Goal: Task Accomplishment & Management: Complete application form

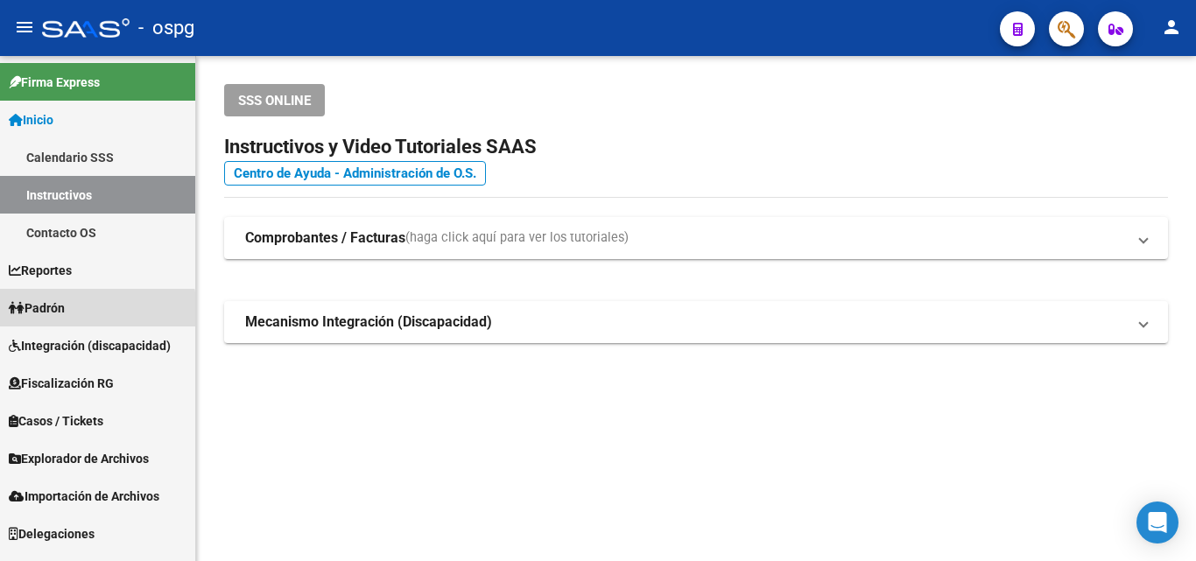
click at [63, 313] on span "Padrón" at bounding box center [37, 308] width 56 height 19
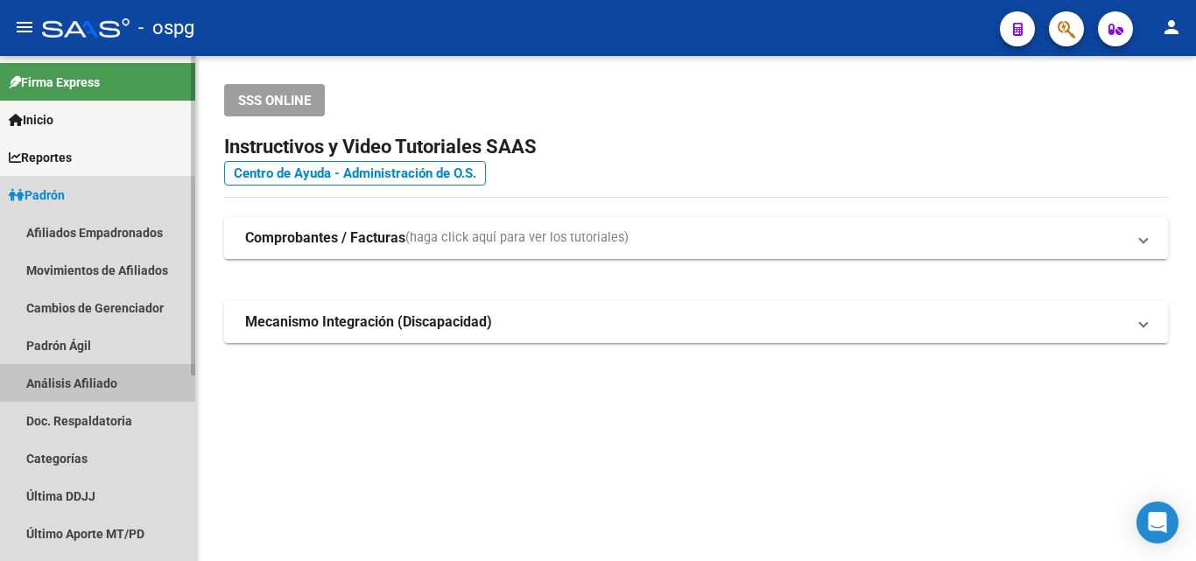
click at [81, 384] on link "Análisis Afiliado" at bounding box center [97, 383] width 195 height 38
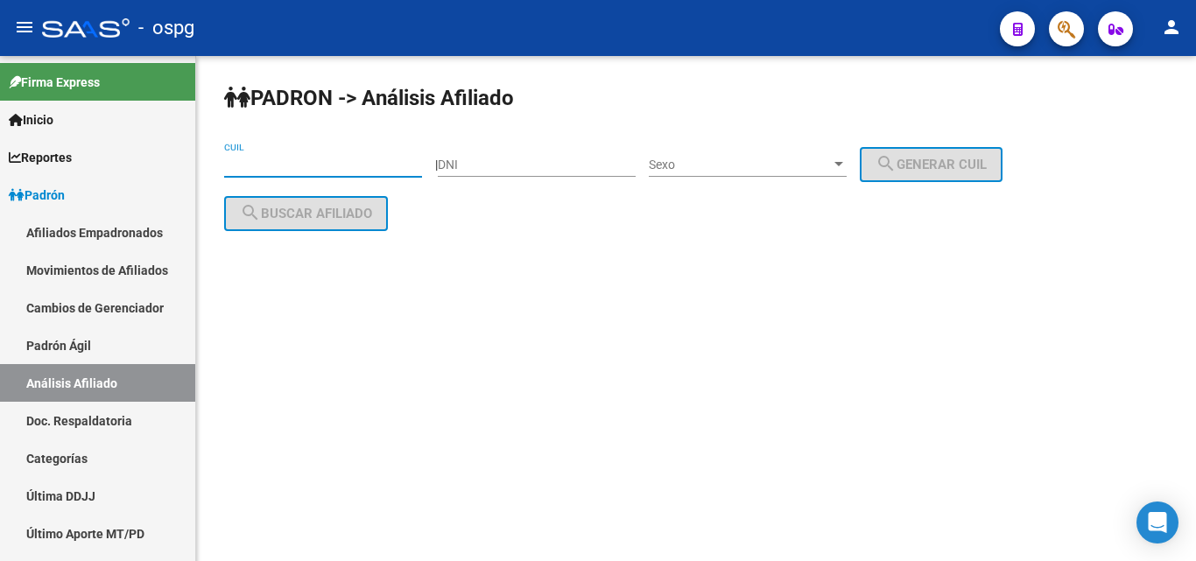
click at [243, 164] on input "CUIL" at bounding box center [323, 165] width 198 height 15
paste input "20-46424225-3"
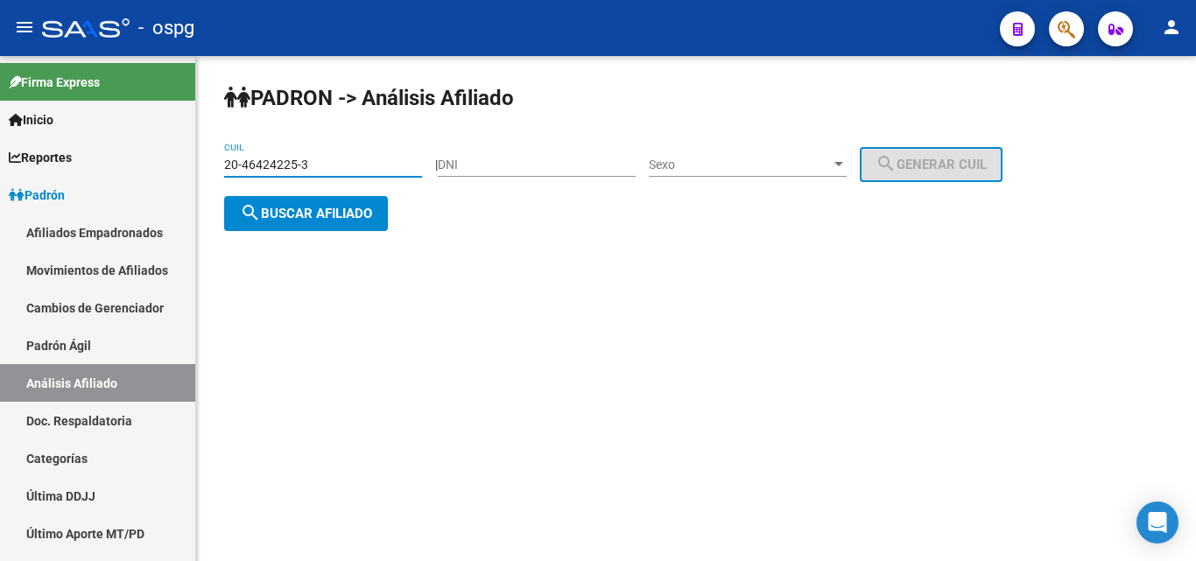
type input "20-46424225-3"
click at [292, 217] on span "search Buscar afiliado" at bounding box center [306, 214] width 132 height 16
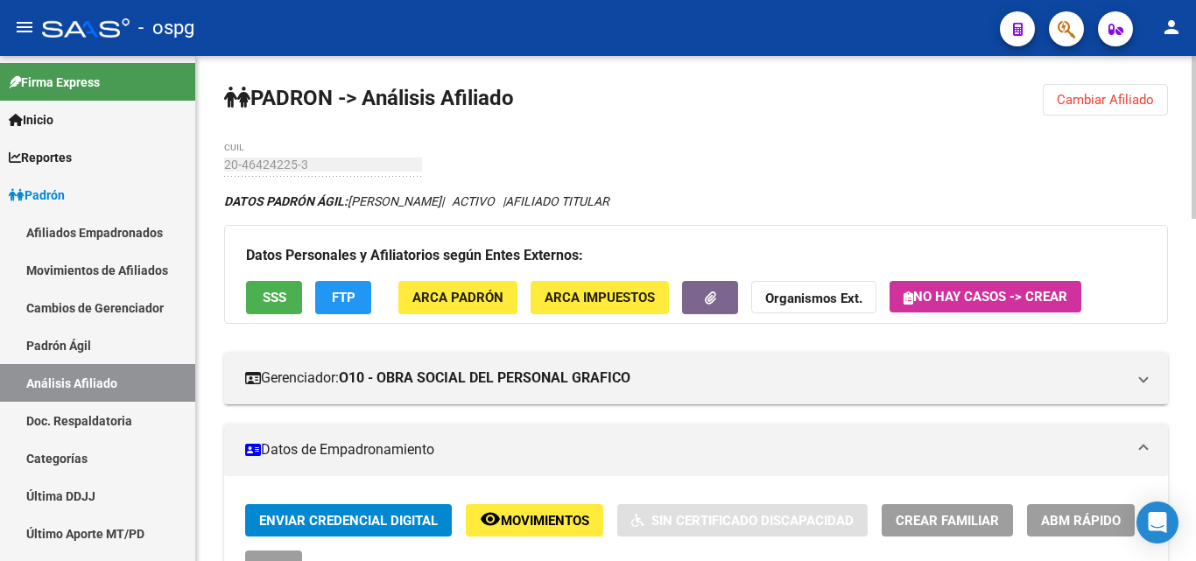
click at [271, 294] on span "SSS" at bounding box center [275, 299] width 24 height 16
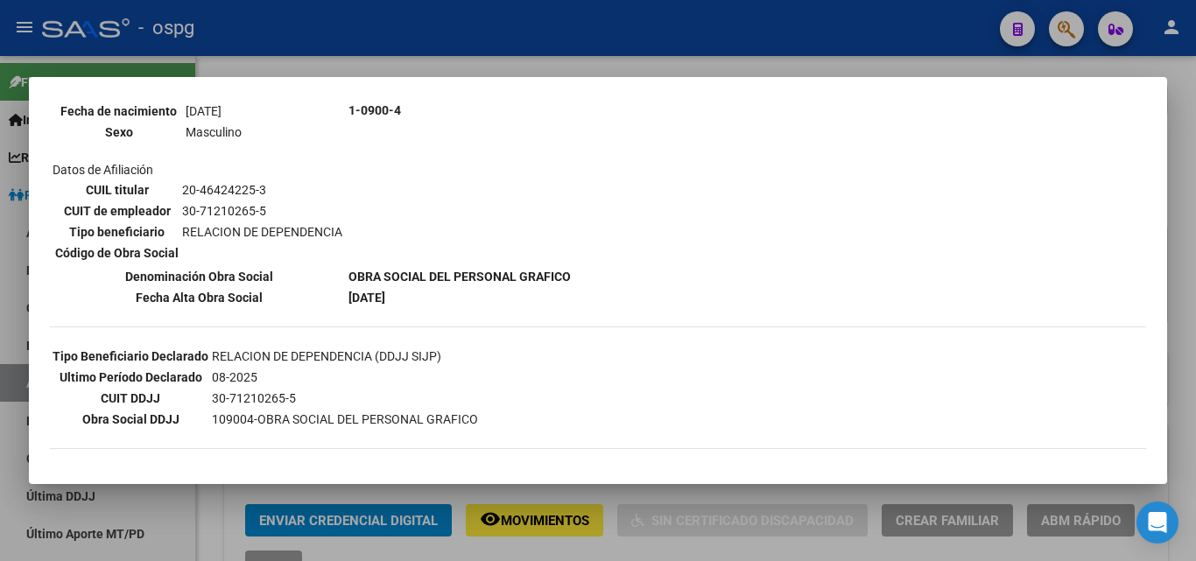
scroll to position [236, 0]
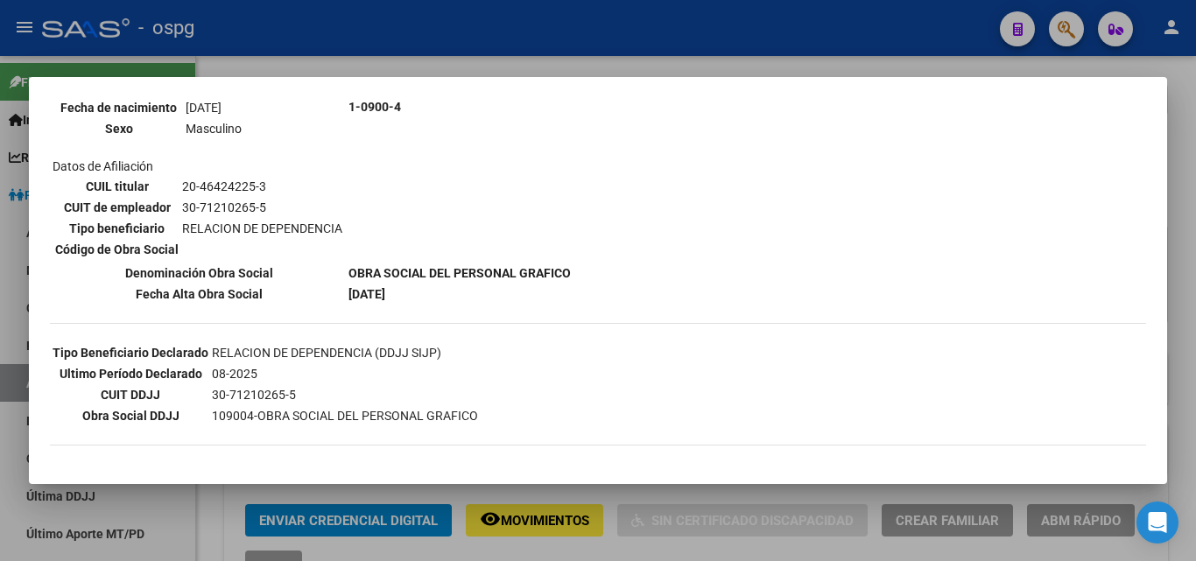
click at [426, 47] on div at bounding box center [598, 280] width 1196 height 561
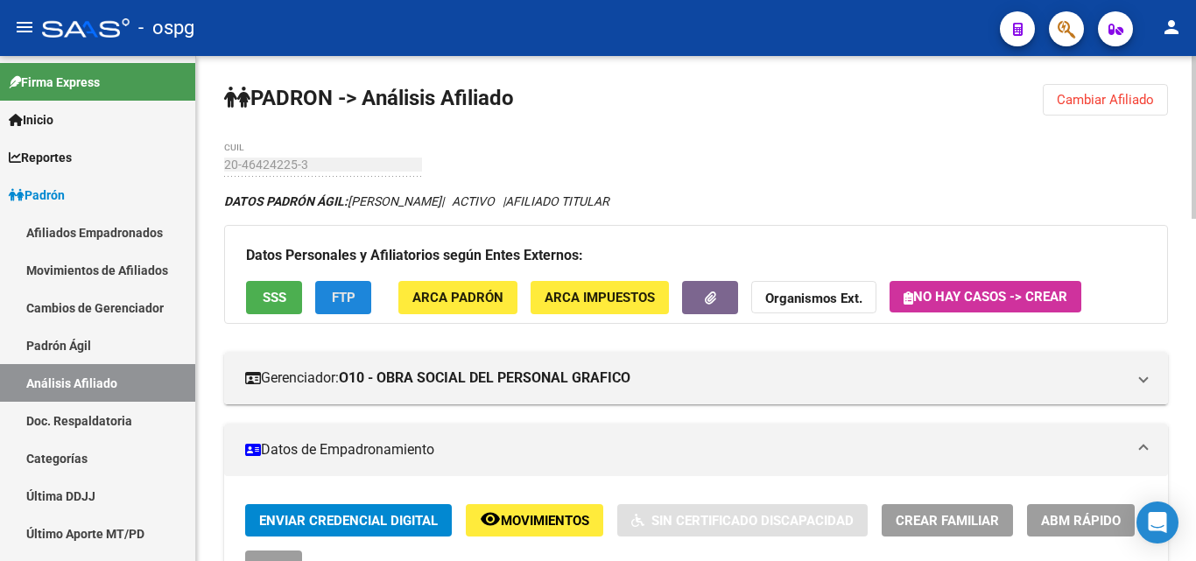
click at [342, 304] on span "FTP" at bounding box center [344, 299] width 24 height 16
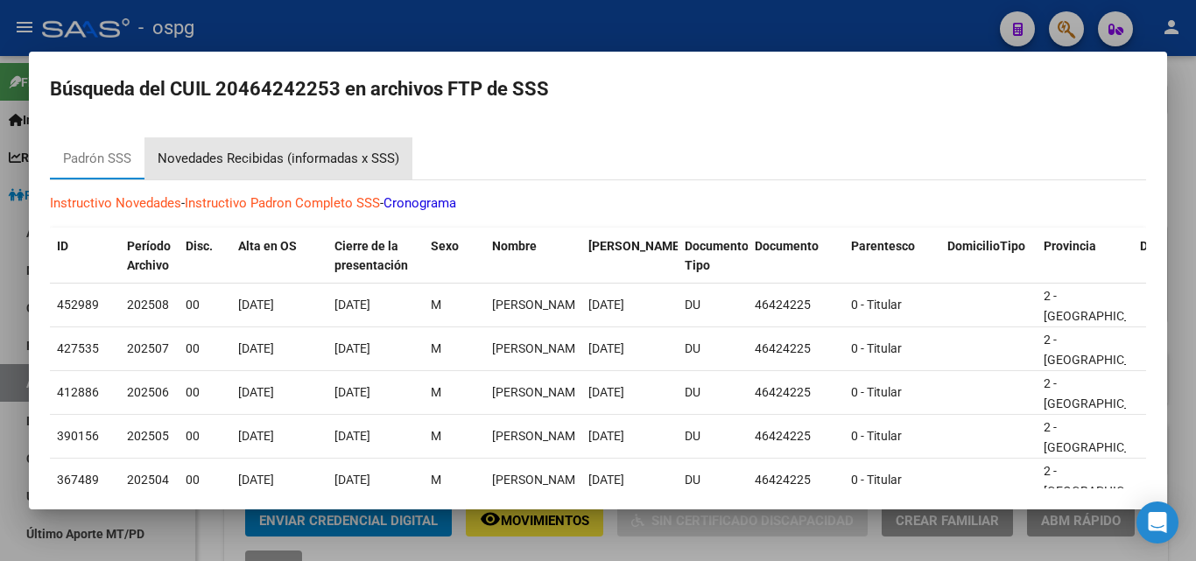
click at [297, 160] on div "Novedades Recibidas (informadas x SSS)" at bounding box center [279, 159] width 242 height 20
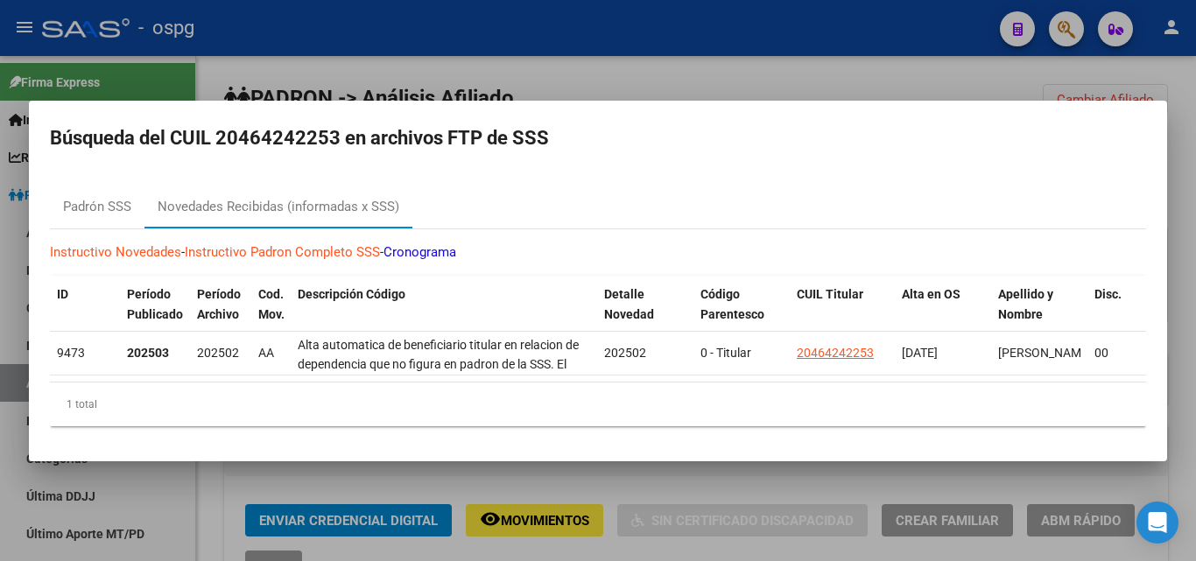
click at [546, 56] on div at bounding box center [598, 280] width 1196 height 561
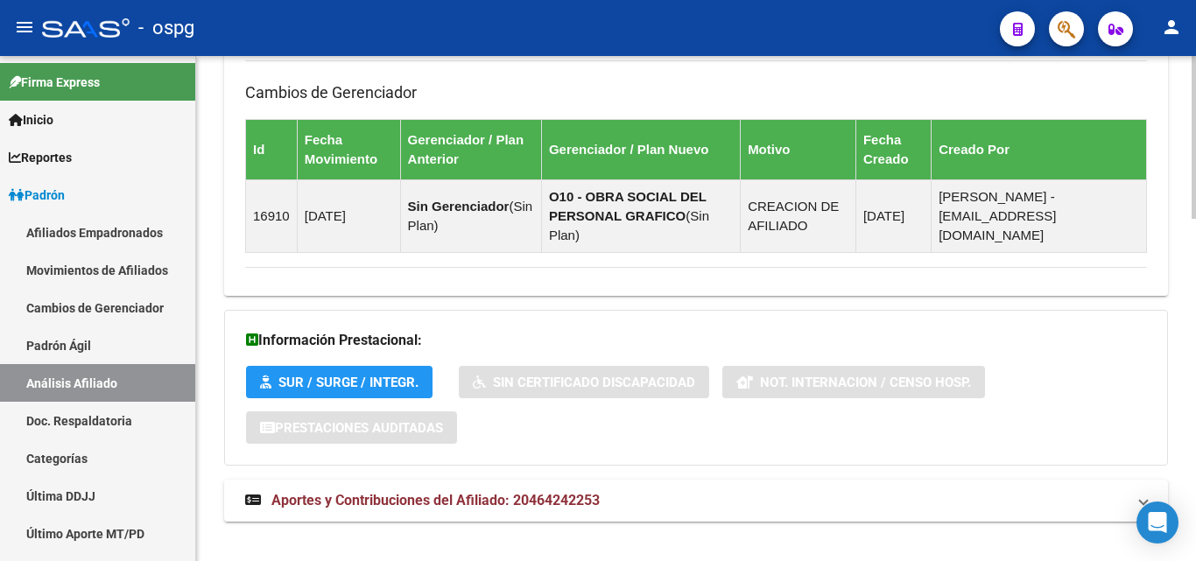
scroll to position [1065, 0]
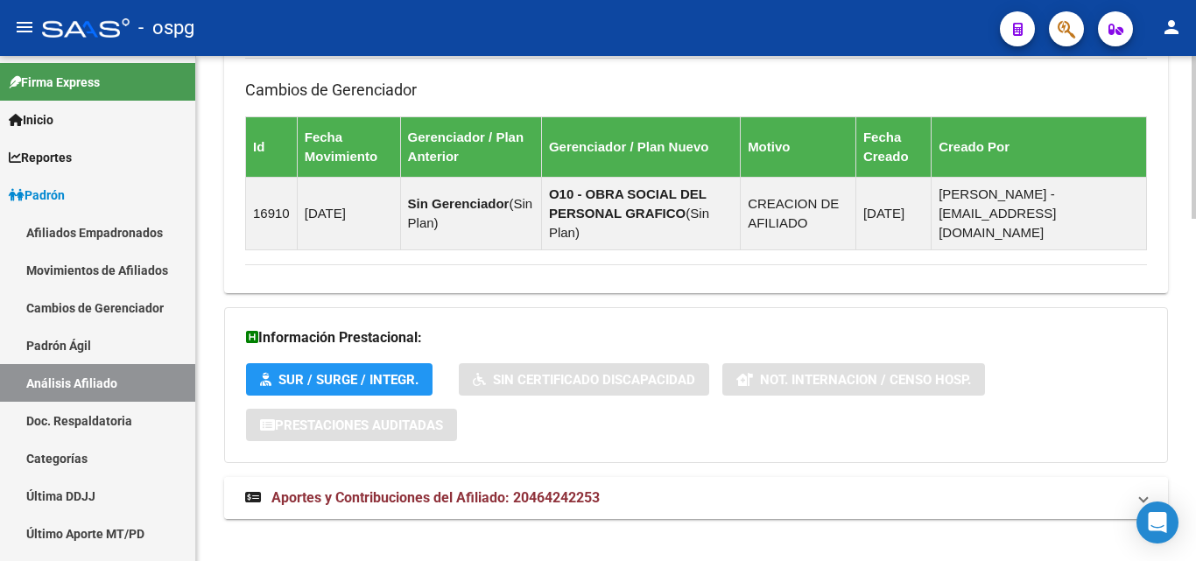
click at [483, 490] on span "Aportes y Contribuciones del Afiliado: 20464242253" at bounding box center [435, 498] width 328 height 17
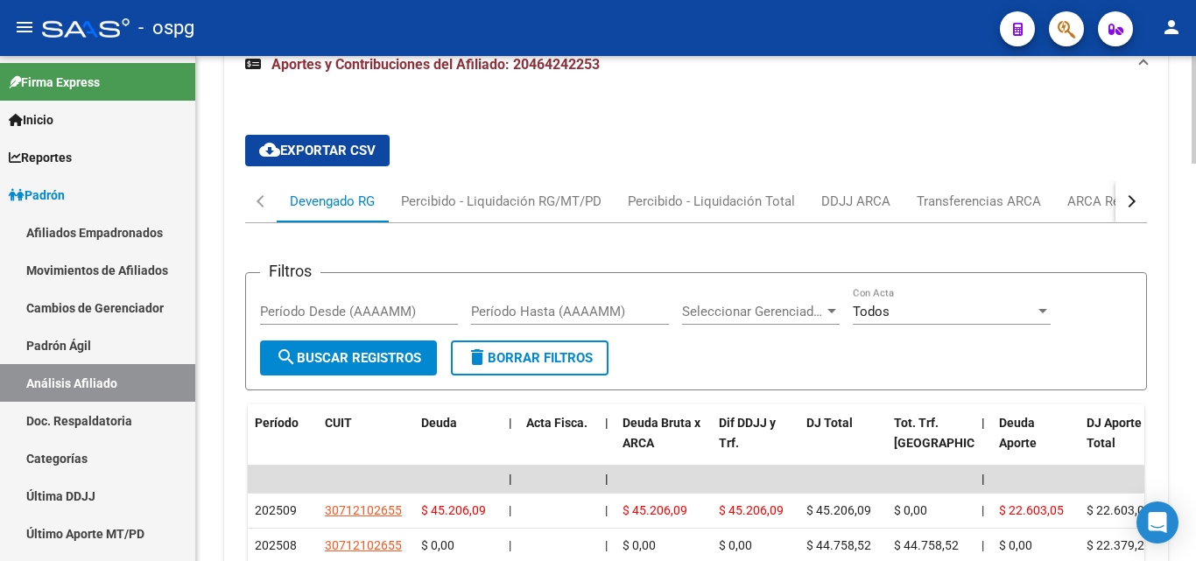
scroll to position [1515, 0]
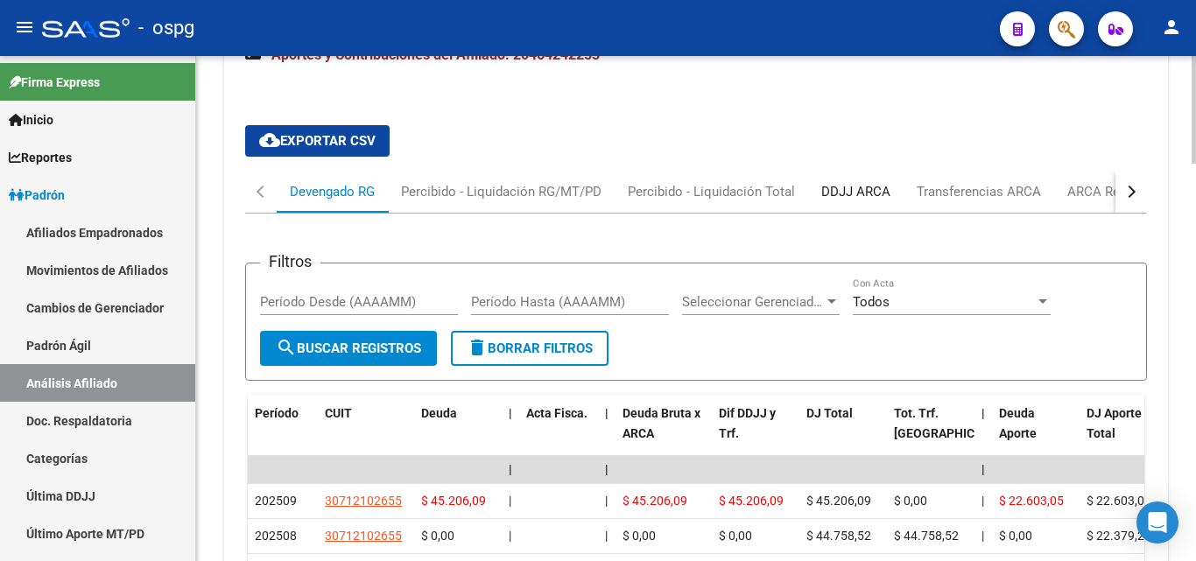
click at [868, 182] on div "DDJJ ARCA" at bounding box center [855, 191] width 69 height 19
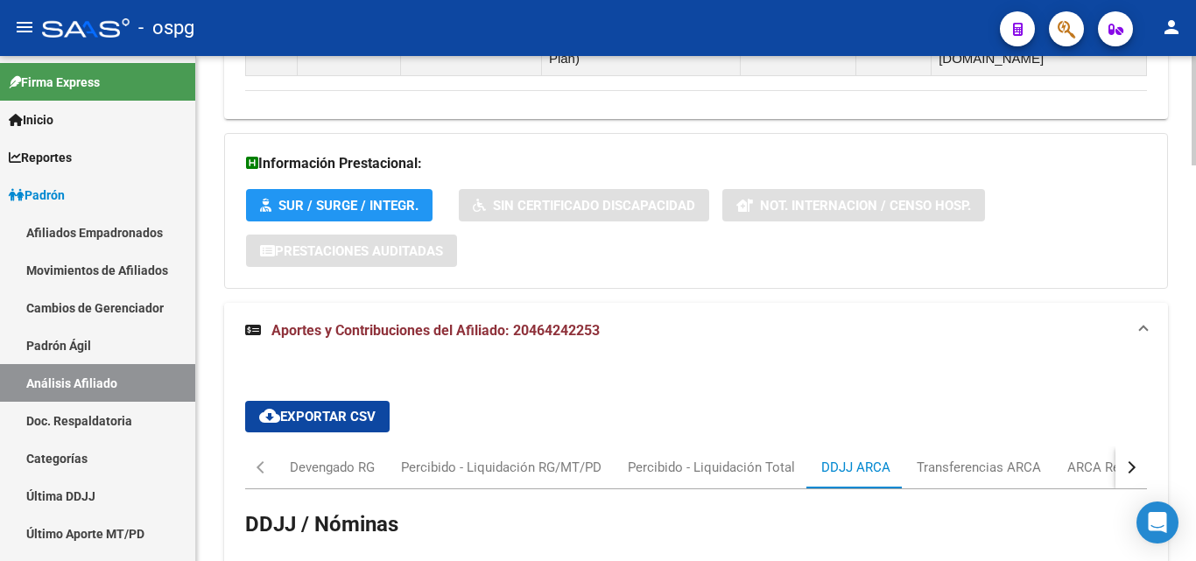
scroll to position [1165, 0]
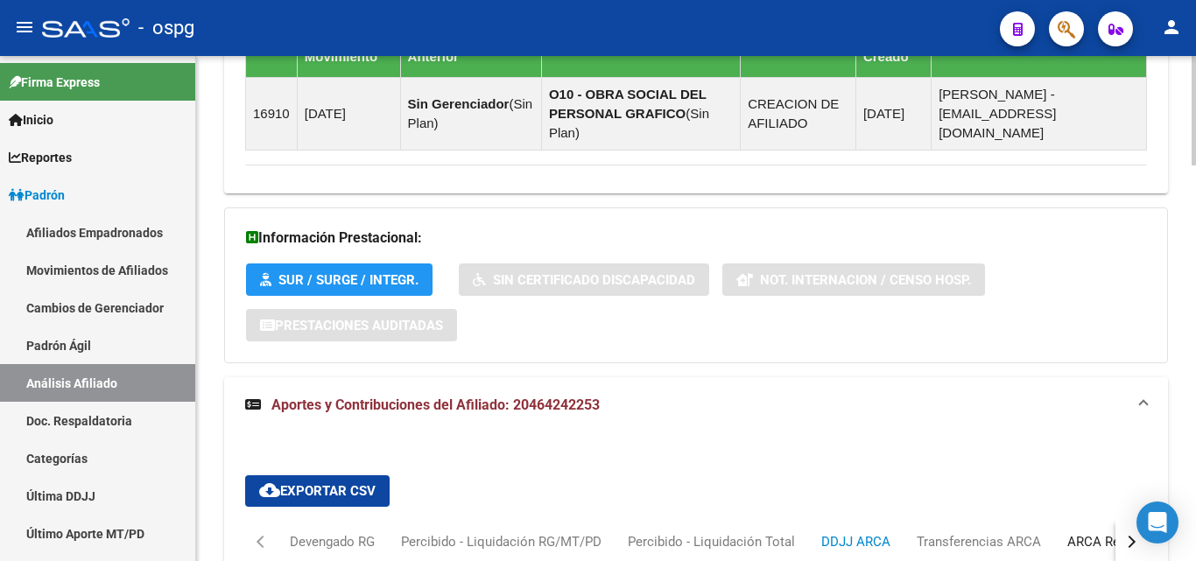
click at [1079, 532] on div "ARCA Relaciones Laborales" at bounding box center [1150, 541] width 164 height 19
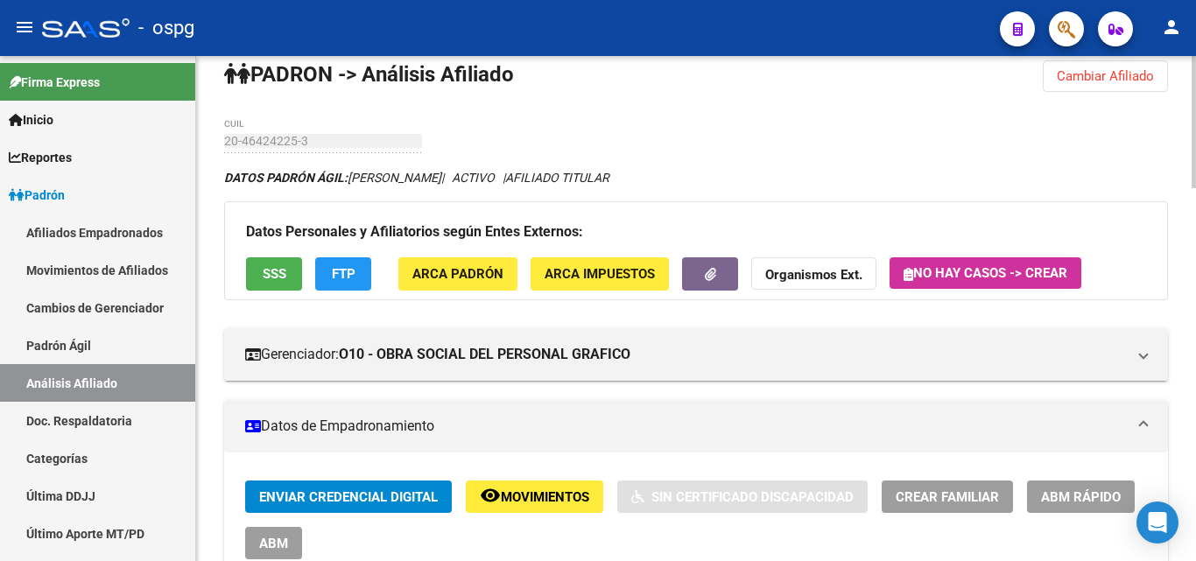
scroll to position [0, 0]
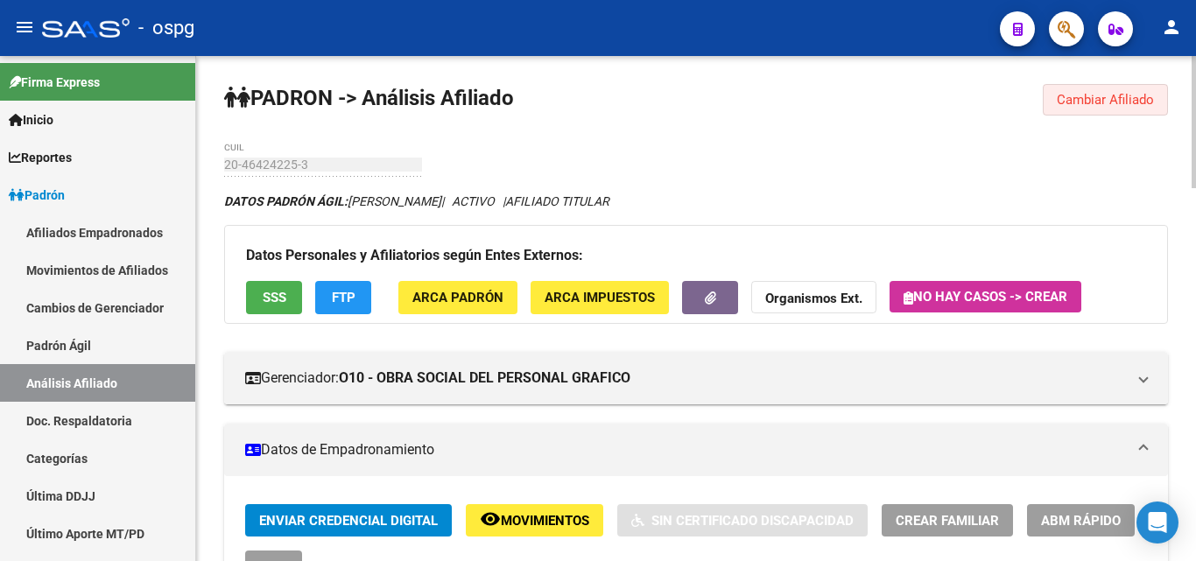
click at [1132, 102] on span "Cambiar Afiliado" at bounding box center [1105, 100] width 97 height 16
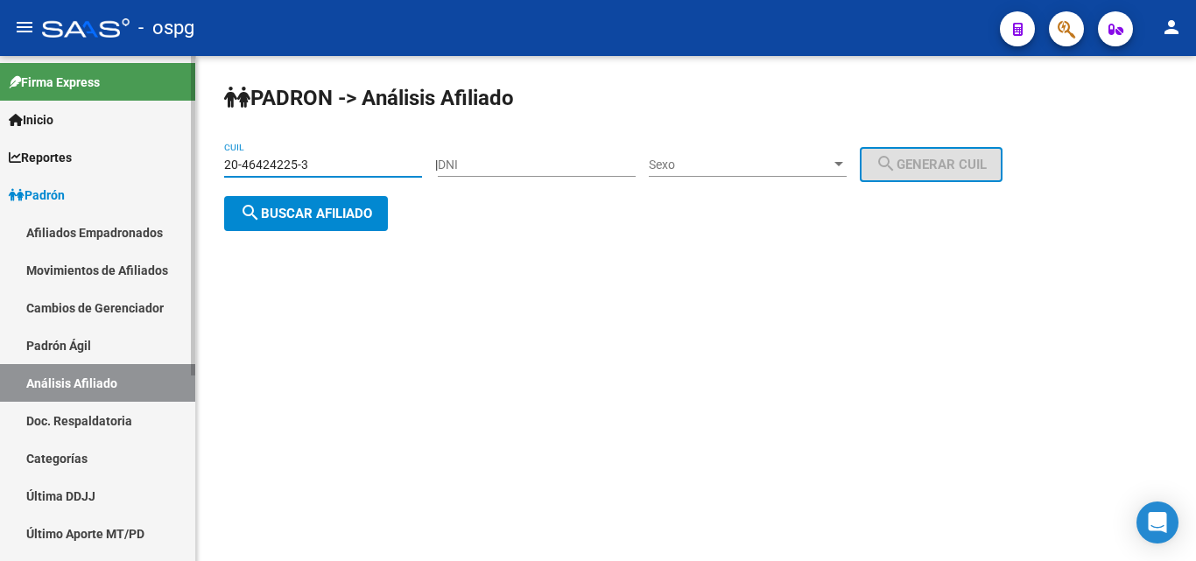
drag, startPoint x: 333, startPoint y: 163, endPoint x: 189, endPoint y: 167, distance: 143.7
click at [189, 167] on mat-sidenav-container "Firma Express Inicio Calendario SSS Instructivos Contacto OS Reportes Ingresos …" at bounding box center [598, 308] width 1196 height 505
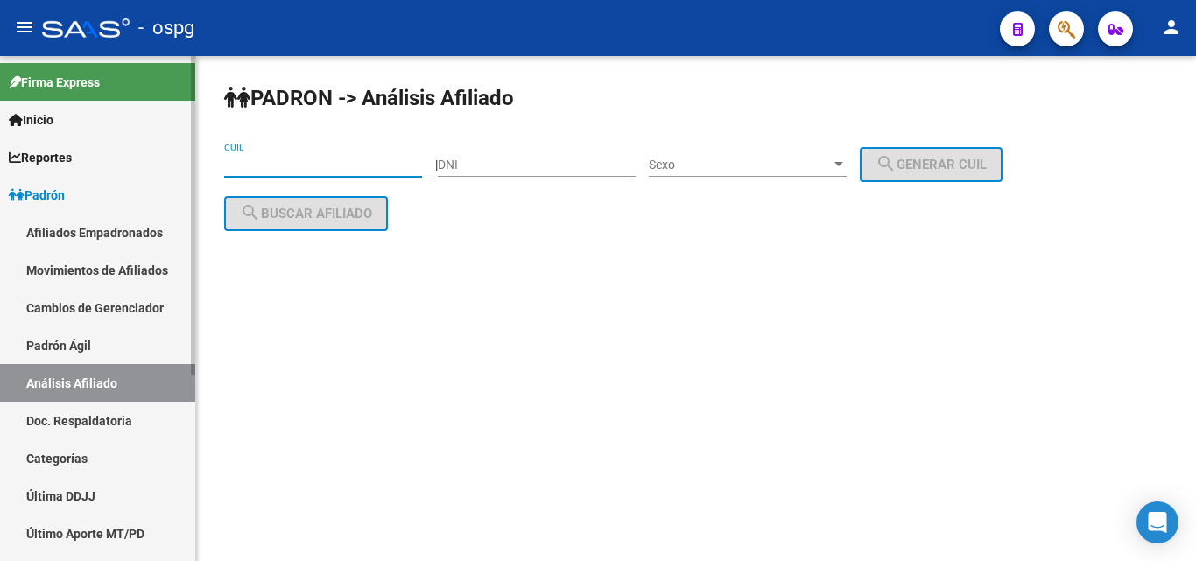
paste input "20-10200080-4"
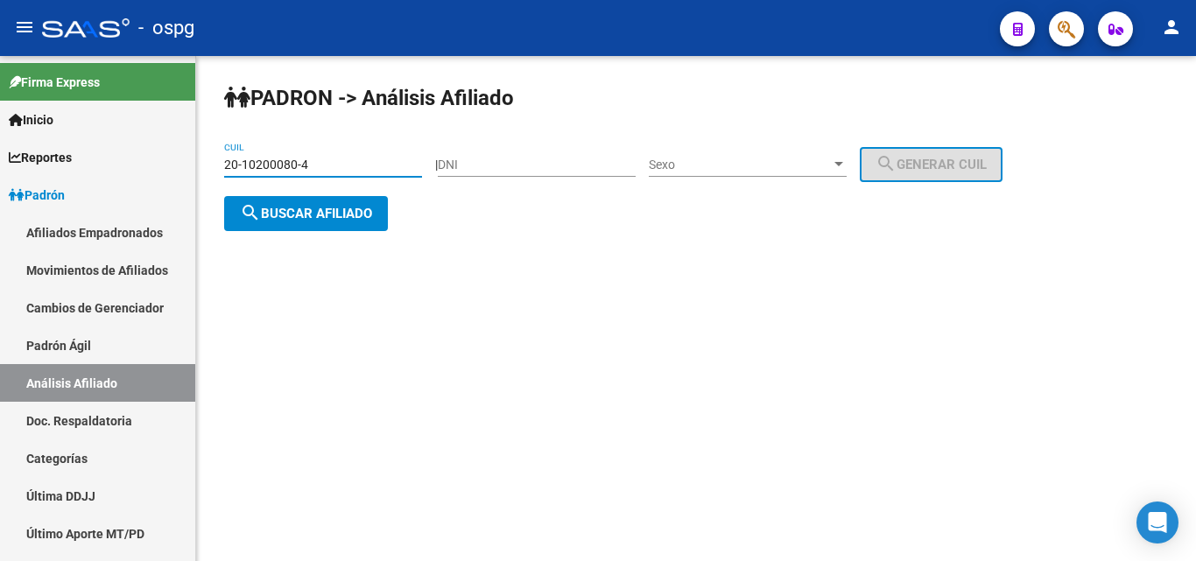
type input "20-10200080-4"
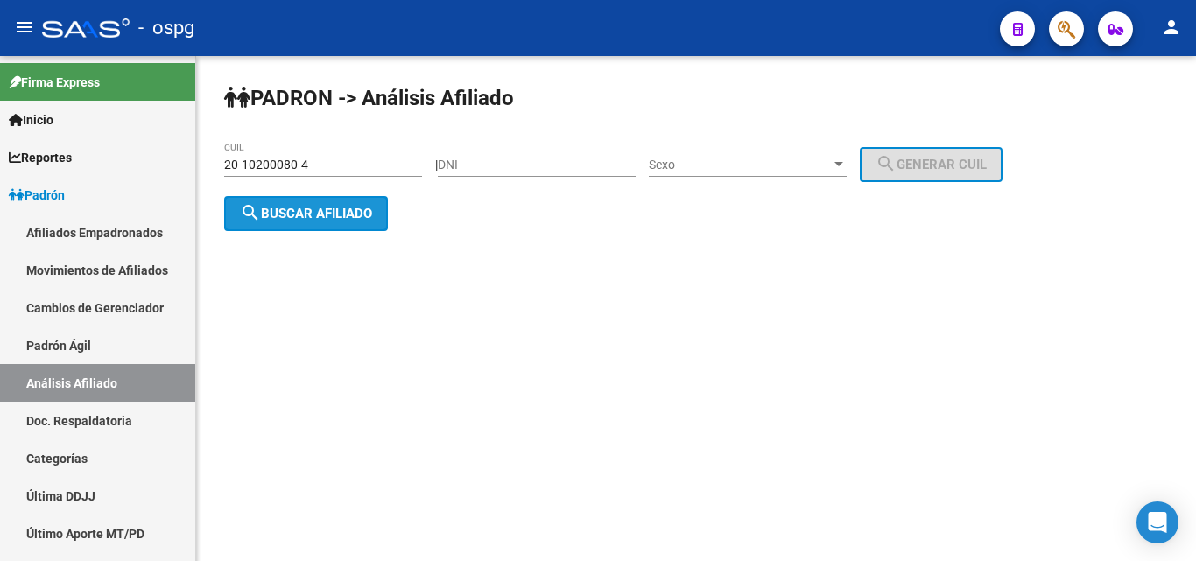
click at [318, 216] on span "search Buscar afiliado" at bounding box center [306, 214] width 132 height 16
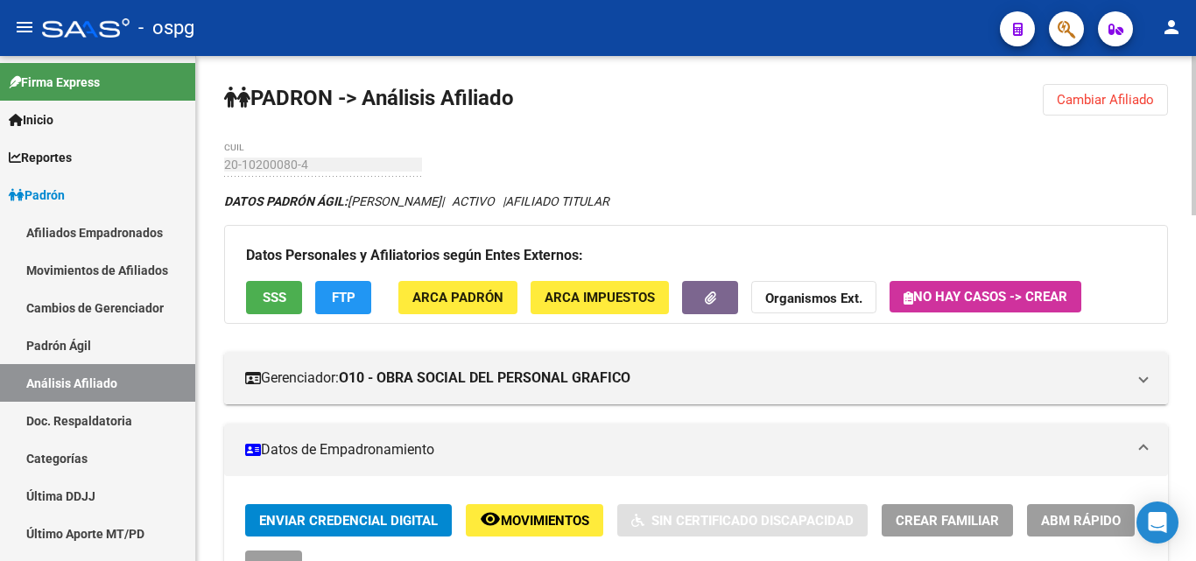
click at [268, 293] on span "SSS" at bounding box center [275, 299] width 24 height 16
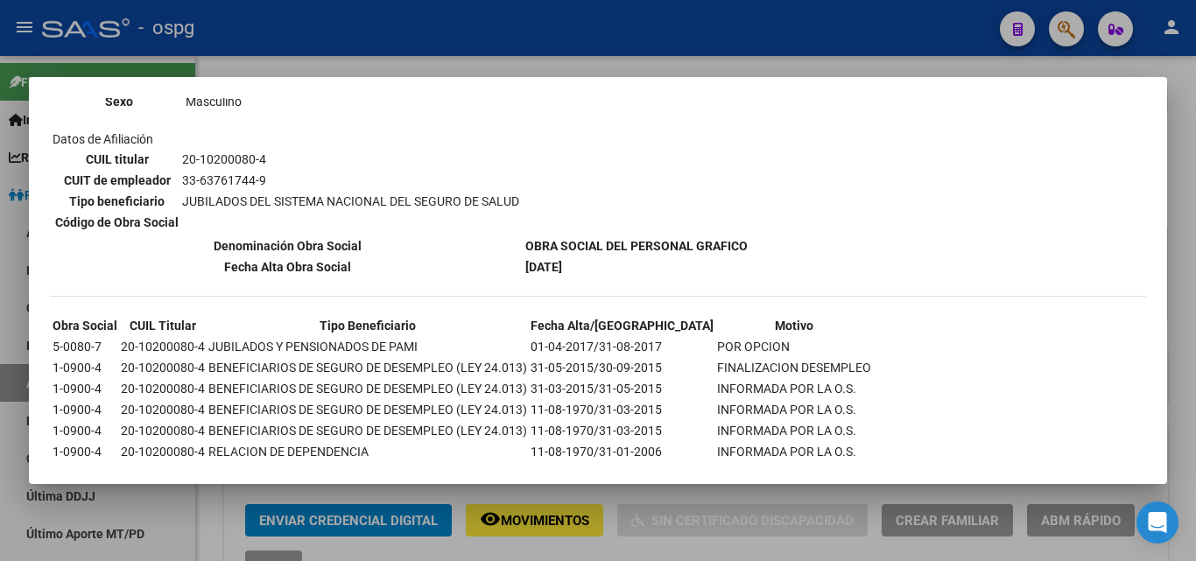
scroll to position [175, 0]
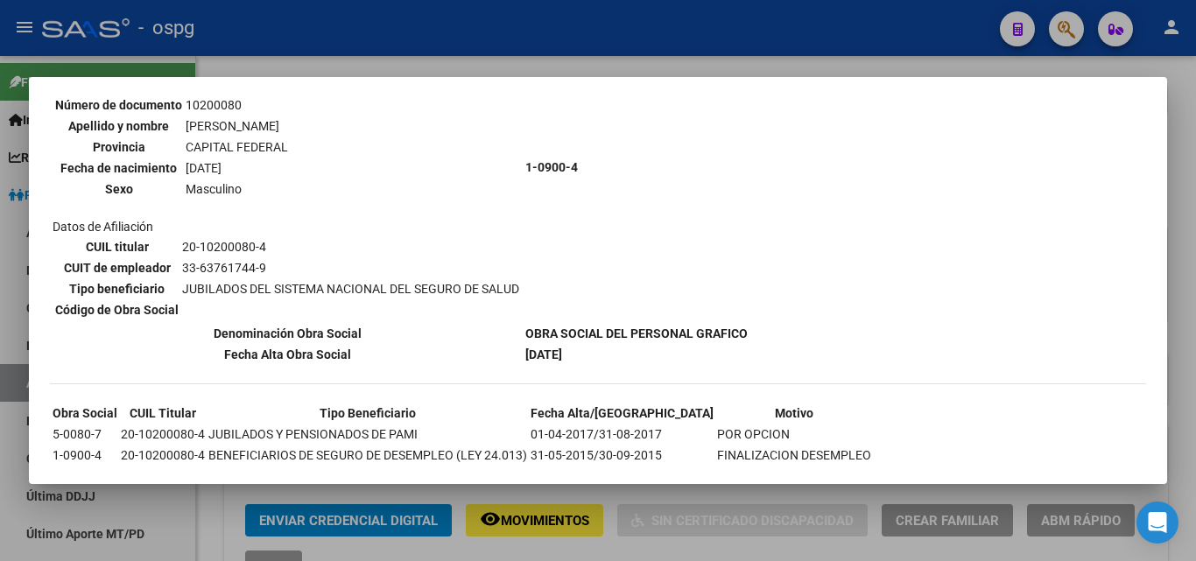
click at [261, 52] on div at bounding box center [598, 280] width 1196 height 561
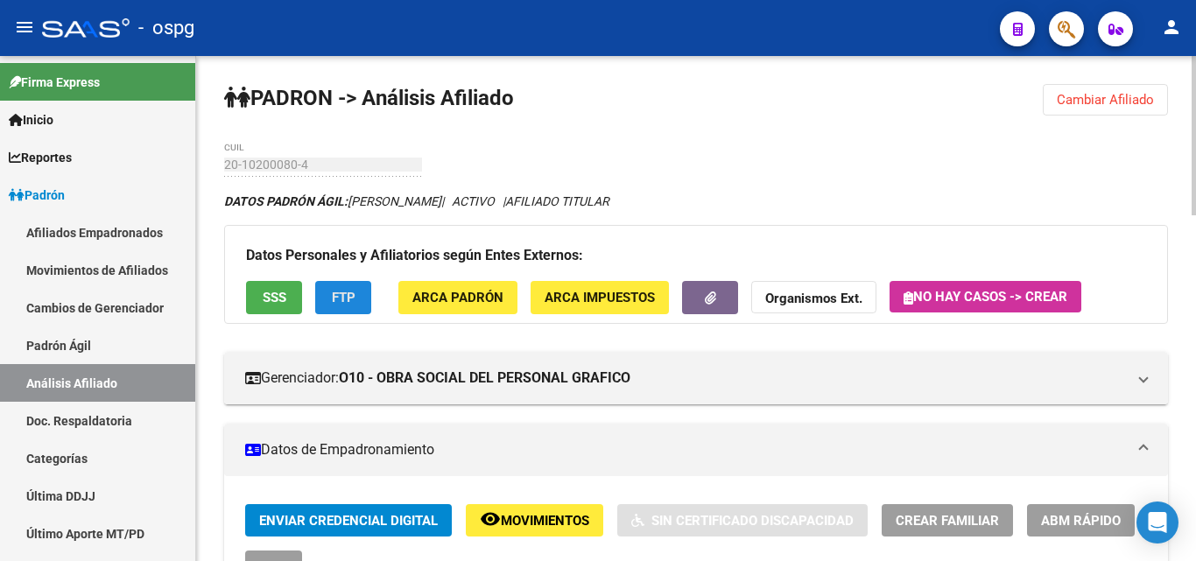
click at [348, 292] on span "FTP" at bounding box center [344, 299] width 24 height 16
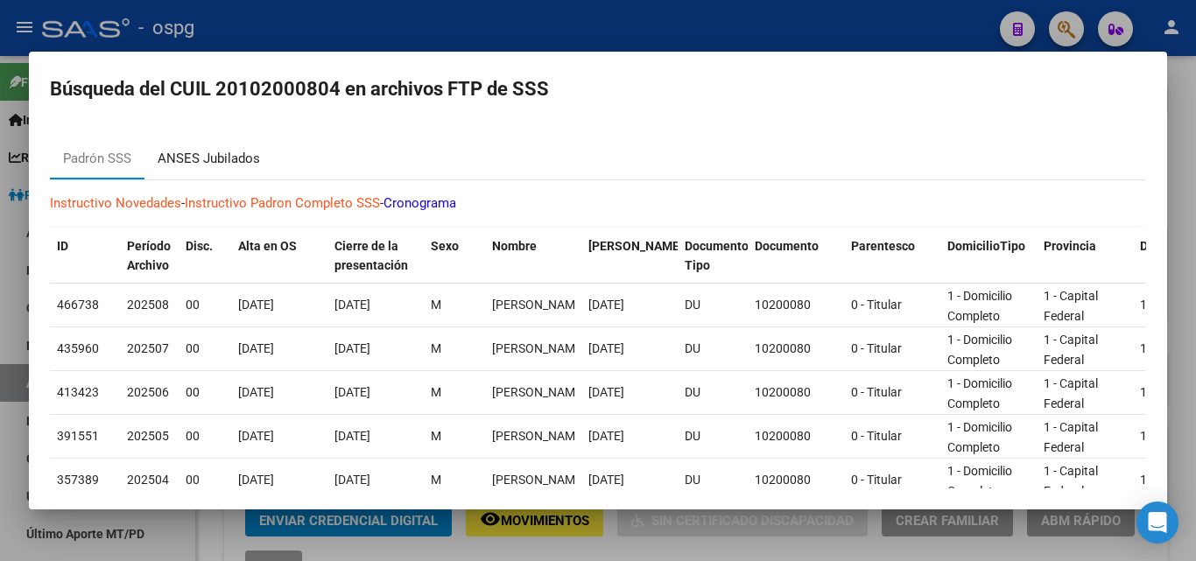
click at [203, 158] on div "ANSES Jubilados" at bounding box center [209, 159] width 102 height 20
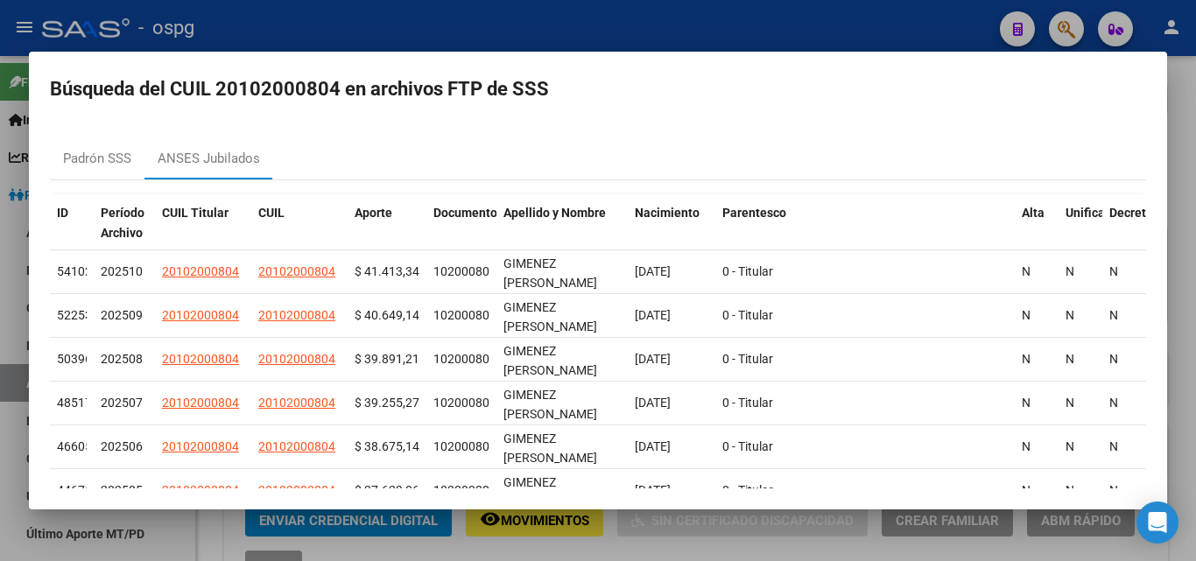
click at [405, 30] on div at bounding box center [598, 280] width 1196 height 561
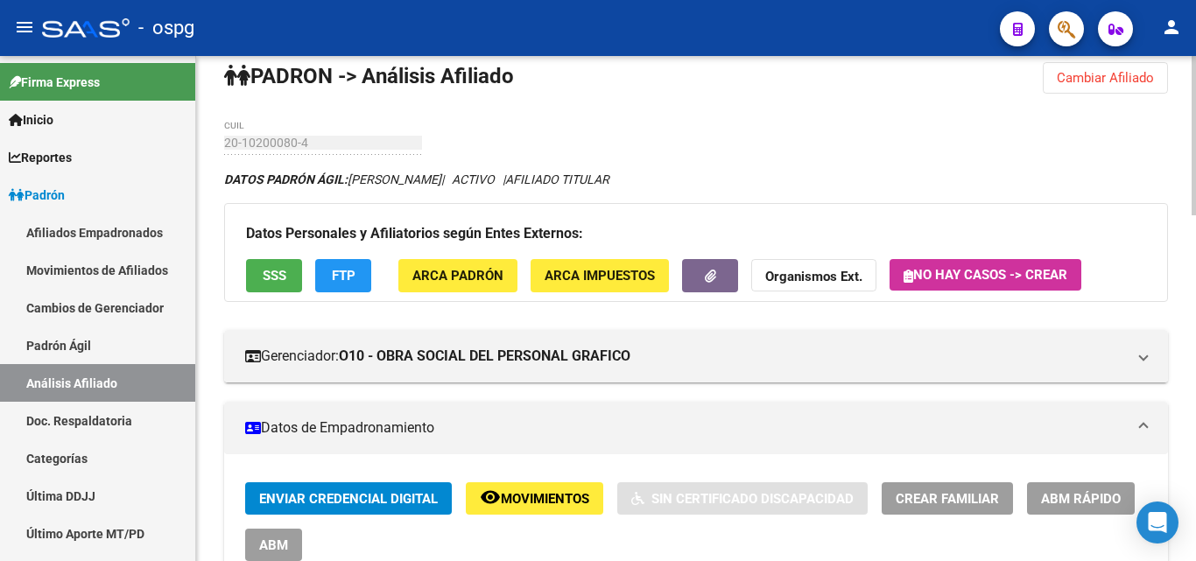
scroll to position [0, 0]
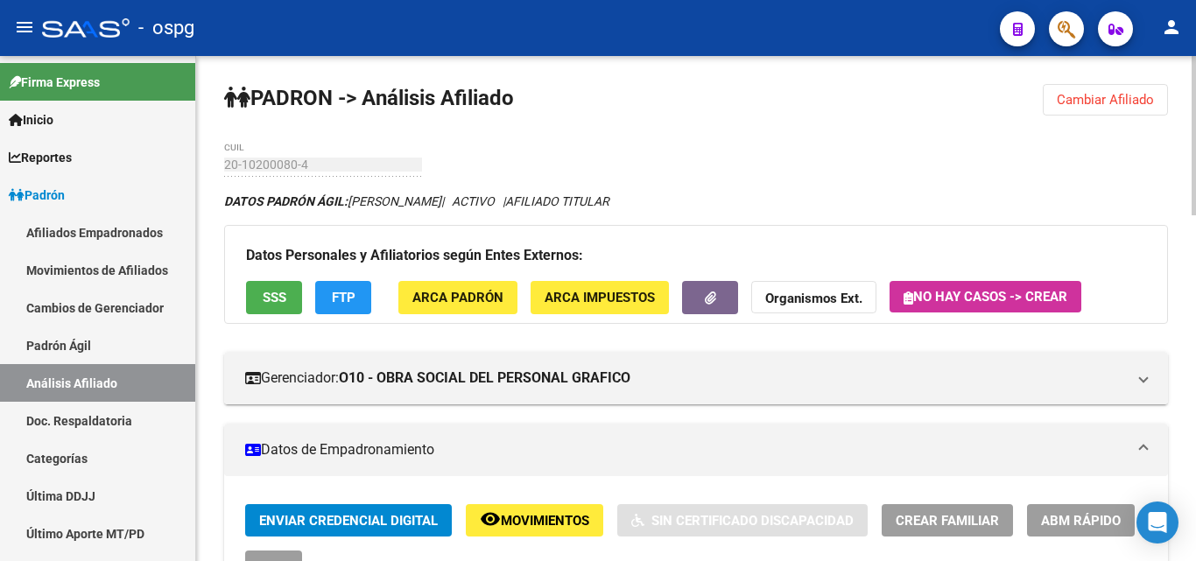
click at [1091, 96] on span "Cambiar Afiliado" at bounding box center [1105, 100] width 97 height 16
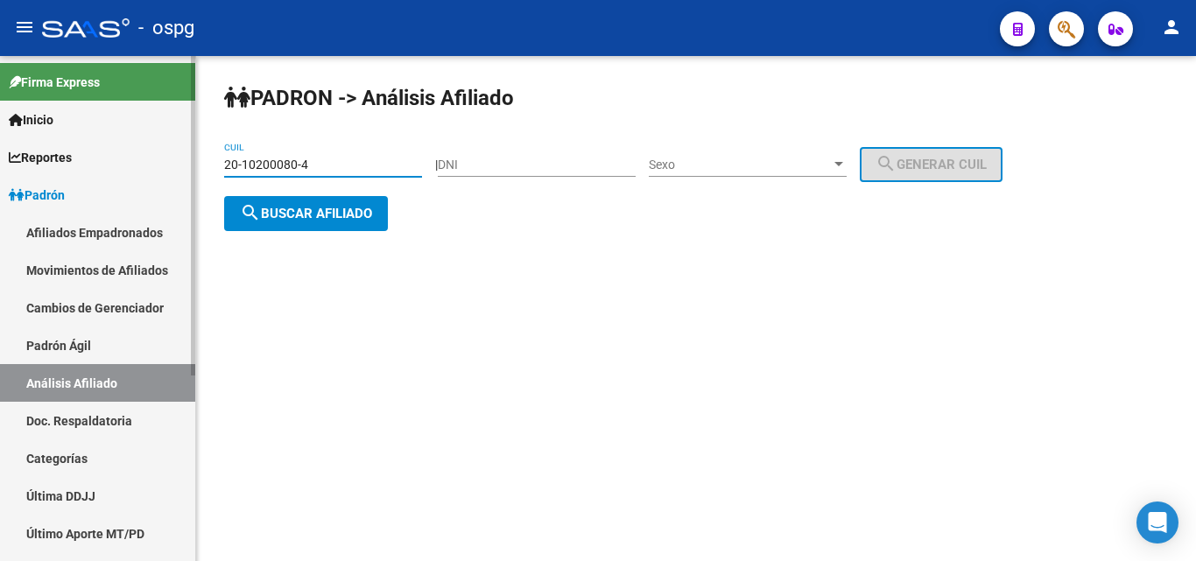
drag, startPoint x: 333, startPoint y: 164, endPoint x: 113, endPoint y: 160, distance: 219.8
click at [121, 171] on mat-sidenav-container "Firma Express Inicio Calendario SSS Instructivos Contacto OS Reportes Ingresos …" at bounding box center [598, 308] width 1196 height 505
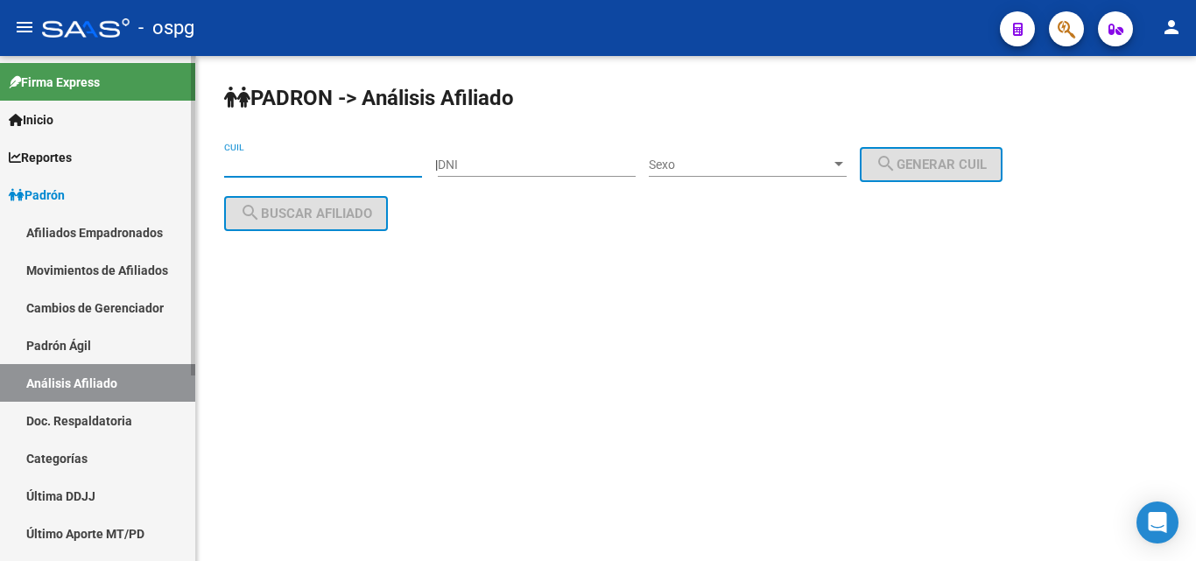
paste input "20-07604618-3"
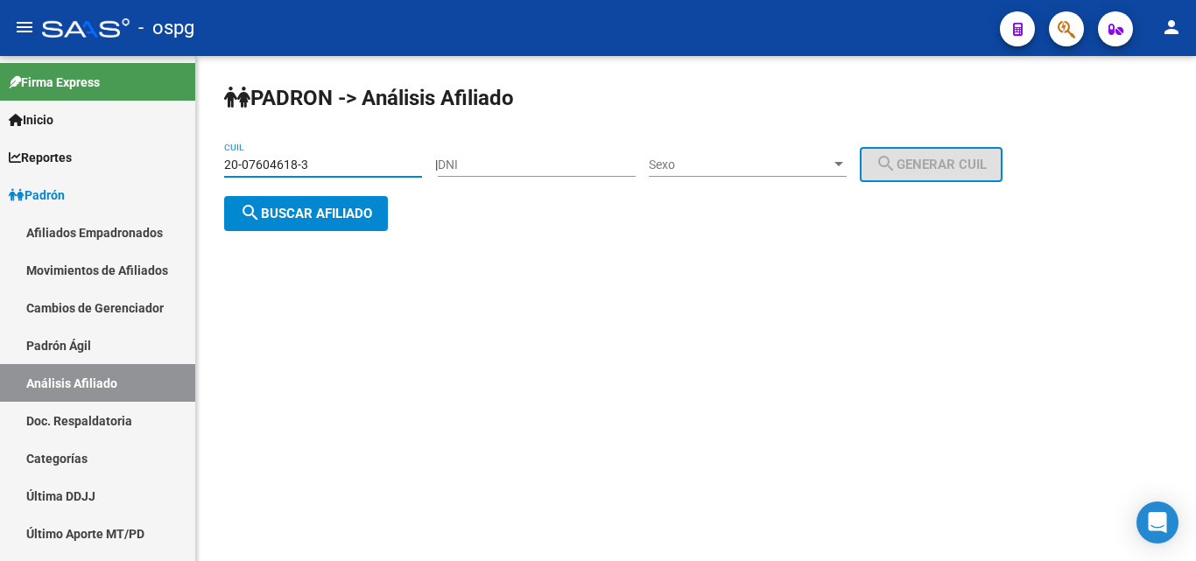
type input "20-07604618-3"
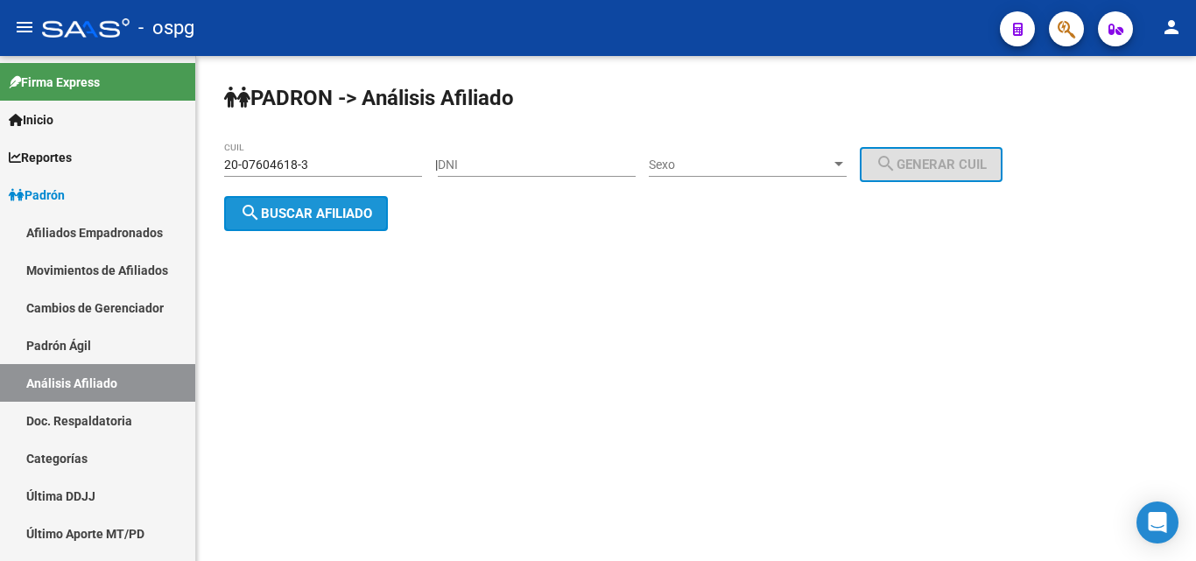
click at [319, 209] on span "search Buscar afiliado" at bounding box center [306, 214] width 132 height 16
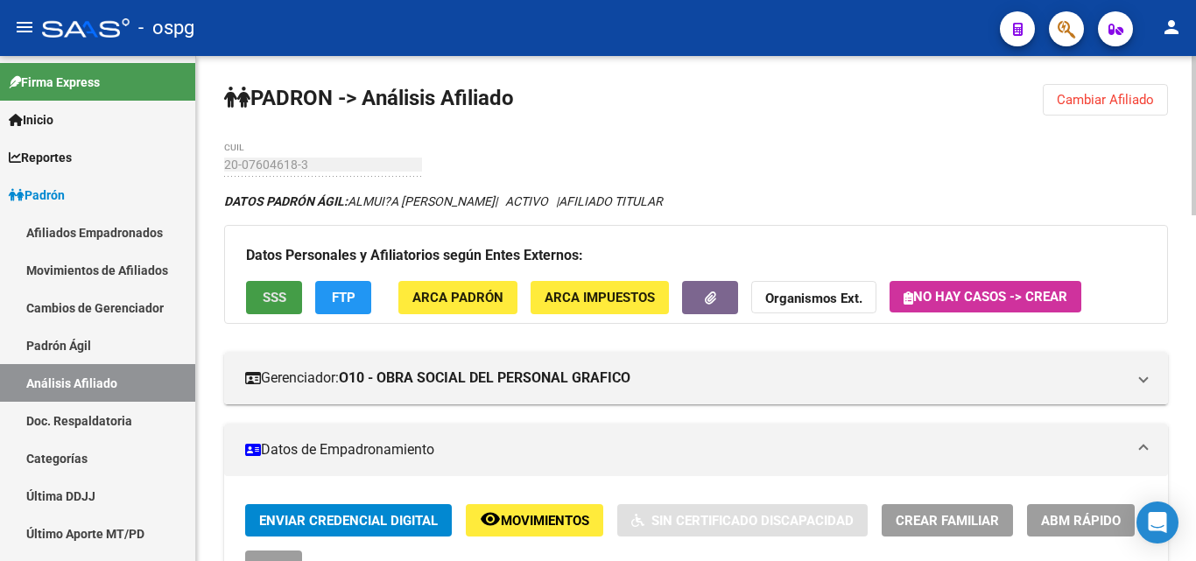
click at [263, 291] on span "SSS" at bounding box center [275, 299] width 24 height 16
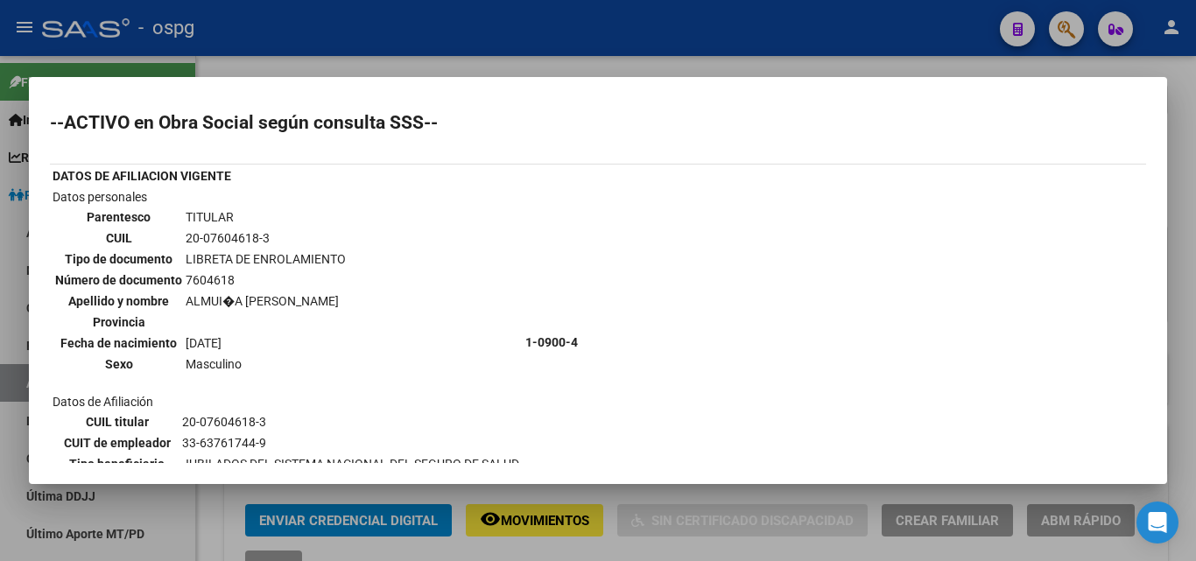
scroll to position [175, 0]
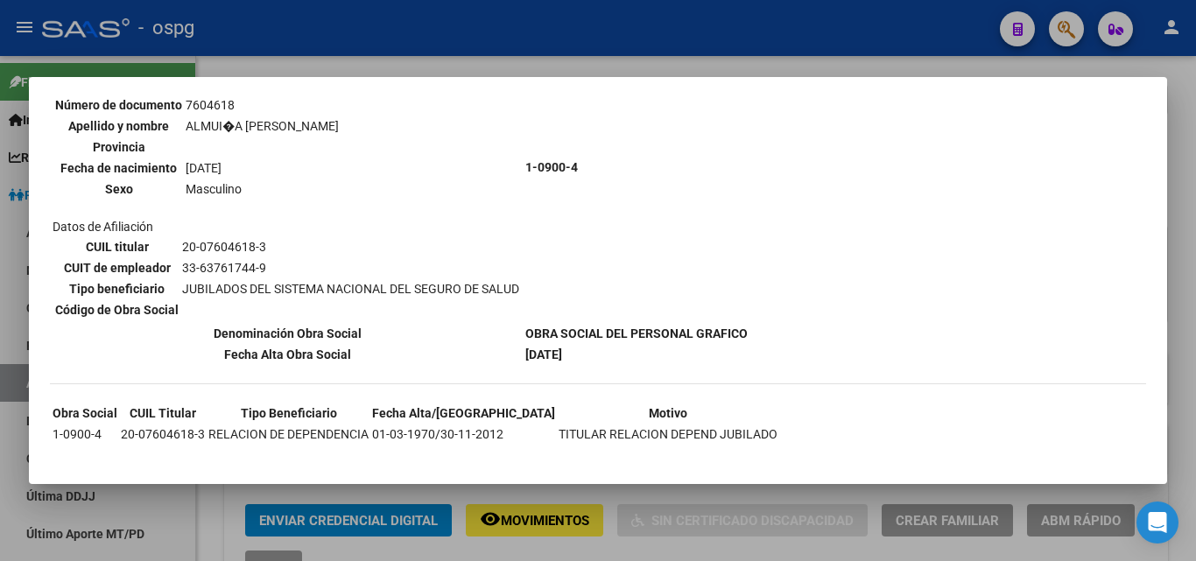
click at [351, 61] on div at bounding box center [598, 280] width 1196 height 561
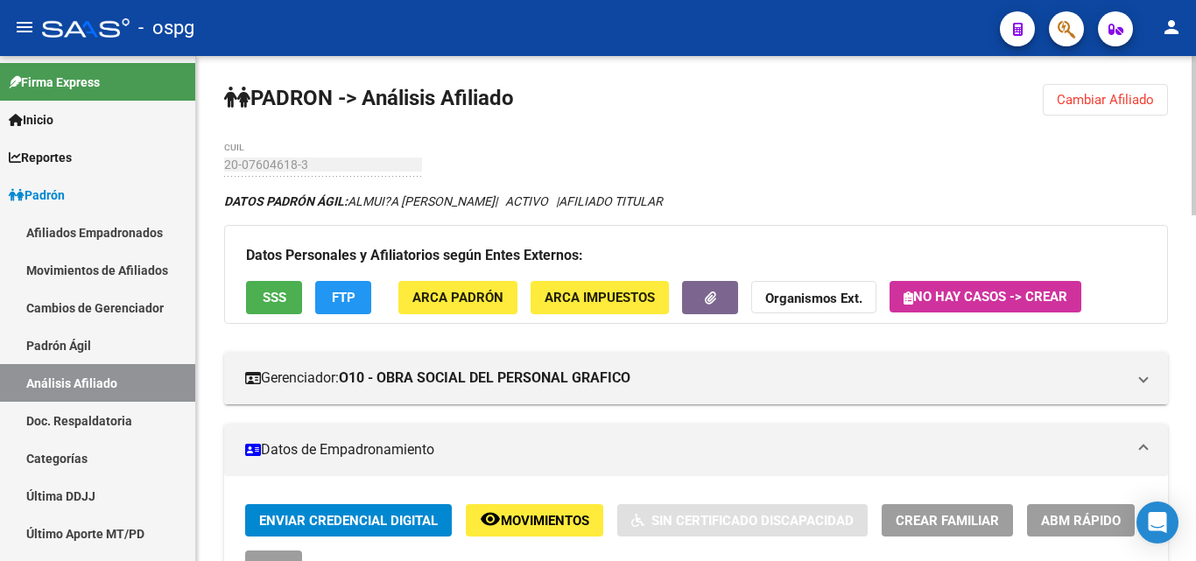
click at [352, 288] on button "FTP" at bounding box center [343, 297] width 56 height 32
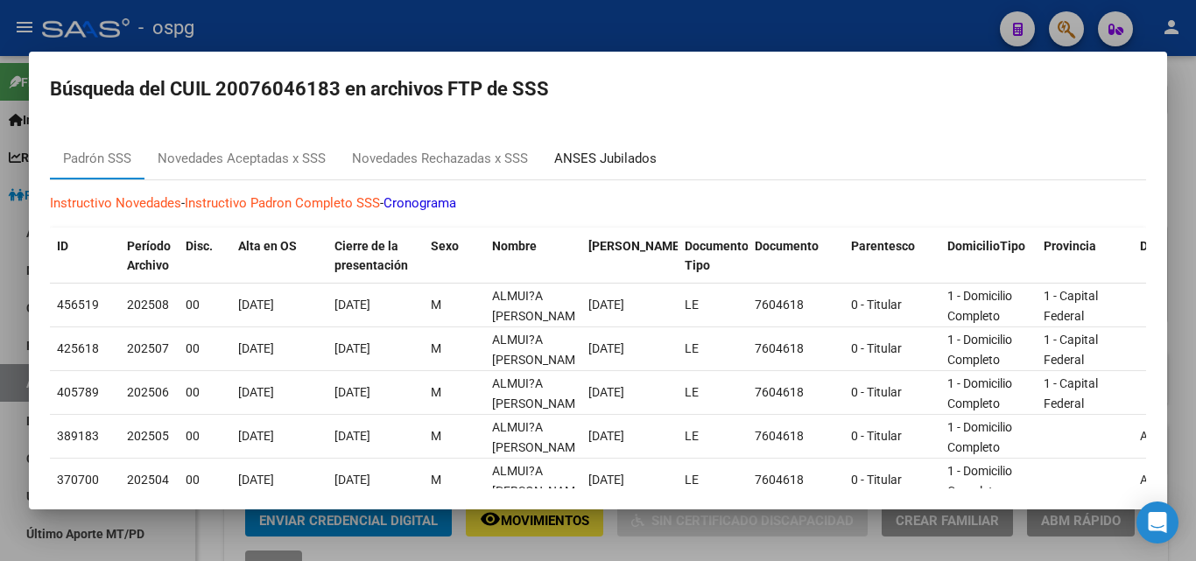
click at [610, 163] on div "ANSES Jubilados" at bounding box center [605, 159] width 102 height 20
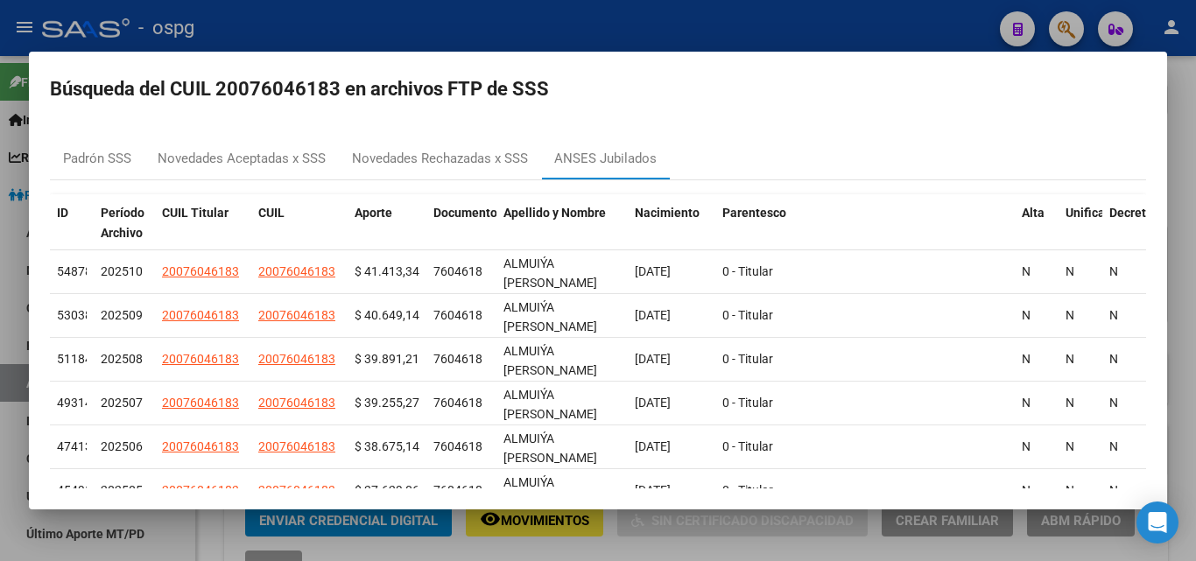
click at [625, 34] on div at bounding box center [598, 280] width 1196 height 561
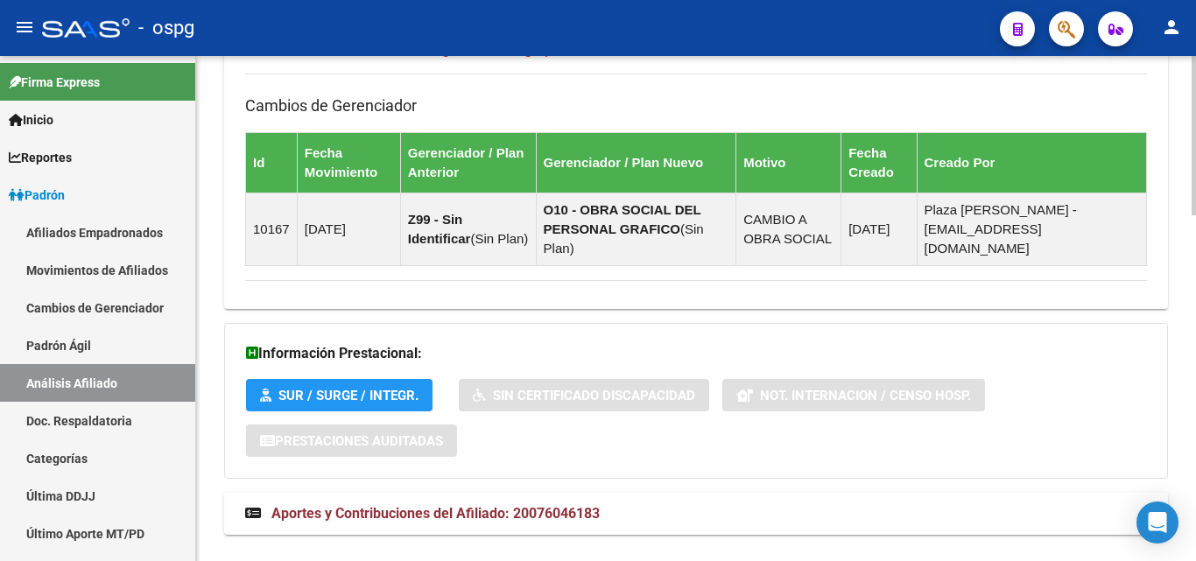
scroll to position [1098, 0]
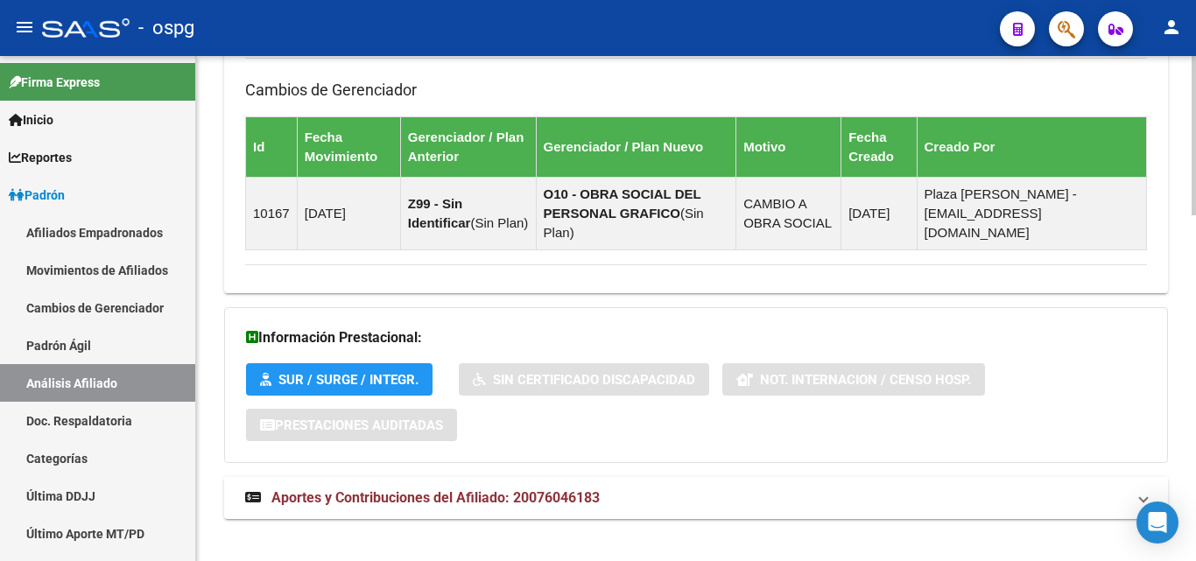
click at [408, 490] on span "Aportes y Contribuciones del Afiliado: 20076046183" at bounding box center [435, 498] width 328 height 17
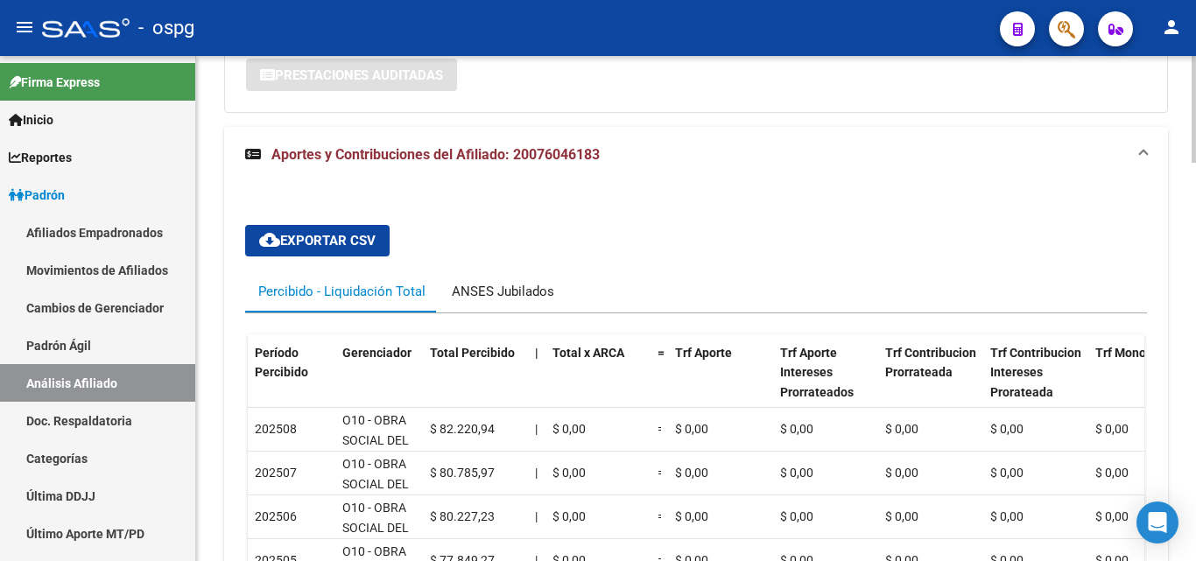
click at [517, 281] on div "ANSES Jubilados" at bounding box center [503, 292] width 129 height 42
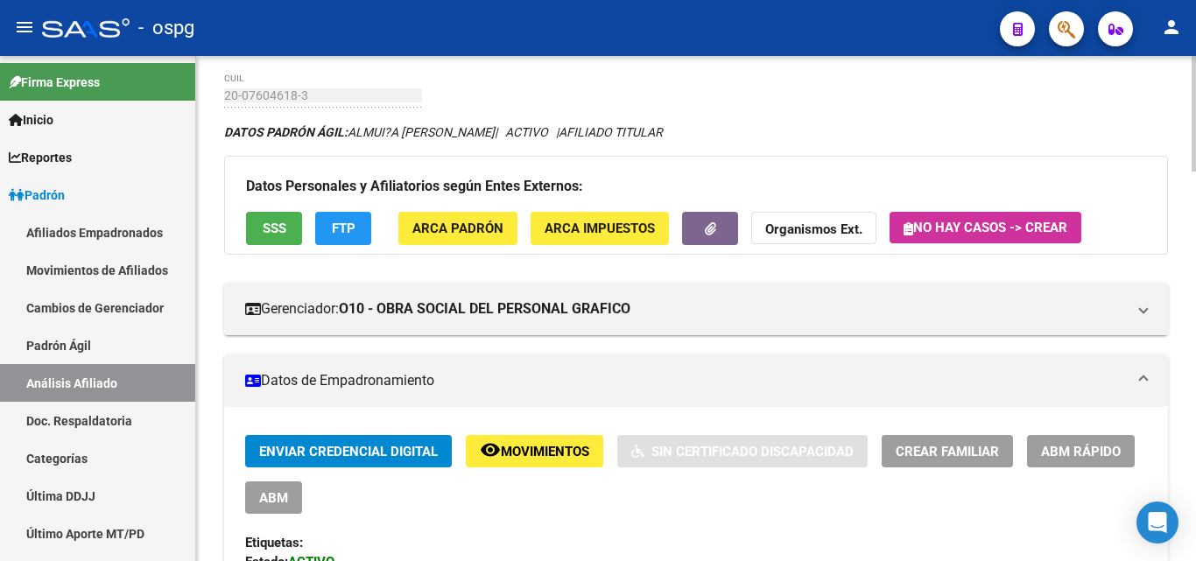
scroll to position [0, 0]
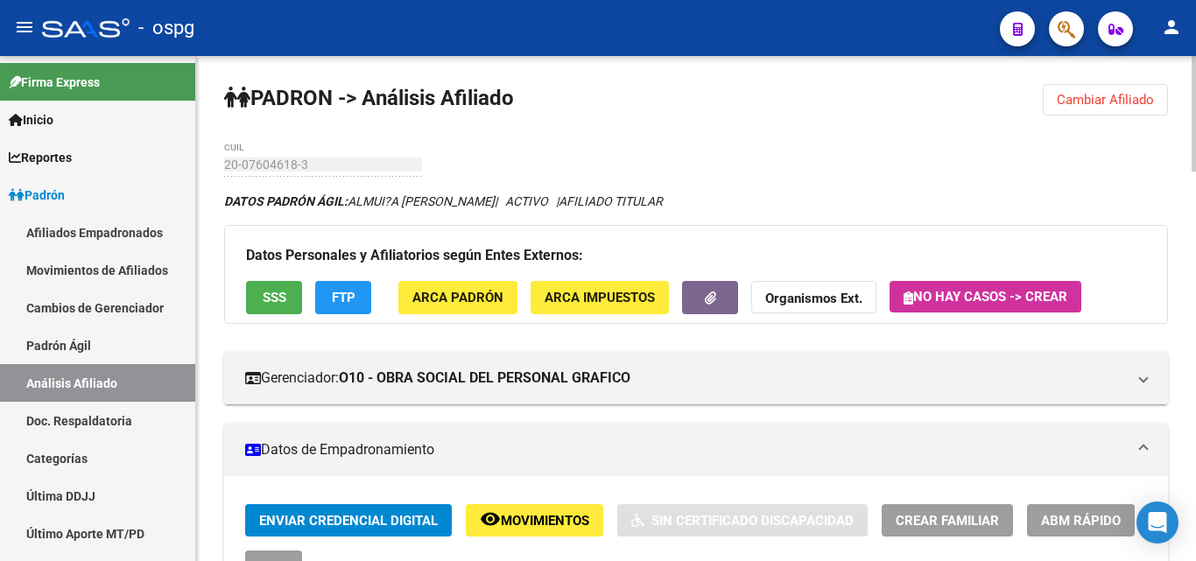
click at [1111, 98] on span "Cambiar Afiliado" at bounding box center [1105, 100] width 97 height 16
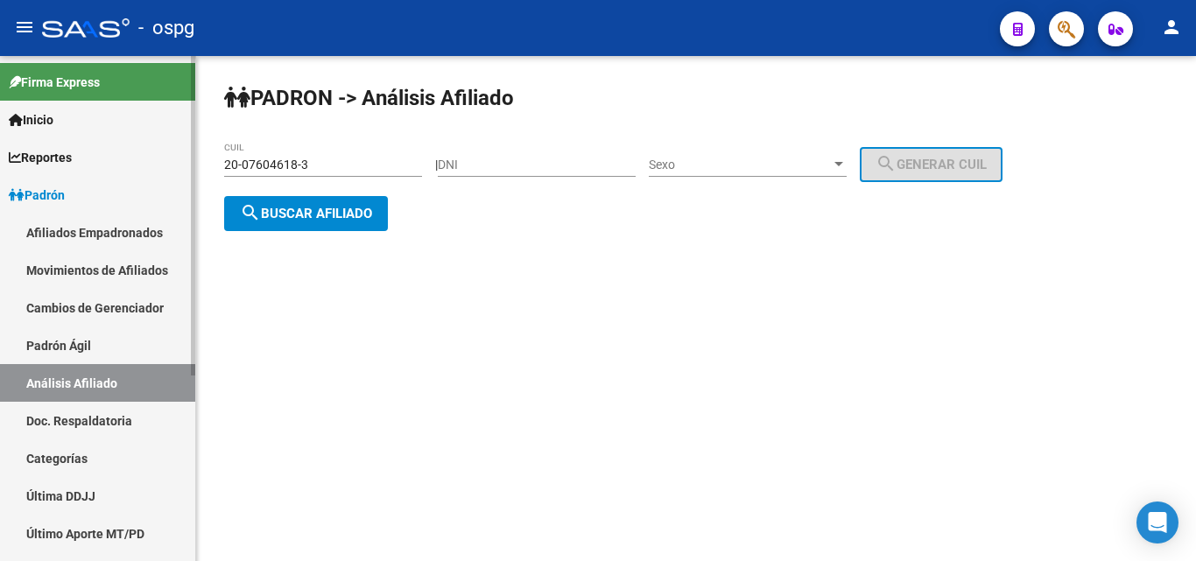
drag, startPoint x: 159, startPoint y: 162, endPoint x: 135, endPoint y: 166, distance: 24.0
click at [135, 166] on mat-sidenav-container "Firma Express Inicio Calendario SSS Instructivos Contacto OS Reportes Ingresos …" at bounding box center [598, 308] width 1196 height 505
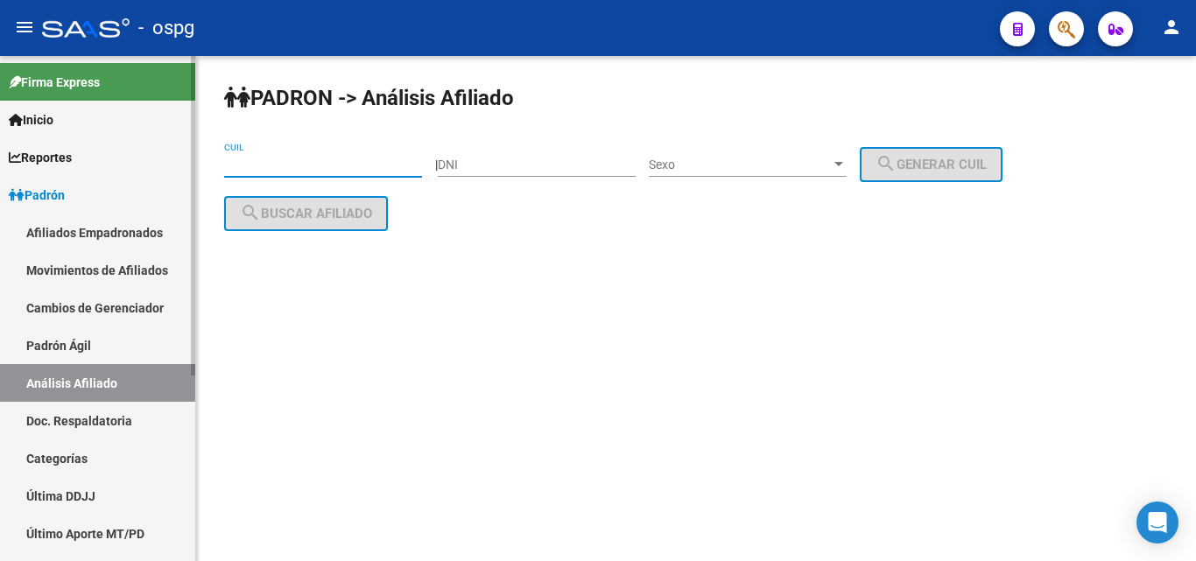
paste input "27-06071319-2"
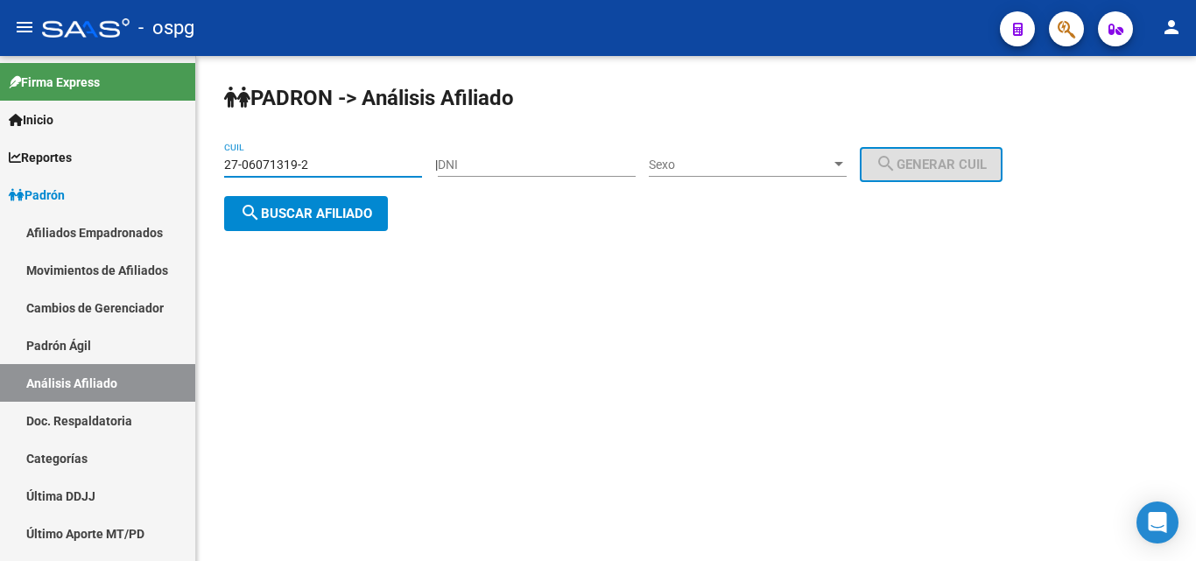
type input "27-06071319-2"
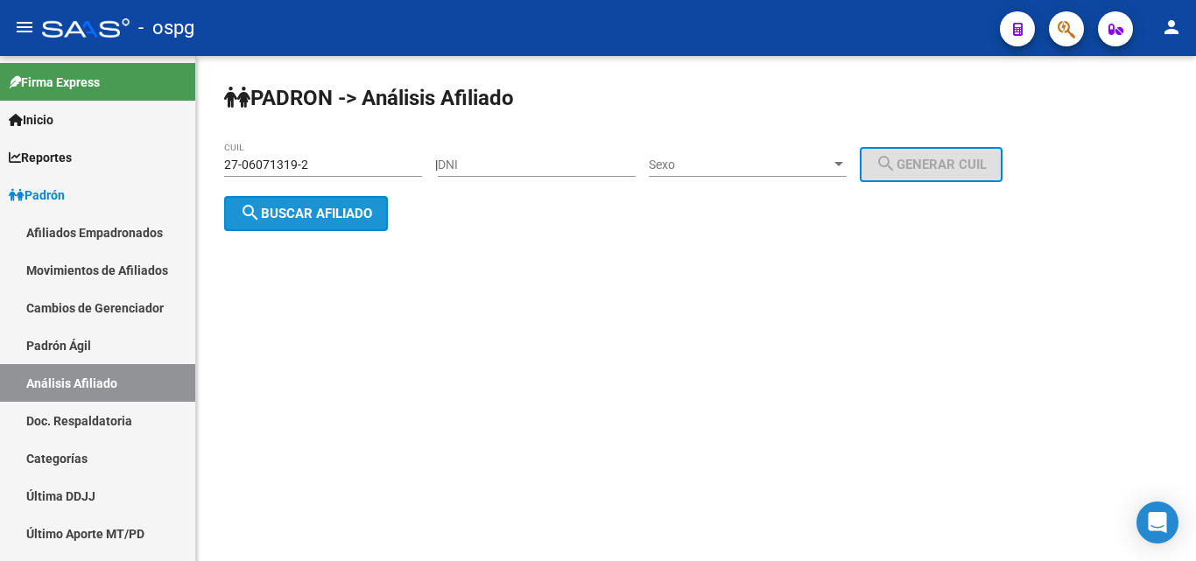
click at [316, 208] on span "search Buscar afiliado" at bounding box center [306, 214] width 132 height 16
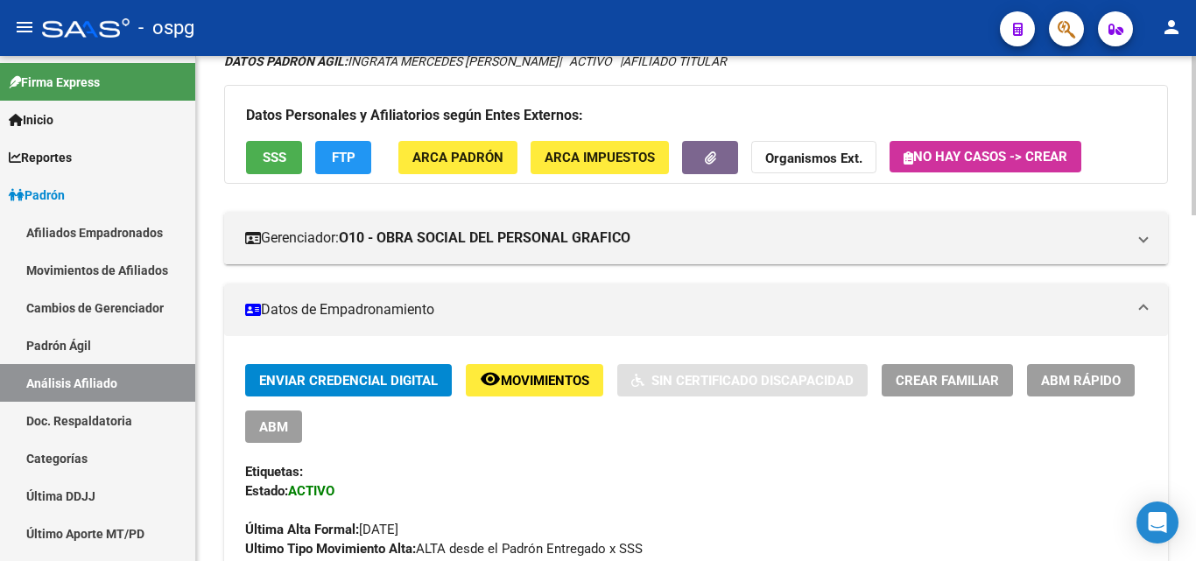
scroll to position [88, 0]
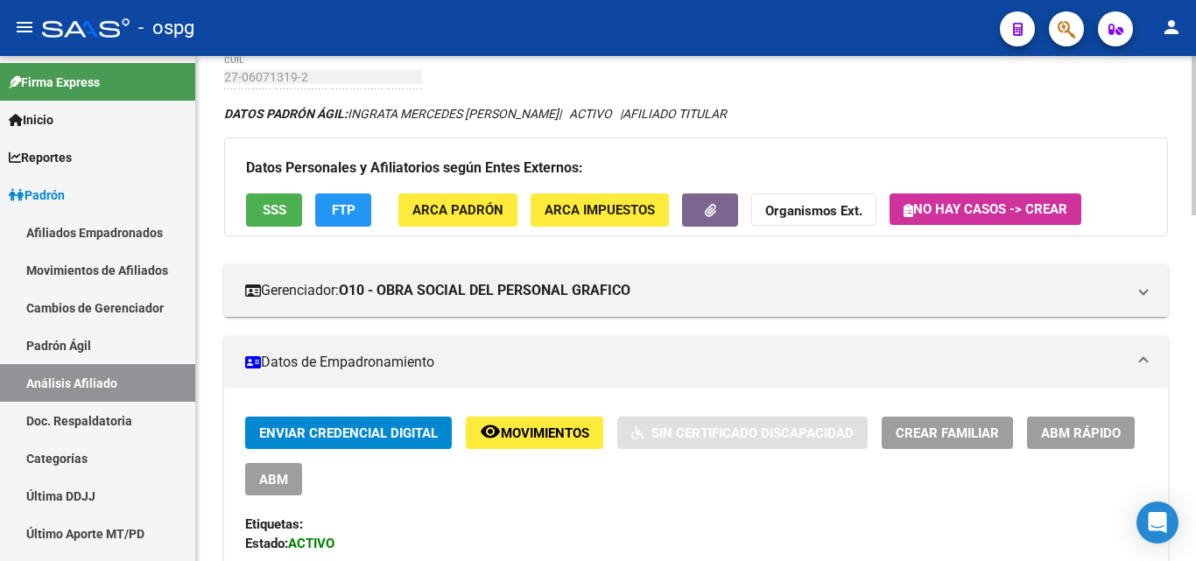
click at [254, 210] on button "SSS" at bounding box center [274, 210] width 56 height 32
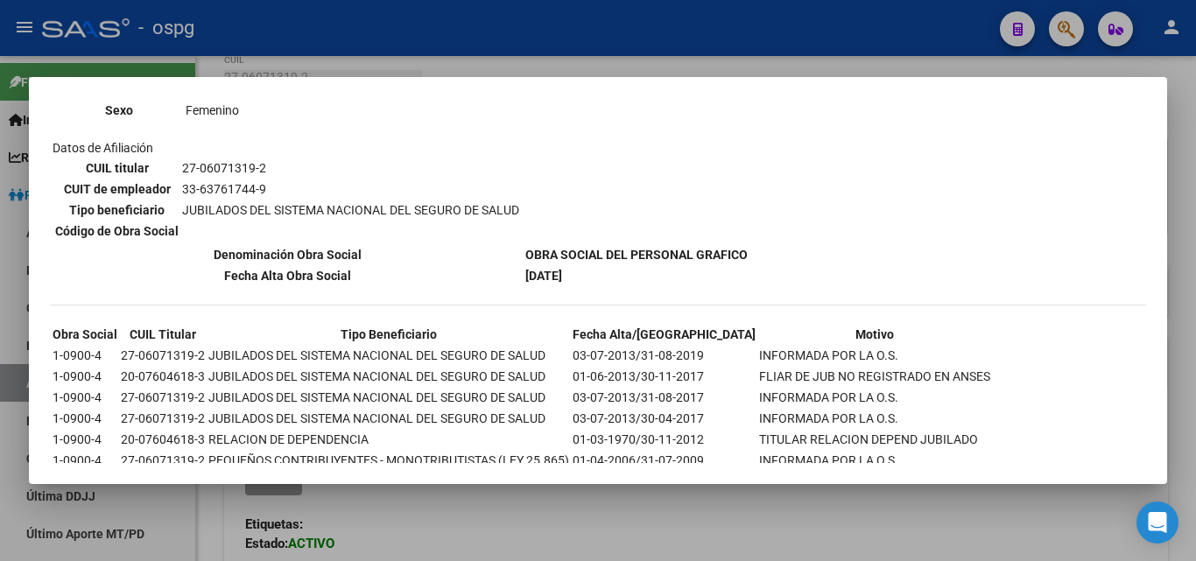
scroll to position [211, 0]
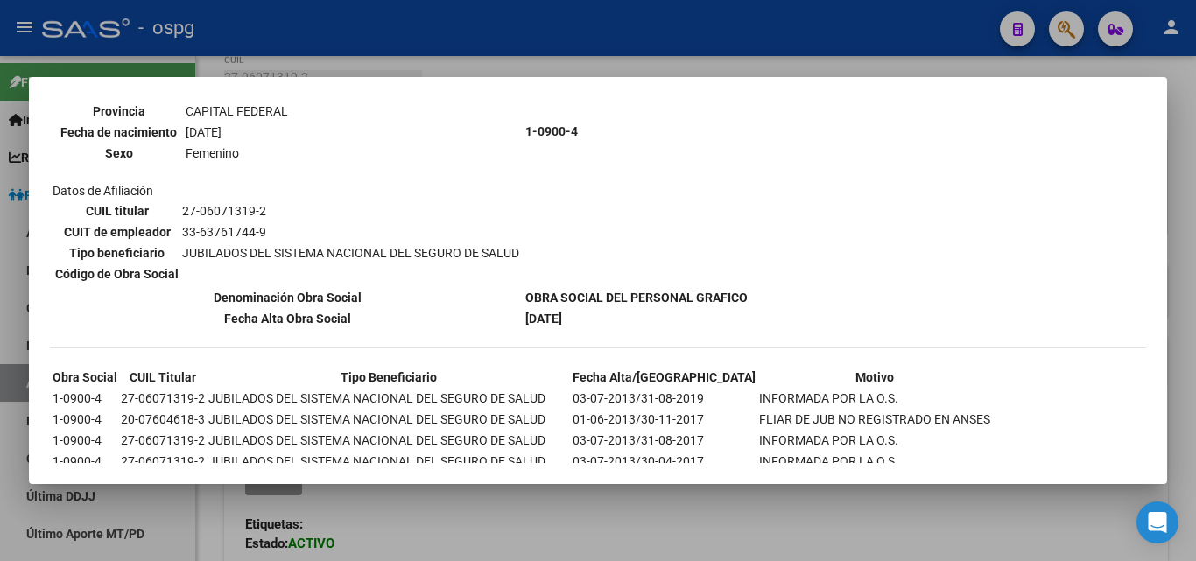
click at [242, 60] on div at bounding box center [598, 280] width 1196 height 561
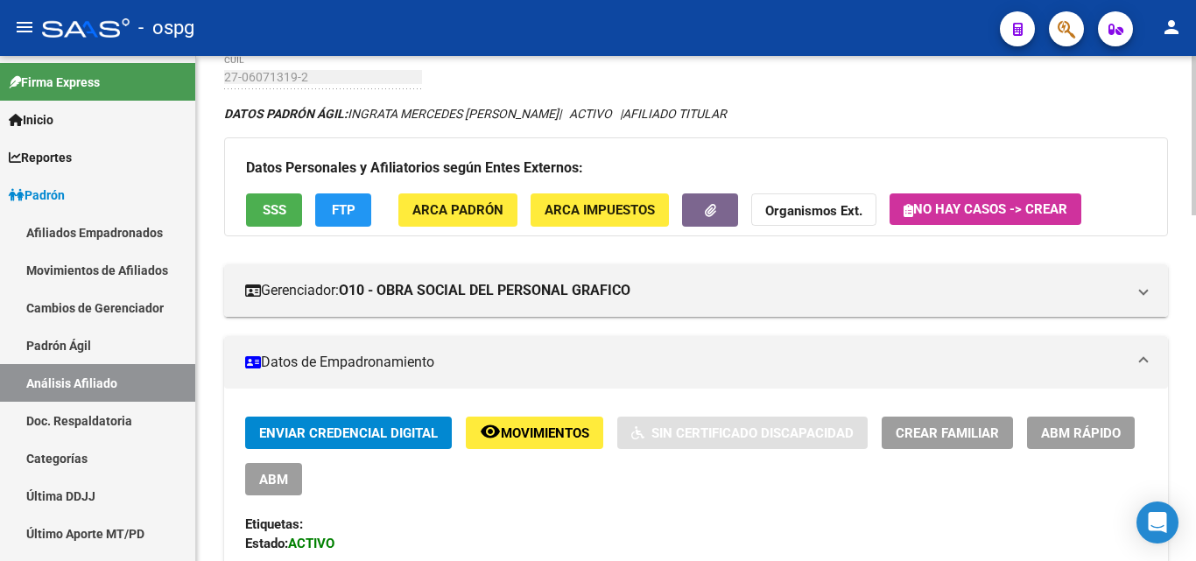
click at [350, 214] on span "FTP" at bounding box center [344, 211] width 24 height 16
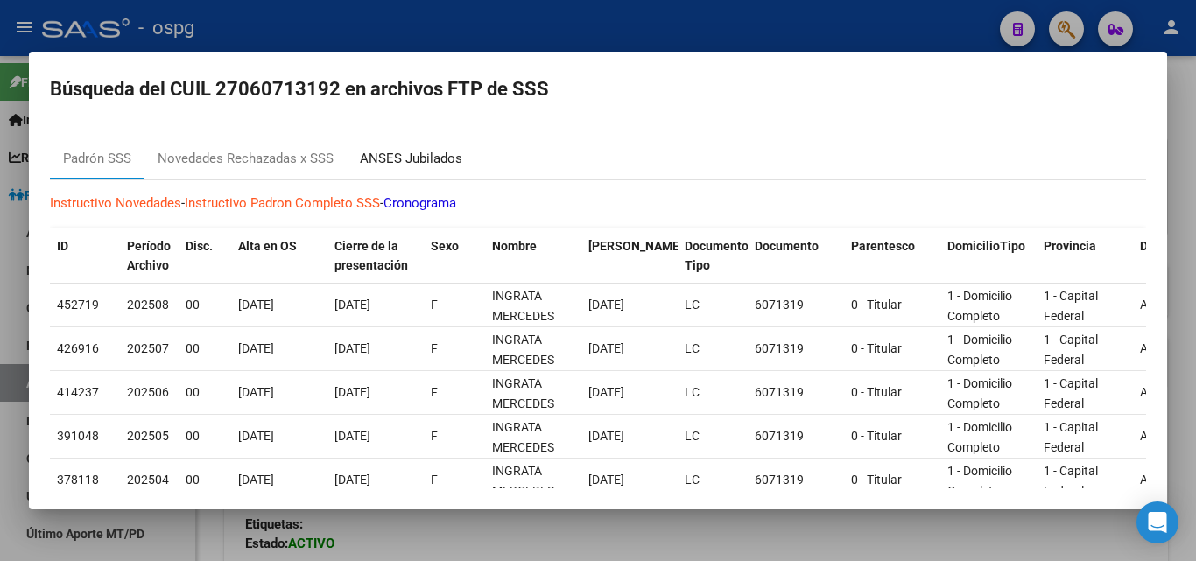
click at [409, 166] on div "ANSES Jubilados" at bounding box center [411, 159] width 102 height 20
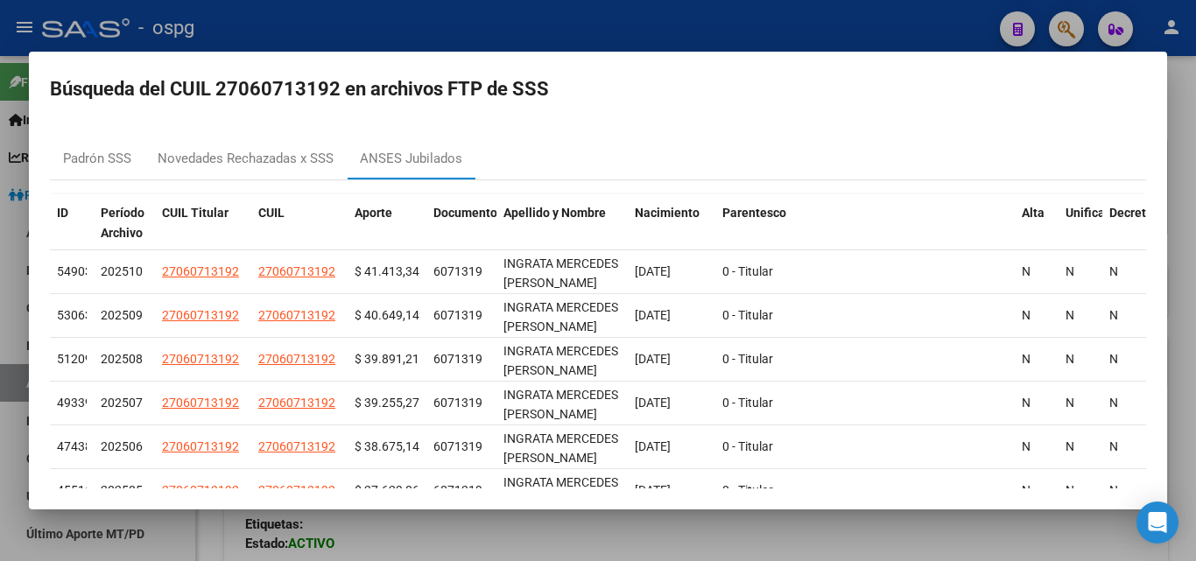
click at [598, 9] on div at bounding box center [598, 280] width 1196 height 561
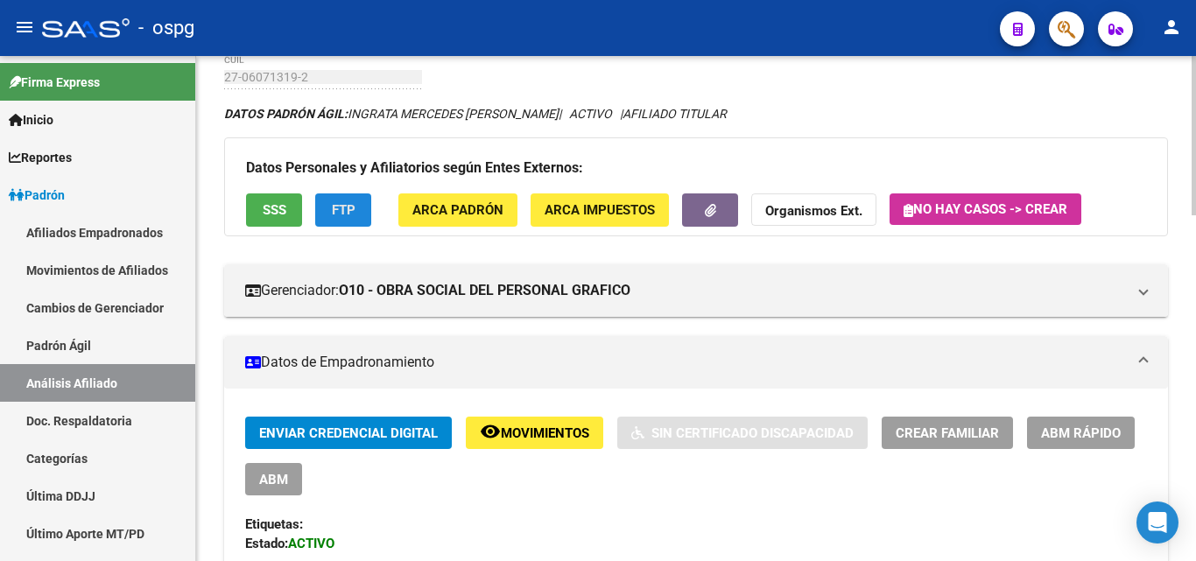
click at [336, 215] on span "FTP" at bounding box center [344, 211] width 24 height 16
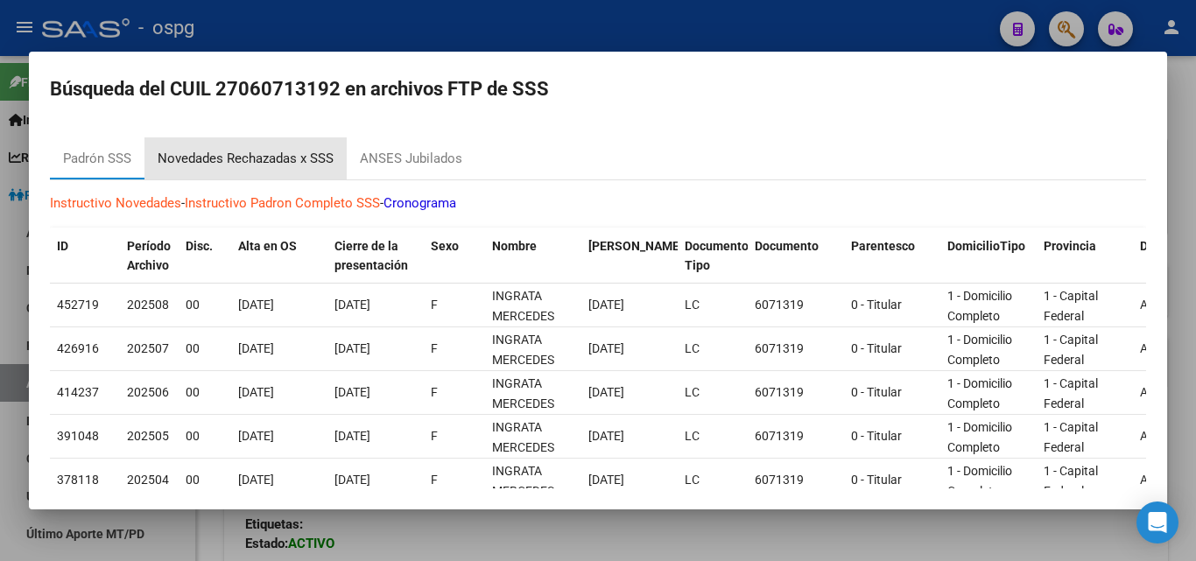
click at [244, 161] on div "Novedades Rechazadas x SSS" at bounding box center [246, 159] width 176 height 20
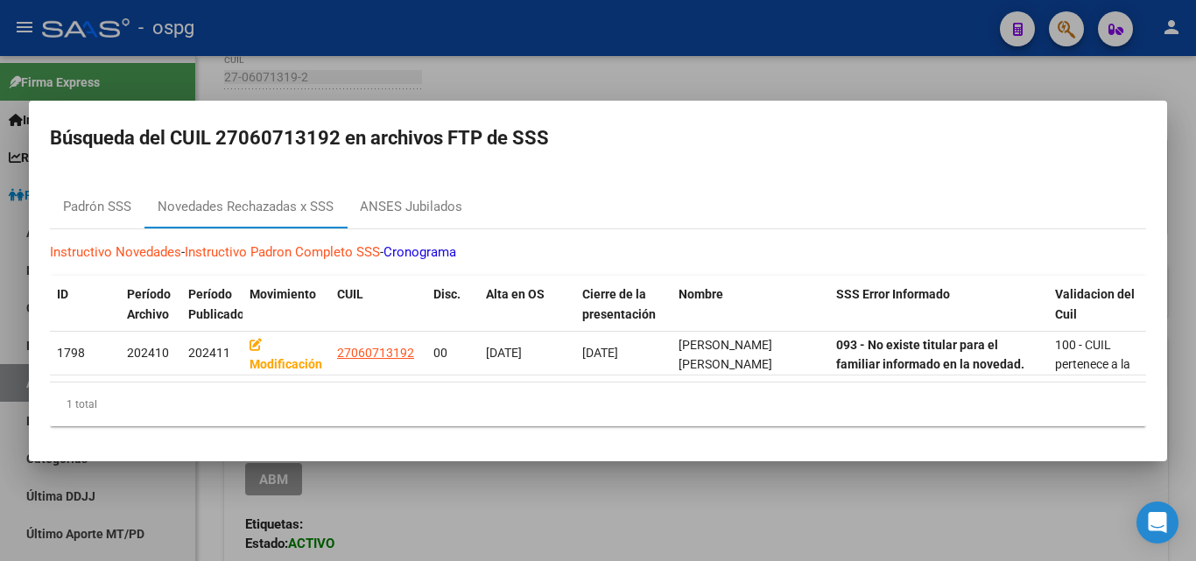
click at [544, 50] on div at bounding box center [598, 280] width 1196 height 561
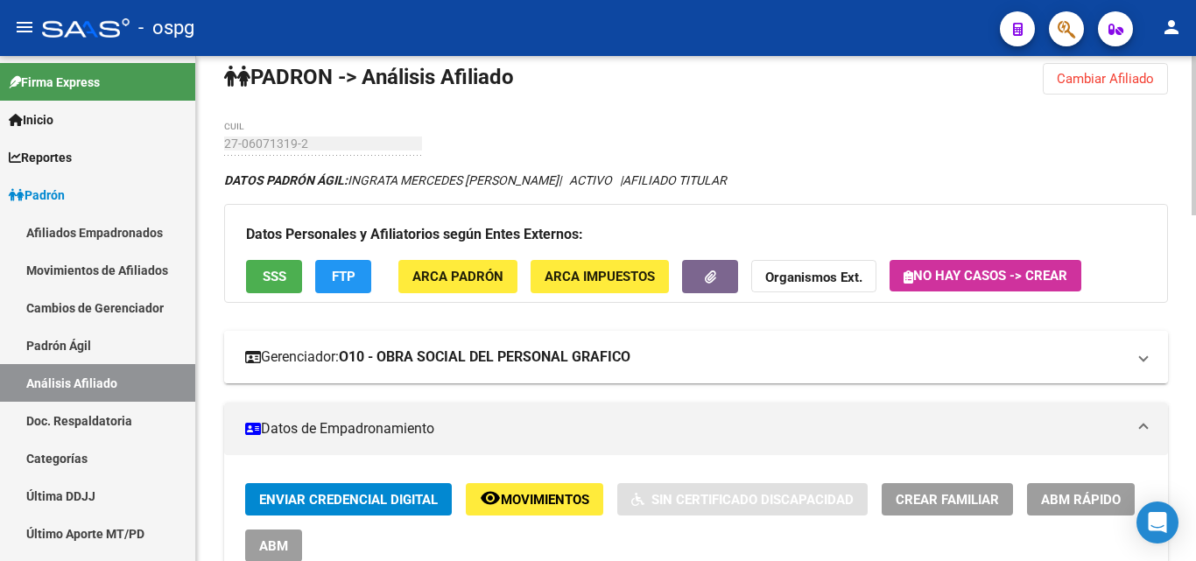
scroll to position [0, 0]
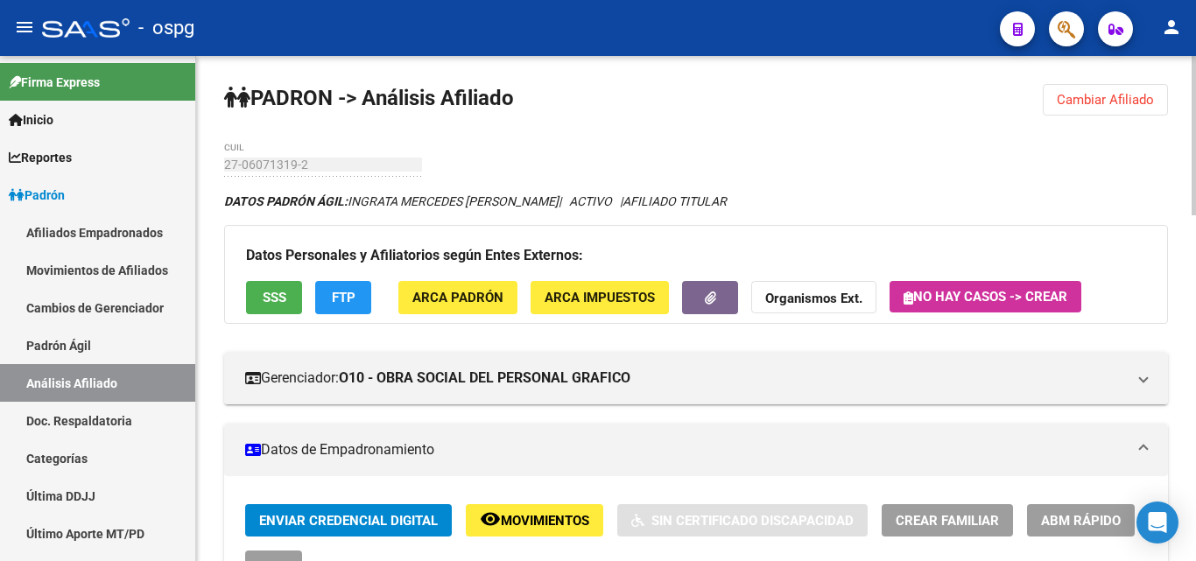
drag, startPoint x: 1118, startPoint y: 105, endPoint x: 1063, endPoint y: 108, distance: 55.2
click at [1112, 105] on span "Cambiar Afiliado" at bounding box center [1105, 100] width 97 height 16
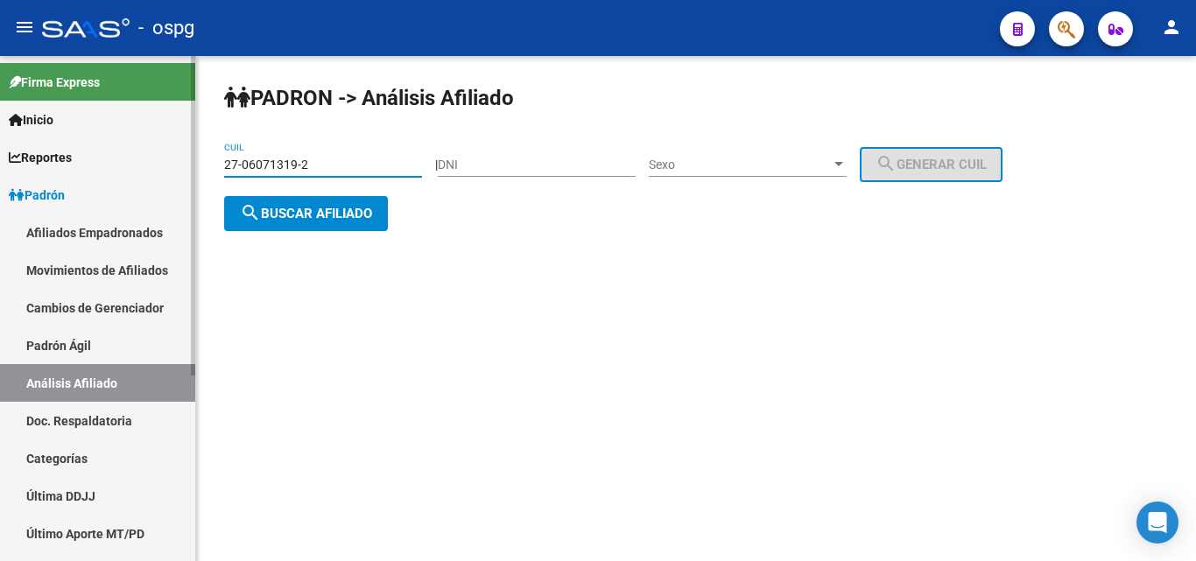
drag, startPoint x: 293, startPoint y: 166, endPoint x: 108, endPoint y: 180, distance: 185.4
click at [108, 180] on mat-sidenav-container "Firma Express Inicio Calendario SSS Instructivos Contacto OS Reportes Ingresos …" at bounding box center [598, 308] width 1196 height 505
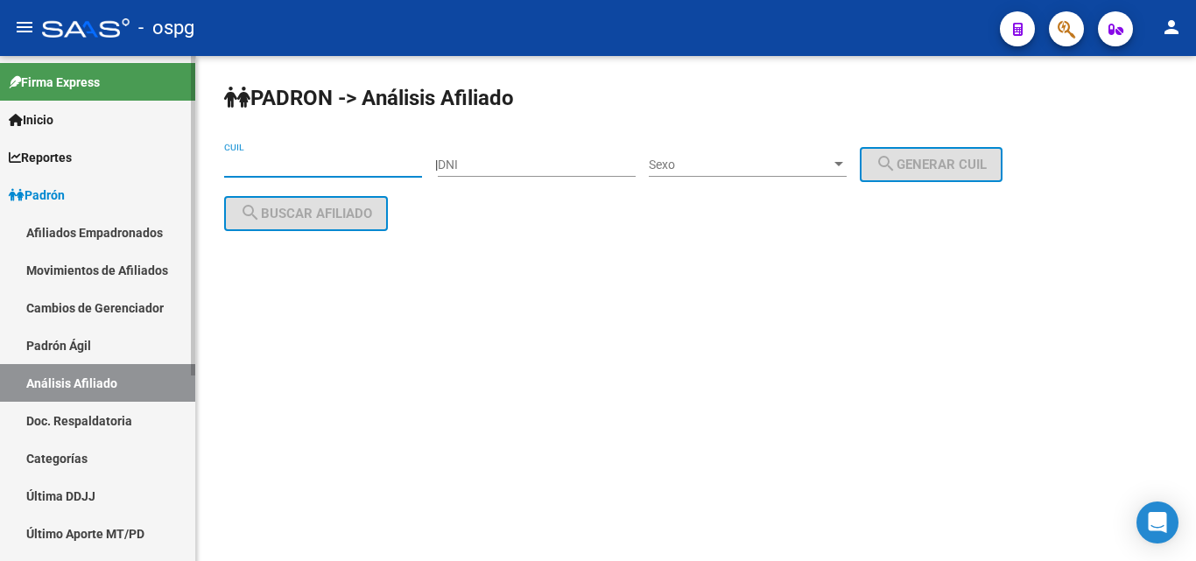
paste input "27-95747927-3"
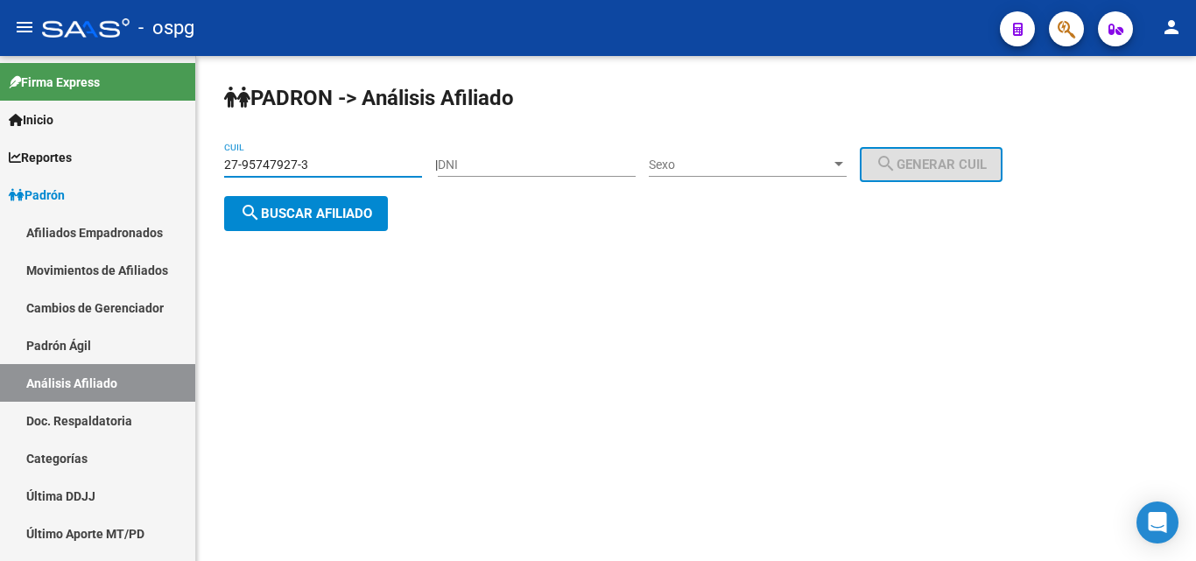
type input "27-95747927-3"
click at [281, 202] on button "search Buscar afiliado" at bounding box center [306, 213] width 164 height 35
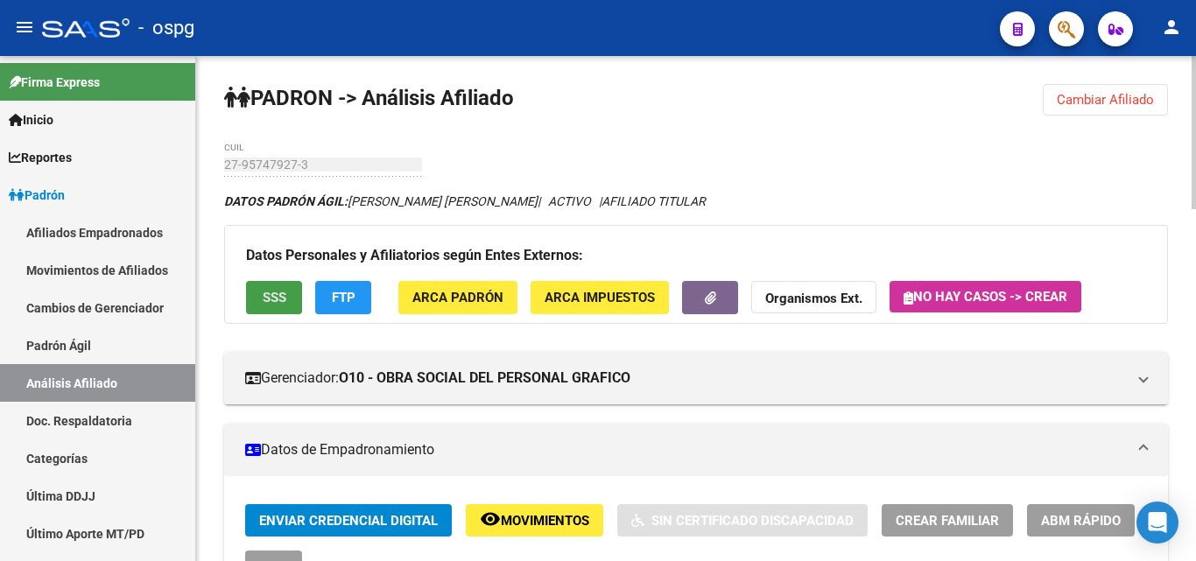
click at [276, 293] on span "SSS" at bounding box center [275, 299] width 24 height 16
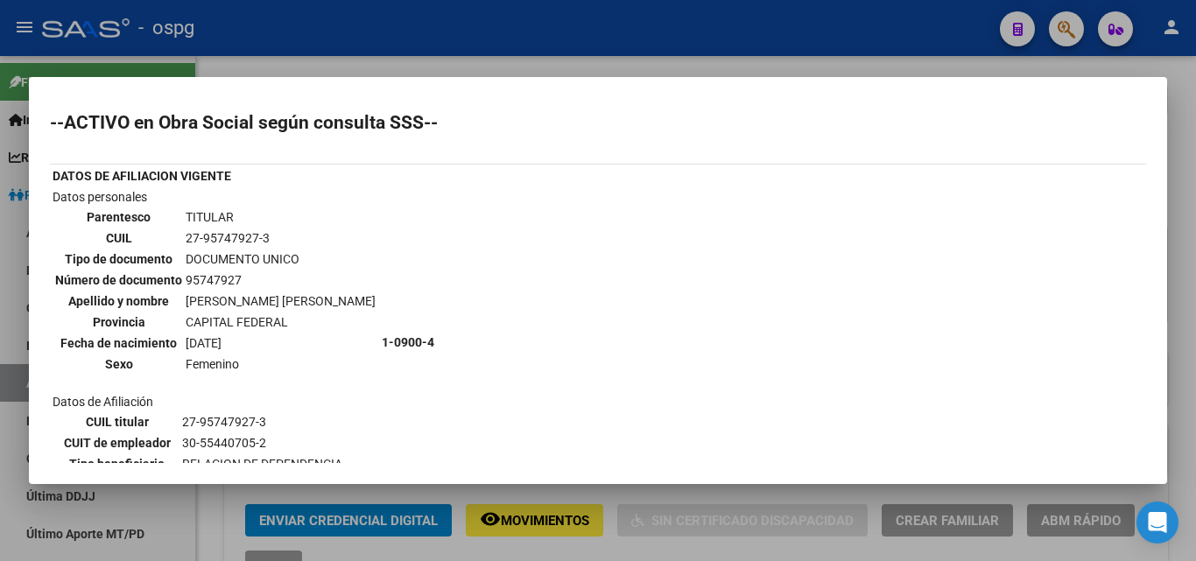
click at [382, 65] on div at bounding box center [598, 280] width 1196 height 561
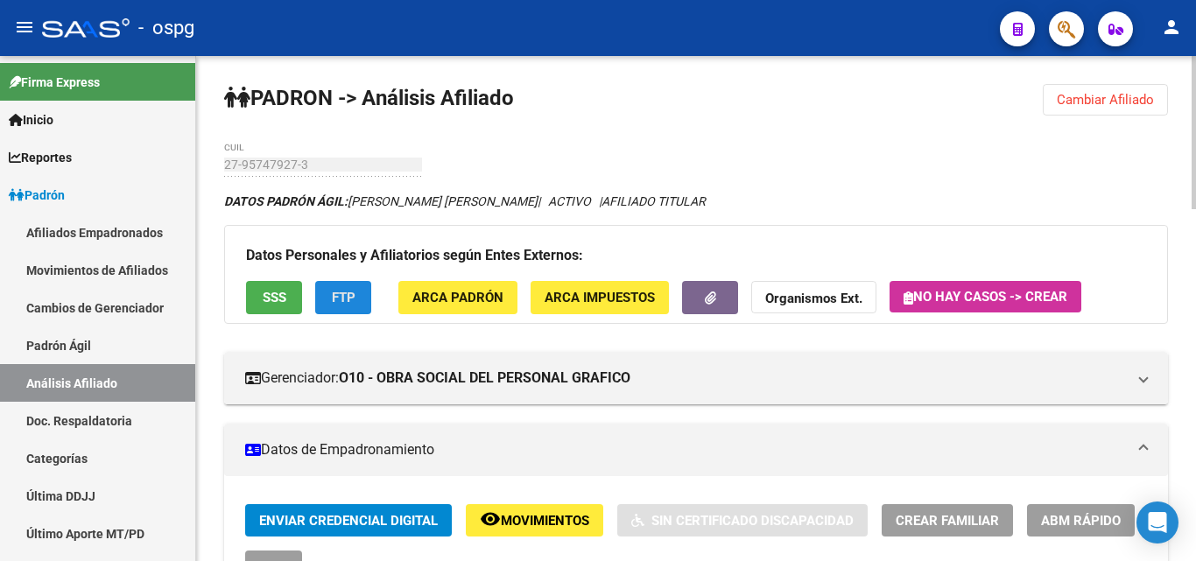
click at [335, 301] on span "FTP" at bounding box center [344, 299] width 24 height 16
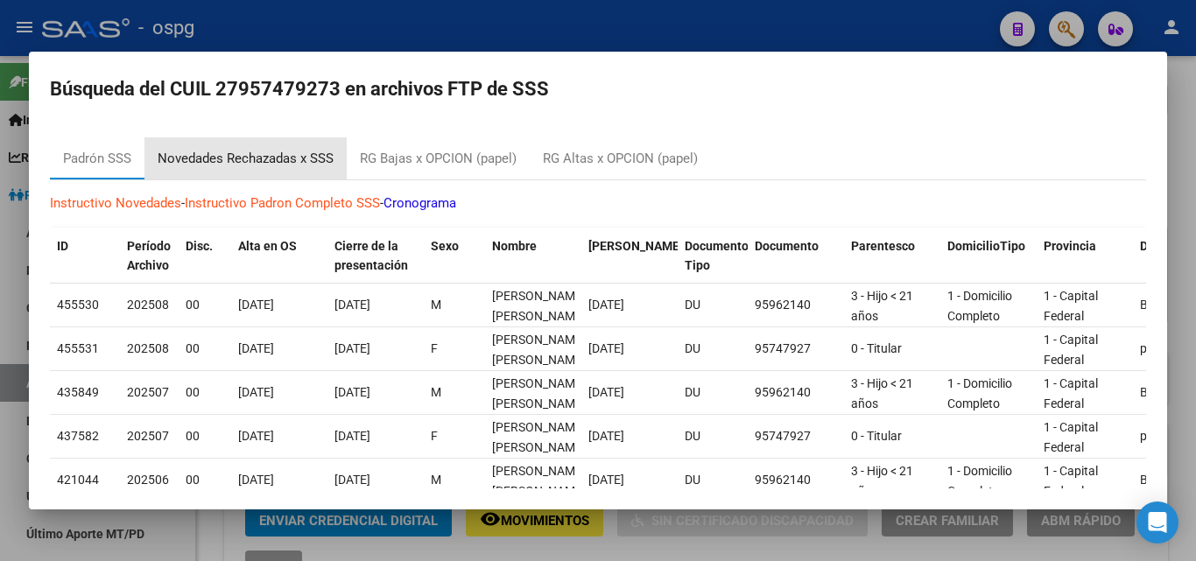
click at [235, 163] on div "Novedades Rechazadas x SSS" at bounding box center [246, 159] width 176 height 20
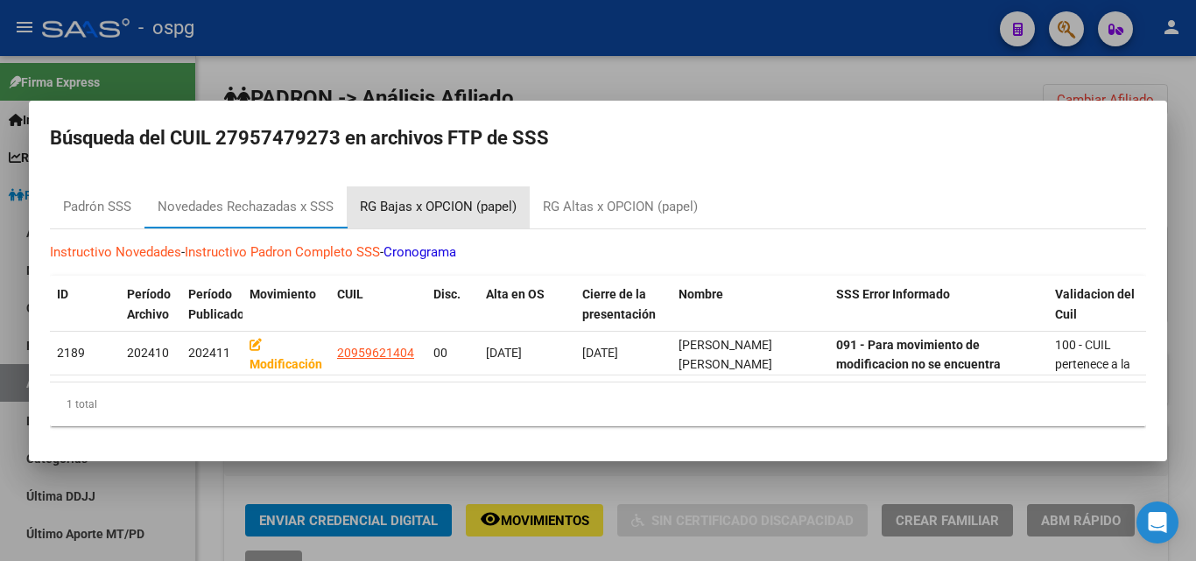
click at [408, 203] on div "RG Bajas x OPCION (papel)" at bounding box center [438, 207] width 157 height 20
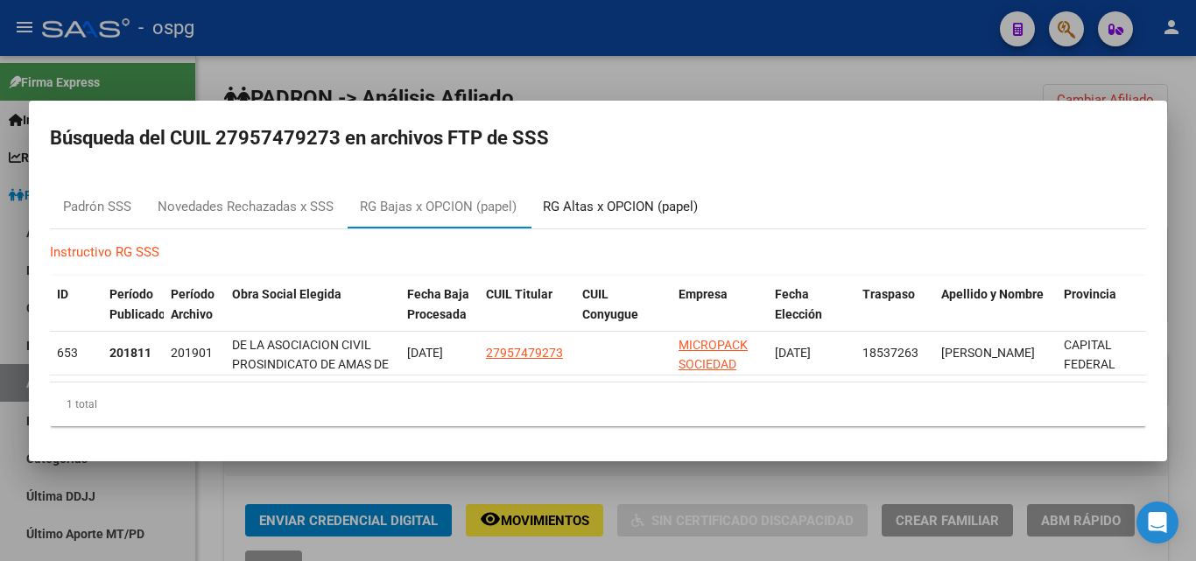
click at [602, 209] on div "RG Altas x OPCION (papel)" at bounding box center [620, 207] width 155 height 20
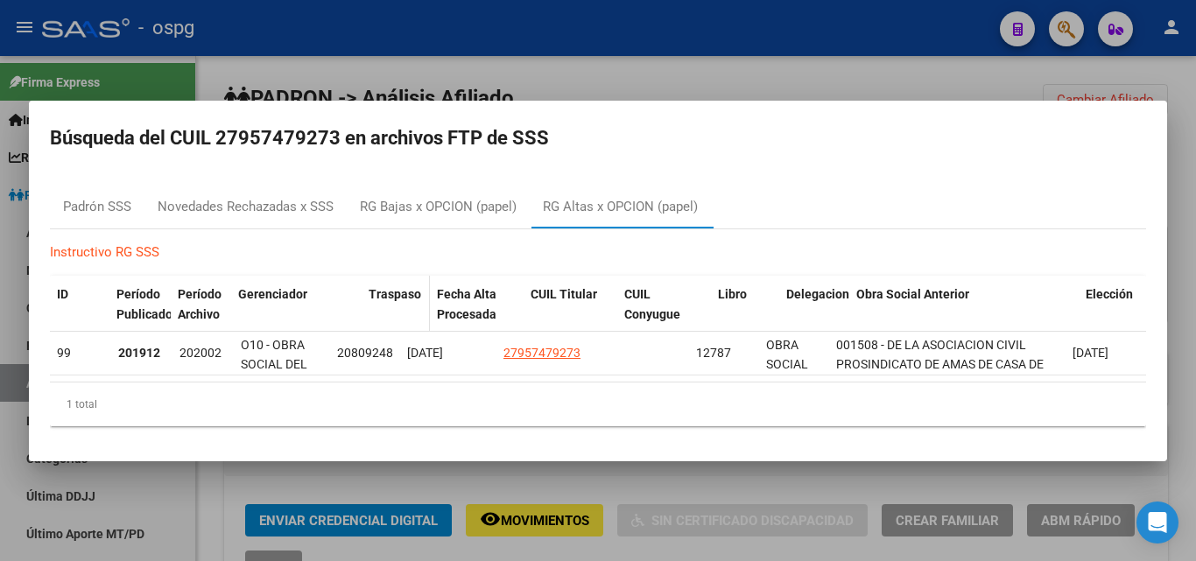
drag, startPoint x: 329, startPoint y: 283, endPoint x: 369, endPoint y: 283, distance: 39.4
click at [369, 283] on div "ID Período Publicado Período Archivo Gerenciador Traspaso Fecha Alta Procesada …" at bounding box center [803, 305] width 1506 height 58
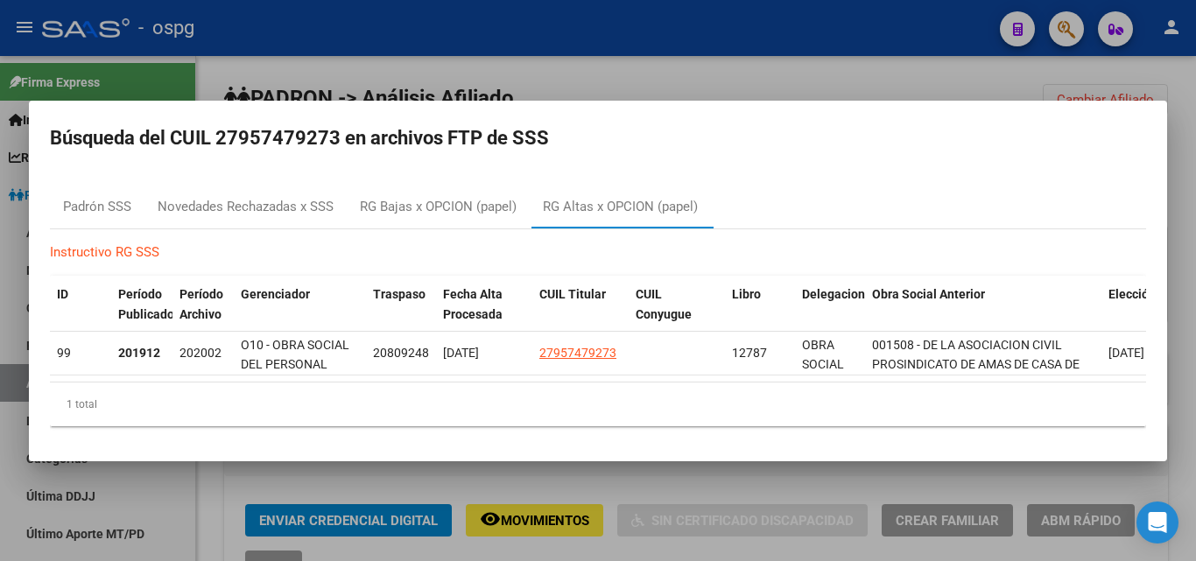
click at [656, 71] on div at bounding box center [598, 280] width 1196 height 561
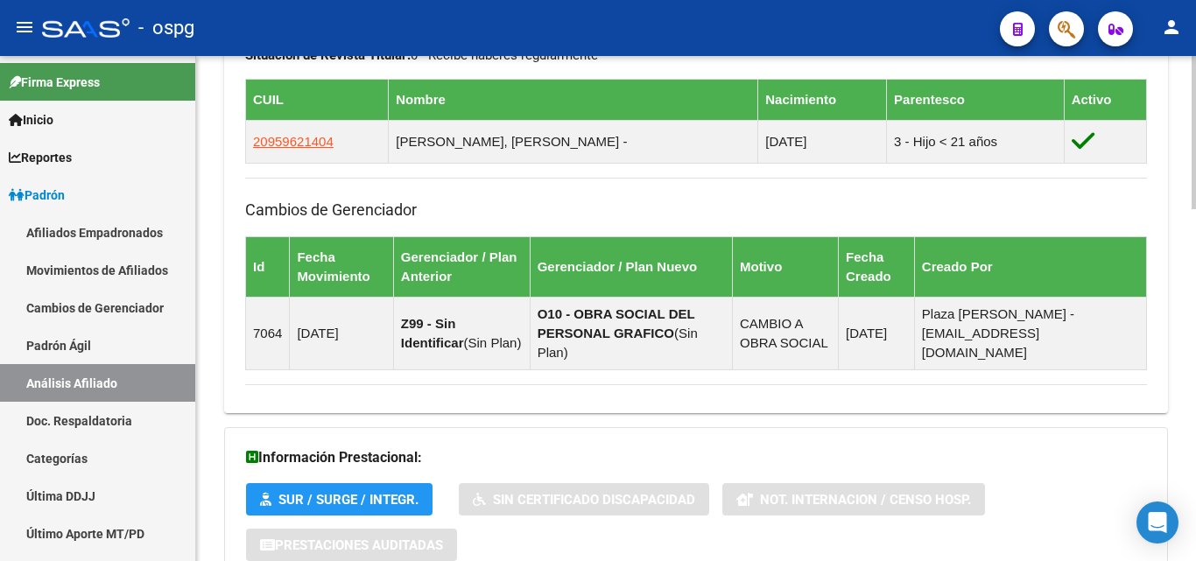
scroll to position [1164, 0]
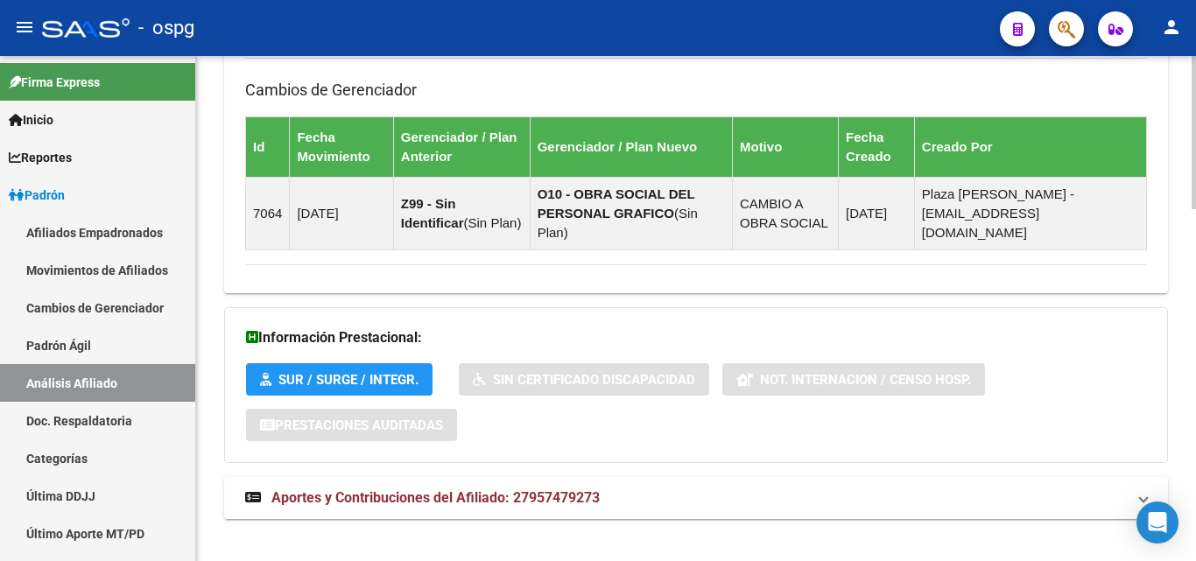
click at [418, 490] on span "Aportes y Contribuciones del Afiliado: 27957479273" at bounding box center [435, 498] width 328 height 17
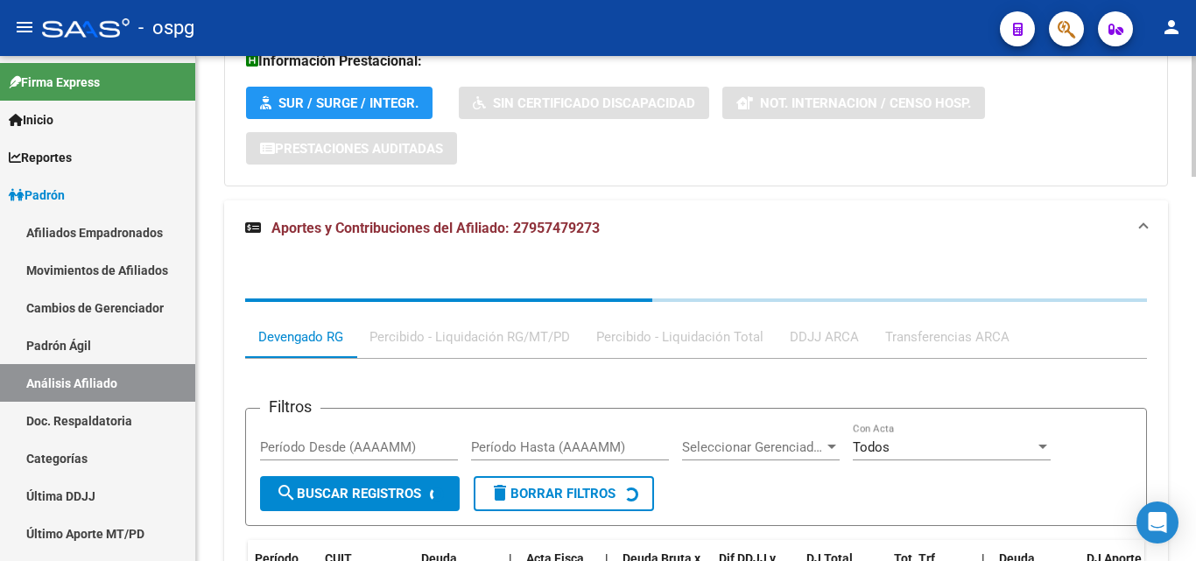
scroll to position [1441, 0]
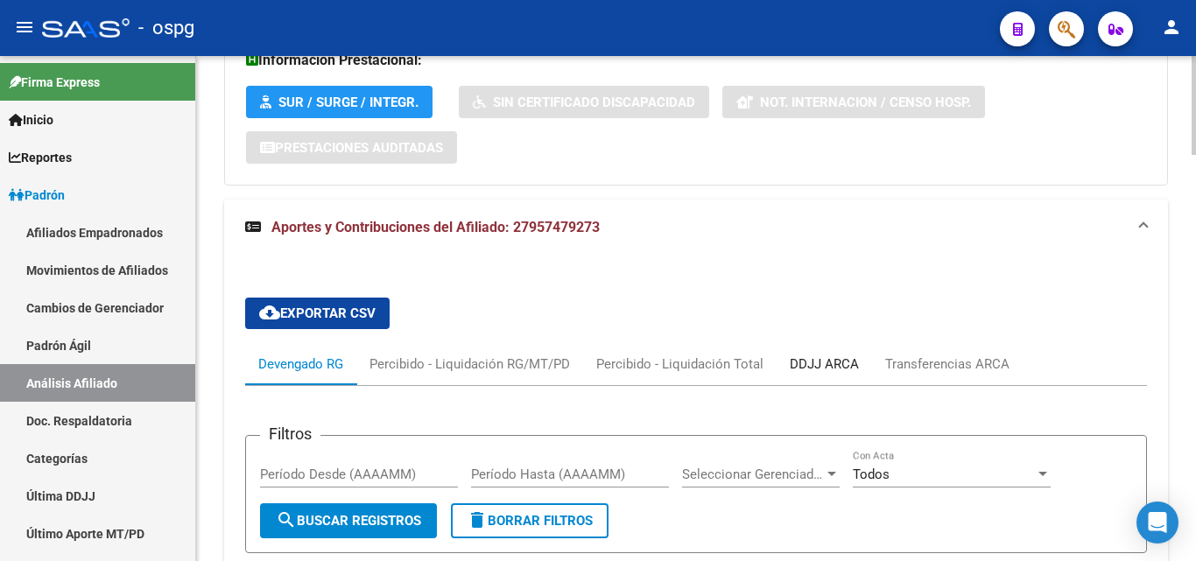
click at [823, 355] on div "DDJJ ARCA" at bounding box center [824, 364] width 69 height 19
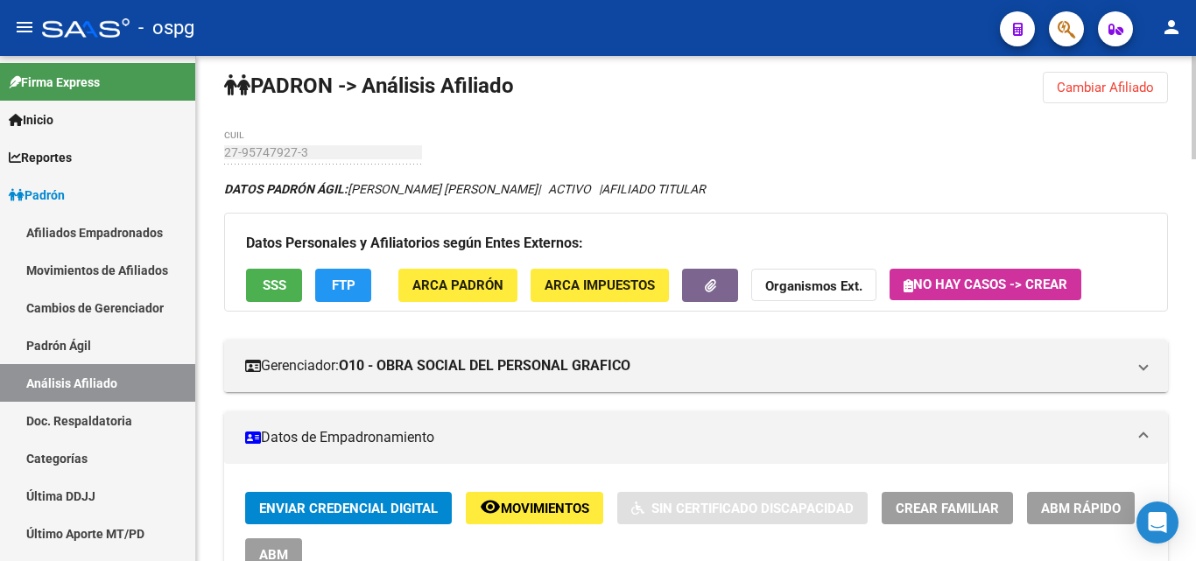
scroll to position [0, 0]
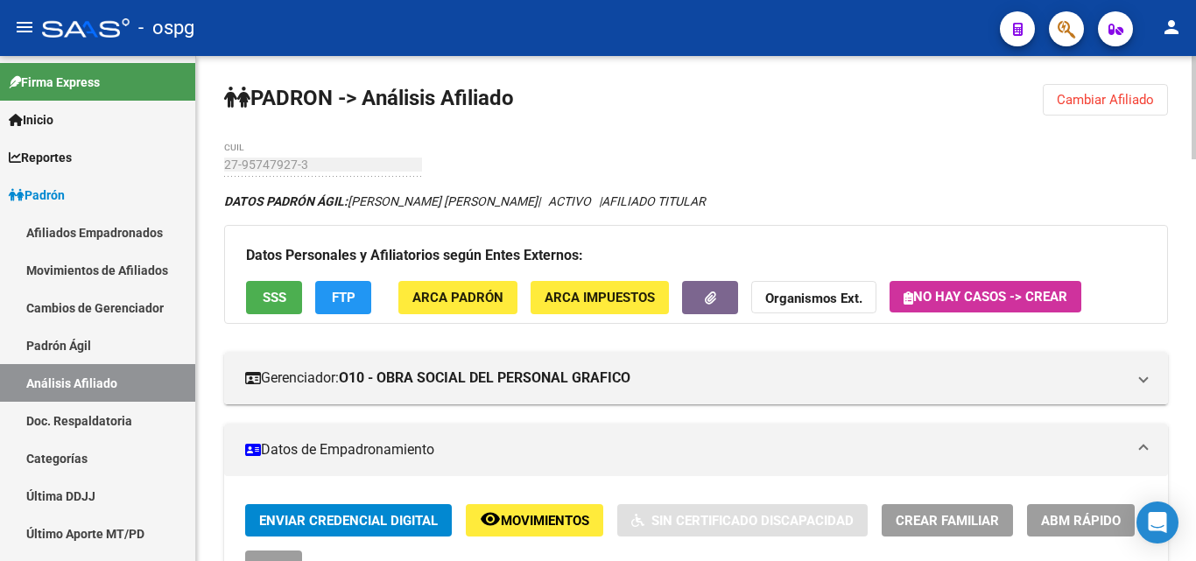
drag, startPoint x: 1061, startPoint y: 98, endPoint x: 991, endPoint y: 126, distance: 75.5
click at [1062, 98] on span "Cambiar Afiliado" at bounding box center [1105, 100] width 97 height 16
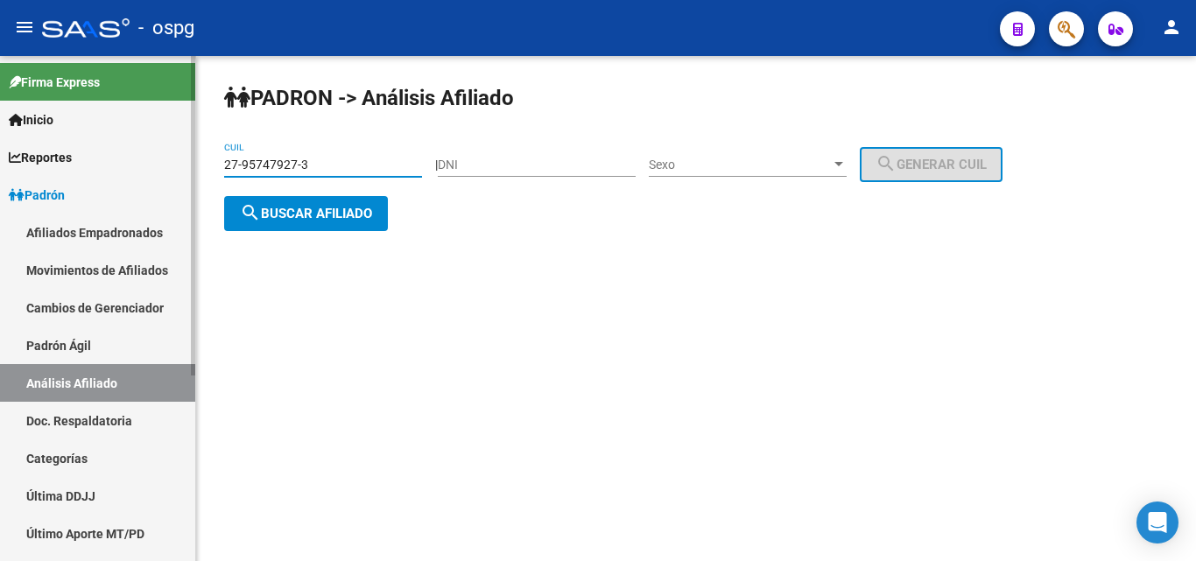
drag, startPoint x: 303, startPoint y: 164, endPoint x: 158, endPoint y: 166, distance: 145.4
click at [159, 166] on mat-sidenav-container "Firma Express Inicio Calendario SSS Instructivos Contacto OS Reportes Ingresos …" at bounding box center [598, 308] width 1196 height 505
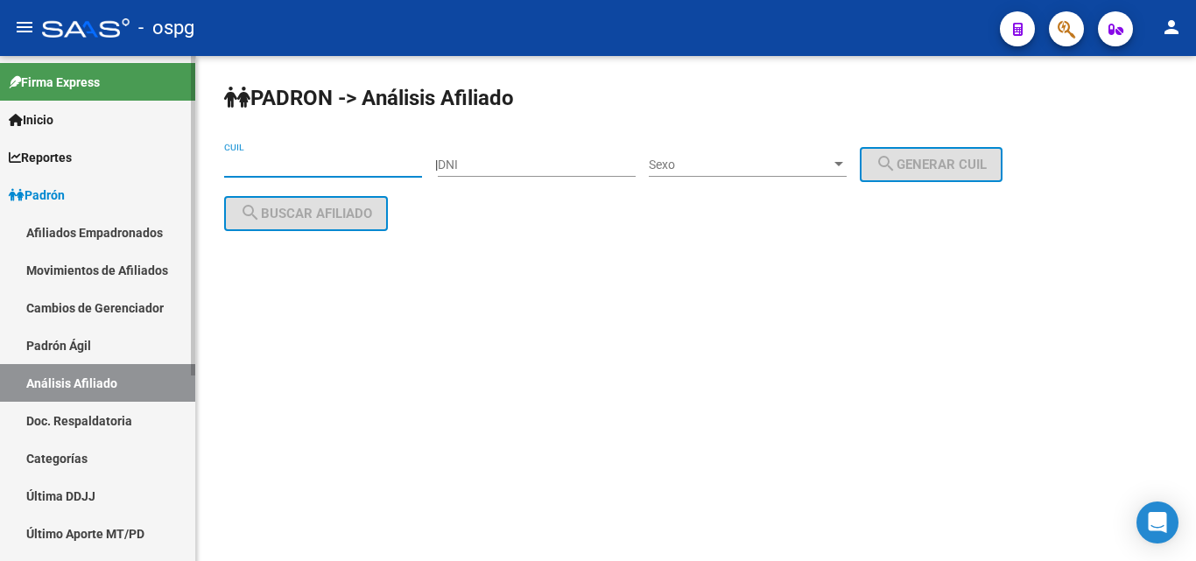
paste input "20-13751864-4"
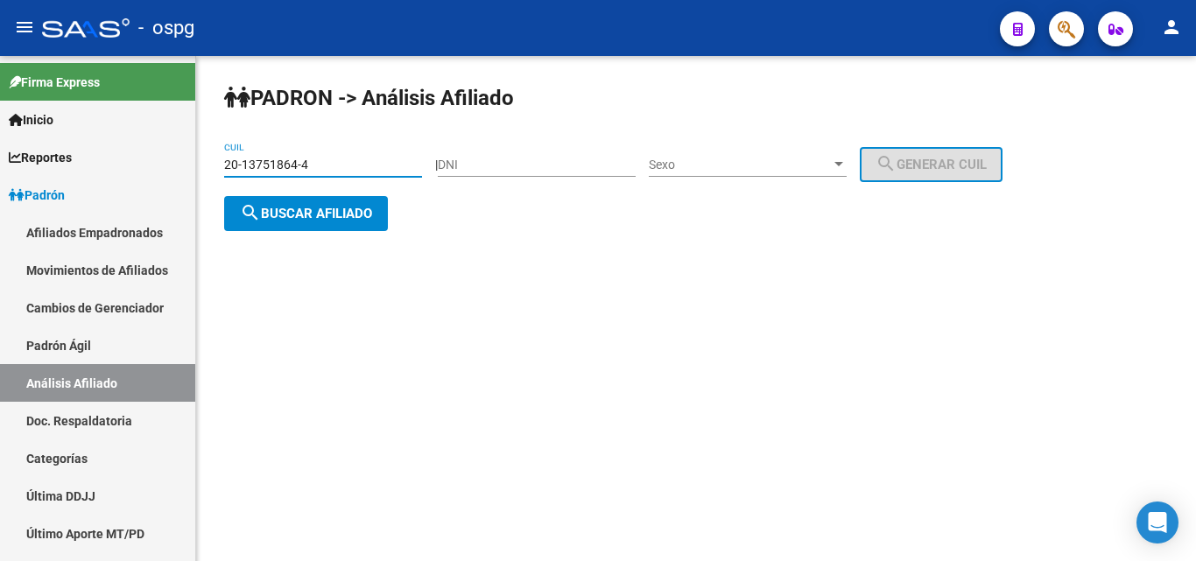
click at [330, 203] on button "search Buscar afiliado" at bounding box center [306, 213] width 164 height 35
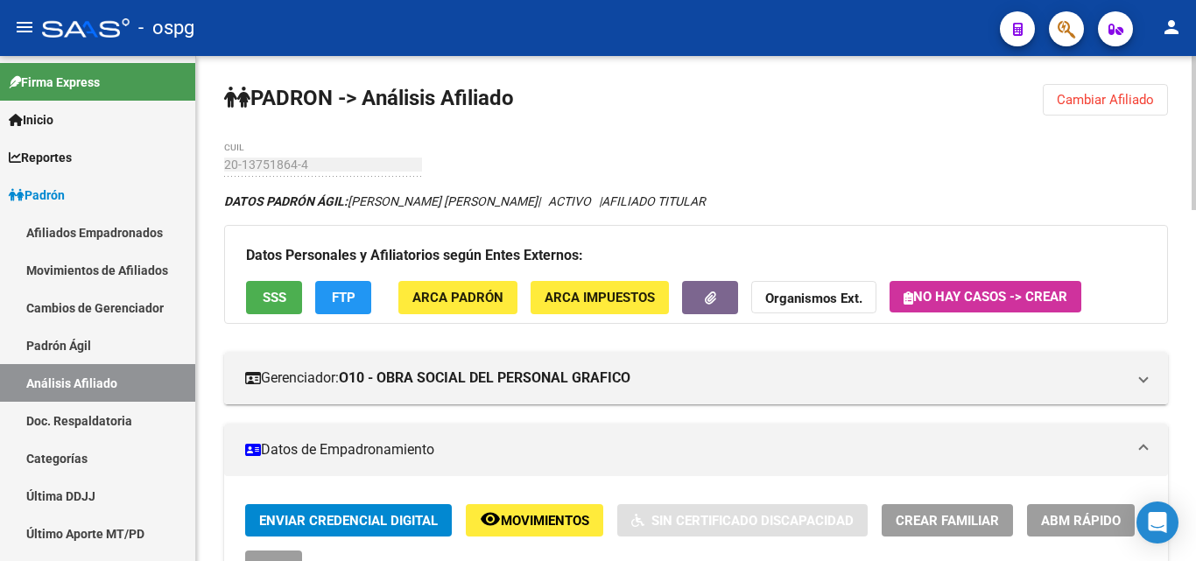
click at [273, 310] on button "SSS" at bounding box center [274, 297] width 56 height 32
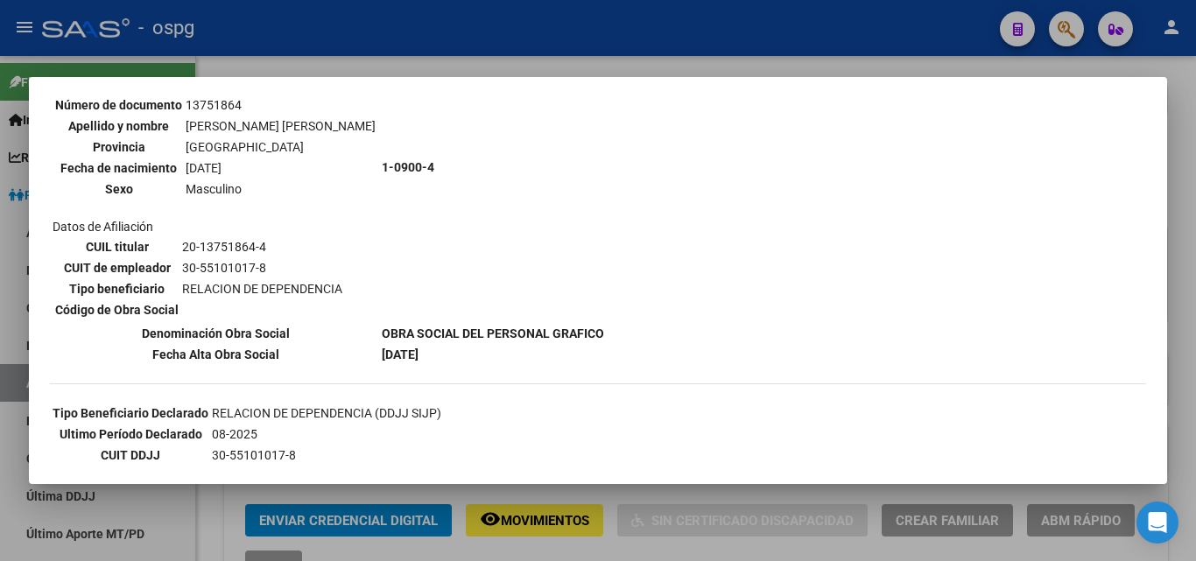
scroll to position [236, 0]
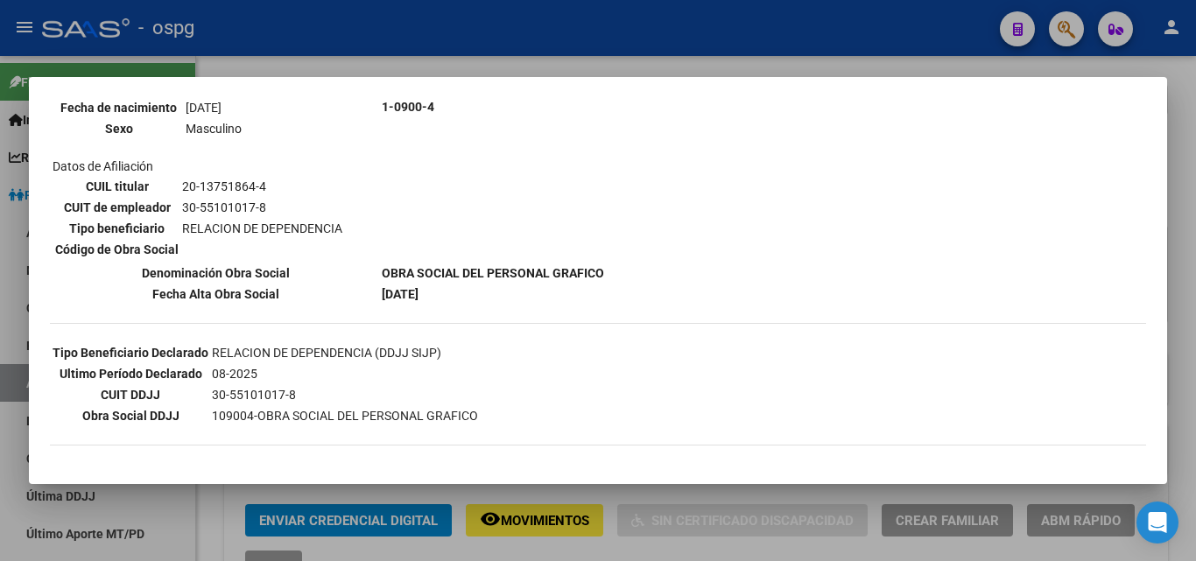
click at [256, 39] on div at bounding box center [598, 280] width 1196 height 561
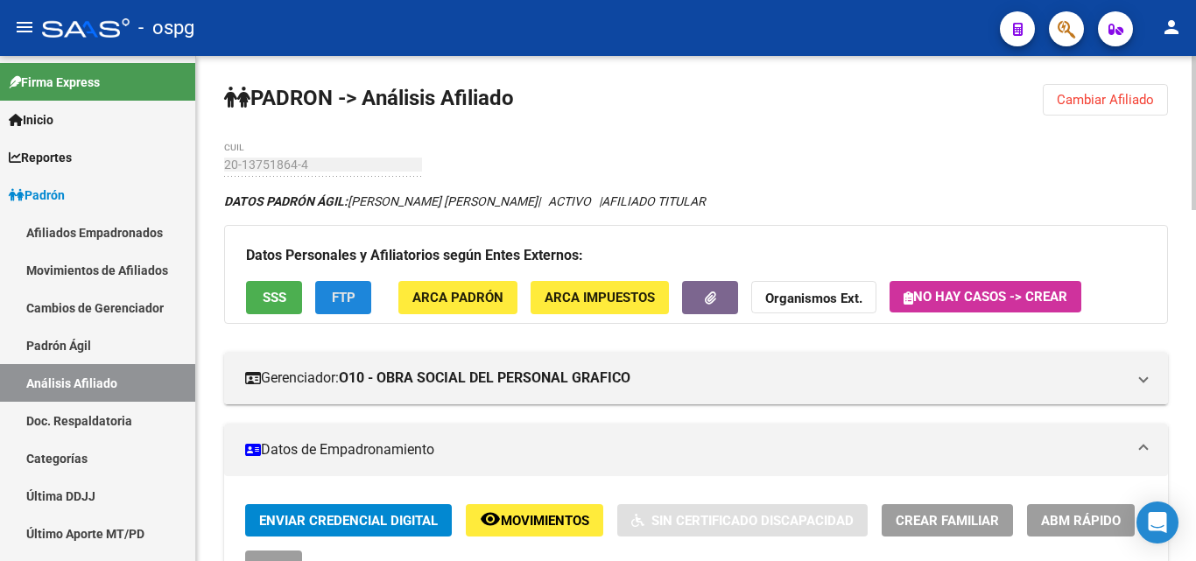
click at [358, 294] on button "FTP" at bounding box center [343, 297] width 56 height 32
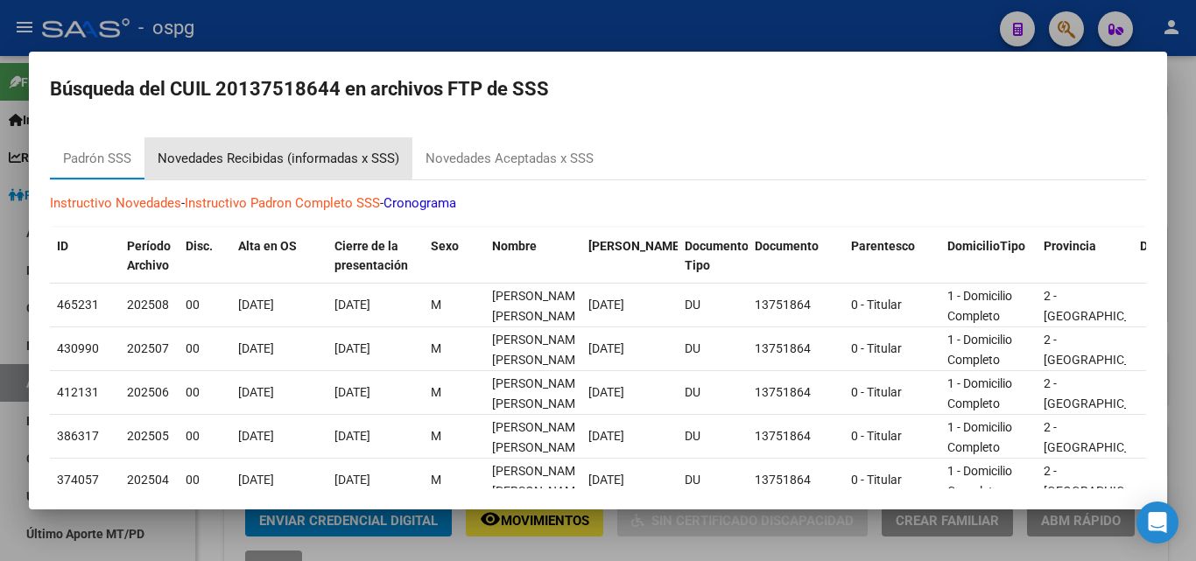
click at [255, 155] on div "Novedades Recibidas (informadas x SSS)" at bounding box center [279, 159] width 242 height 20
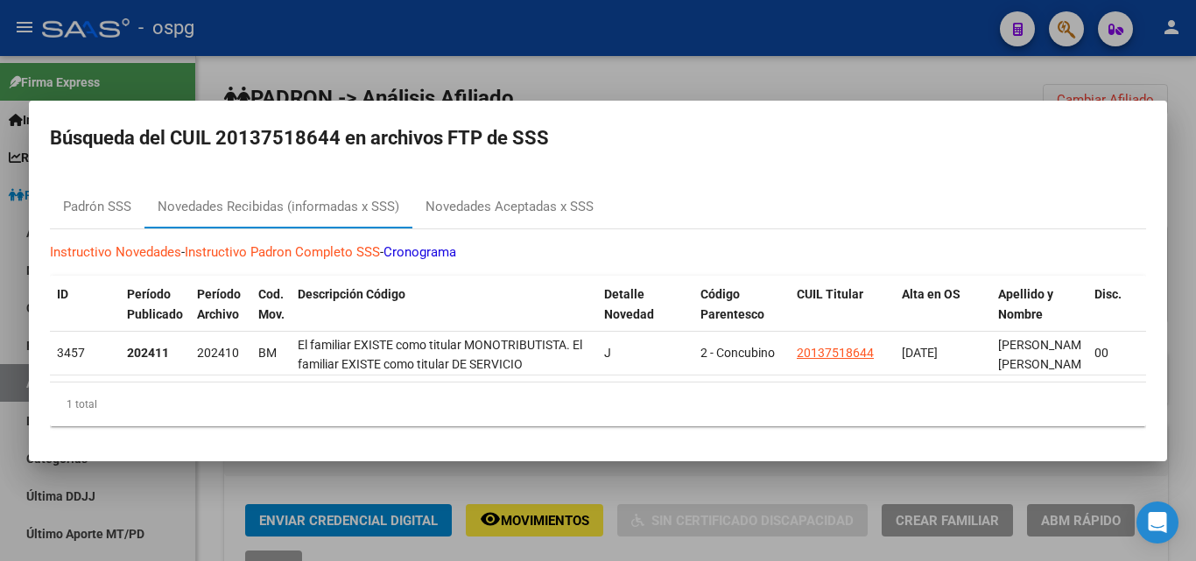
click at [294, 76] on div at bounding box center [598, 280] width 1196 height 561
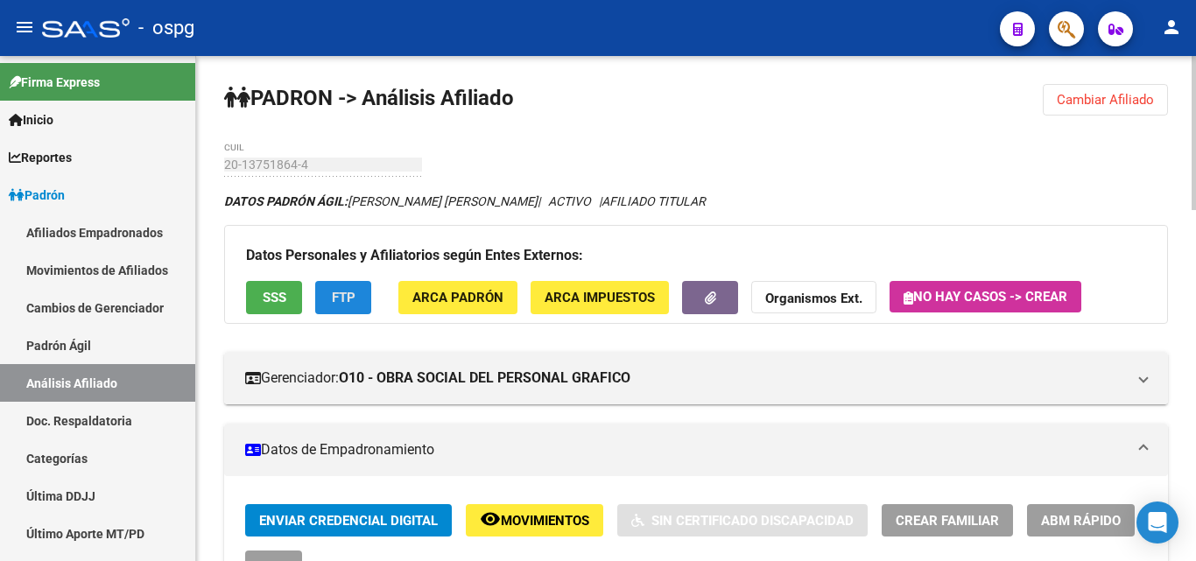
click at [328, 298] on button "FTP" at bounding box center [343, 297] width 56 height 32
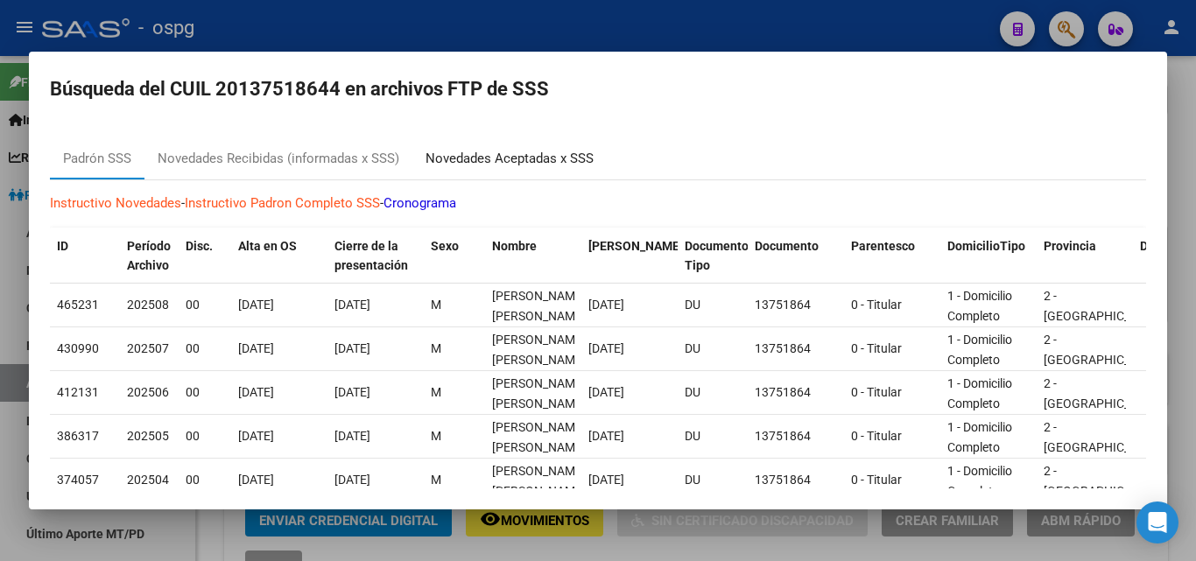
click at [504, 179] on div "Novedades Aceptadas x SSS" at bounding box center [509, 158] width 194 height 42
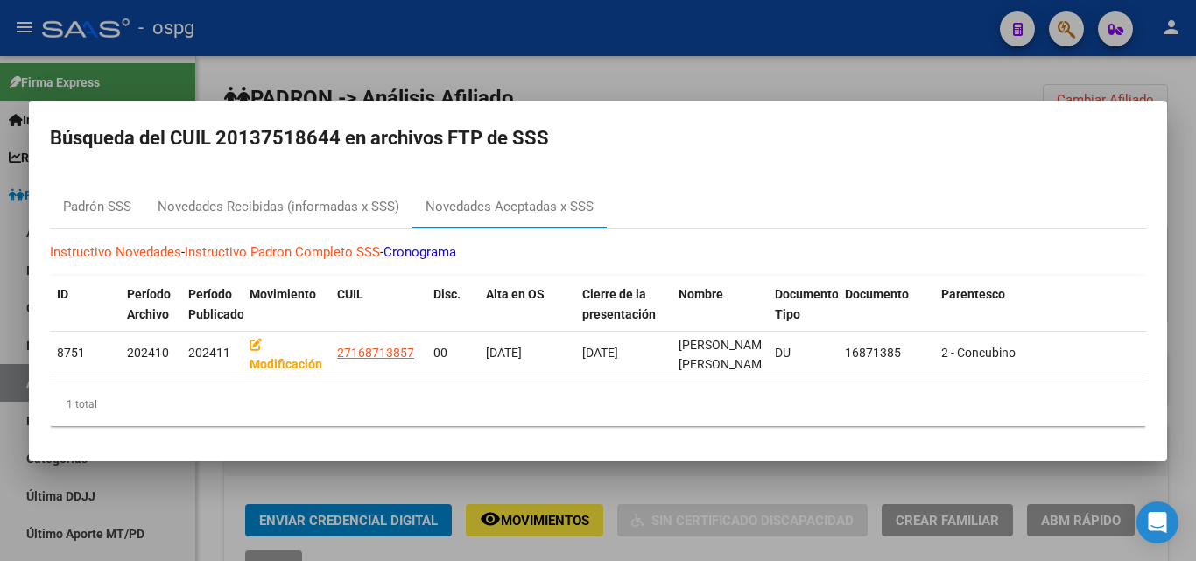
click at [458, 46] on div at bounding box center [598, 280] width 1196 height 561
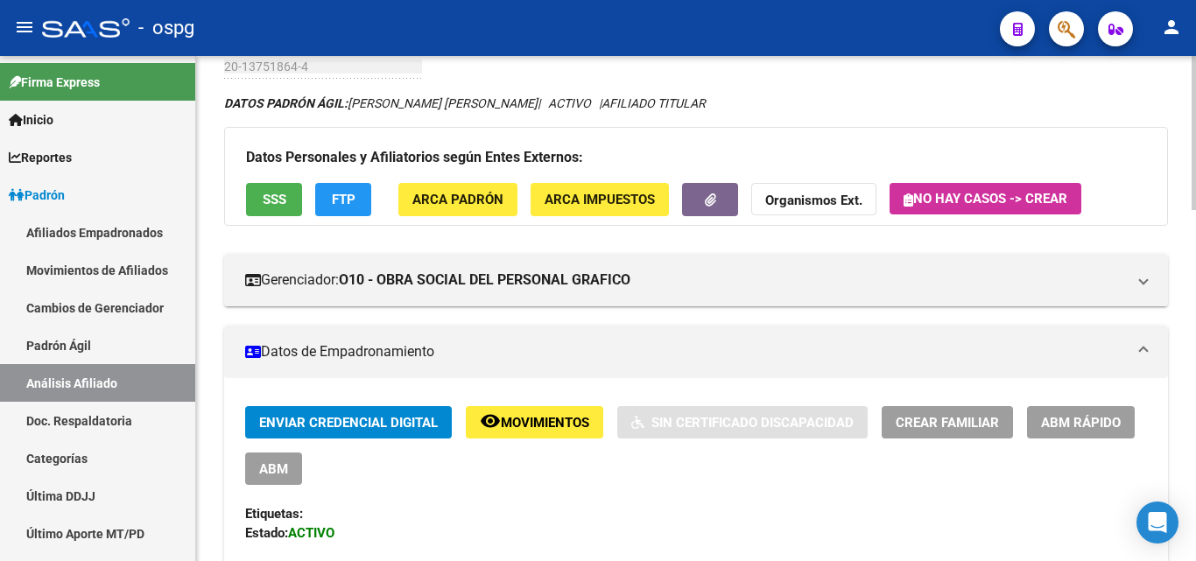
scroll to position [0, 0]
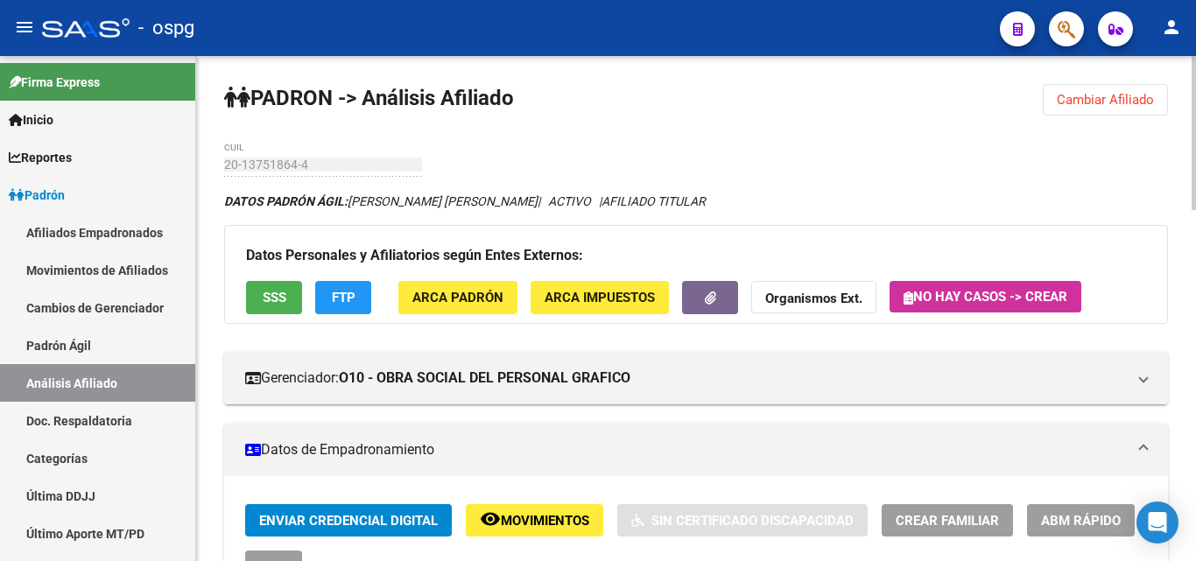
click at [266, 295] on span "SSS" at bounding box center [275, 299] width 24 height 16
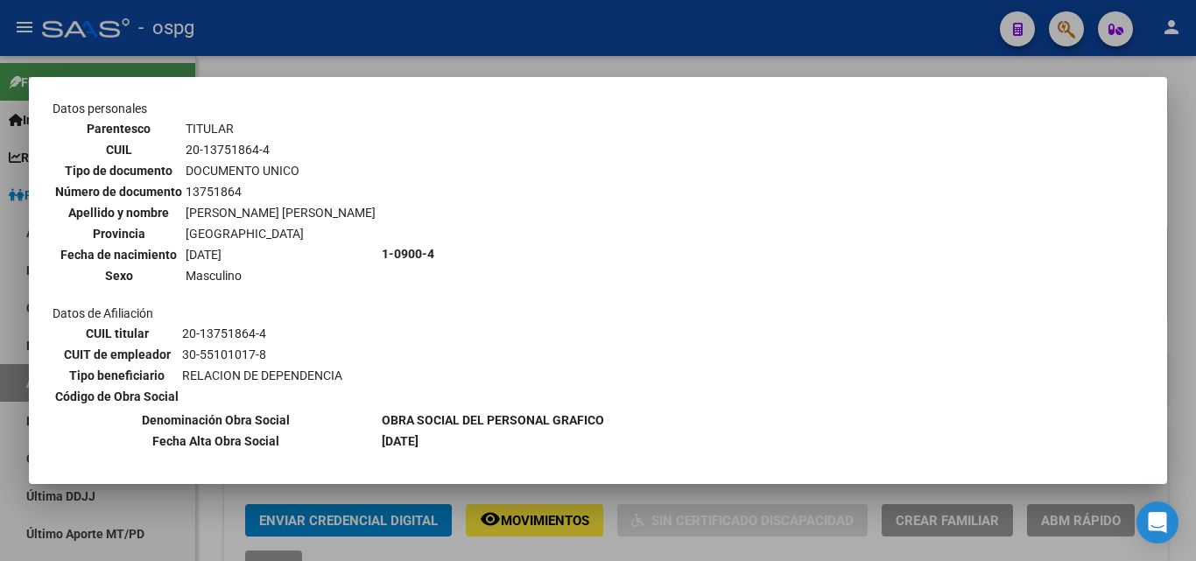
scroll to position [236, 0]
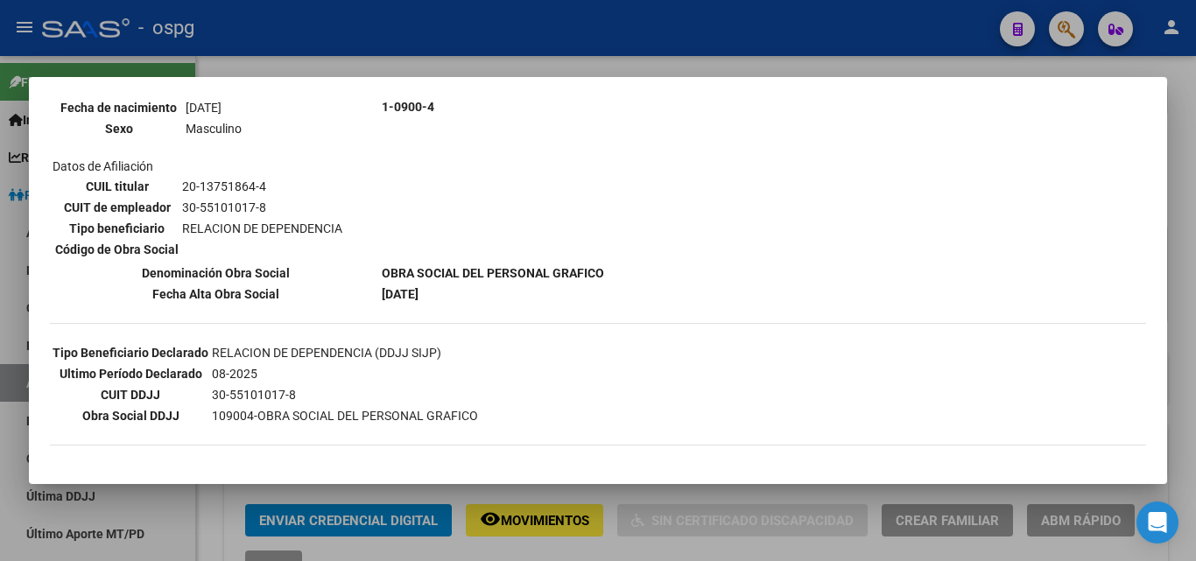
click at [461, 38] on div at bounding box center [598, 280] width 1196 height 561
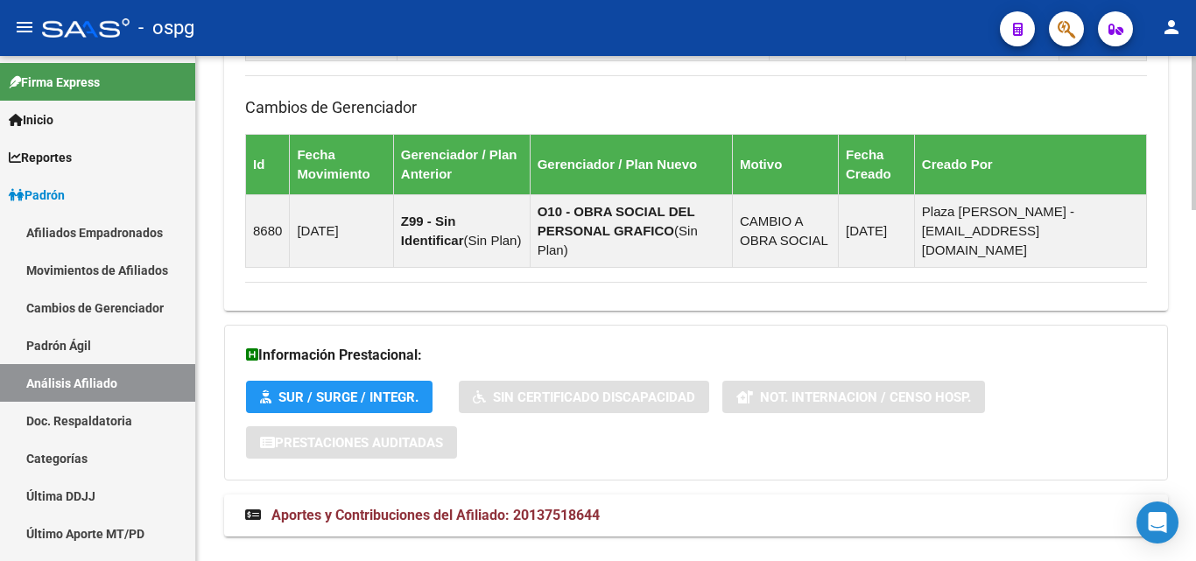
scroll to position [1156, 0]
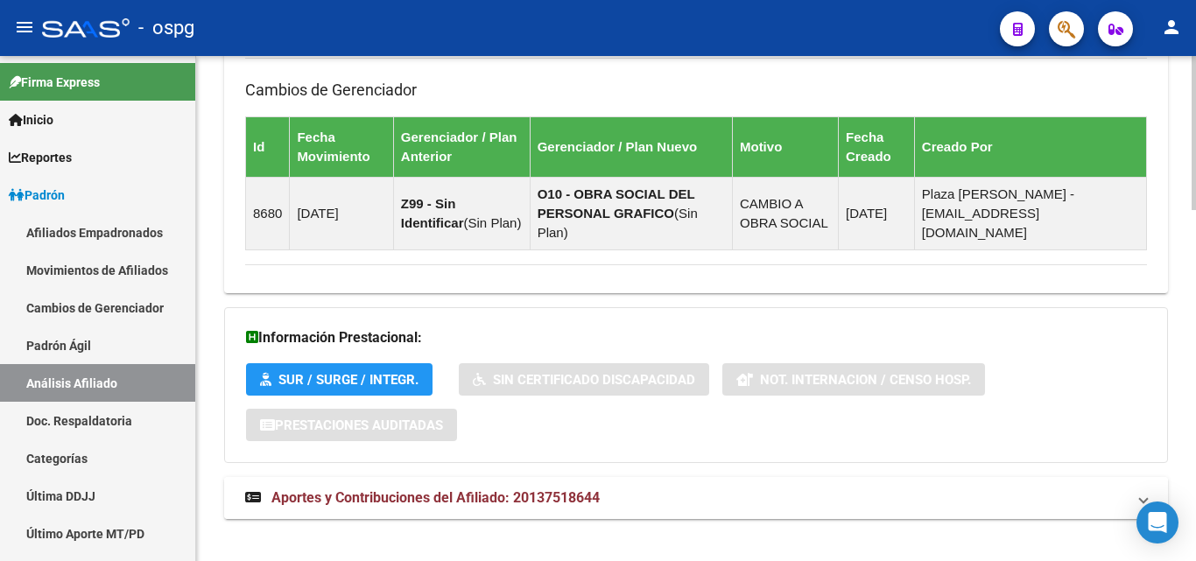
click at [417, 490] on span "Aportes y Contribuciones del Afiliado: 20137518644" at bounding box center [435, 498] width 328 height 17
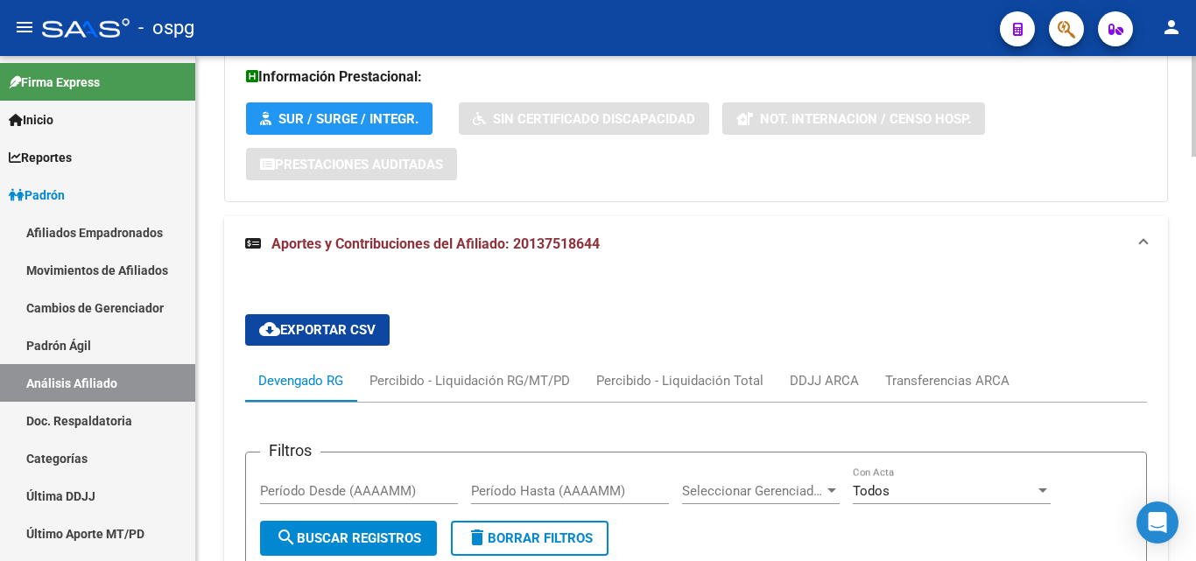
scroll to position [1419, 0]
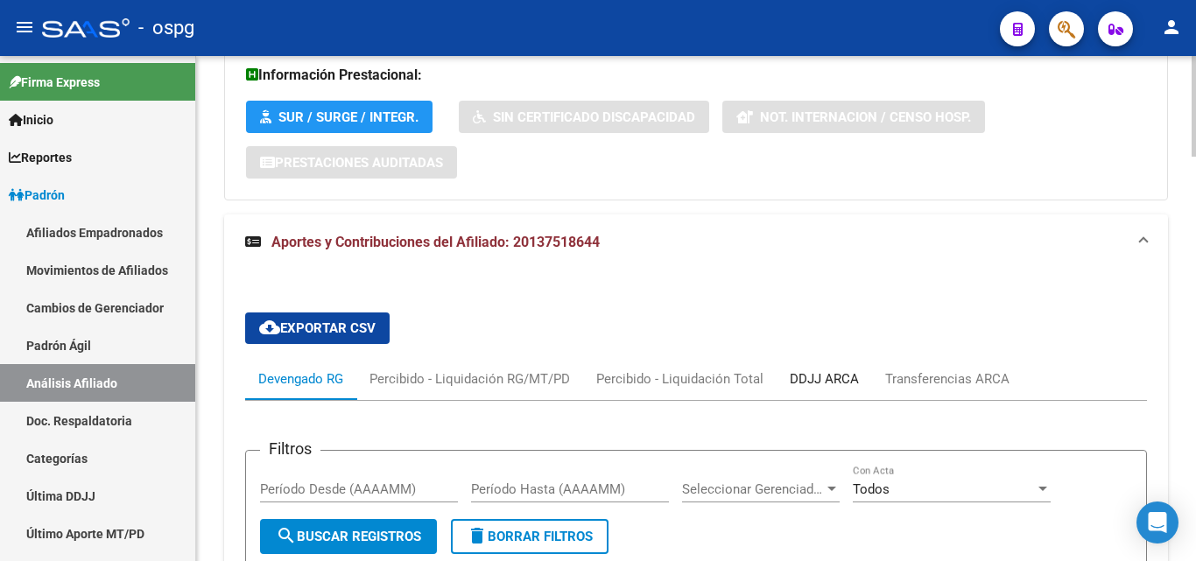
click at [816, 370] on div "DDJJ ARCA" at bounding box center [824, 379] width 69 height 19
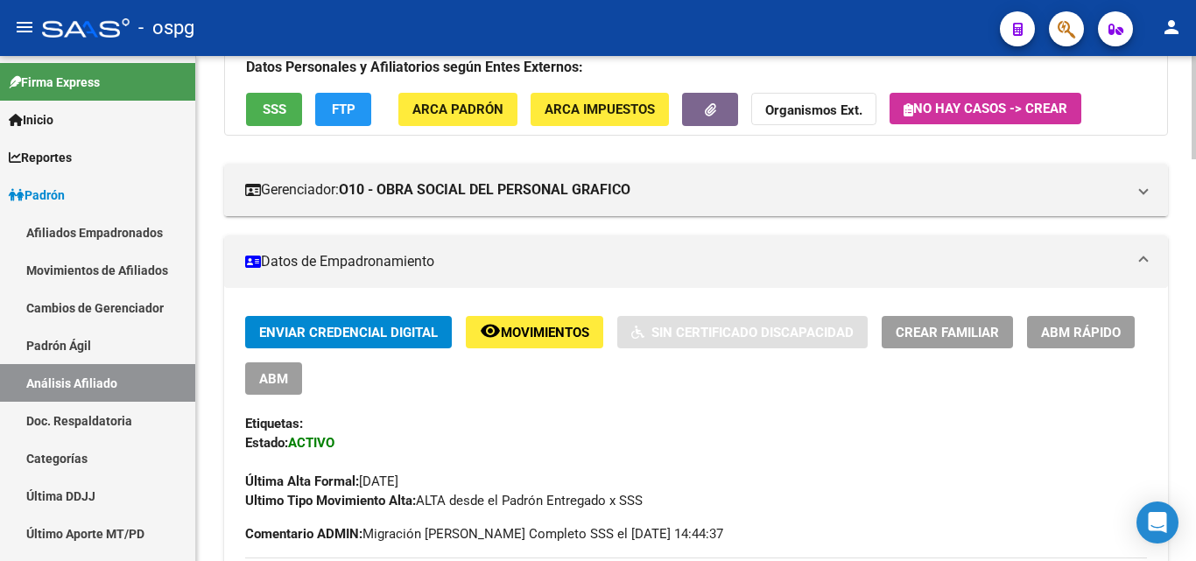
scroll to position [0, 0]
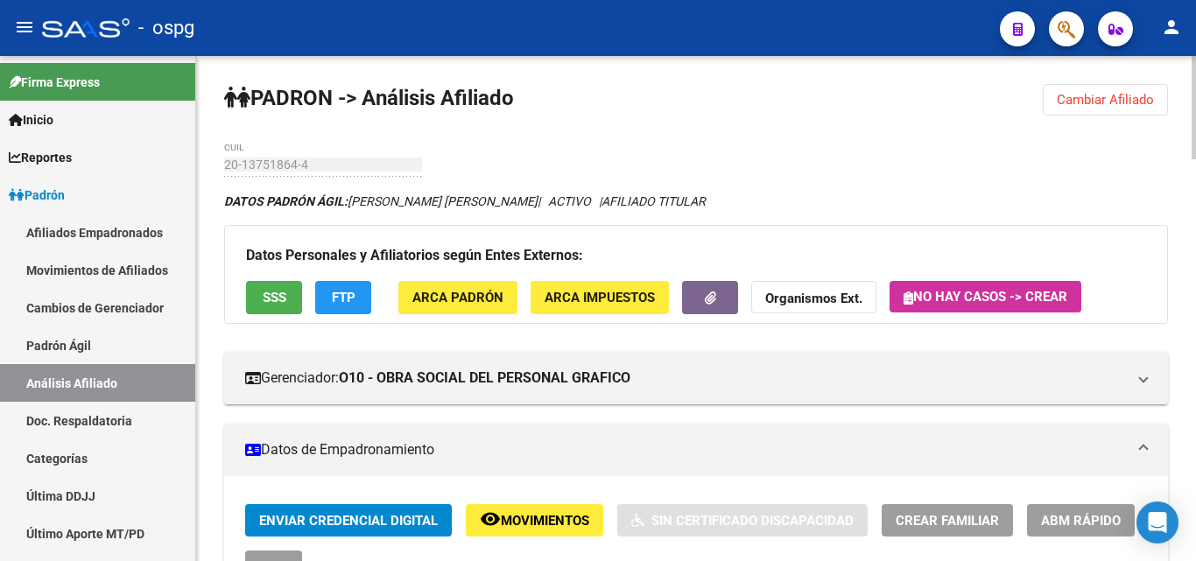
drag, startPoint x: 1110, startPoint y: 90, endPoint x: 1091, endPoint y: 106, distance: 24.9
click at [1109, 89] on button "Cambiar Afiliado" at bounding box center [1105, 100] width 125 height 32
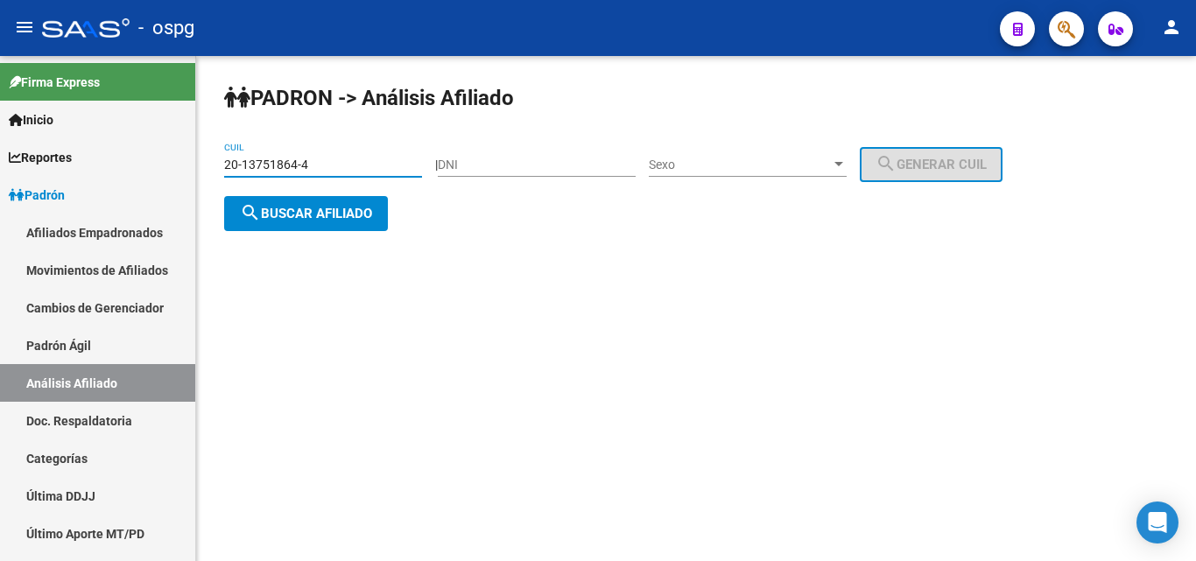
drag, startPoint x: 346, startPoint y: 163, endPoint x: 196, endPoint y: 165, distance: 149.8
click at [196, 165] on div "PADRON -> Análisis Afiliado 20-13751864-4 CUIL | DNI Sexo Sexo search Generar C…" at bounding box center [696, 171] width 1000 height 231
paste input "3-23815533-9"
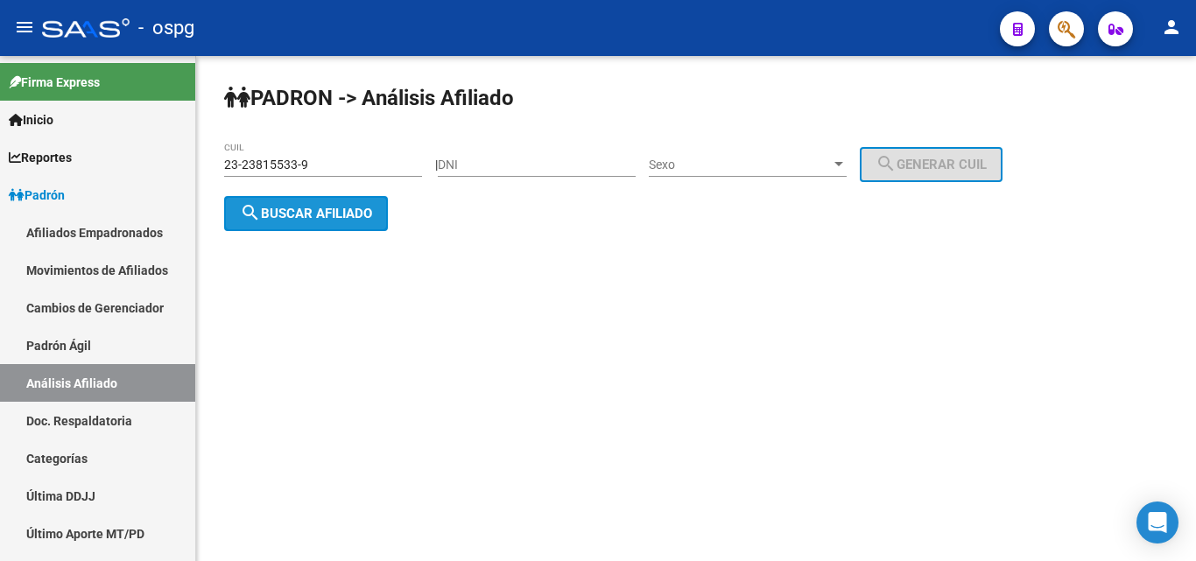
click at [331, 229] on button "search Buscar afiliado" at bounding box center [306, 213] width 164 height 35
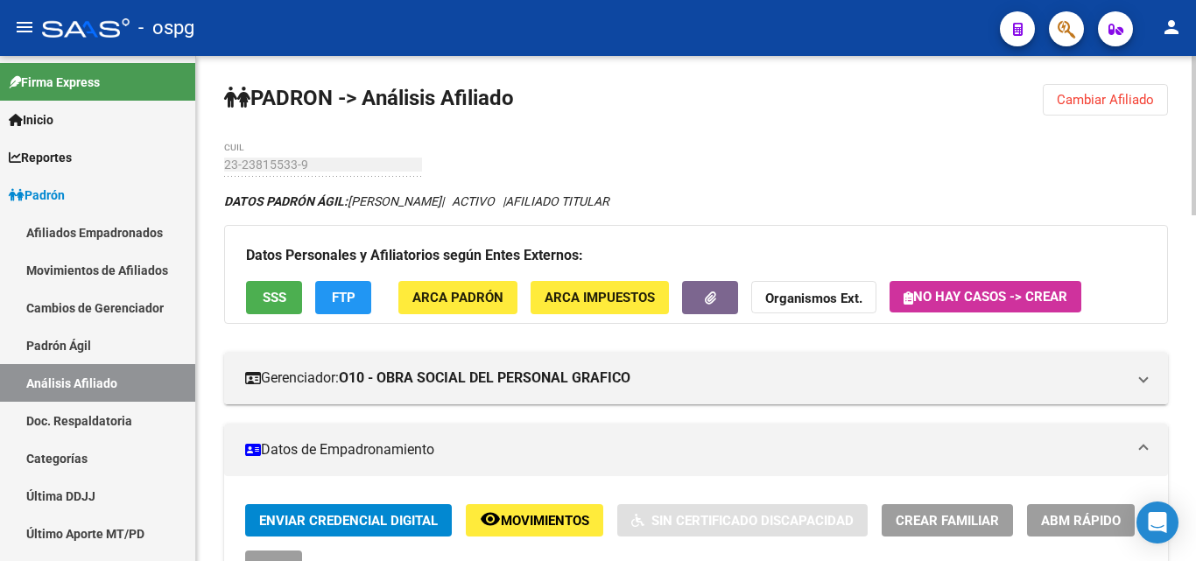
click at [251, 285] on button "SSS" at bounding box center [274, 297] width 56 height 32
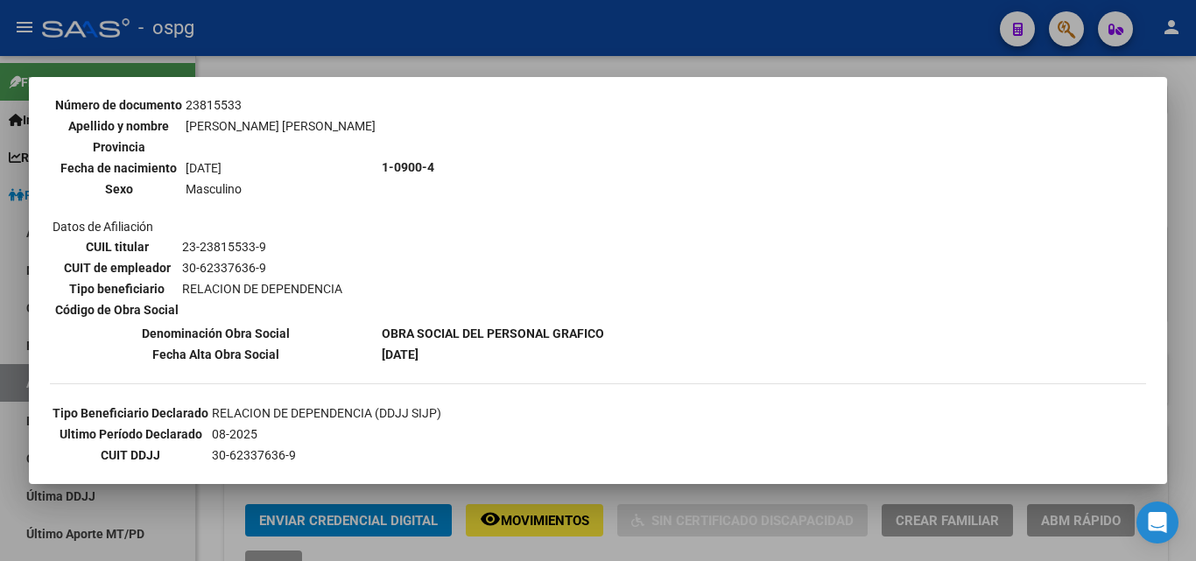
scroll to position [263, 0]
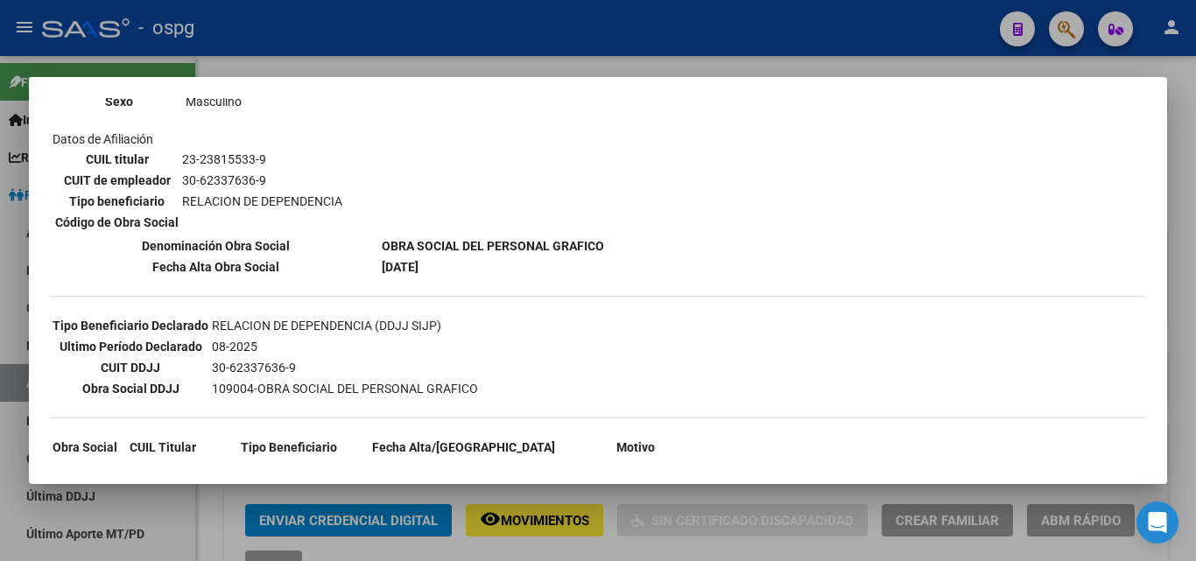
click at [364, 40] on div at bounding box center [598, 280] width 1196 height 561
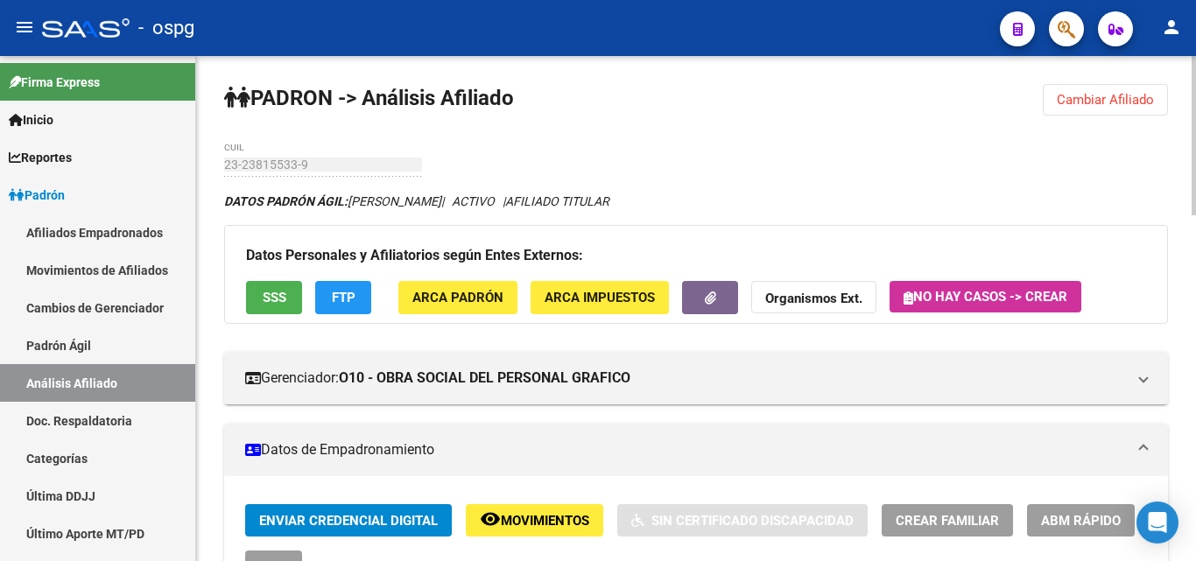
click at [342, 289] on button "FTP" at bounding box center [343, 297] width 56 height 32
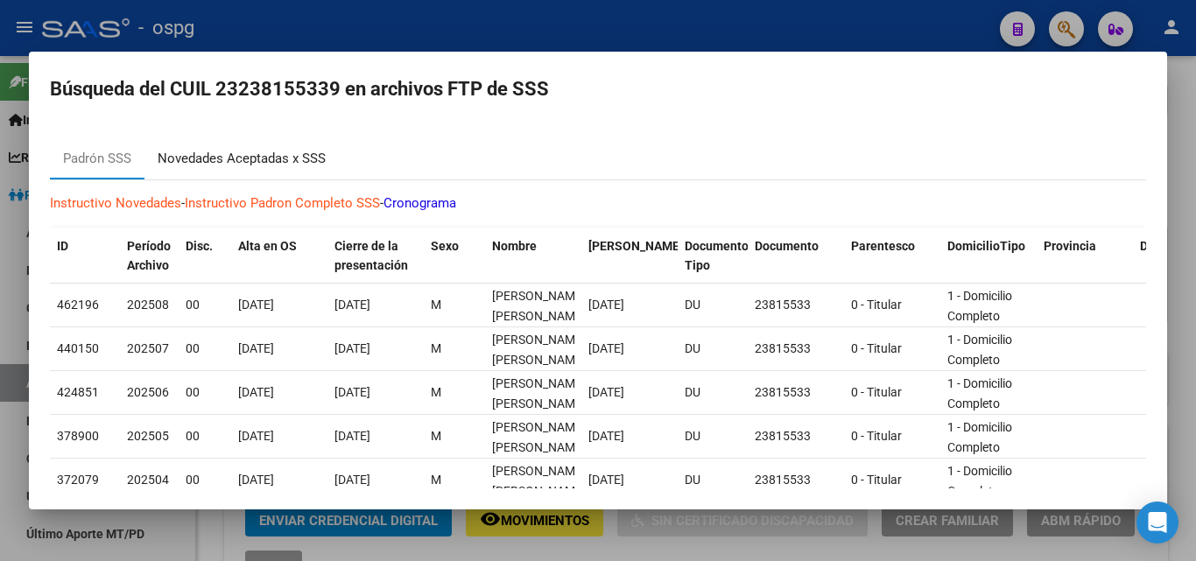
click at [249, 151] on div "Novedades Aceptadas x SSS" at bounding box center [242, 159] width 168 height 20
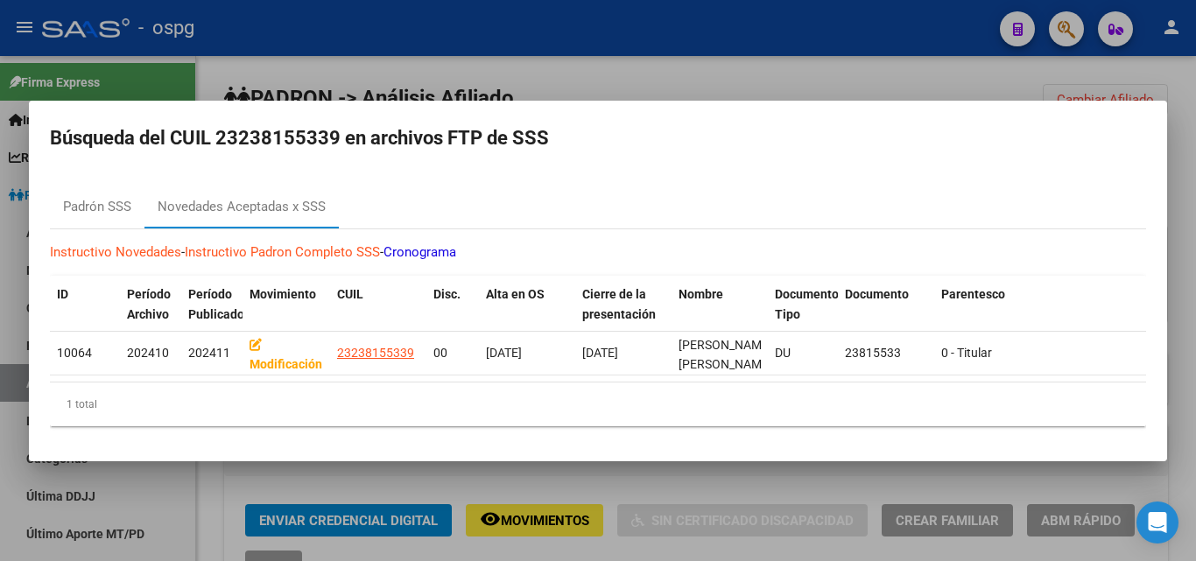
click at [462, 57] on div at bounding box center [598, 280] width 1196 height 561
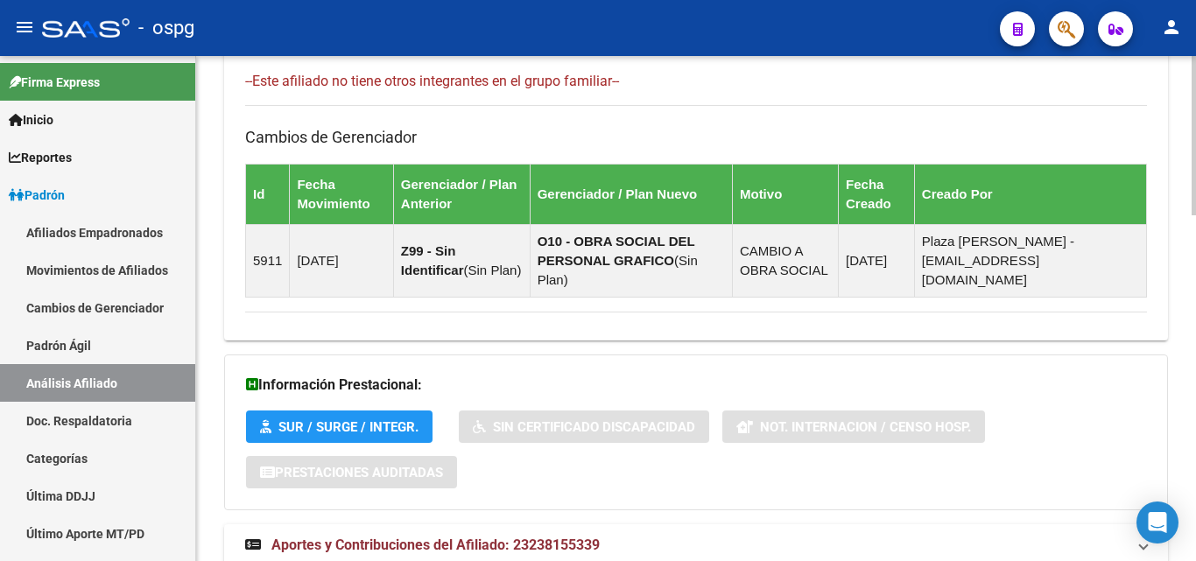
scroll to position [1098, 0]
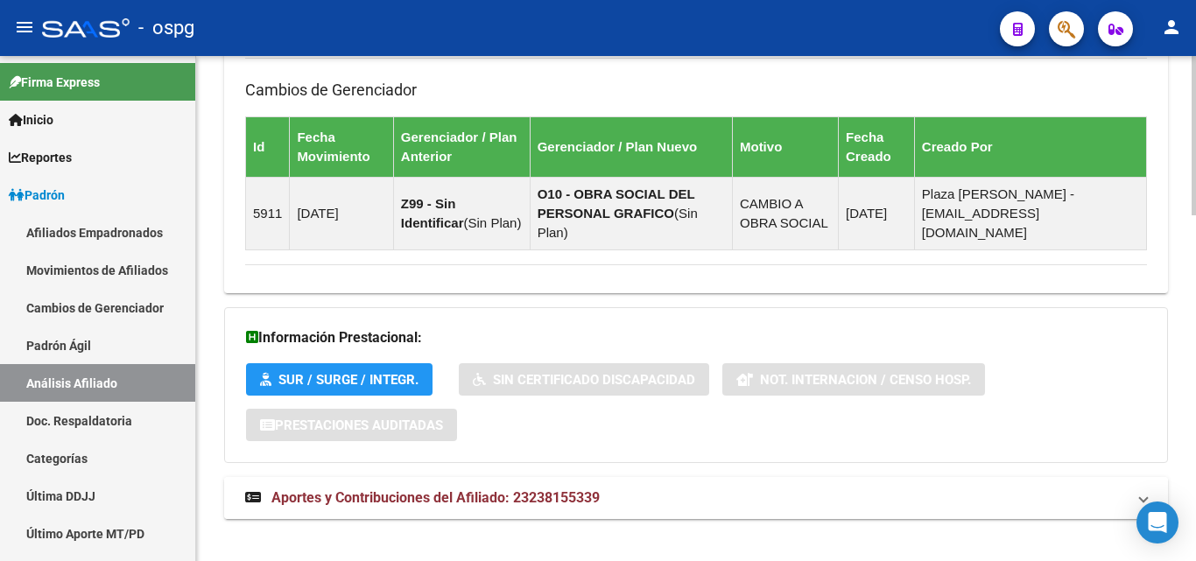
click at [384, 489] on mat-expansion-panel-header "Aportes y Contribuciones del Afiliado: 23238155339" at bounding box center [696, 498] width 944 height 42
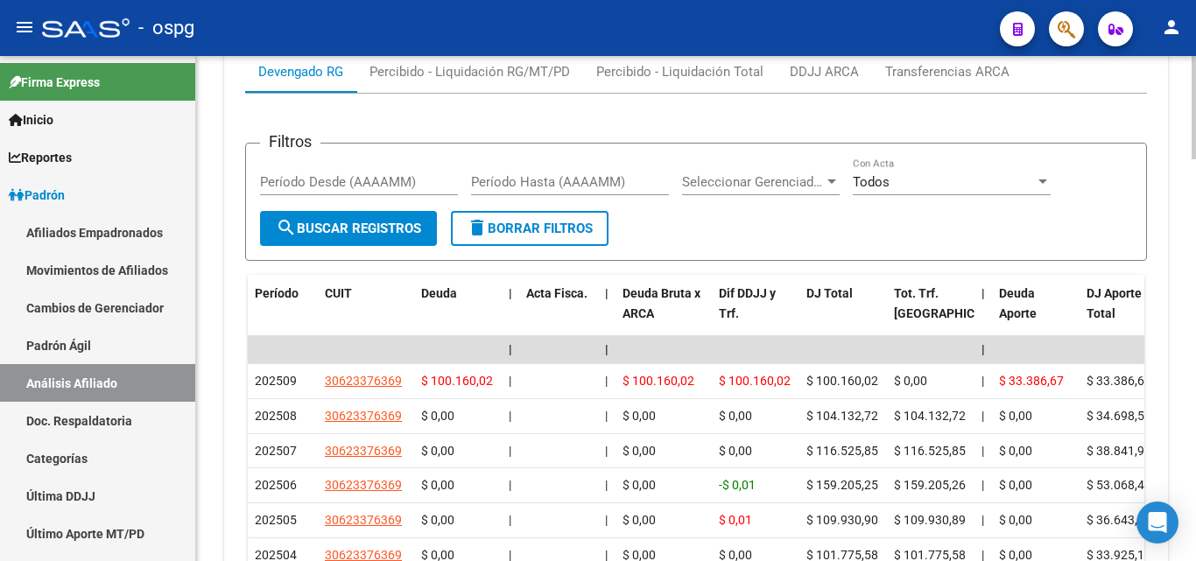
scroll to position [1551, 0]
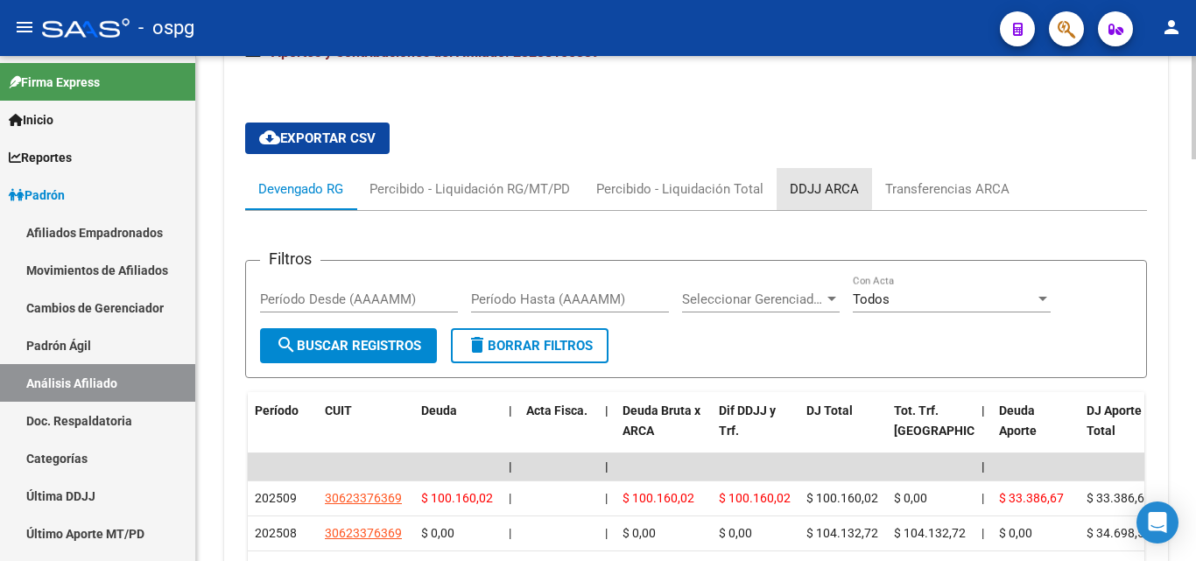
click at [806, 180] on div "DDJJ ARCA" at bounding box center [824, 189] width 69 height 19
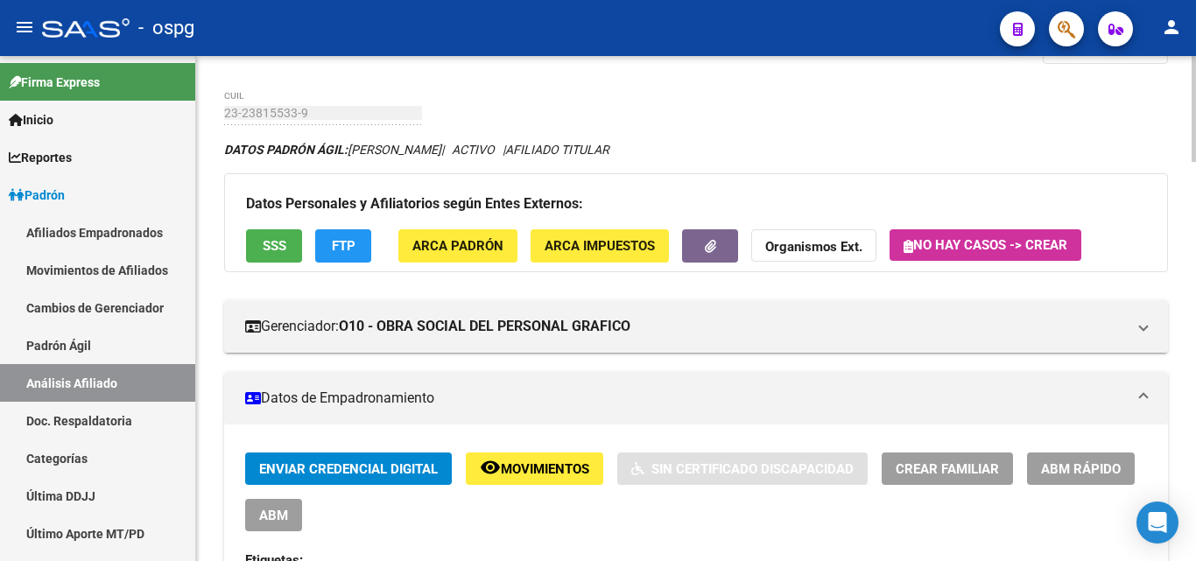
scroll to position [0, 0]
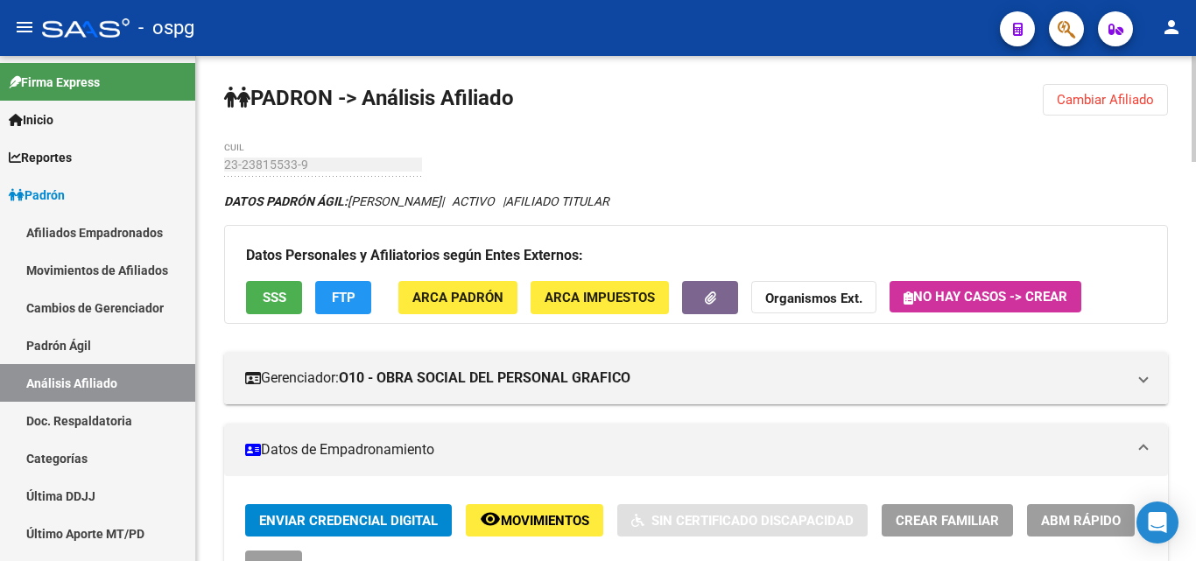
drag, startPoint x: 1110, startPoint y: 93, endPoint x: 1051, endPoint y: 112, distance: 61.8
click at [1110, 95] on span "Cambiar Afiliado" at bounding box center [1105, 100] width 97 height 16
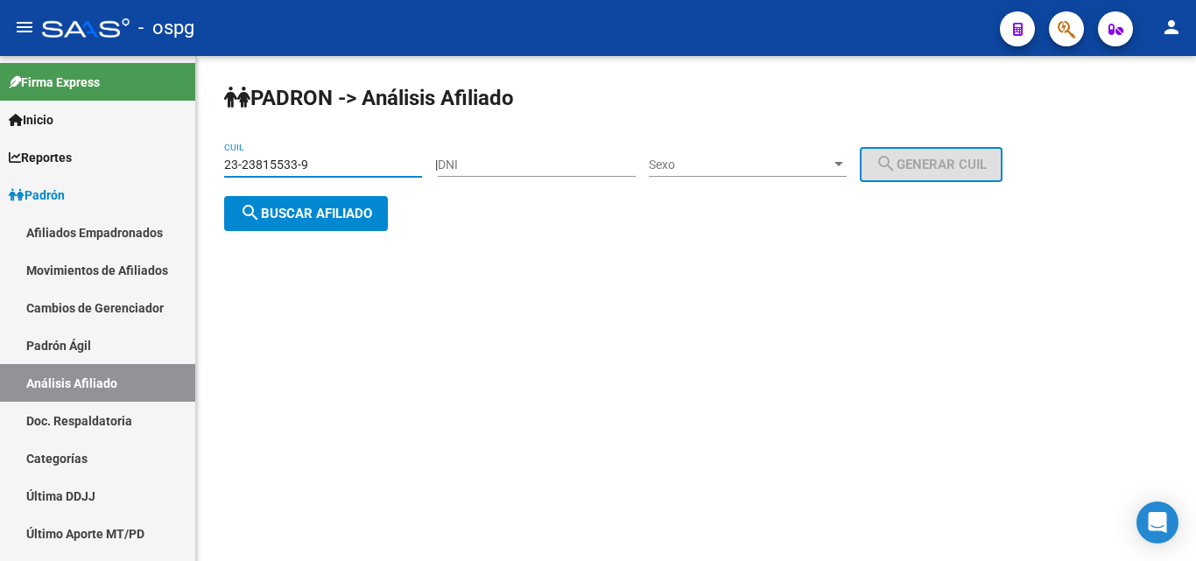
drag, startPoint x: 342, startPoint y: 170, endPoint x: 208, endPoint y: 170, distance: 134.0
click at [208, 170] on div "PADRON -> Análisis Afiliado 23-23815533-9 CUIL | DNI Sexo Sexo search Generar C…" at bounding box center [696, 171] width 1000 height 231
paste input "0-92861420-5"
type input "20-92861420-5"
click at [319, 222] on button "search Buscar afiliado" at bounding box center [306, 213] width 164 height 35
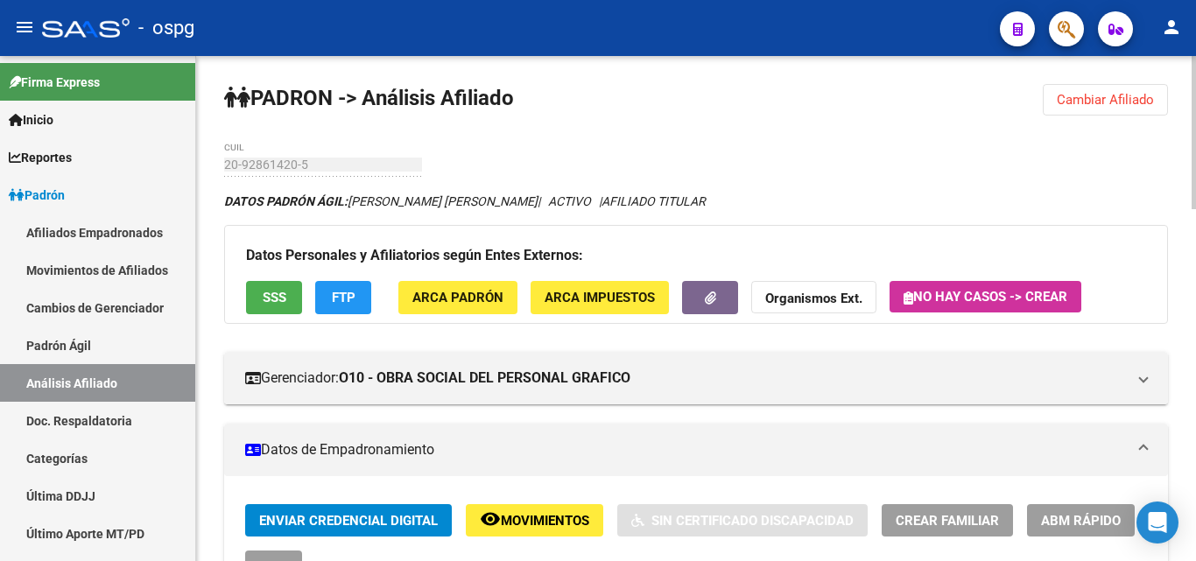
click at [284, 296] on span "SSS" at bounding box center [275, 299] width 24 height 16
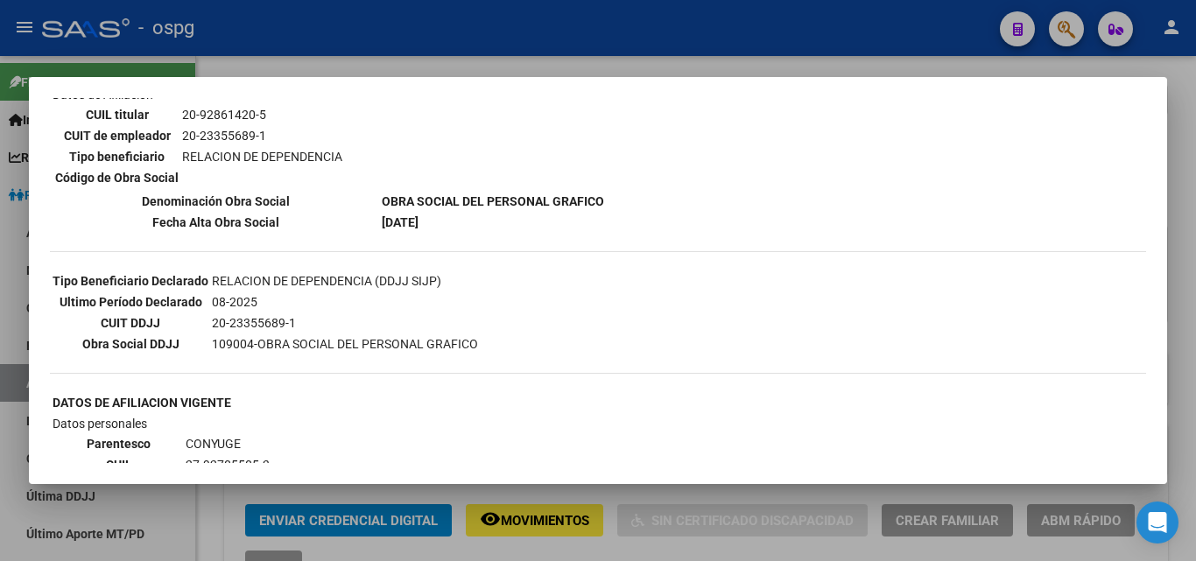
scroll to position [350, 0]
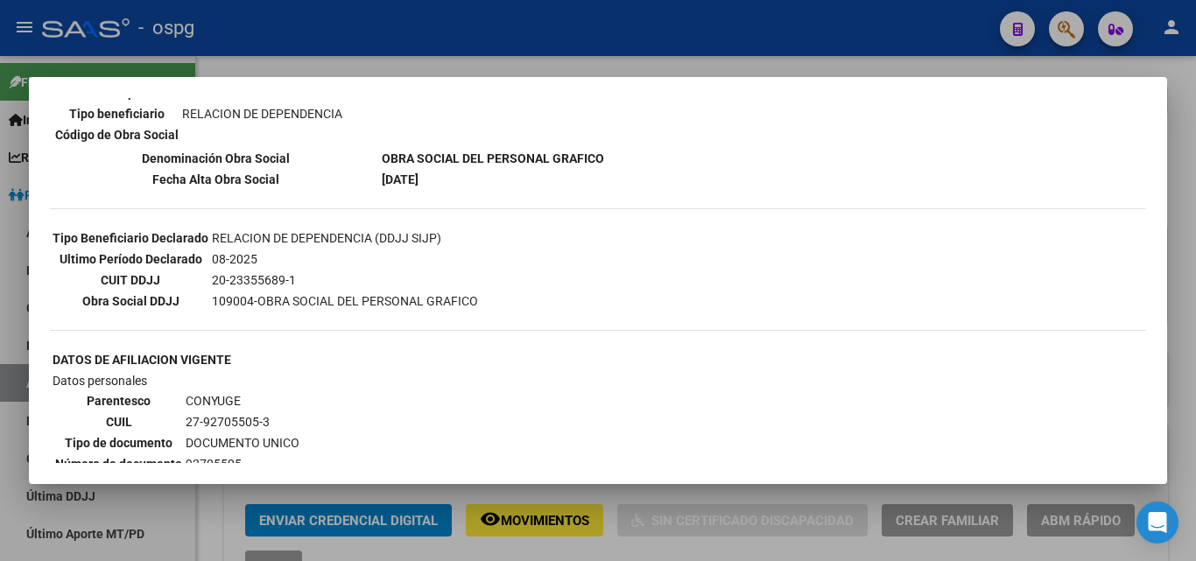
click at [412, 41] on div at bounding box center [598, 280] width 1196 height 561
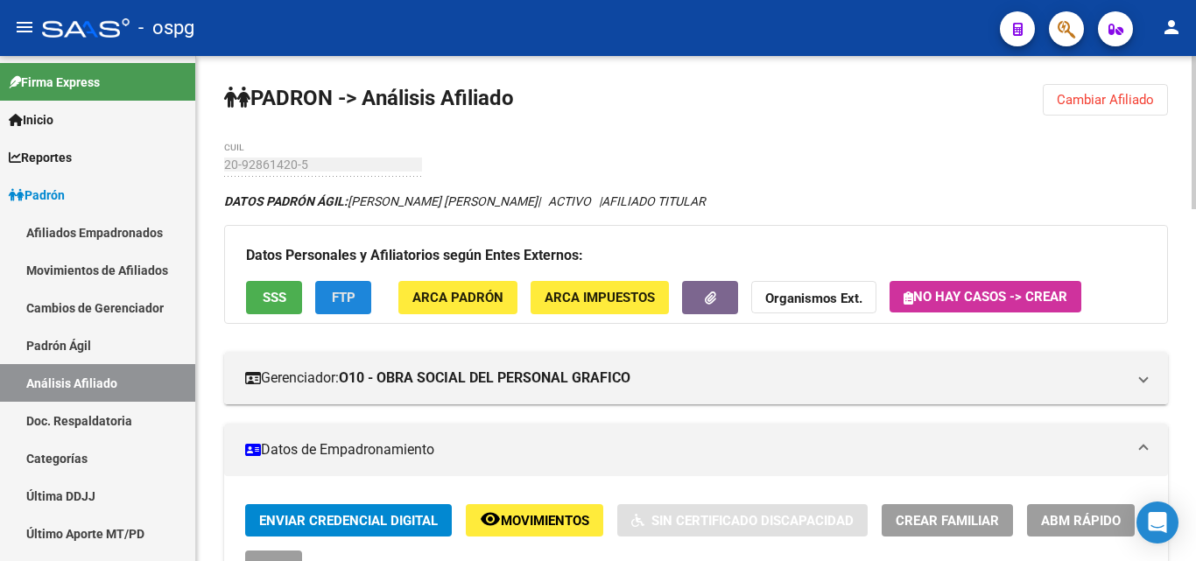
click at [356, 290] on button "FTP" at bounding box center [343, 297] width 56 height 32
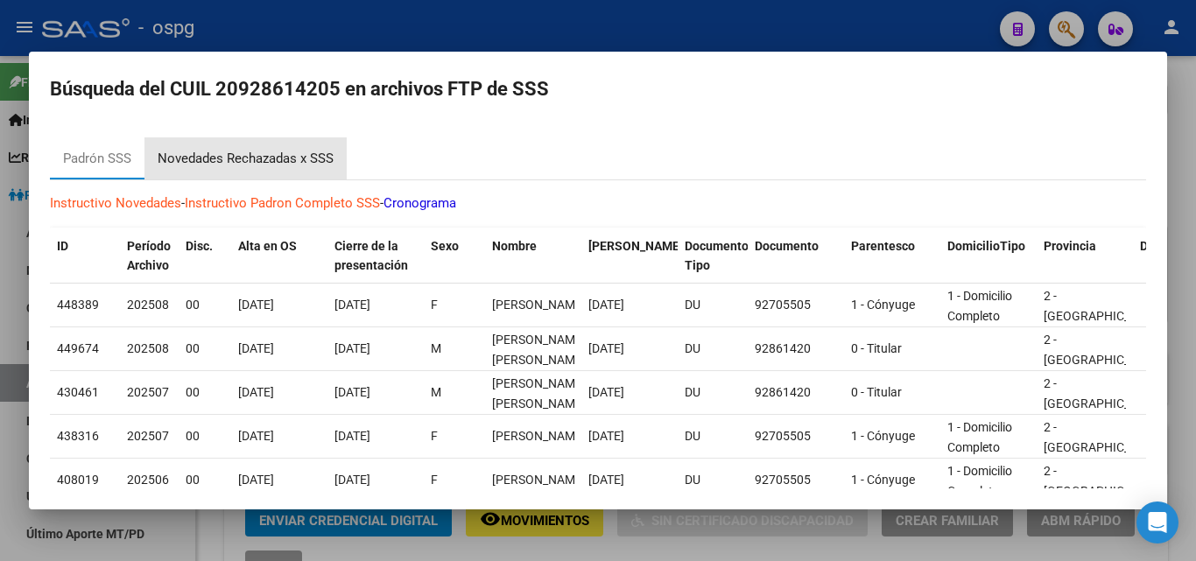
click at [215, 172] on div "Novedades Rechazadas x SSS" at bounding box center [245, 158] width 202 height 42
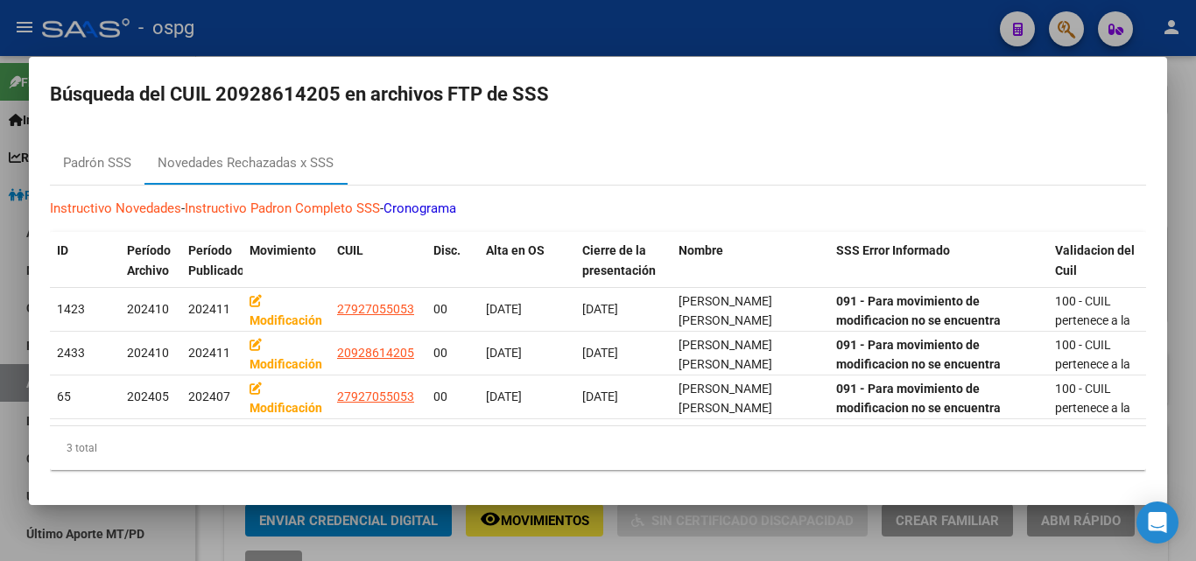
click at [381, 9] on div at bounding box center [598, 280] width 1196 height 561
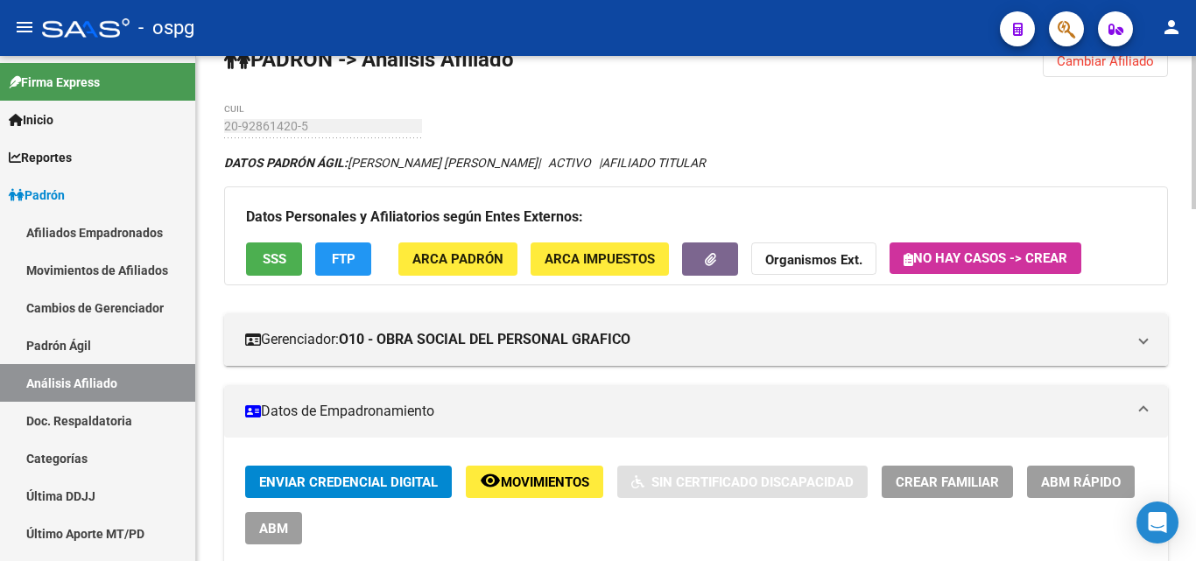
scroll to position [0, 0]
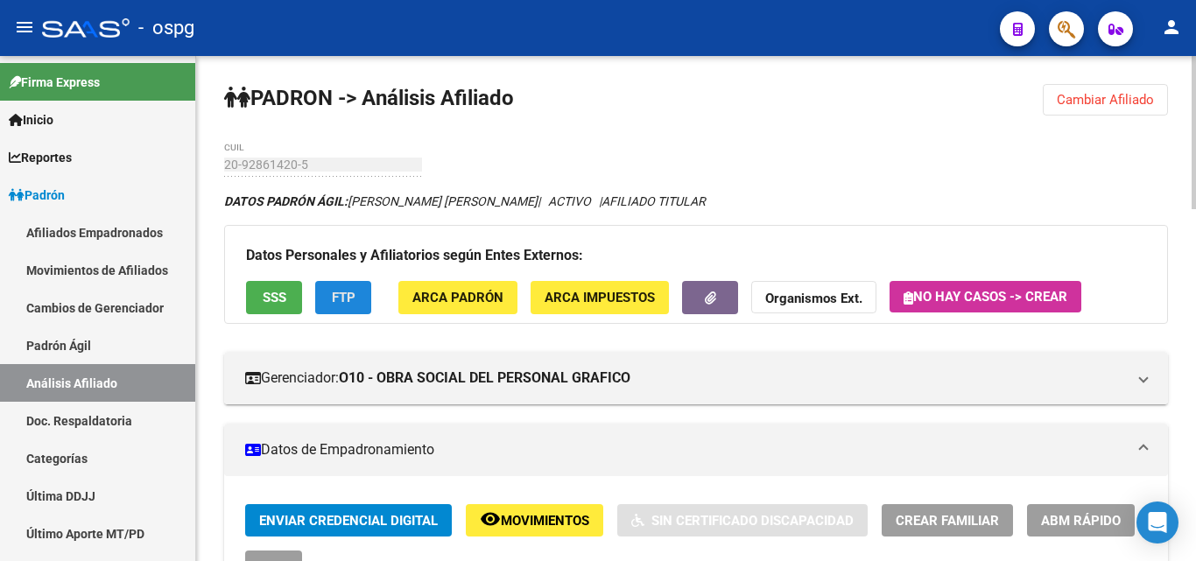
click at [345, 300] on span "FTP" at bounding box center [344, 299] width 24 height 16
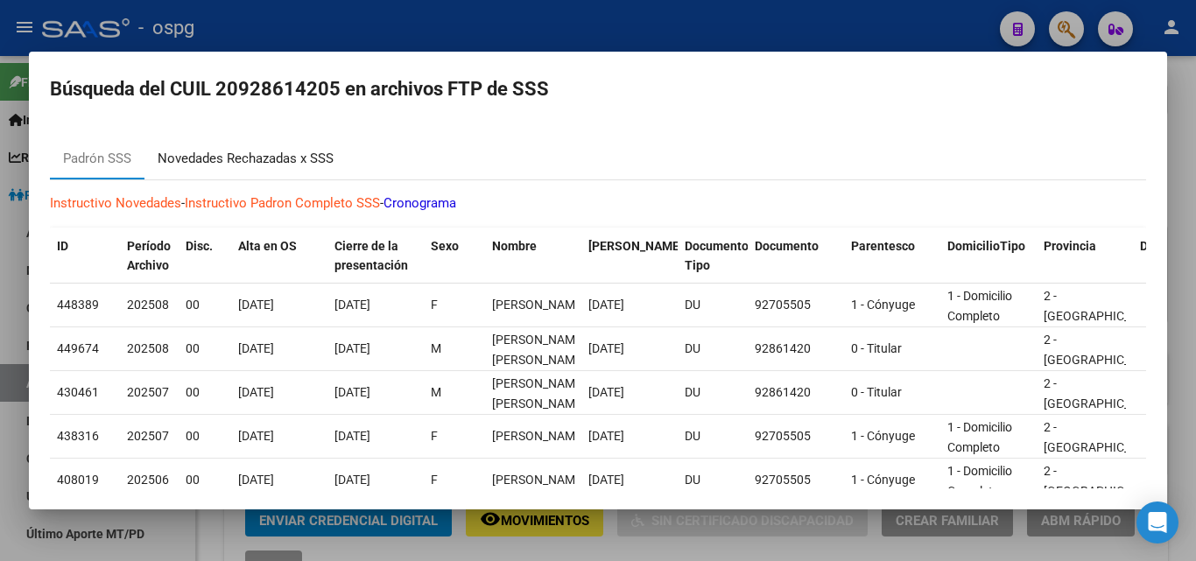
click at [310, 162] on div "Novedades Rechazadas x SSS" at bounding box center [246, 159] width 176 height 20
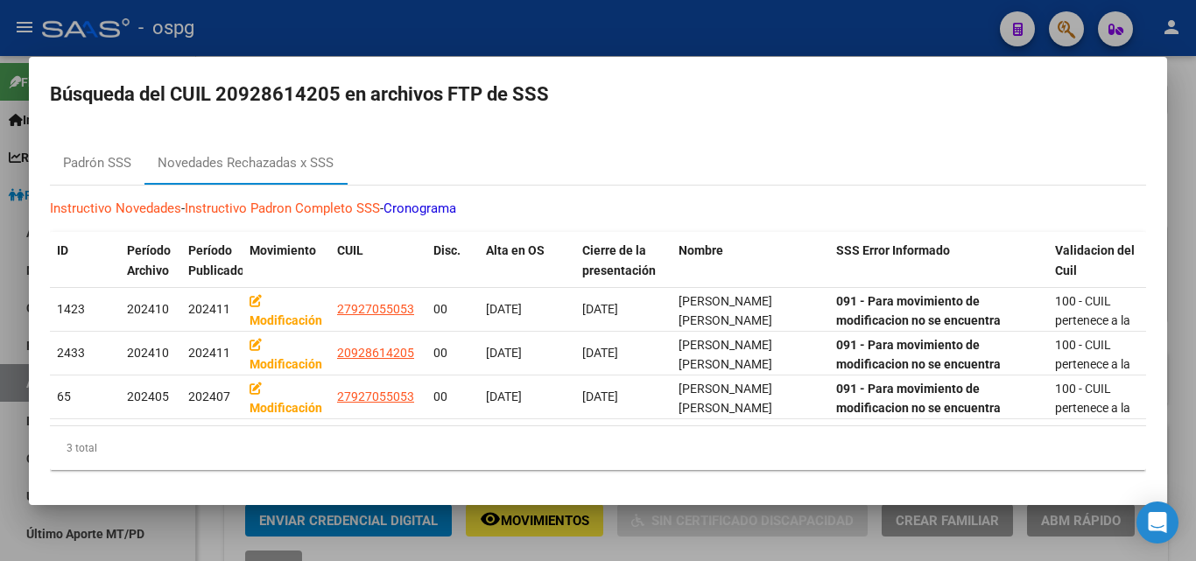
click at [297, 4] on div at bounding box center [598, 280] width 1196 height 561
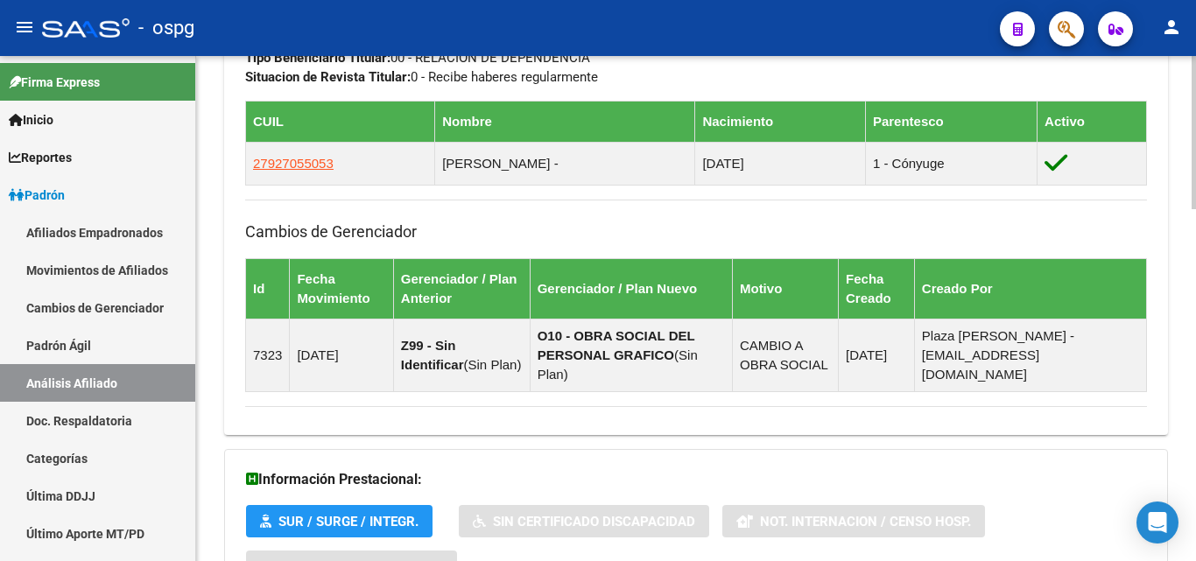
scroll to position [1164, 0]
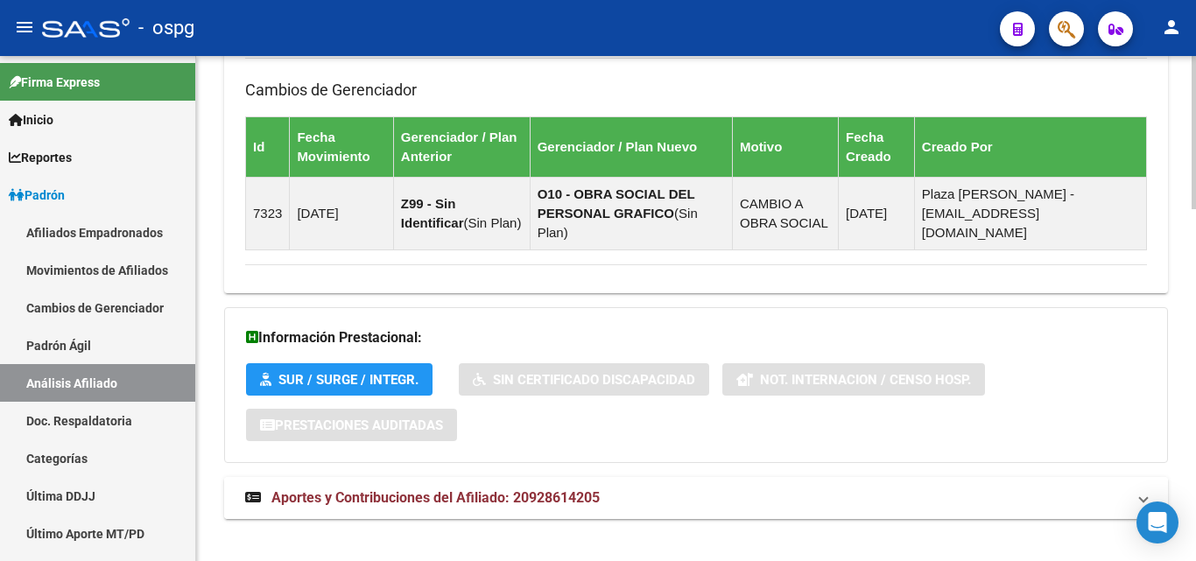
click at [448, 490] on span "Aportes y Contribuciones del Afiliado: 20928614205" at bounding box center [435, 498] width 328 height 17
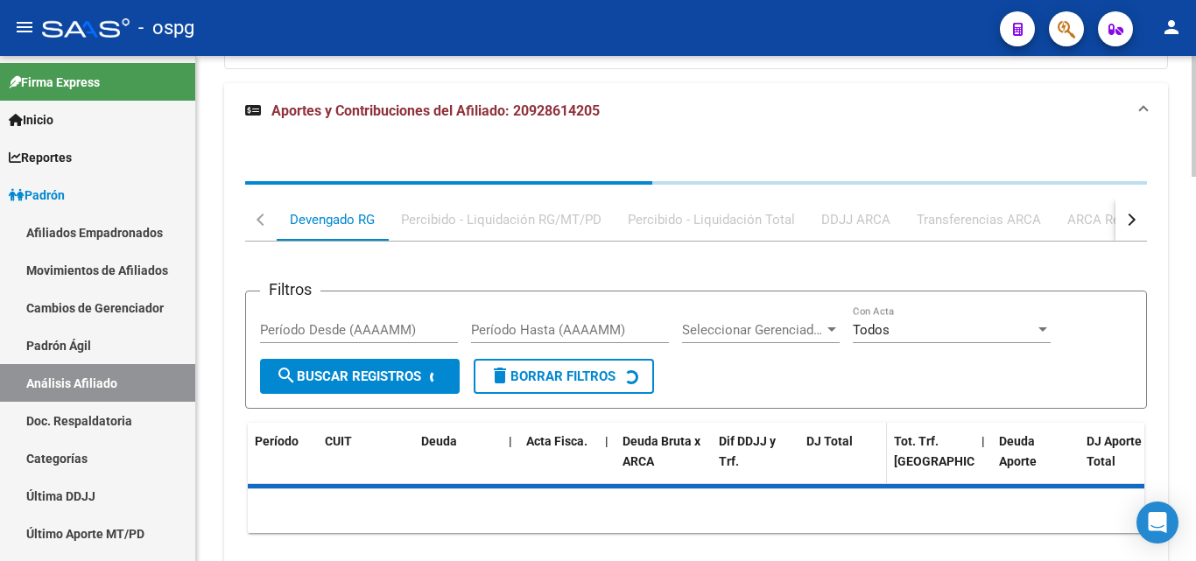
scroll to position [1614, 0]
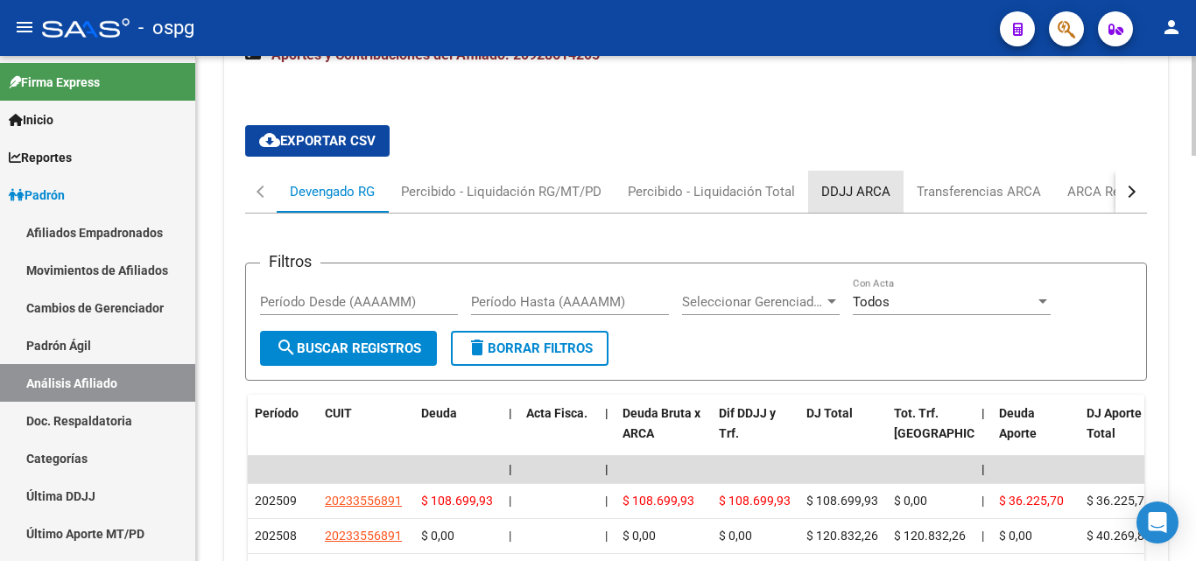
click at [875, 182] on div "DDJJ ARCA" at bounding box center [855, 191] width 69 height 19
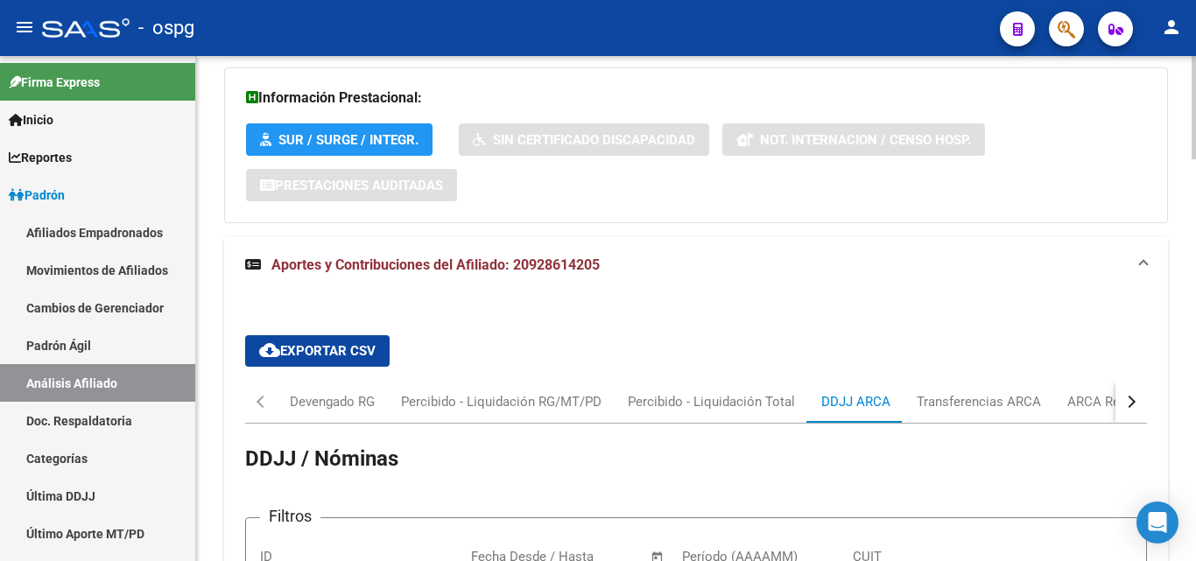
scroll to position [1289, 0]
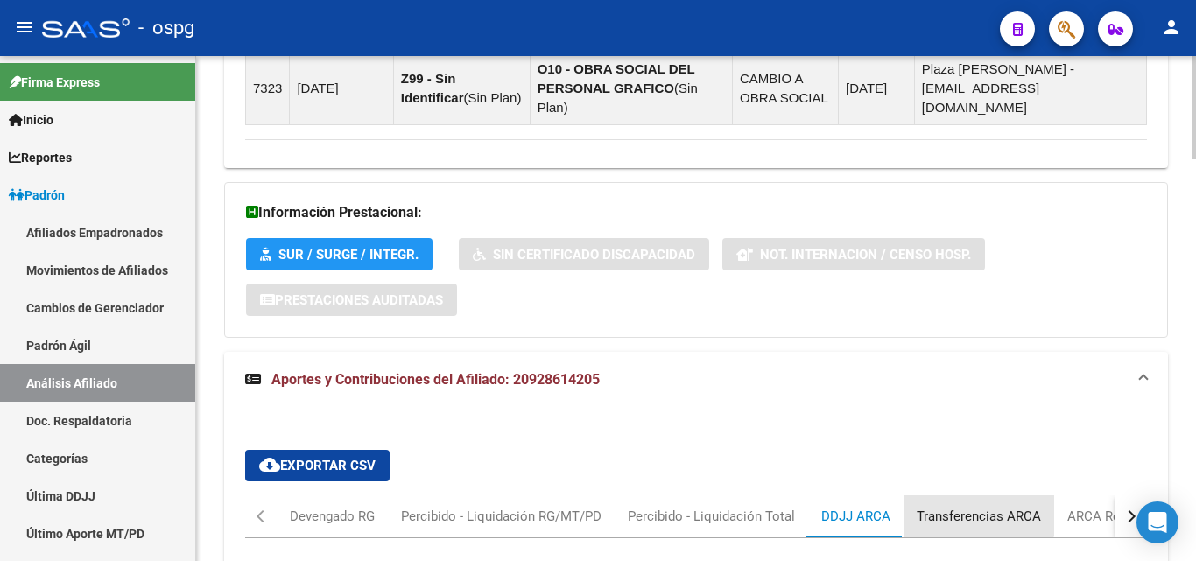
click at [952, 496] on div "Transferencias ARCA" at bounding box center [979, 517] width 151 height 42
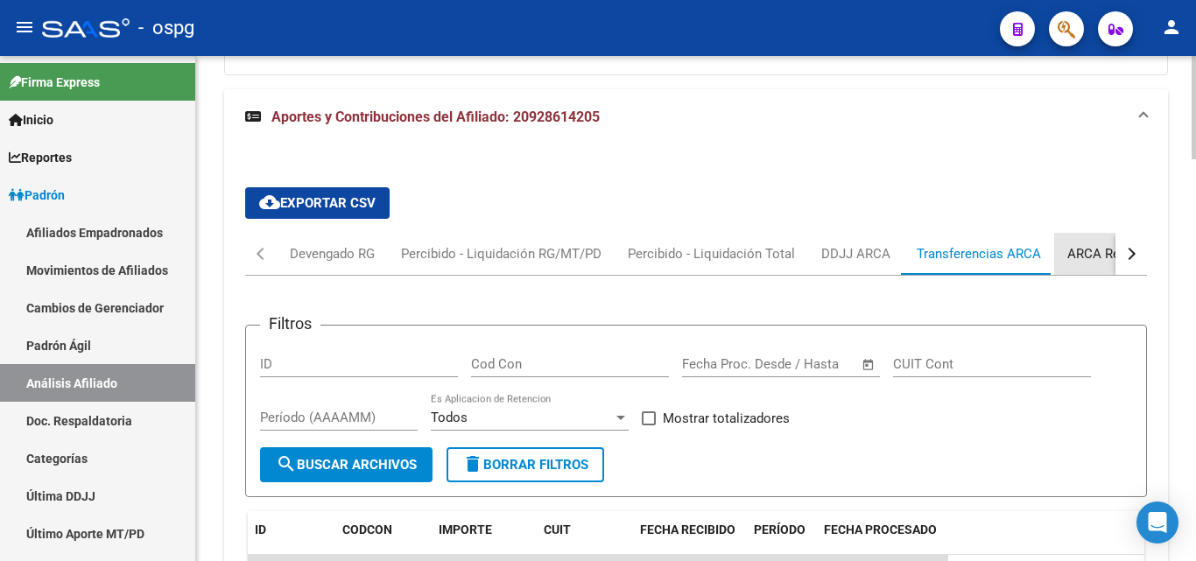
click at [1103, 244] on div "ARCA Relaciones Laborales" at bounding box center [1149, 254] width 190 height 42
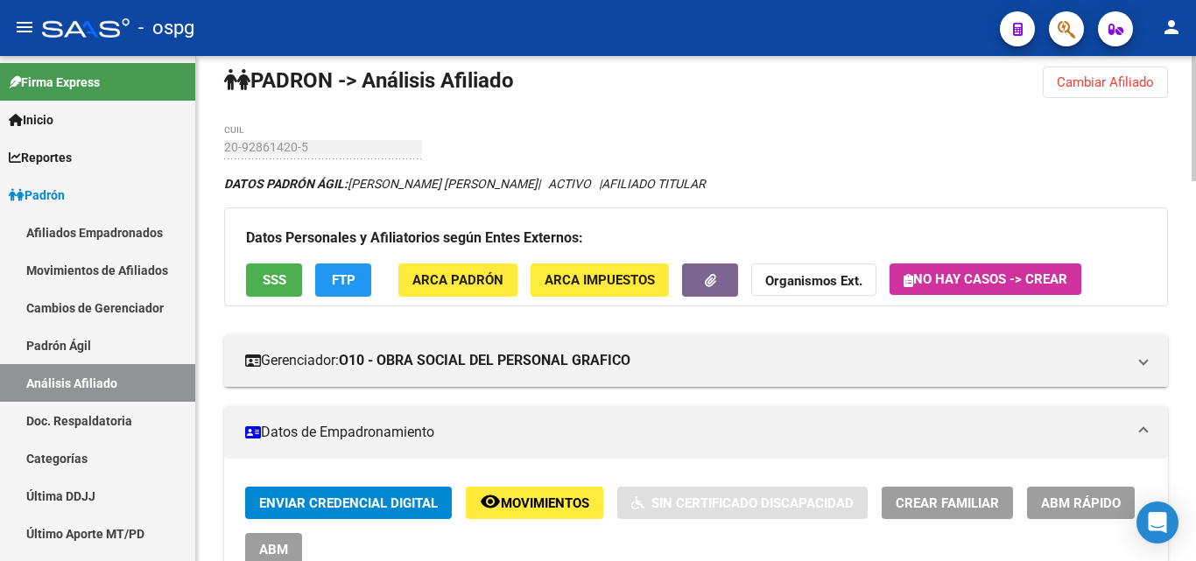
scroll to position [0, 0]
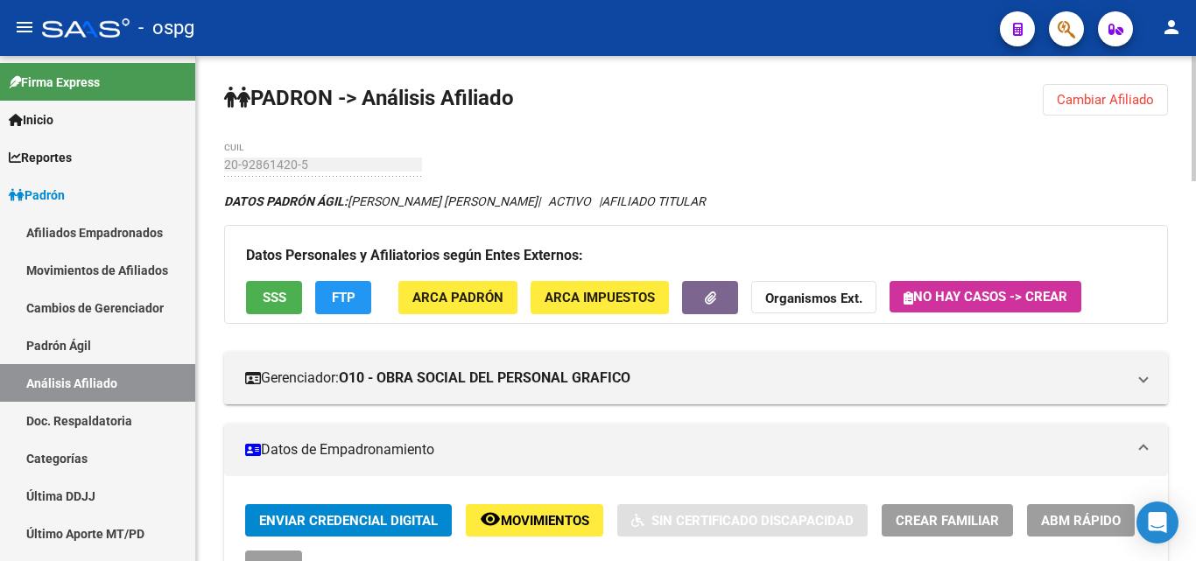
click at [1091, 104] on span "Cambiar Afiliado" at bounding box center [1105, 100] width 97 height 16
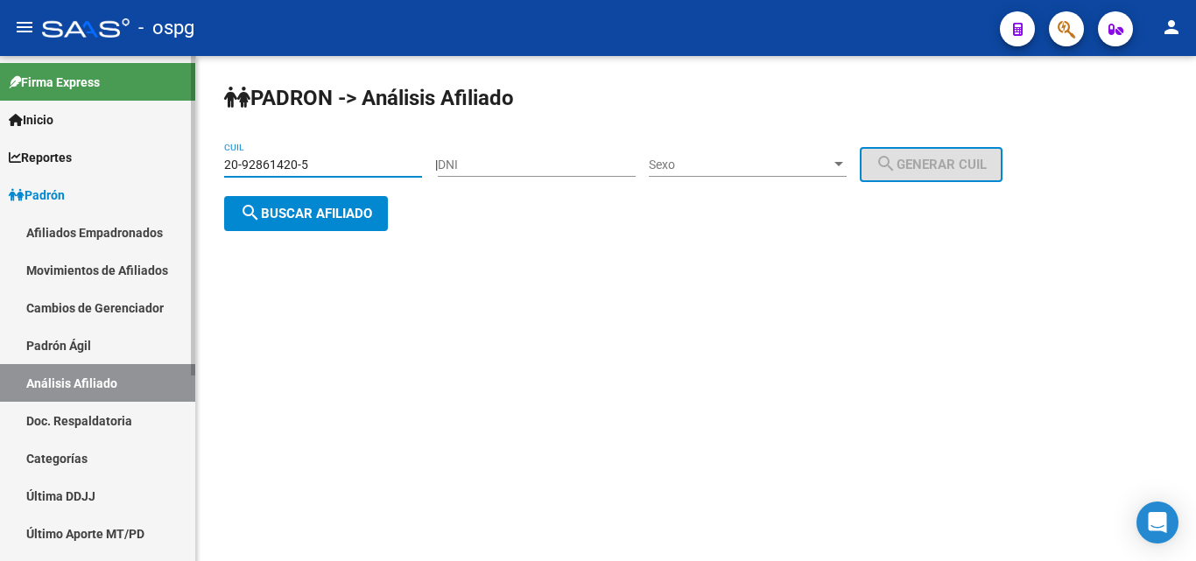
drag, startPoint x: 245, startPoint y: 162, endPoint x: 152, endPoint y: 163, distance: 92.8
click at [152, 163] on mat-sidenav-container "Firma Express Inicio Calendario SSS Instructivos Contacto OS Reportes Ingresos …" at bounding box center [598, 308] width 1196 height 505
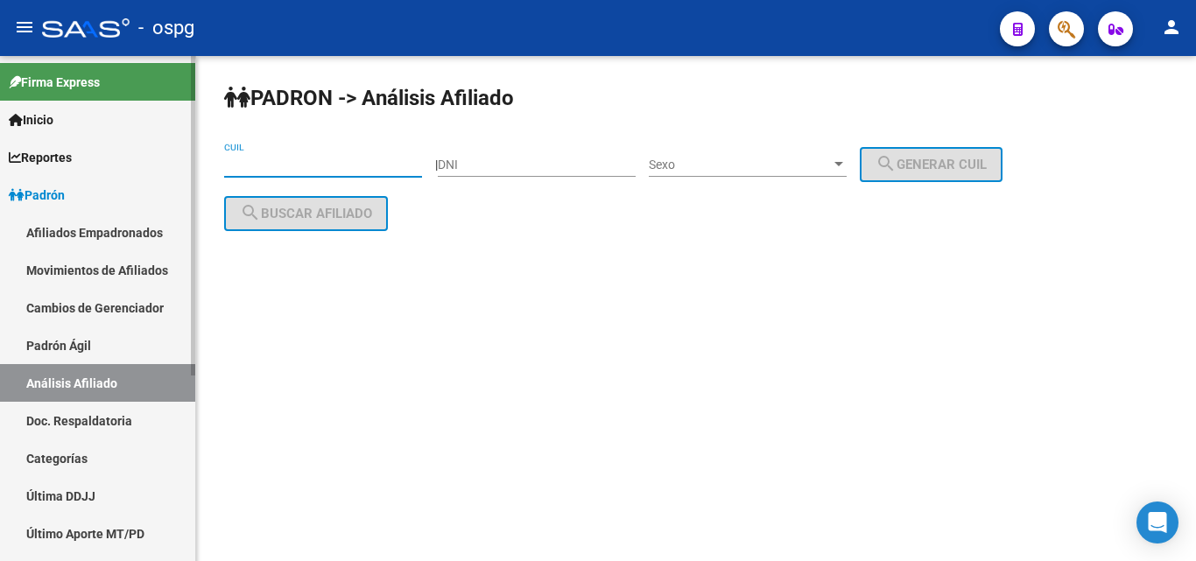
paste input "27-26669875-0"
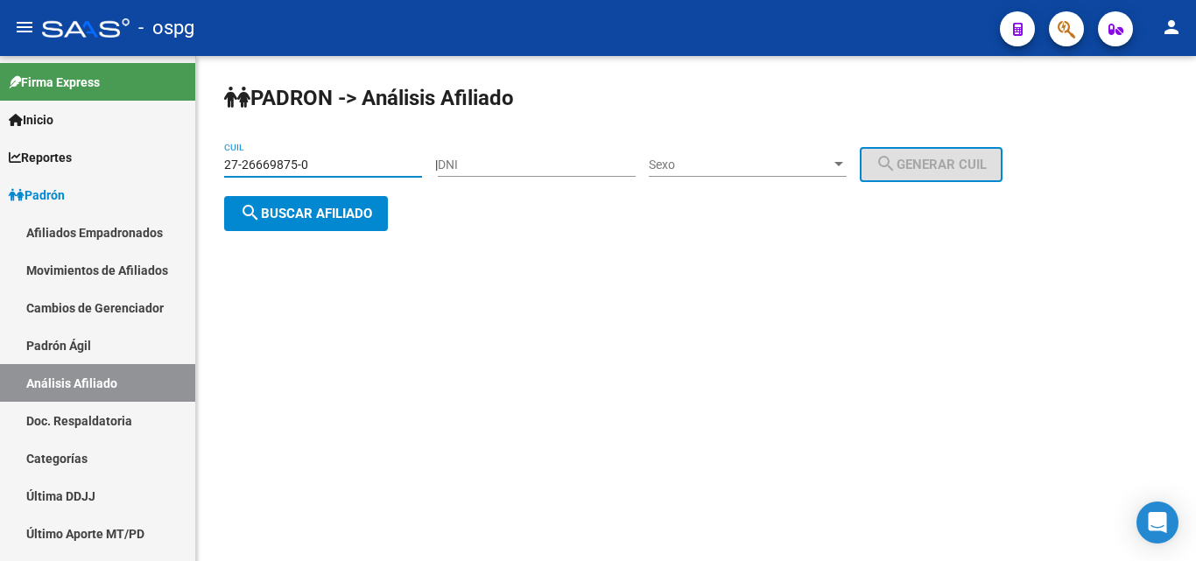
type input "27-26669875-0"
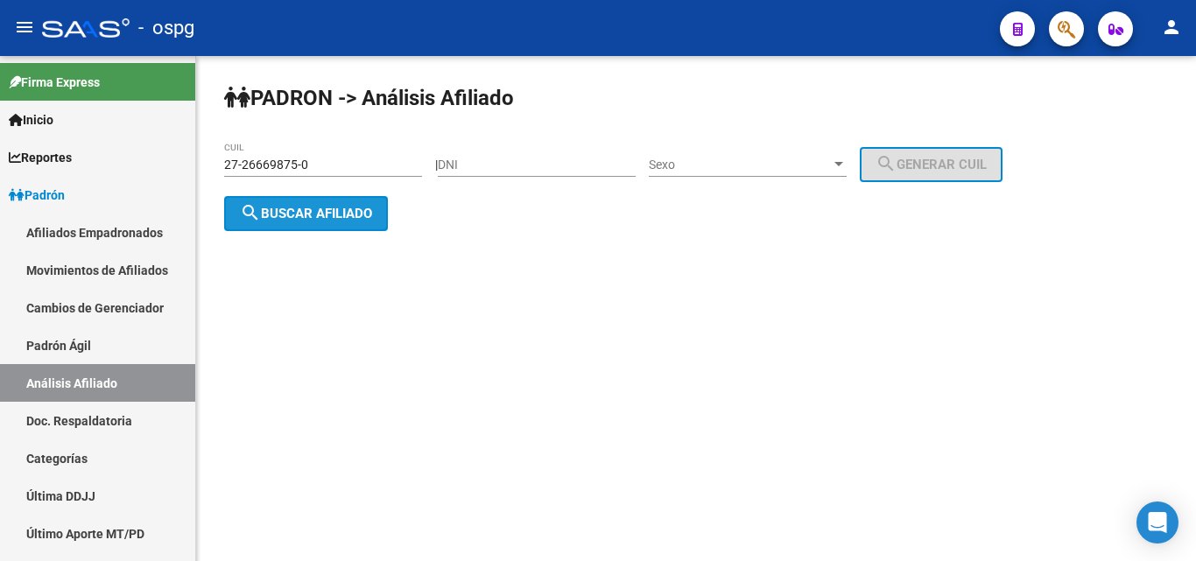
click at [334, 219] on span "search Buscar afiliado" at bounding box center [306, 214] width 132 height 16
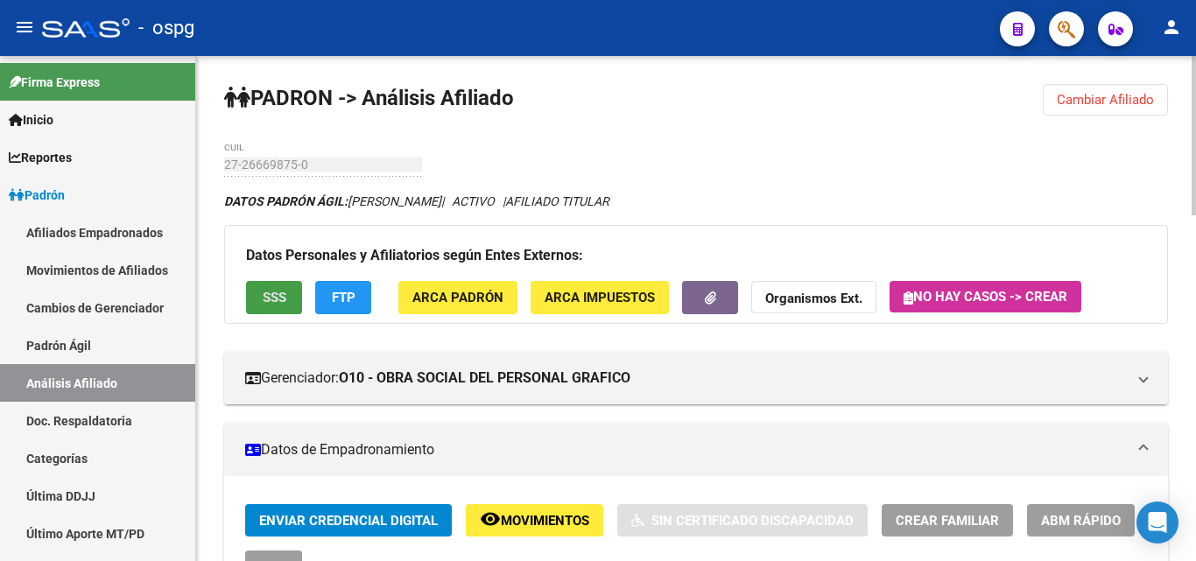
click at [296, 291] on button "SSS" at bounding box center [274, 297] width 56 height 32
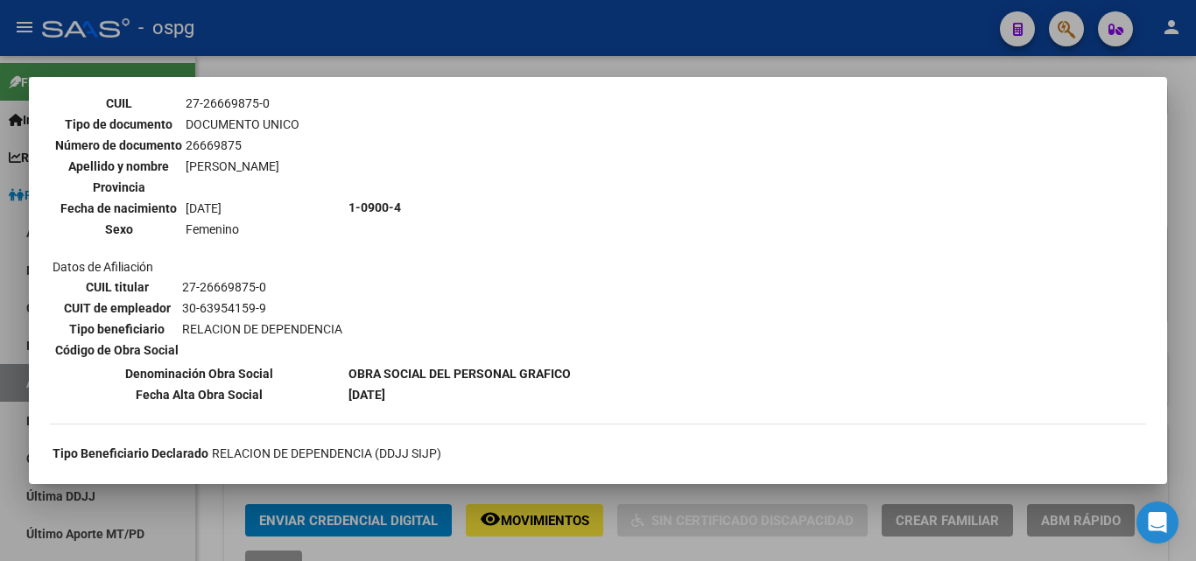
scroll to position [175, 0]
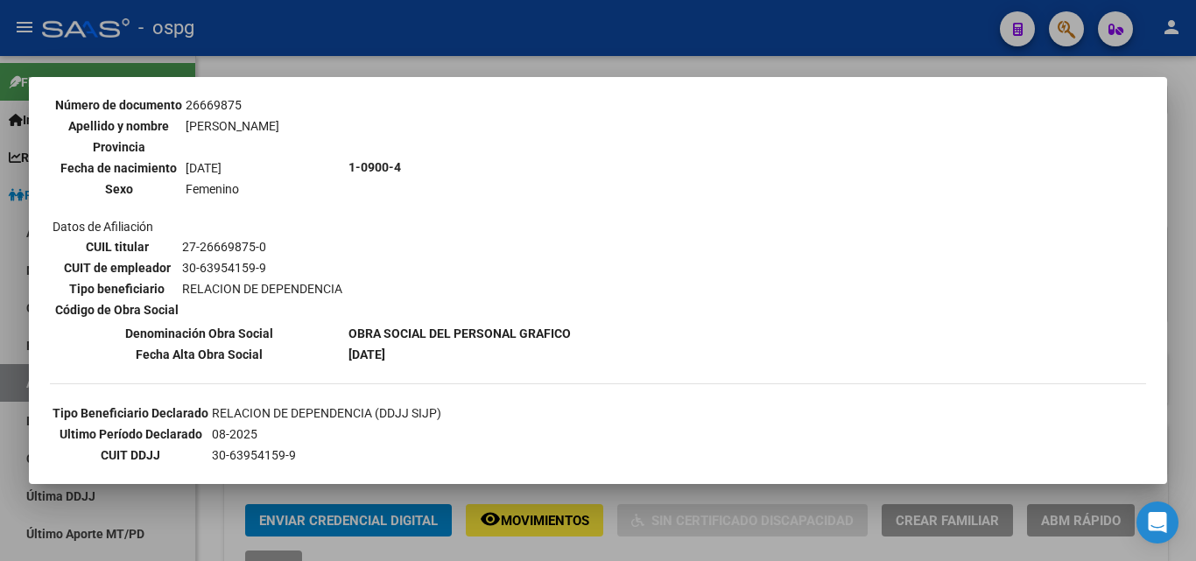
click at [250, 49] on div at bounding box center [598, 280] width 1196 height 561
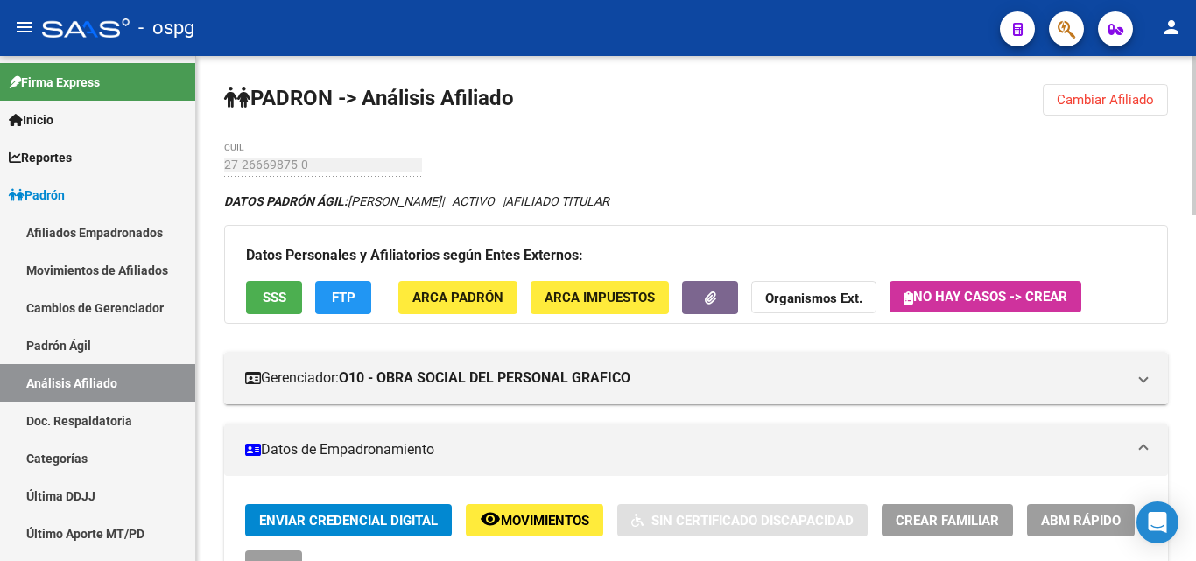
click at [335, 297] on span "FTP" at bounding box center [344, 299] width 24 height 16
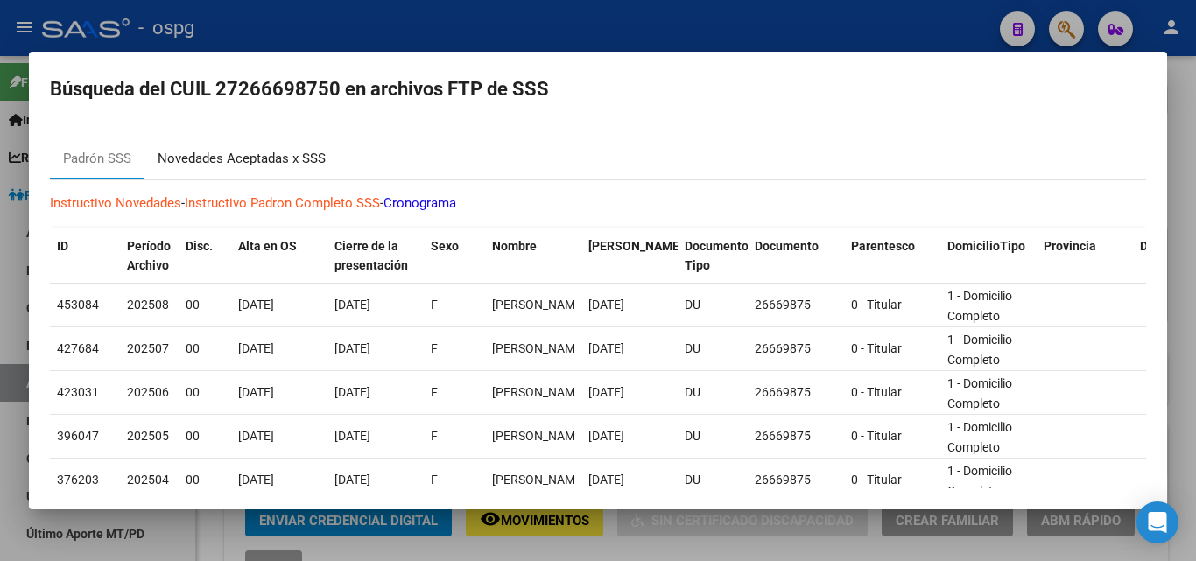
click at [260, 166] on div "Novedades Aceptadas x SSS" at bounding box center [242, 159] width 168 height 20
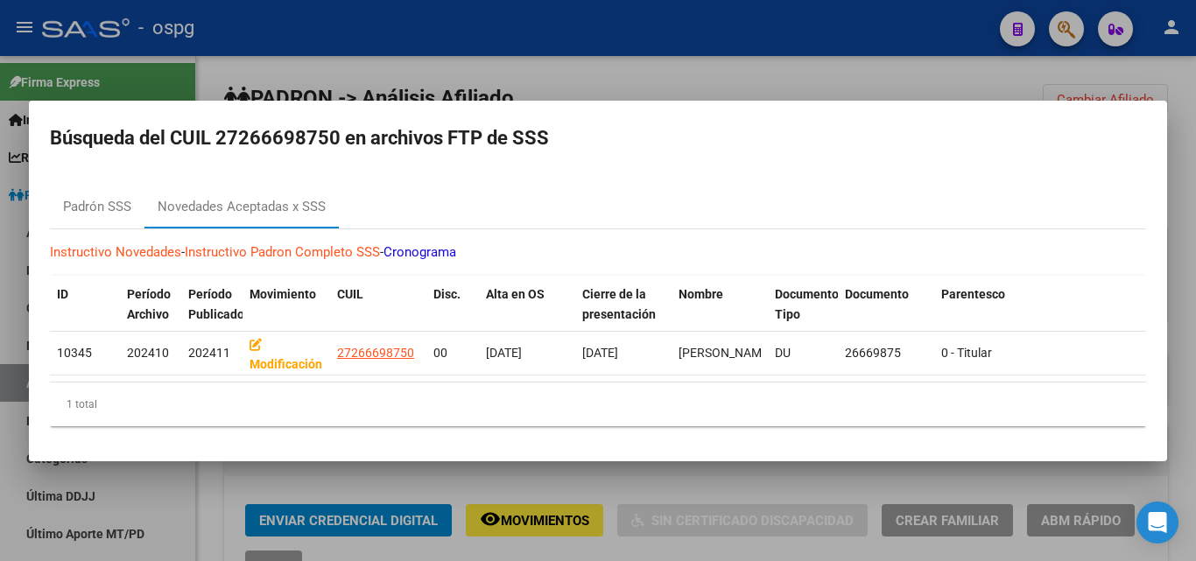
click at [293, 19] on div at bounding box center [598, 280] width 1196 height 561
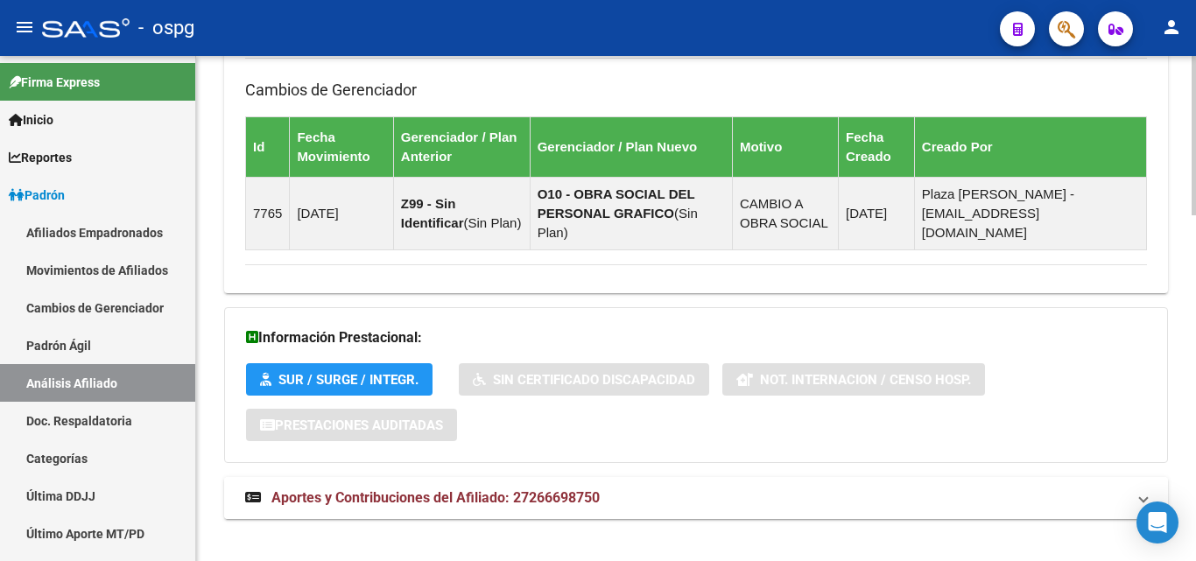
click at [482, 490] on span "Aportes y Contribuciones del Afiliado: 27266698750" at bounding box center [435, 498] width 328 height 17
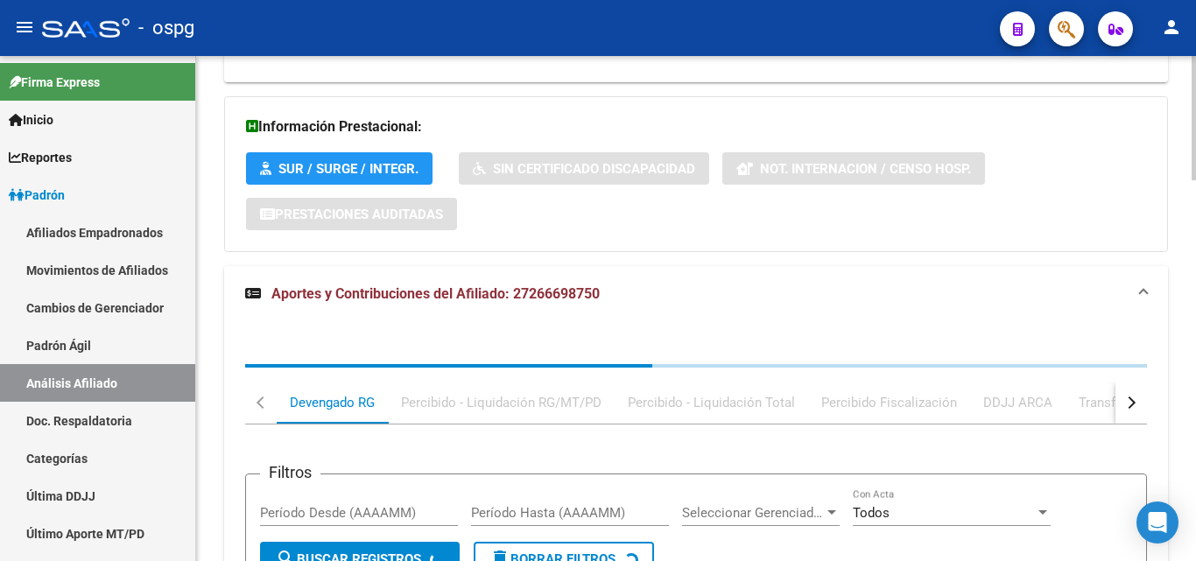
scroll to position [1463, 0]
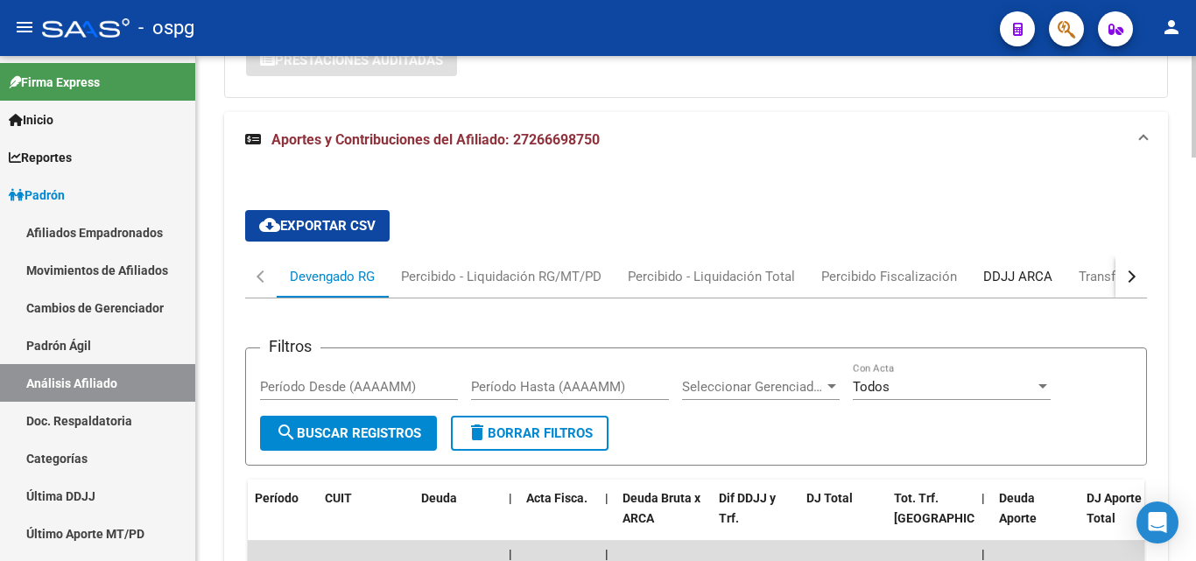
click at [1032, 267] on div "DDJJ ARCA" at bounding box center [1017, 276] width 69 height 19
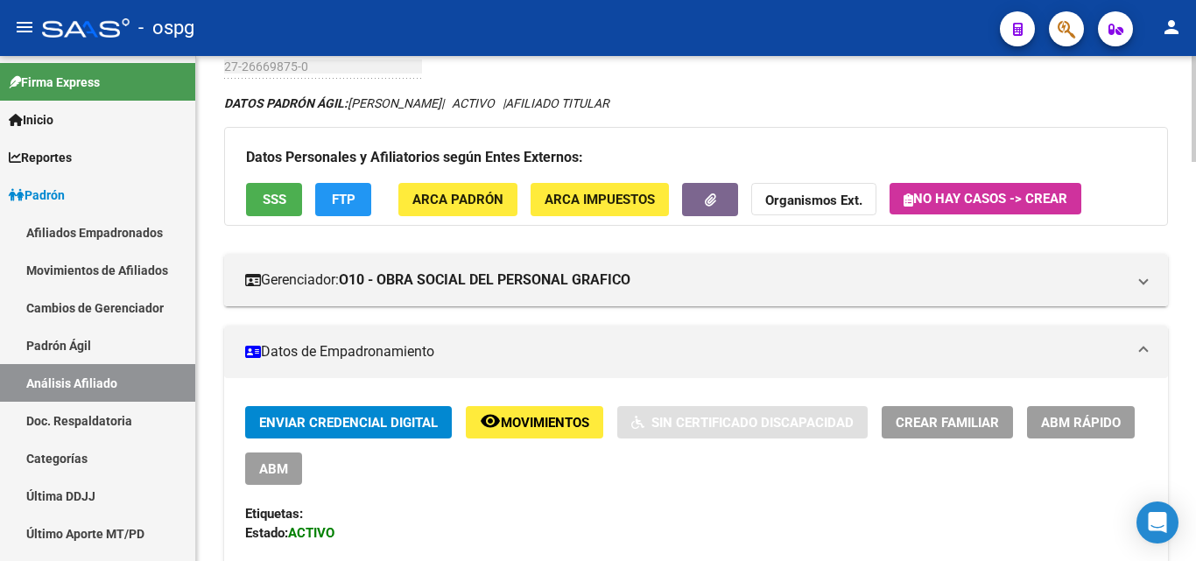
scroll to position [0, 0]
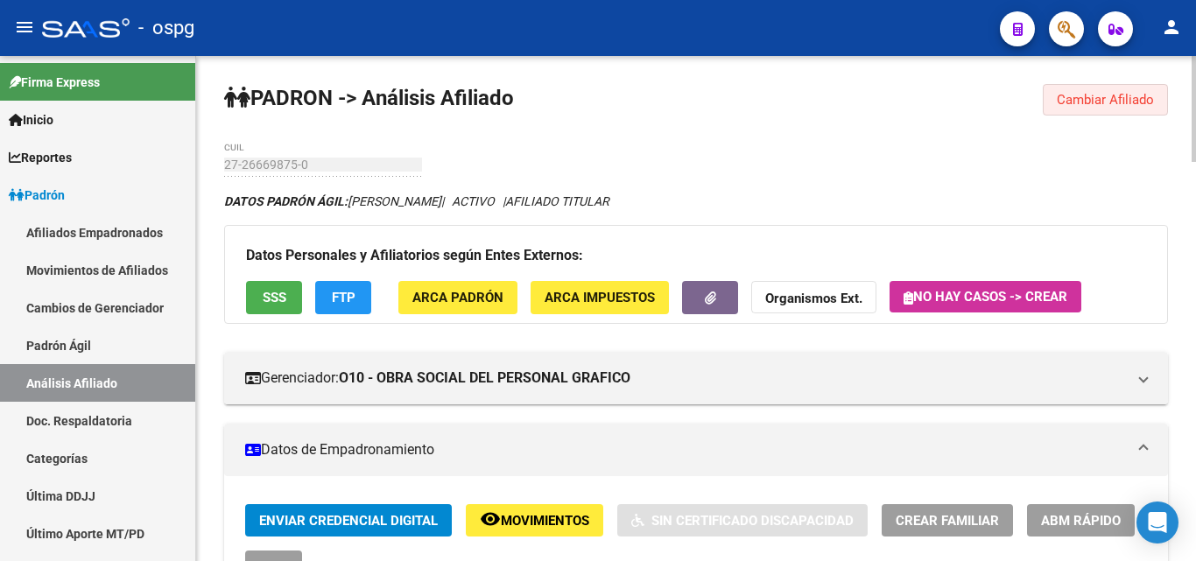
drag, startPoint x: 1092, startPoint y: 100, endPoint x: 890, endPoint y: 128, distance: 204.2
click at [1090, 100] on span "Cambiar Afiliado" at bounding box center [1105, 100] width 97 height 16
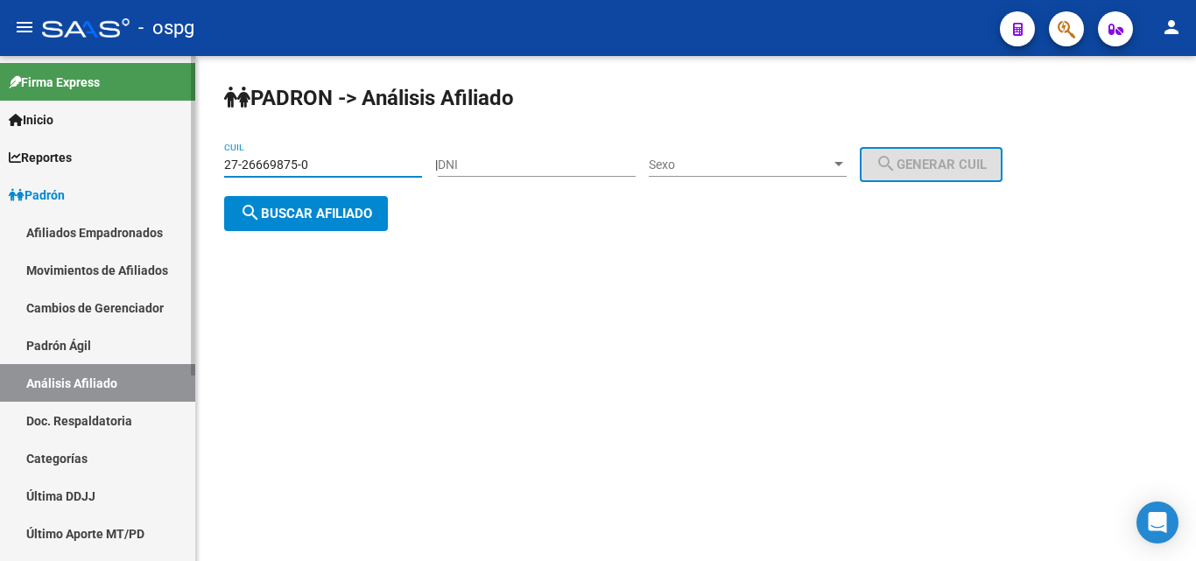
drag, startPoint x: 340, startPoint y: 167, endPoint x: 168, endPoint y: 177, distance: 171.9
click at [171, 169] on mat-sidenav-container "Firma Express Inicio Calendario SSS Instructivos Contacto OS Reportes Ingresos …" at bounding box center [598, 308] width 1196 height 505
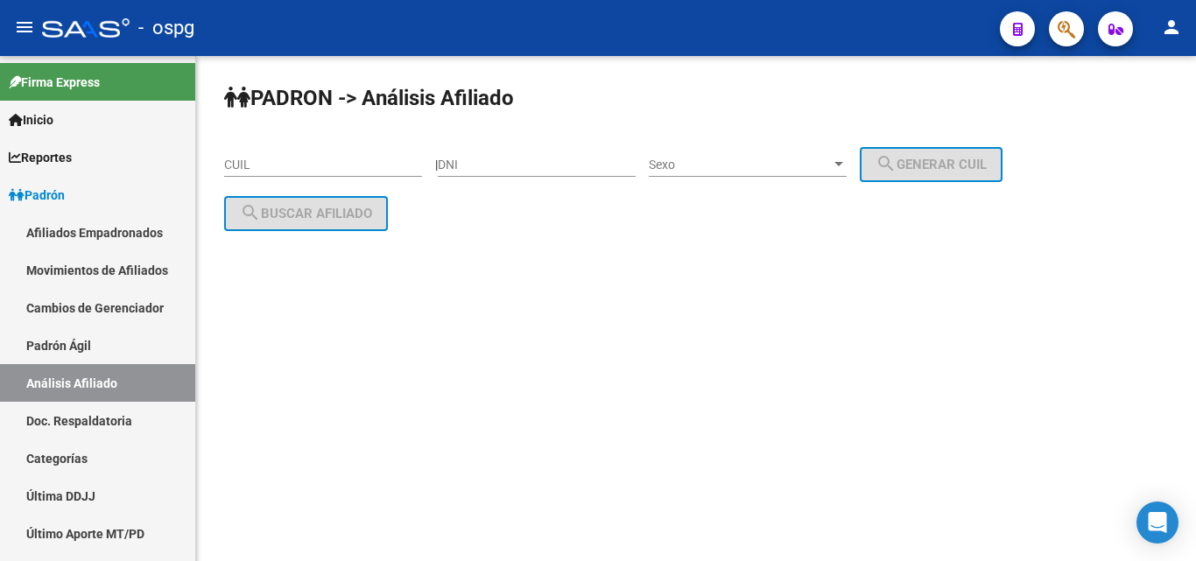
drag, startPoint x: 222, startPoint y: 167, endPoint x: 302, endPoint y: 149, distance: 82.6
click at [302, 149] on div "CUIL" at bounding box center [323, 159] width 198 height 35
click at [269, 170] on input "CUIL" at bounding box center [323, 165] width 198 height 15
paste input "27-92207515-3"
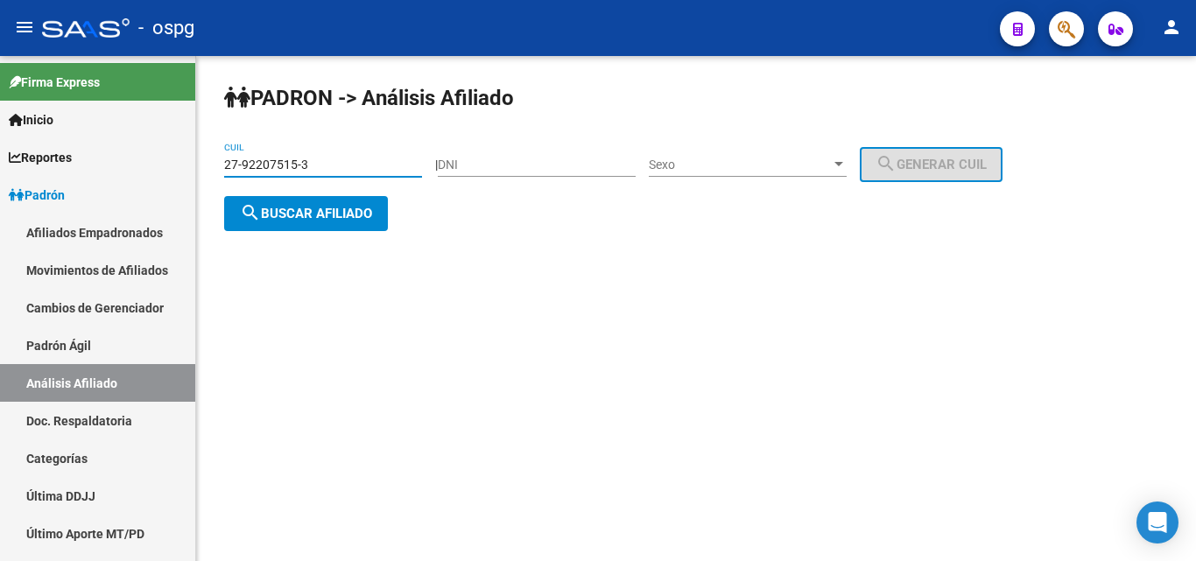
click at [291, 206] on span "search Buscar afiliado" at bounding box center [306, 214] width 132 height 16
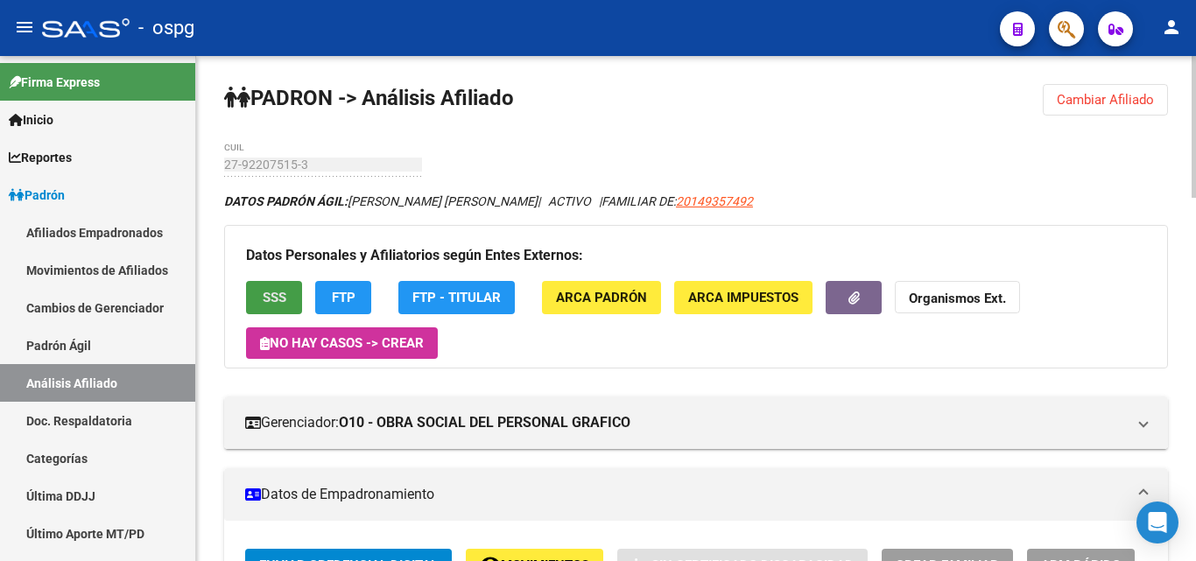
click at [275, 307] on button "SSS" at bounding box center [274, 297] width 56 height 32
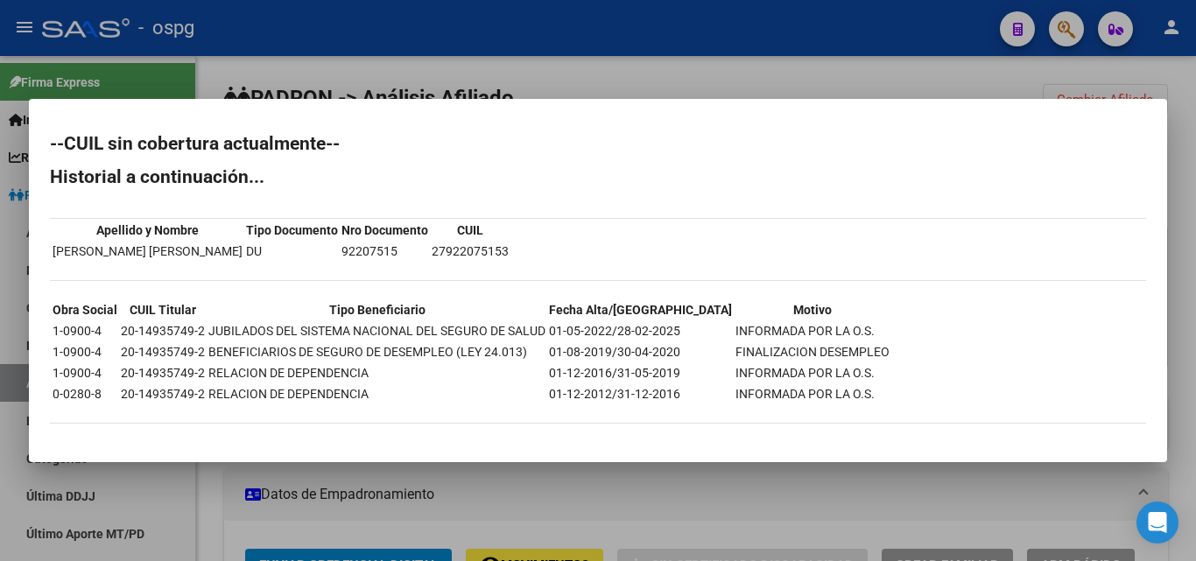
click at [261, 55] on div at bounding box center [598, 280] width 1196 height 561
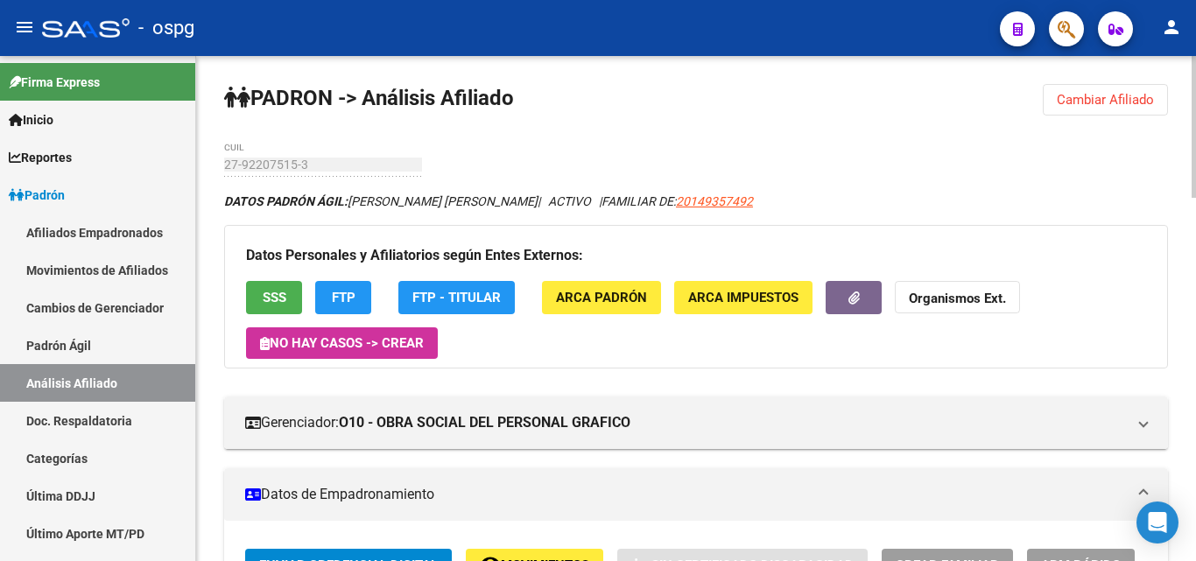
click at [359, 307] on button "FTP" at bounding box center [343, 297] width 56 height 32
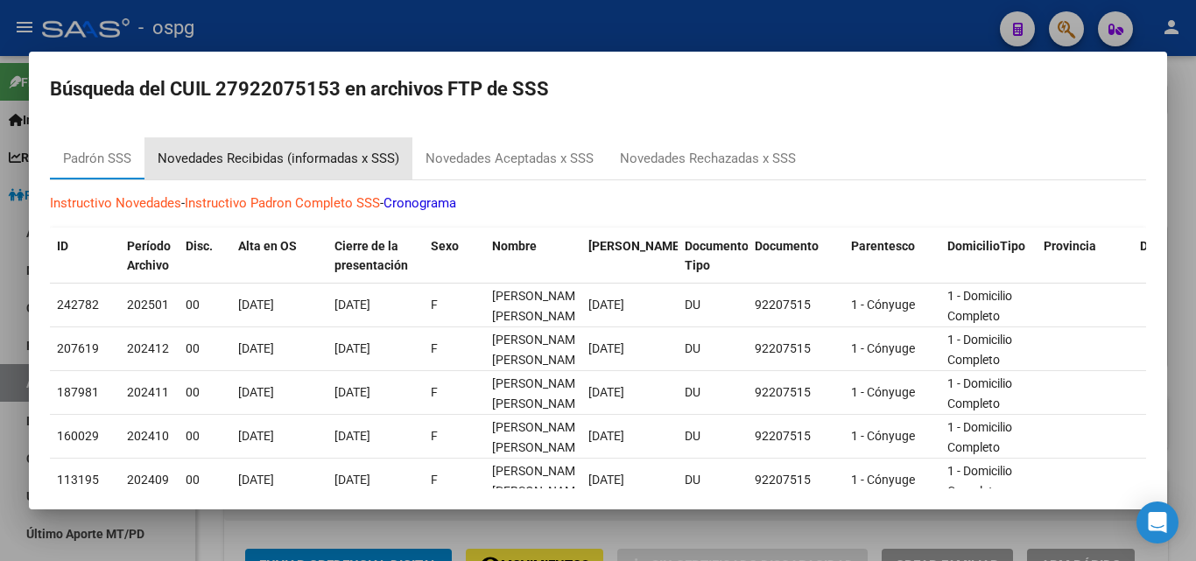
click at [254, 159] on div "Novedades Recibidas (informadas x SSS)" at bounding box center [279, 159] width 242 height 20
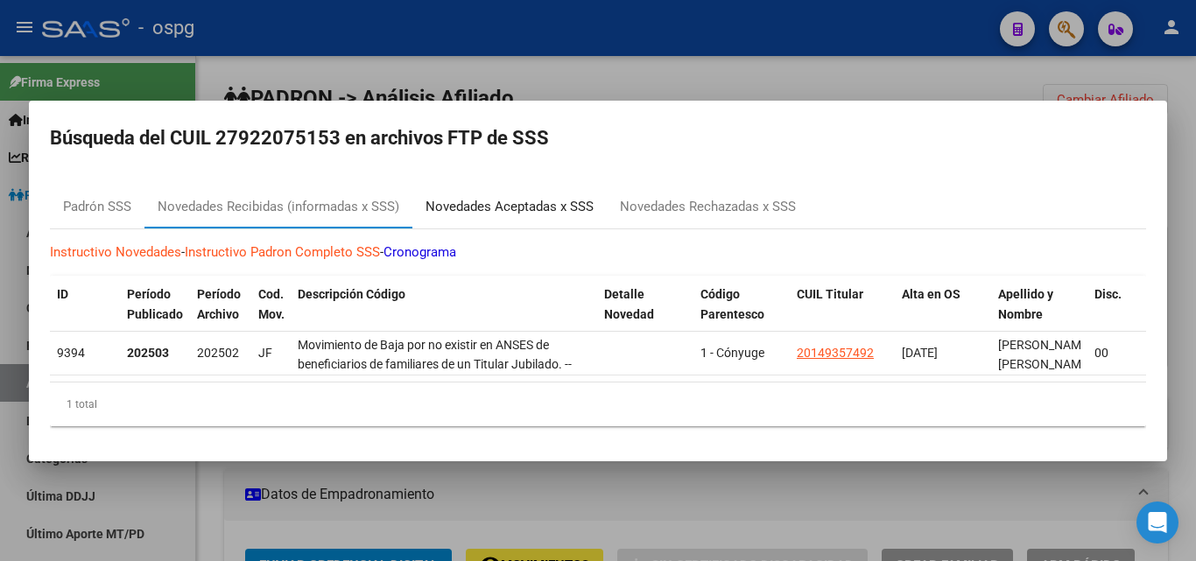
click at [517, 209] on div "Novedades Aceptadas x SSS" at bounding box center [510, 207] width 168 height 20
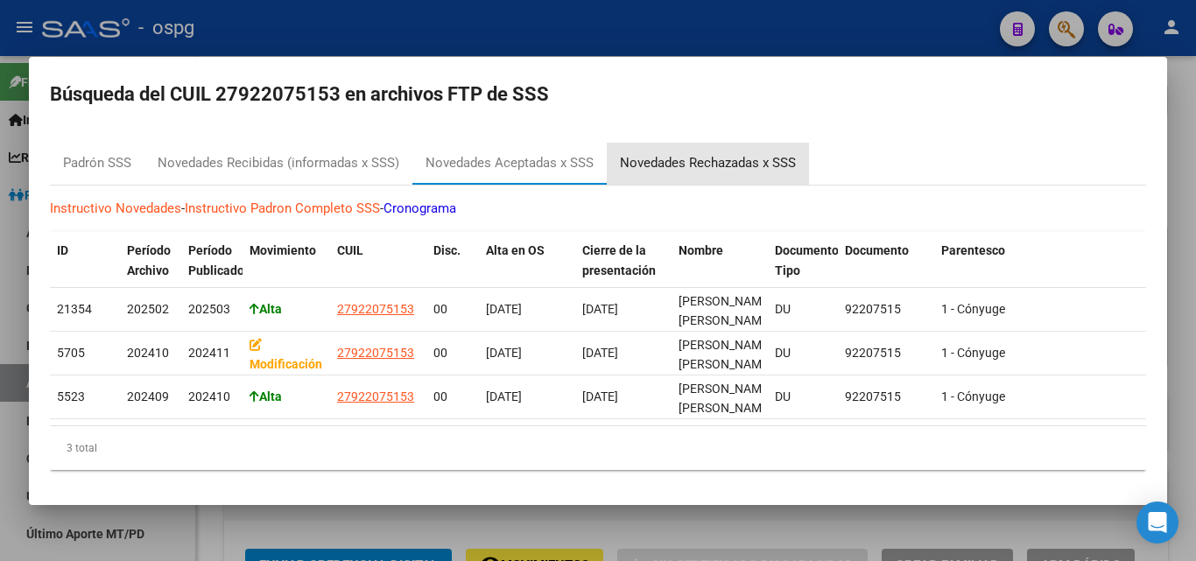
click at [696, 157] on div "Novedades Rechazadas x SSS" at bounding box center [708, 163] width 176 height 20
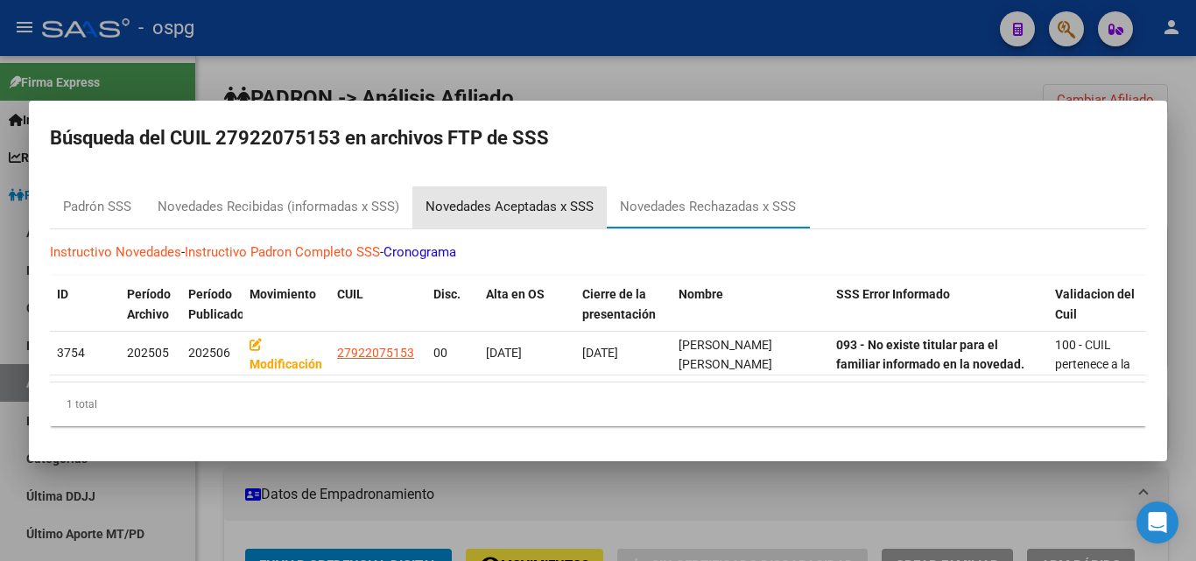
click at [488, 197] on div "Novedades Aceptadas x SSS" at bounding box center [510, 207] width 168 height 20
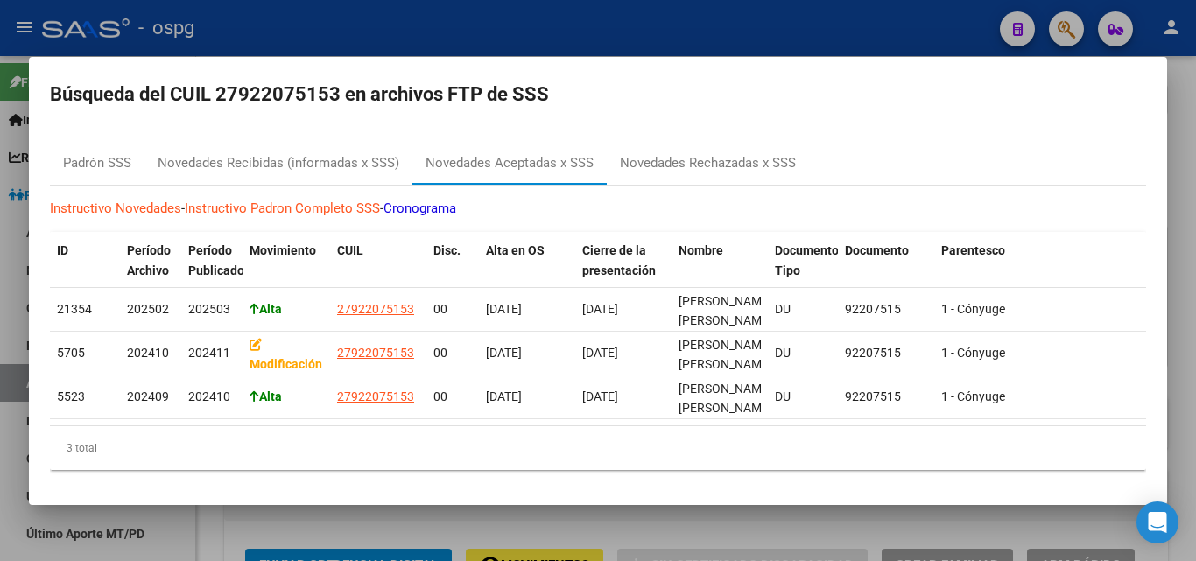
click at [337, 34] on div at bounding box center [598, 280] width 1196 height 561
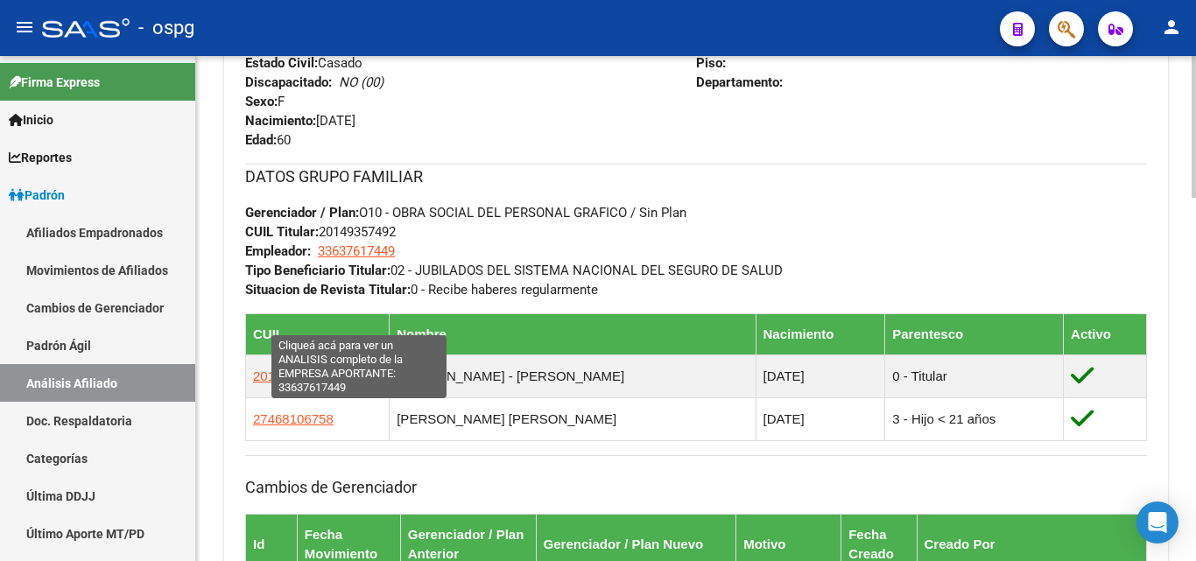
scroll to position [963, 0]
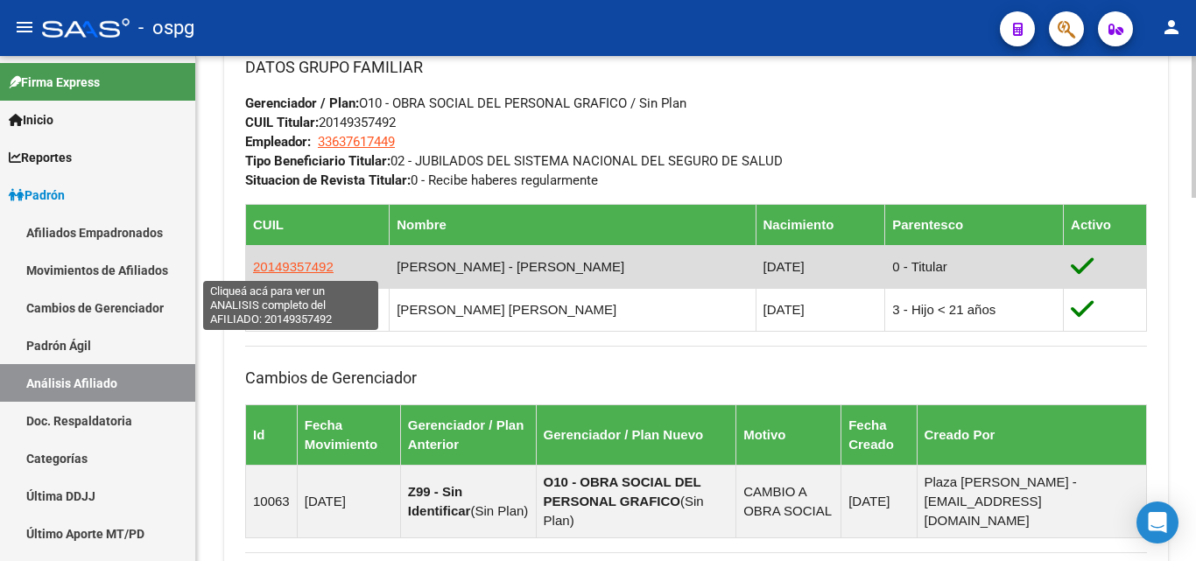
click at [281, 264] on span "20149357492" at bounding box center [293, 266] width 81 height 15
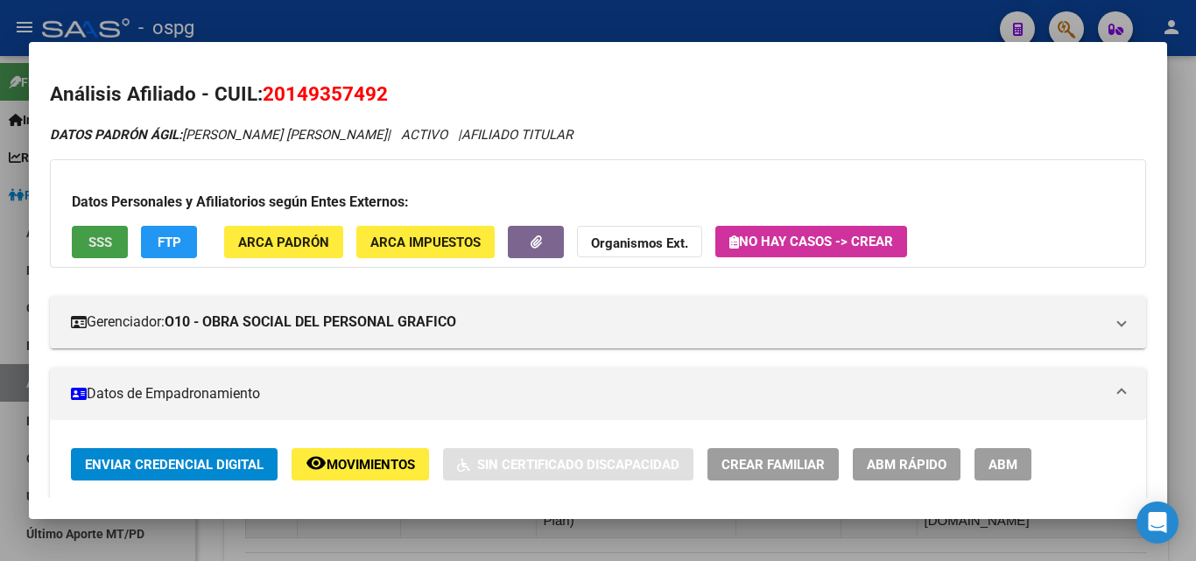
click at [98, 250] on span "SSS" at bounding box center [100, 243] width 24 height 16
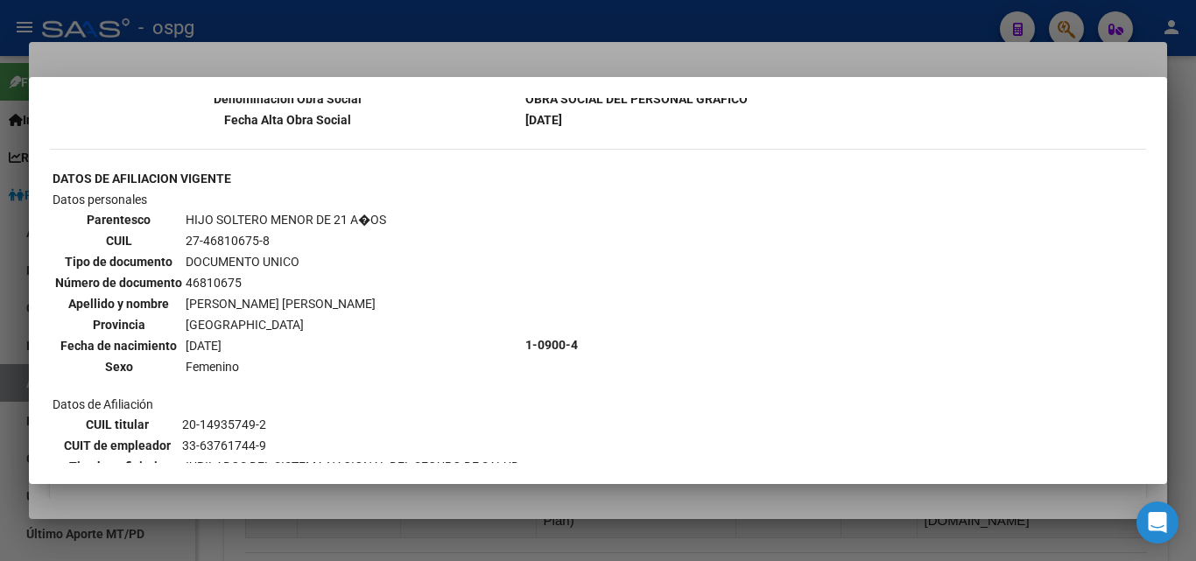
scroll to position [403, 0]
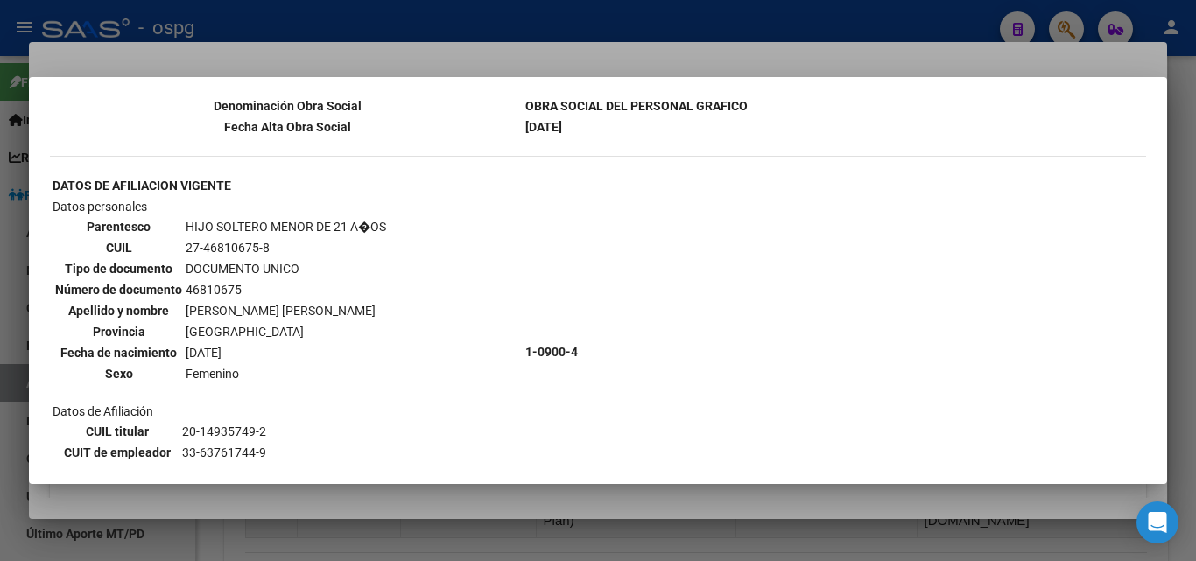
click at [454, 10] on div at bounding box center [598, 280] width 1196 height 561
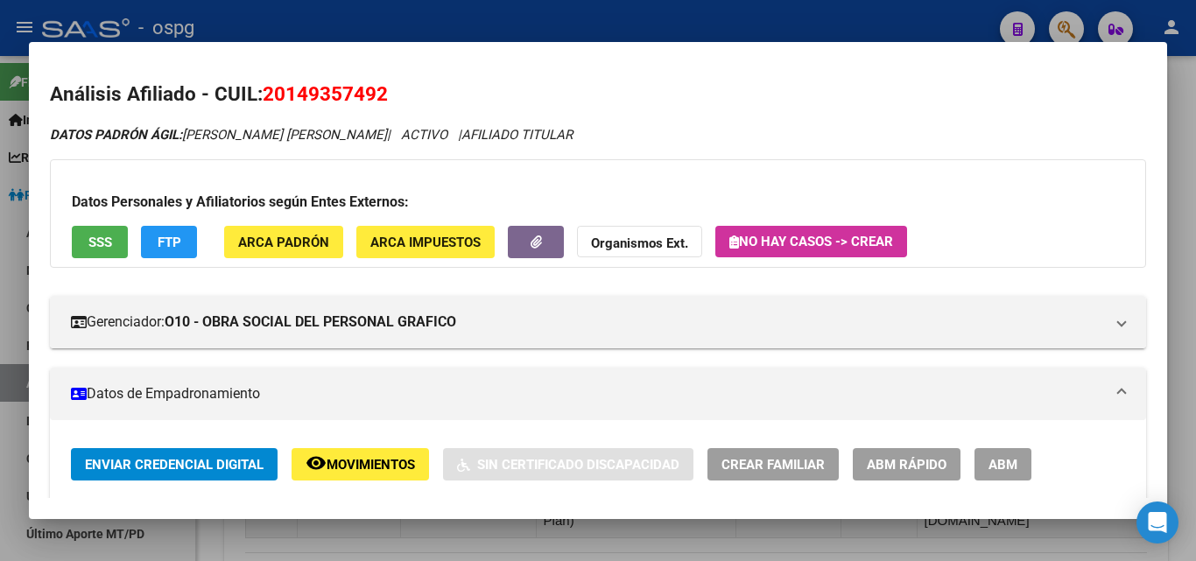
click at [190, 248] on button "FTP" at bounding box center [169, 242] width 56 height 32
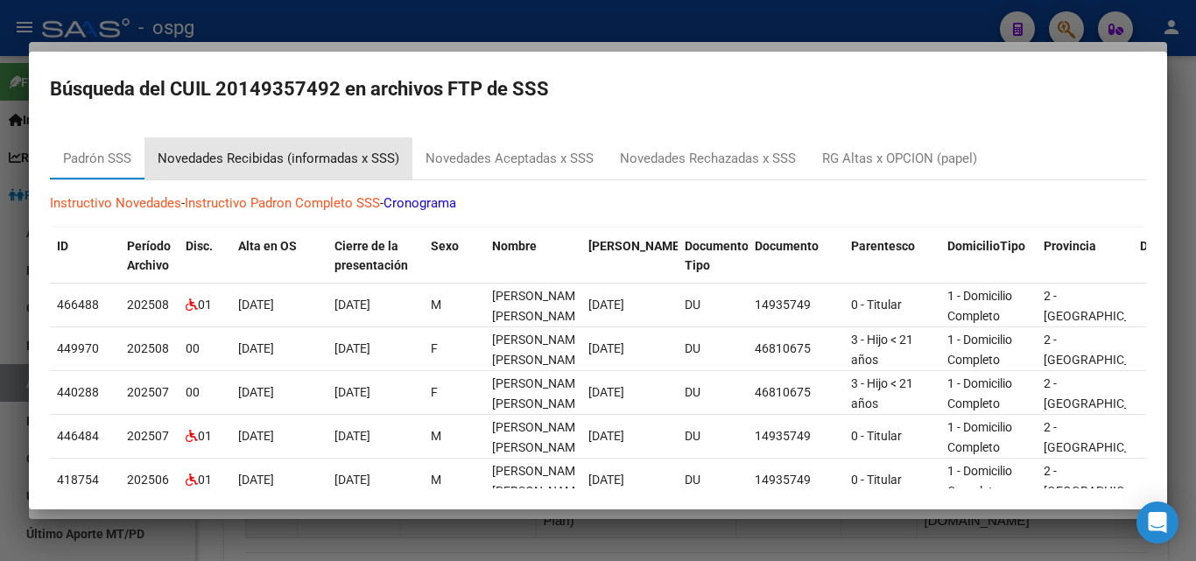
click at [282, 170] on div "Novedades Recibidas (informadas x SSS)" at bounding box center [278, 158] width 268 height 42
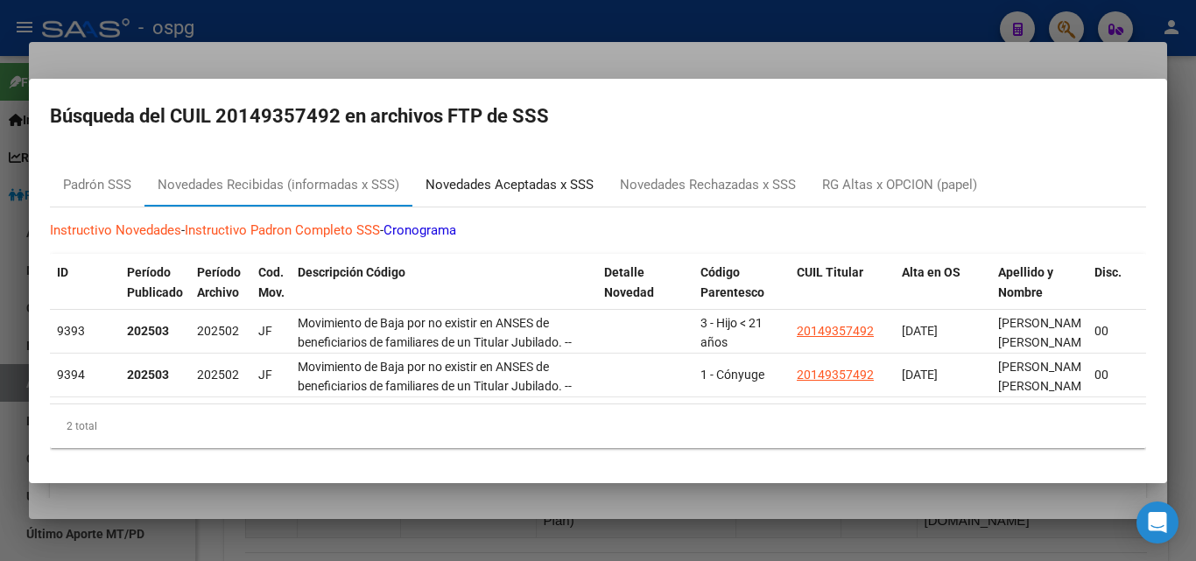
click at [525, 179] on div "Novedades Aceptadas x SSS" at bounding box center [510, 185] width 168 height 20
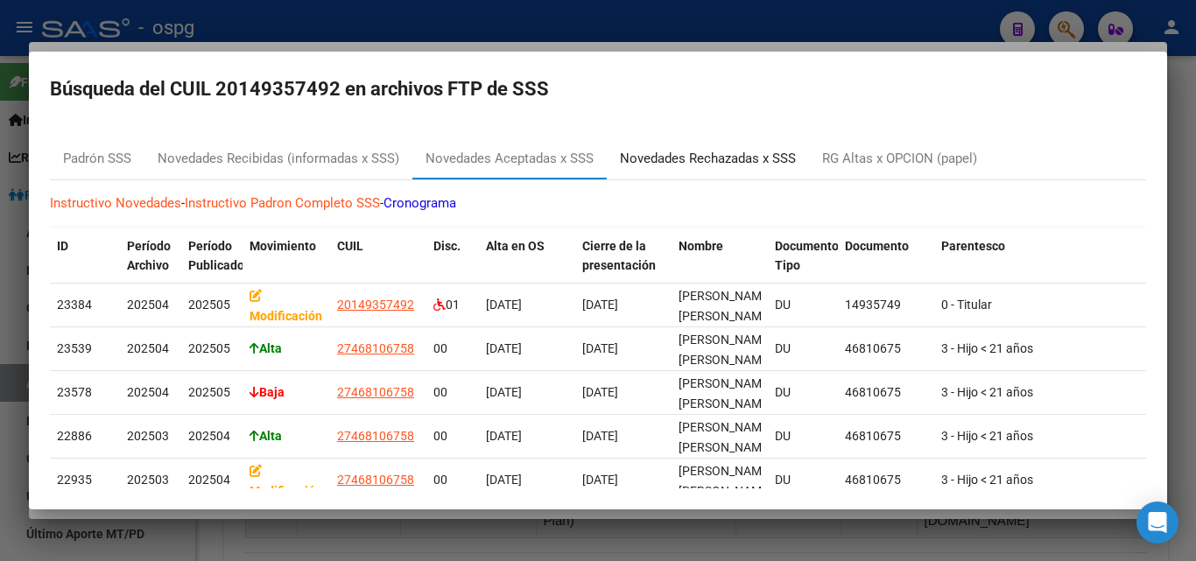
click at [715, 177] on div "Novedades Rechazadas x SSS" at bounding box center [708, 158] width 202 height 42
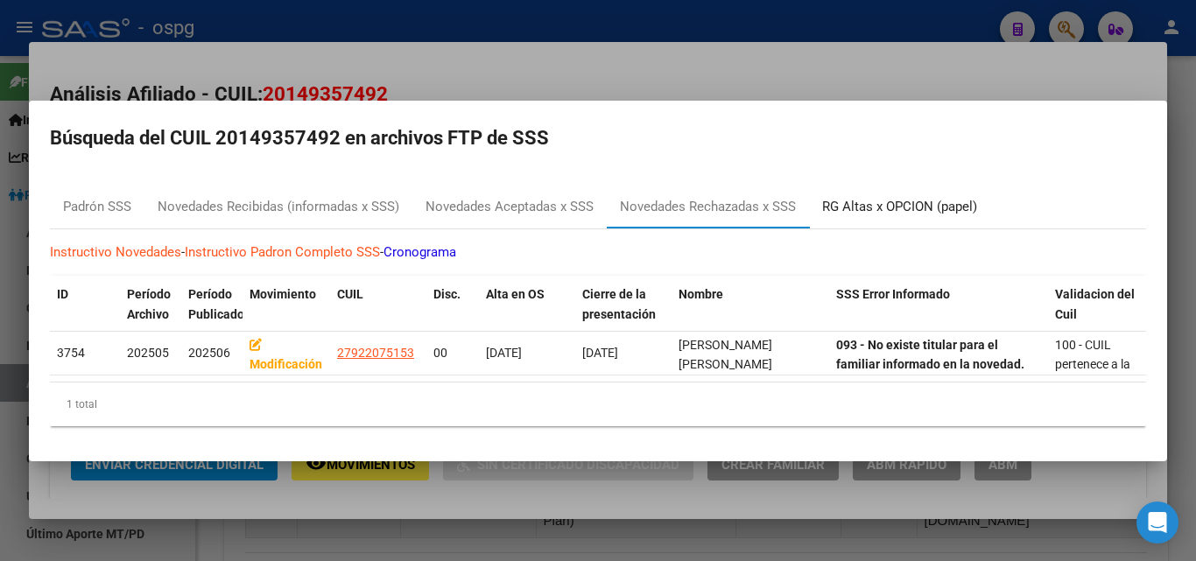
click at [950, 207] on div "RG Altas x OPCION (papel)" at bounding box center [899, 207] width 155 height 20
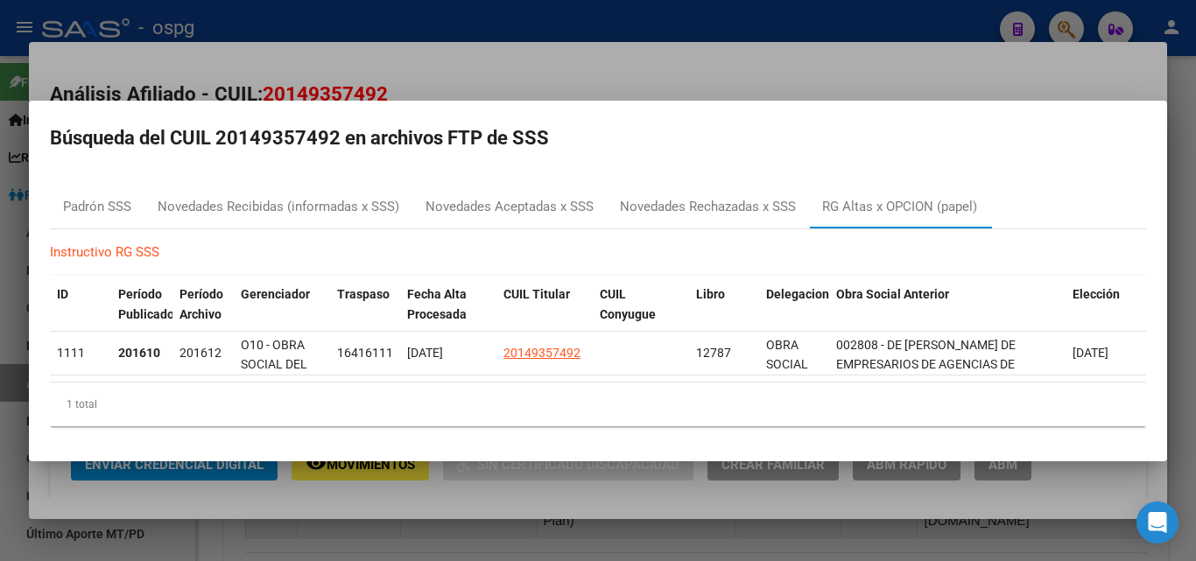
click at [755, 91] on div at bounding box center [598, 280] width 1196 height 561
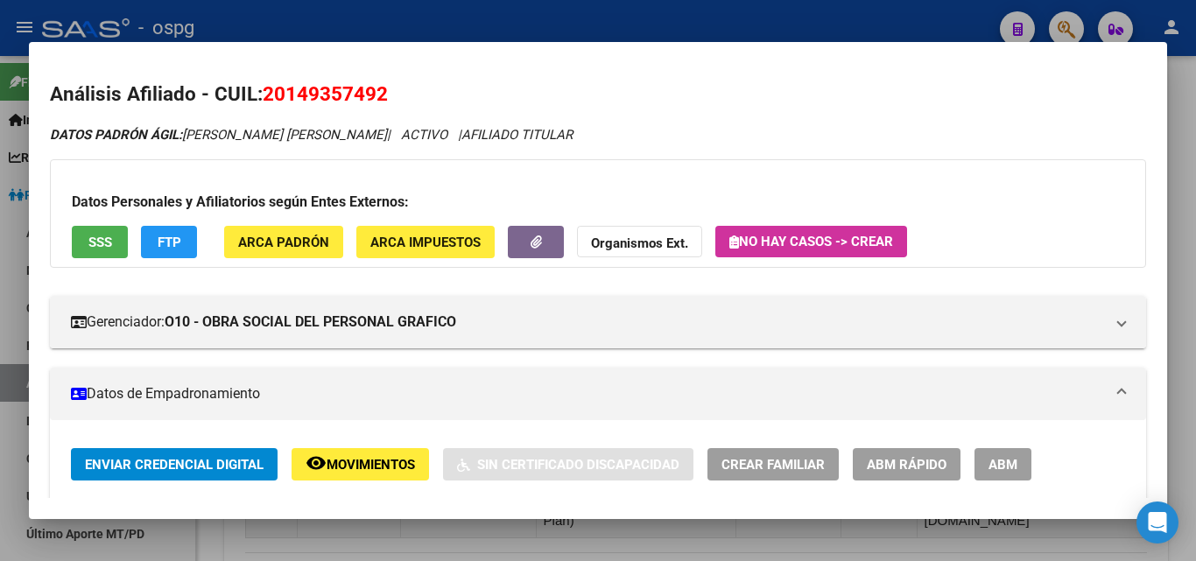
click at [864, 86] on h2 "Análisis Afiliado - CUIL: 20149357492" at bounding box center [598, 95] width 1096 height 30
click at [981, 28] on div at bounding box center [598, 280] width 1196 height 561
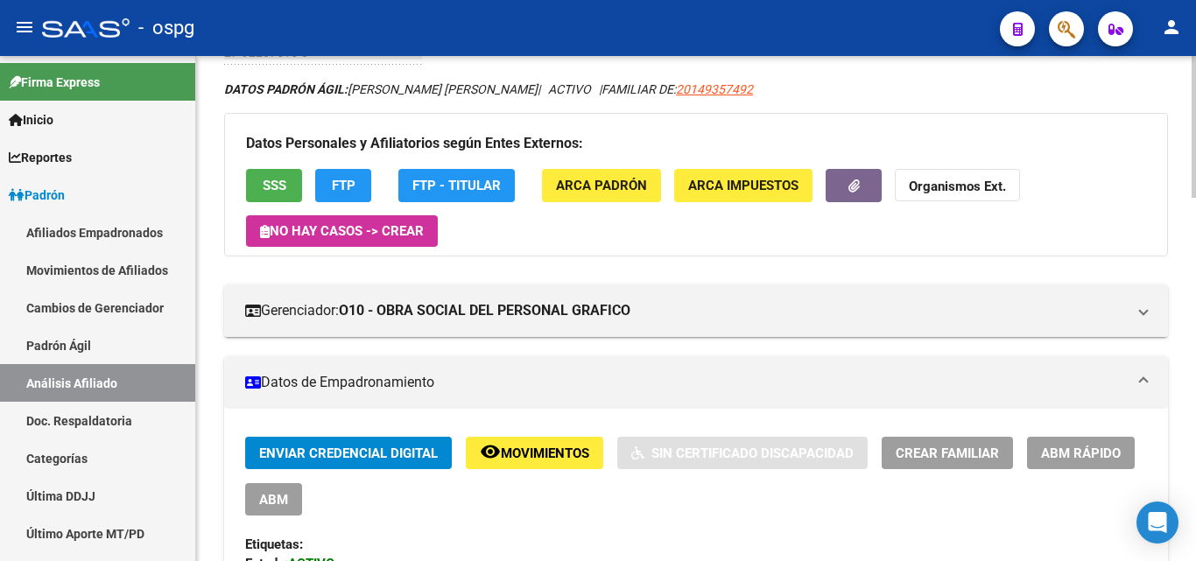
scroll to position [0, 0]
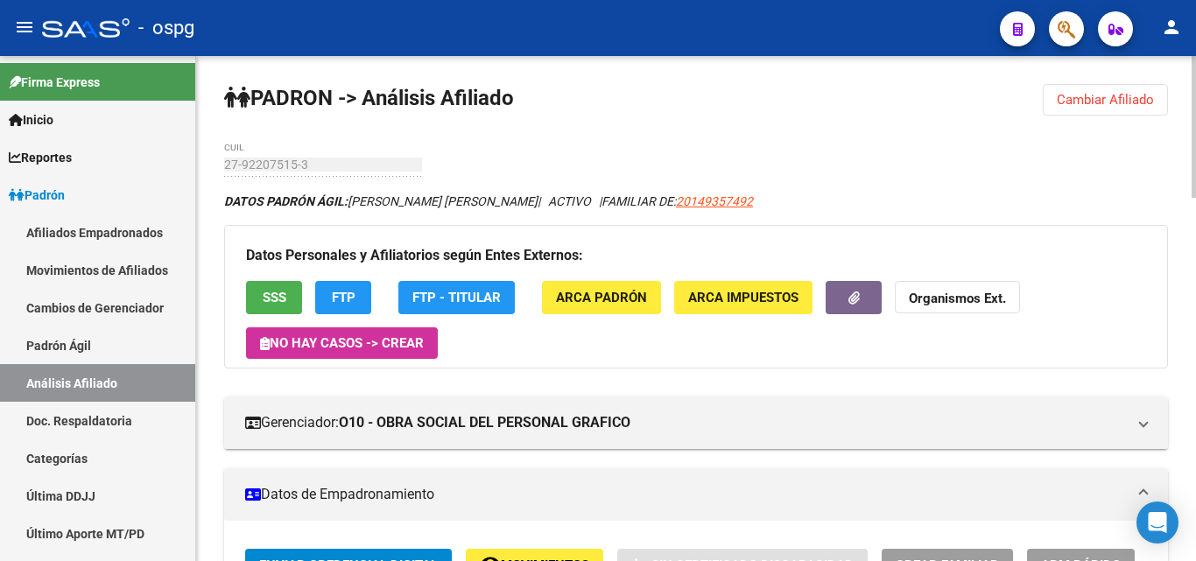
click at [1105, 97] on span "Cambiar Afiliado" at bounding box center [1105, 100] width 97 height 16
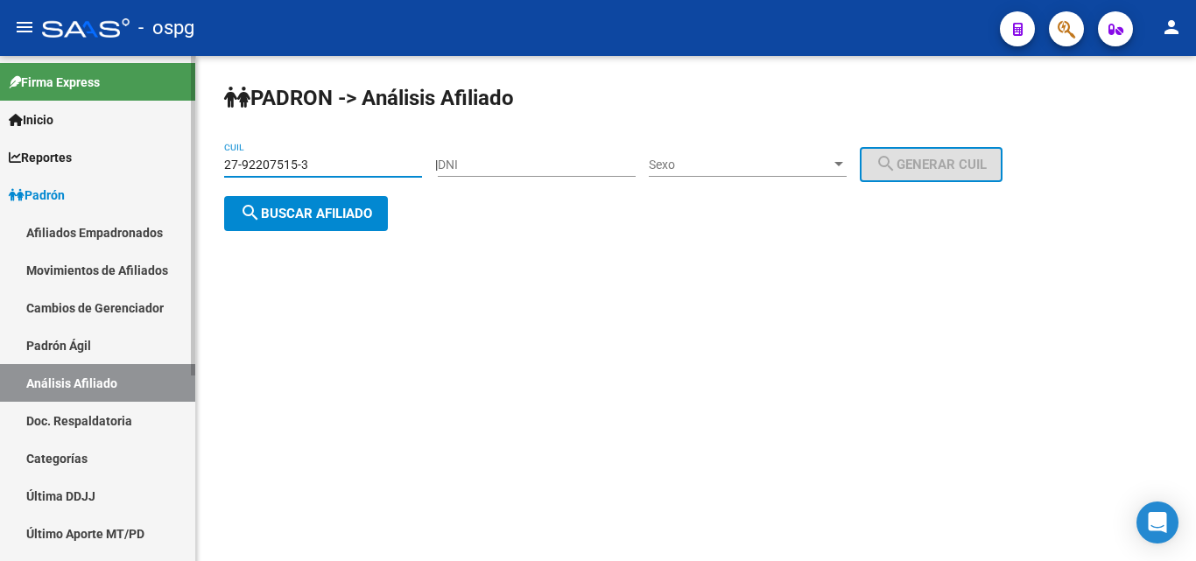
drag, startPoint x: 315, startPoint y: 161, endPoint x: 194, endPoint y: 161, distance: 120.9
click at [197, 161] on div "PADRON -> Análisis Afiliado 27-92207515-3 CUIL | DNI Sexo Sexo search Generar C…" at bounding box center [696, 171] width 1000 height 231
paste input "23523024-6"
click at [288, 215] on span "search Buscar afiliado" at bounding box center [306, 214] width 132 height 16
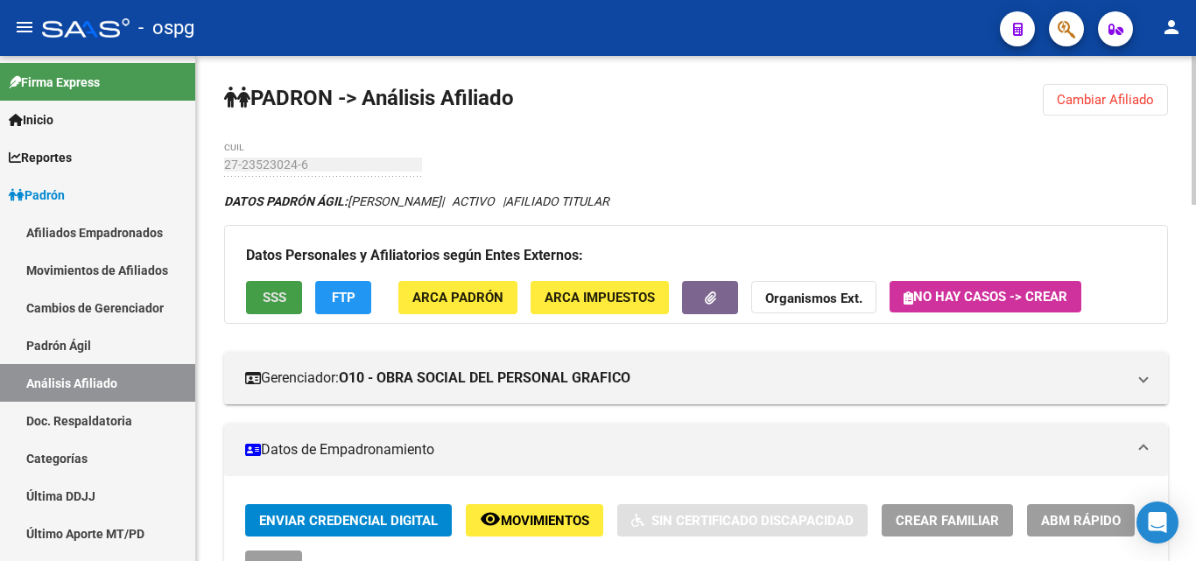
click at [273, 303] on span "SSS" at bounding box center [275, 299] width 24 height 16
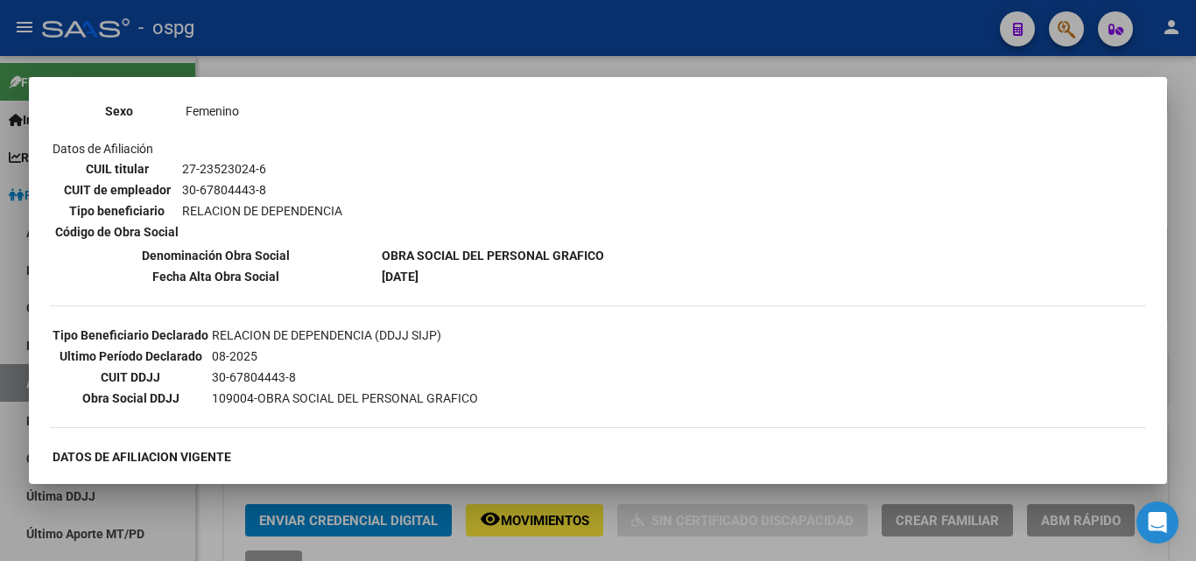
scroll to position [263, 0]
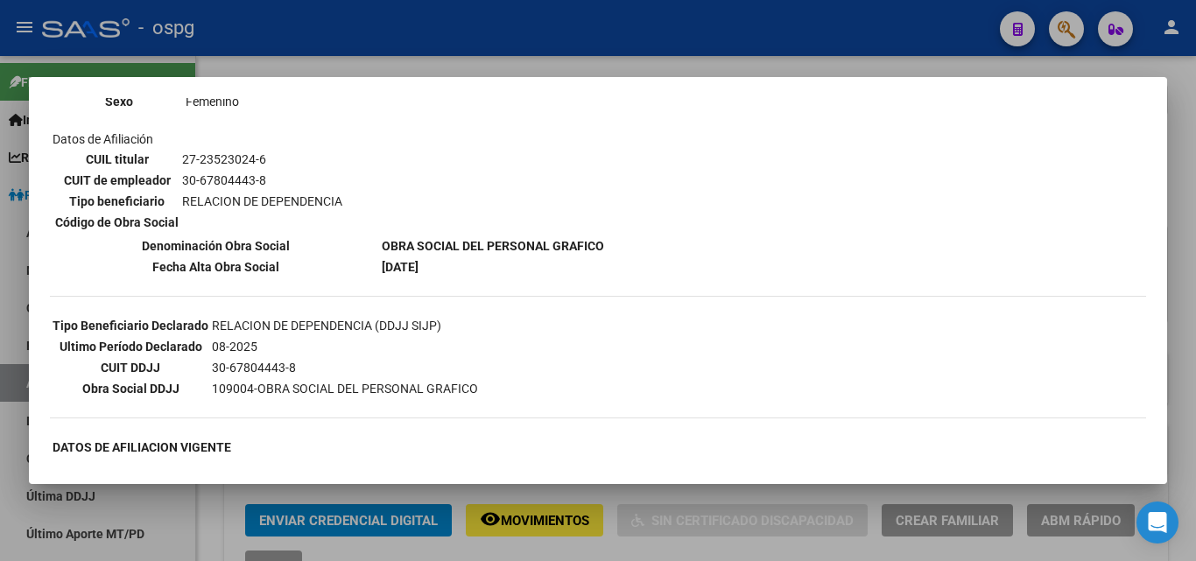
click at [307, 35] on div at bounding box center [598, 280] width 1196 height 561
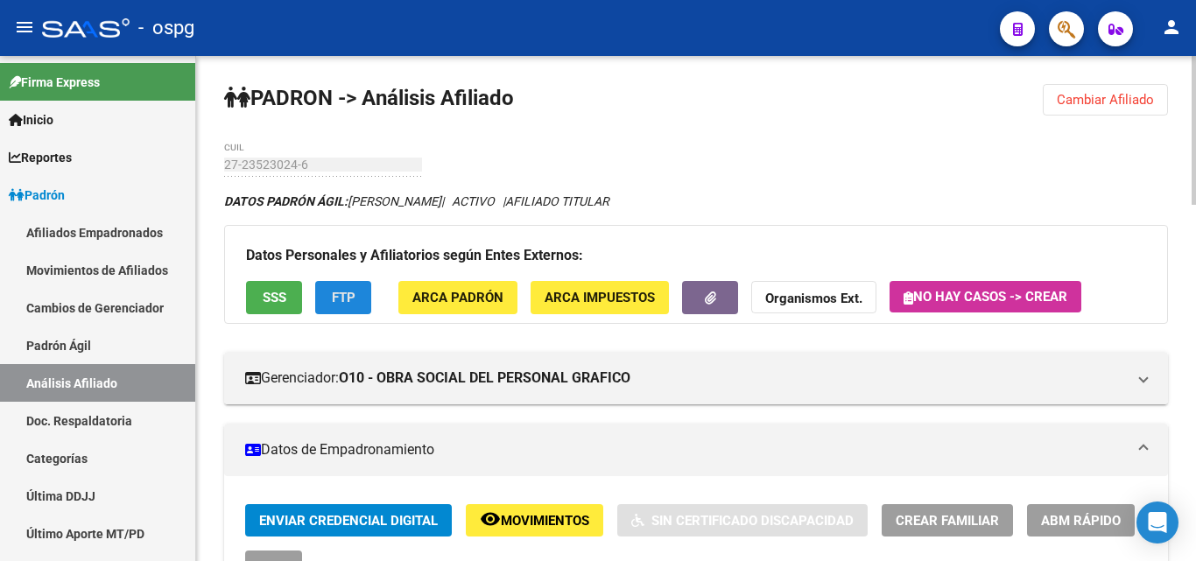
click at [327, 291] on button "FTP" at bounding box center [343, 297] width 56 height 32
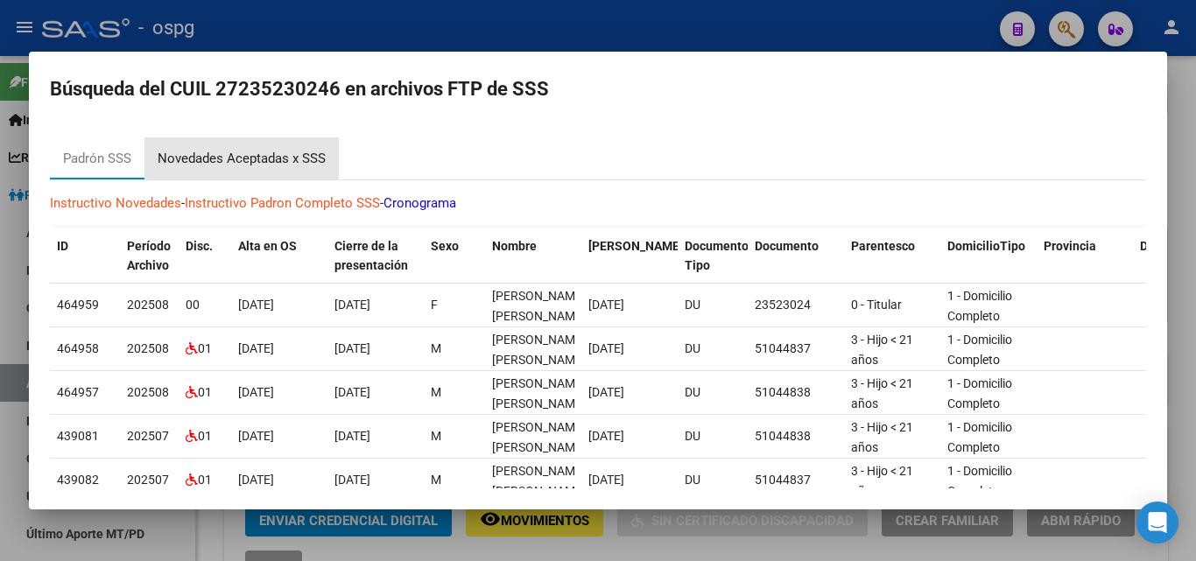
click at [222, 162] on div "Novedades Aceptadas x SSS" at bounding box center [242, 159] width 168 height 20
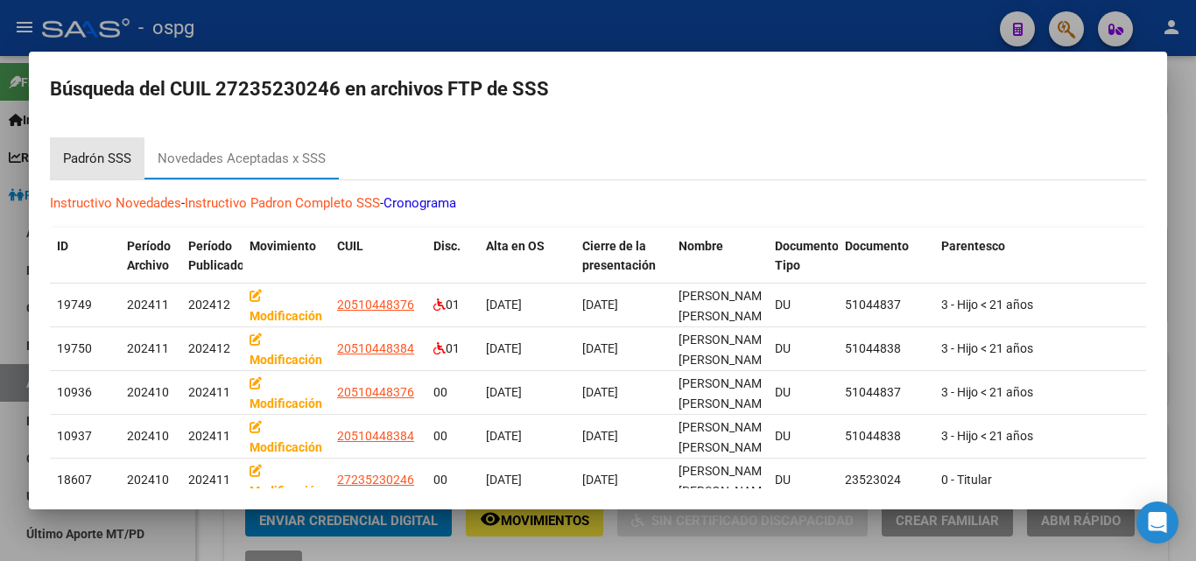
click at [96, 152] on div "Padrón SSS" at bounding box center [97, 159] width 68 height 20
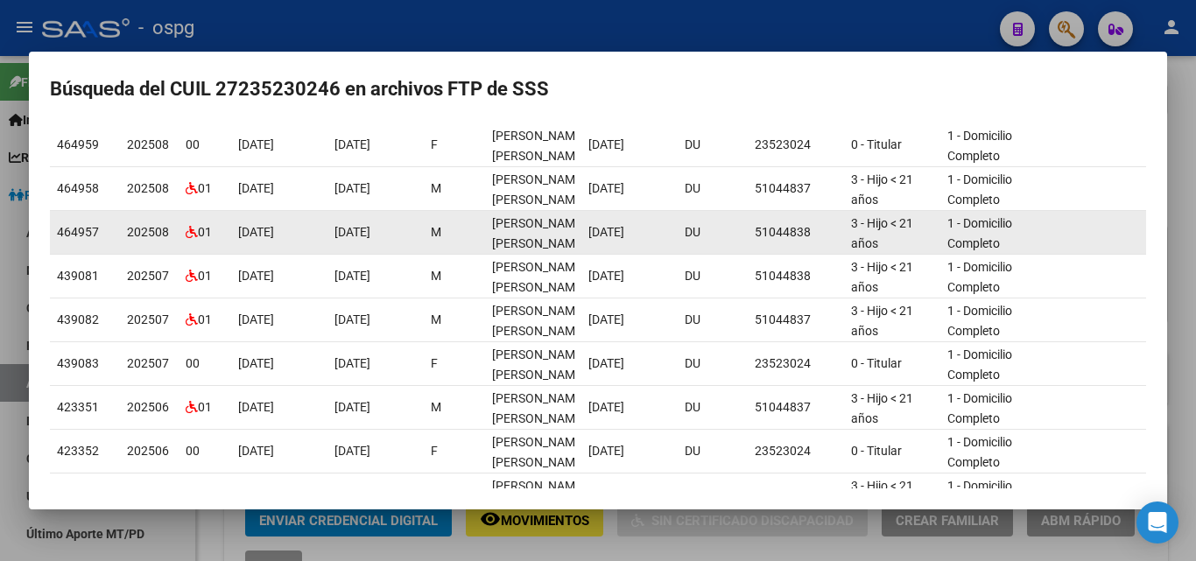
scroll to position [175, 0]
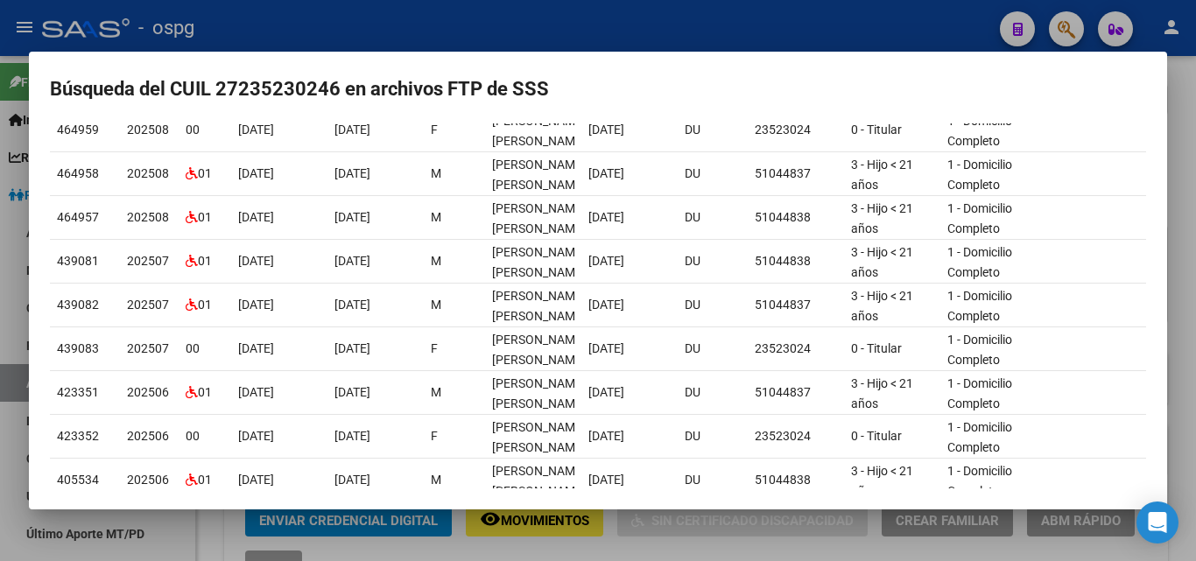
click at [213, 31] on div at bounding box center [598, 280] width 1196 height 561
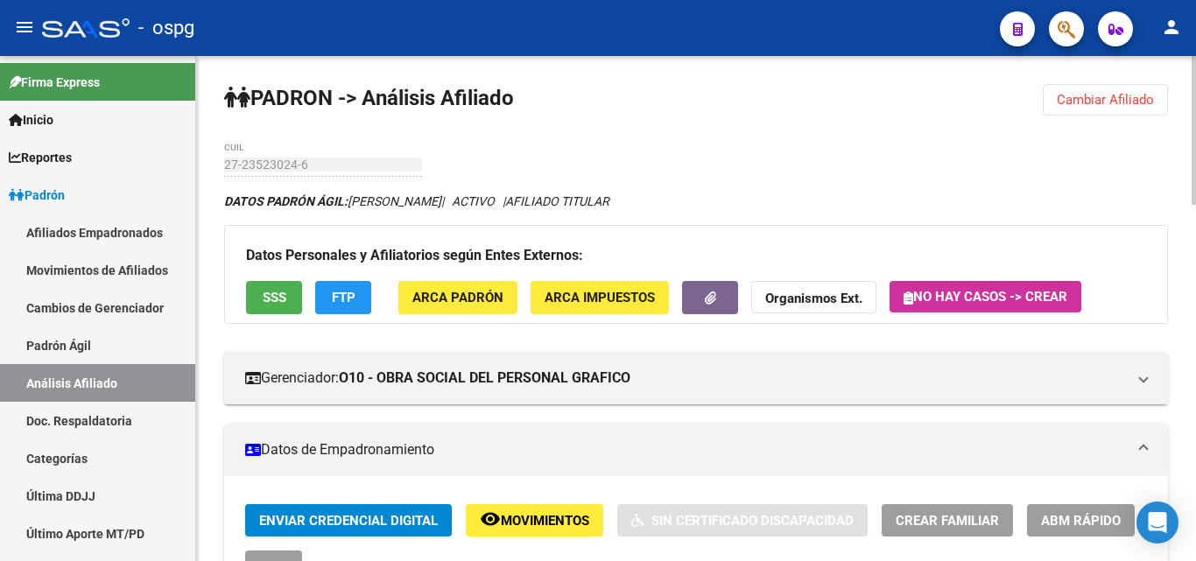
click at [243, 283] on div "Datos Personales y Afiliatorios según Entes Externos: SSS FTP ARCA Padrón ARCA …" at bounding box center [696, 274] width 944 height 98
click at [276, 293] on span "SSS" at bounding box center [275, 299] width 24 height 16
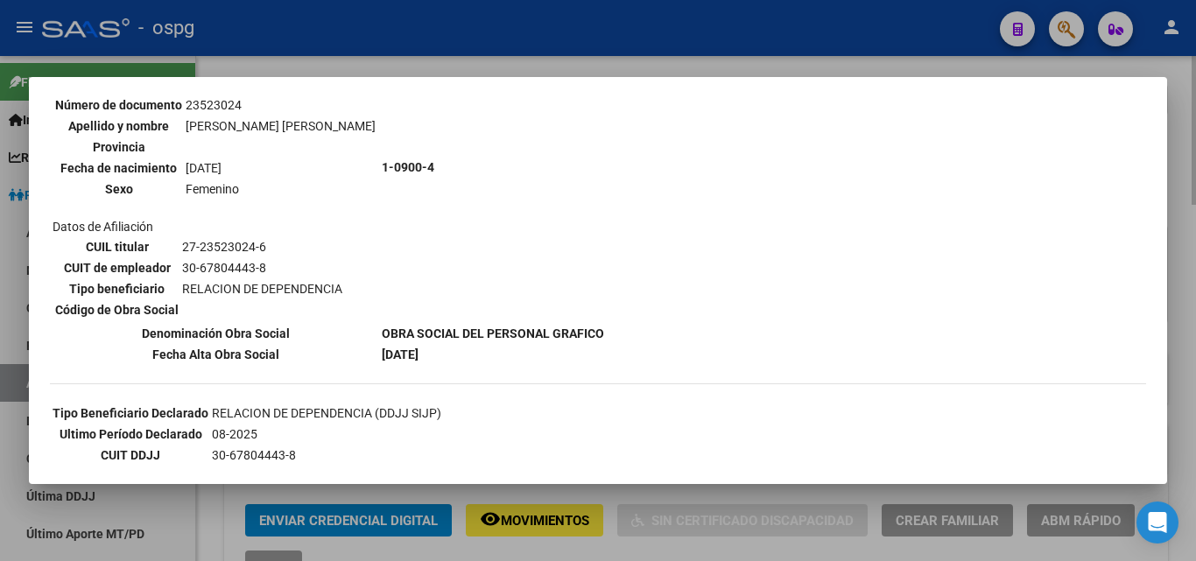
click at [250, 52] on div at bounding box center [598, 280] width 1196 height 561
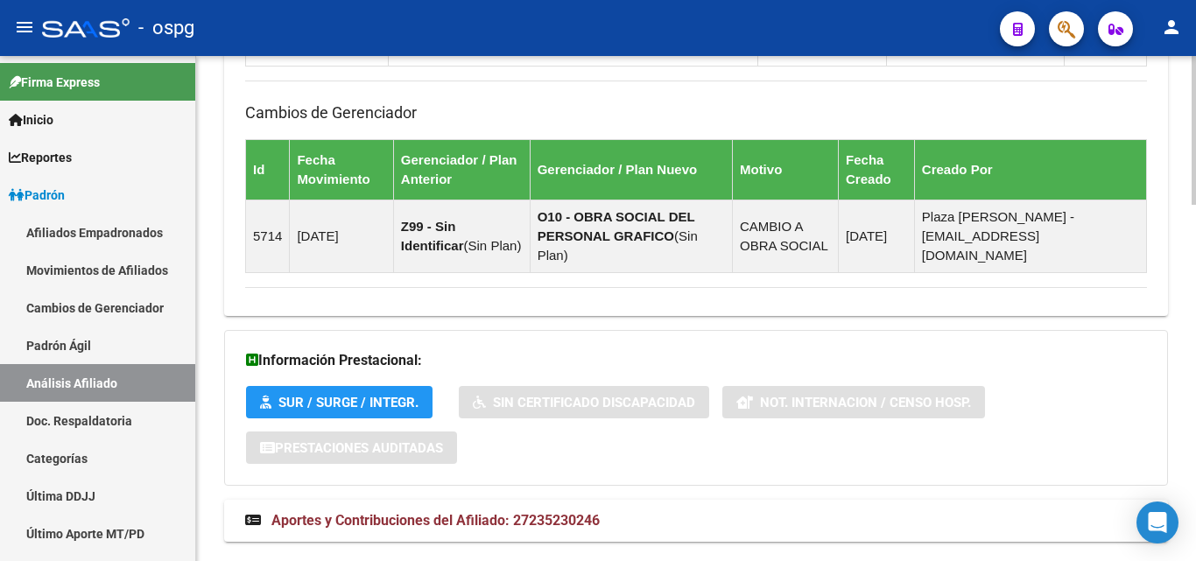
scroll to position [1207, 0]
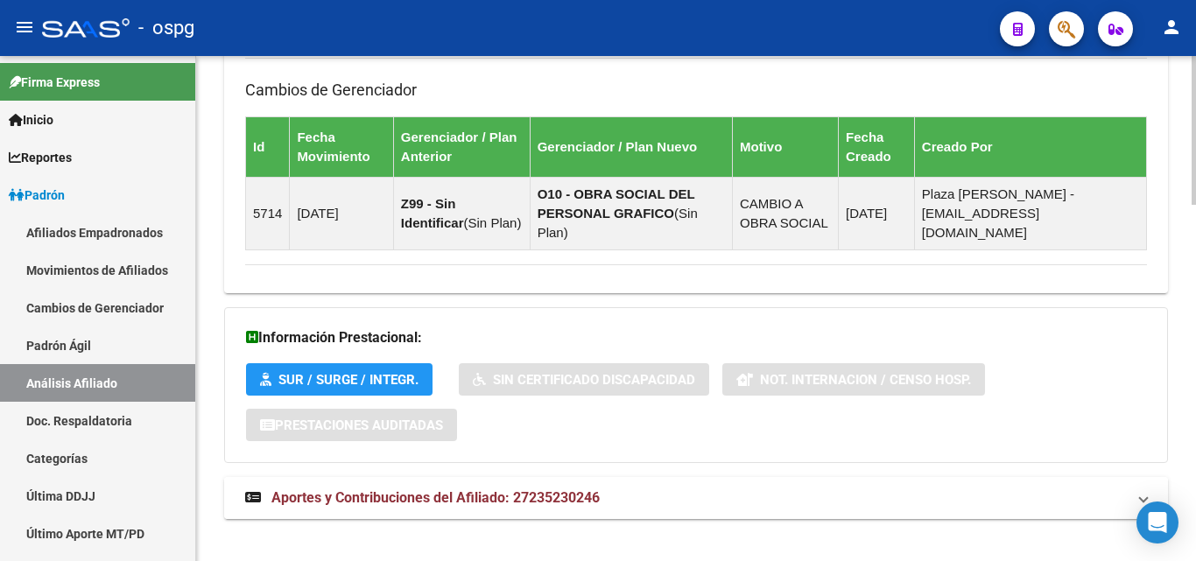
click at [422, 490] on span "Aportes y Contribuciones del Afiliado: 27235230246" at bounding box center [435, 498] width 328 height 17
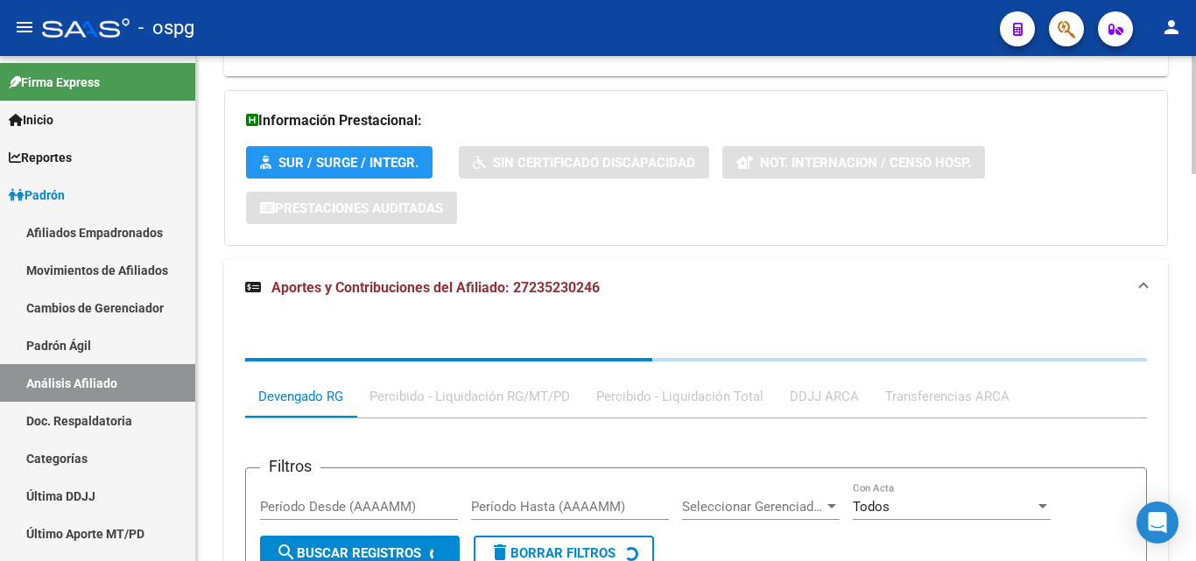
scroll to position [1572, 0]
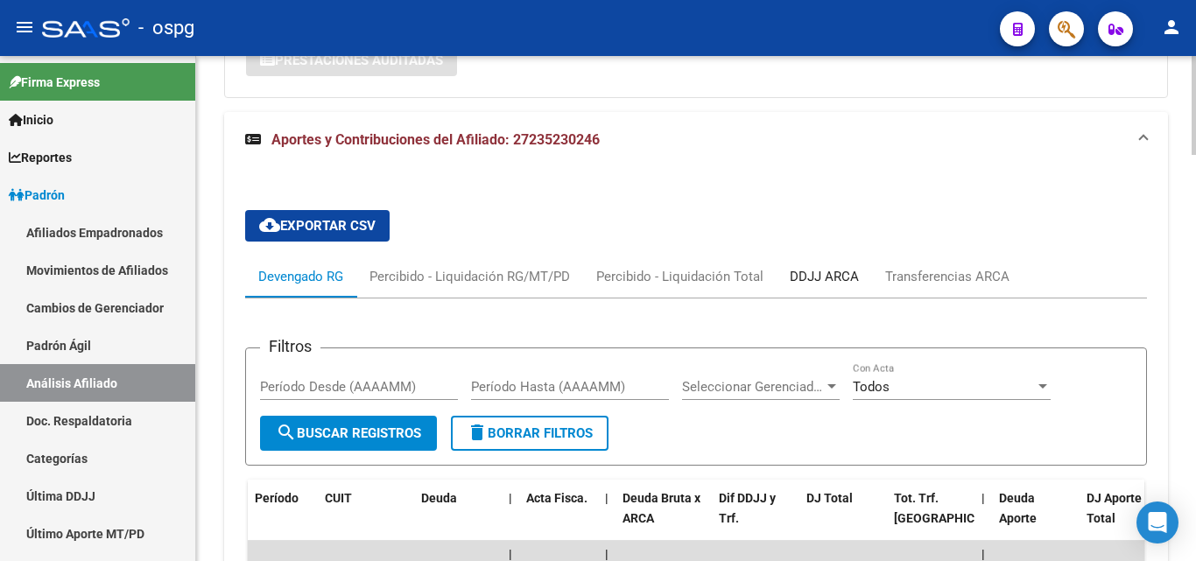
click at [813, 267] on div "DDJJ ARCA" at bounding box center [824, 276] width 69 height 19
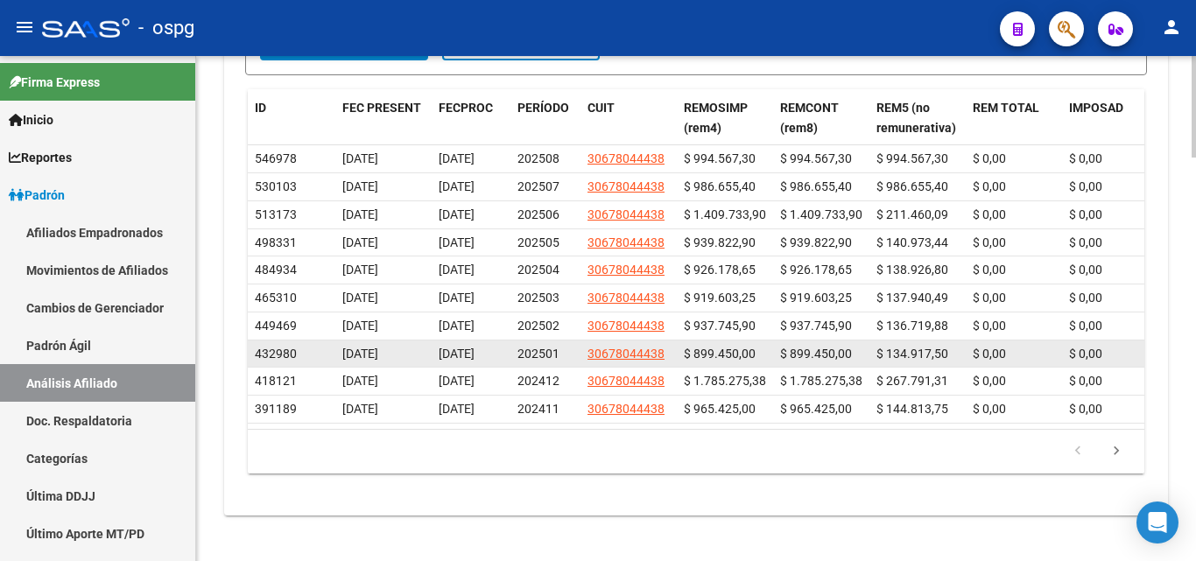
scroll to position [2017, 0]
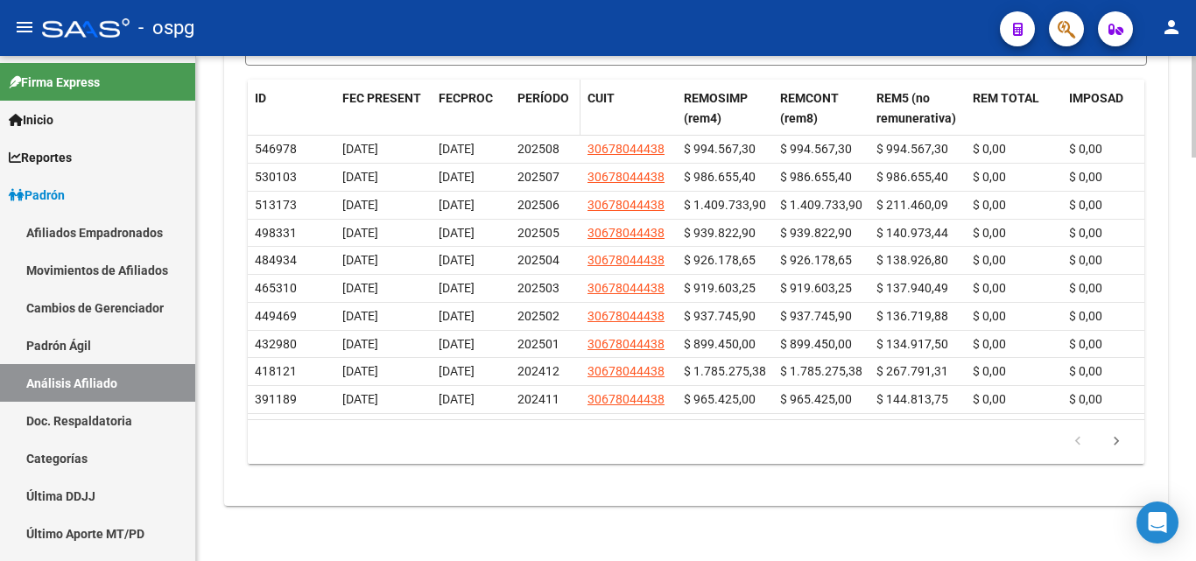
click at [527, 91] on span "PERÍODO" at bounding box center [544, 98] width 52 height 14
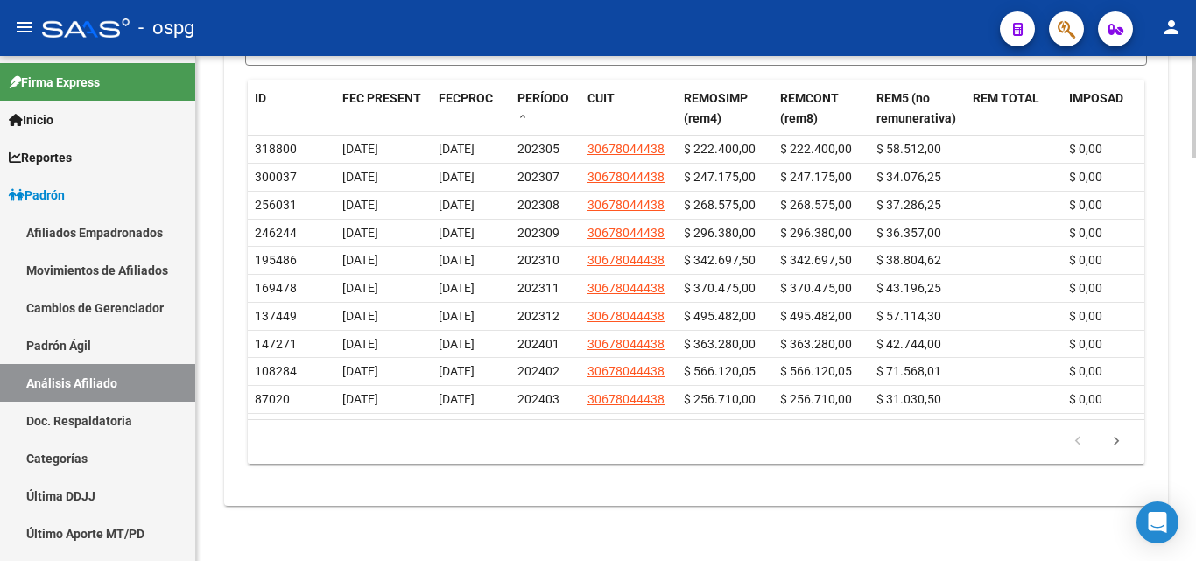
click at [526, 91] on span "PERÍODO" at bounding box center [544, 98] width 52 height 14
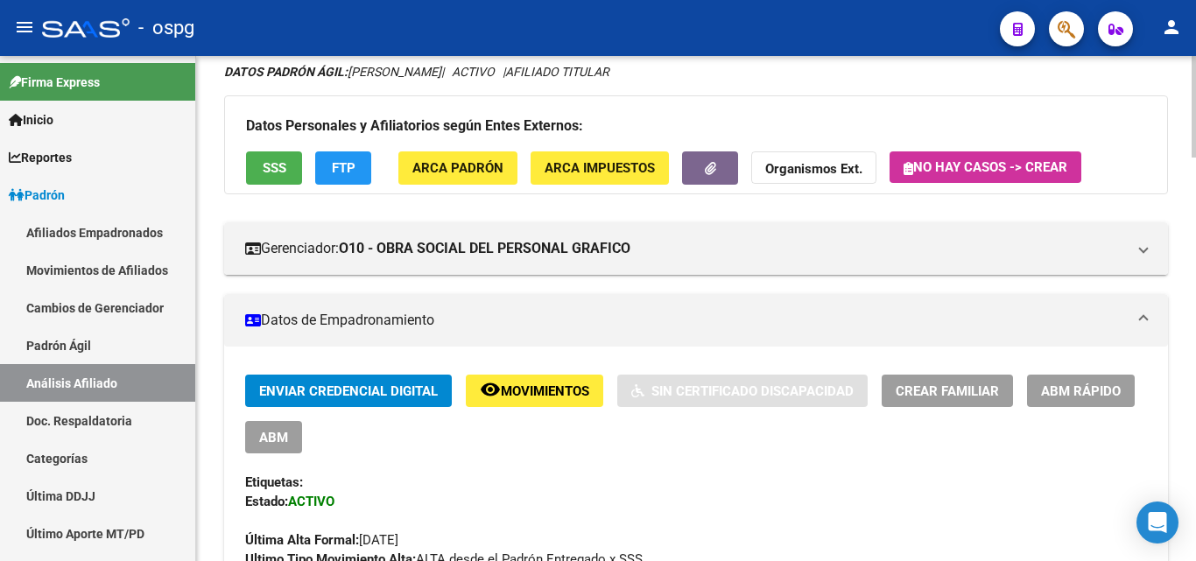
scroll to position [0, 0]
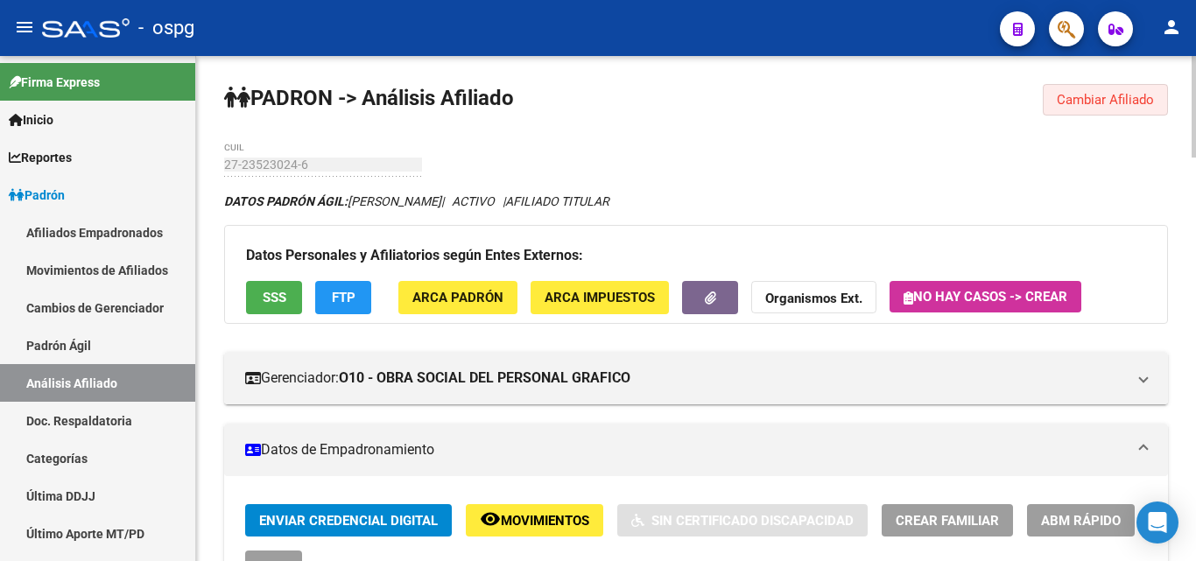
click at [1089, 96] on span "Cambiar Afiliado" at bounding box center [1105, 100] width 97 height 16
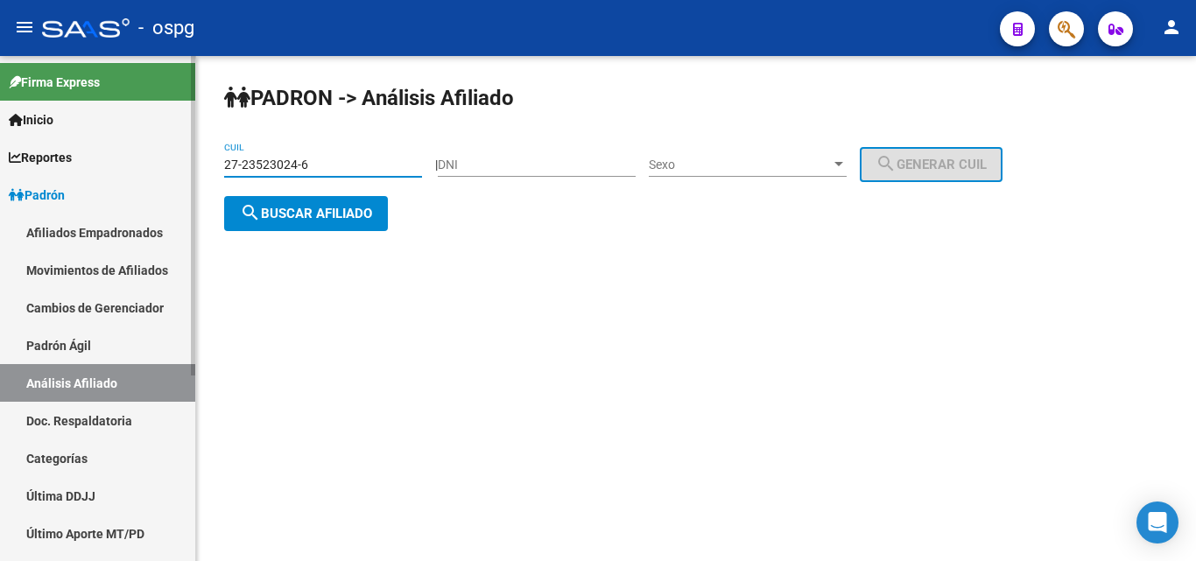
drag, startPoint x: 338, startPoint y: 166, endPoint x: 165, endPoint y: 163, distance: 173.4
click at [165, 163] on mat-sidenav-container "Firma Express Inicio Calendario SSS Instructivos Contacto OS Reportes Ingresos …" at bounding box center [598, 308] width 1196 height 505
paste input "47138777"
click at [294, 224] on button "search Buscar afiliado" at bounding box center [306, 213] width 164 height 35
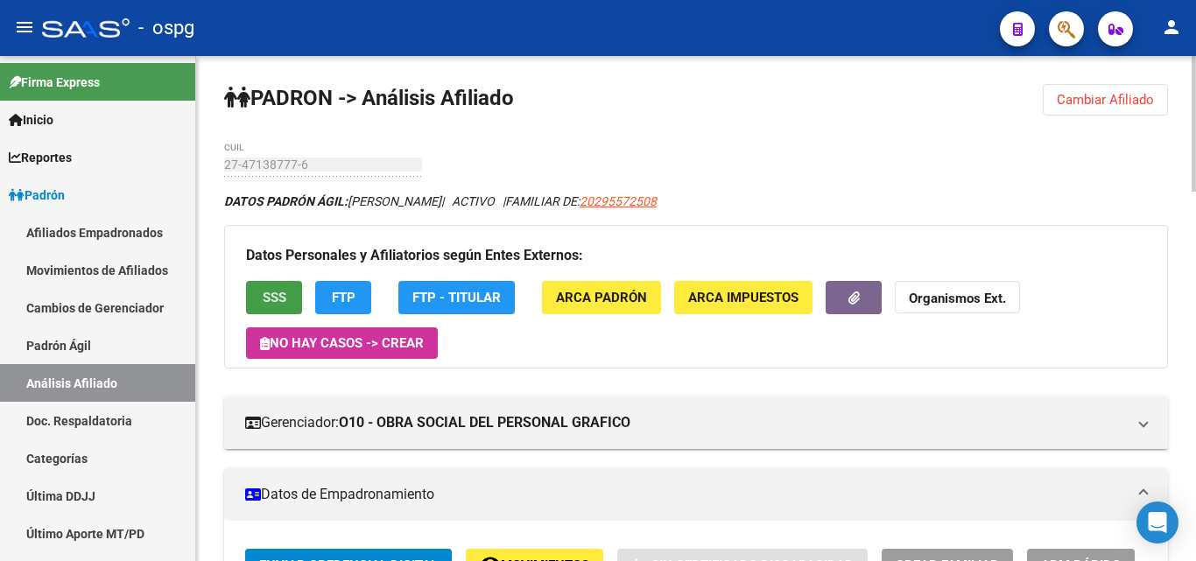
click at [272, 294] on span "SSS" at bounding box center [275, 299] width 24 height 16
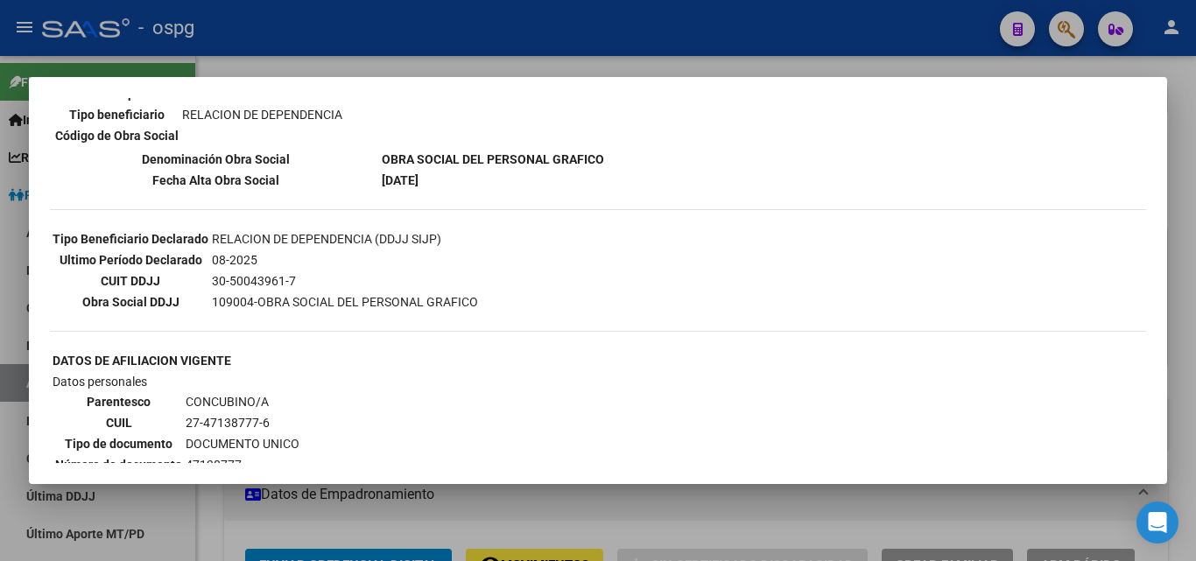
scroll to position [350, 0]
click at [264, 54] on div at bounding box center [598, 280] width 1196 height 561
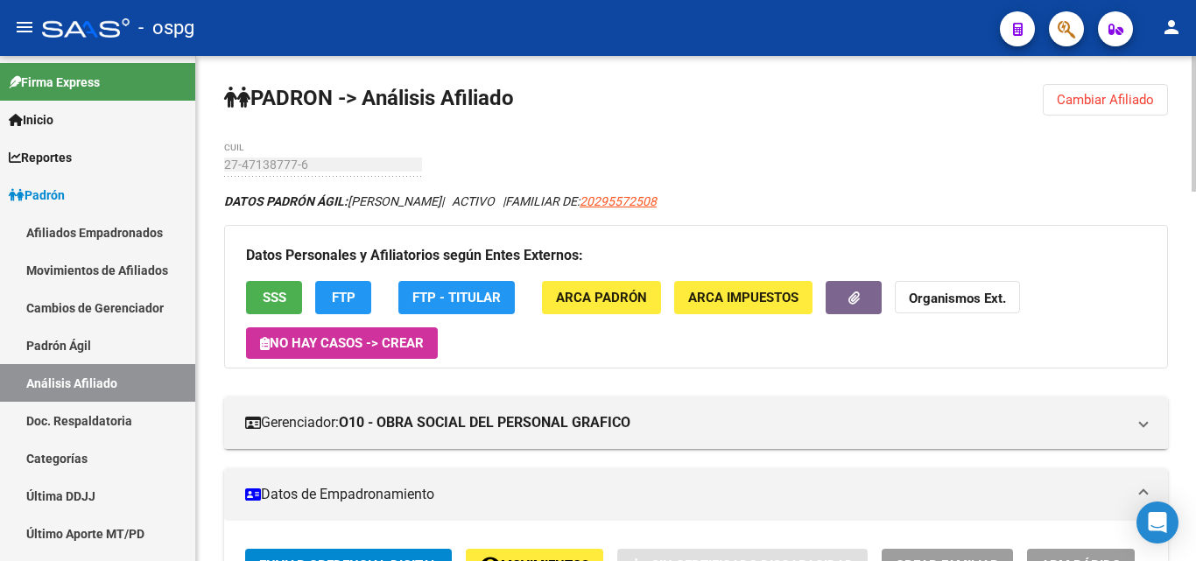
click at [330, 305] on button "FTP" at bounding box center [343, 297] width 56 height 32
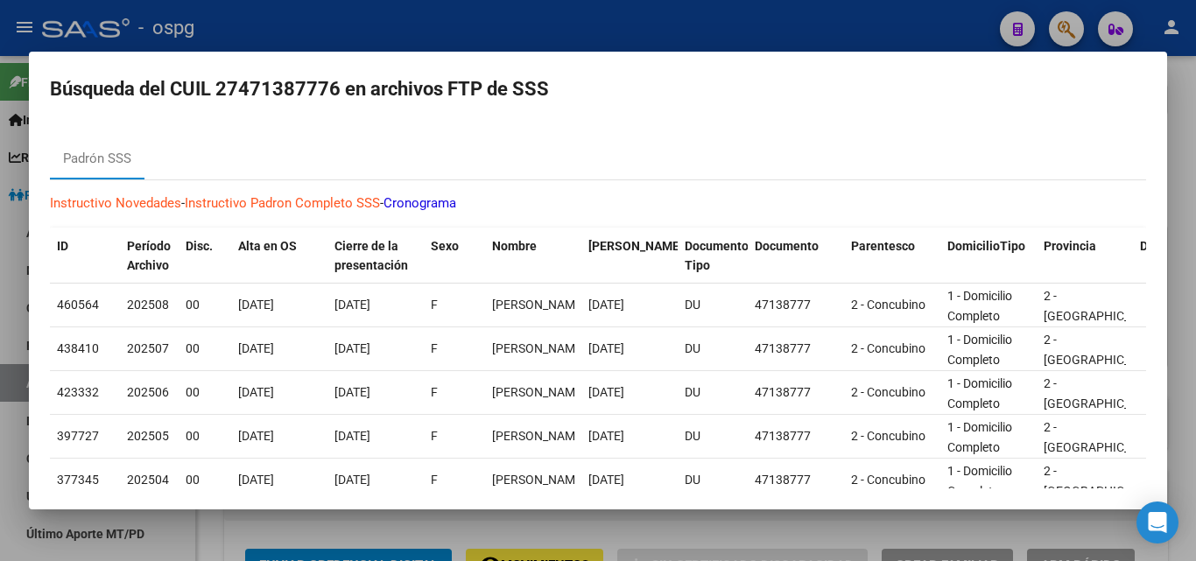
click at [268, 20] on div at bounding box center [598, 280] width 1196 height 561
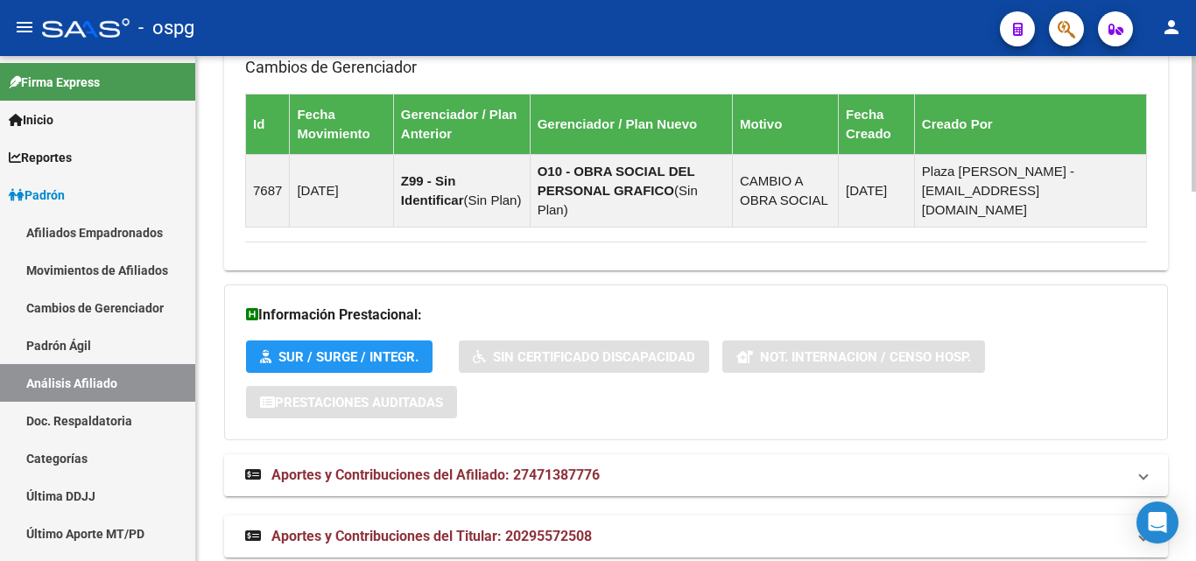
scroll to position [1379, 0]
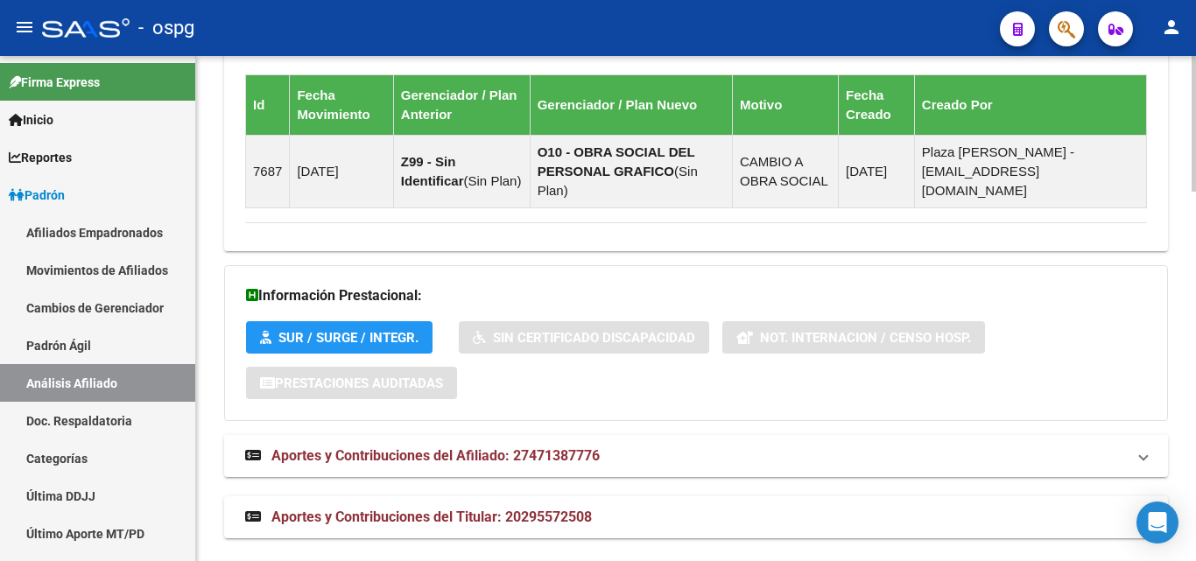
click at [434, 448] on span "Aportes y Contribuciones del Afiliado: 27471387776" at bounding box center [435, 456] width 328 height 17
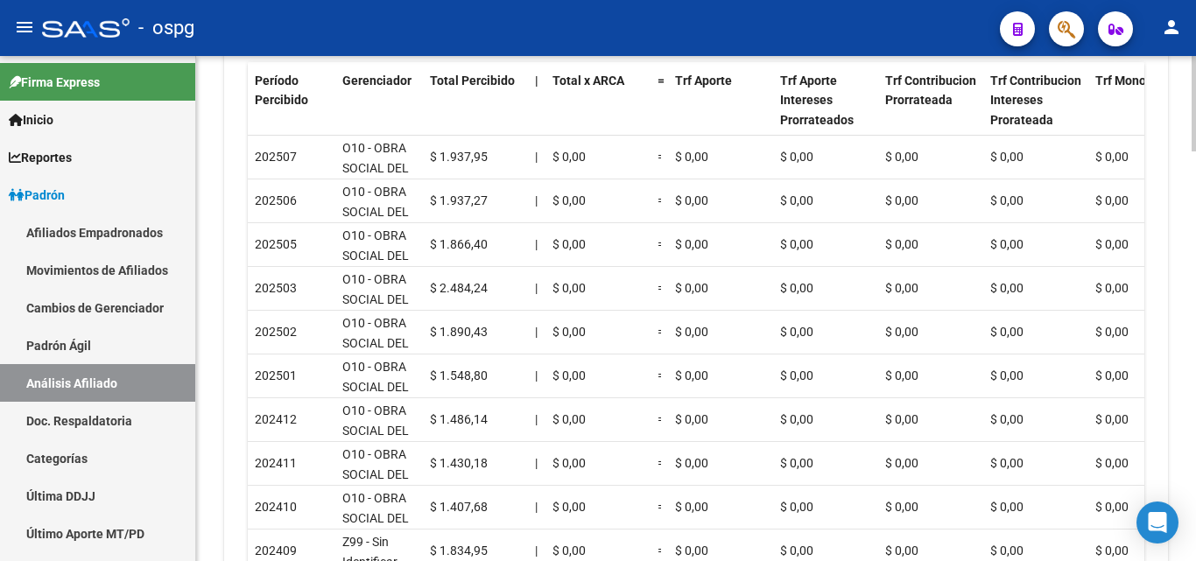
scroll to position [2161, 0]
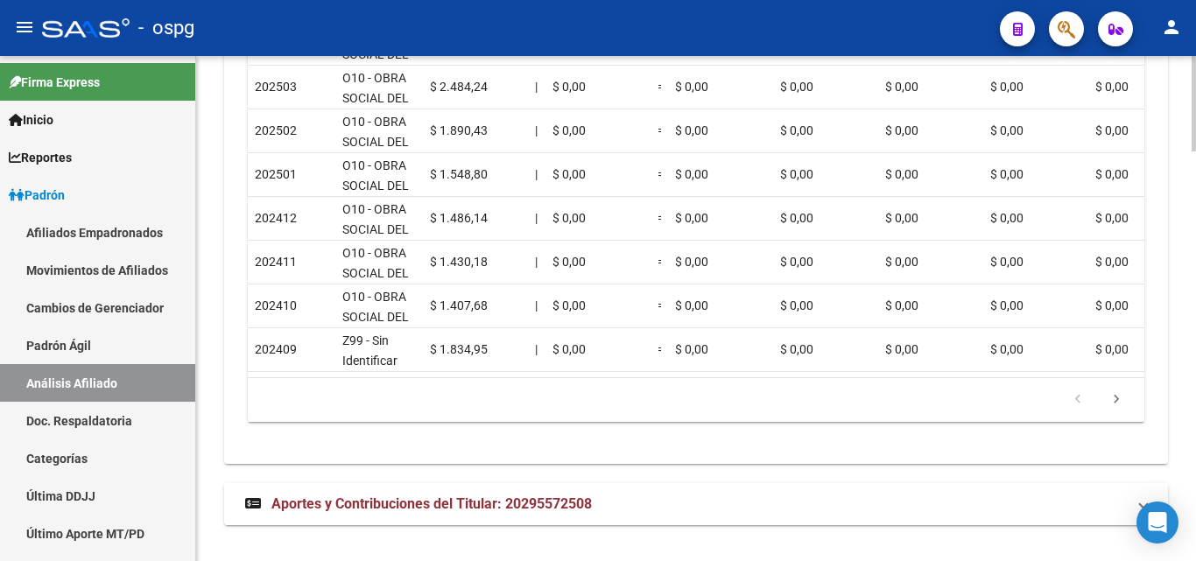
click at [412, 496] on span "Aportes y Contribuciones del Titular: 20295572508" at bounding box center [431, 504] width 321 height 17
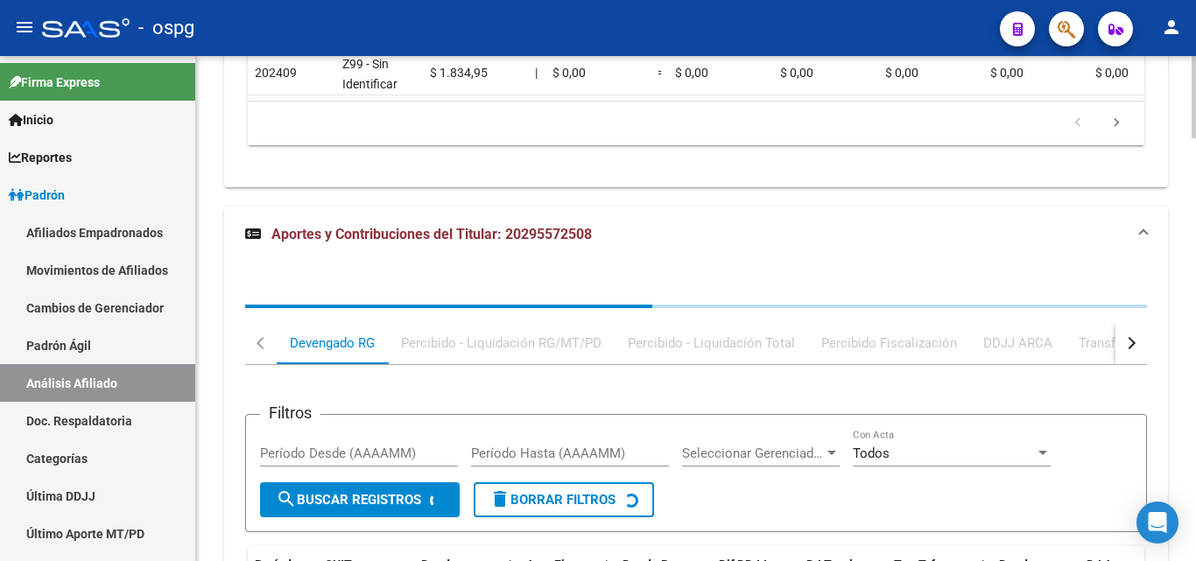
scroll to position [2439, 0]
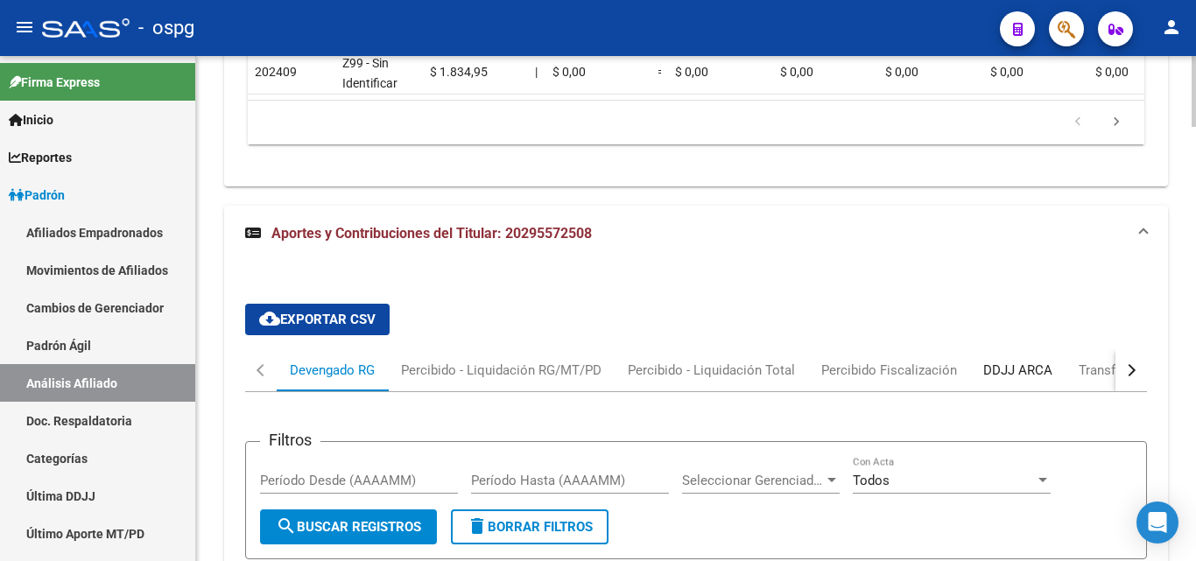
click at [1029, 367] on div "DDJJ ARCA" at bounding box center [1017, 370] width 69 height 19
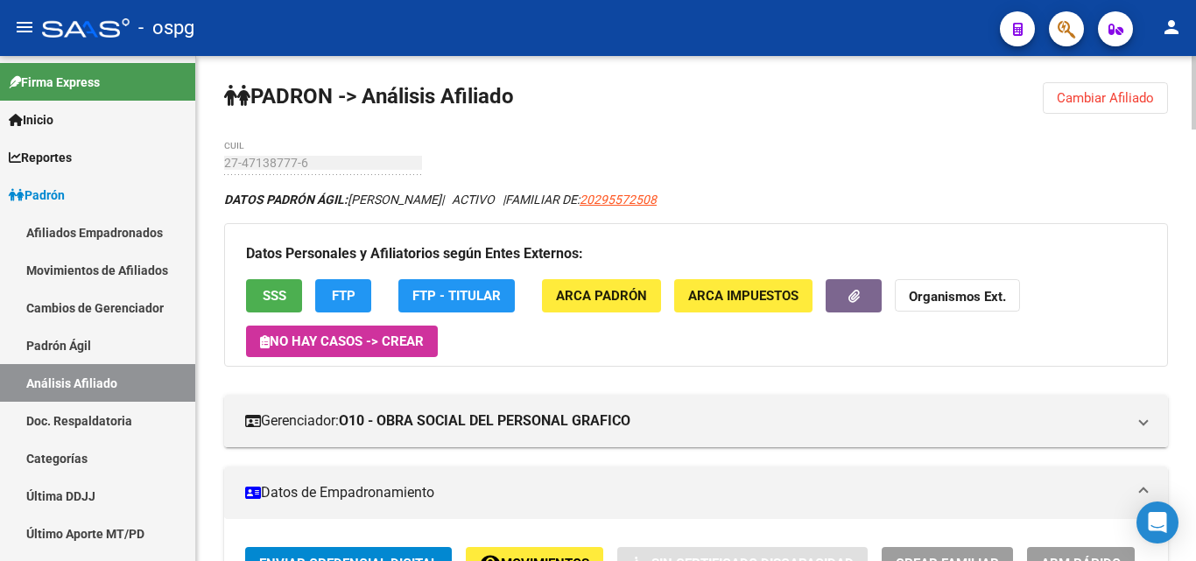
scroll to position [0, 0]
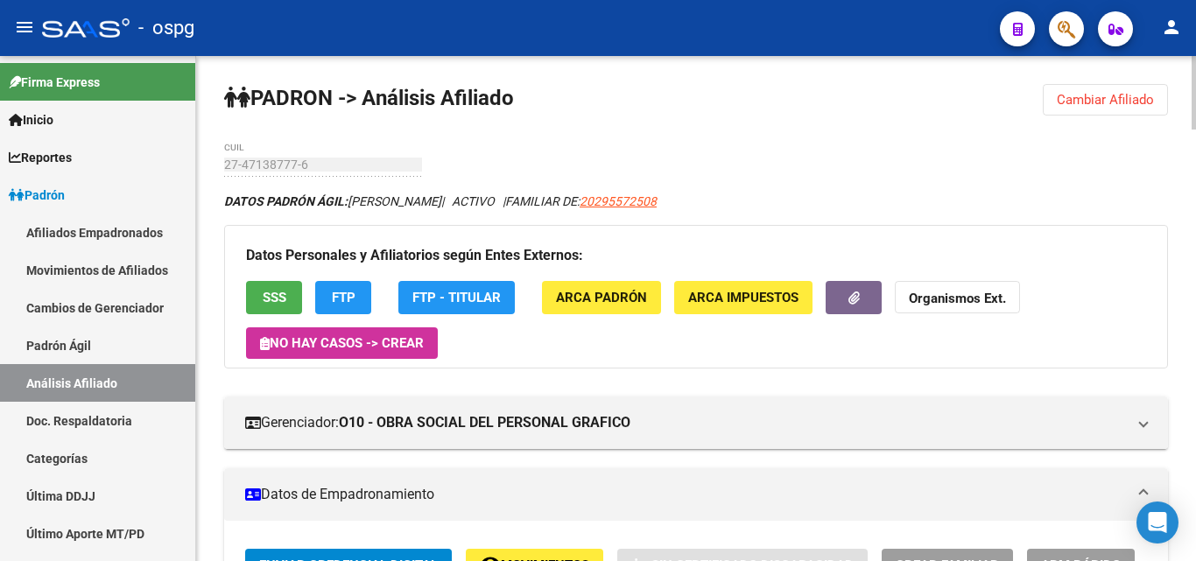
drag, startPoint x: 1110, startPoint y: 91, endPoint x: 1081, endPoint y: 107, distance: 33.7
click at [1108, 91] on button "Cambiar Afiliado" at bounding box center [1105, 100] width 125 height 32
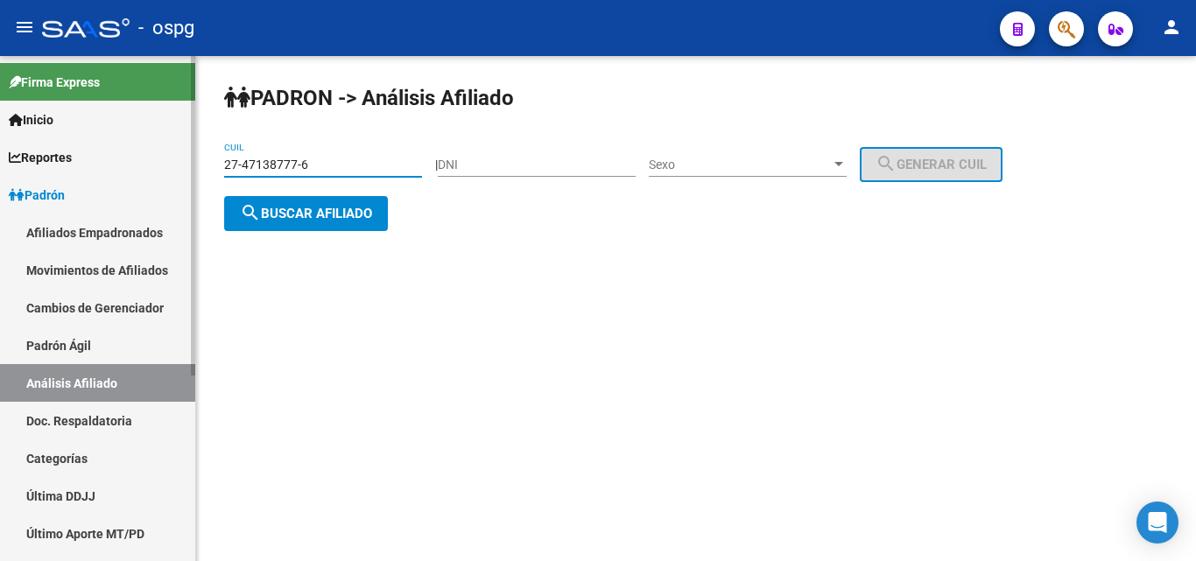
drag, startPoint x: 333, startPoint y: 163, endPoint x: 123, endPoint y: 163, distance: 209.3
click at [123, 163] on mat-sidenav-container "Firma Express Inicio Calendario SSS Instructivos Contacto OS Reportes Ingresos …" at bounding box center [598, 308] width 1196 height 505
drag, startPoint x: 281, startPoint y: 156, endPoint x: 254, endPoint y: 162, distance: 27.8
click at [254, 162] on input "27-47138777-6" at bounding box center [323, 165] width 198 height 15
drag, startPoint x: 254, startPoint y: 162, endPoint x: 348, endPoint y: 150, distance: 94.5
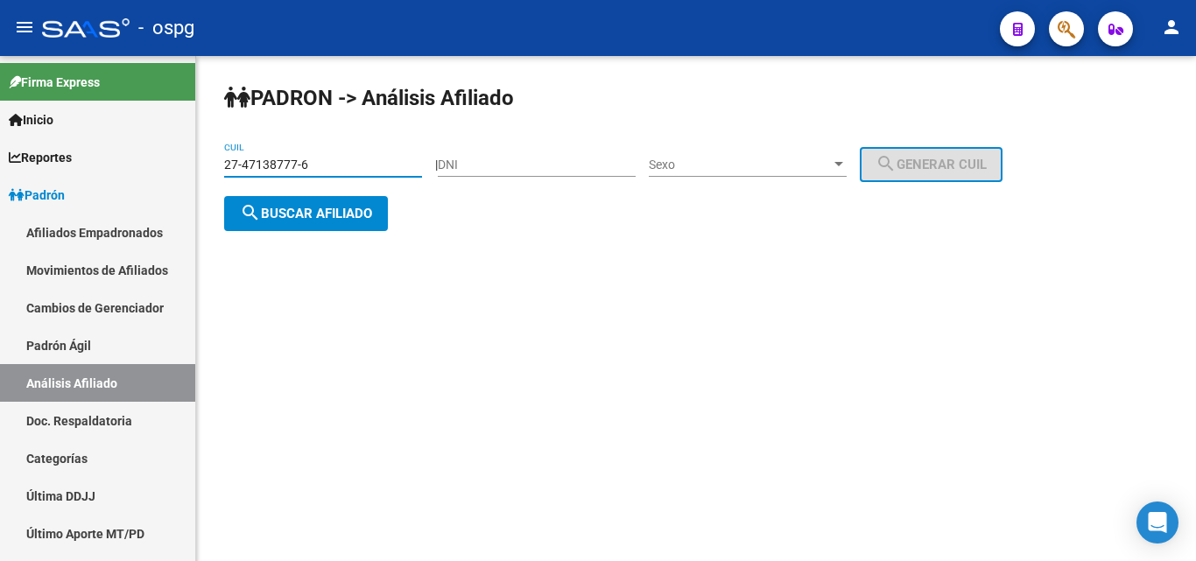
click at [348, 150] on div "27-47138777-6 CUIL" at bounding box center [323, 159] width 198 height 35
drag, startPoint x: 323, startPoint y: 168, endPoint x: 187, endPoint y: 166, distance: 135.8
click at [187, 166] on mat-sidenav-container "Firma Express Inicio Calendario SSS Instructivos Contacto OS Reportes Ingresos …" at bounding box center [598, 308] width 1196 height 505
paste input "23873266-8"
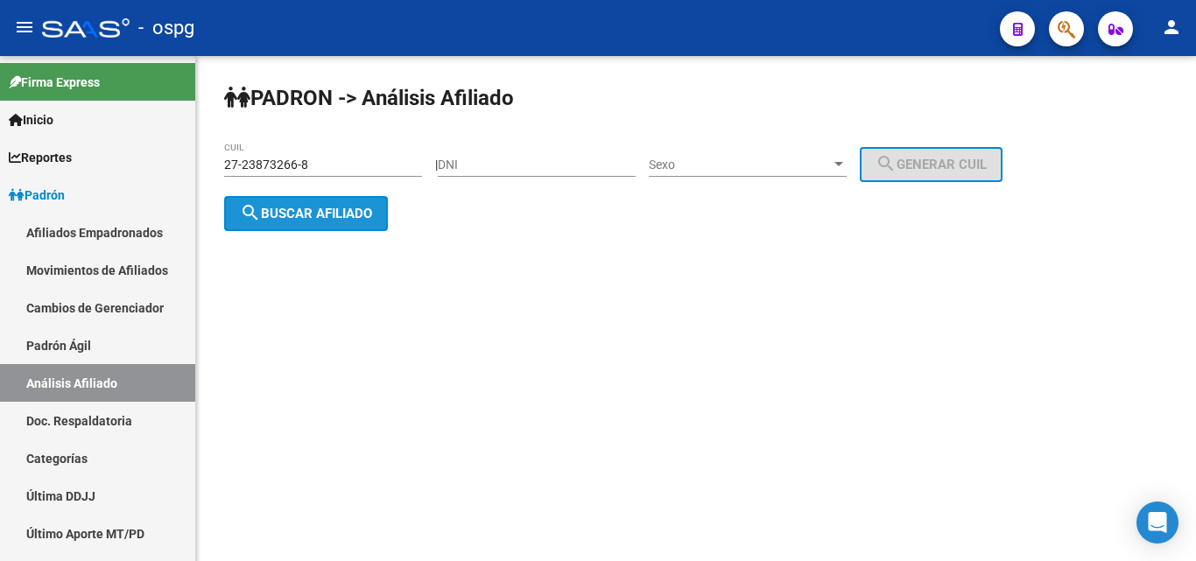
click at [304, 217] on span "search Buscar afiliado" at bounding box center [306, 214] width 132 height 16
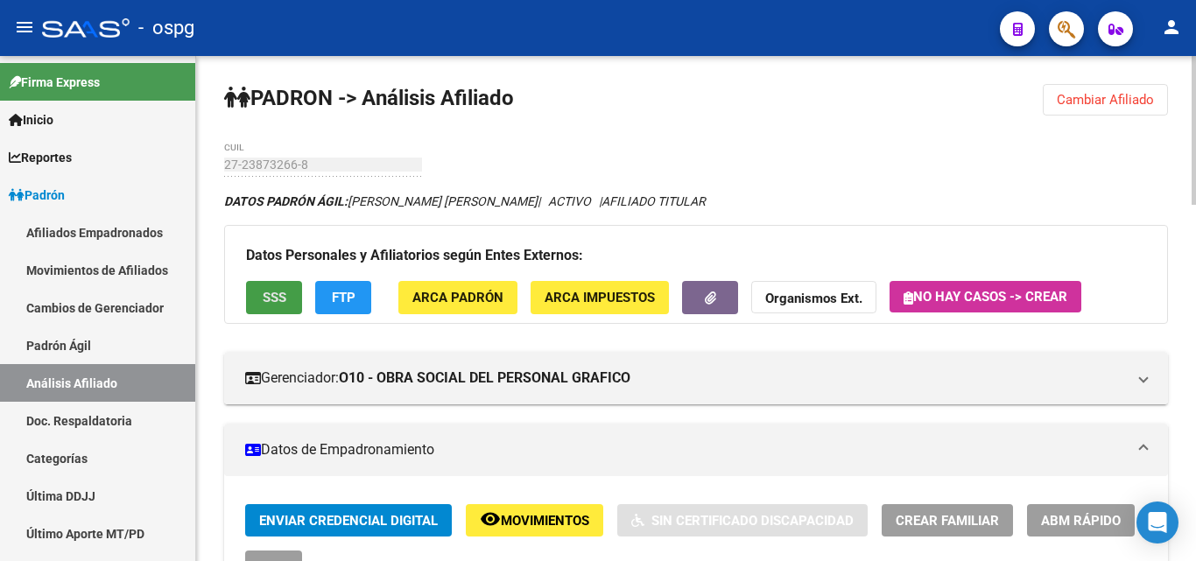
click at [251, 299] on button "SSS" at bounding box center [274, 297] width 56 height 32
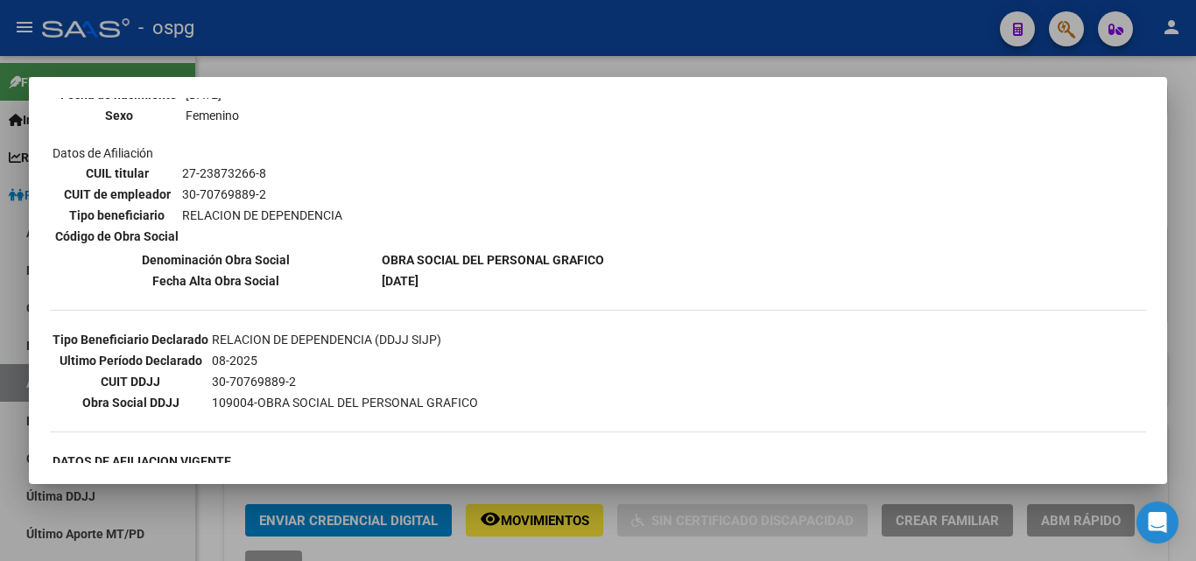
scroll to position [263, 0]
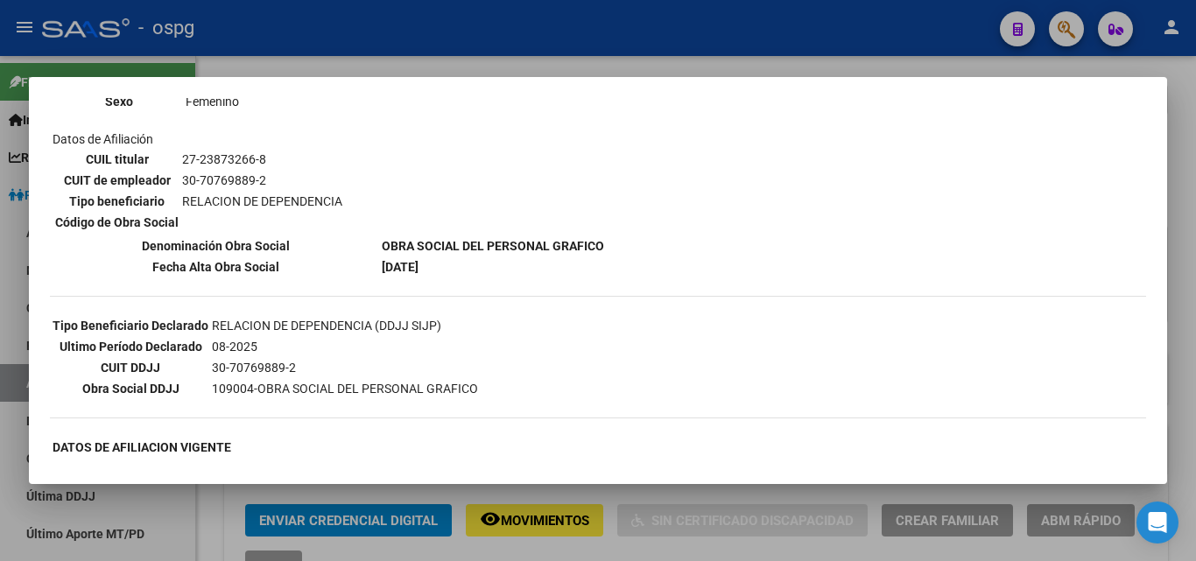
click at [388, 49] on div at bounding box center [598, 280] width 1196 height 561
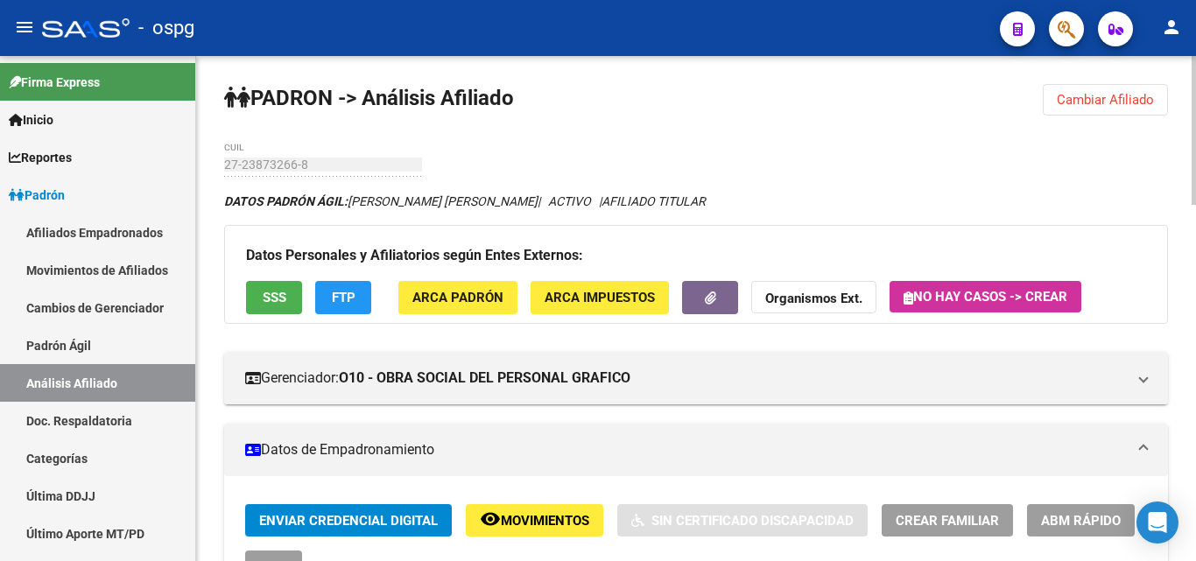
click at [354, 304] on span "FTP" at bounding box center [344, 299] width 24 height 16
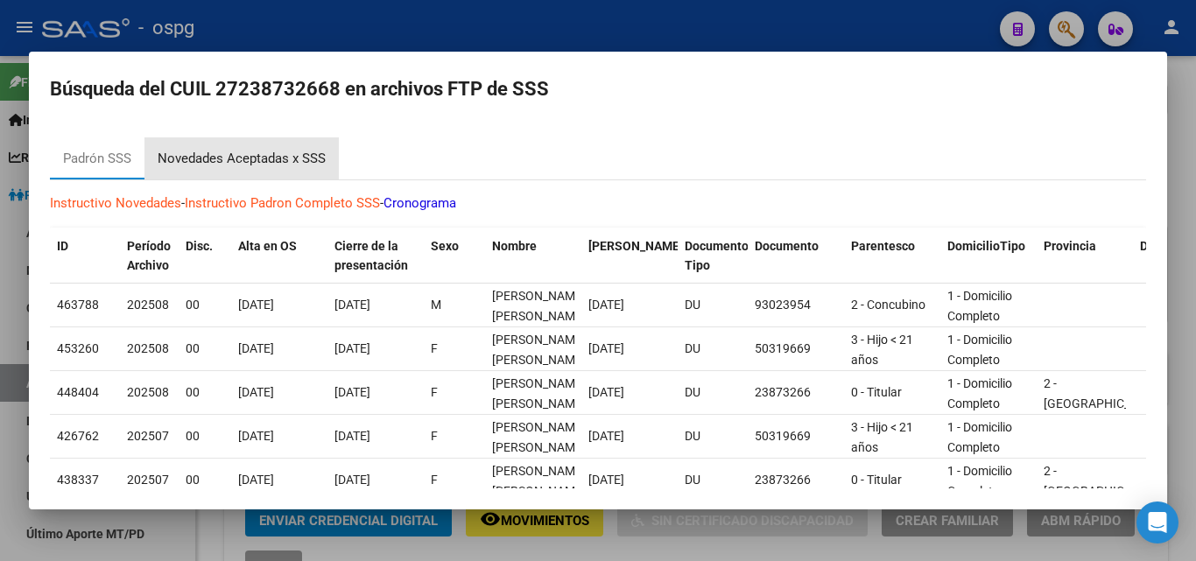
click at [199, 158] on div "Novedades Aceptadas x SSS" at bounding box center [242, 159] width 168 height 20
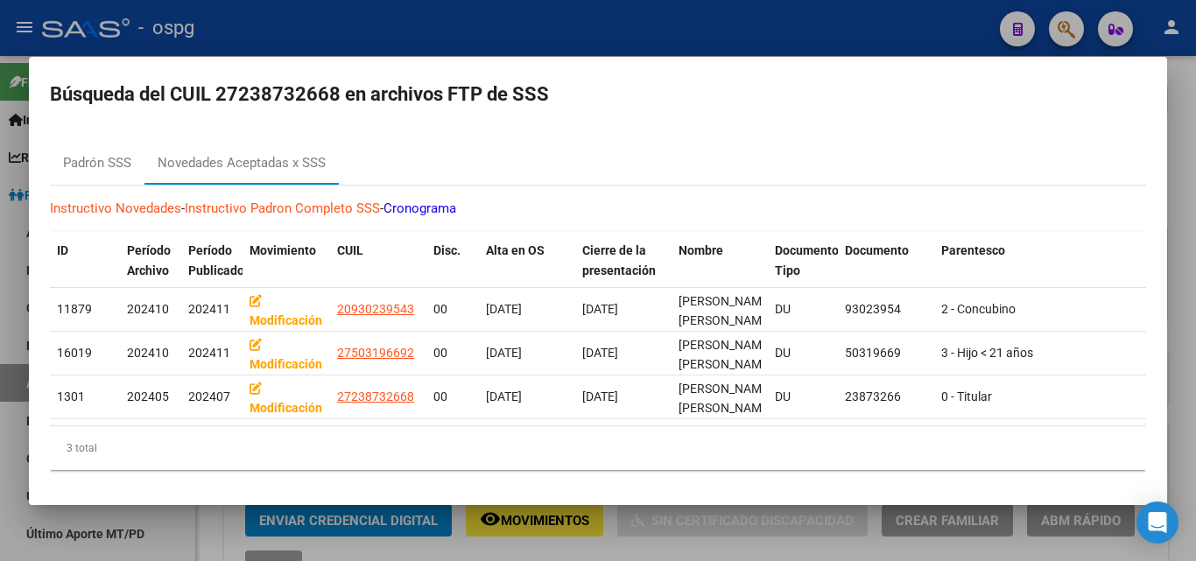
click at [272, 34] on div at bounding box center [598, 280] width 1196 height 561
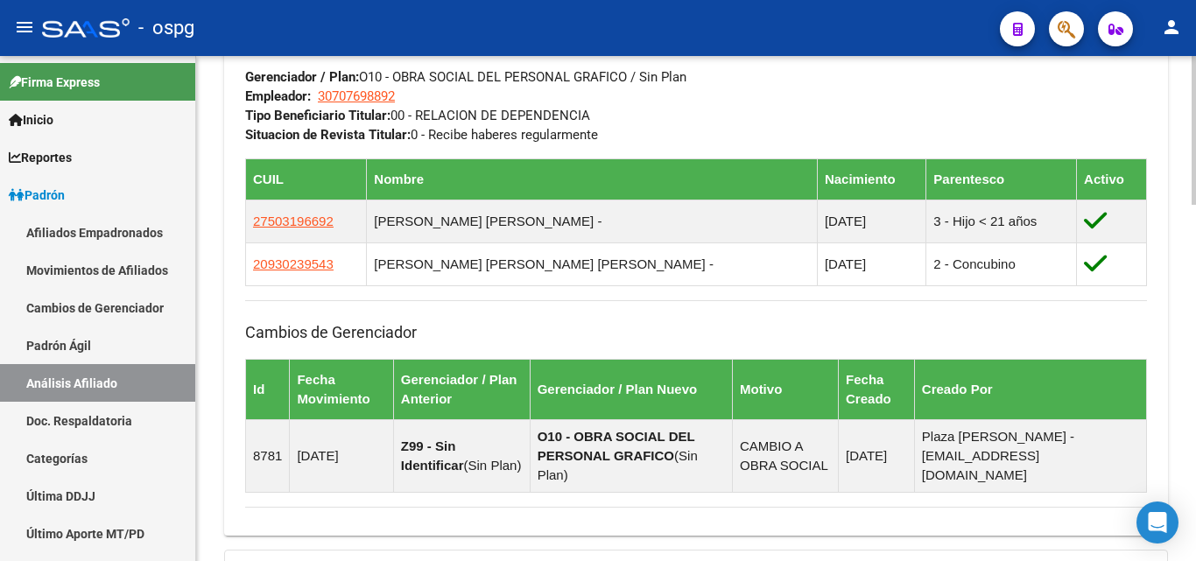
scroll to position [1207, 0]
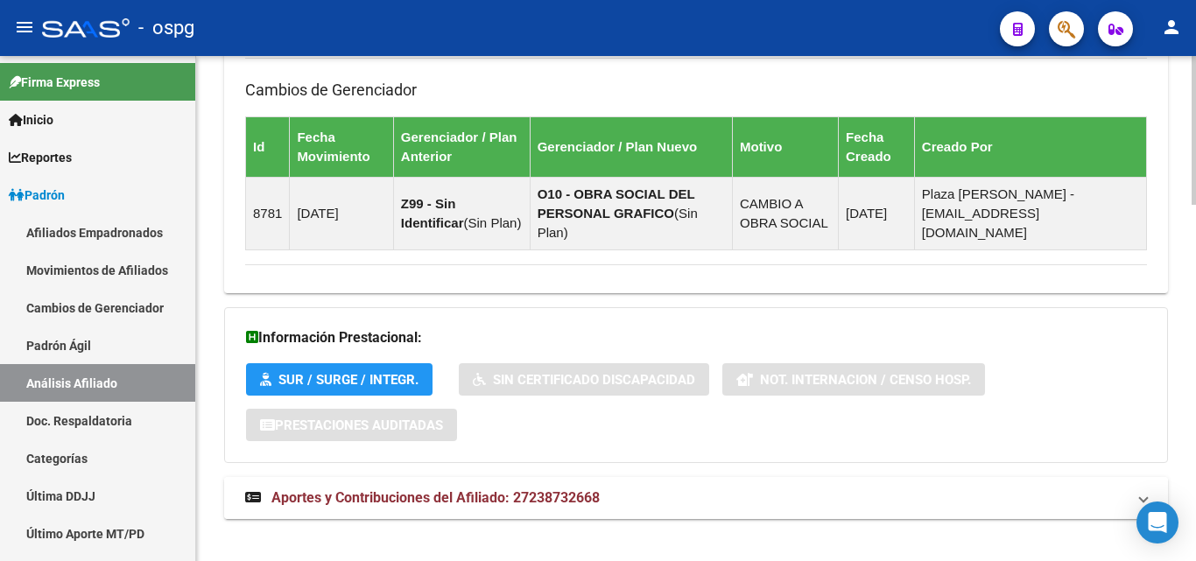
click at [489, 490] on span "Aportes y Contribuciones del Afiliado: 27238732668" at bounding box center [435, 498] width 328 height 17
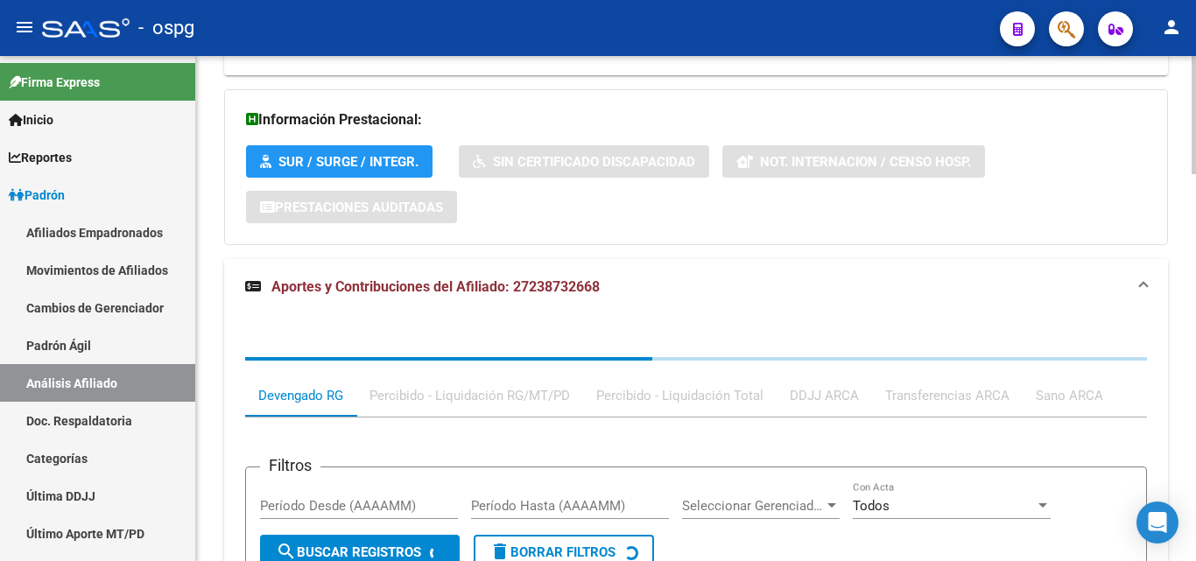
scroll to position [1572, 0]
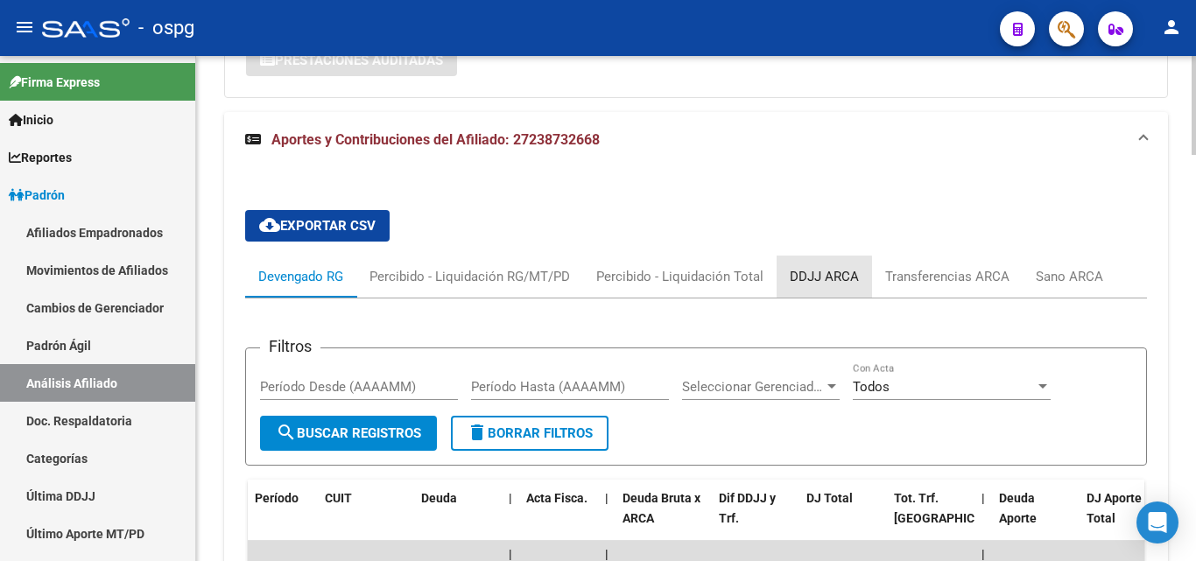
click at [805, 267] on div "DDJJ ARCA" at bounding box center [824, 276] width 69 height 19
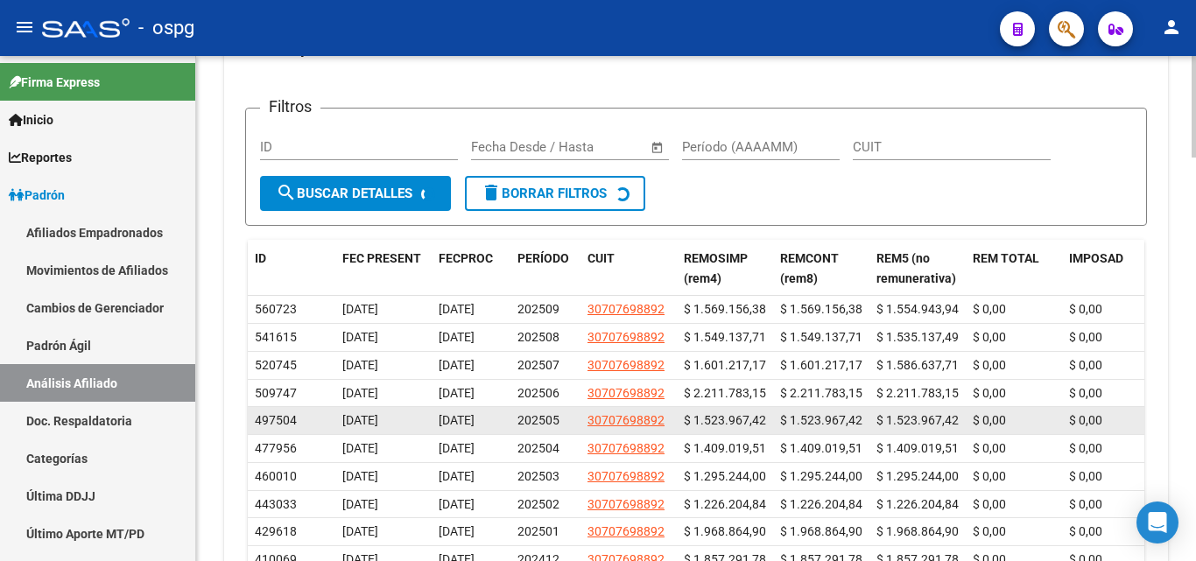
scroll to position [1857, 0]
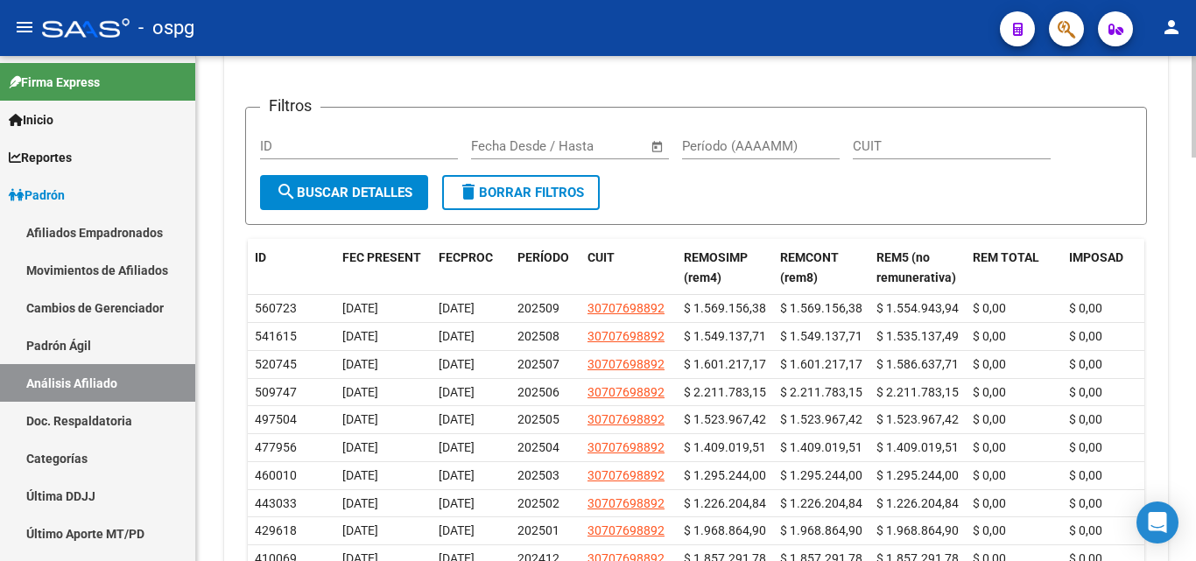
click at [664, 559] on datatable-body "560723 09/10/2025 13/10/2025 202509 30707698892 $ 1.569.156,38 $ 1.569.156,38 $…" at bounding box center [696, 437] width 897 height 284
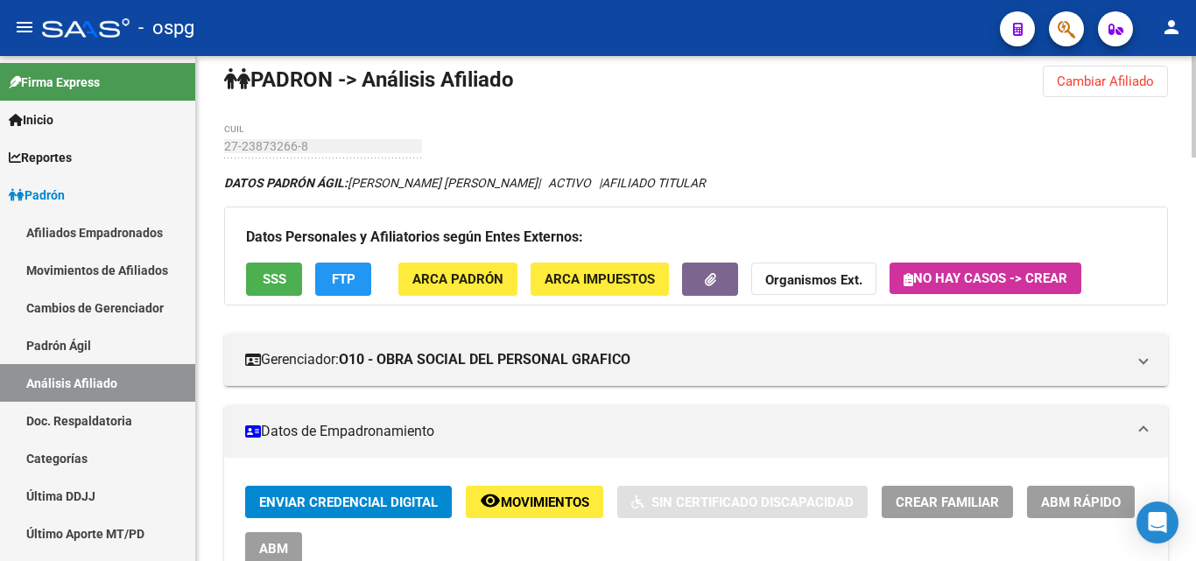
scroll to position [0, 0]
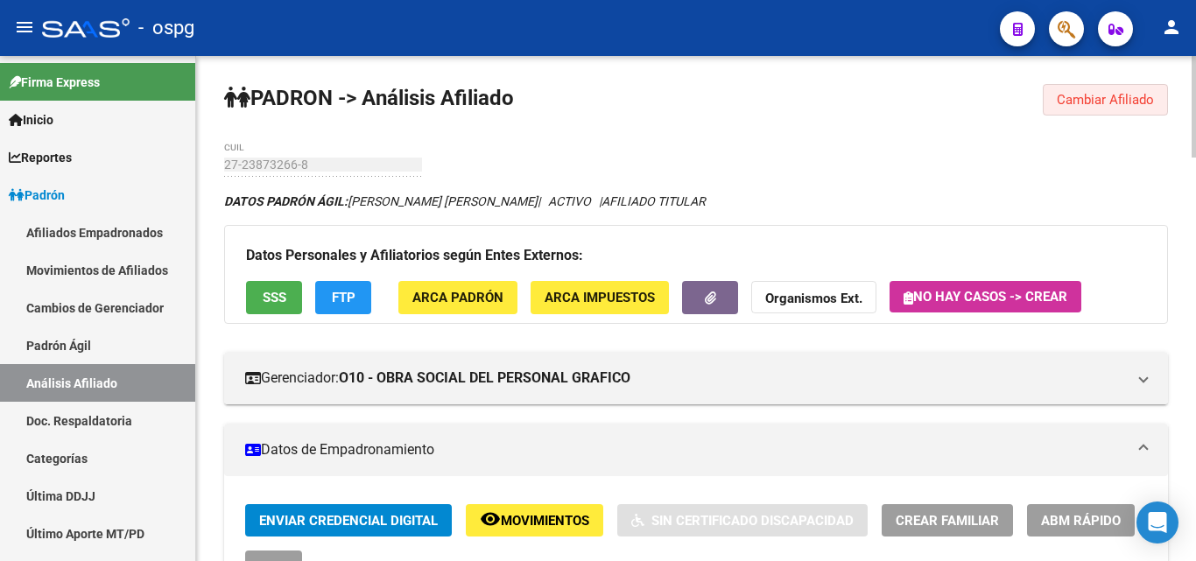
click at [1096, 103] on span "Cambiar Afiliado" at bounding box center [1105, 100] width 97 height 16
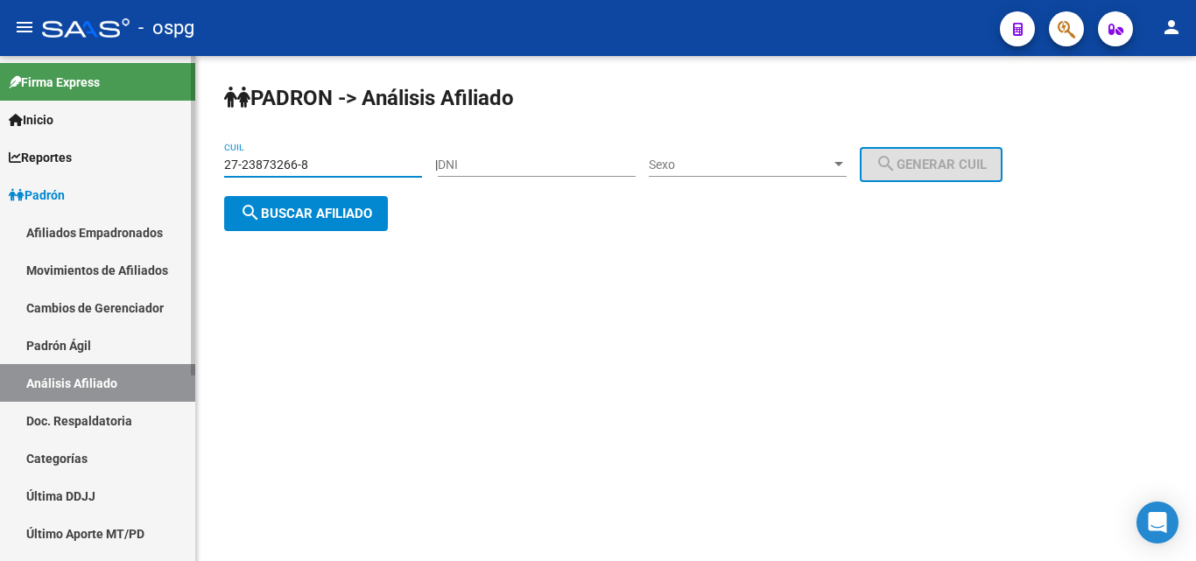
drag, startPoint x: 335, startPoint y: 159, endPoint x: 162, endPoint y: 159, distance: 172.5
click at [162, 159] on mat-sidenav-container "Firma Express Inicio Calendario SSS Instructivos Contacto OS Reportes Ingresos …" at bounding box center [598, 308] width 1196 height 505
paste input "0-05256187-7"
click at [270, 208] on span "search Buscar afiliado" at bounding box center [306, 214] width 132 height 16
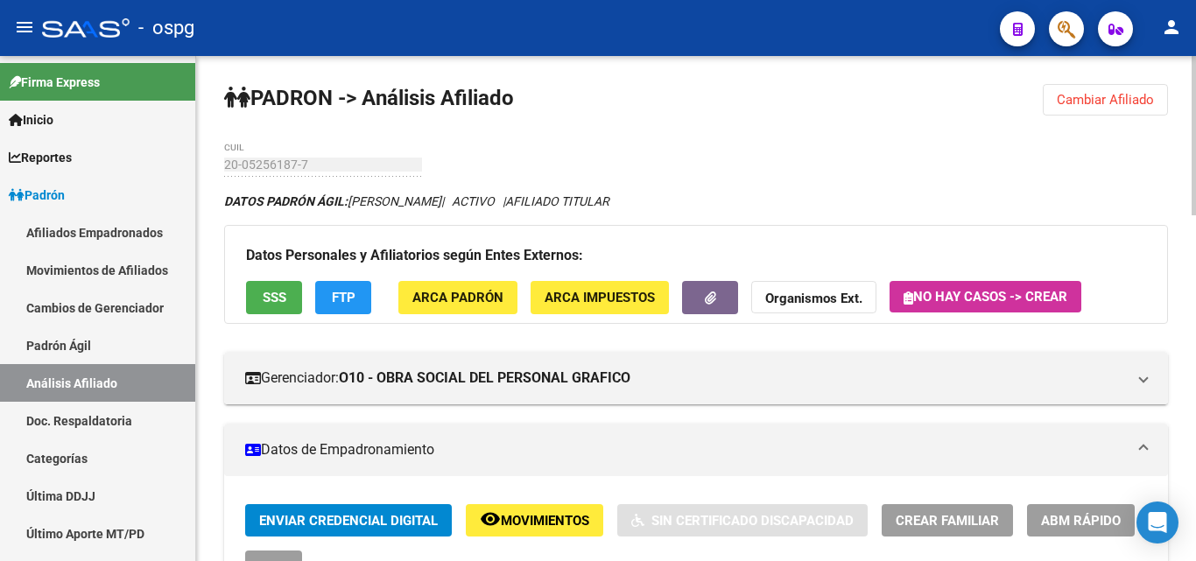
click at [283, 299] on span "SSS" at bounding box center [275, 299] width 24 height 16
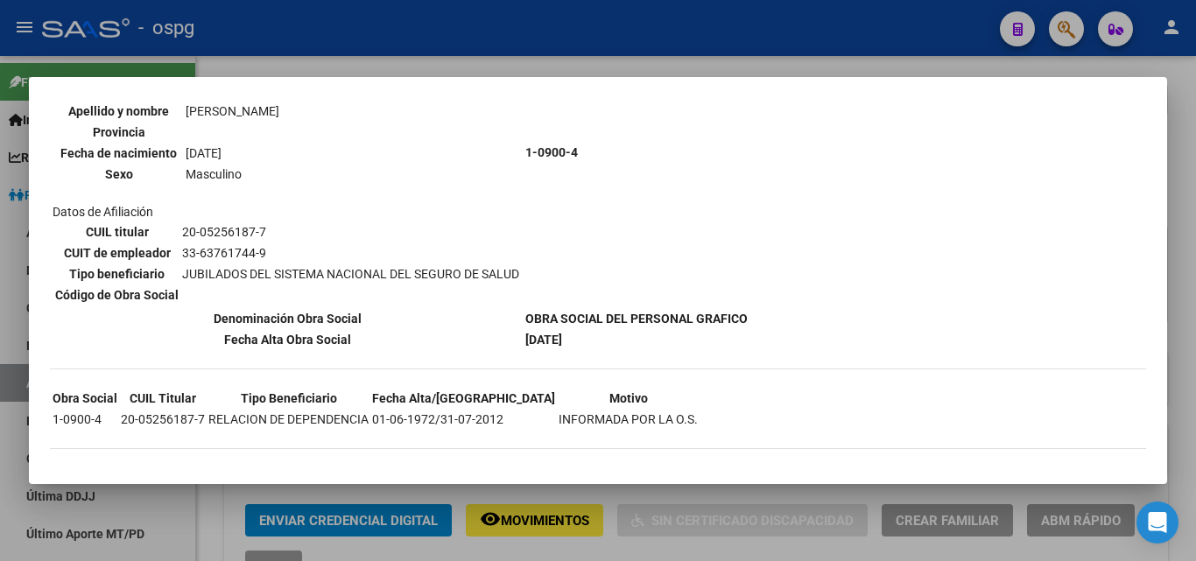
scroll to position [194, 0]
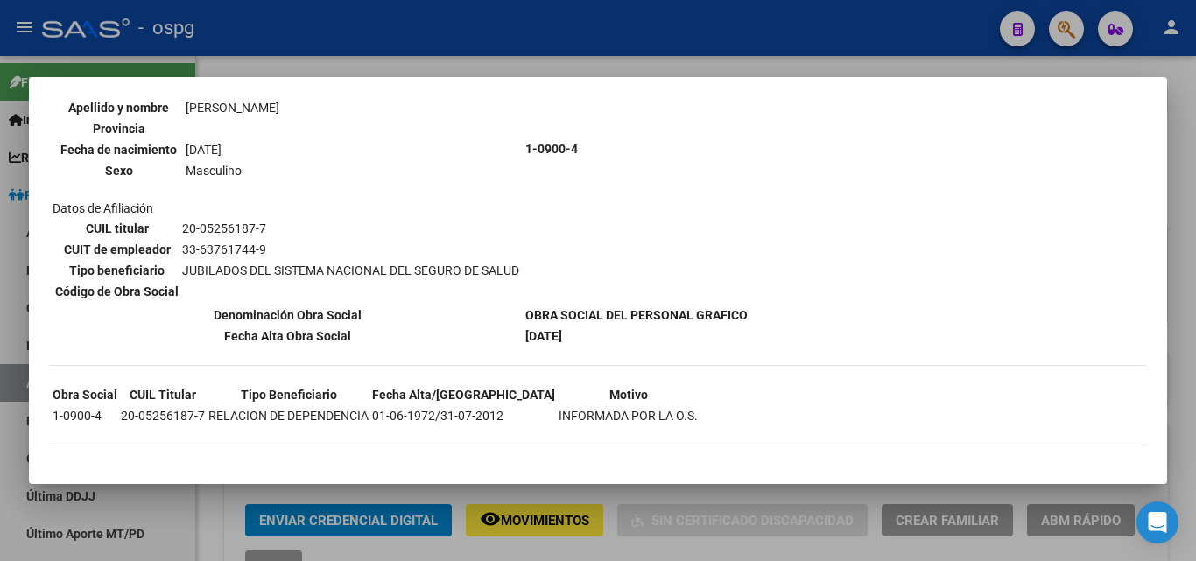
click at [278, 56] on div at bounding box center [598, 280] width 1196 height 561
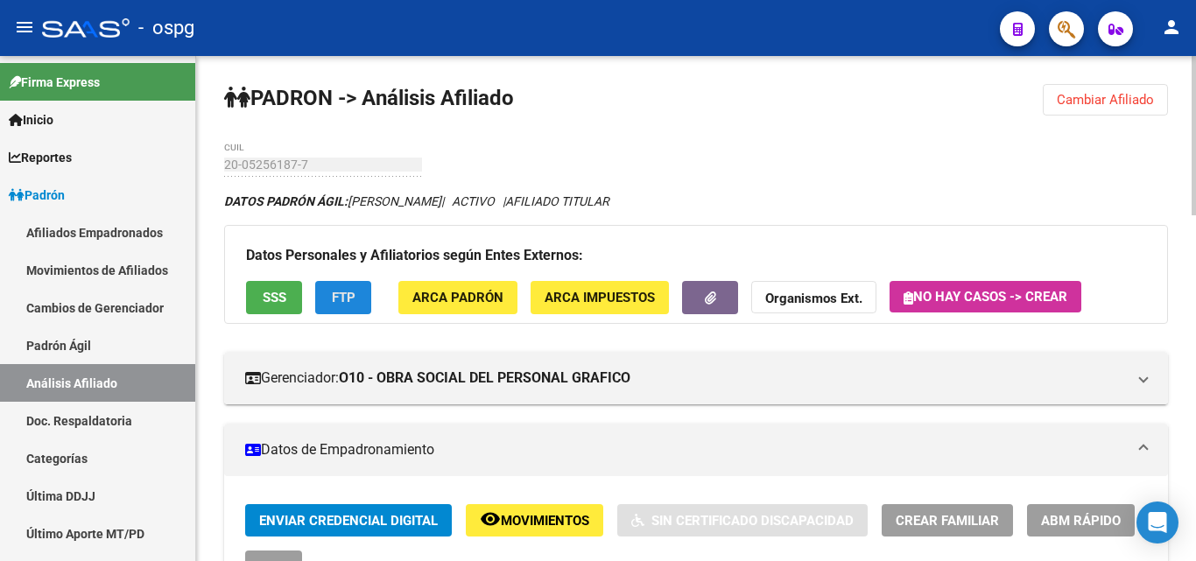
click at [352, 296] on span "FTP" at bounding box center [344, 299] width 24 height 16
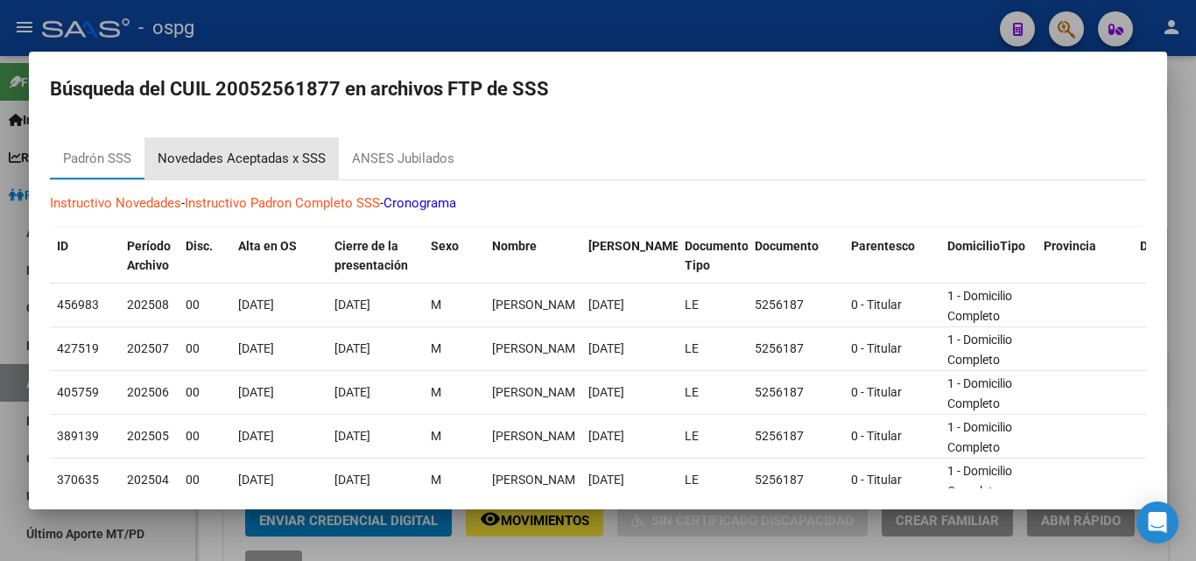
click at [248, 154] on div "Novedades Aceptadas x SSS" at bounding box center [242, 159] width 168 height 20
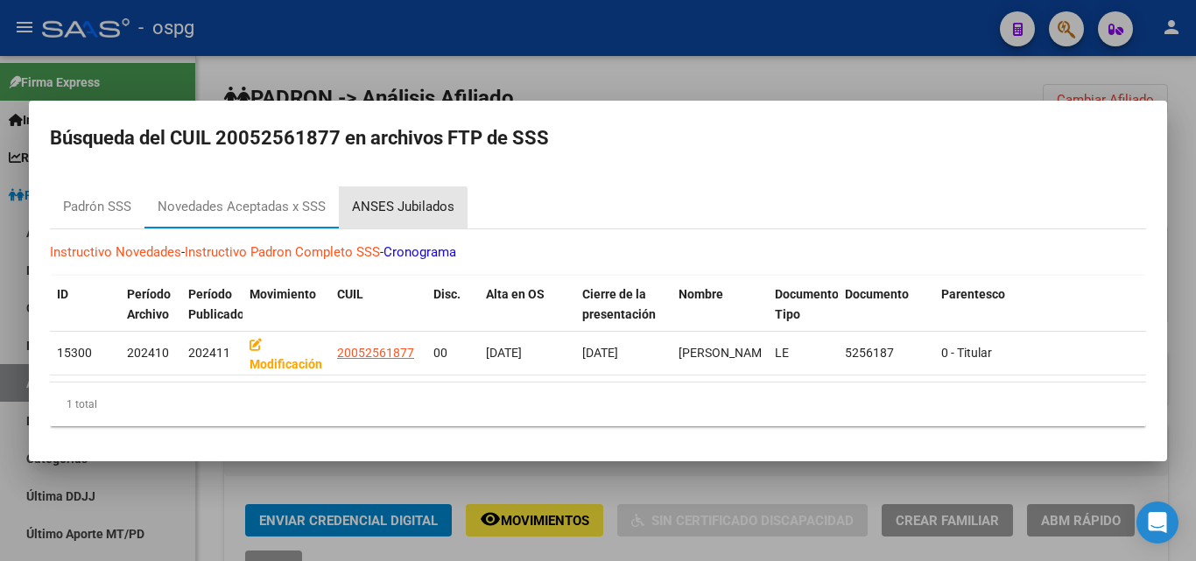
click at [398, 208] on div "ANSES Jubilados" at bounding box center [403, 207] width 102 height 20
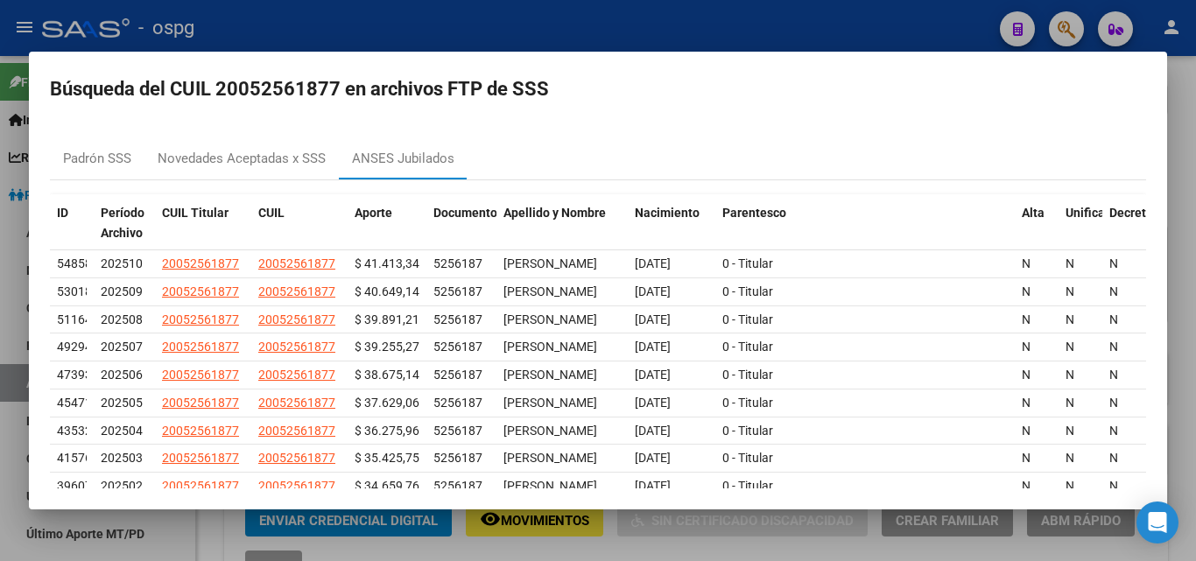
click at [621, 29] on div at bounding box center [598, 280] width 1196 height 561
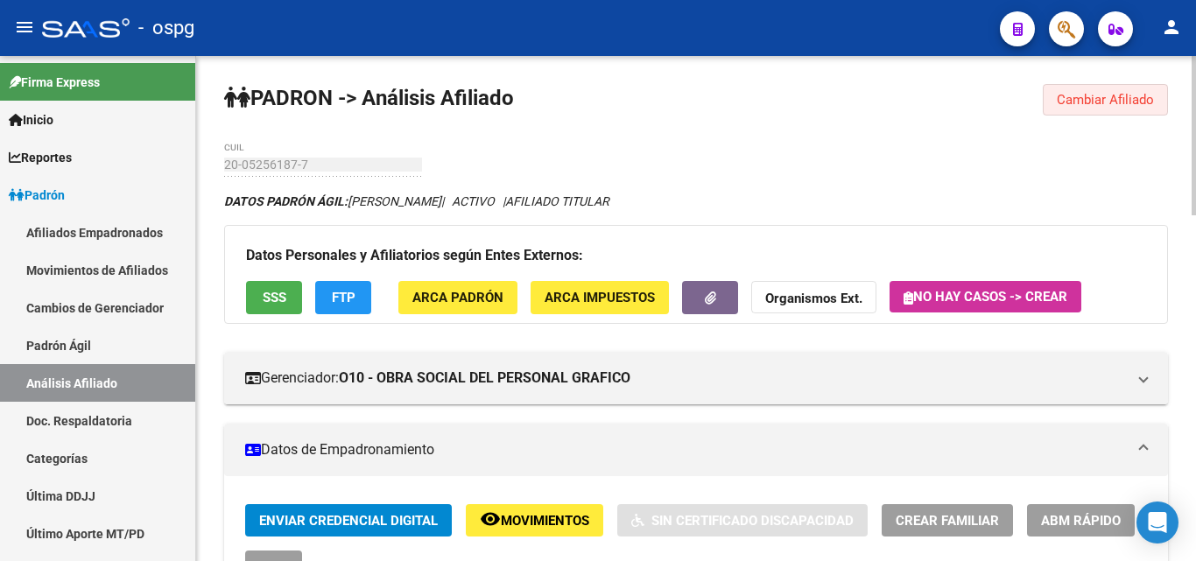
drag, startPoint x: 1133, startPoint y: 107, endPoint x: 1046, endPoint y: 107, distance: 87.6
click at [1131, 107] on span "Cambiar Afiliado" at bounding box center [1105, 100] width 97 height 16
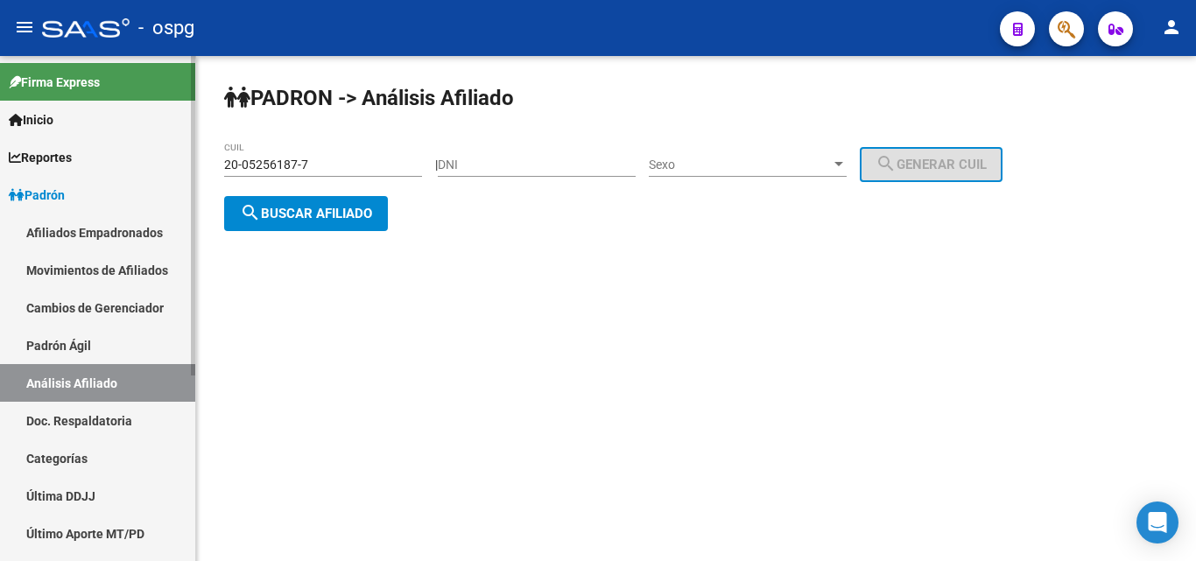
drag, startPoint x: 328, startPoint y: 160, endPoint x: 186, endPoint y: 172, distance: 142.3
click at [186, 172] on mat-sidenav-container "Firma Express Inicio Calendario SSS Instructivos Contacto OS Reportes Ingresos …" at bounding box center [598, 308] width 1196 height 505
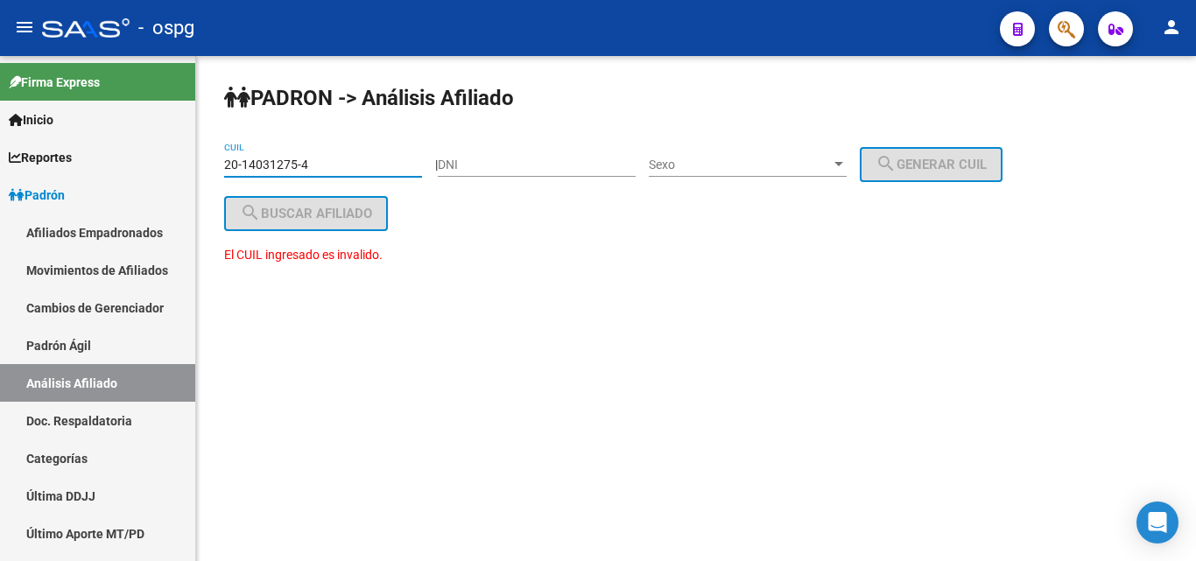
click at [236, 167] on input "20-14031275-4" at bounding box center [323, 165] width 198 height 15
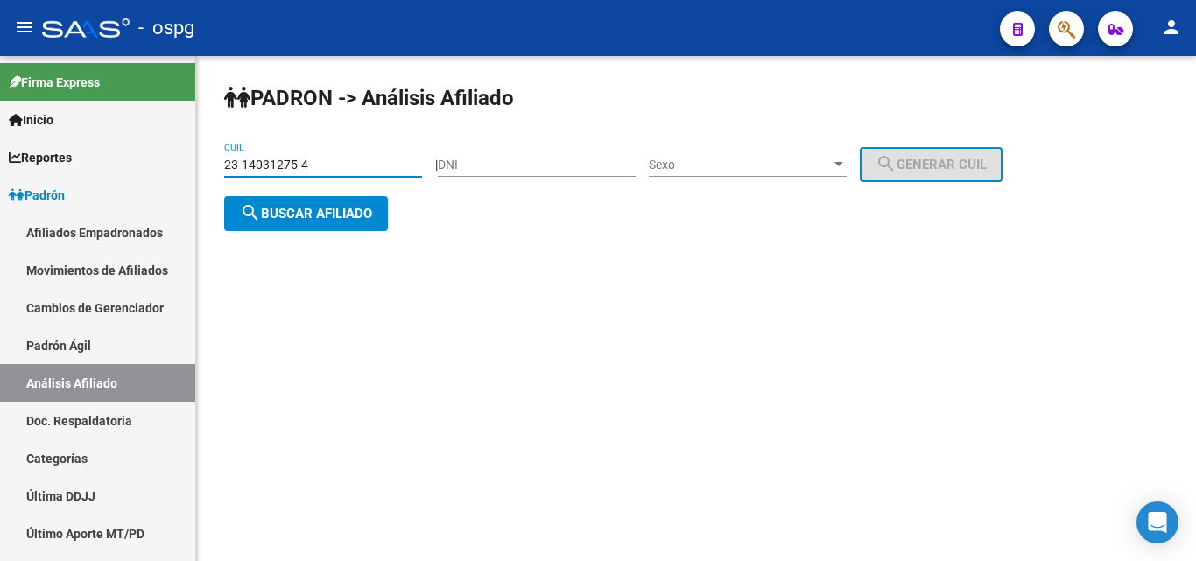
click at [355, 217] on span "search Buscar afiliado" at bounding box center [306, 214] width 132 height 16
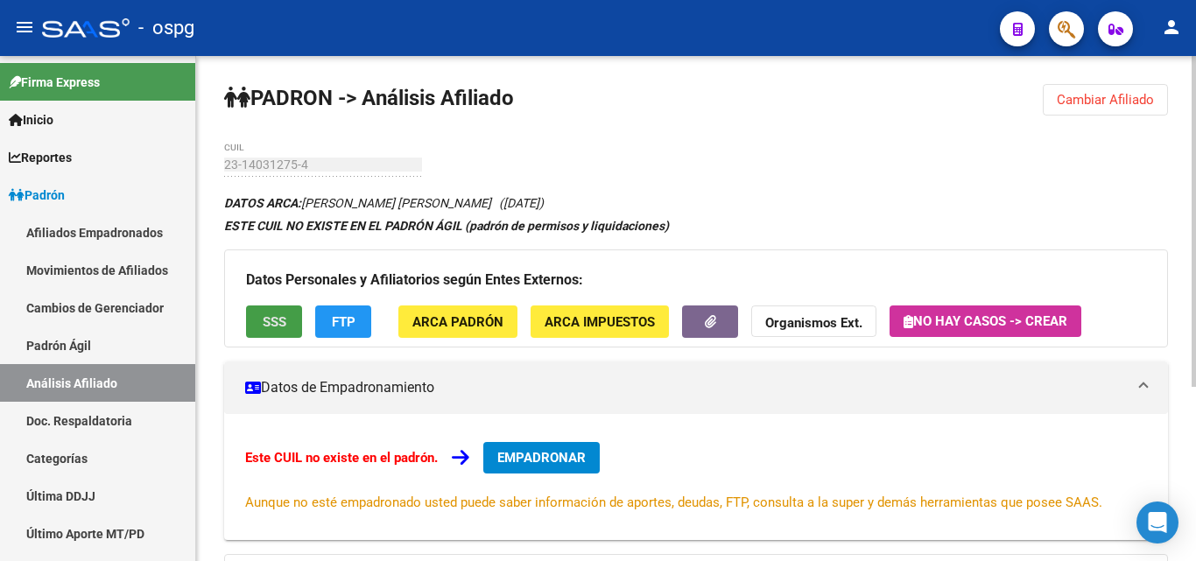
click at [267, 314] on span "SSS" at bounding box center [275, 322] width 24 height 16
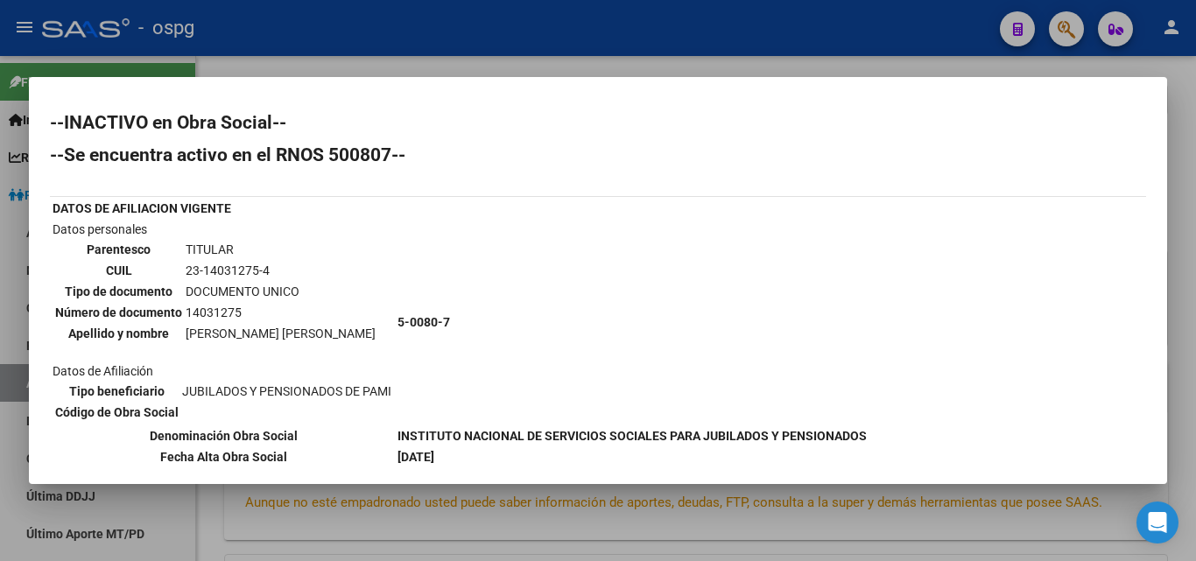
click at [321, 55] on div at bounding box center [598, 280] width 1196 height 561
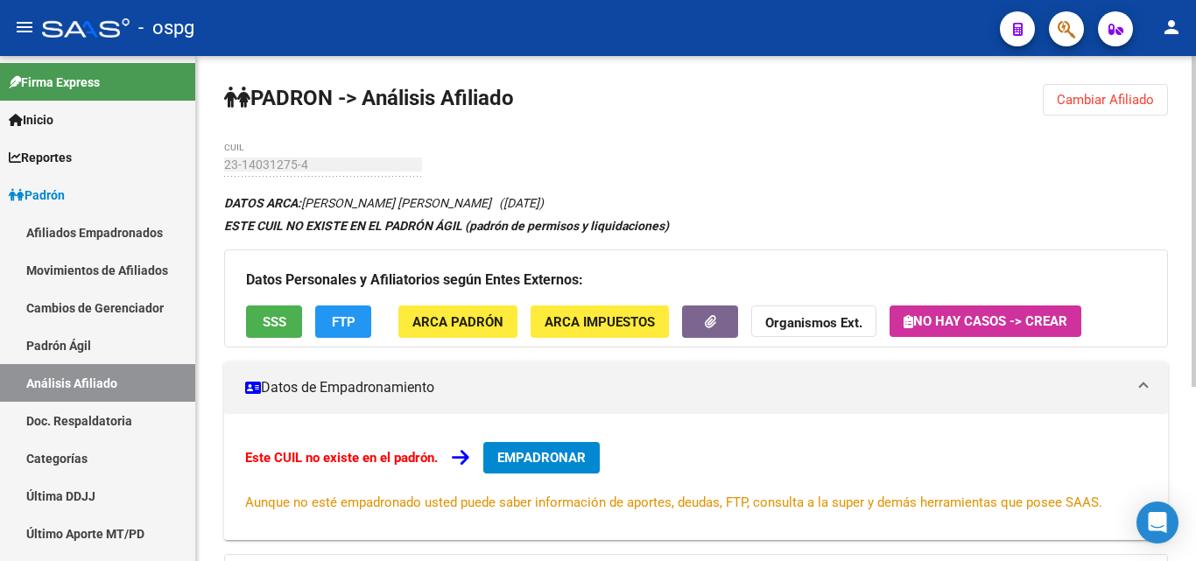
click at [1096, 116] on div "PADRON -> Análisis Afiliado Cambiar Afiliado 23-14031275-4 CUIL DATOS ARCA: BOR…" at bounding box center [696, 442] width 1000 height 772
click at [1090, 104] on span "Cambiar Afiliado" at bounding box center [1105, 100] width 97 height 16
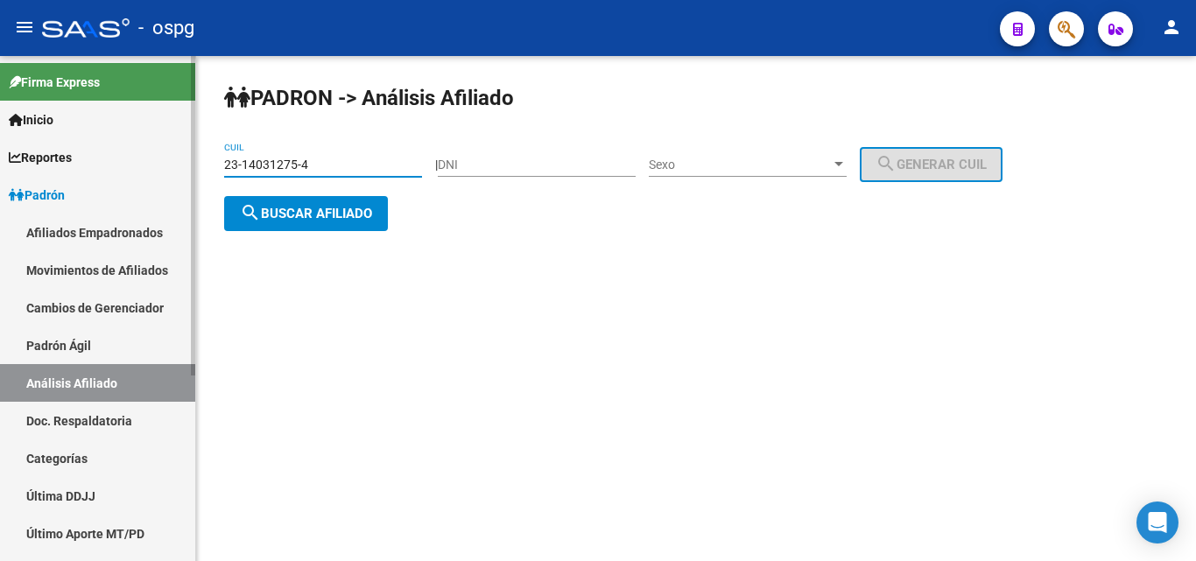
drag, startPoint x: 328, startPoint y: 168, endPoint x: 136, endPoint y: 173, distance: 192.7
click at [138, 172] on mat-sidenav-container "Firma Express Inicio Calendario SSS Instructivos Contacto OS Reportes Ingresos …" at bounding box center [598, 308] width 1196 height 505
click at [335, 210] on span "search Buscar afiliado" at bounding box center [306, 214] width 132 height 16
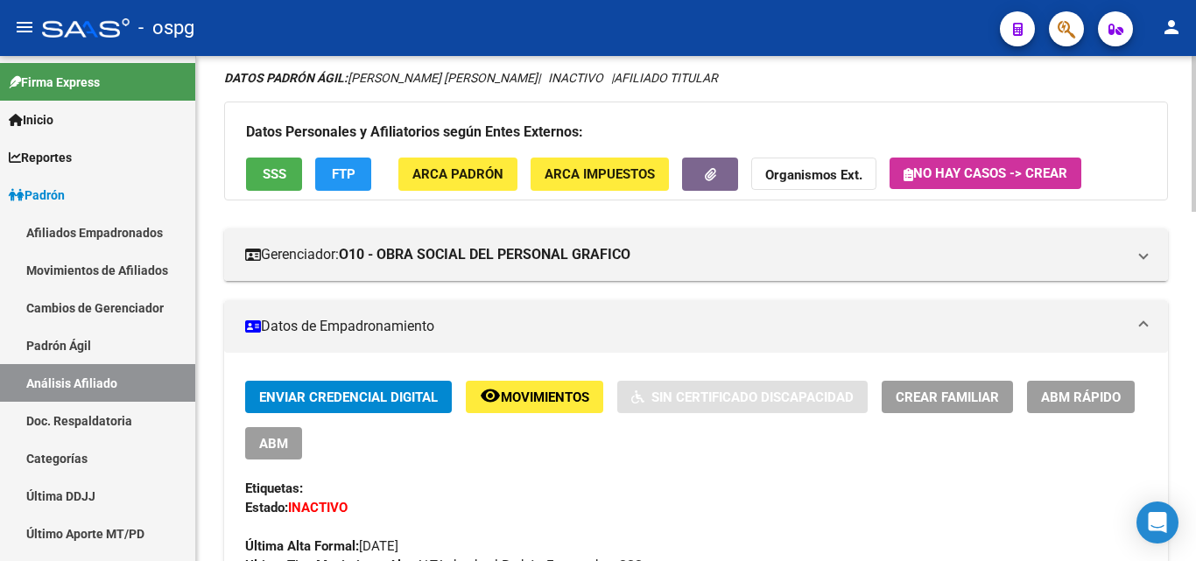
scroll to position [88, 0]
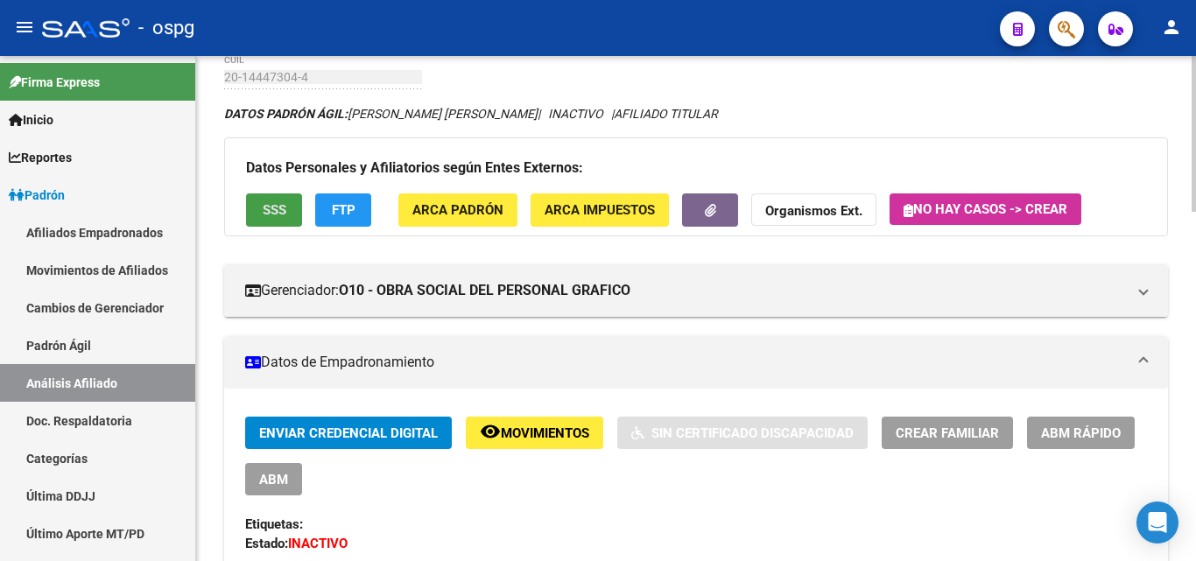
click at [291, 217] on button "SSS" at bounding box center [274, 210] width 56 height 32
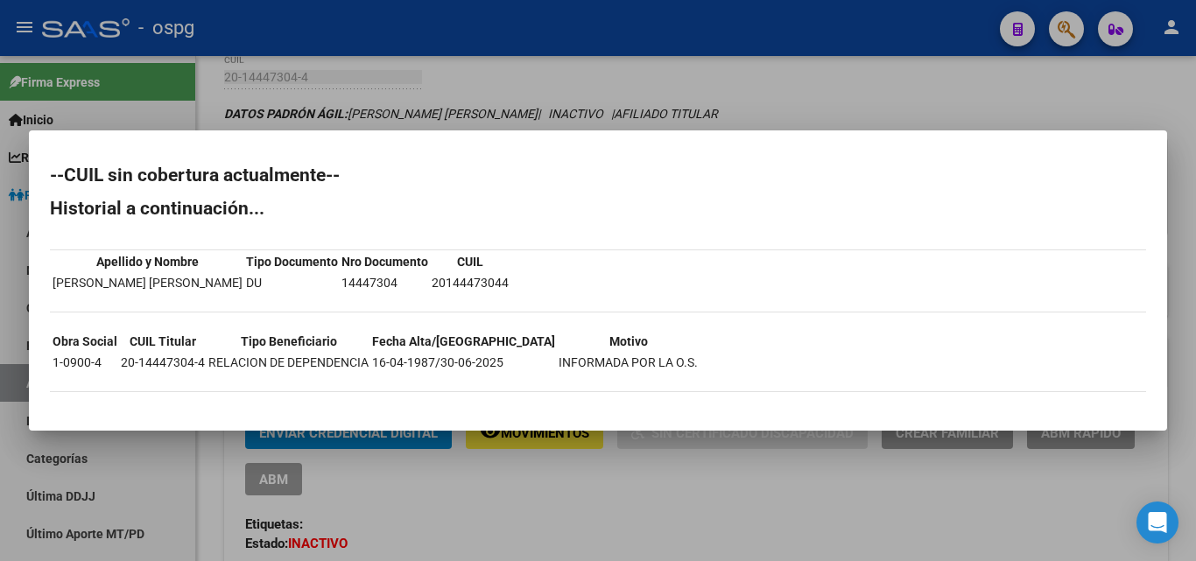
click at [370, 92] on div at bounding box center [598, 280] width 1196 height 561
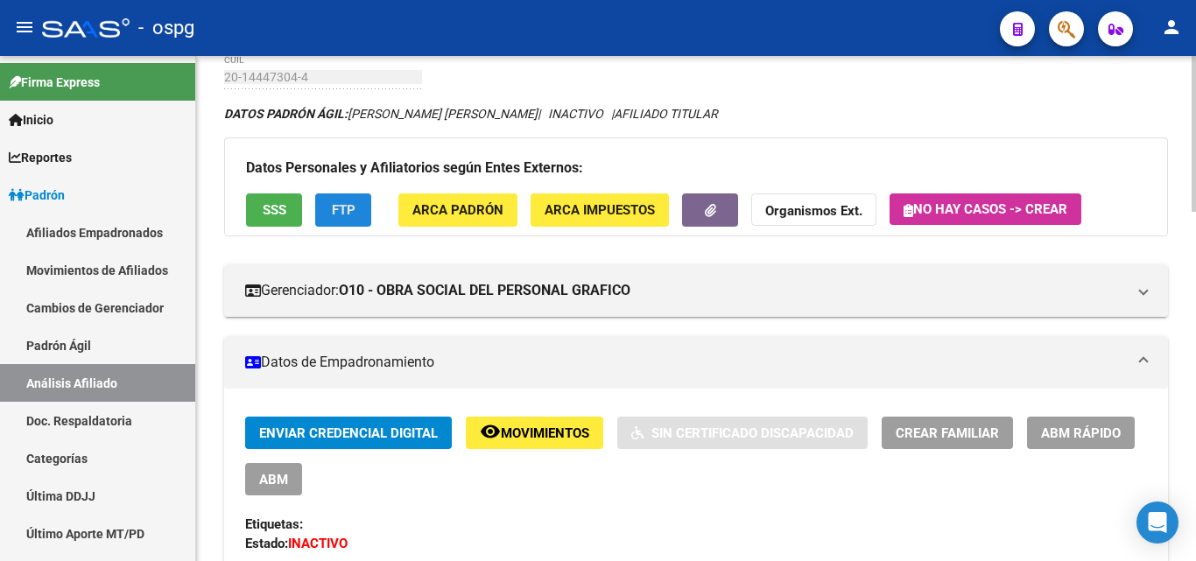
click at [350, 210] on span "FTP" at bounding box center [344, 211] width 24 height 16
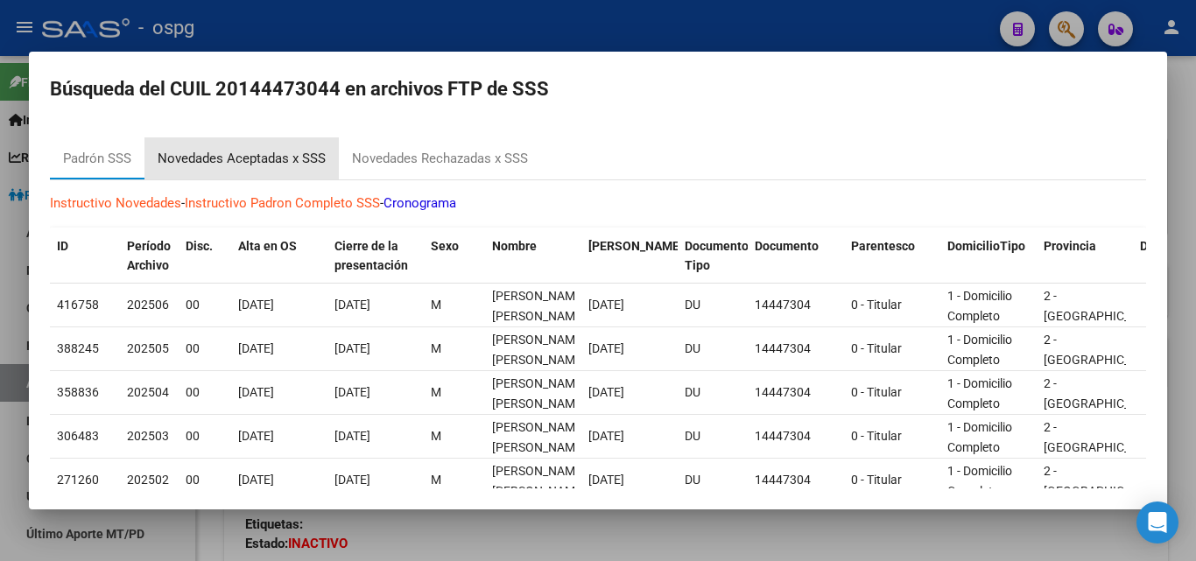
click at [261, 161] on div "Novedades Aceptadas x SSS" at bounding box center [242, 159] width 168 height 20
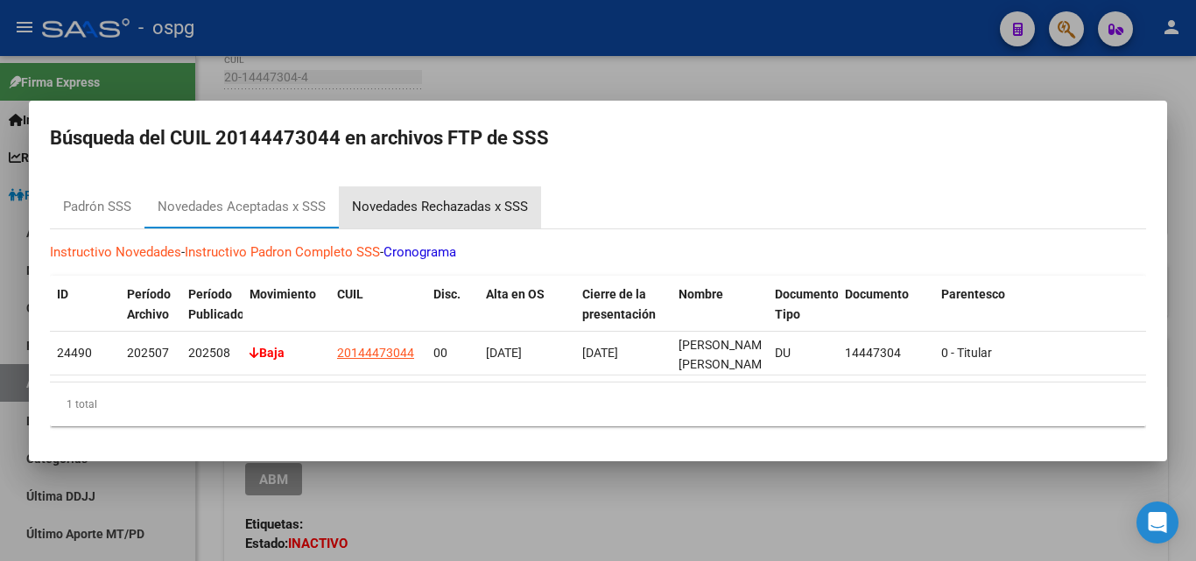
click at [414, 202] on div "Novedades Rechazadas x SSS" at bounding box center [440, 207] width 176 height 20
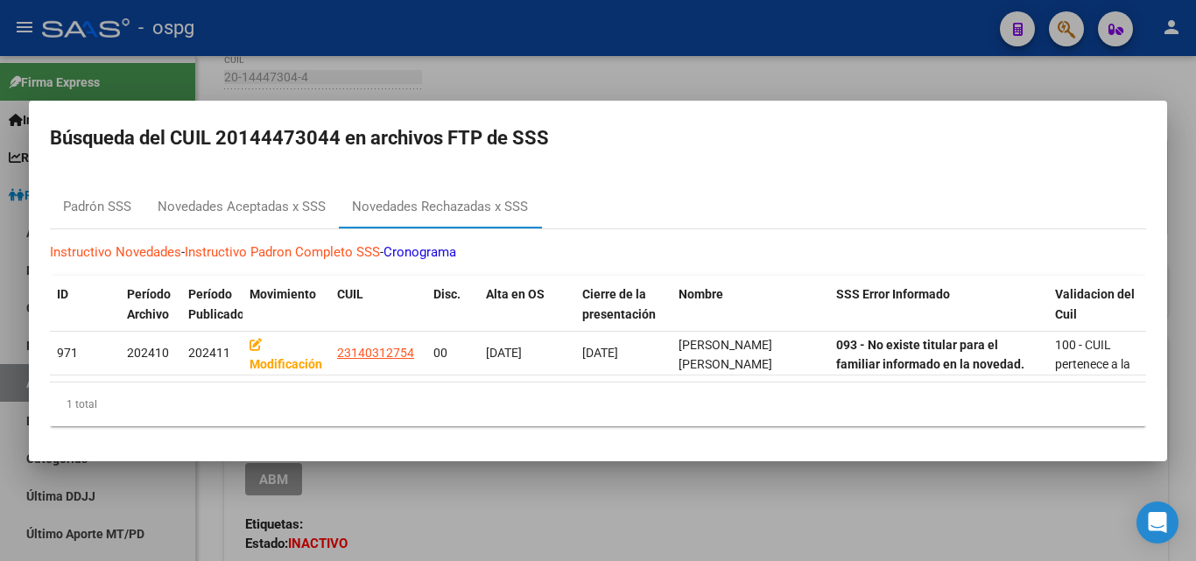
click at [226, 49] on div at bounding box center [598, 280] width 1196 height 561
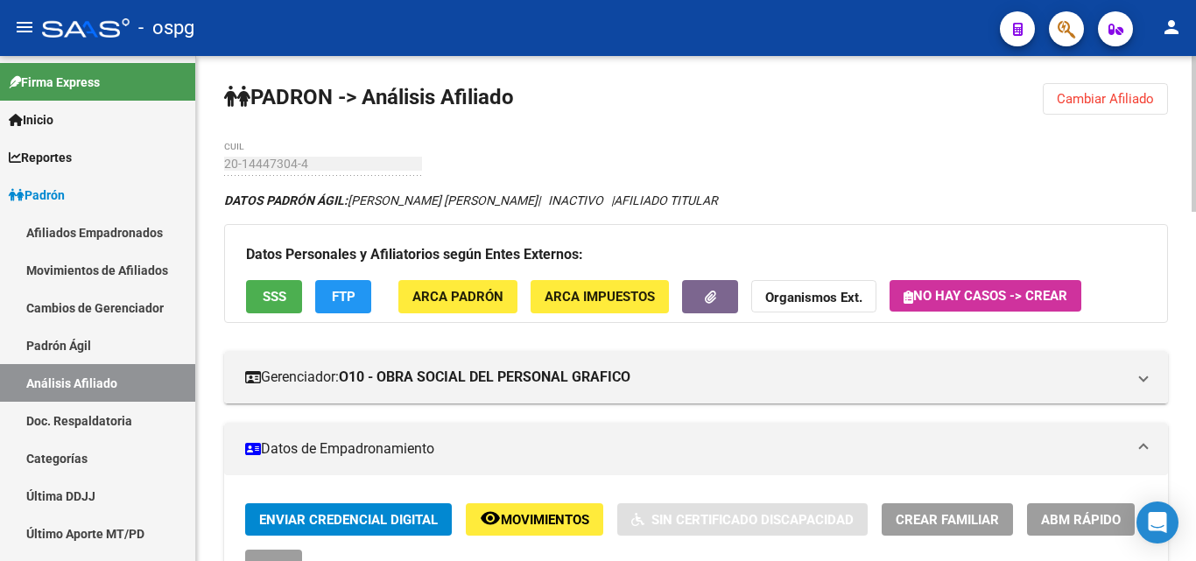
scroll to position [0, 0]
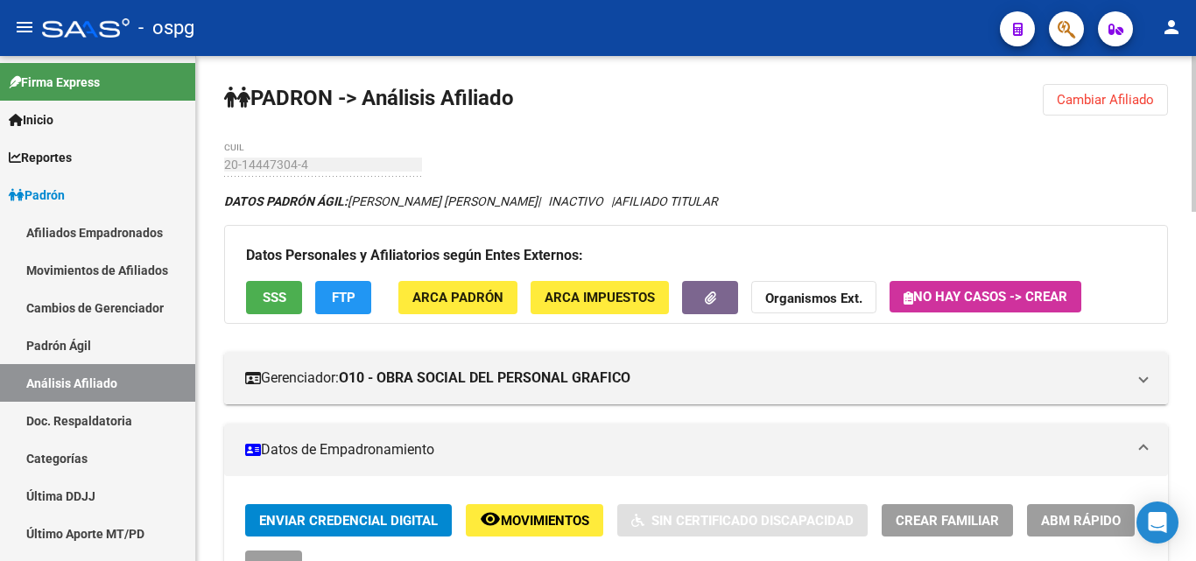
click at [1086, 94] on span "Cambiar Afiliado" at bounding box center [1105, 100] width 97 height 16
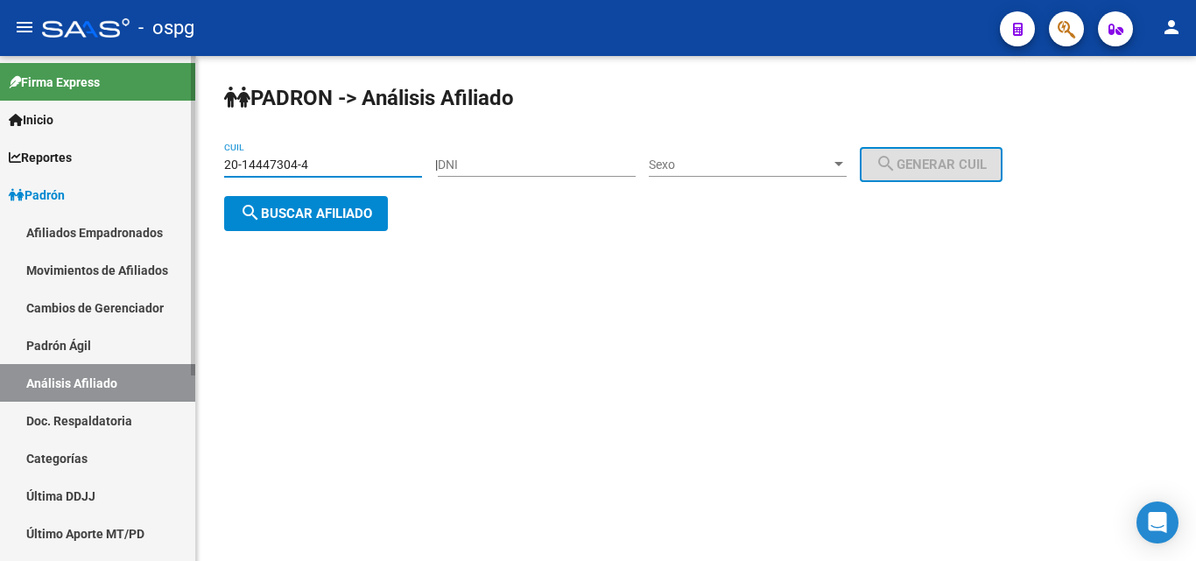
drag, startPoint x: 324, startPoint y: 172, endPoint x: 185, endPoint y: 173, distance: 139.3
click at [185, 173] on mat-sidenav-container "Firma Express Inicio Calendario SSS Instructivos Contacto OS Reportes Ingresos …" at bounding box center [598, 308] width 1196 height 505
paste input "7-33158037-1"
click at [293, 213] on span "search Buscar afiliado" at bounding box center [306, 214] width 132 height 16
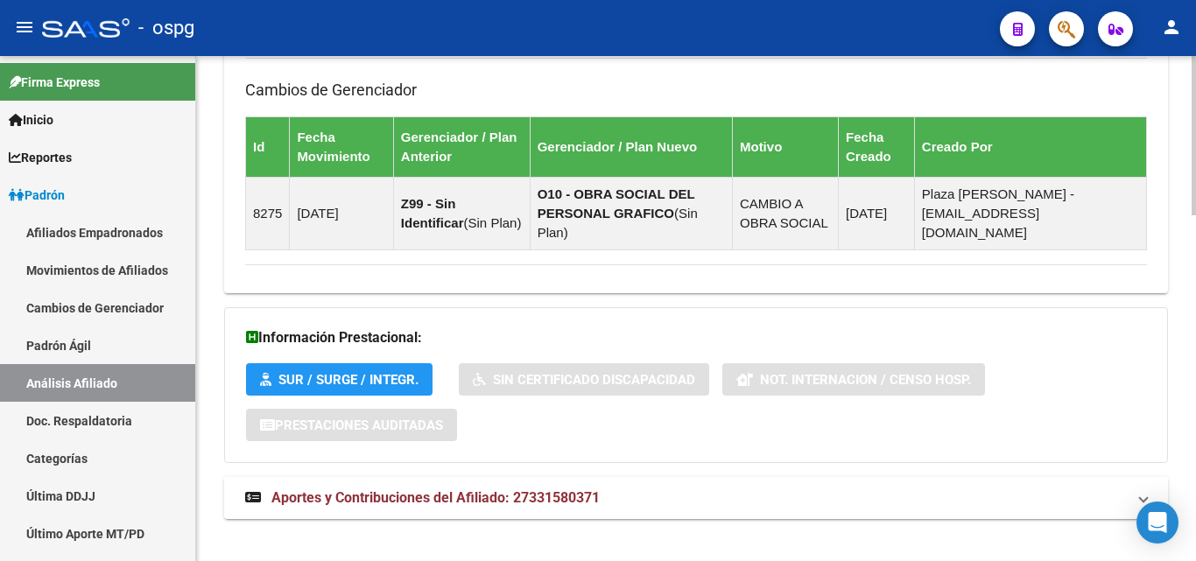
click at [441, 477] on mat-expansion-panel-header "Aportes y Contribuciones del Afiliado: 27331580371" at bounding box center [696, 498] width 944 height 42
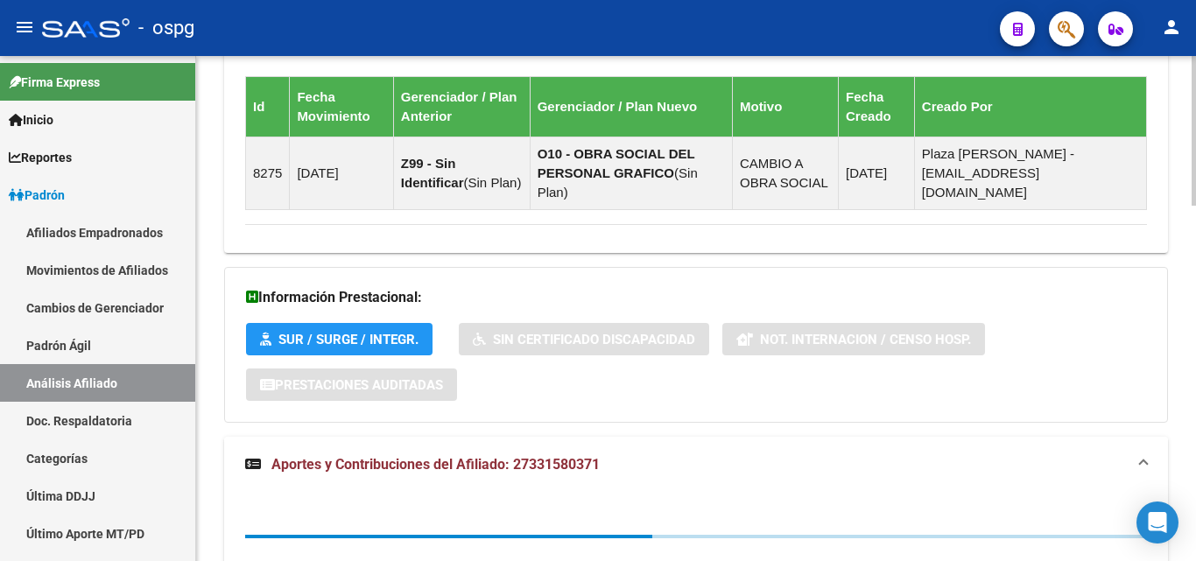
scroll to position [1201, 0]
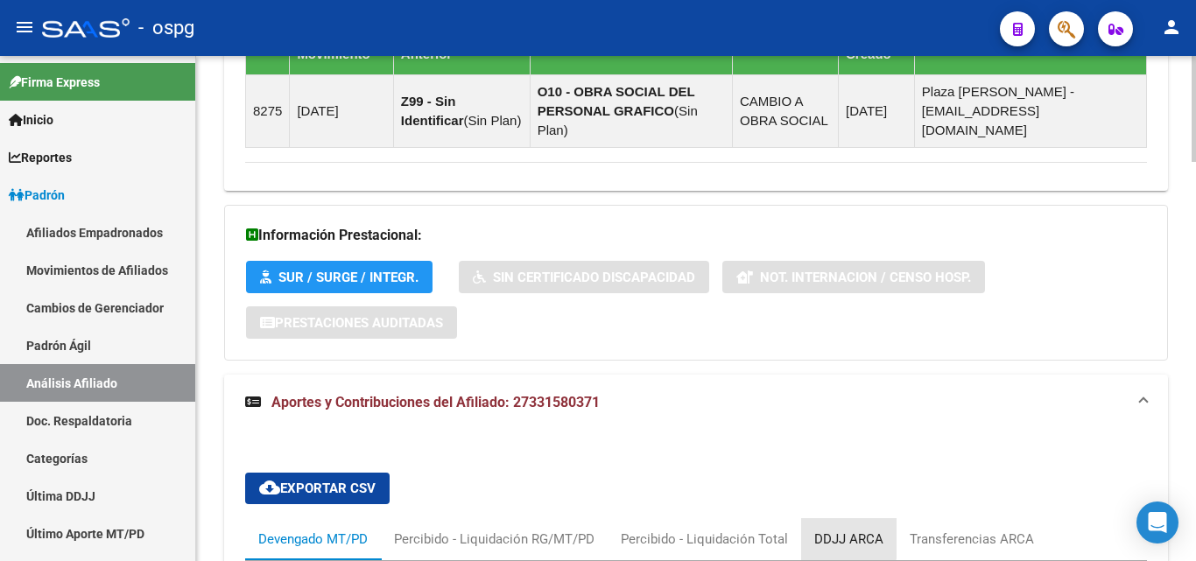
click at [826, 530] on div "DDJJ ARCA" at bounding box center [848, 539] width 69 height 19
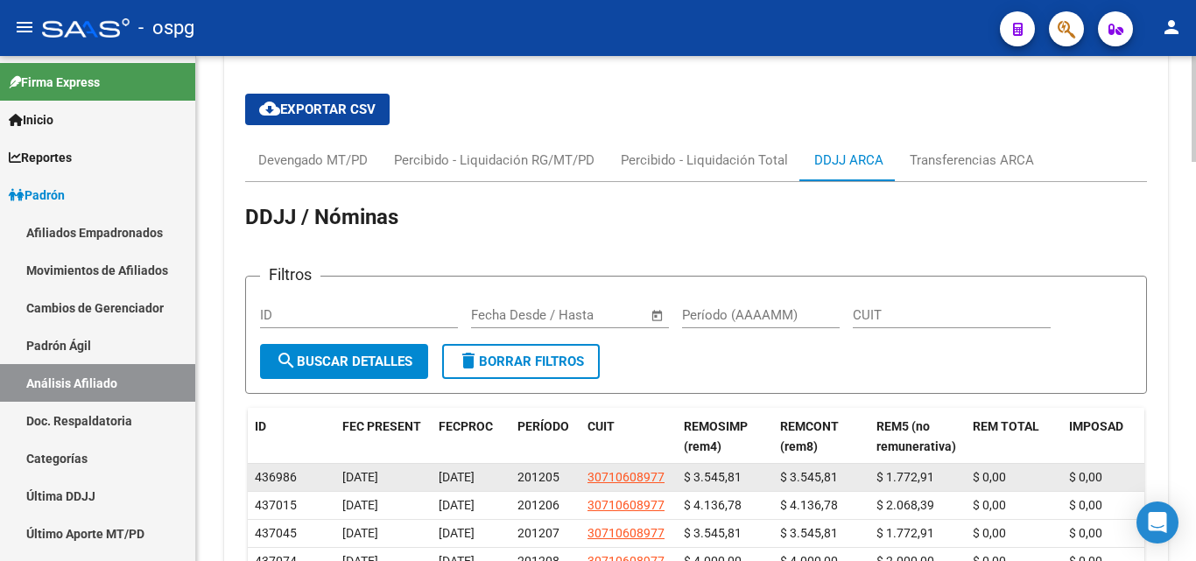
scroll to position [1463, 0]
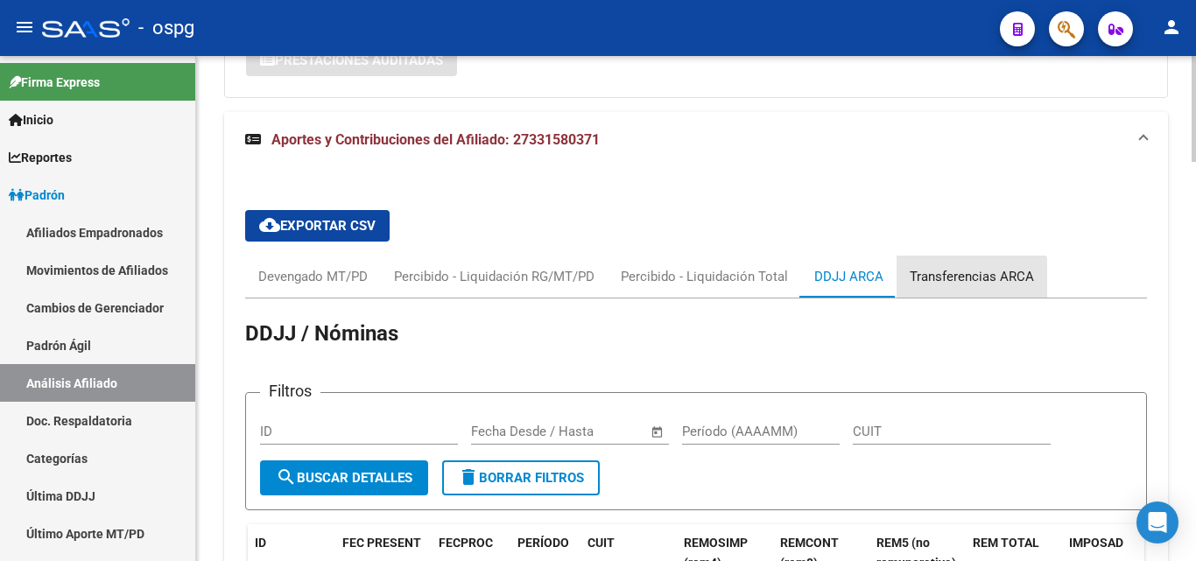
click at [952, 268] on div "Transferencias ARCA" at bounding box center [972, 277] width 151 height 42
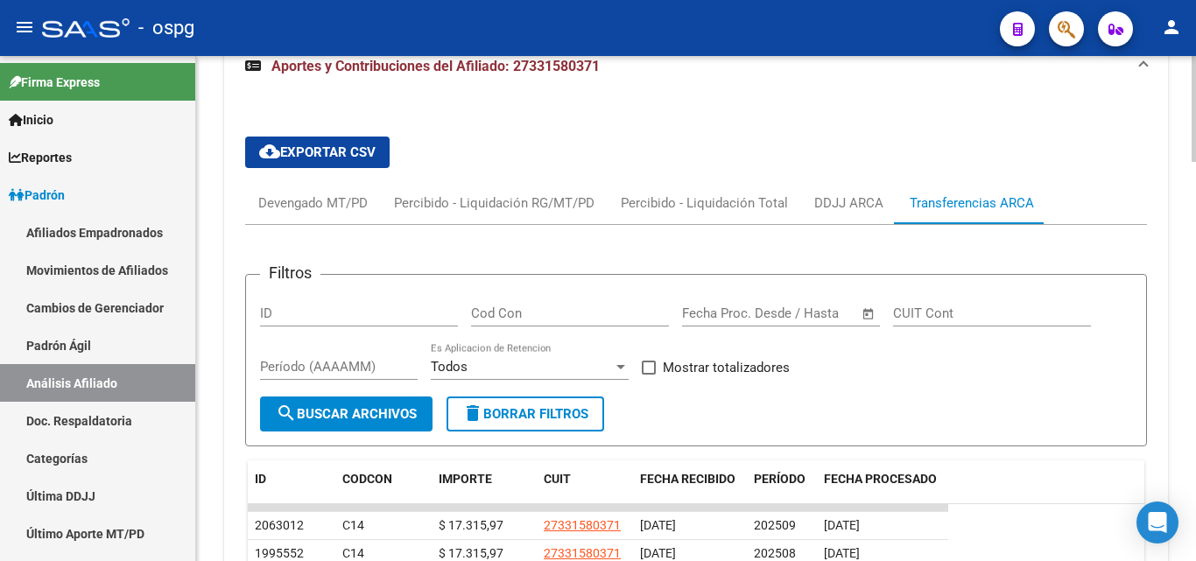
scroll to position [1498, 0]
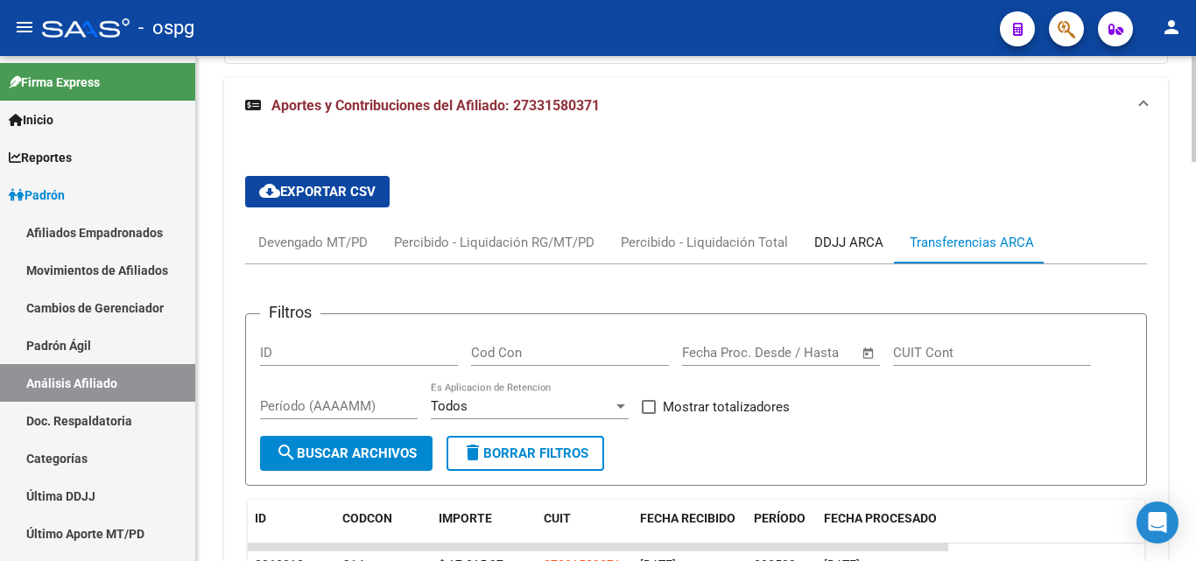
click at [843, 235] on div "DDJJ ARCA" at bounding box center [848, 243] width 95 height 42
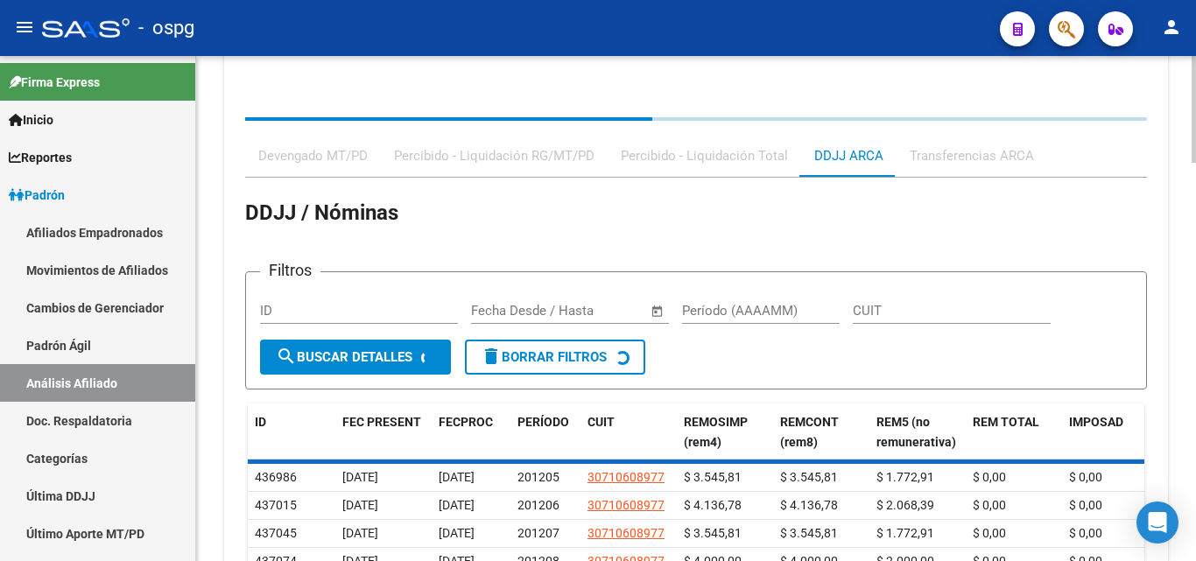
scroll to position [1701, 0]
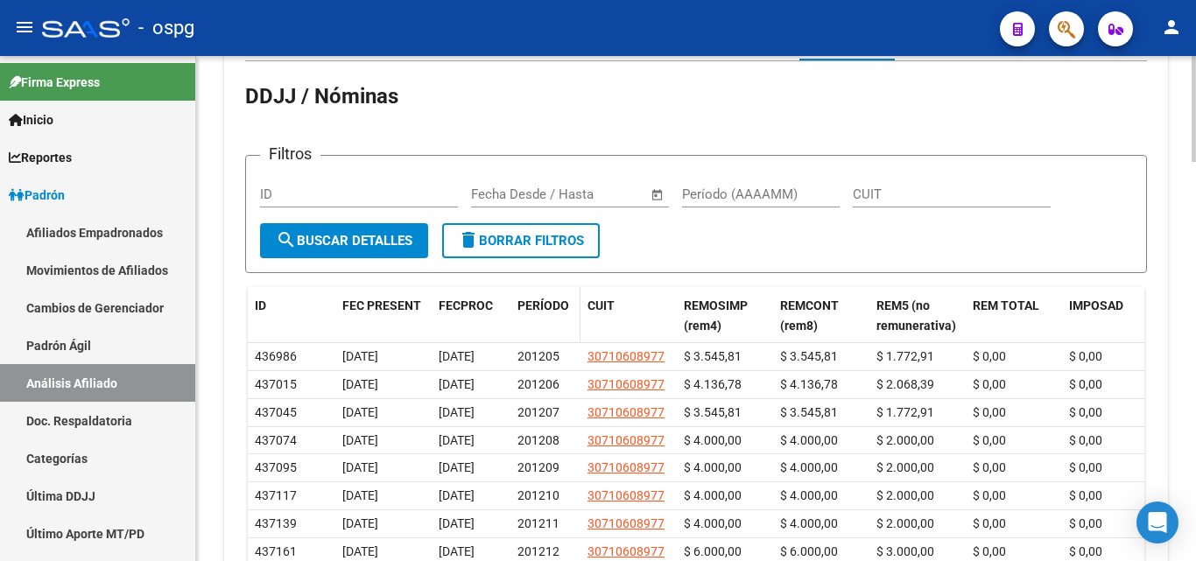
click at [527, 299] on span "PERÍODO" at bounding box center [544, 306] width 52 height 14
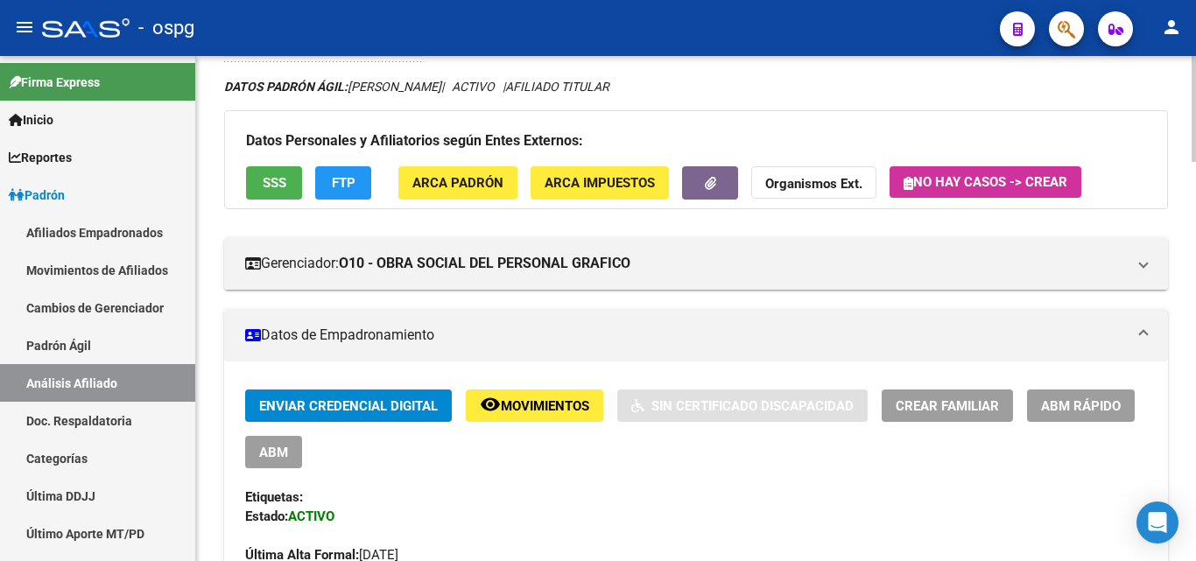
scroll to position [0, 0]
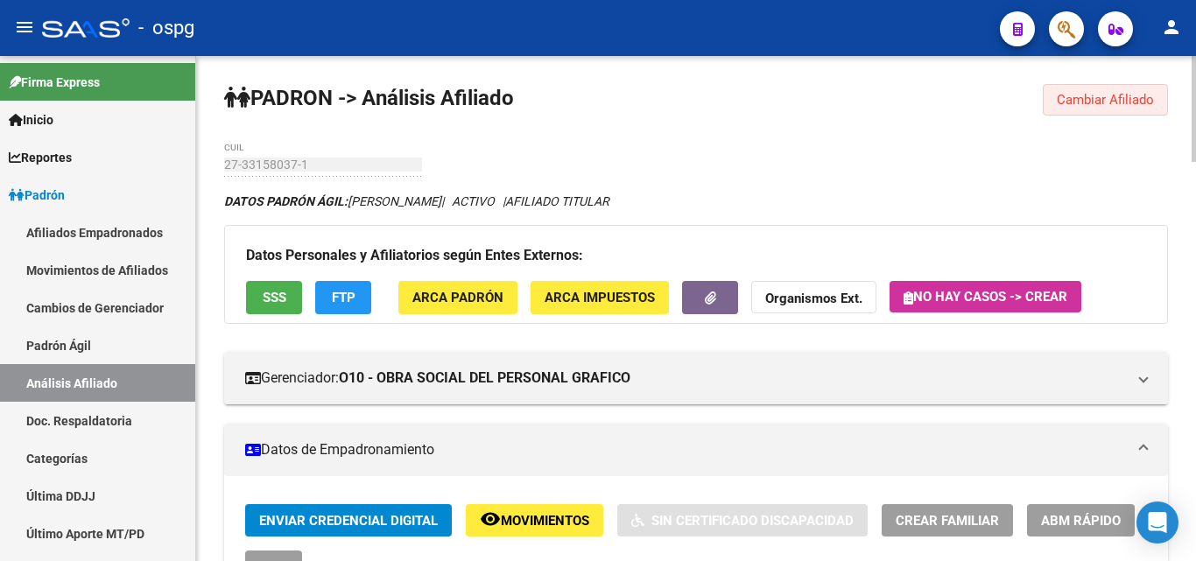
click at [1047, 109] on button "Cambiar Afiliado" at bounding box center [1105, 100] width 125 height 32
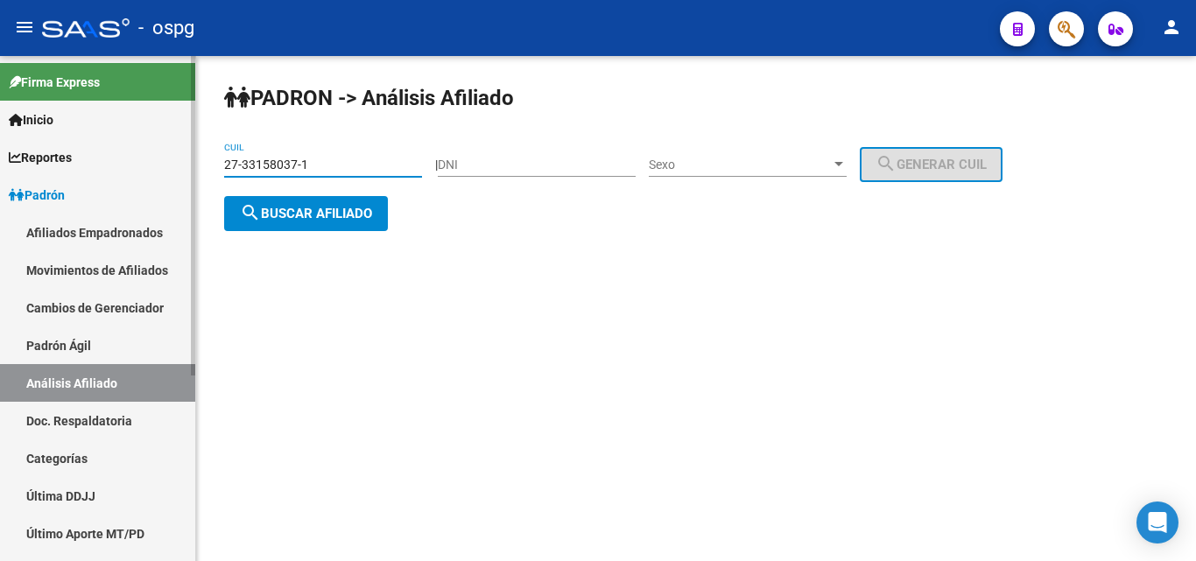
drag, startPoint x: 273, startPoint y: 166, endPoint x: 162, endPoint y: 166, distance: 111.2
click at [165, 166] on mat-sidenav-container "Firma Express Inicio Calendario SSS Instructivos Contacto OS Reportes Ingresos …" at bounding box center [598, 308] width 1196 height 505
type input "20-43466801-9"
click at [333, 224] on button "search Buscar afiliado" at bounding box center [306, 213] width 164 height 35
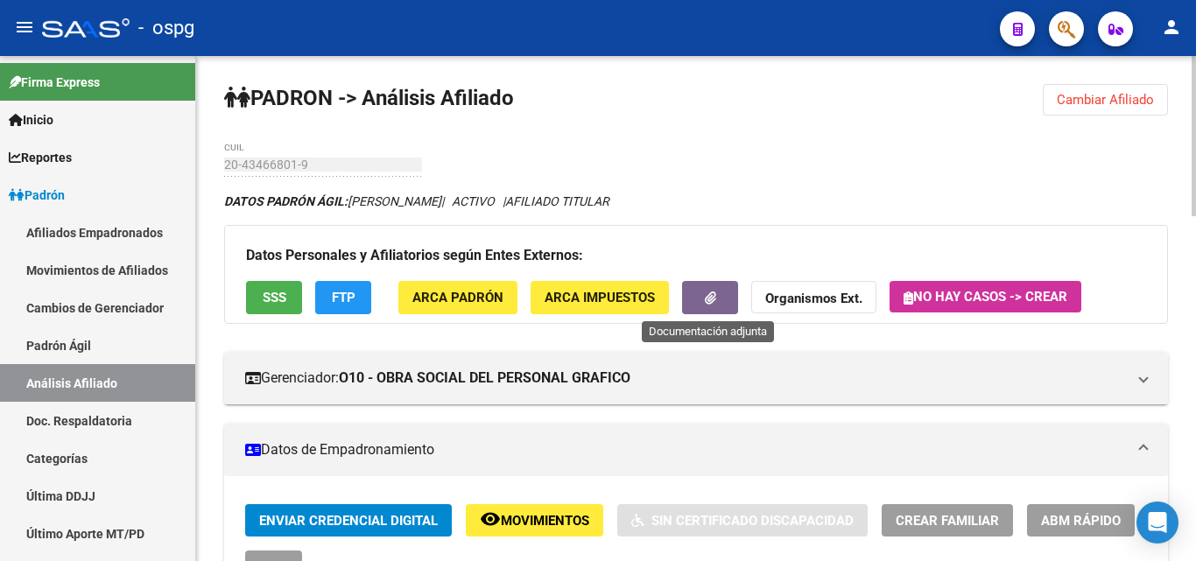
click at [711, 293] on icon "button" at bounding box center [710, 298] width 11 height 13
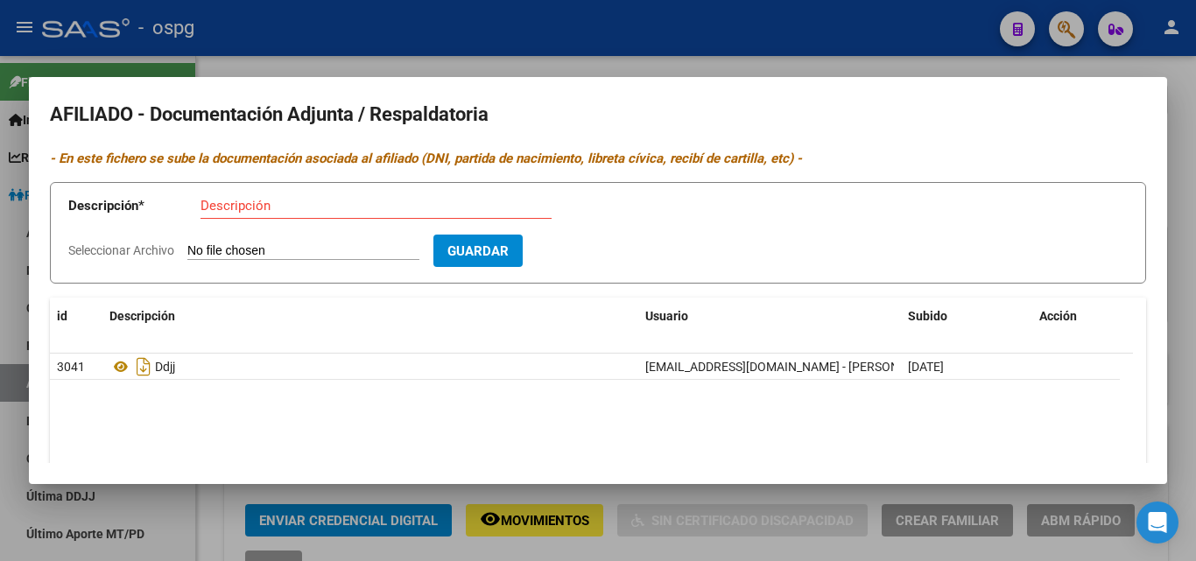
click at [537, 47] on div at bounding box center [598, 280] width 1196 height 561
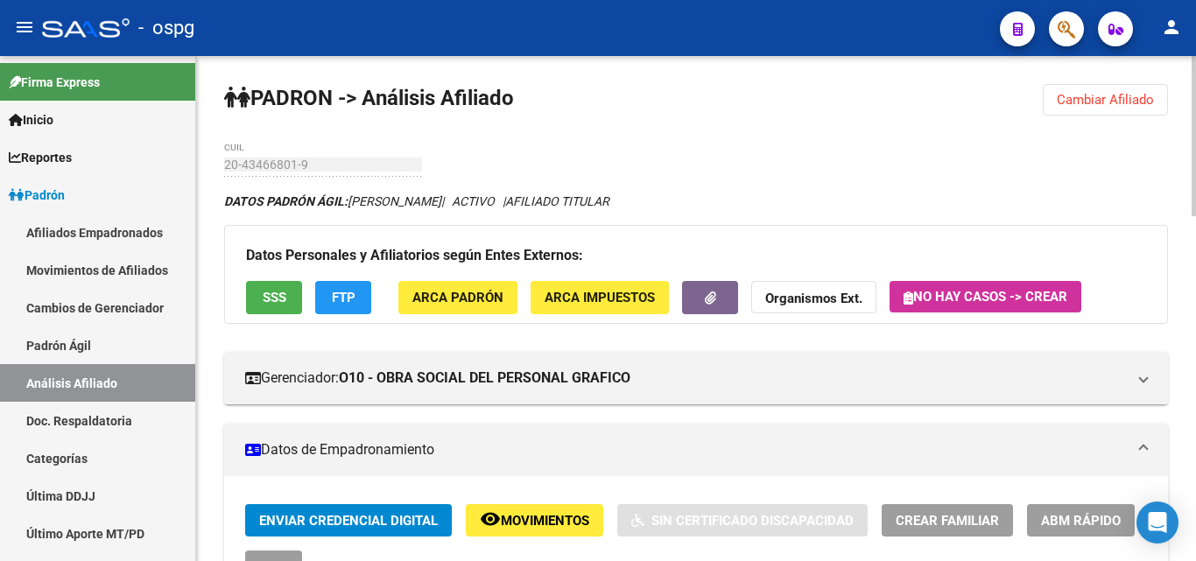
click at [269, 301] on span "SSS" at bounding box center [275, 299] width 24 height 16
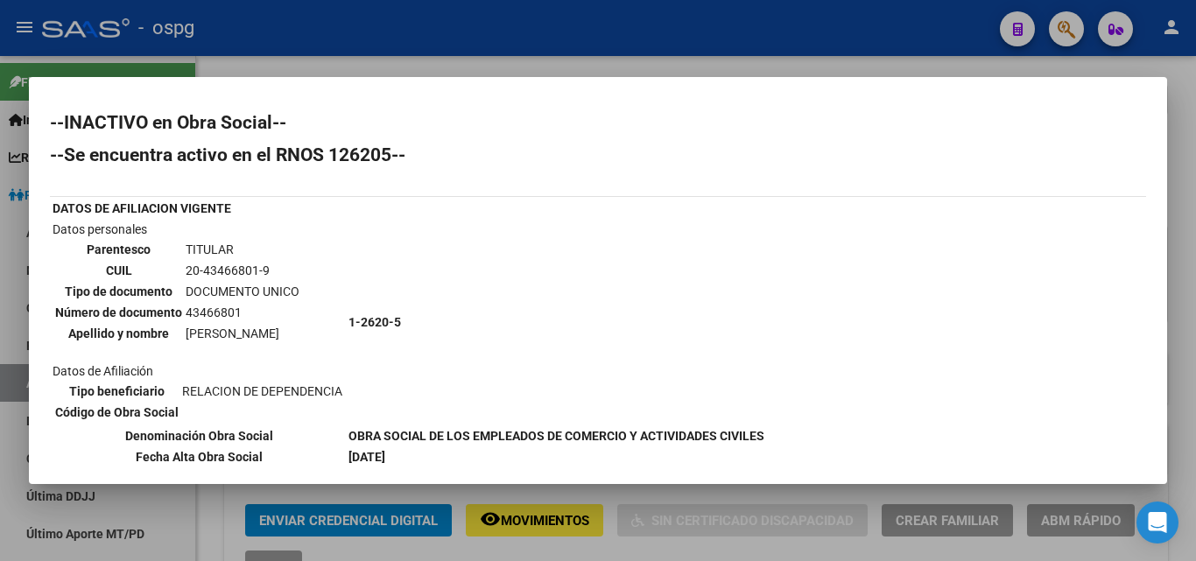
click at [370, 53] on div at bounding box center [598, 280] width 1196 height 561
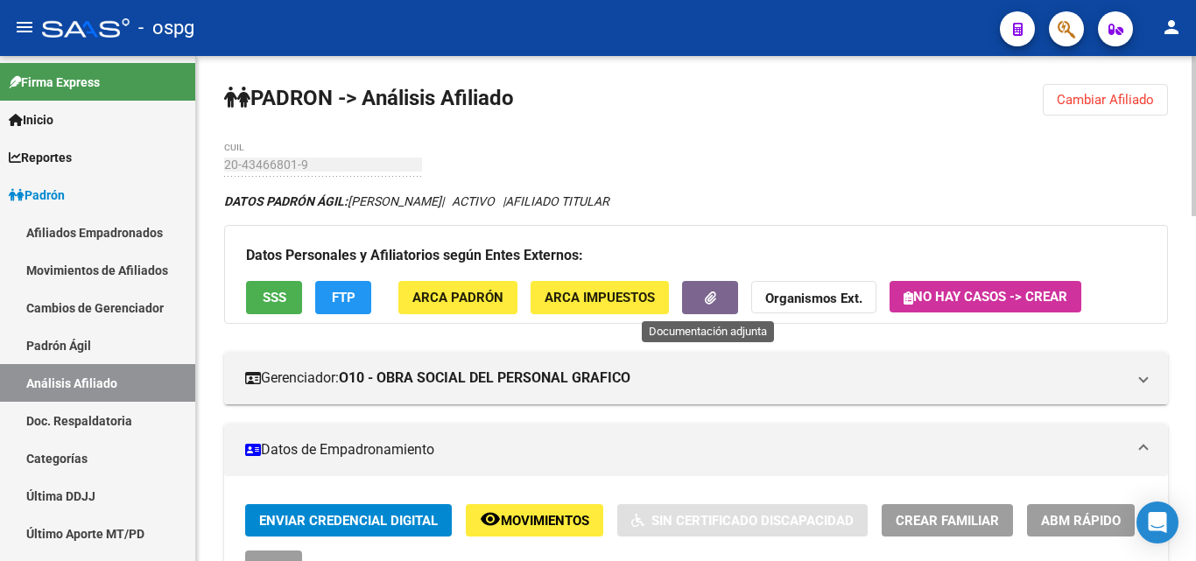
click at [708, 291] on span "button" at bounding box center [710, 299] width 11 height 16
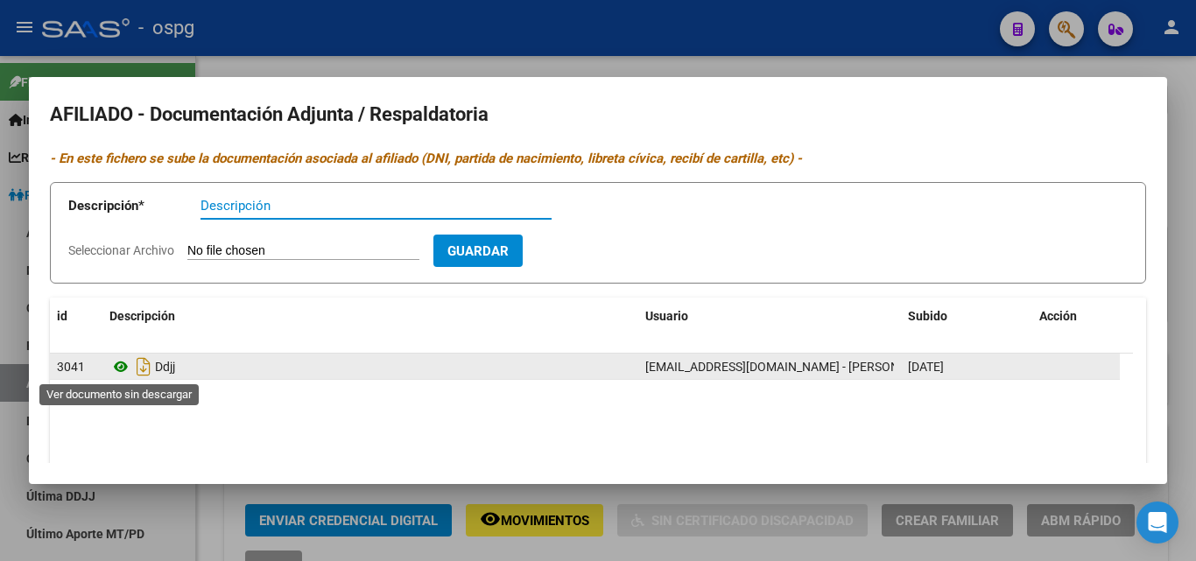
click at [121, 364] on icon at bounding box center [120, 366] width 23 height 21
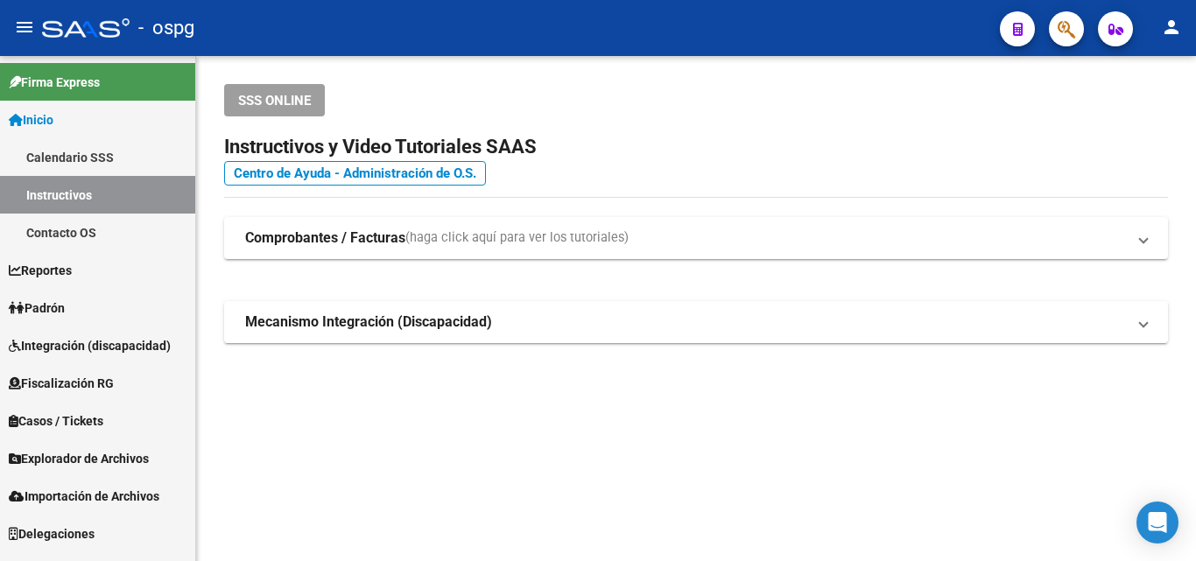
click at [65, 315] on span "Padrón" at bounding box center [37, 308] width 56 height 19
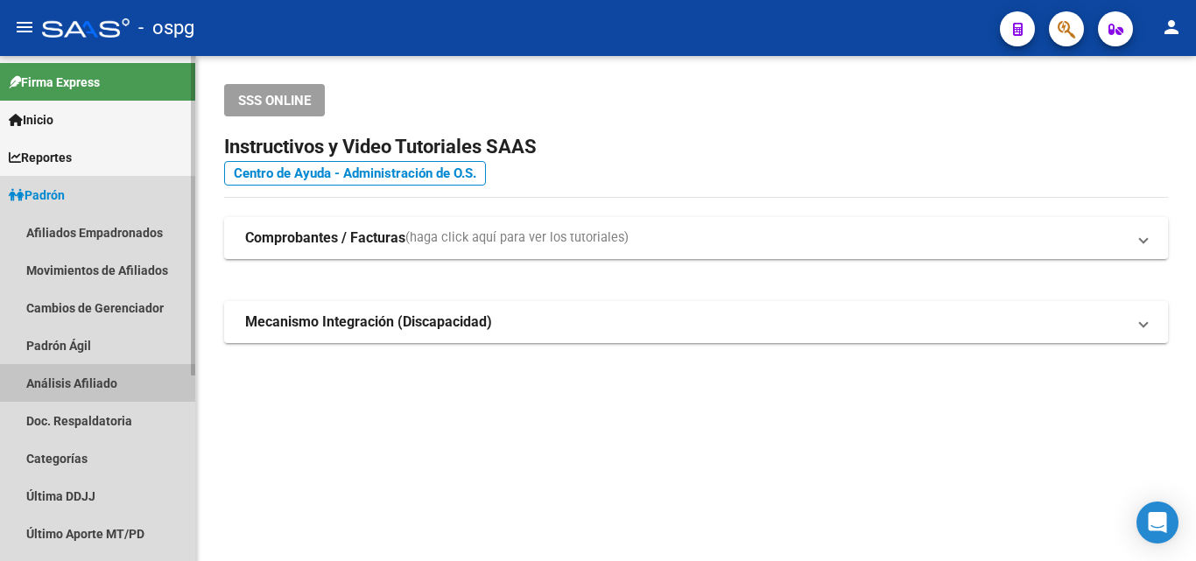
click at [82, 397] on link "Análisis Afiliado" at bounding box center [97, 383] width 195 height 38
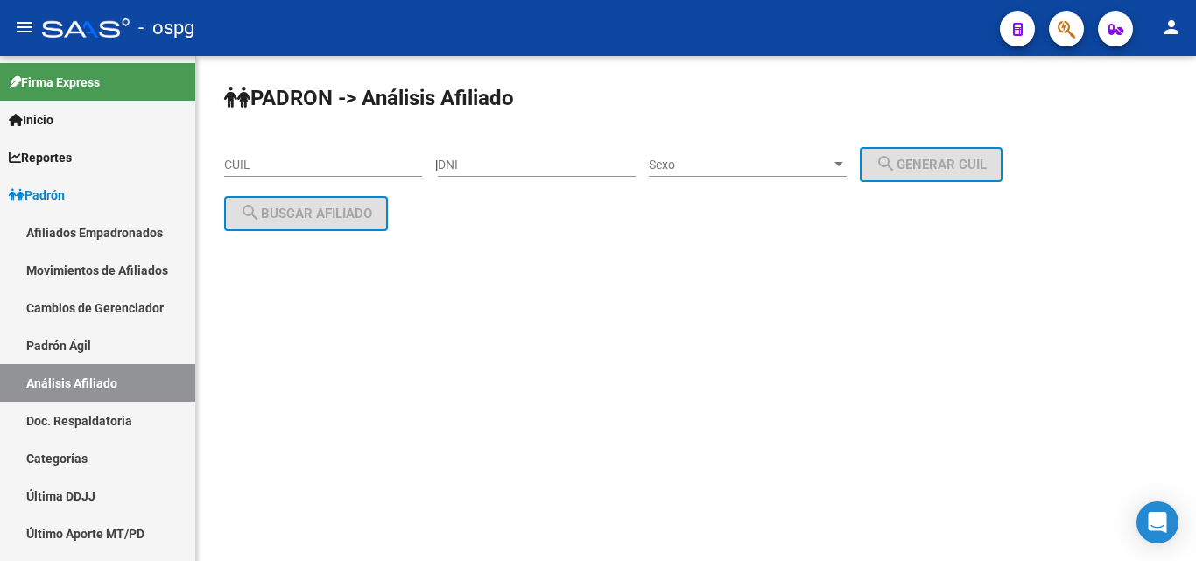
click at [219, 166] on div "PADRON -> Análisis Afiliado CUIL | DNI Sexo Sexo search Generar CUIL search Bus…" at bounding box center [696, 171] width 1000 height 231
click at [229, 164] on input "CUIL" at bounding box center [323, 165] width 198 height 15
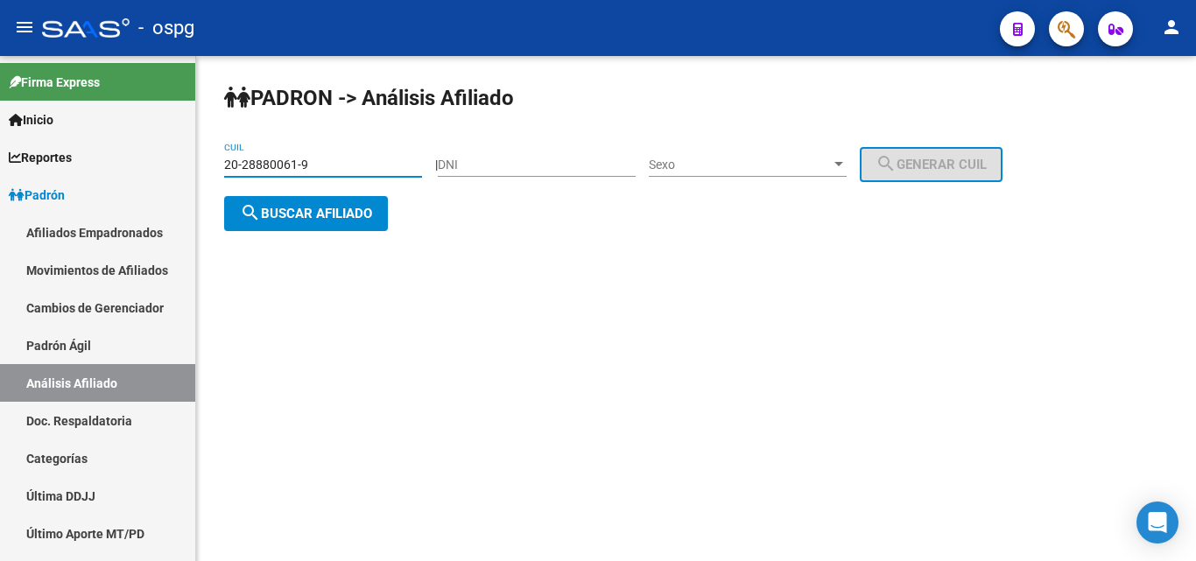
type input "20-28880061-9"
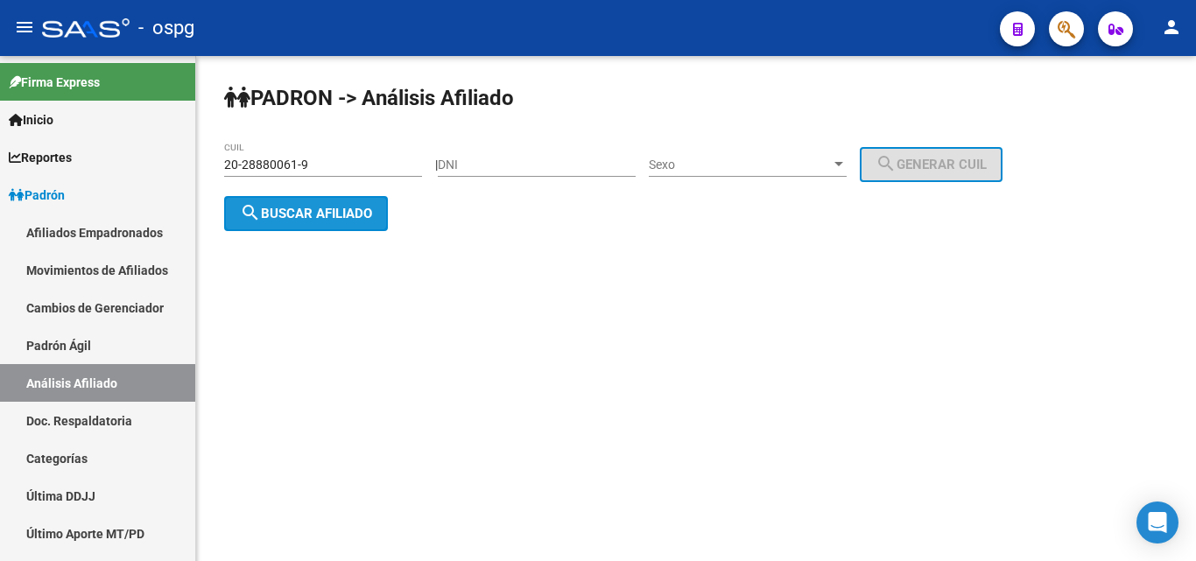
click at [329, 209] on span "search Buscar afiliado" at bounding box center [306, 214] width 132 height 16
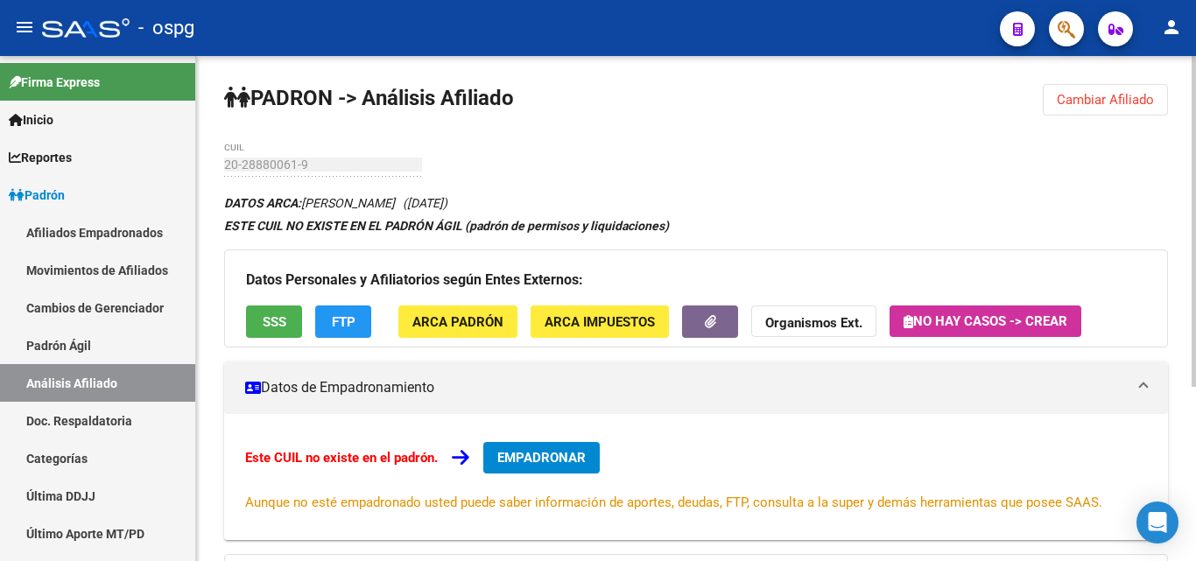
click at [341, 315] on span "FTP" at bounding box center [344, 322] width 24 height 16
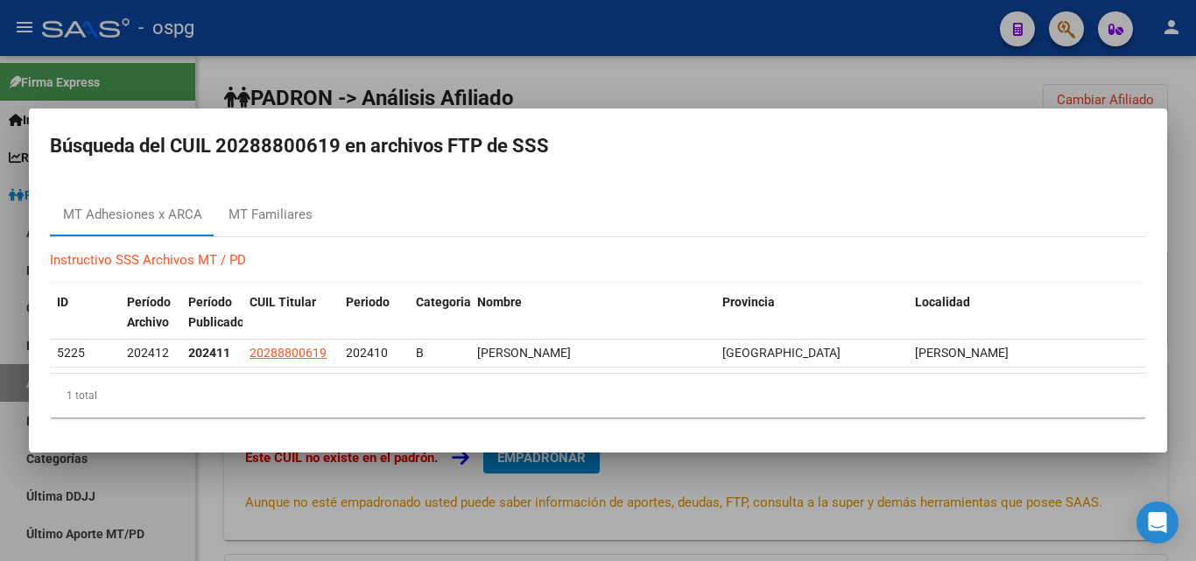
click at [384, 86] on div at bounding box center [598, 280] width 1196 height 561
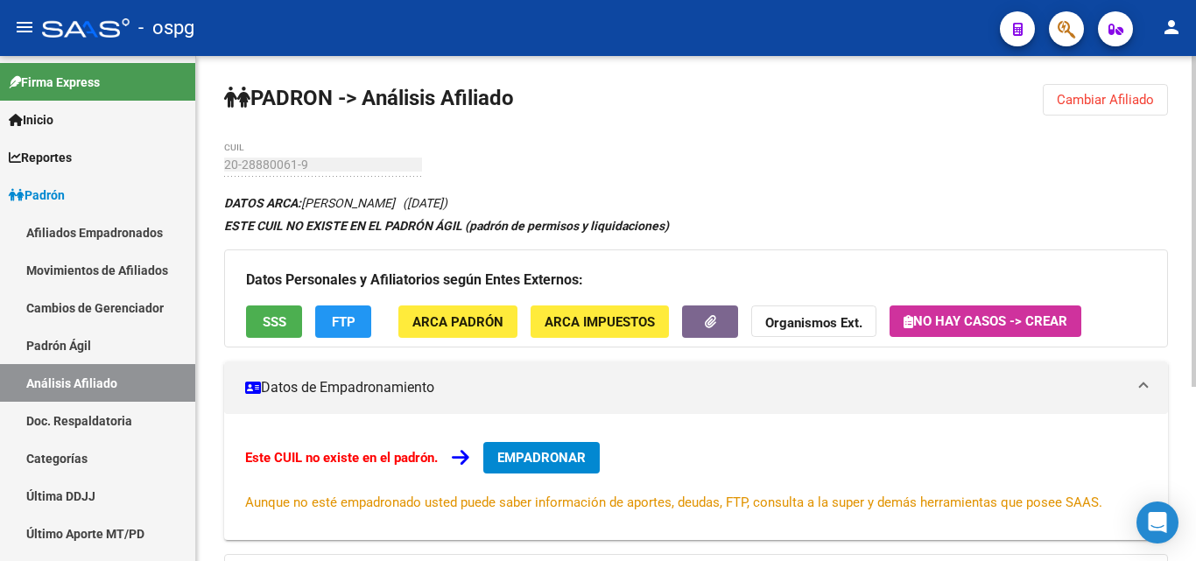
click at [278, 328] on span "SSS" at bounding box center [275, 322] width 24 height 16
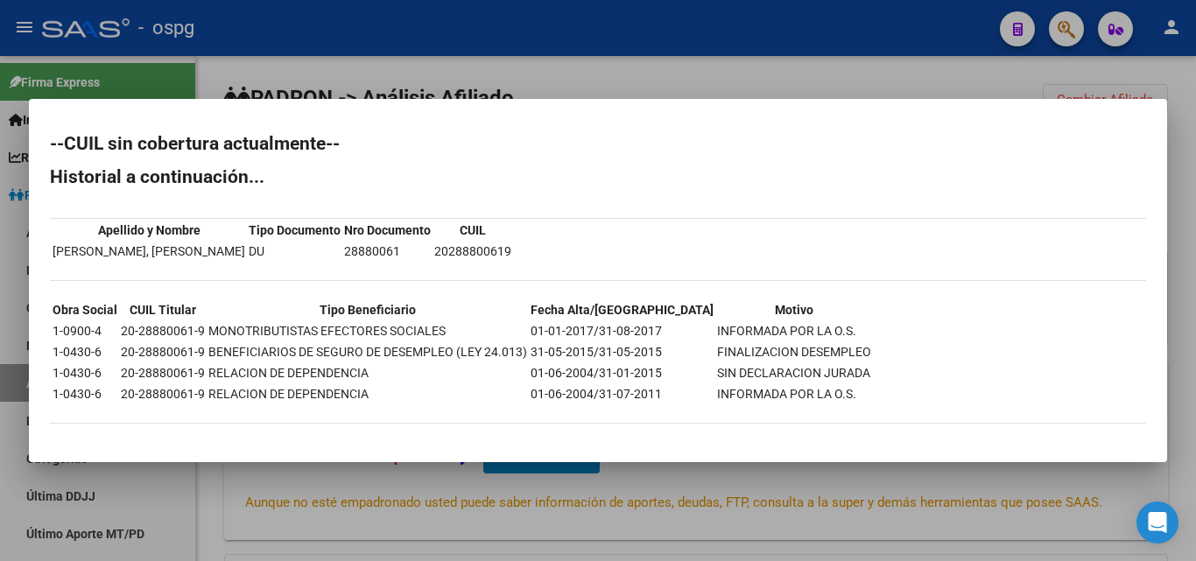
click at [391, 45] on div at bounding box center [598, 280] width 1196 height 561
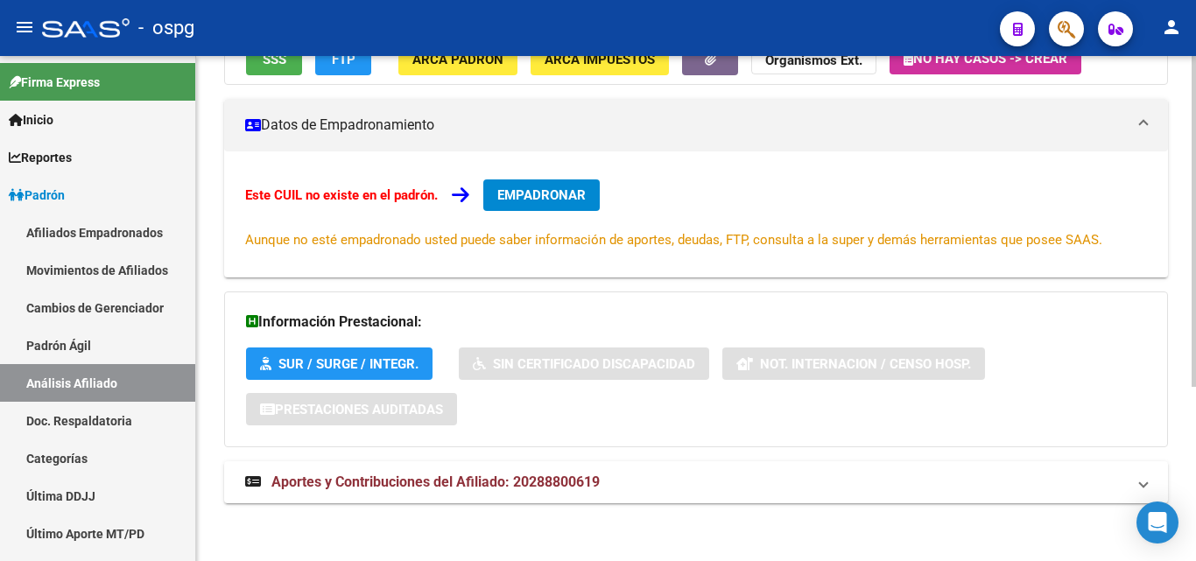
scroll to position [88, 0]
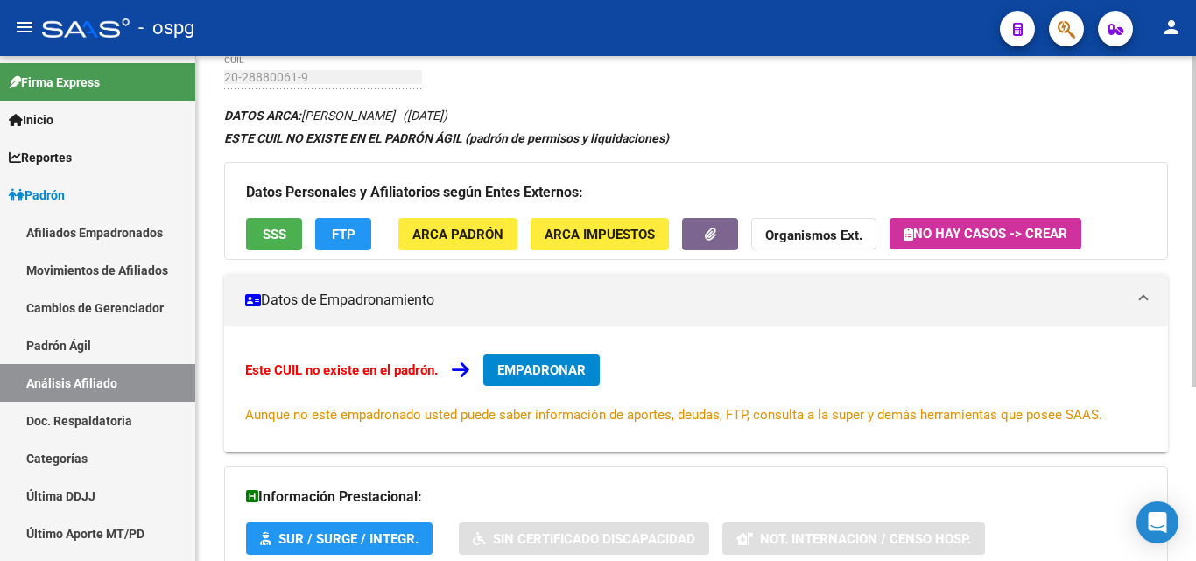
click at [343, 229] on span "FTP" at bounding box center [344, 235] width 24 height 16
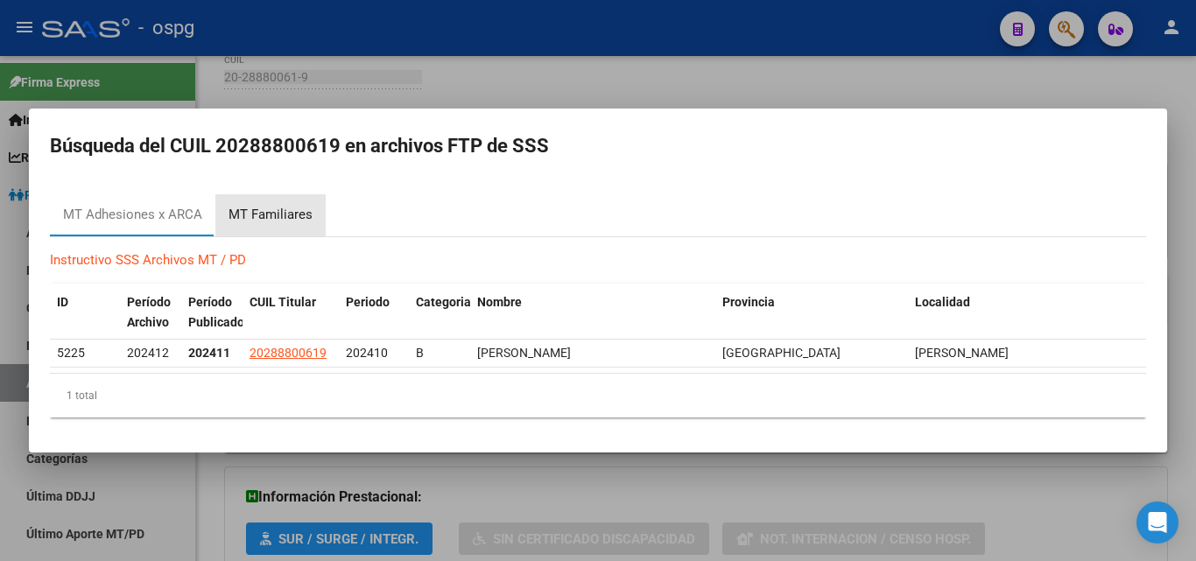
click at [285, 215] on div "MT Familiares" at bounding box center [271, 215] width 84 height 20
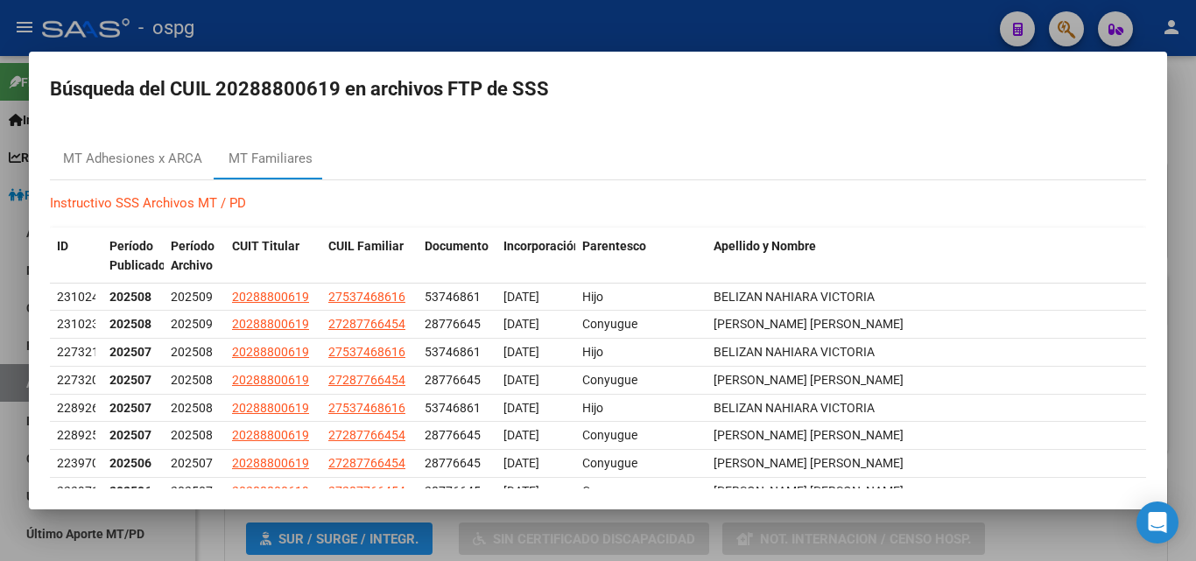
click at [314, 19] on div at bounding box center [598, 280] width 1196 height 561
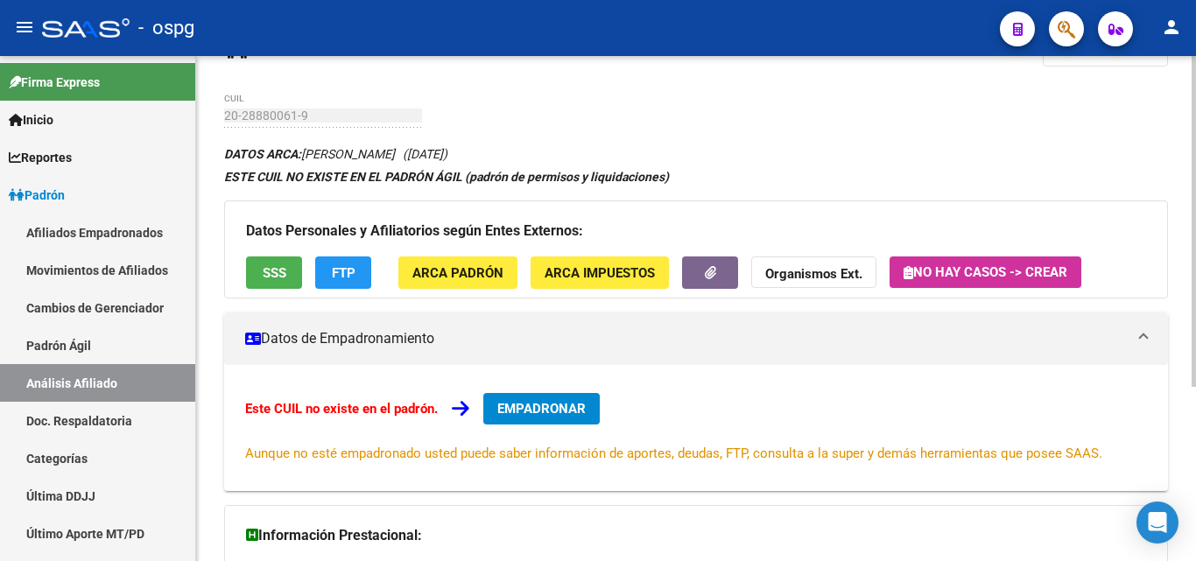
scroll to position [0, 0]
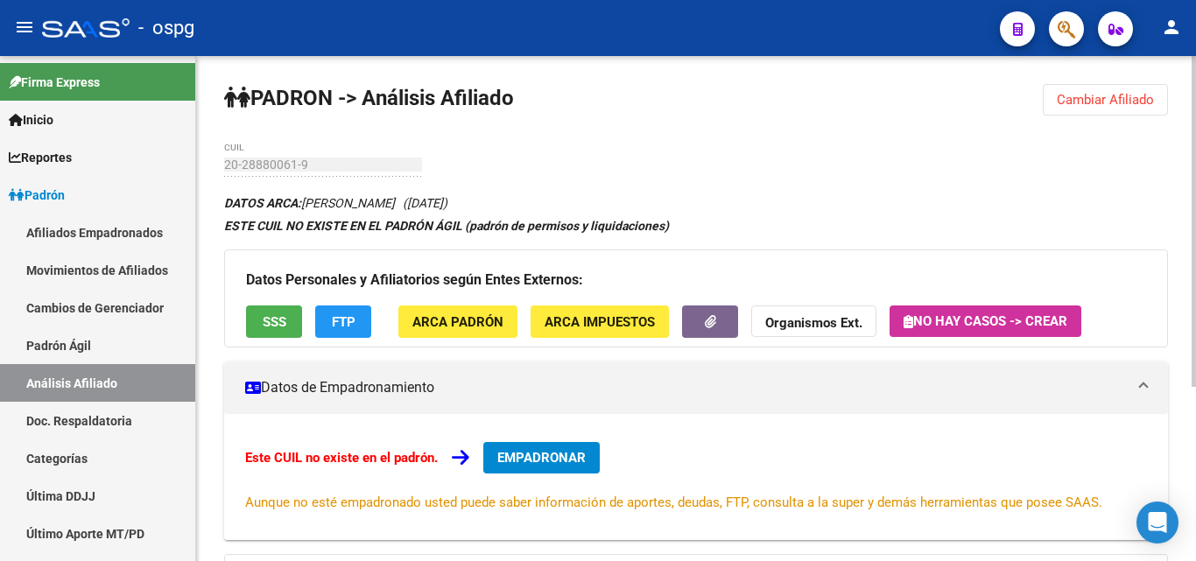
click at [1098, 95] on span "Cambiar Afiliado" at bounding box center [1105, 100] width 97 height 16
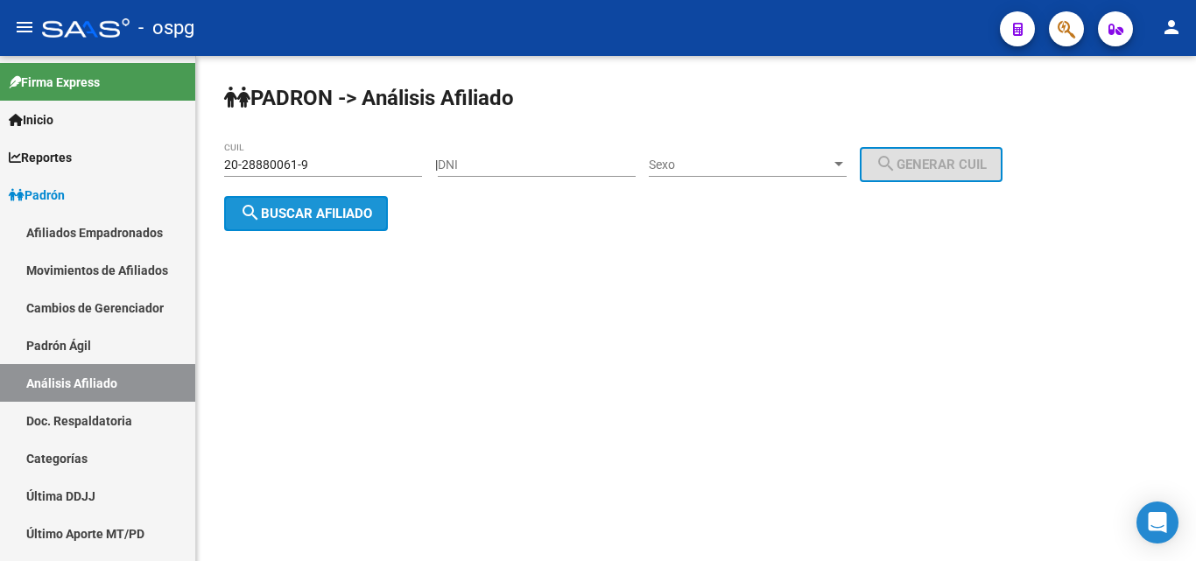
click at [295, 212] on span "search Buscar afiliado" at bounding box center [306, 214] width 132 height 16
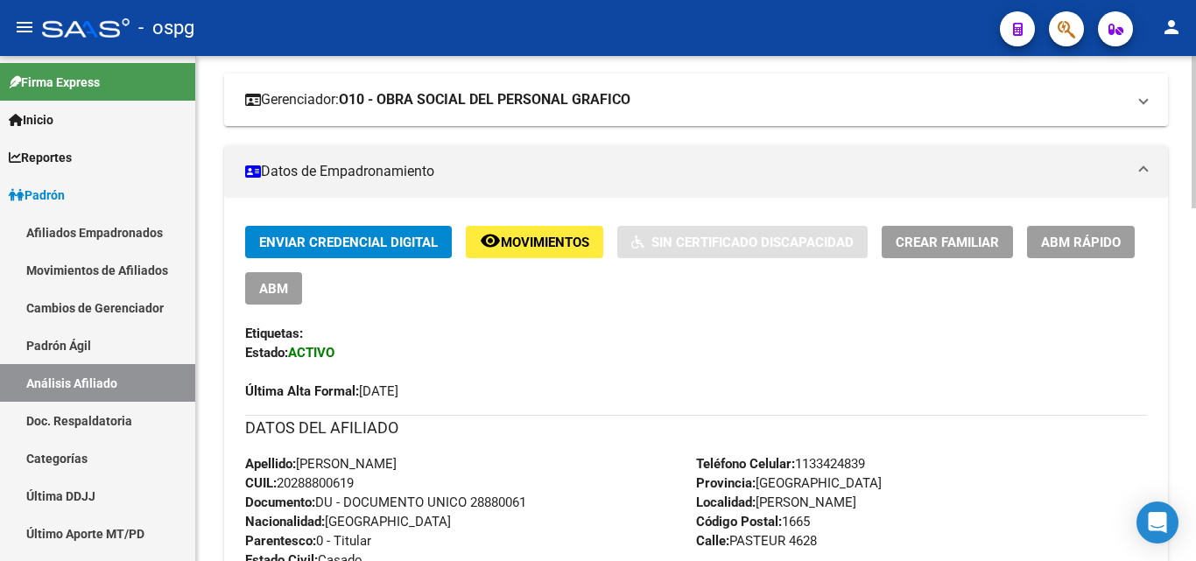
scroll to position [123, 0]
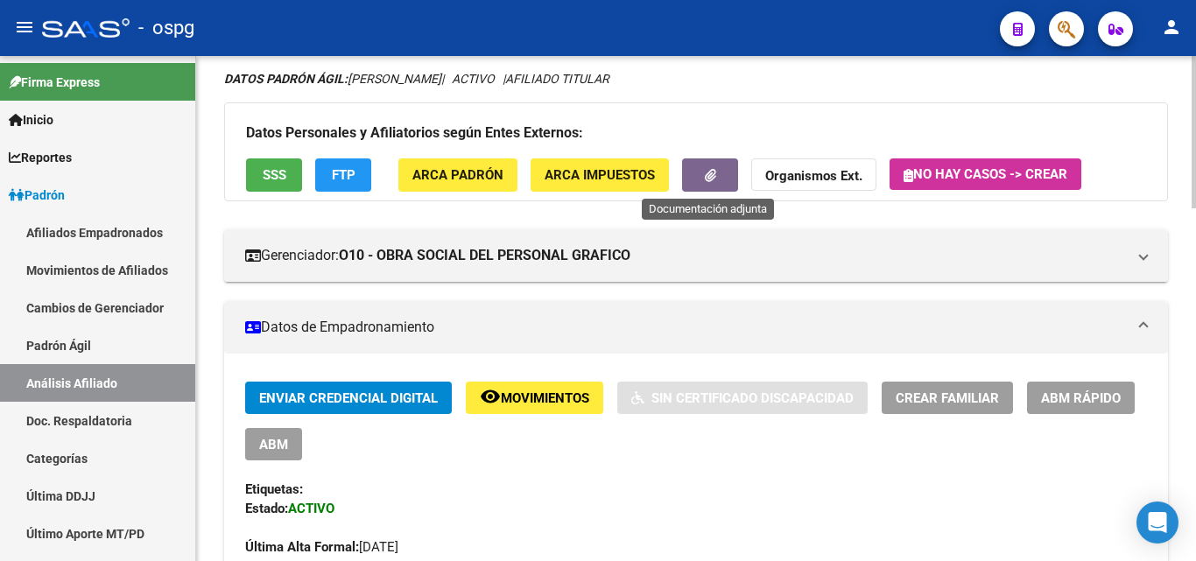
click at [700, 169] on button "button" at bounding box center [710, 175] width 56 height 32
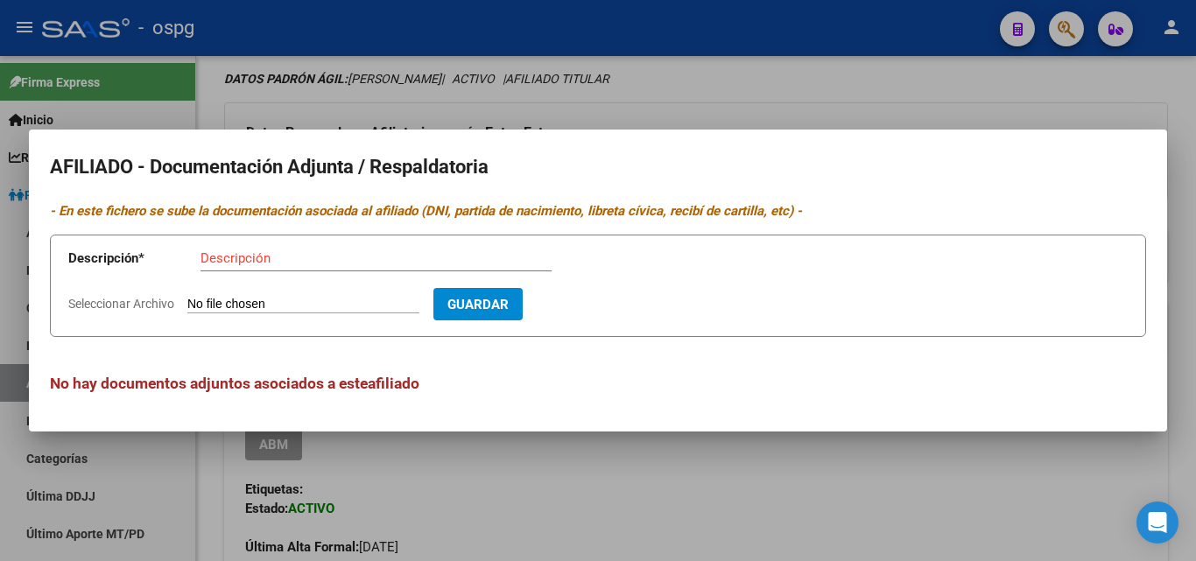
click at [328, 88] on div at bounding box center [598, 280] width 1196 height 561
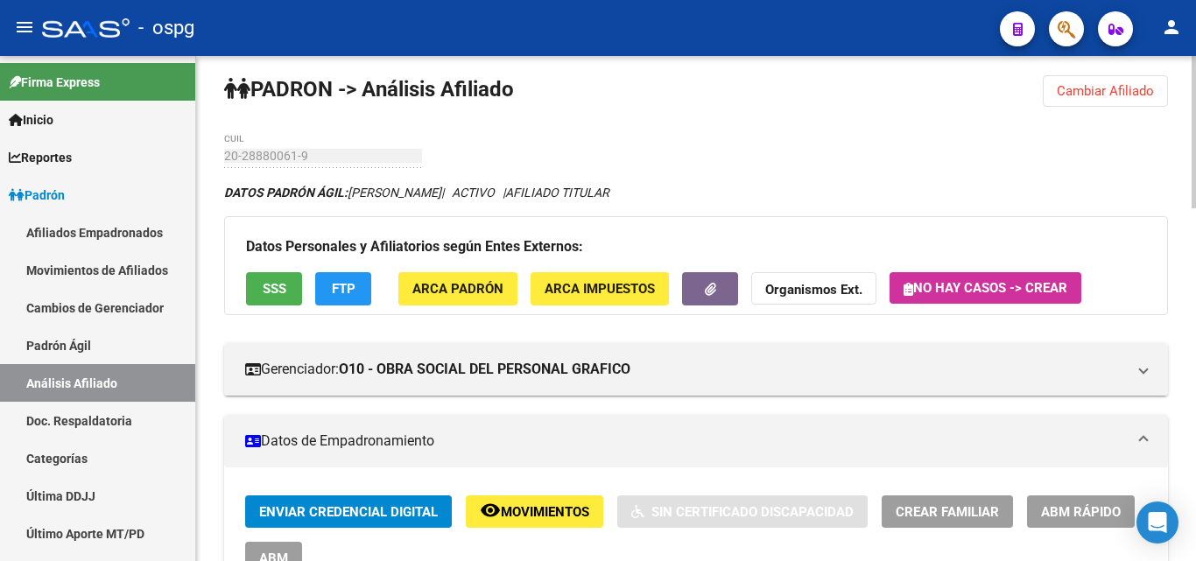
scroll to position [0, 0]
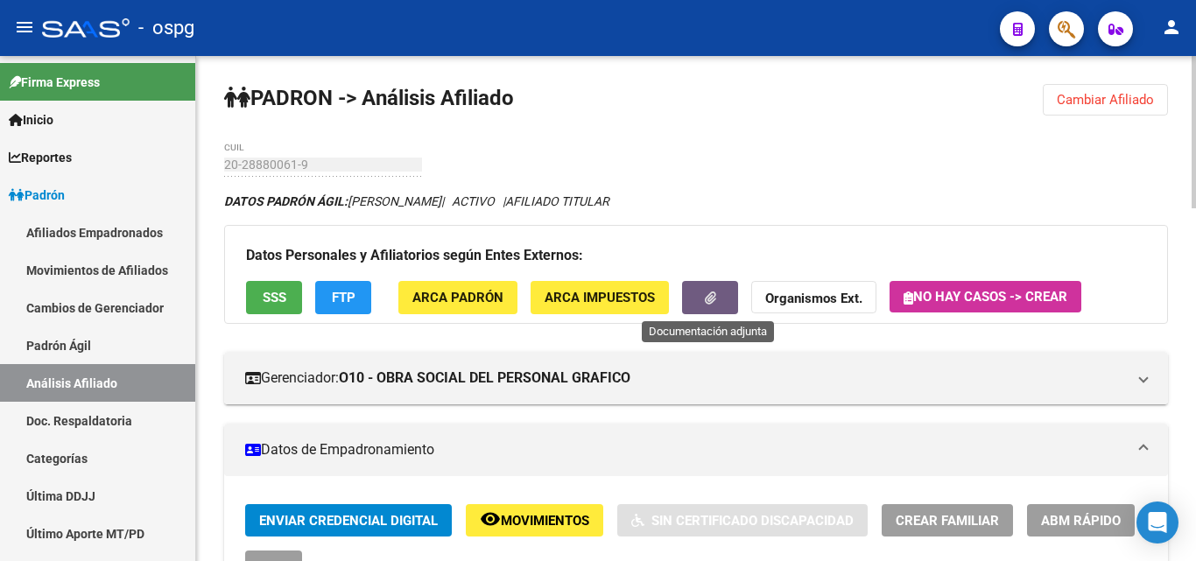
click at [708, 306] on span "button" at bounding box center [710, 299] width 11 height 16
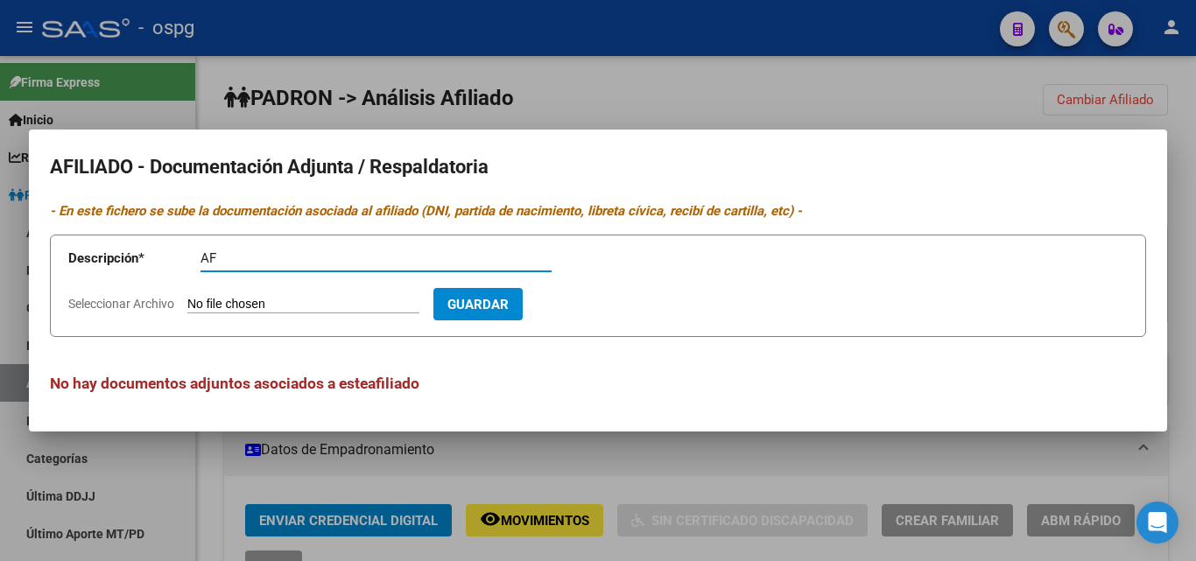
type input "AF"
click at [274, 284] on div "AF Descripción" at bounding box center [376, 266] width 351 height 43
click at [271, 305] on input "Seleccionar Archivo" at bounding box center [303, 305] width 232 height 17
type input "C:\fakepath\RECLAMO BELIZAN.pdf"
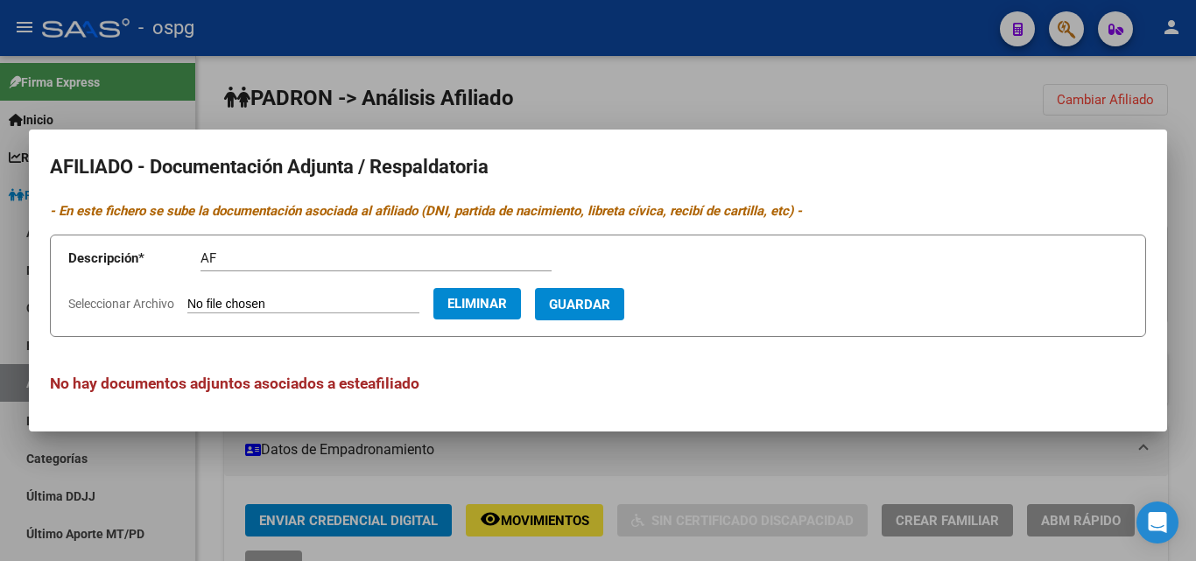
click at [610, 306] on span "Guardar" at bounding box center [579, 305] width 61 height 16
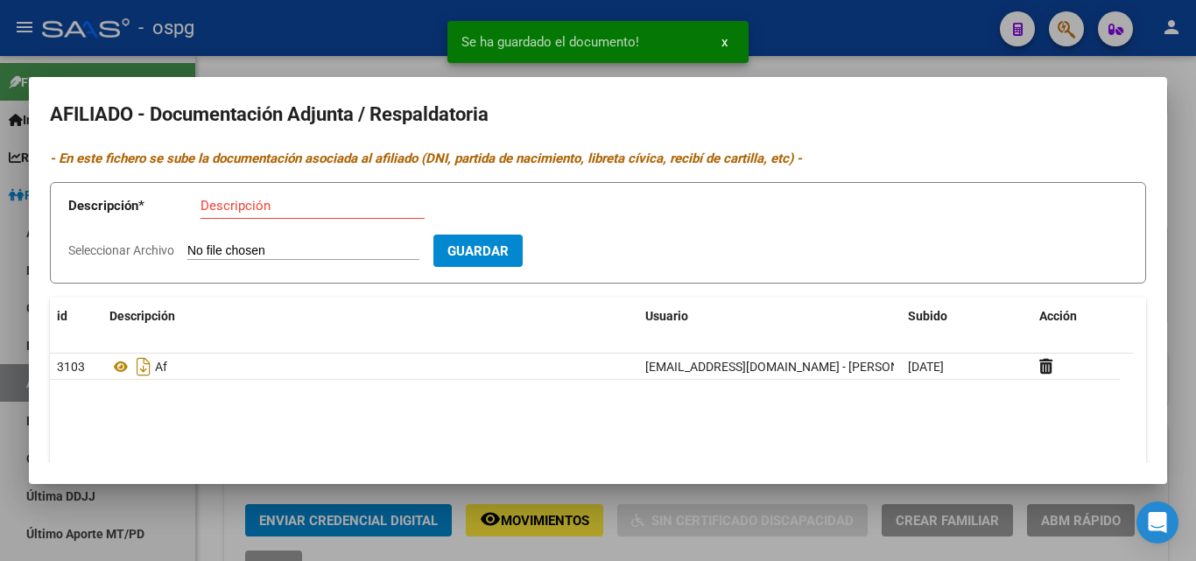
click at [243, 199] on input "Descripción" at bounding box center [313, 206] width 224 height 16
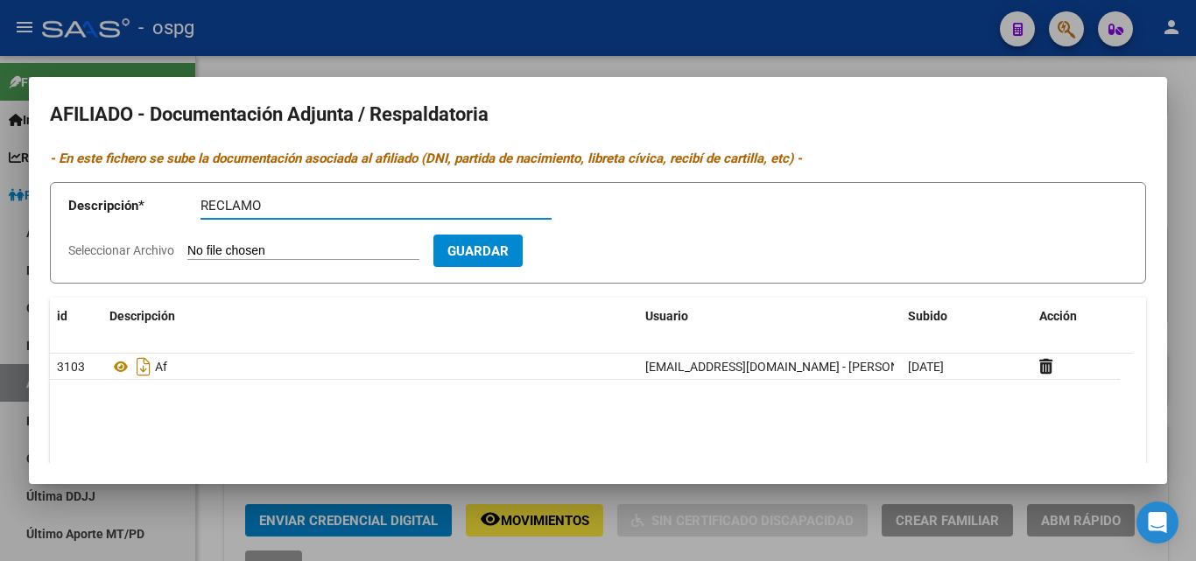
type input "RECLAMO"
click at [222, 252] on input "Seleccionar Archivo" at bounding box center [303, 251] width 232 height 17
type input "C:\fakepath\Informe Belizan Ricardo.pdf"
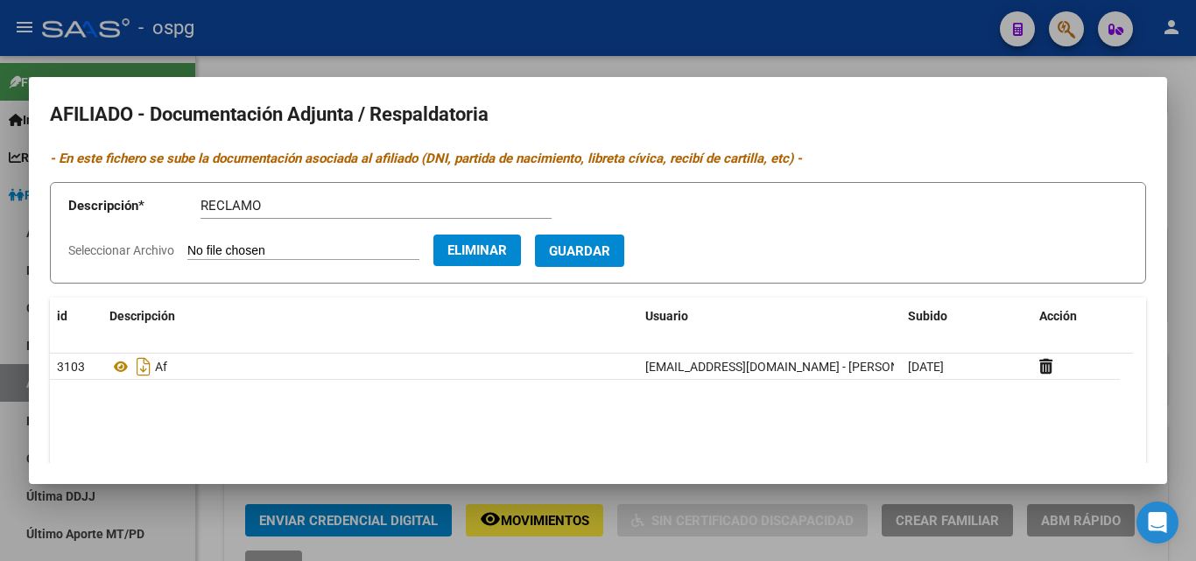
click at [610, 257] on span "Guardar" at bounding box center [579, 251] width 61 height 16
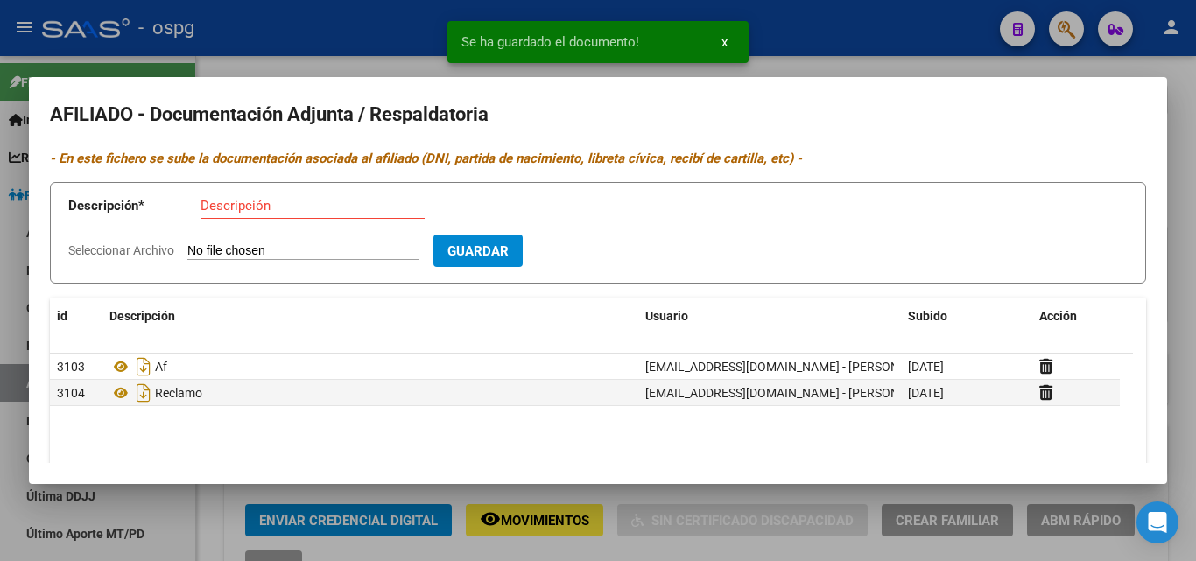
click at [248, 35] on div at bounding box center [598, 280] width 1196 height 561
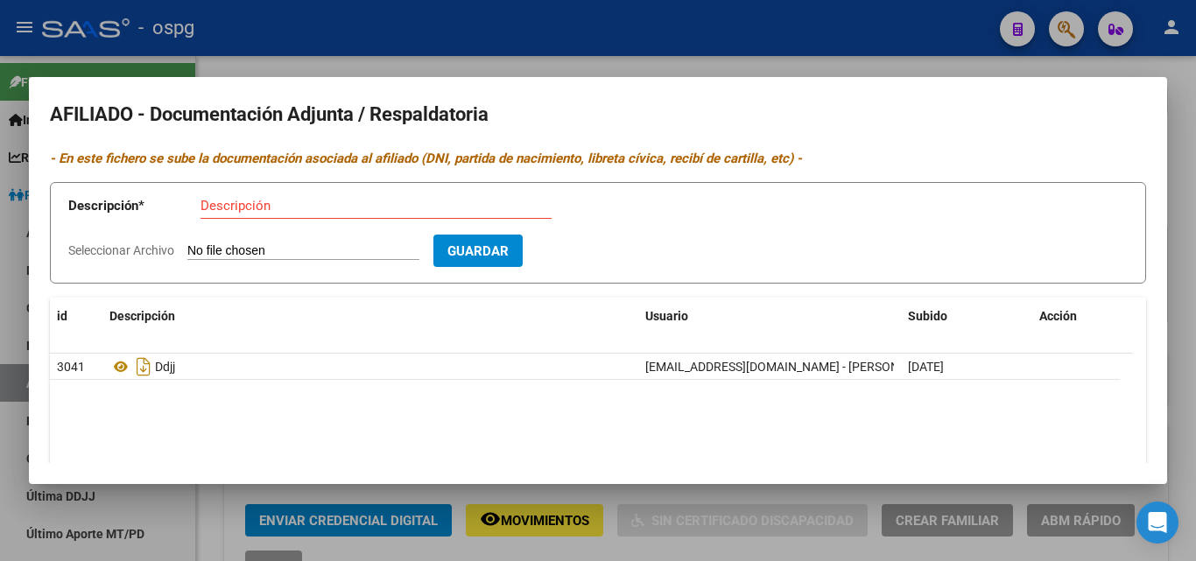
click at [314, 46] on div at bounding box center [598, 280] width 1196 height 561
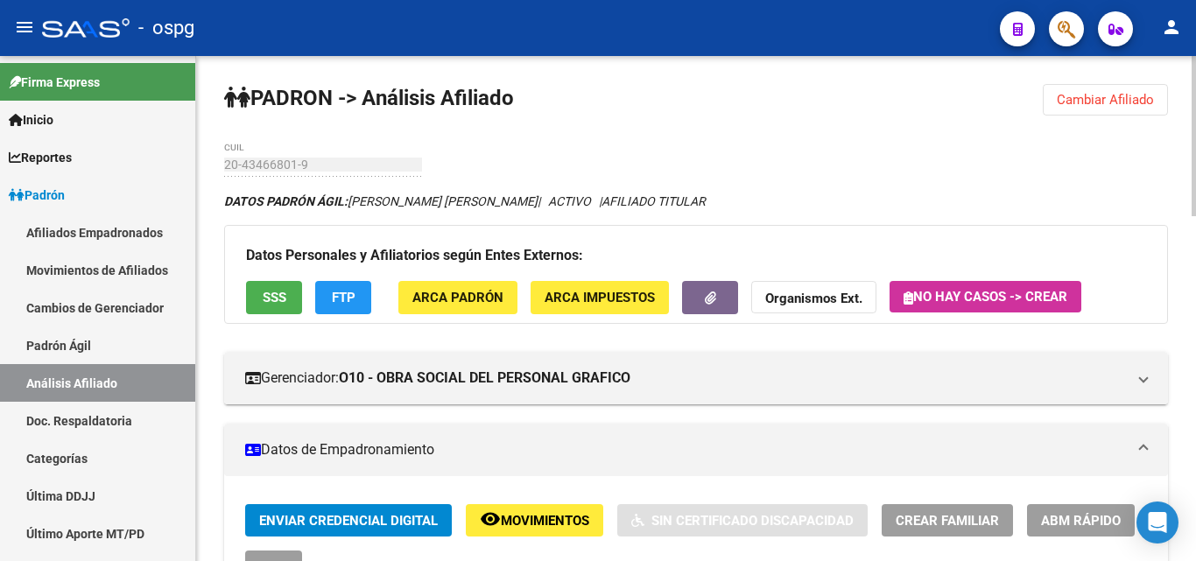
click at [1117, 98] on span "Cambiar Afiliado" at bounding box center [1105, 100] width 97 height 16
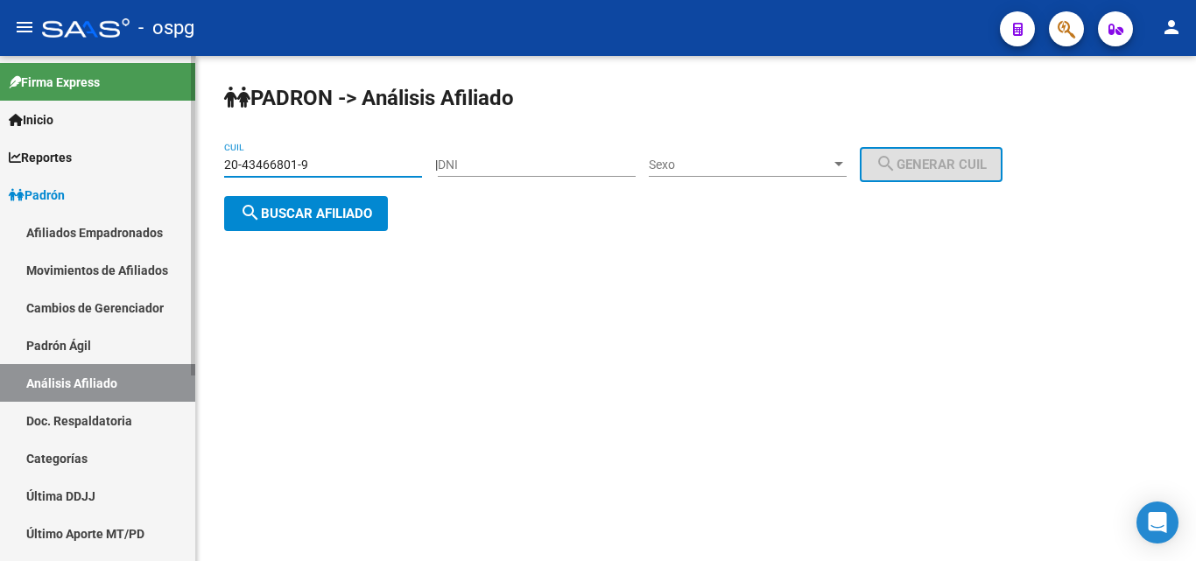
drag, startPoint x: 201, startPoint y: 166, endPoint x: 161, endPoint y: 155, distance: 40.8
click at [169, 168] on mat-sidenav-container "Firma Express Inicio Calendario SSS Instructivos Contacto OS Reportes Ingresos …" at bounding box center [598, 308] width 1196 height 505
type input "20-28880061-9"
click at [307, 215] on span "search Buscar afiliado" at bounding box center [306, 214] width 132 height 16
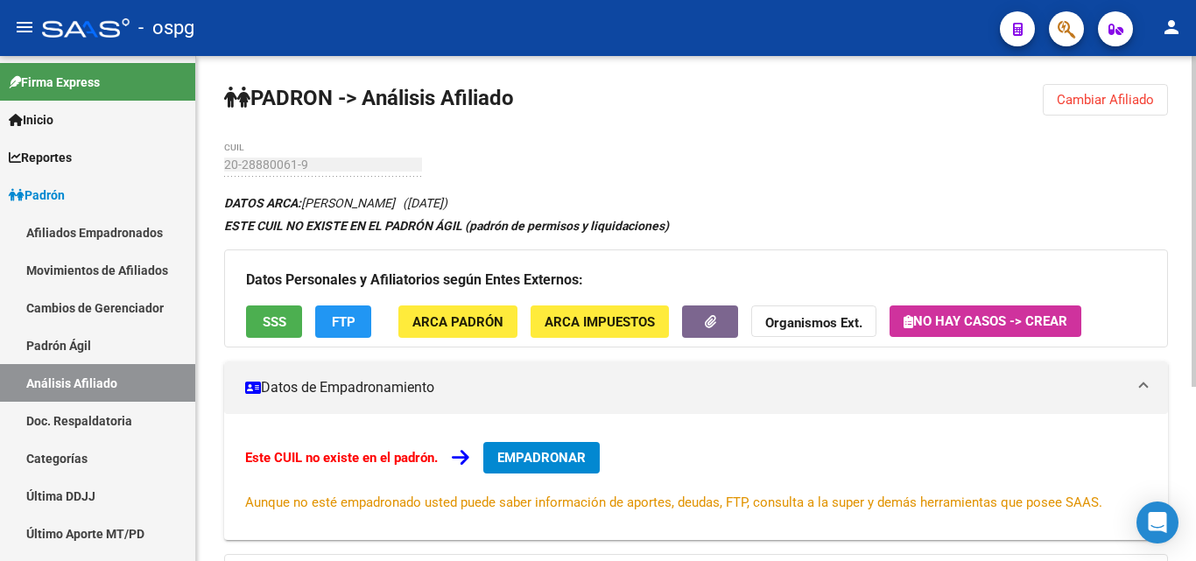
click at [516, 476] on div "Este CUIL no existe en el padrón. EMPADRONAR Aunque no esté empadronado usted p…" at bounding box center [696, 477] width 902 height 70
click at [540, 464] on span "EMPADRONAR" at bounding box center [541, 458] width 88 height 16
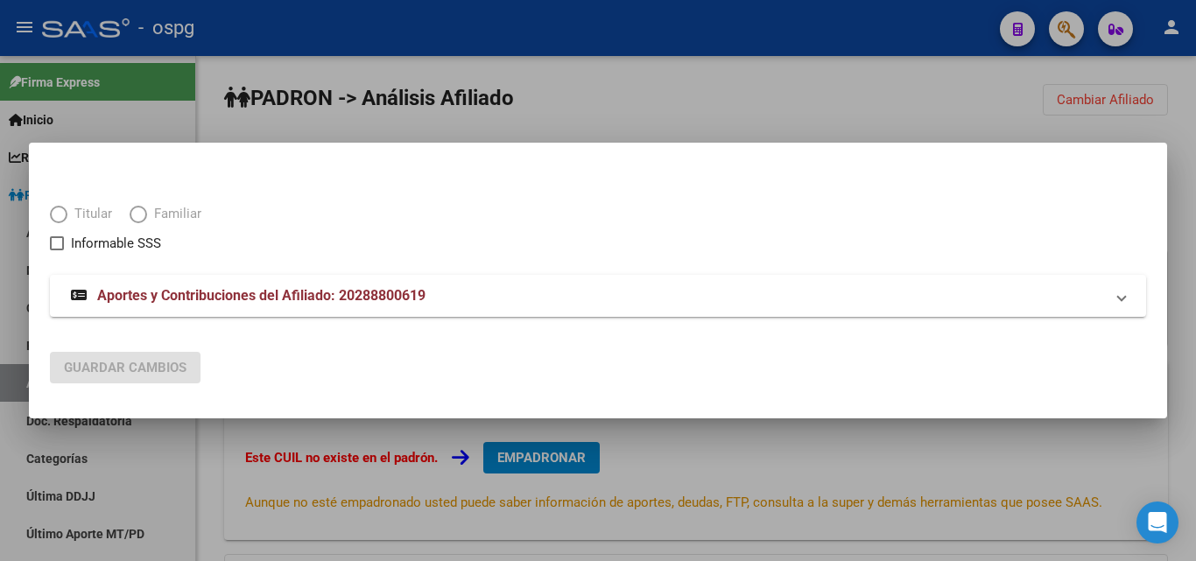
click at [57, 216] on span "Elija una opción" at bounding box center [59, 215] width 18 height 18
click at [57, 216] on input "Titular" at bounding box center [59, 215] width 18 height 18
radio input "true"
checkbox input "true"
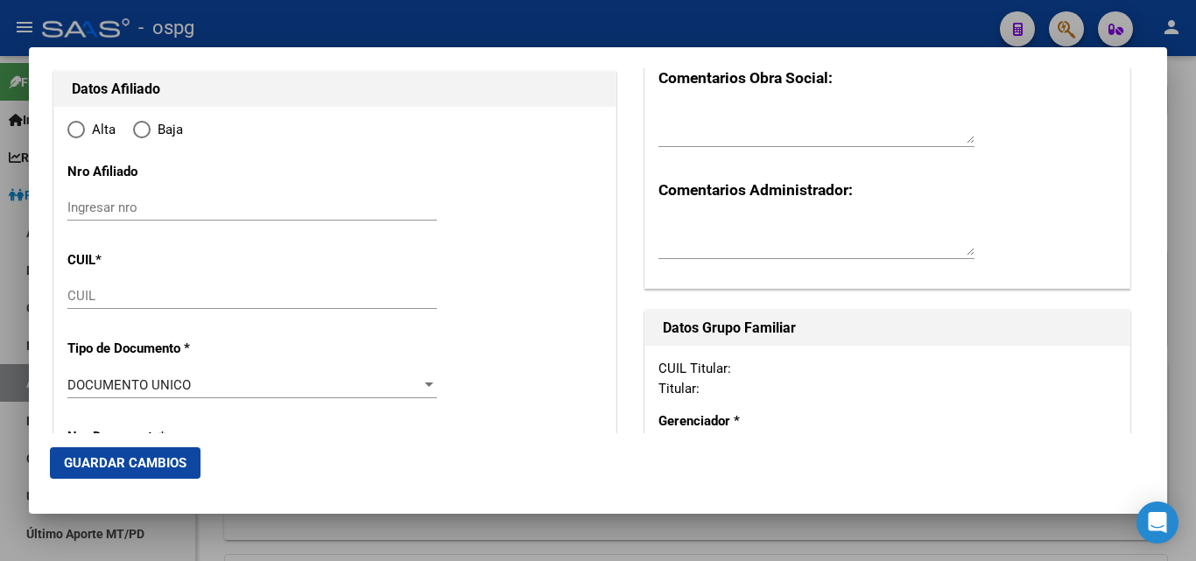
type input "20-28880061-9"
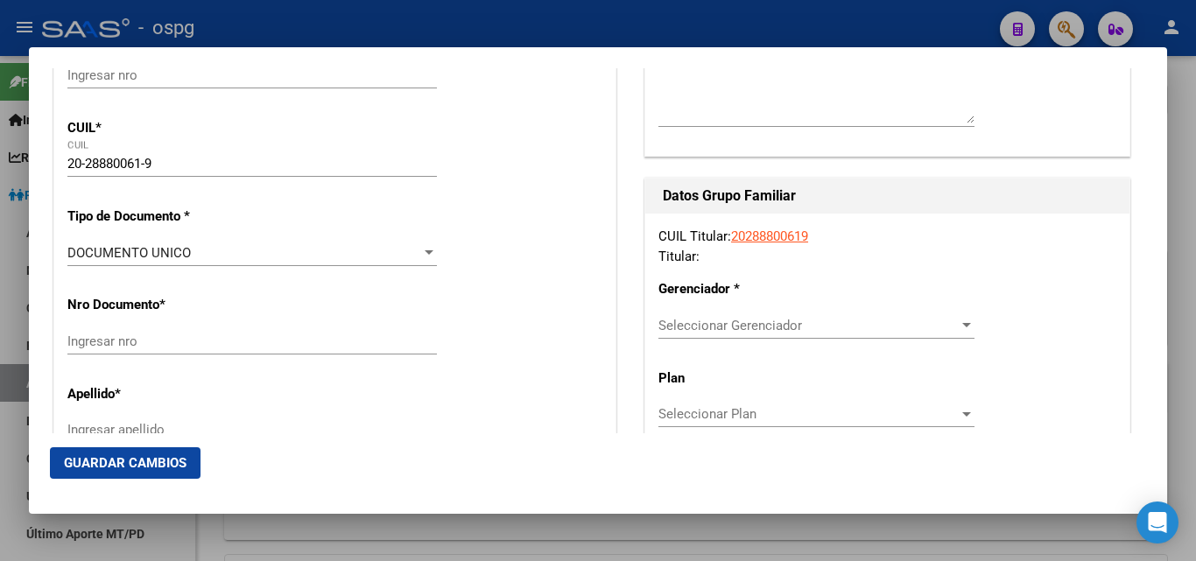
type input "28880061"
type input "[PERSON_NAME]"
type input "[DATE]"
type input "[PERSON_NAME]"
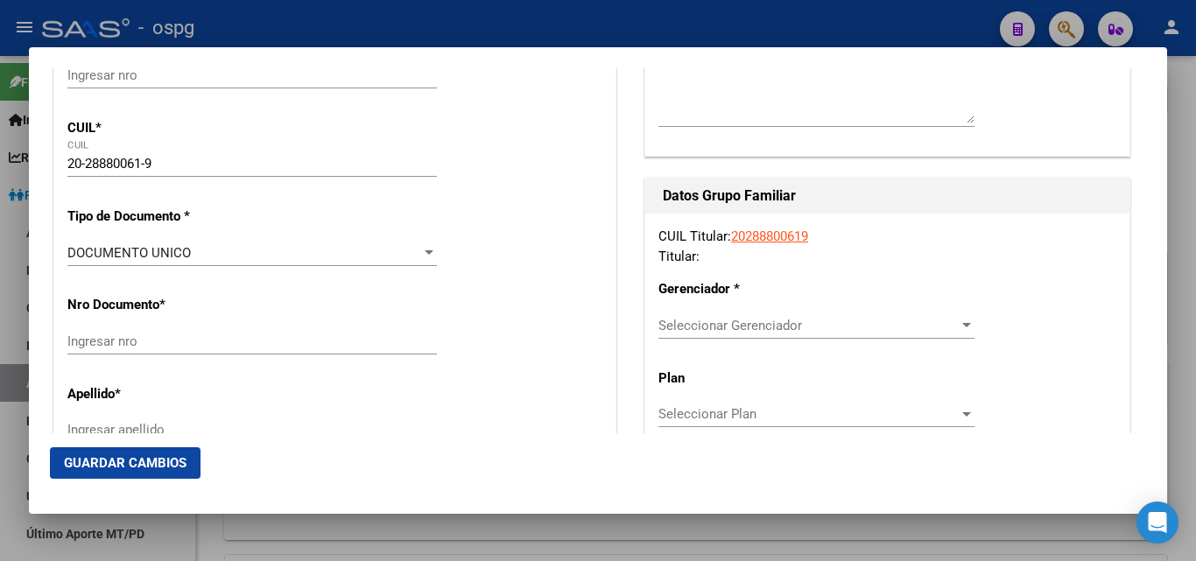
type input "1665"
type input "PASTEUR"
type input "4628"
radio input "true"
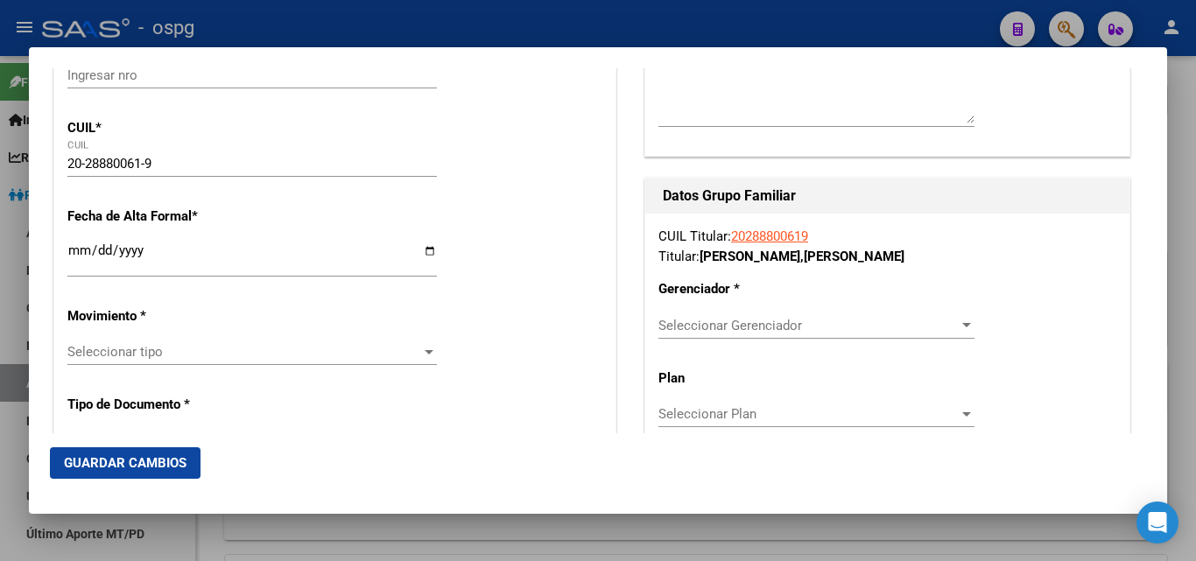
type input "[PERSON_NAME]"
click at [90, 259] on input "Ingresar fecha" at bounding box center [252, 257] width 370 height 28
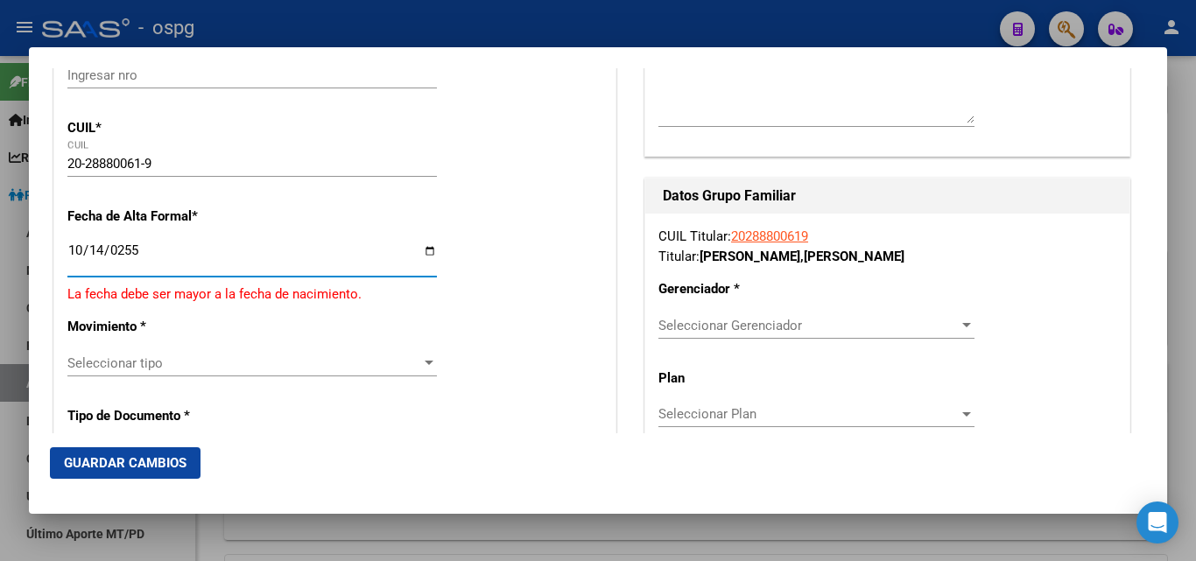
scroll to position [350, 0]
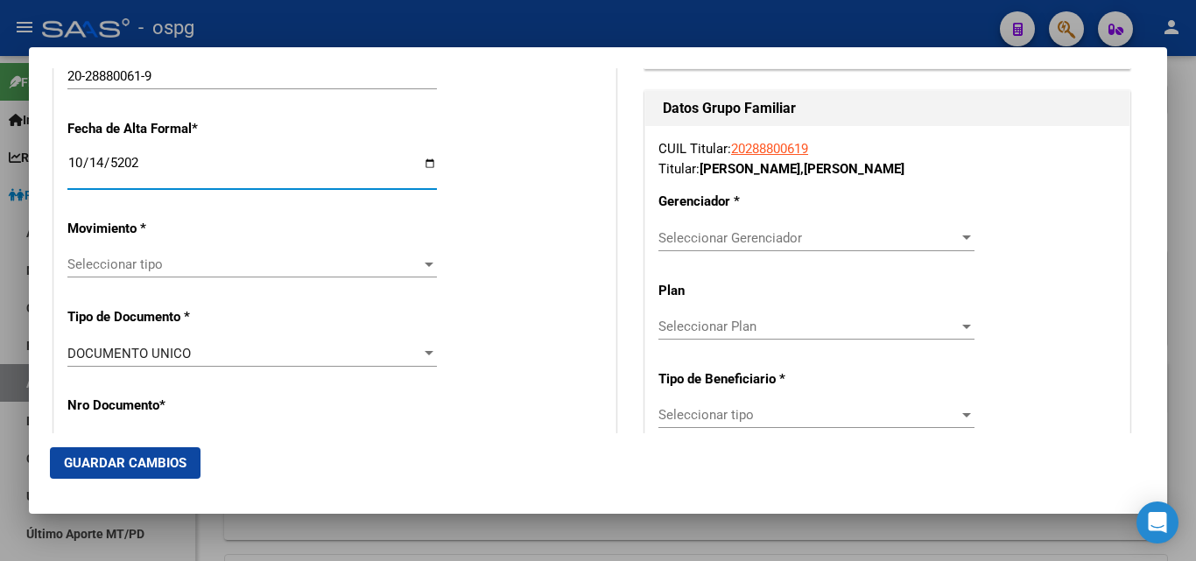
type input "[DATE]"
click at [182, 269] on span "Seleccionar tipo" at bounding box center [244, 265] width 354 height 16
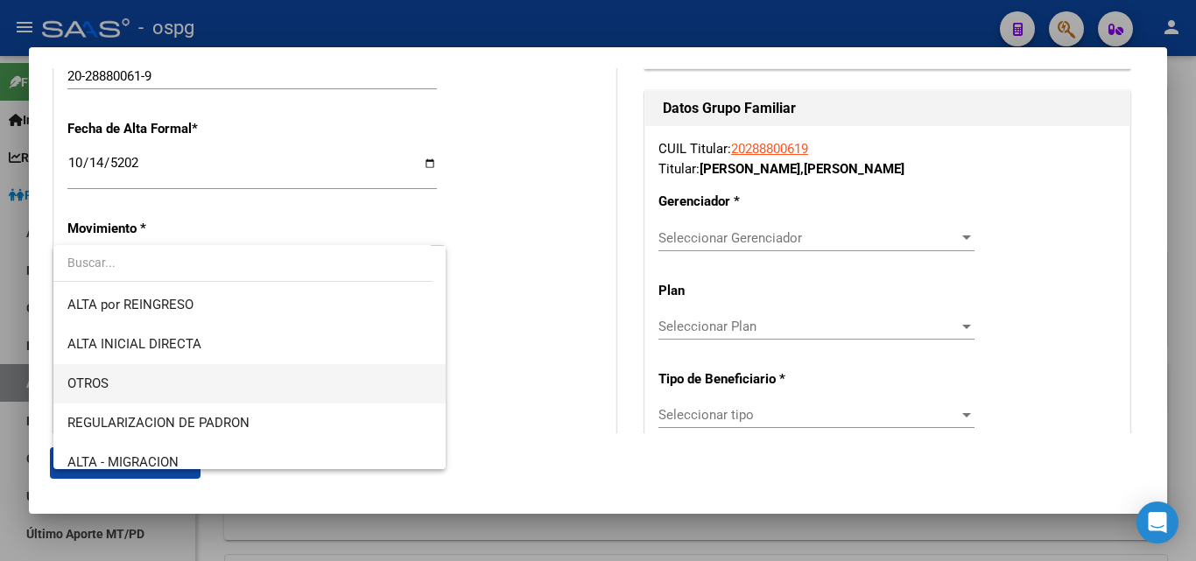
scroll to position [0, 0]
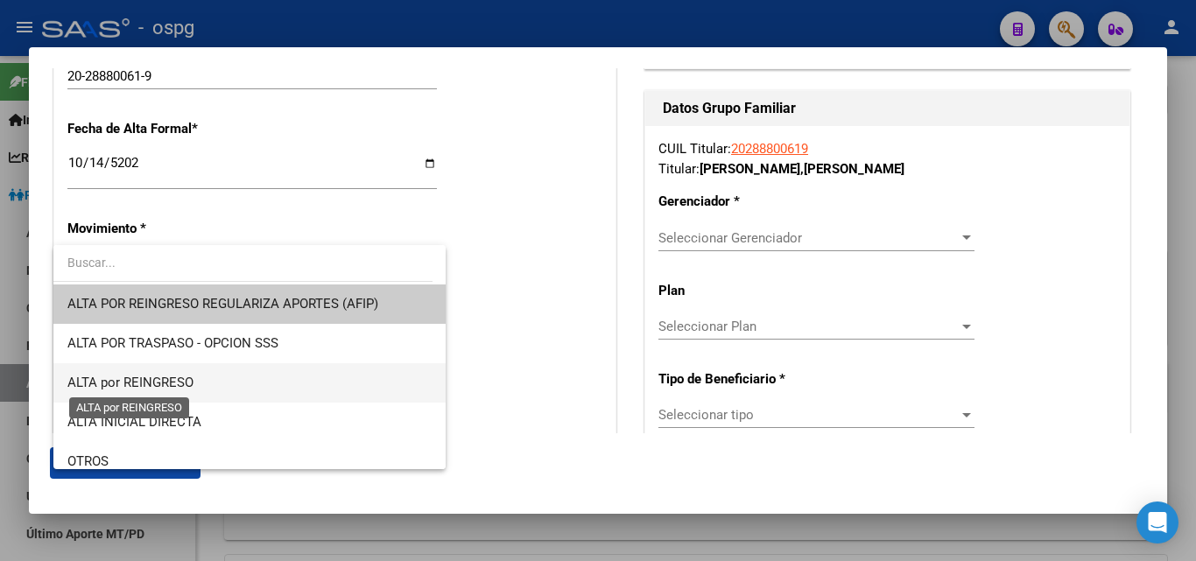
click at [160, 381] on span "ALTA por REINGRESO" at bounding box center [130, 383] width 126 height 16
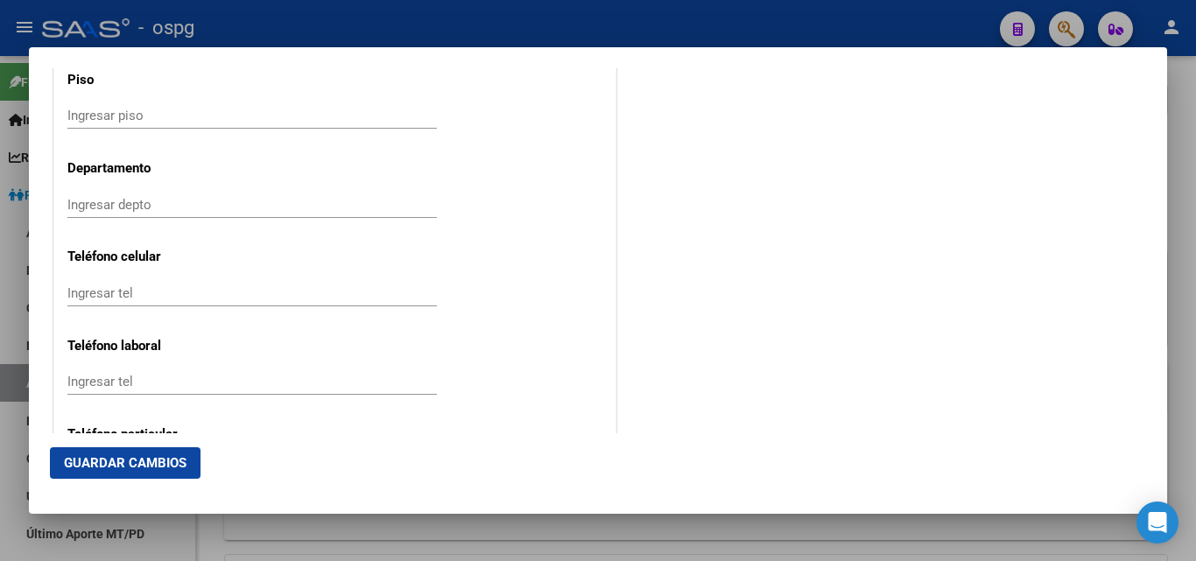
scroll to position [2393, 0]
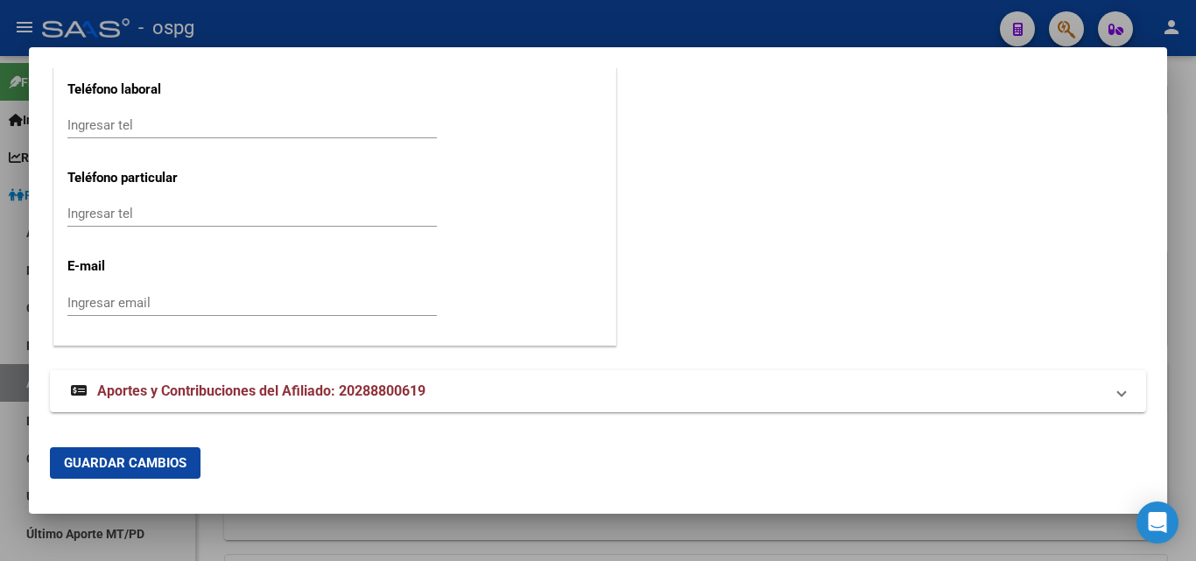
click at [83, 300] on input "Ingresar email" at bounding box center [252, 303] width 370 height 16
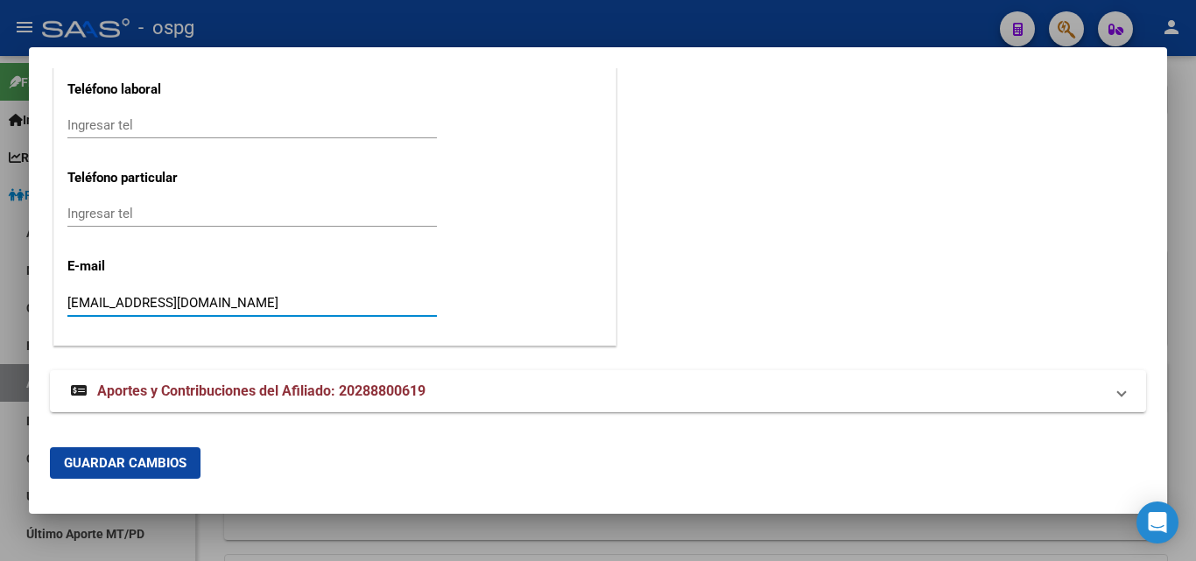
type input "[EMAIL_ADDRESS][DOMAIN_NAME]"
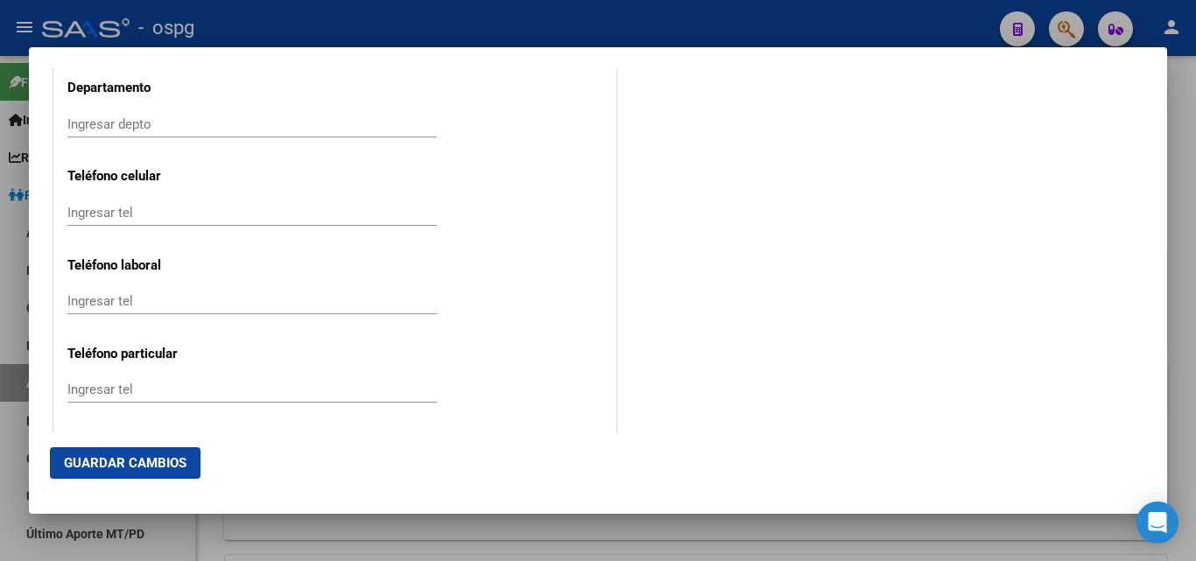
scroll to position [2218, 0]
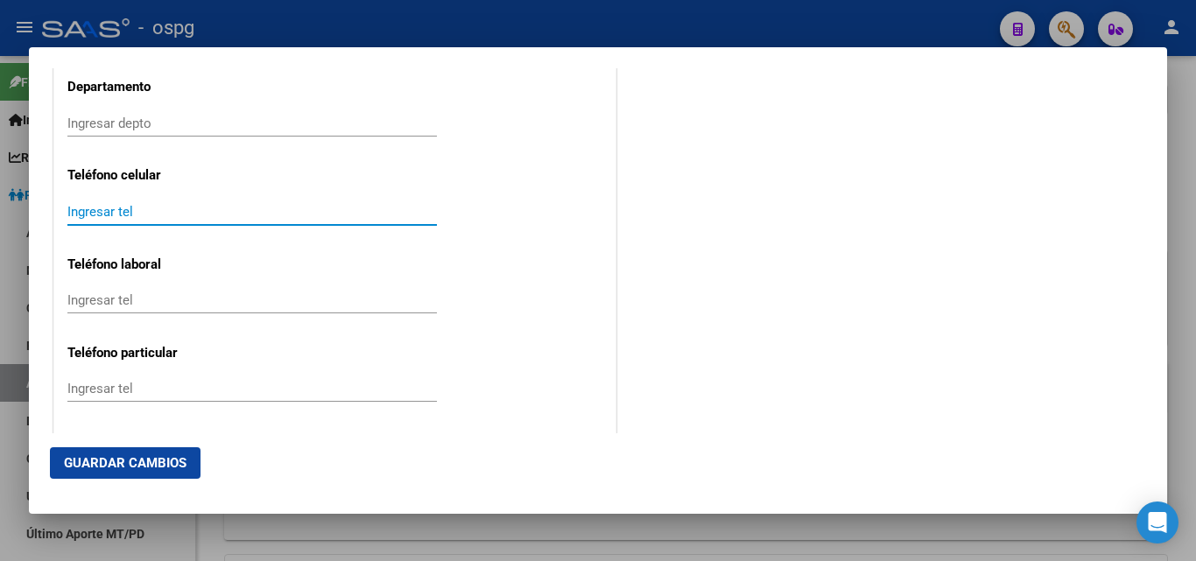
drag, startPoint x: 88, startPoint y: 208, endPoint x: 74, endPoint y: 201, distance: 15.3
click at [88, 207] on input "Ingresar tel" at bounding box center [252, 212] width 370 height 16
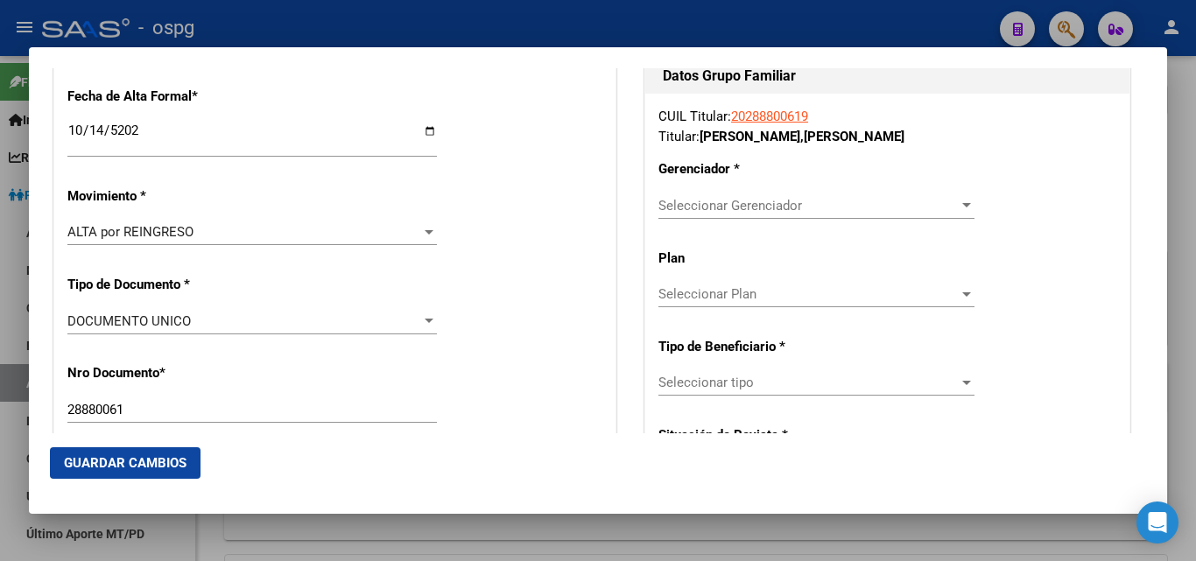
scroll to position [379, 0]
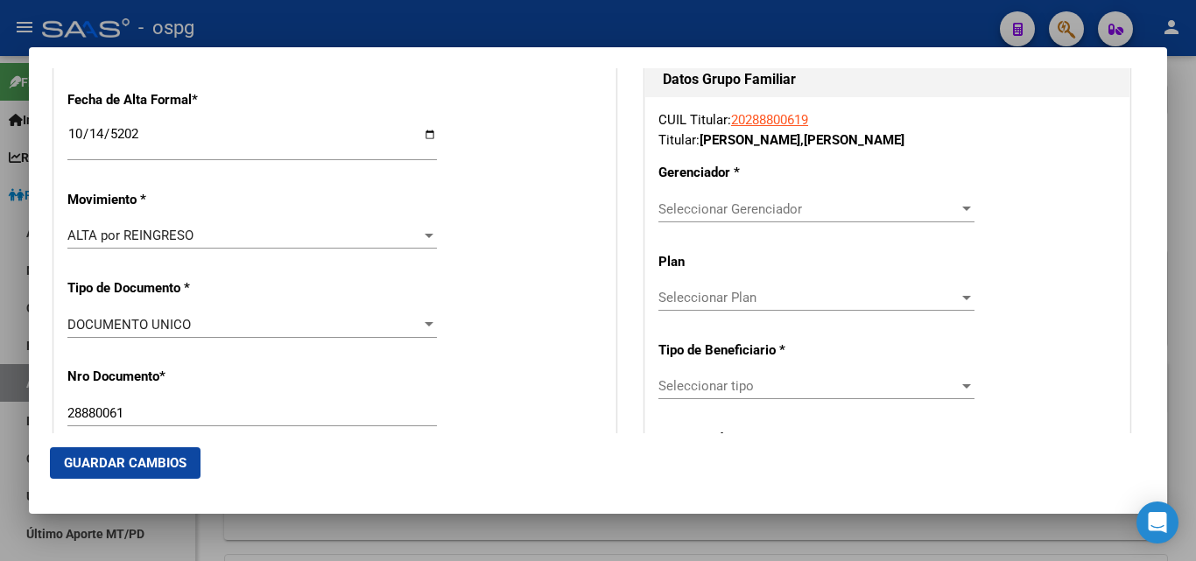
type input "1133424839"
click at [714, 213] on span "Seleccionar Gerenciador" at bounding box center [809, 209] width 300 height 16
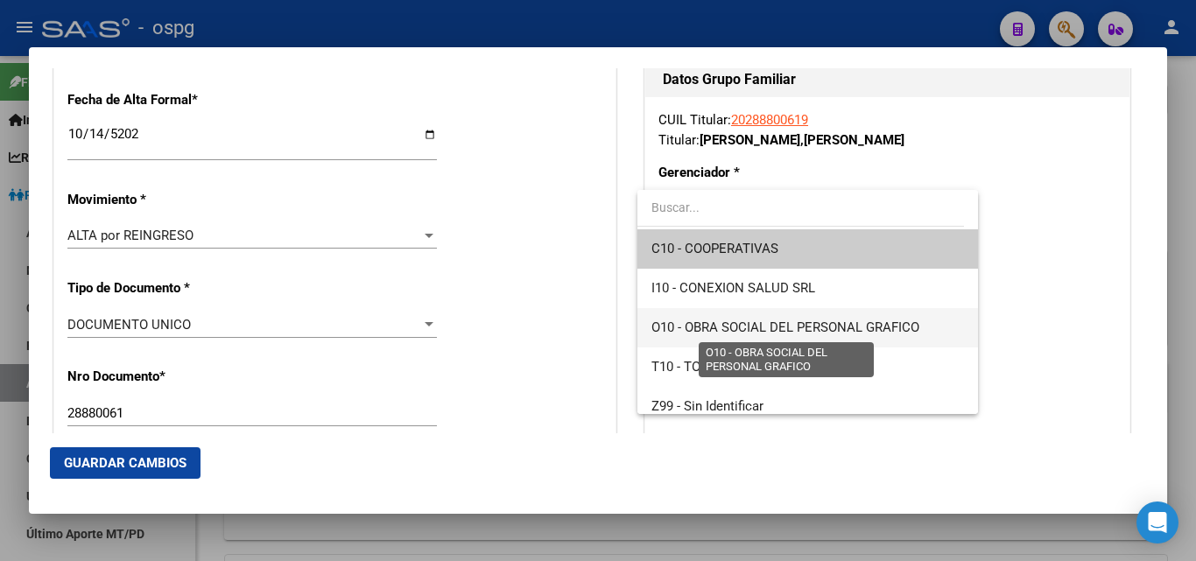
click at [772, 322] on span "O10 - OBRA SOCIAL DEL PERSONAL GRAFICO" at bounding box center [786, 328] width 268 height 16
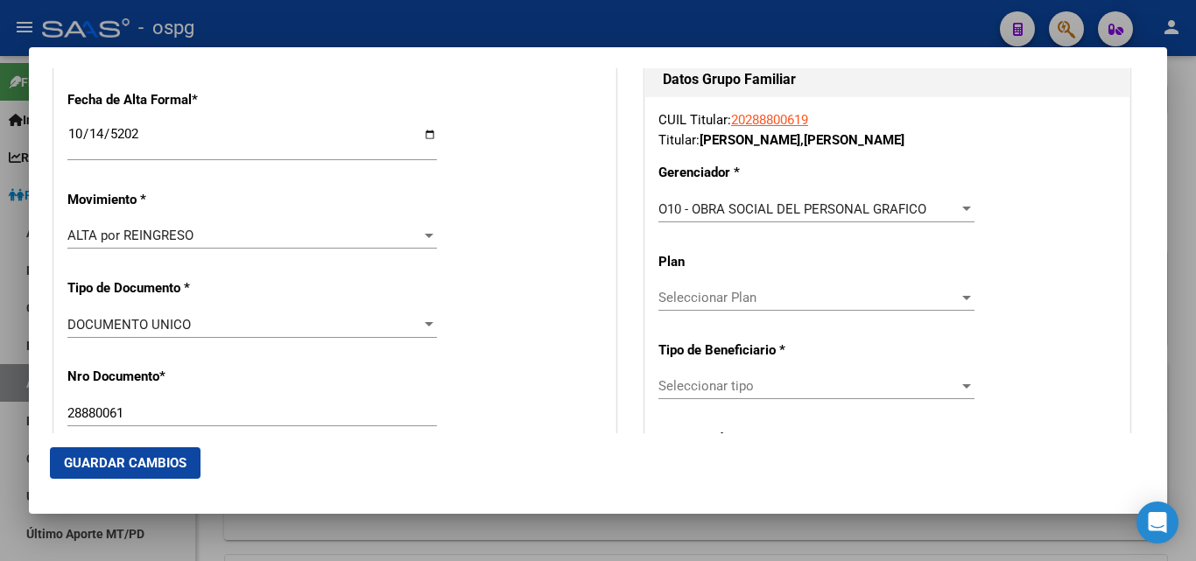
click at [779, 191] on div "CUIL Titular: 20288800619 Titular: [PERSON_NAME] [PERSON_NAME] Gerenciador * O1…" at bounding box center [887, 384] width 484 height 574
click at [793, 204] on span "O10 - OBRA SOCIAL DEL PERSONAL GRAFICO" at bounding box center [793, 209] width 268 height 16
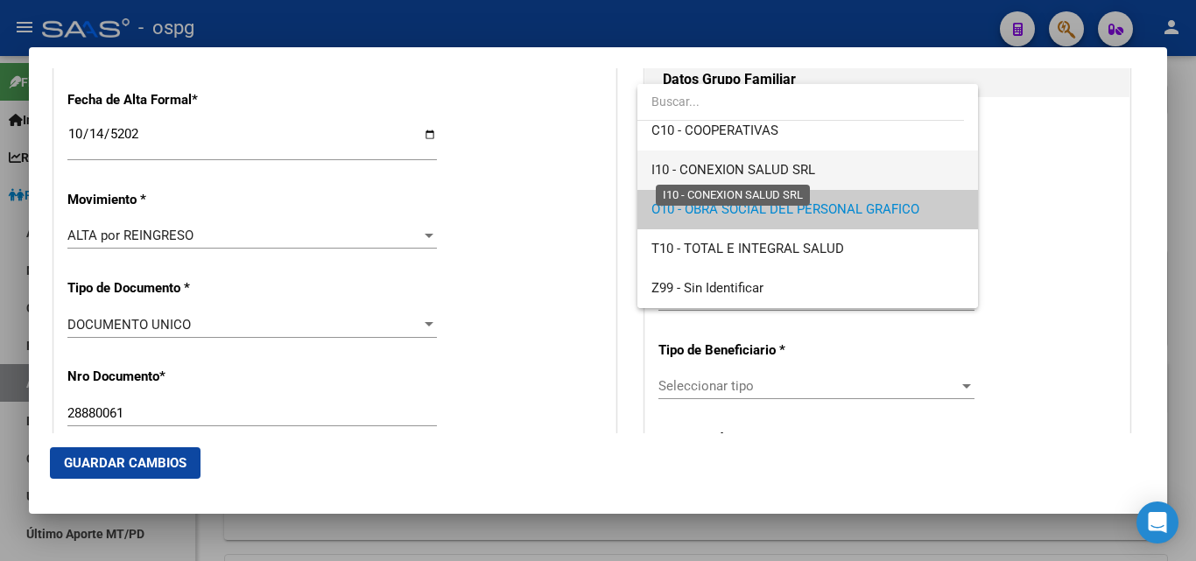
scroll to position [0, 0]
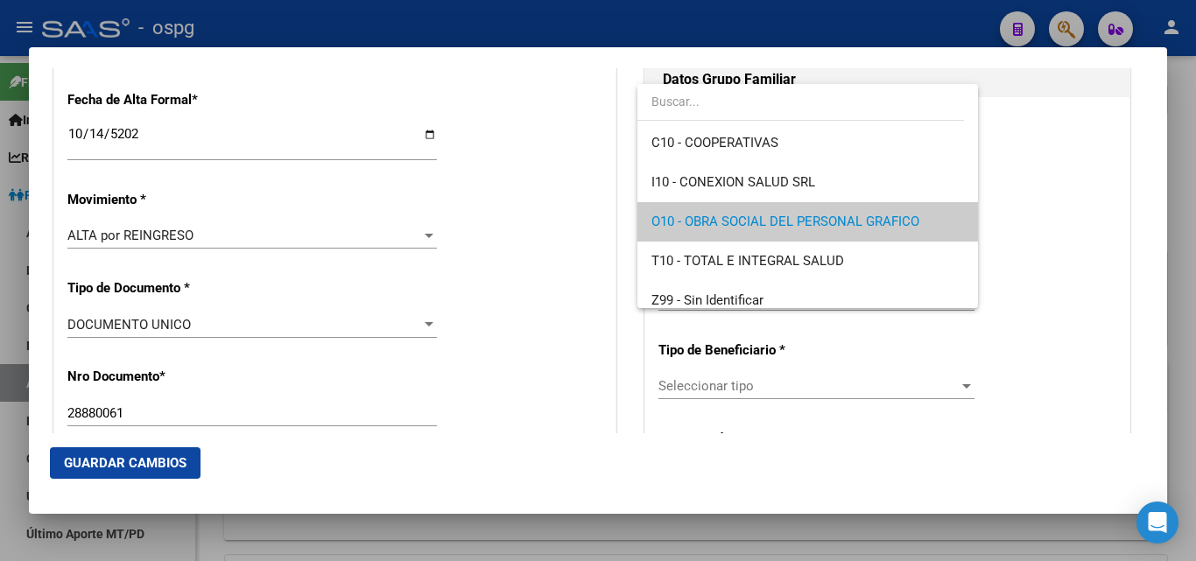
click at [724, 234] on span "O10 - OBRA SOCIAL DEL PERSONAL GRAFICO" at bounding box center [808, 221] width 312 height 39
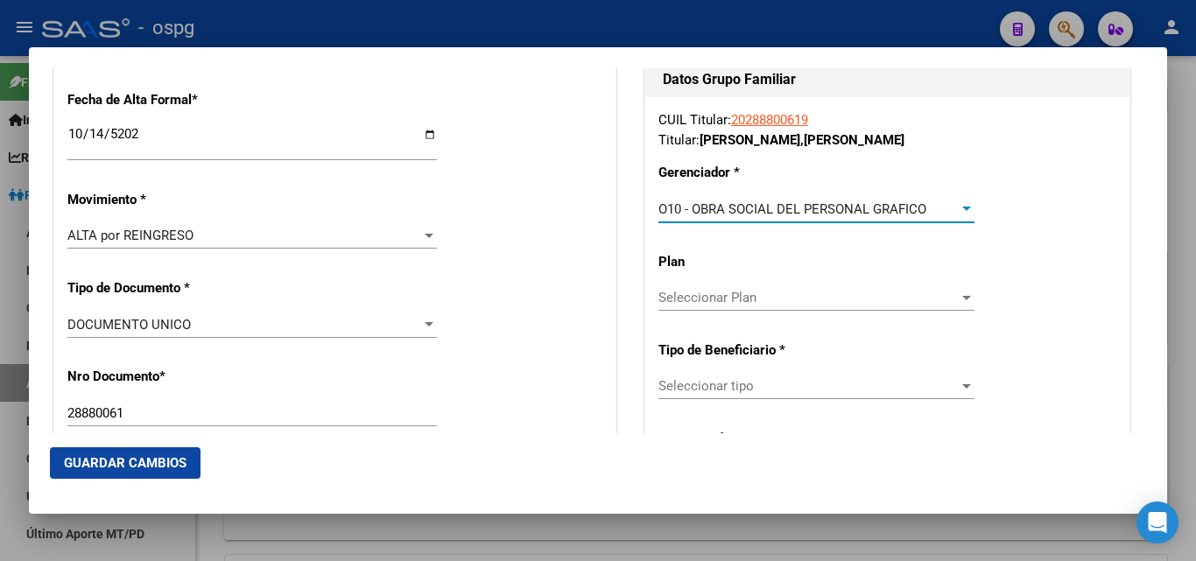
click at [730, 386] on span "Seleccionar tipo" at bounding box center [809, 386] width 300 height 16
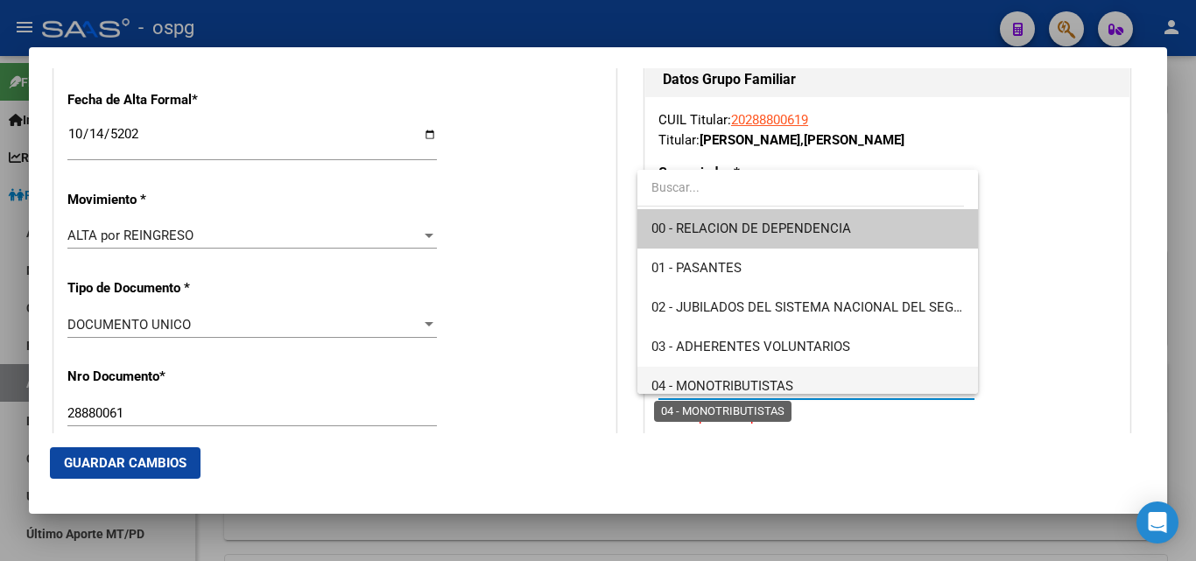
click at [752, 384] on span "04 - MONOTRIBUTISTAS" at bounding box center [723, 386] width 142 height 16
type input "20-28880061-9"
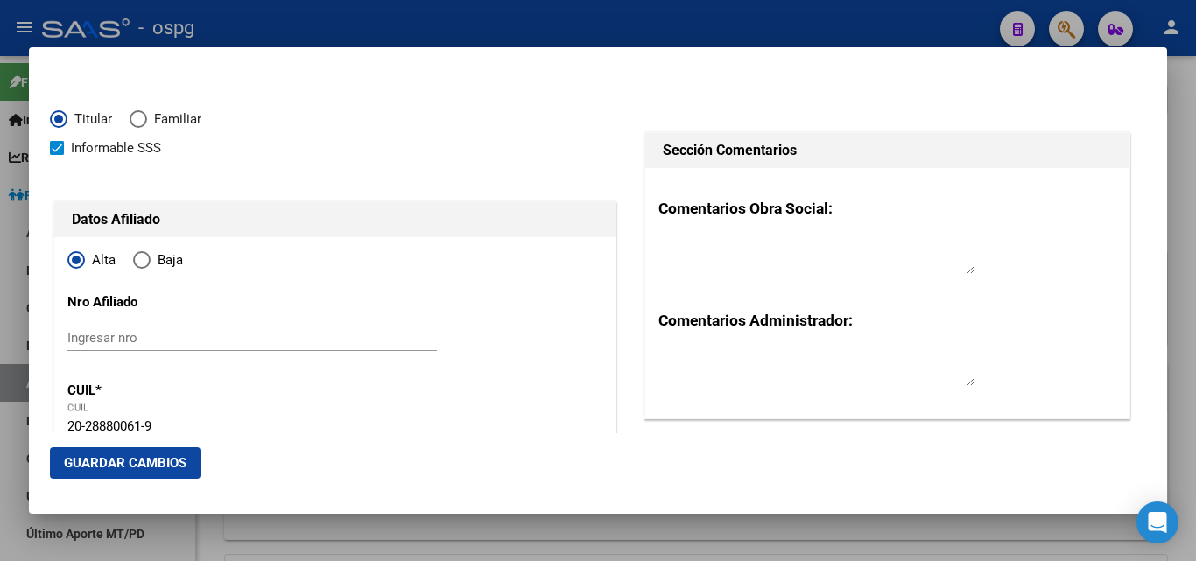
click at [133, 452] on button "Guardar Cambios" at bounding box center [125, 464] width 151 height 32
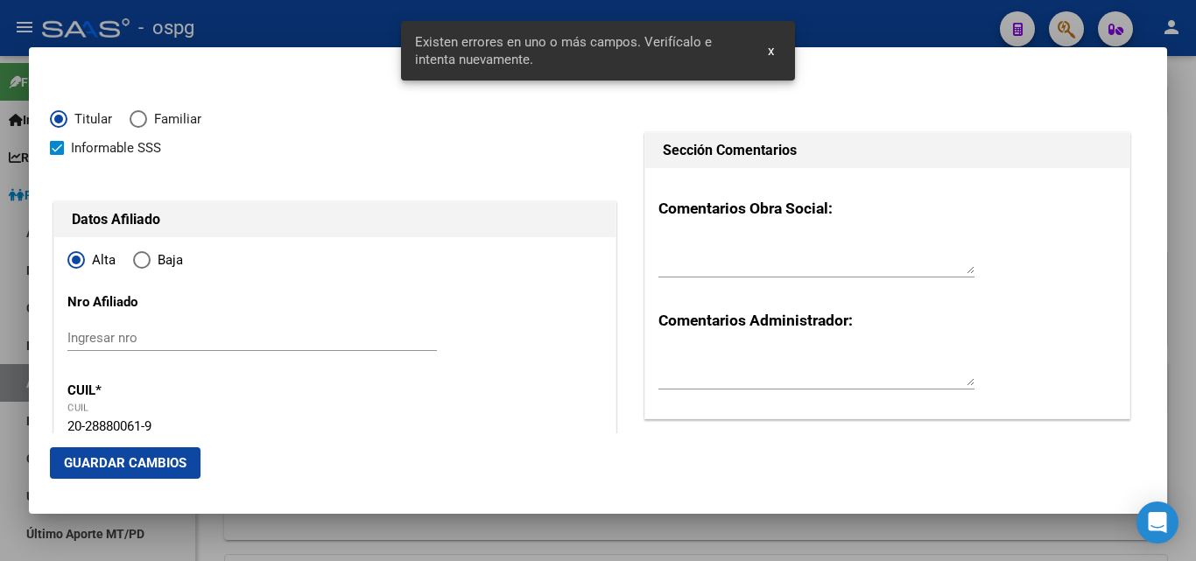
drag, startPoint x: 161, startPoint y: 456, endPoint x: 185, endPoint y: 437, distance: 30.5
click at [159, 456] on span "Guardar Cambios" at bounding box center [125, 463] width 123 height 16
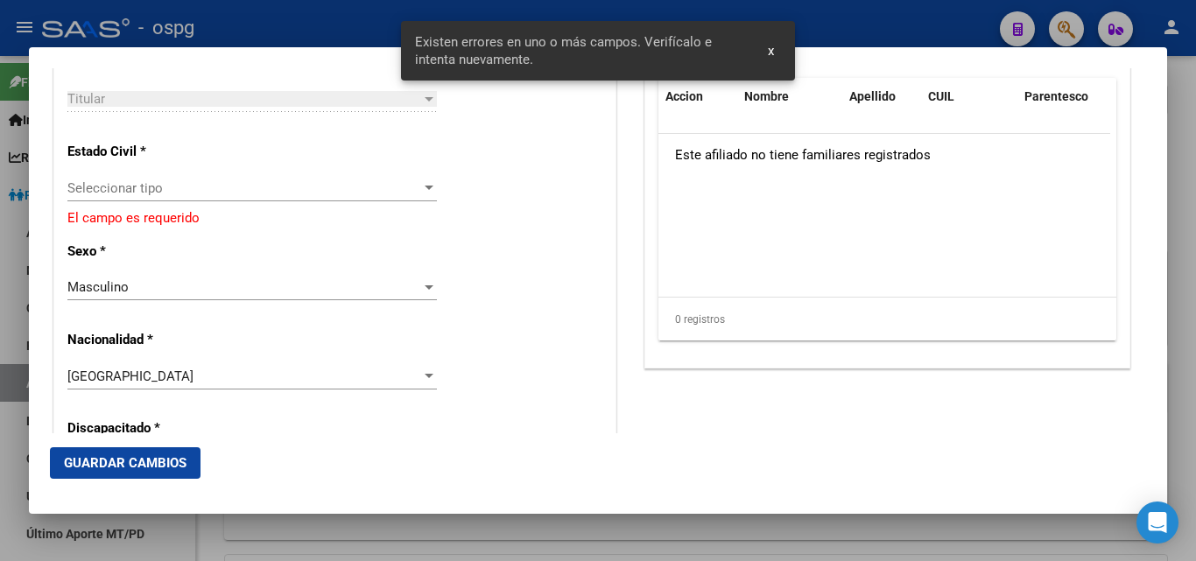
scroll to position [1051, 0]
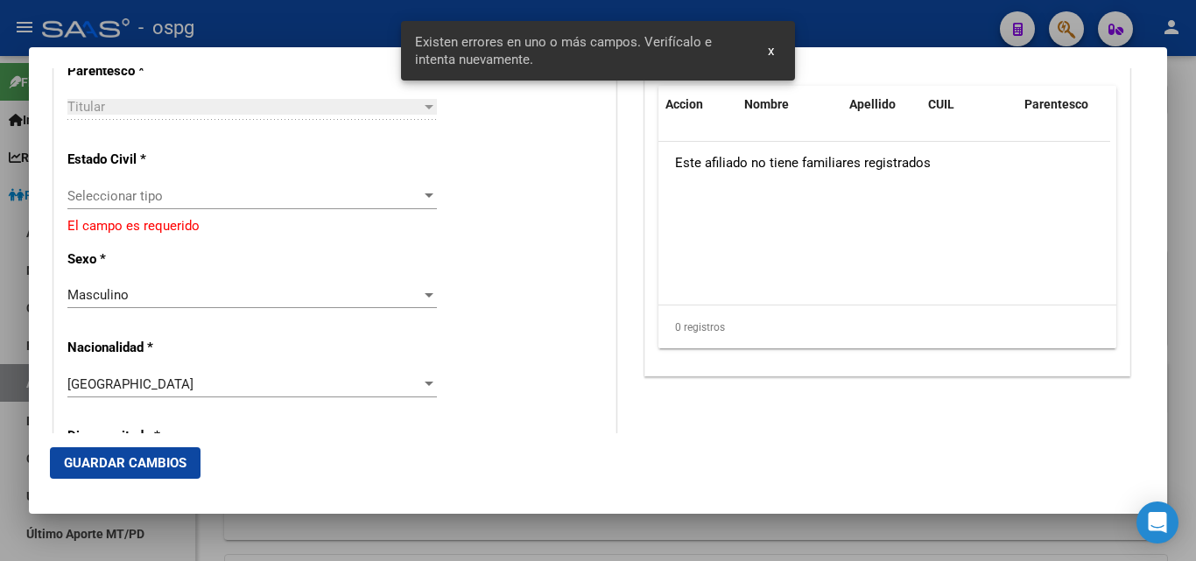
click at [105, 204] on div "Seleccionar tipo Seleccionar tipo" at bounding box center [252, 196] width 370 height 26
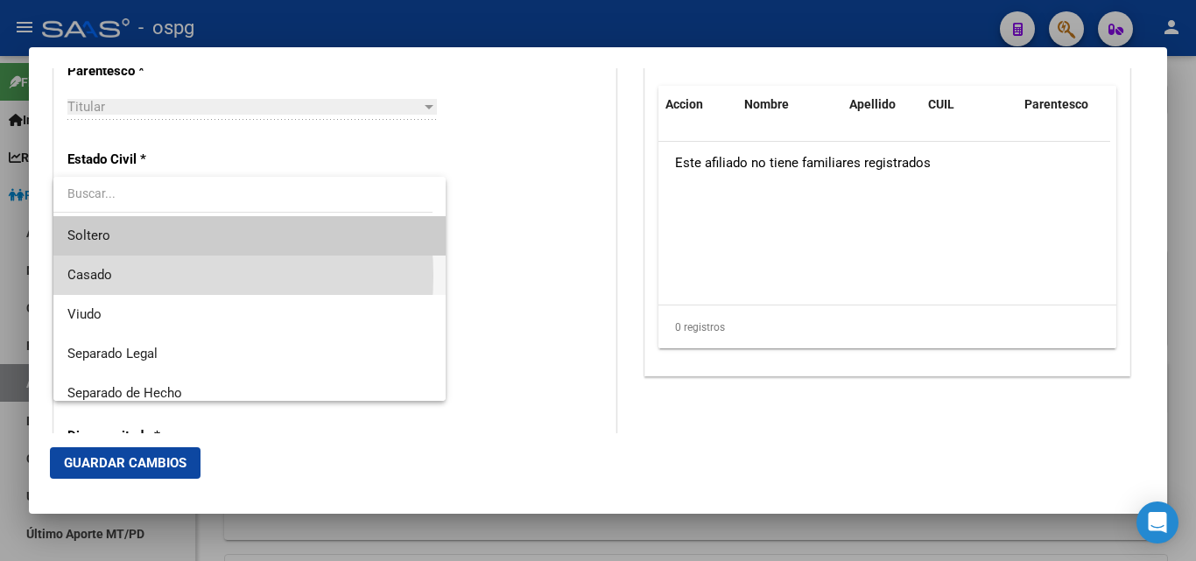
click at [112, 276] on span "Casado" at bounding box center [249, 275] width 364 height 39
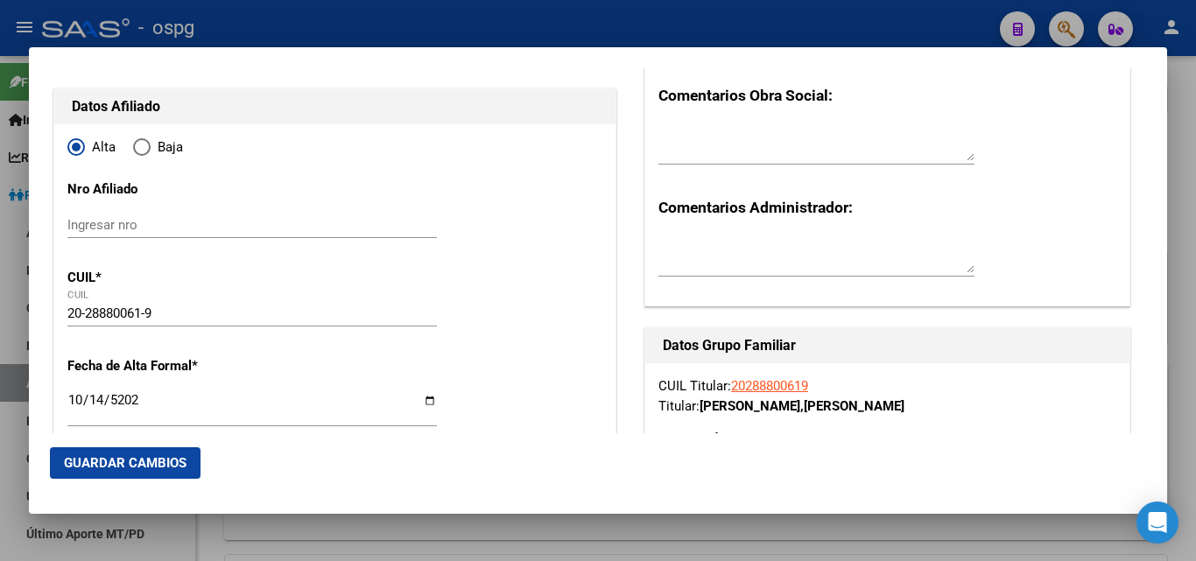
scroll to position [0, 0]
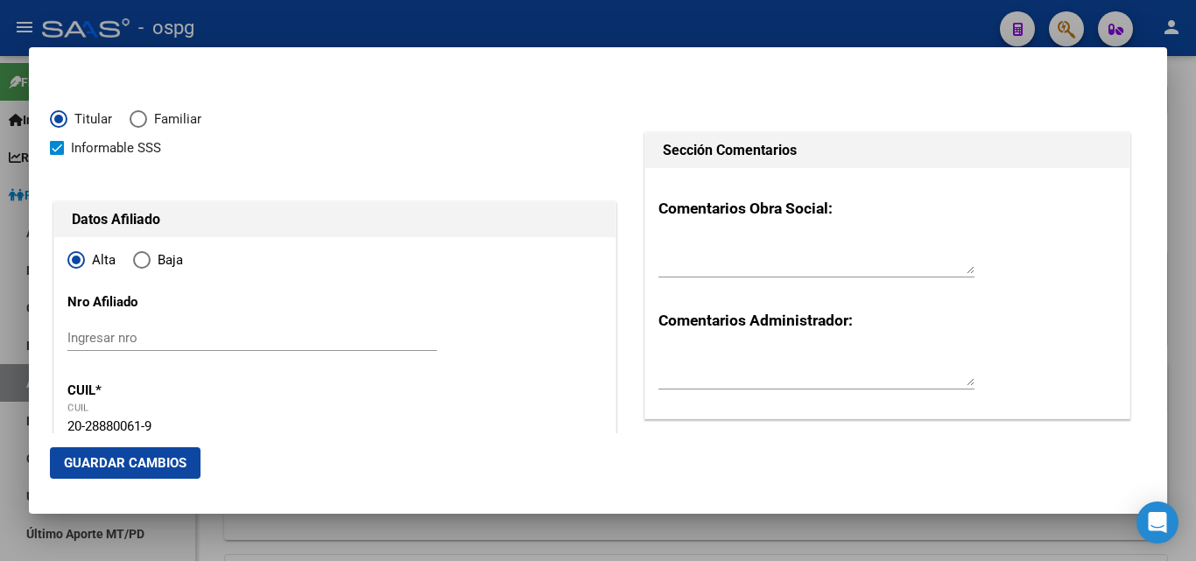
click at [123, 458] on span "Guardar Cambios" at bounding box center [125, 463] width 123 height 16
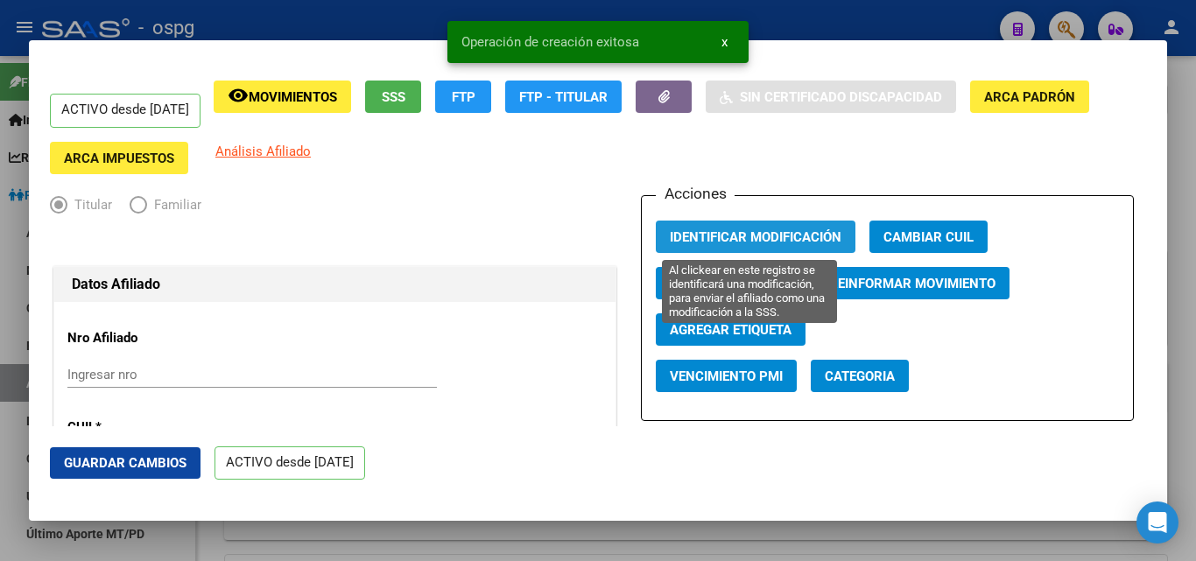
click at [730, 235] on span "Identificar Modificación" at bounding box center [756, 237] width 172 height 16
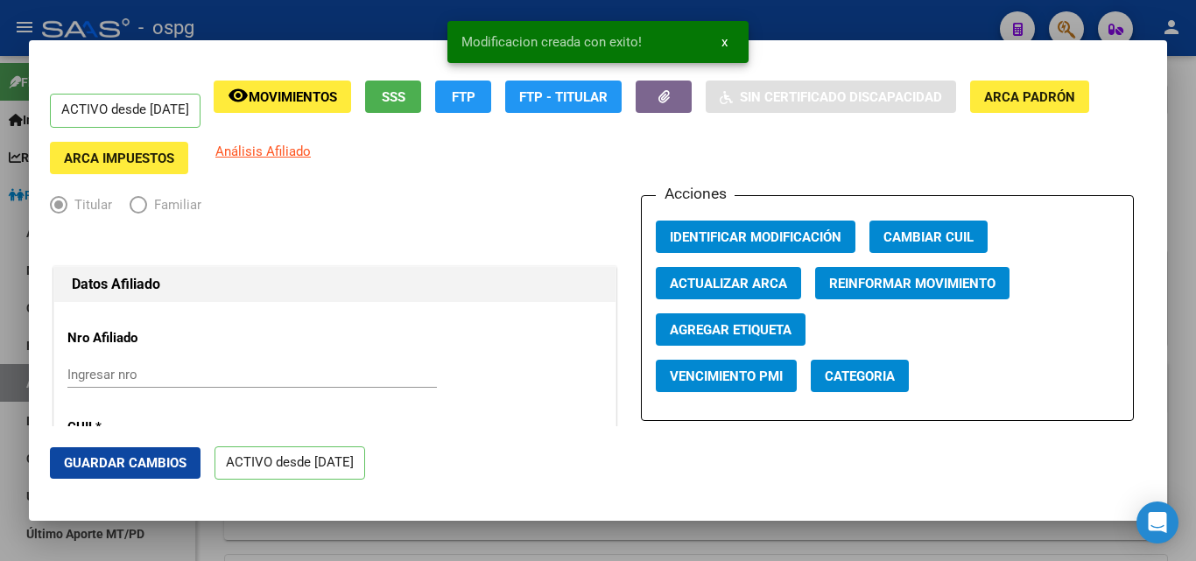
click at [95, 461] on span "Guardar Cambios" at bounding box center [125, 463] width 123 height 16
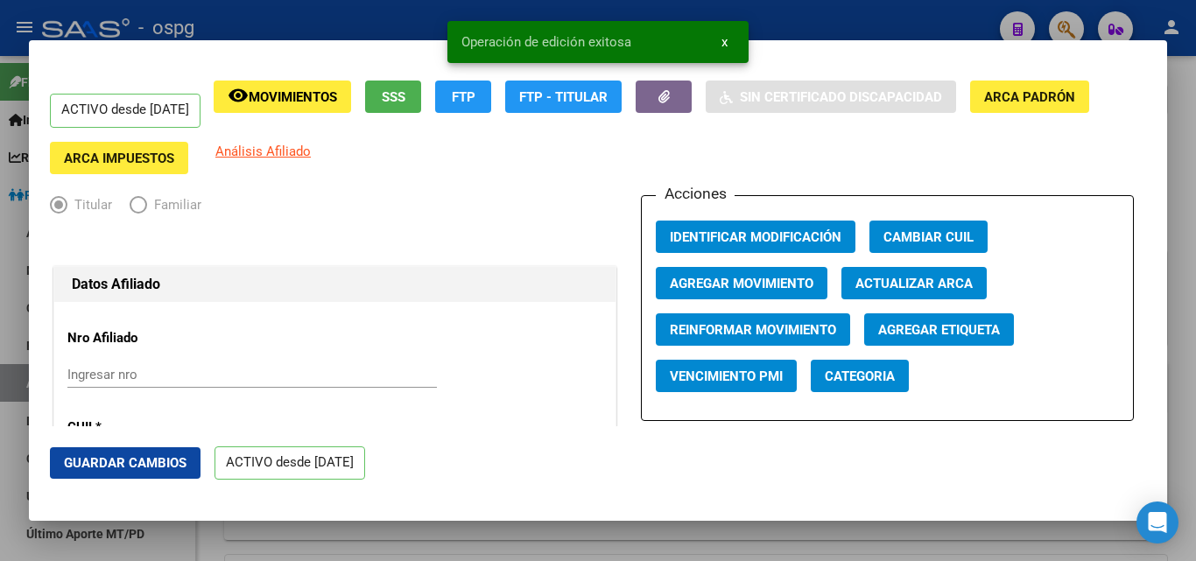
click at [348, 28] on div at bounding box center [598, 280] width 1196 height 561
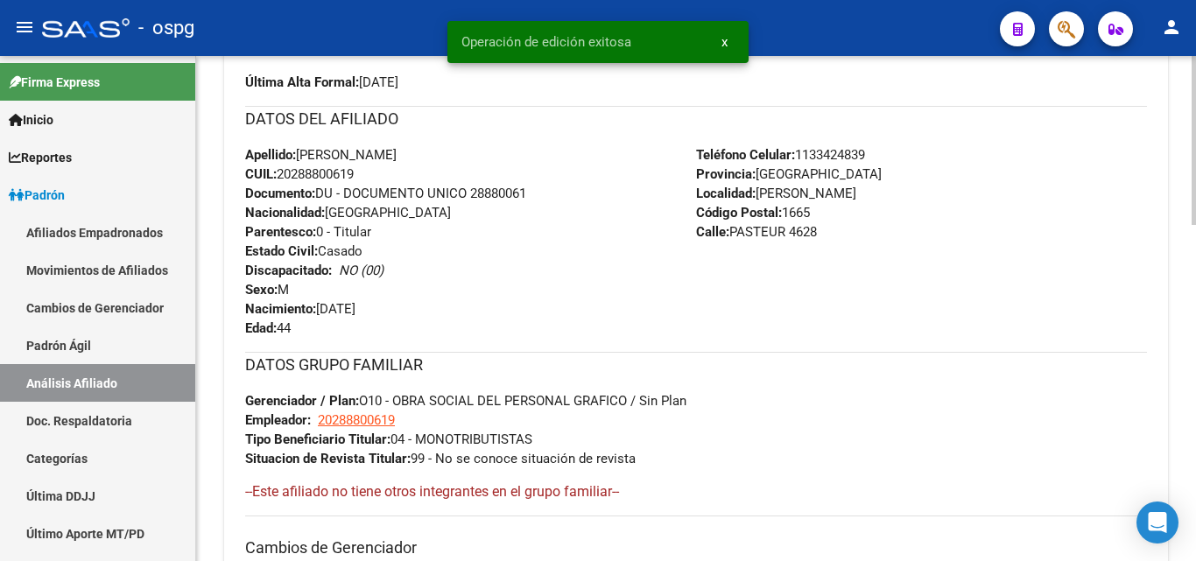
scroll to position [263, 0]
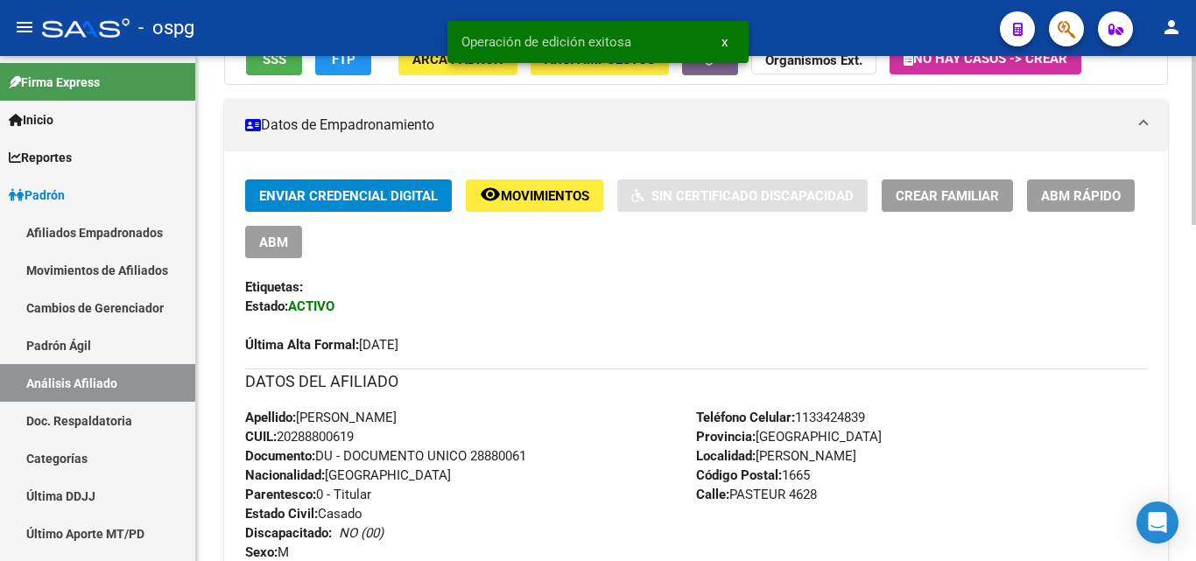
click at [955, 206] on button "Crear Familiar" at bounding box center [947, 196] width 131 height 32
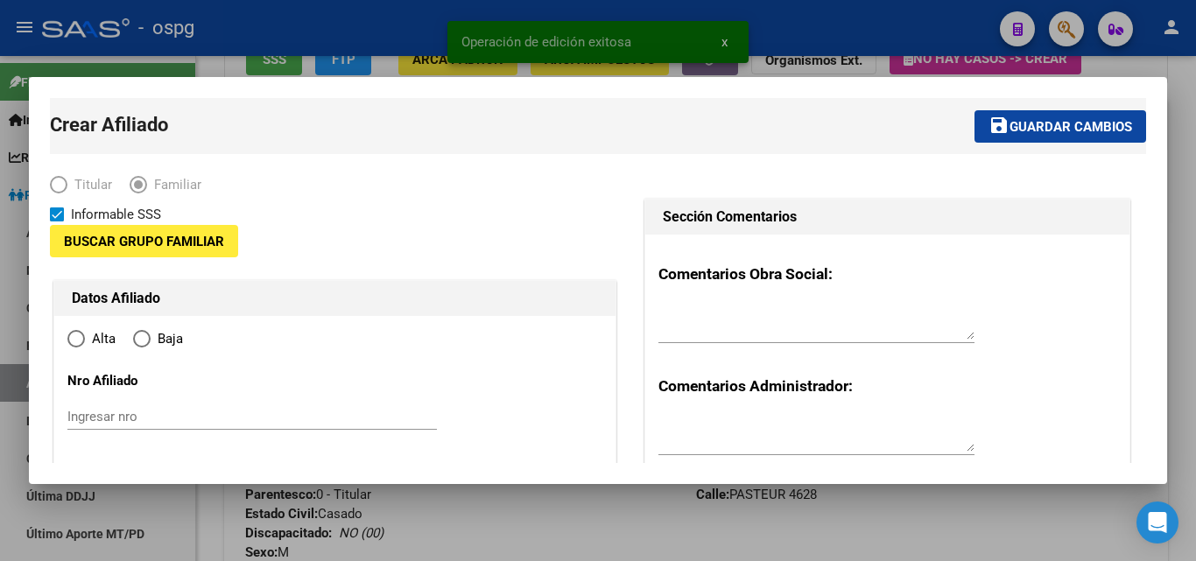
type input "20-28880061-9"
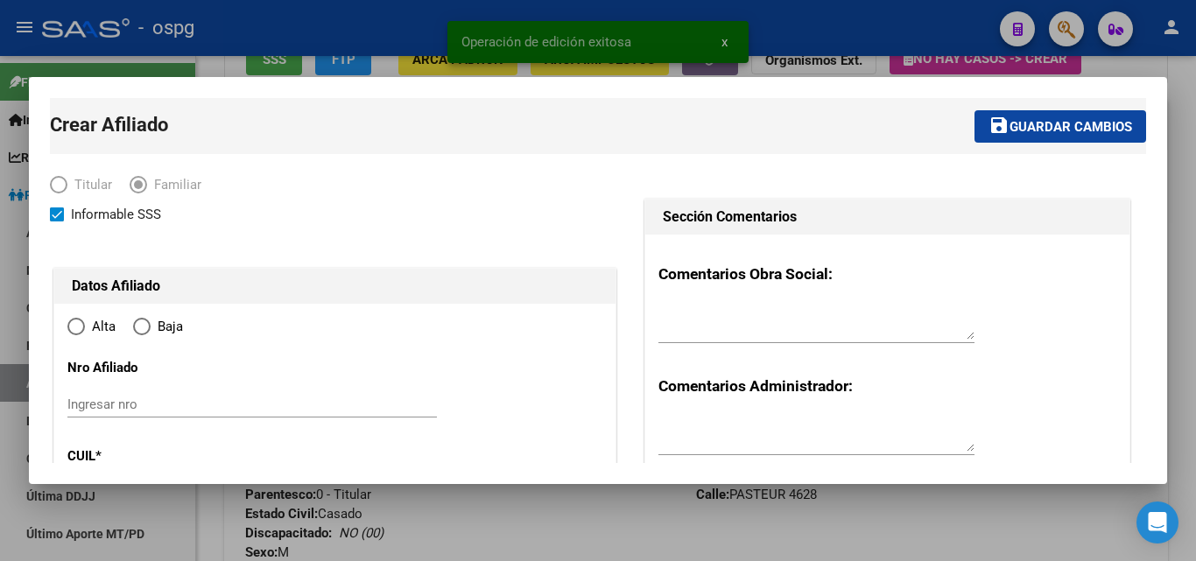
type input "[PERSON_NAME]"
type input "1665"
type input "PASTEUR"
type input "4628"
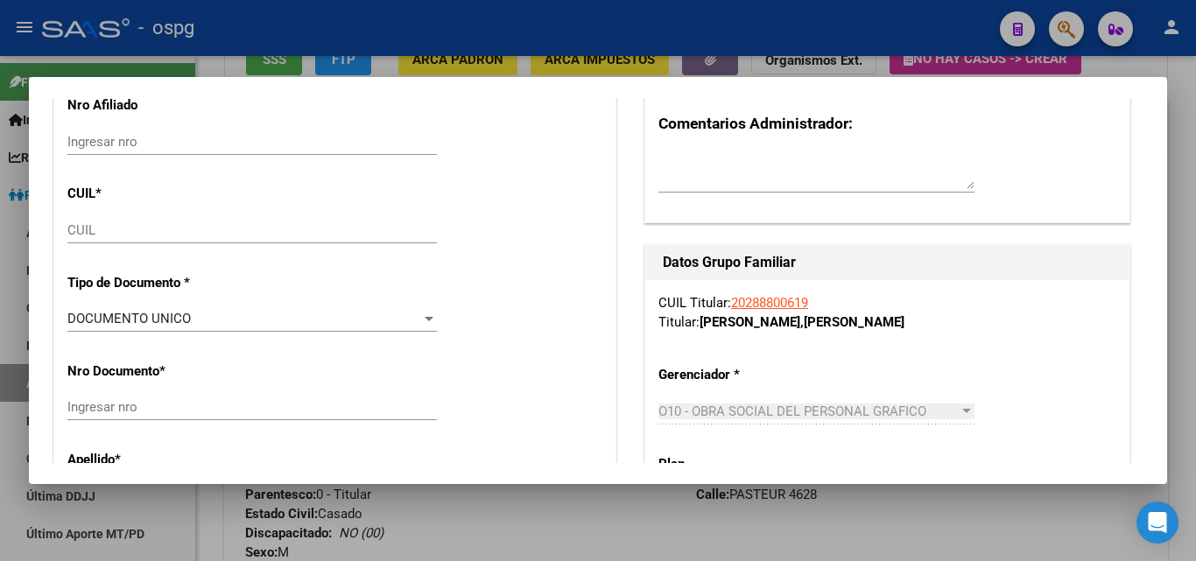
radio input "true"
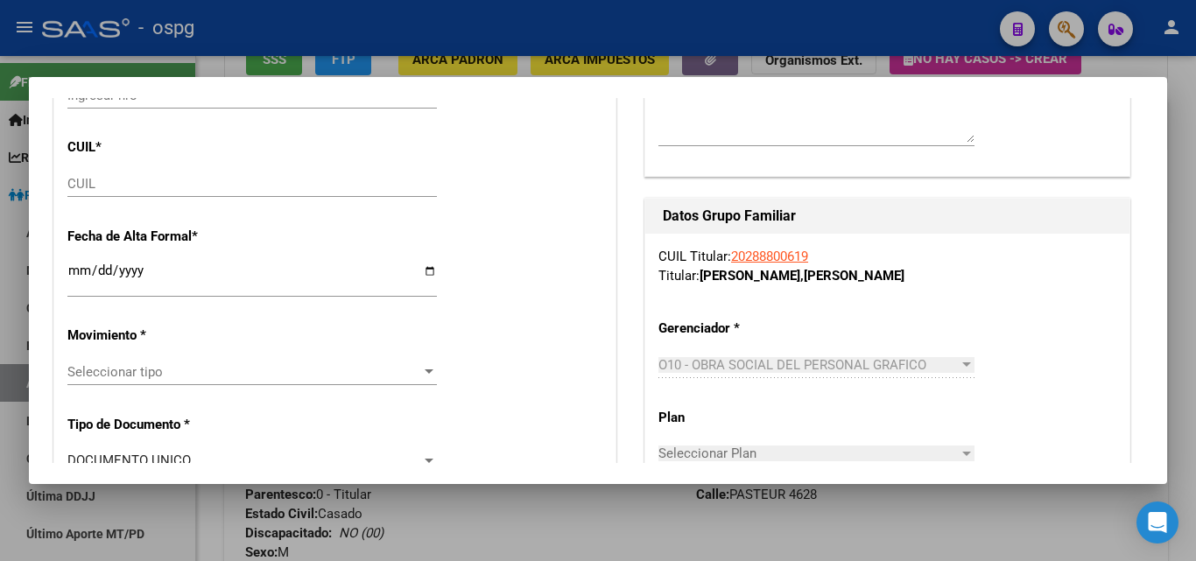
scroll to position [350, 0]
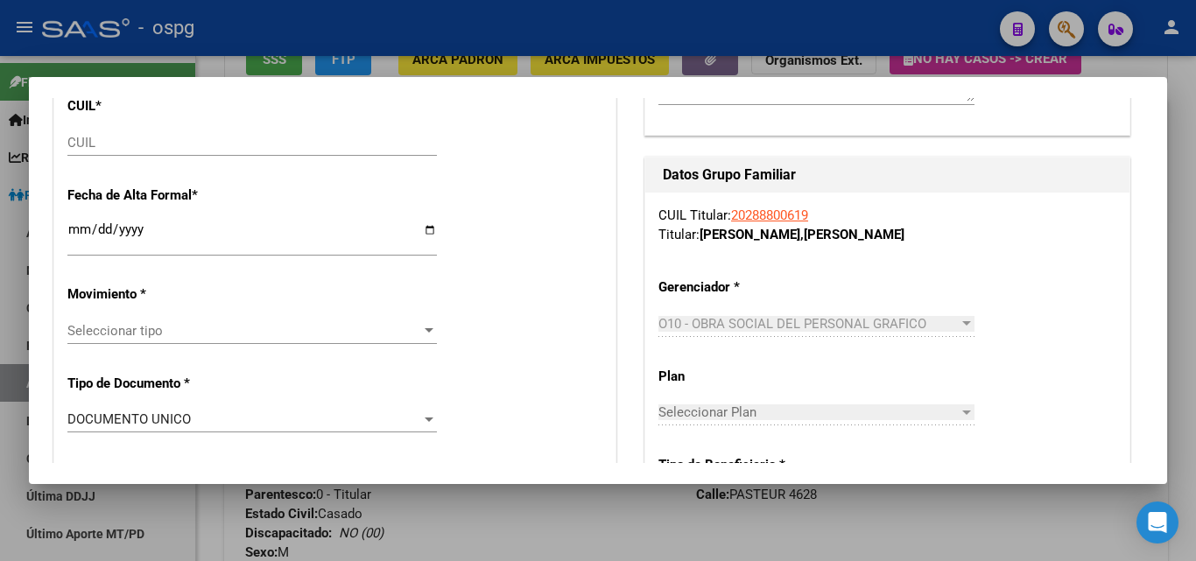
type input "20-28880061-9"
click at [88, 237] on input "Ingresar fecha" at bounding box center [252, 236] width 370 height 28
click at [90, 155] on div "CUIL" at bounding box center [252, 143] width 370 height 26
type input "27-28776645-4"
type input "28776645"
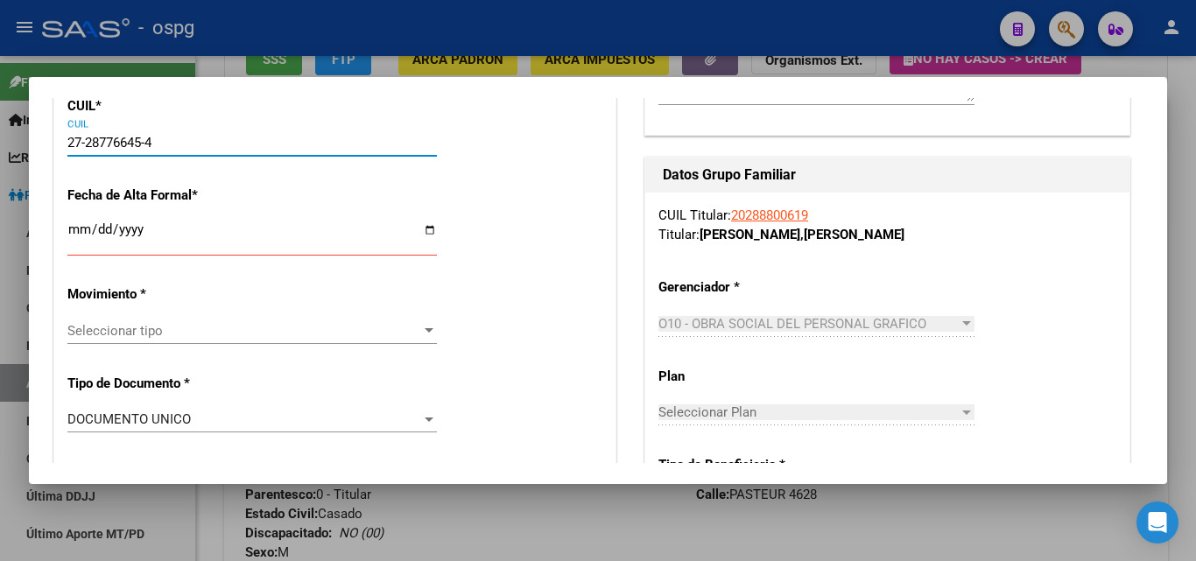
type input "AGUERO"
type input "[PERSON_NAME]"
type input "[DATE]"
type input "[PERSON_NAME]"
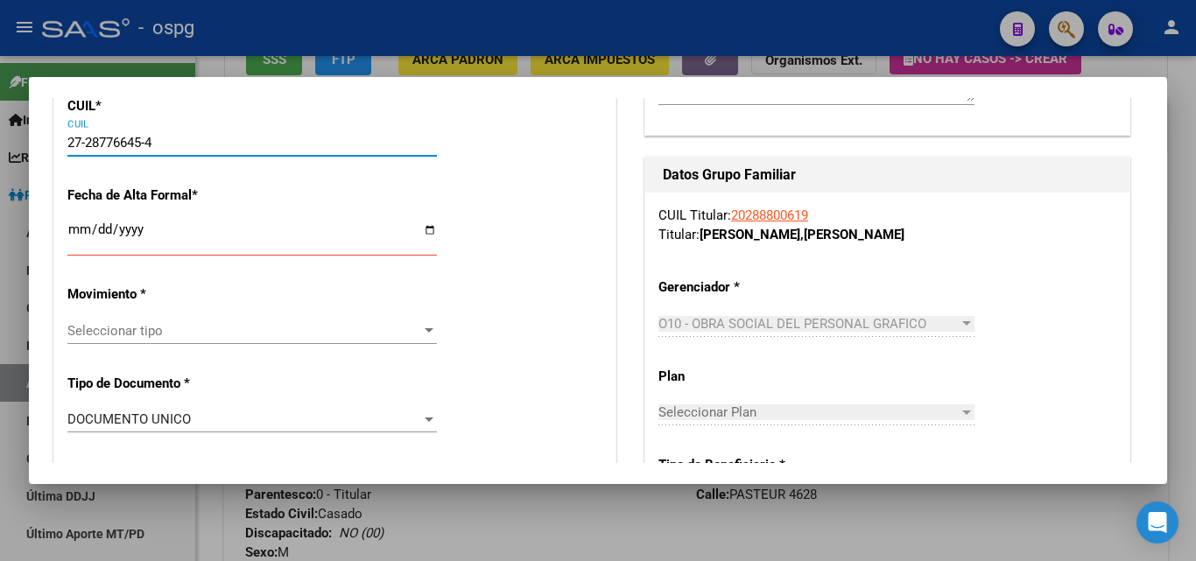
click at [77, 233] on input "Ingresar fecha" at bounding box center [252, 236] width 370 height 28
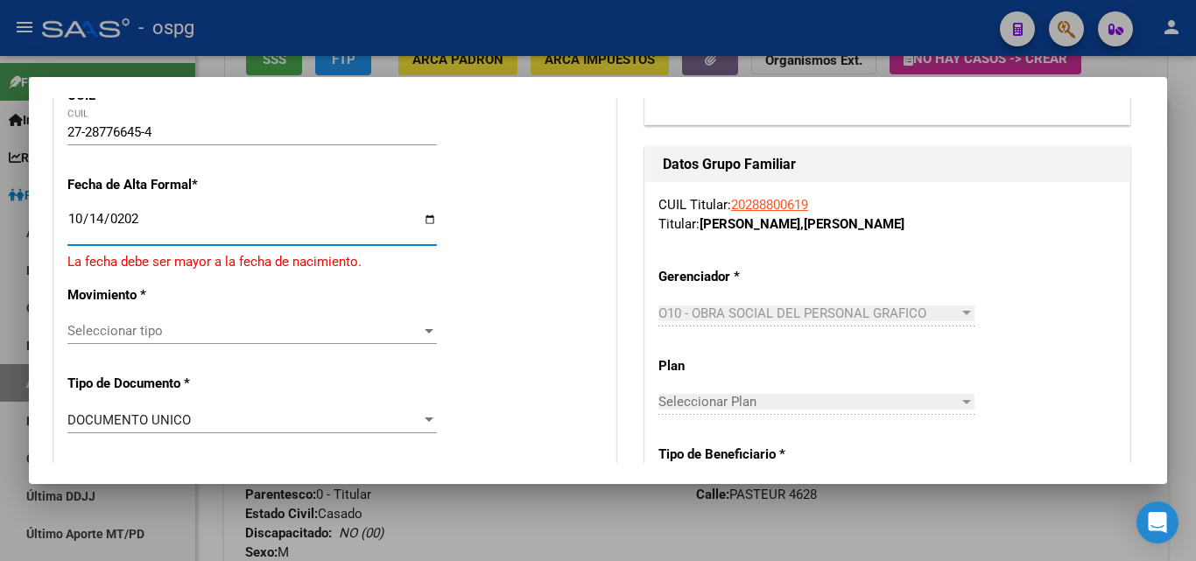
type input "[DATE]"
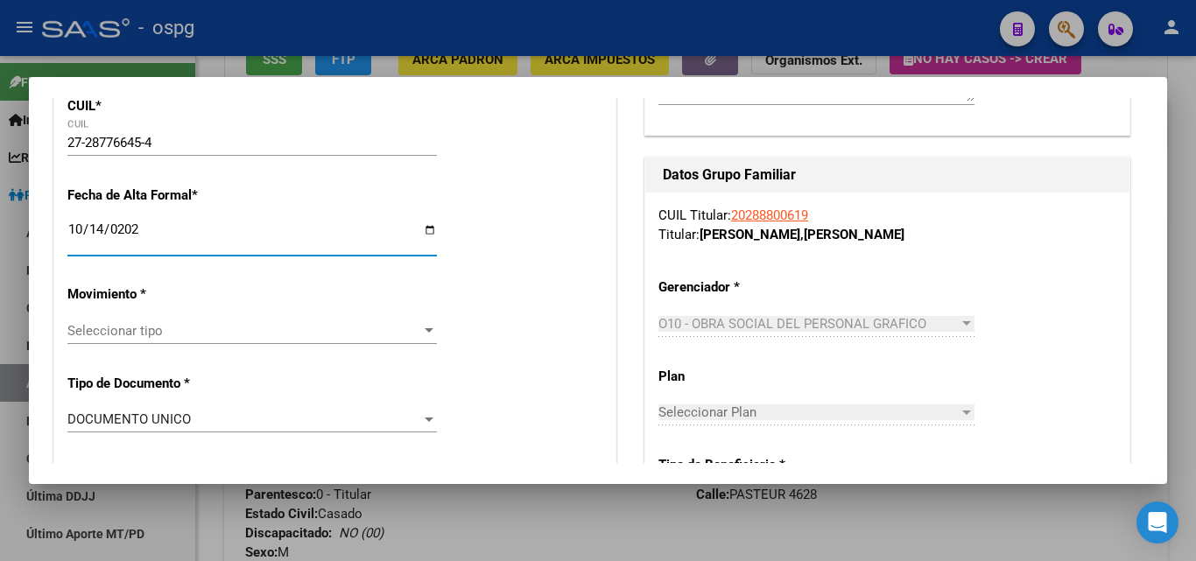
click at [110, 324] on div "Seleccionar tipo Seleccionar tipo" at bounding box center [252, 331] width 370 height 26
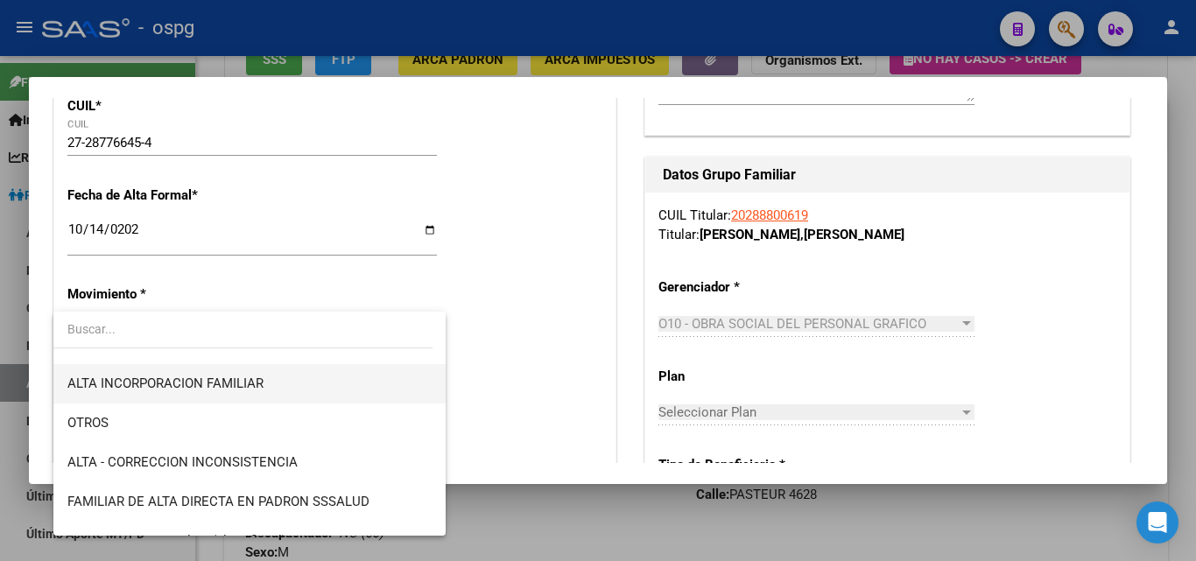
click at [218, 377] on span "ALTA INCORPORACION FAMILIAR" at bounding box center [165, 384] width 196 height 16
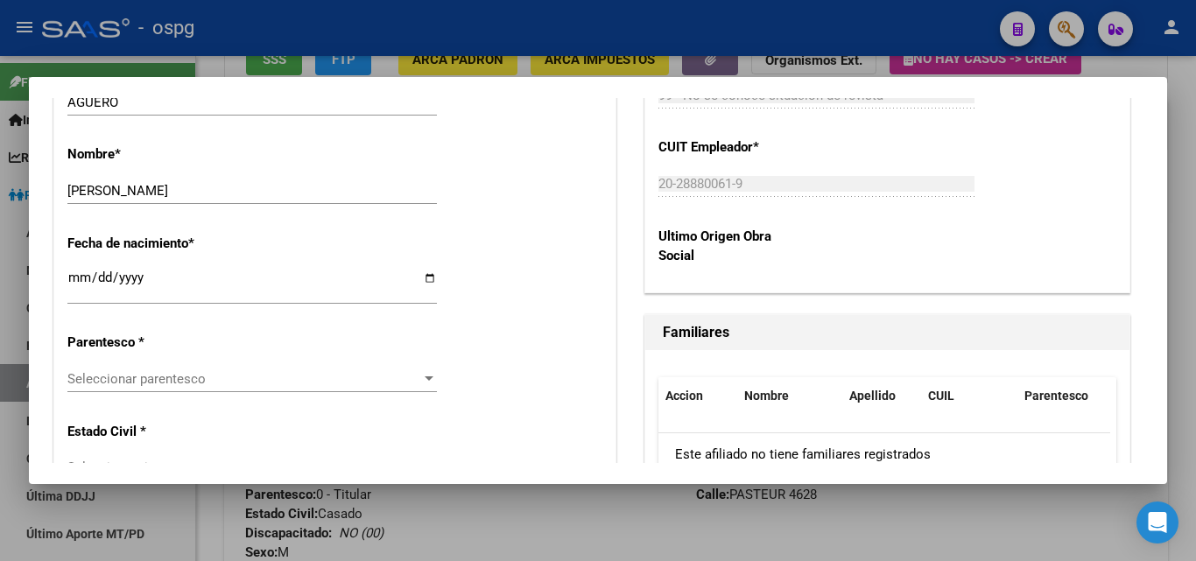
scroll to position [876, 0]
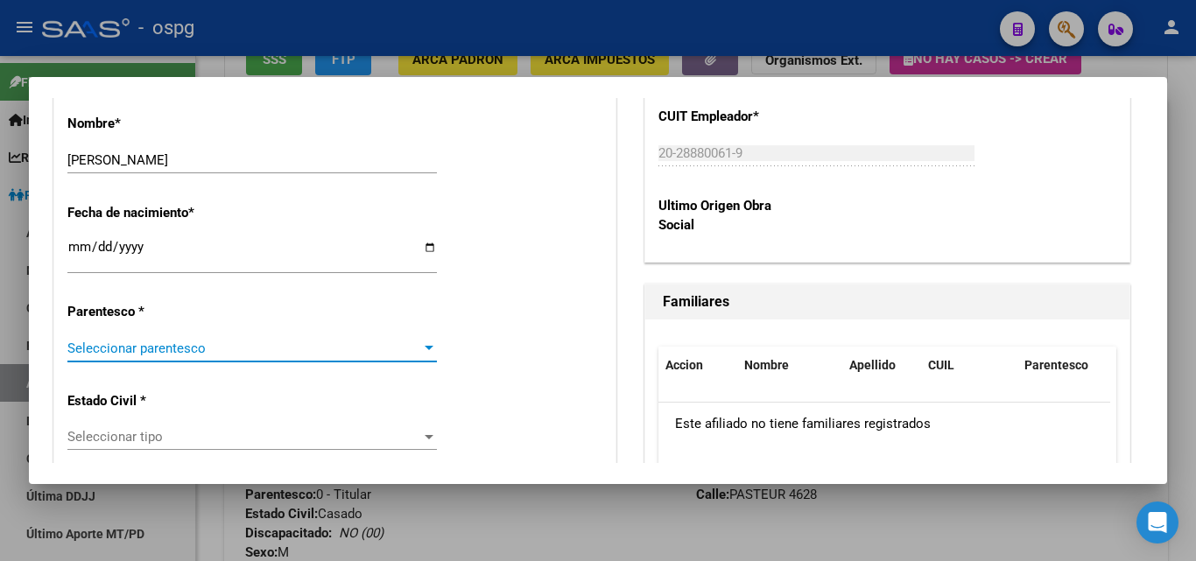
click at [197, 344] on span "Seleccionar parentesco" at bounding box center [244, 349] width 354 height 16
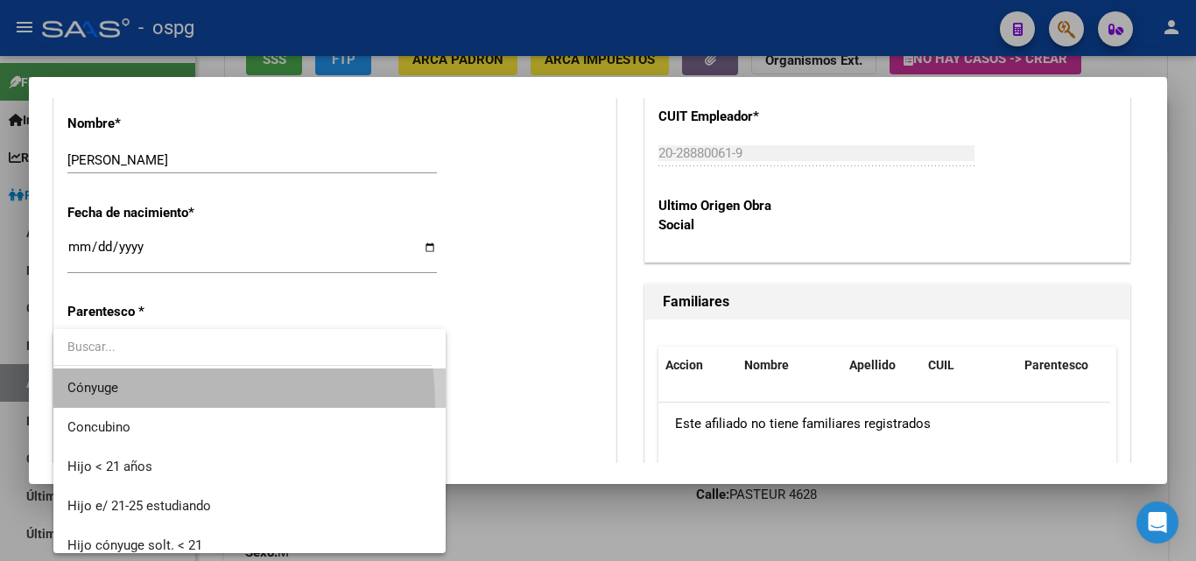
click at [124, 406] on span "Cónyuge" at bounding box center [249, 388] width 364 height 39
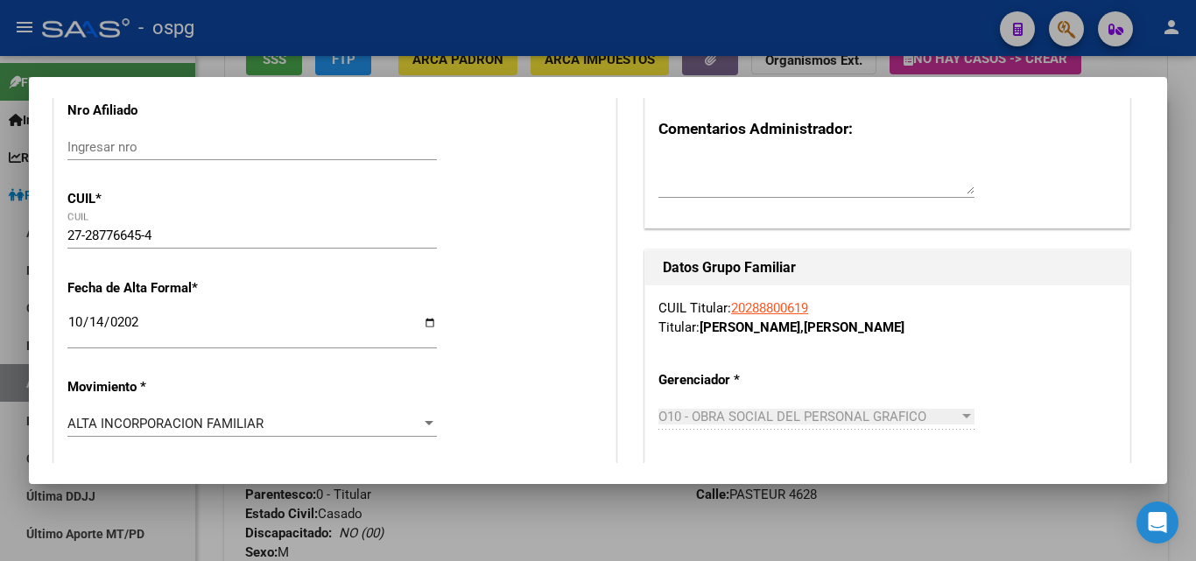
scroll to position [0, 0]
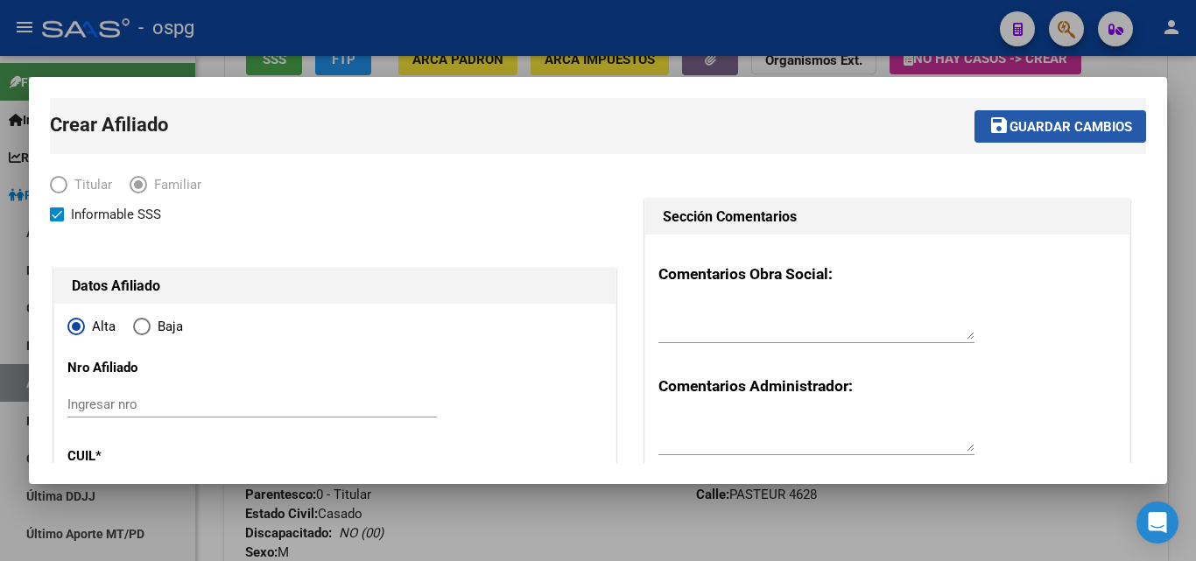
click at [1010, 127] on span "Guardar cambios" at bounding box center [1071, 127] width 123 height 16
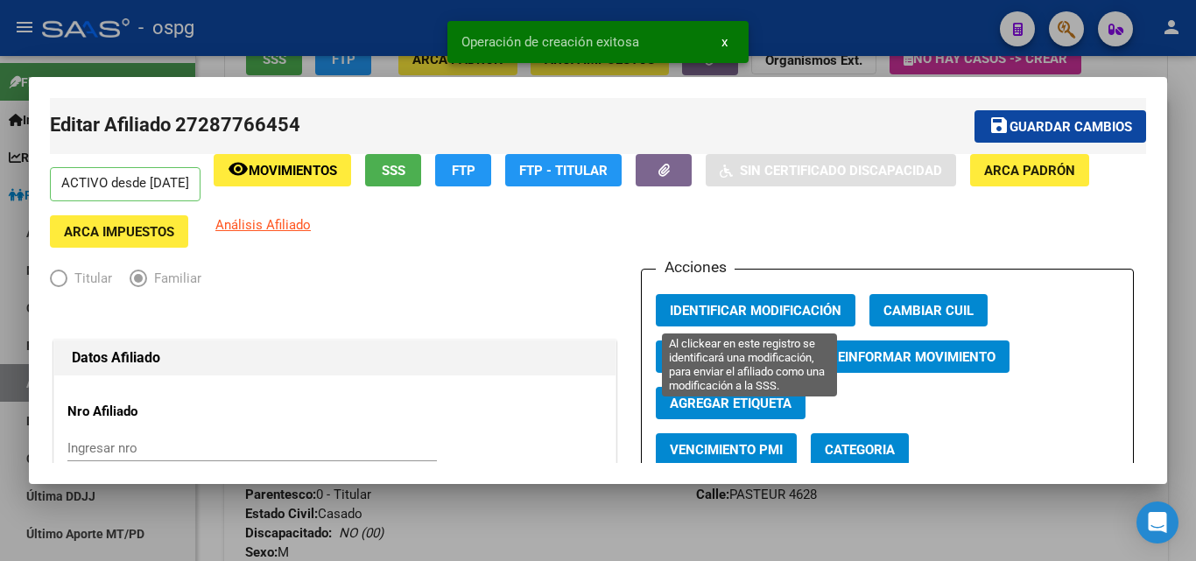
click at [737, 313] on span "Identificar Modificación" at bounding box center [756, 311] width 172 height 16
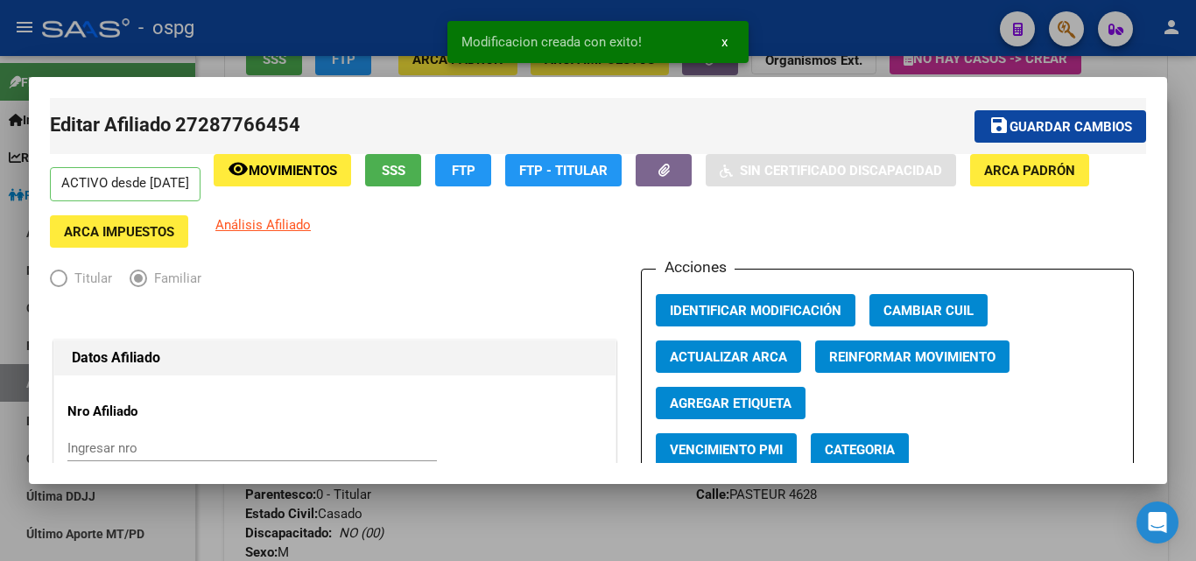
click at [273, 38] on div at bounding box center [598, 280] width 1196 height 561
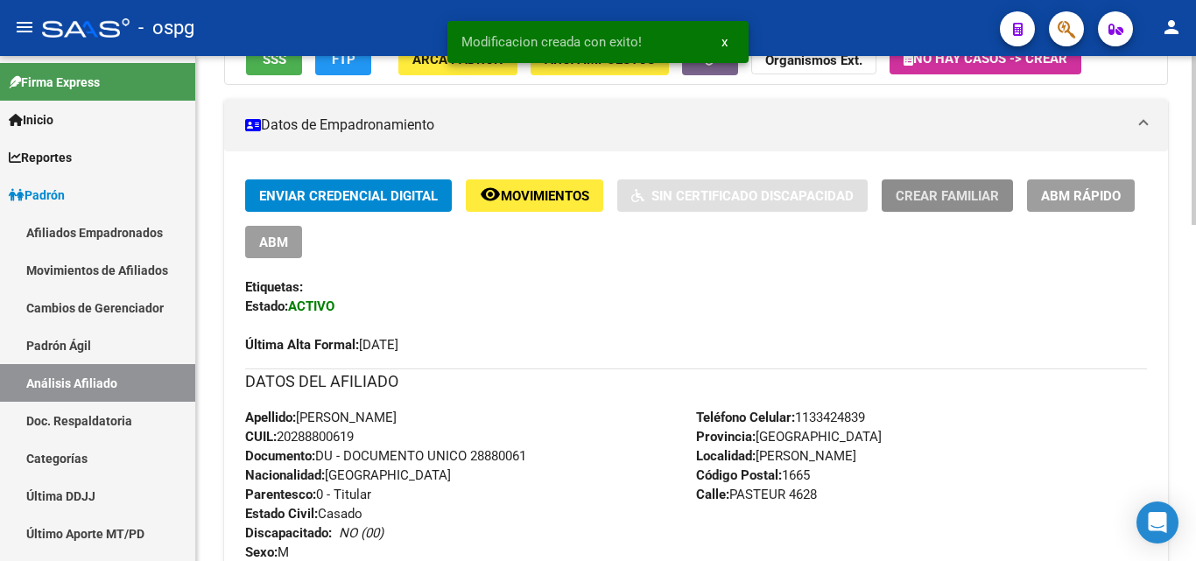
click at [941, 195] on span "Crear Familiar" at bounding box center [947, 196] width 103 height 16
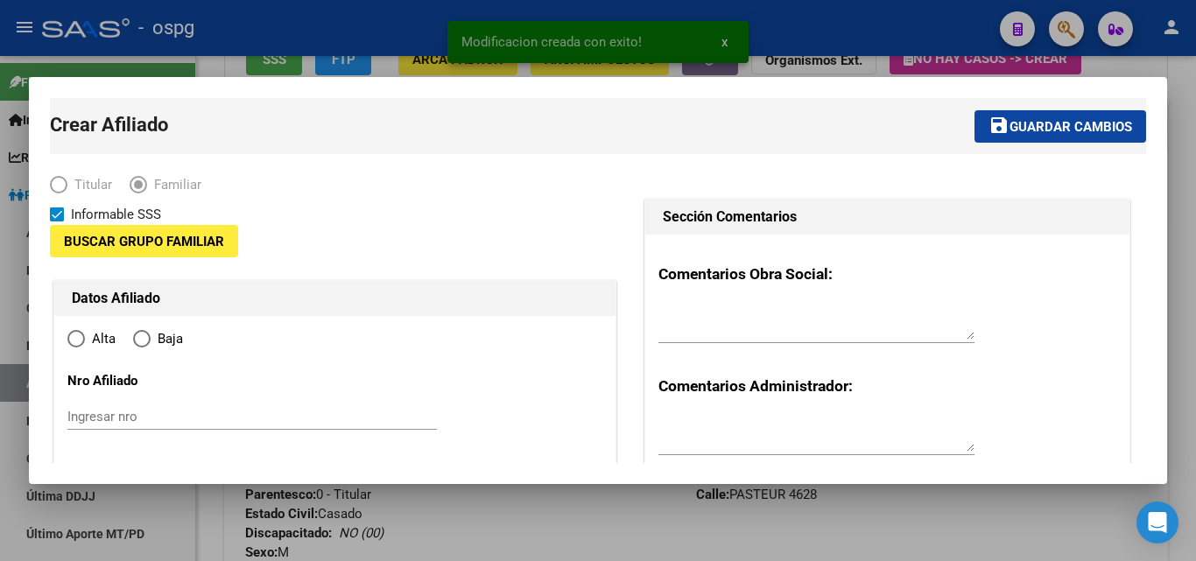
type input "20-28880061-9"
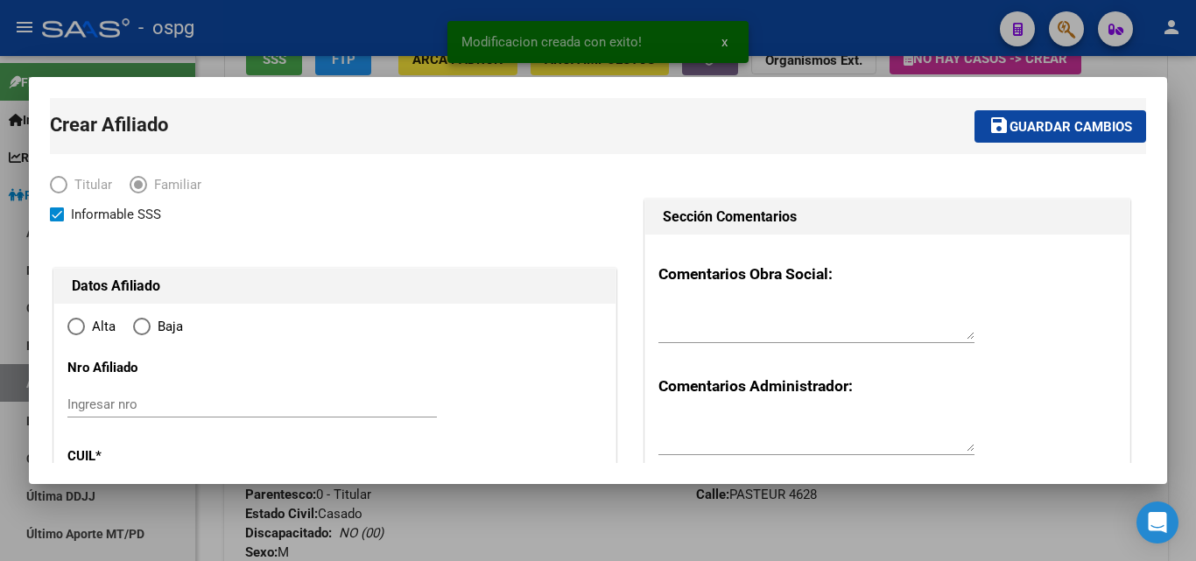
type input "[PERSON_NAME]"
type input "1665"
type input "PASTEUR"
type input "4628"
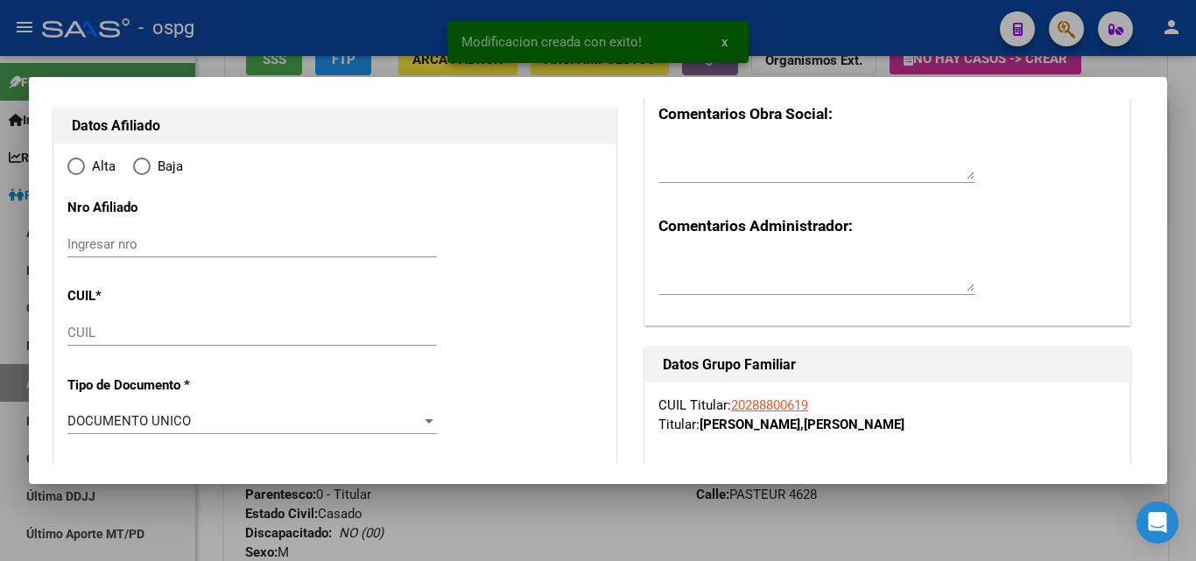
scroll to position [175, 0]
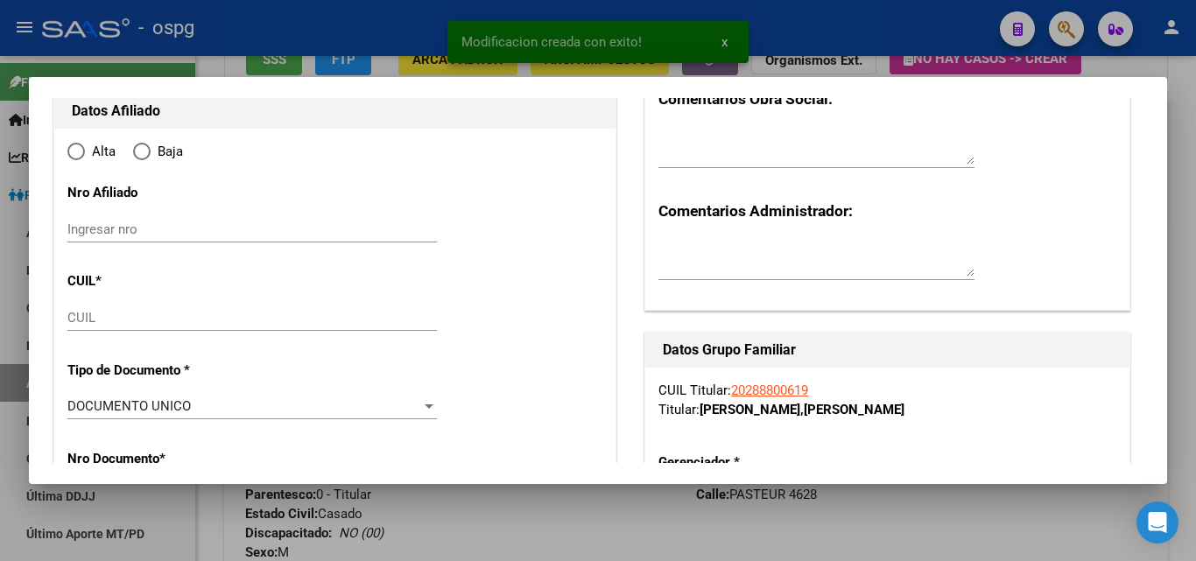
radio input "true"
type input "20-28880061-9"
click at [97, 317] on input "CUIL" at bounding box center [252, 318] width 370 height 16
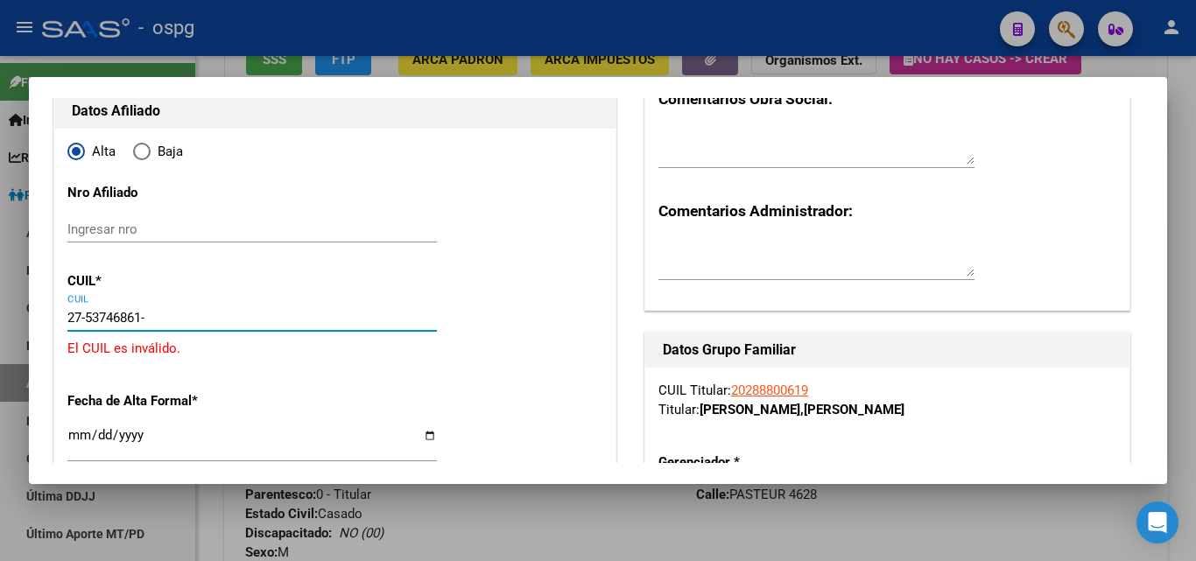
type input "27-53746861-6"
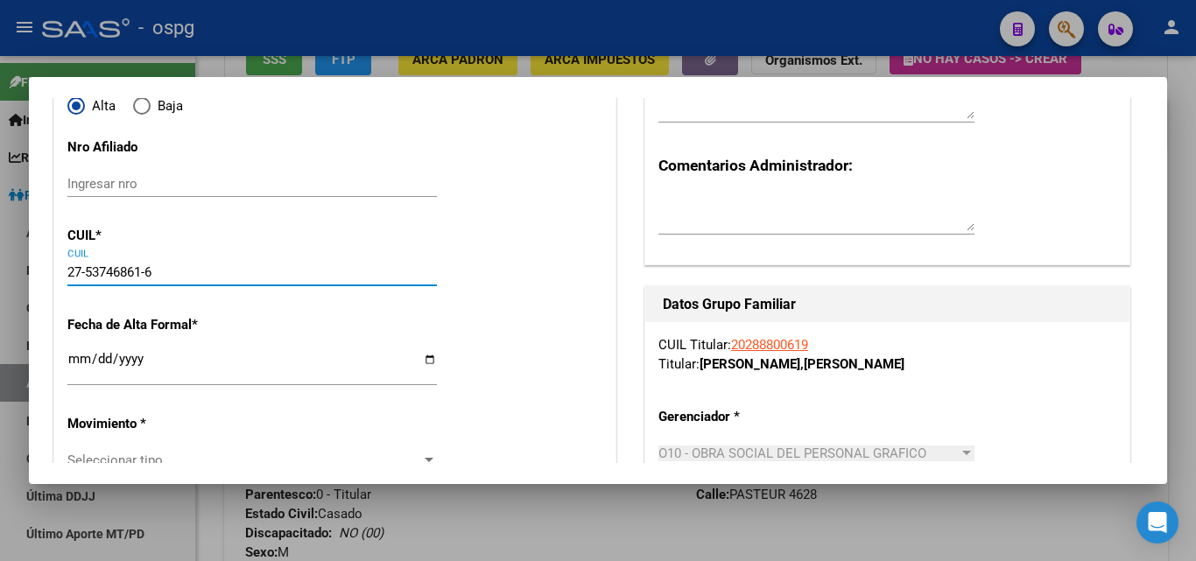
scroll to position [263, 0]
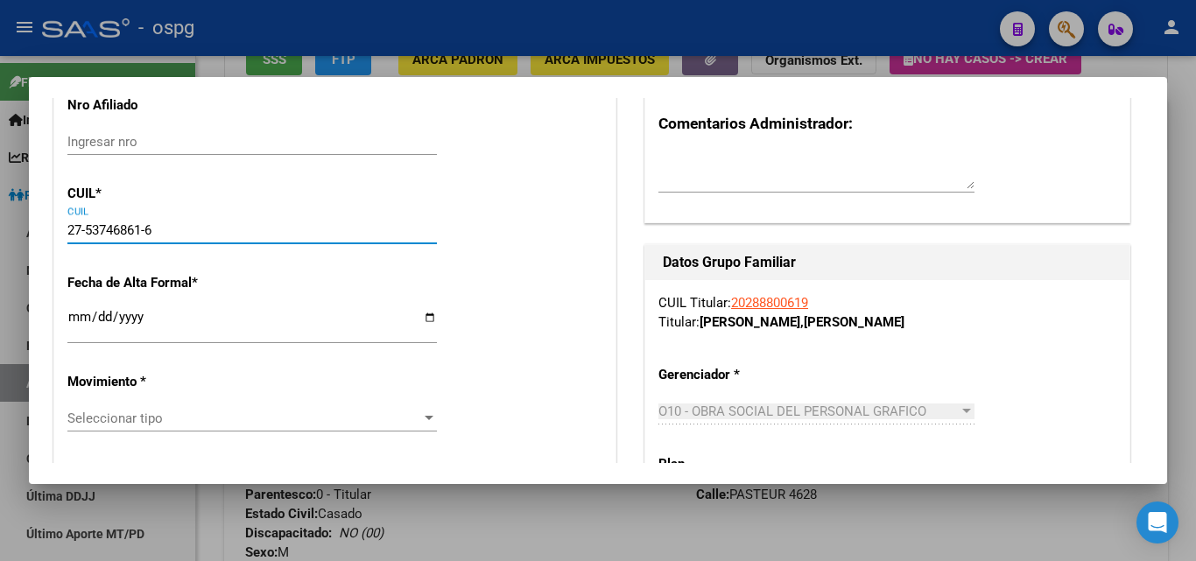
type input "53746861"
type input "BELIZAN NAHIARA VICTORIA"
type input "[DATE]"
type input "[PERSON_NAME]"
type input "27-53746861-6"
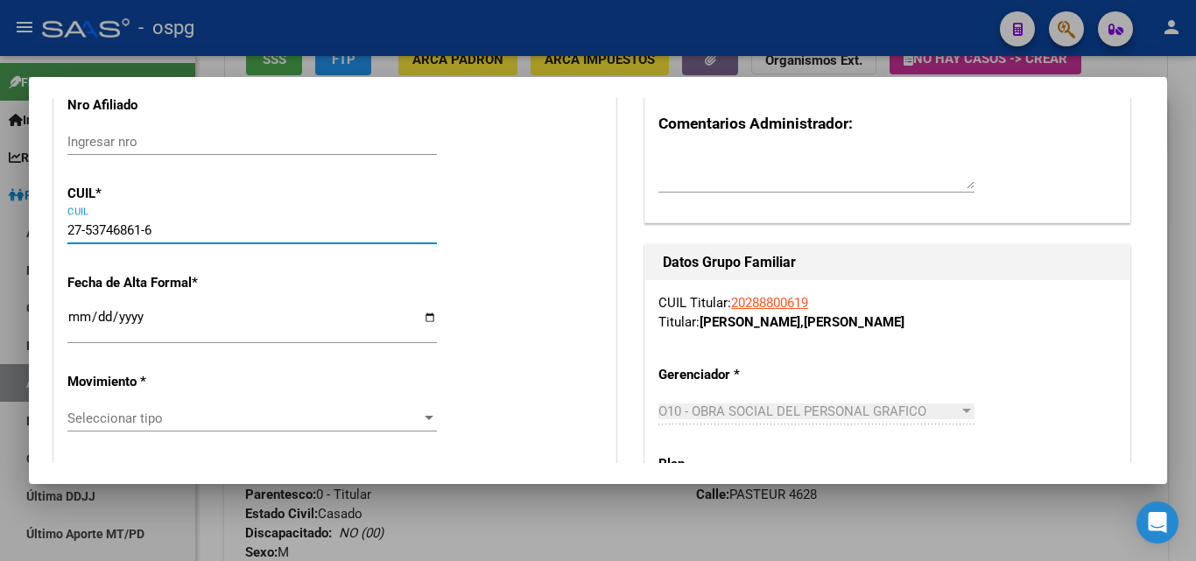
click at [76, 322] on input "Ingresar fecha" at bounding box center [252, 324] width 370 height 28
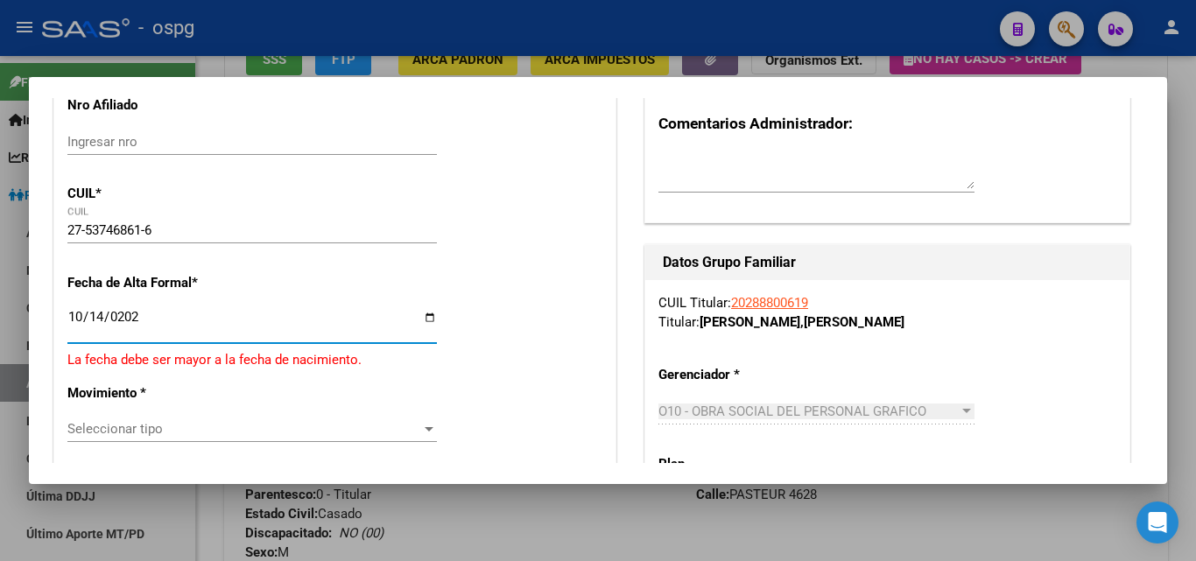
type input "[DATE]"
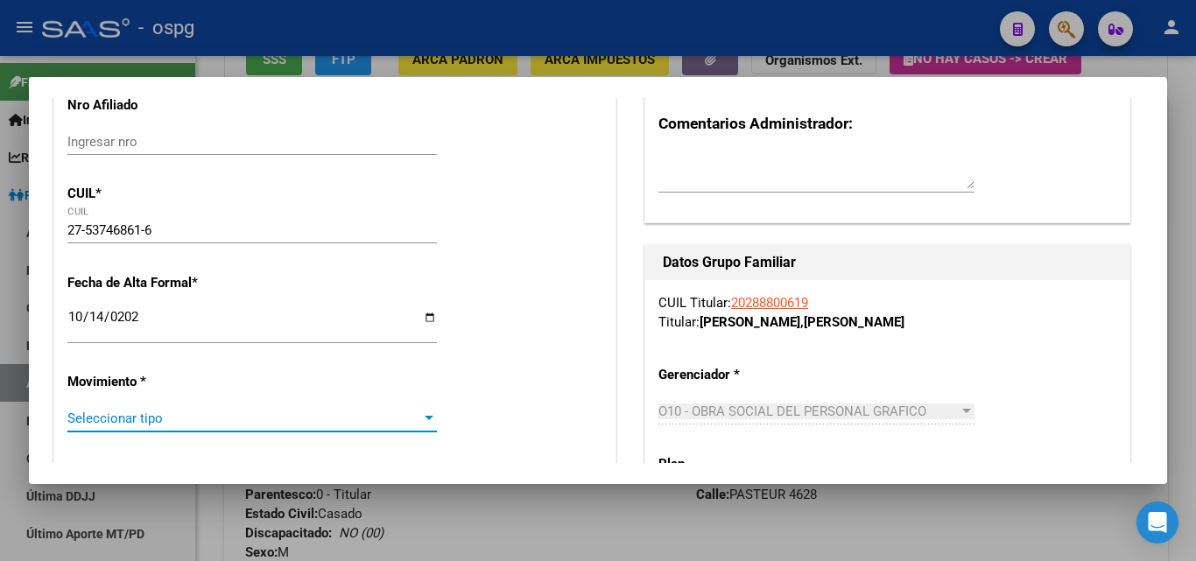
click at [115, 414] on span "Seleccionar tipo" at bounding box center [244, 419] width 354 height 16
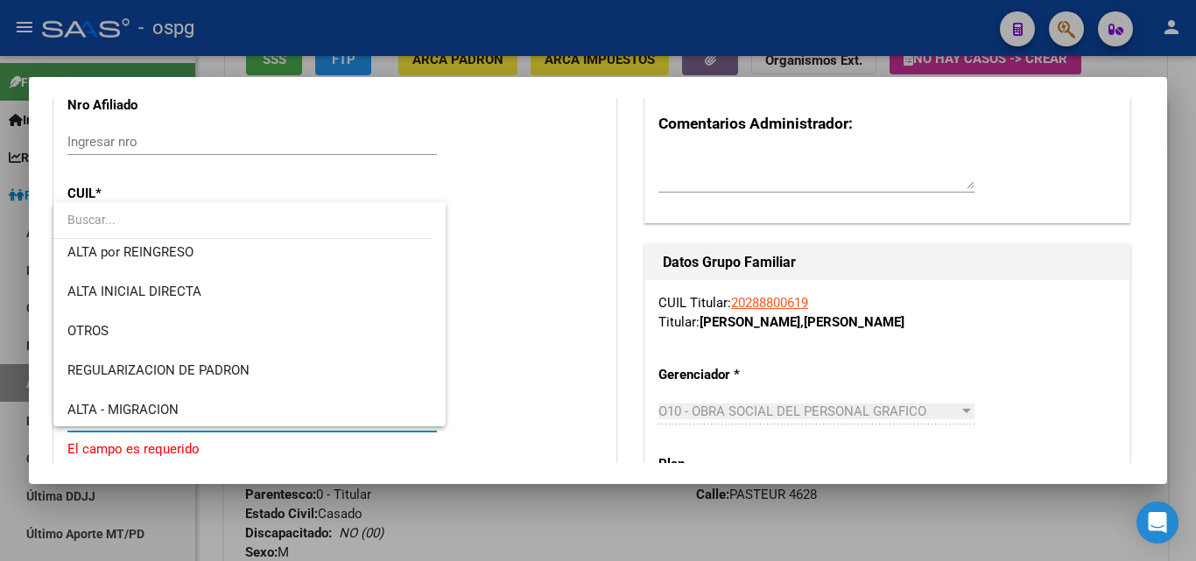
scroll to position [175, 0]
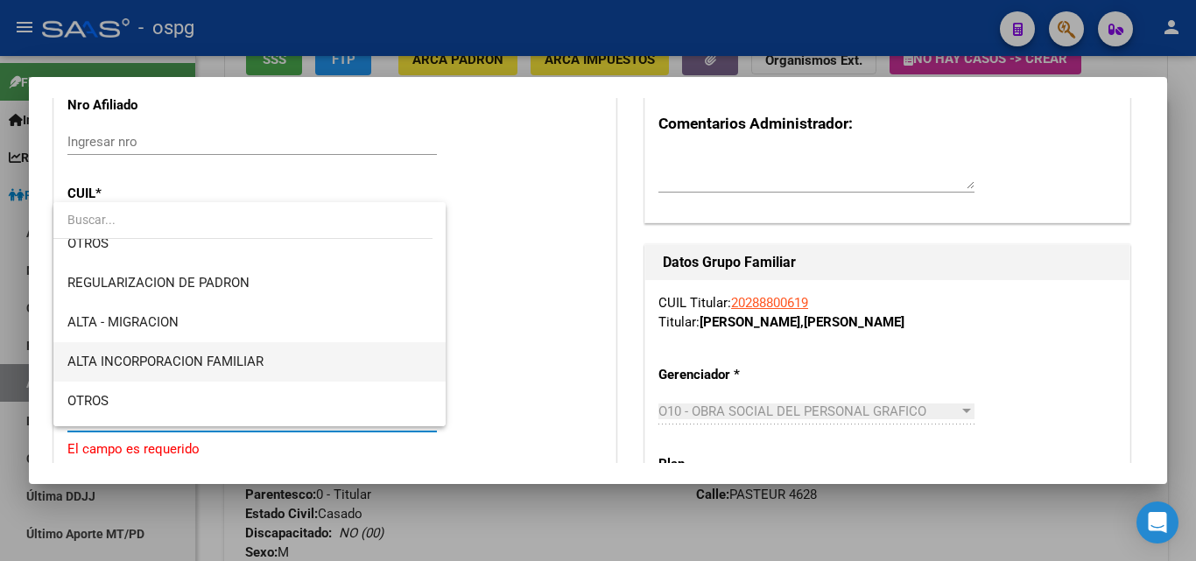
click at [242, 351] on span "ALTA INCORPORACION FAMILIAR" at bounding box center [249, 361] width 364 height 39
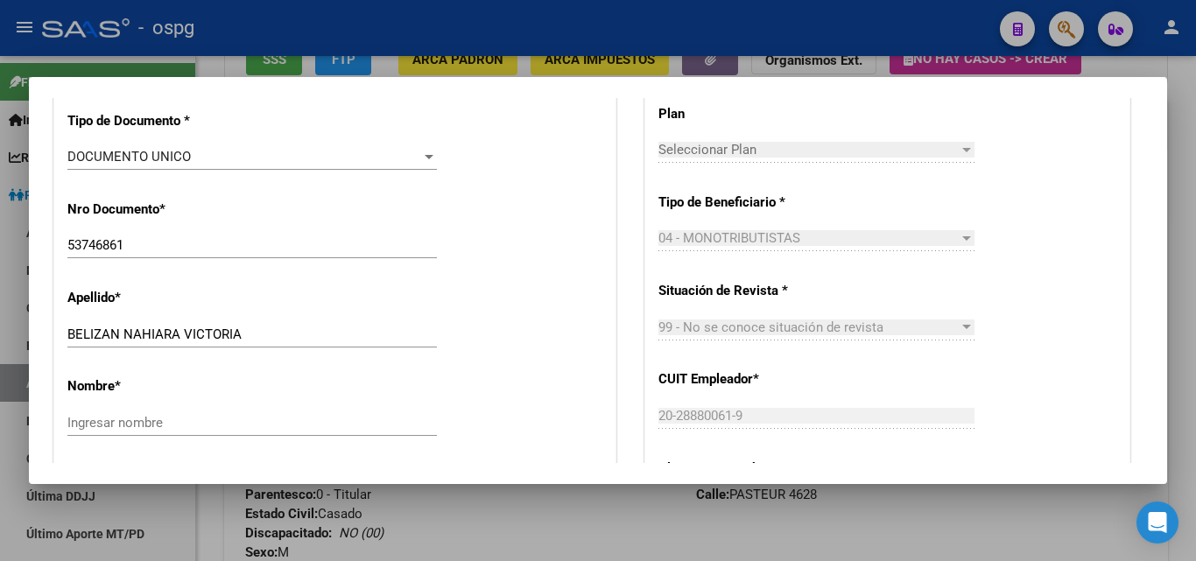
scroll to position [701, 0]
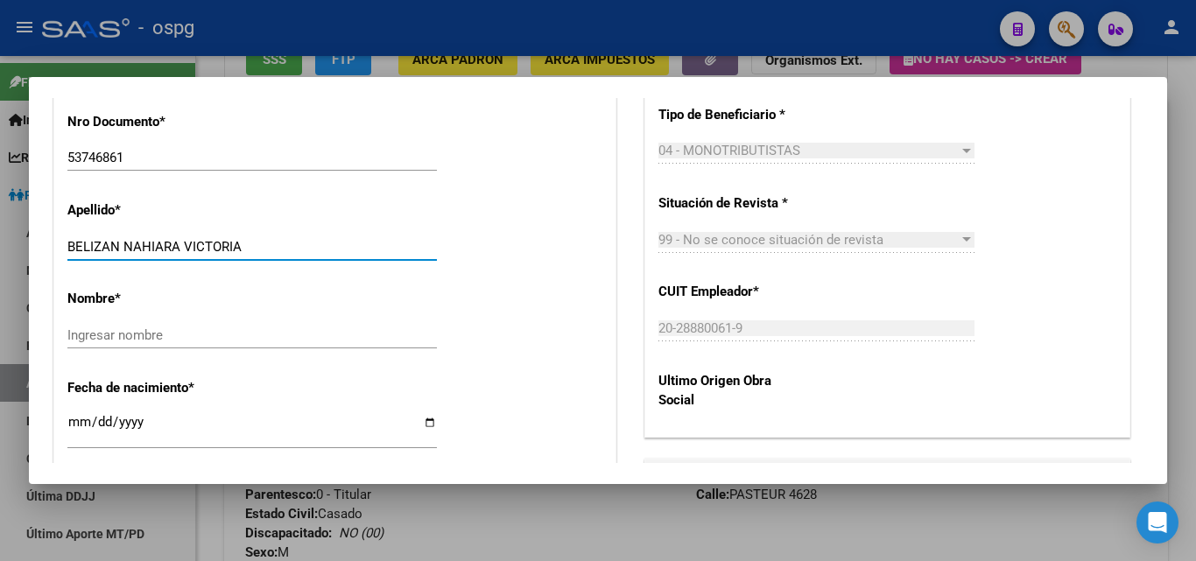
drag, startPoint x: 122, startPoint y: 247, endPoint x: 257, endPoint y: 247, distance: 135.7
click at [257, 247] on input "BELIZAN NAHIARA VICTORIA" at bounding box center [252, 247] width 370 height 16
type input "[PERSON_NAME]"
click at [121, 334] on input "Ingresar nombre" at bounding box center [252, 336] width 370 height 16
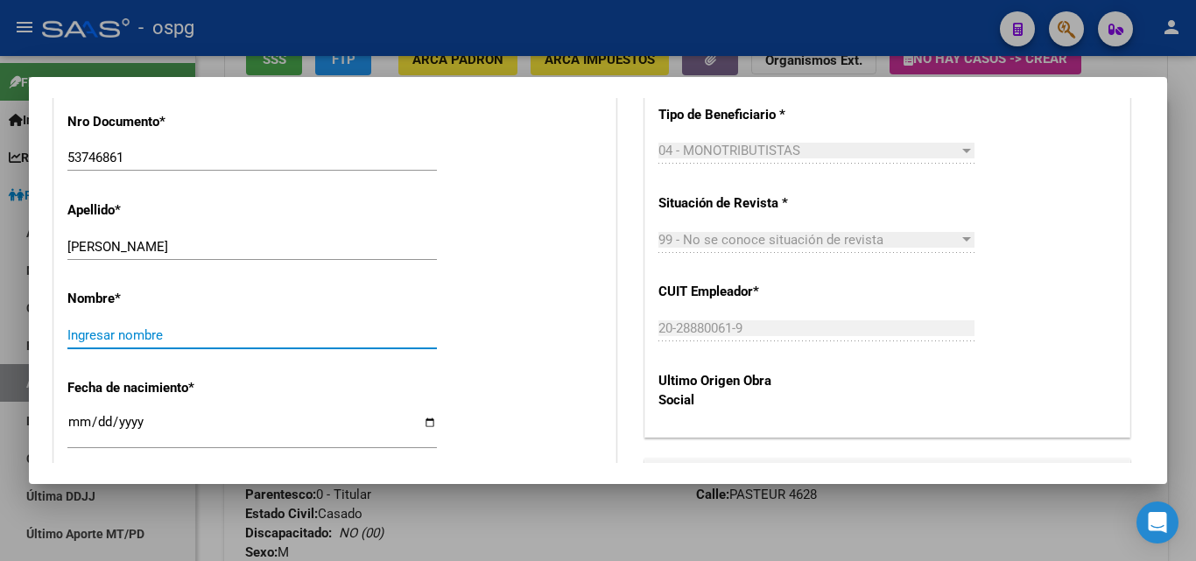
paste input "[PERSON_NAME] VICTORIA"
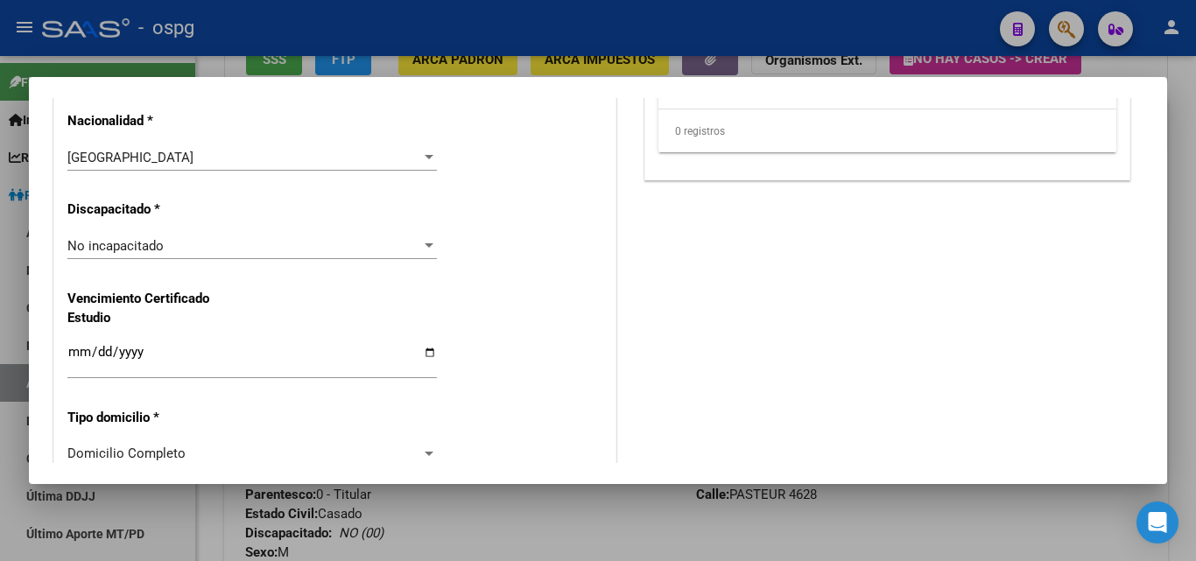
scroll to position [1138, 0]
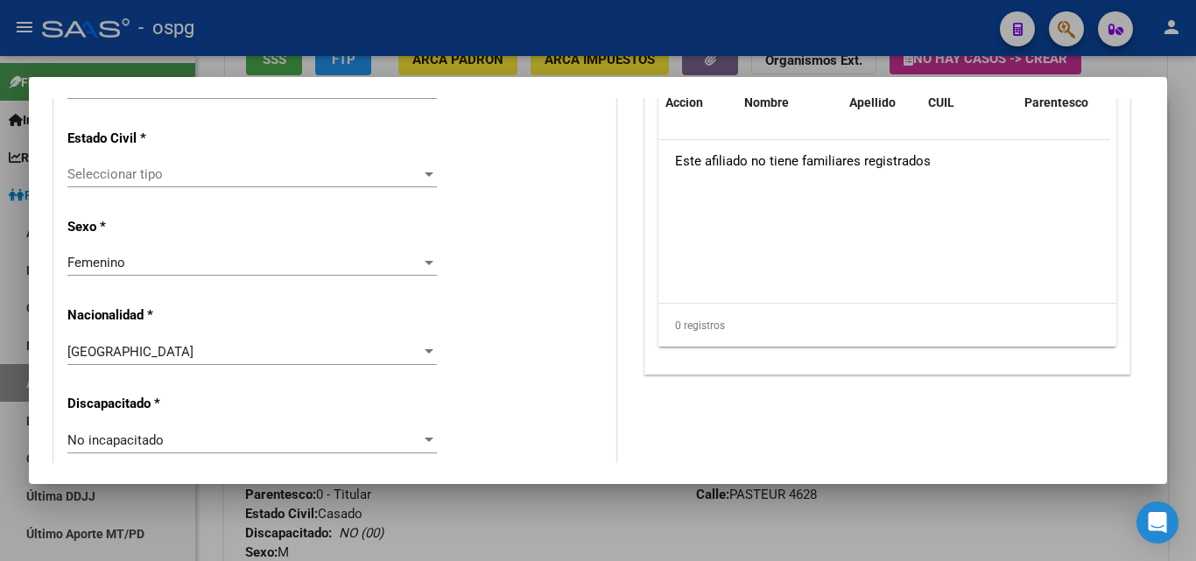
type input "[PERSON_NAME] VICTORIA"
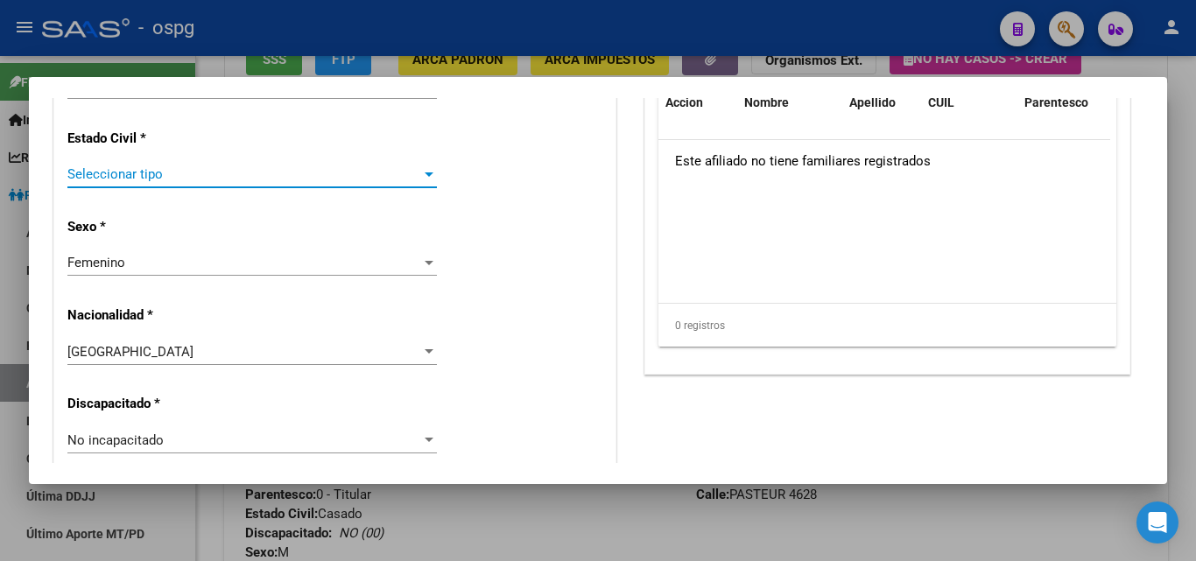
click at [95, 168] on span "Seleccionar tipo" at bounding box center [244, 174] width 354 height 16
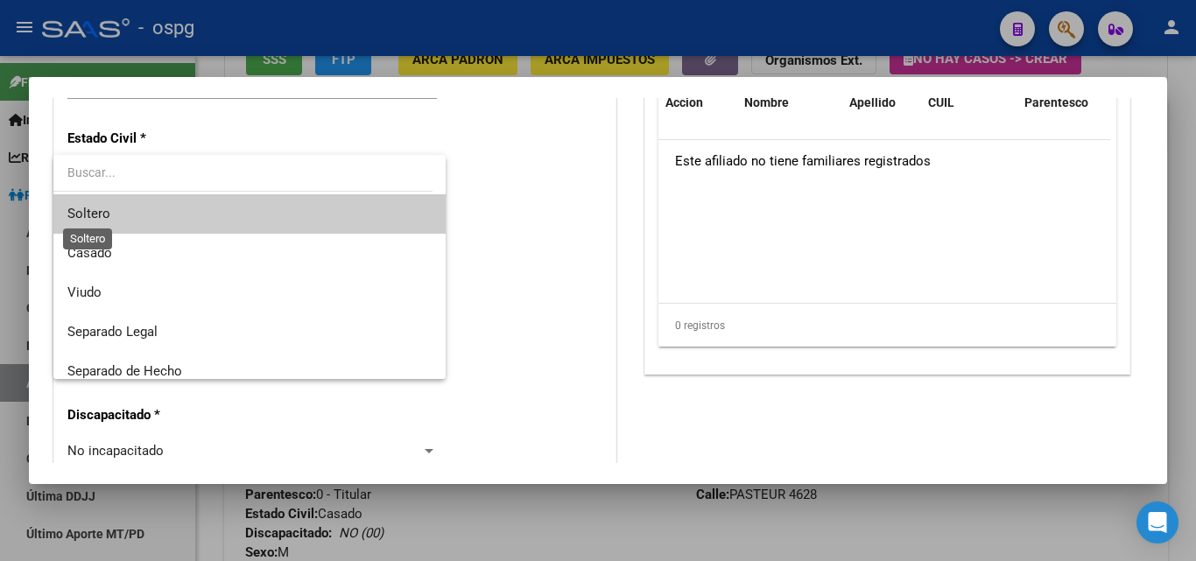
click at [88, 210] on span "Soltero" at bounding box center [88, 214] width 43 height 16
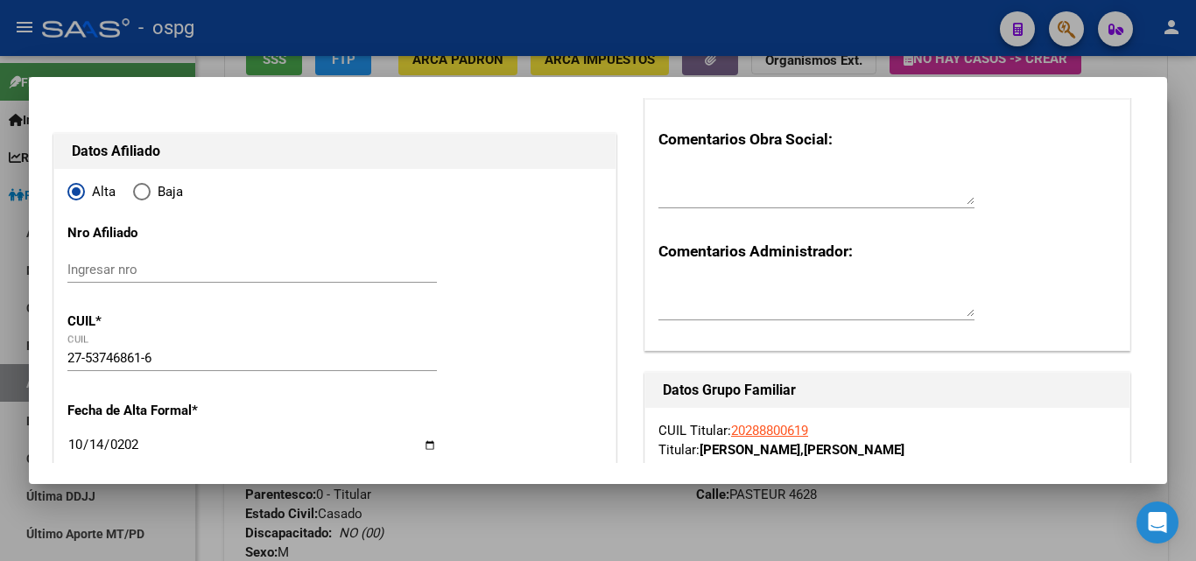
scroll to position [0, 0]
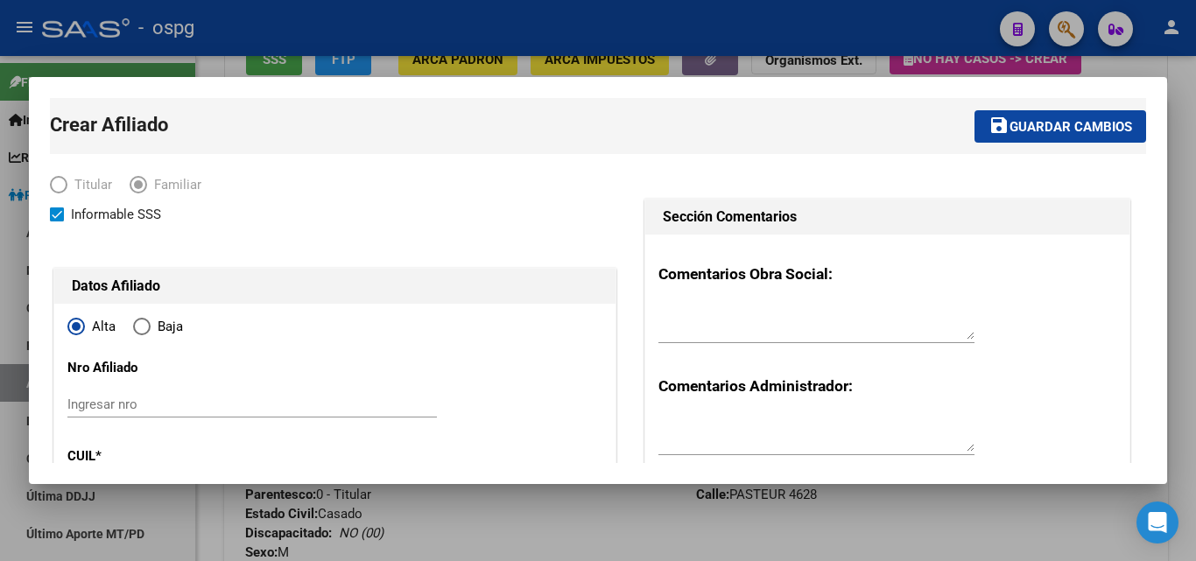
click at [1054, 123] on span "Guardar cambios" at bounding box center [1071, 127] width 123 height 16
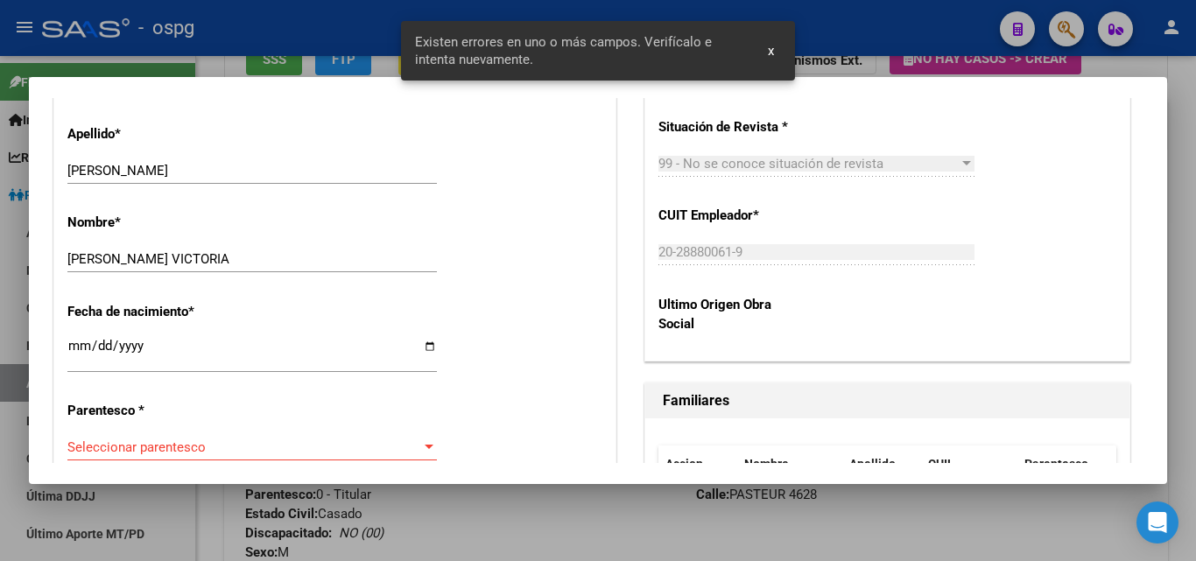
scroll to position [876, 0]
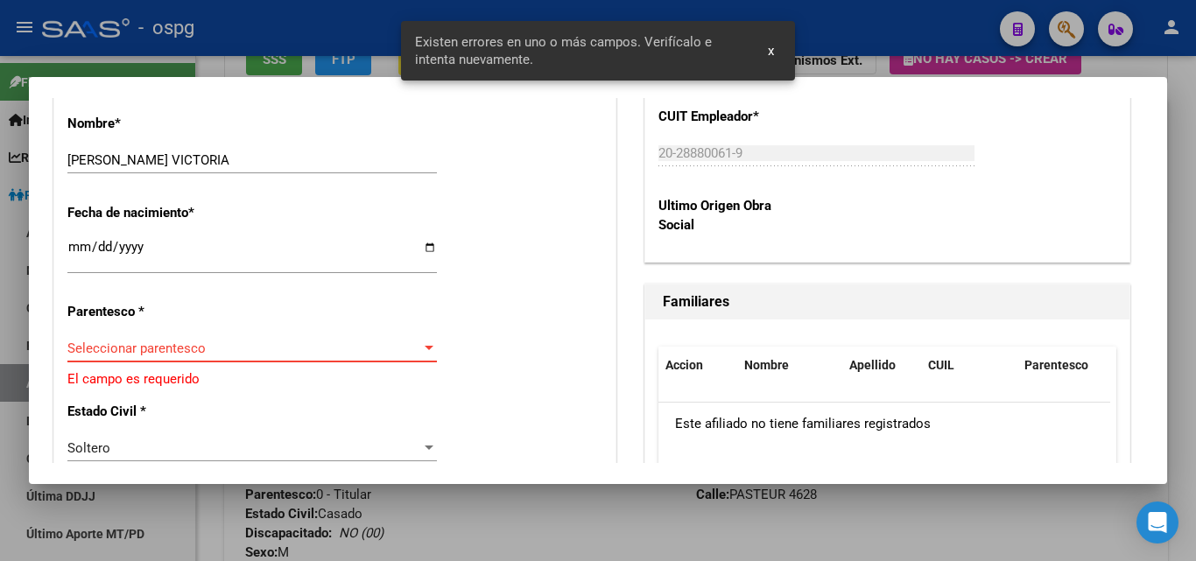
click at [85, 353] on span "Seleccionar parentesco" at bounding box center [244, 349] width 354 height 16
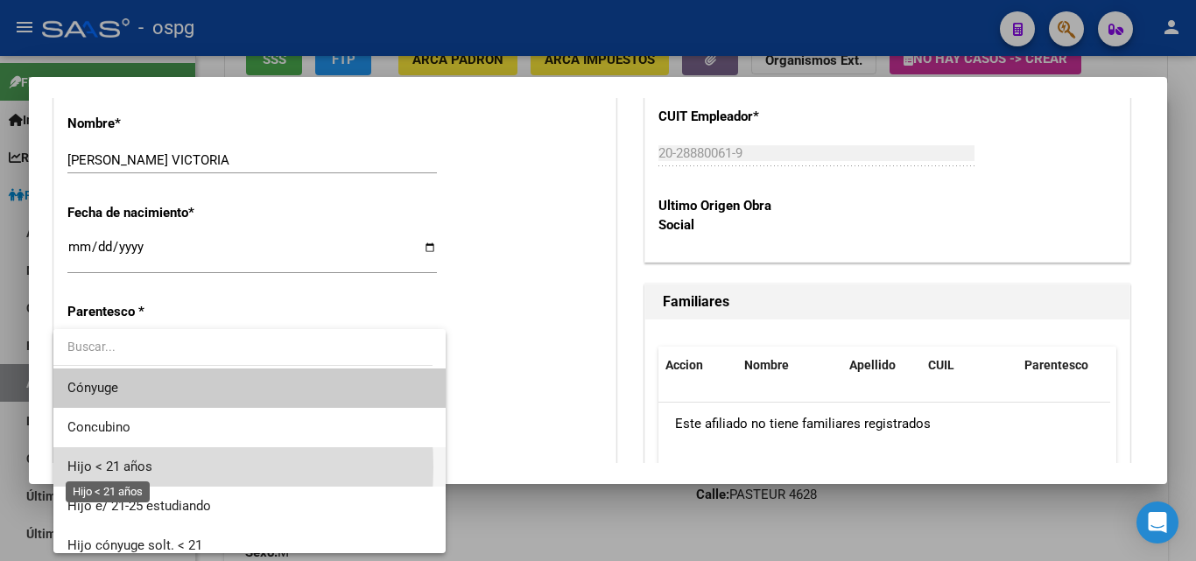
click at [88, 468] on span "Hijo < 21 años" at bounding box center [109, 467] width 85 height 16
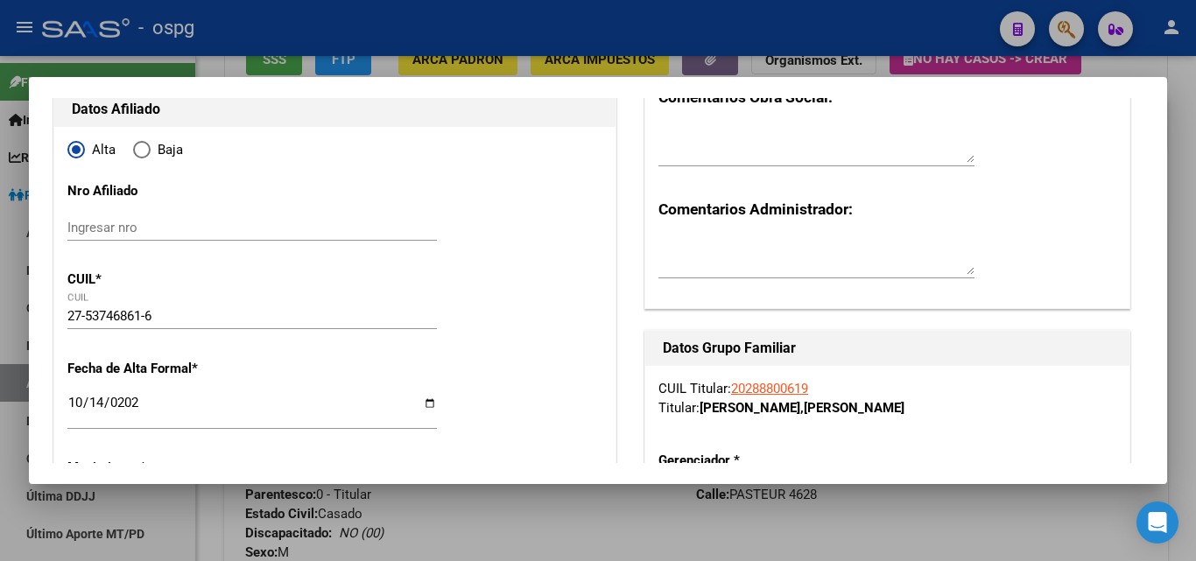
scroll to position [0, 0]
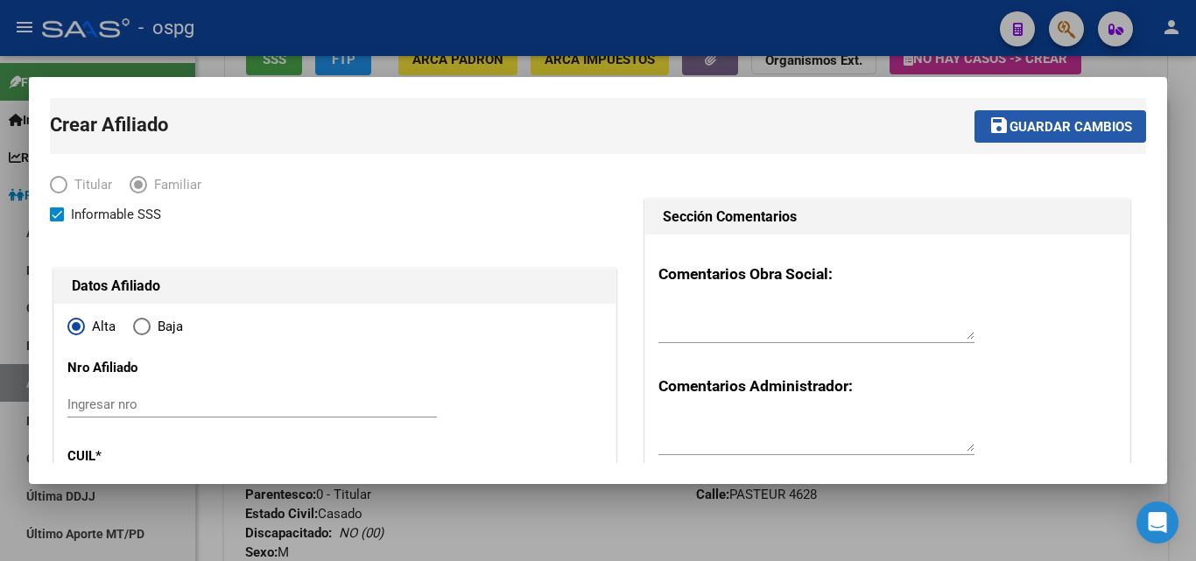
click at [1010, 123] on span "Guardar cambios" at bounding box center [1071, 127] width 123 height 16
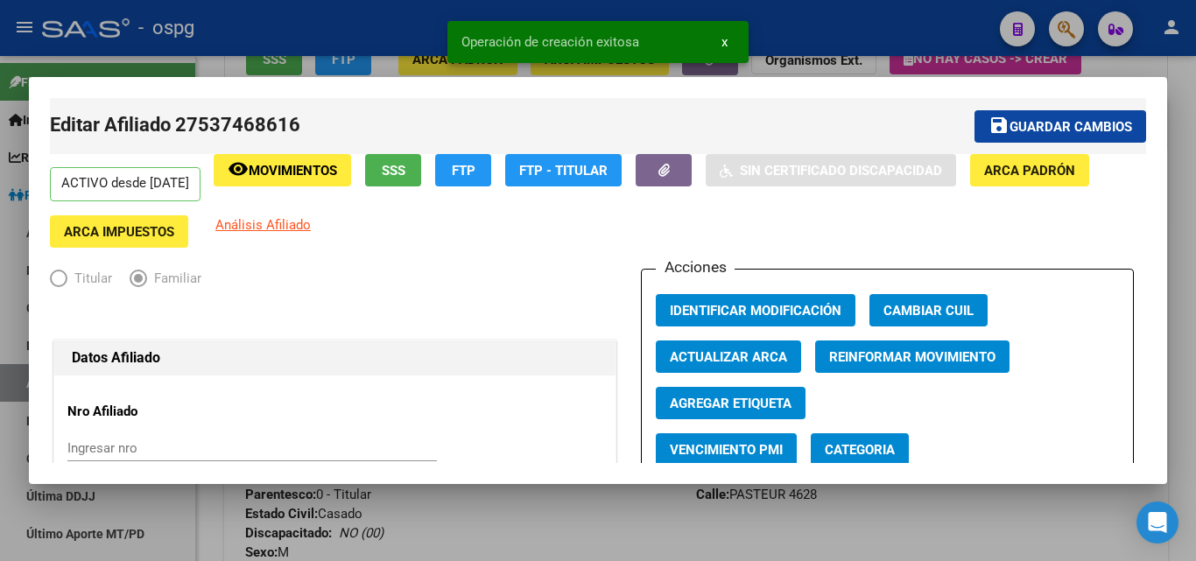
click at [785, 55] on div at bounding box center [598, 280] width 1196 height 561
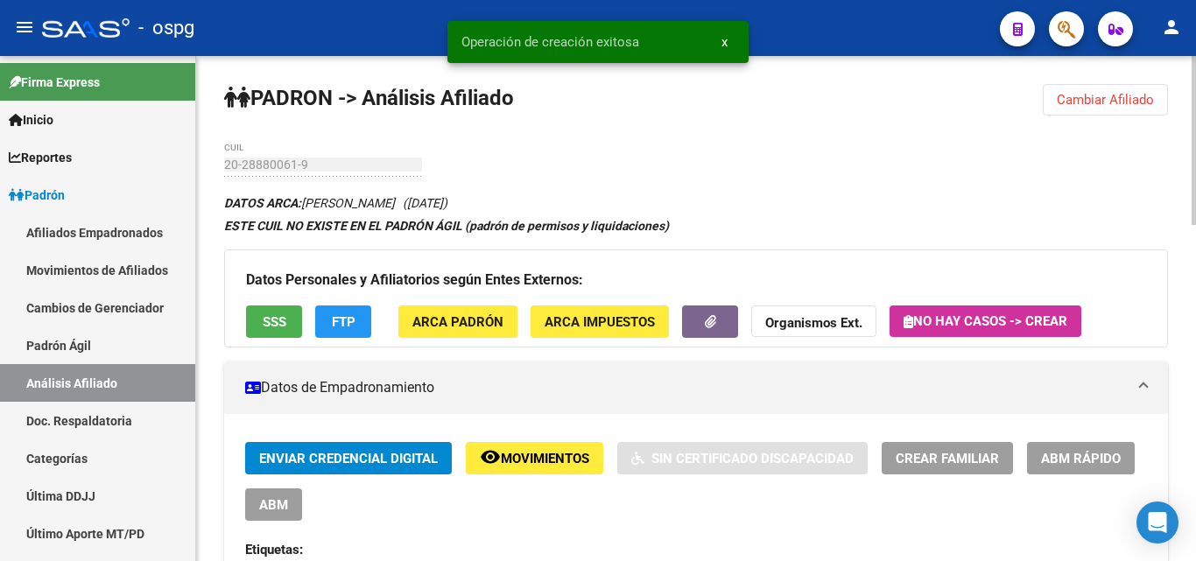
click at [1057, 87] on button "Cambiar Afiliado" at bounding box center [1105, 100] width 125 height 32
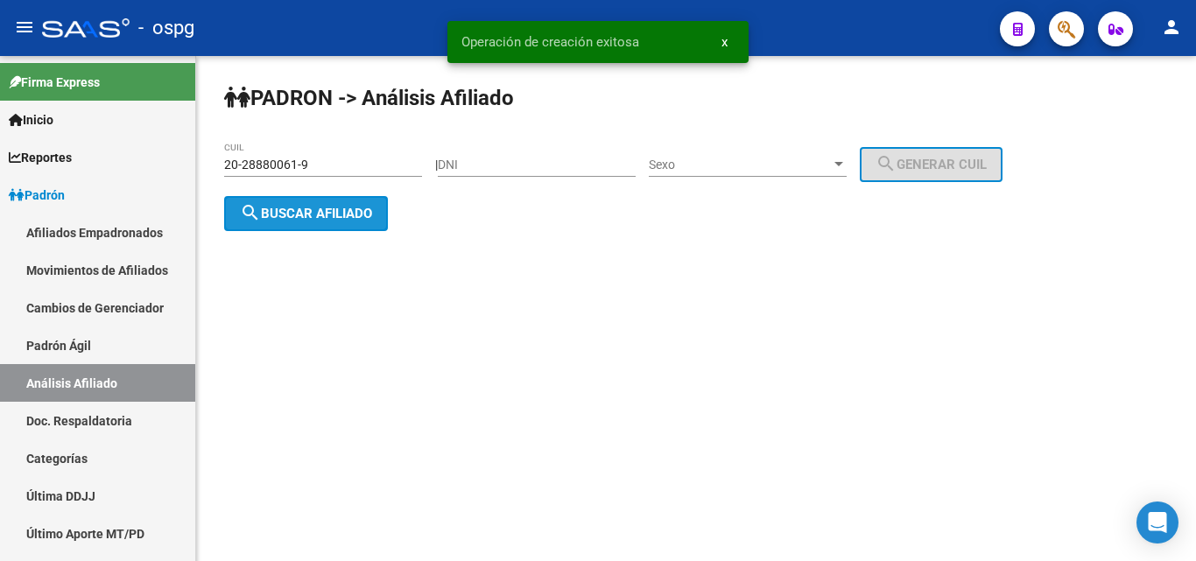
click at [282, 212] on span "search Buscar afiliado" at bounding box center [306, 214] width 132 height 16
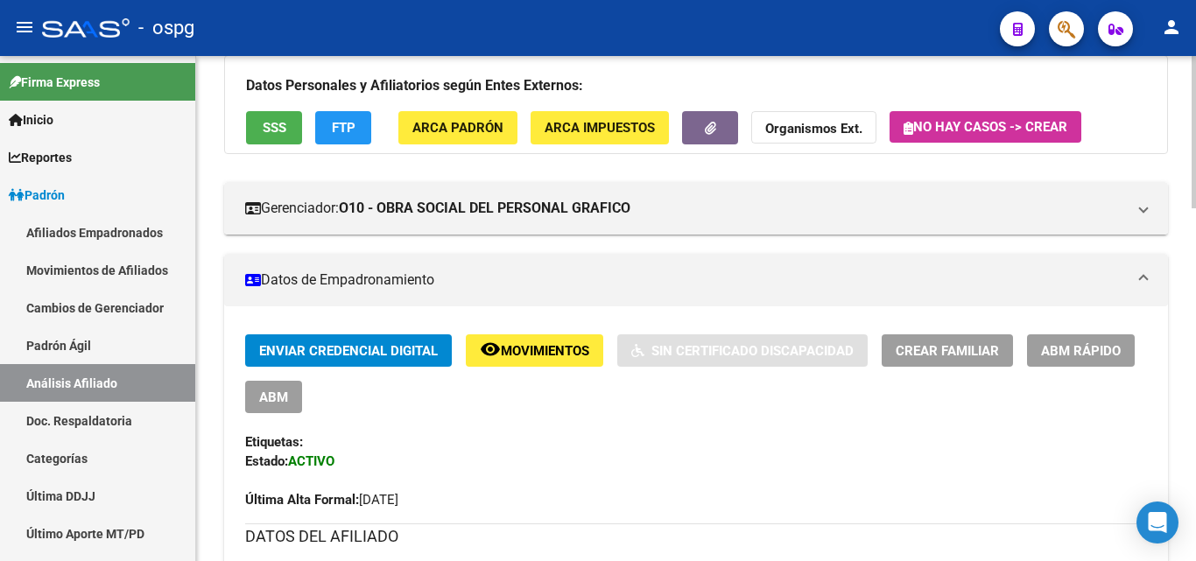
scroll to position [175, 0]
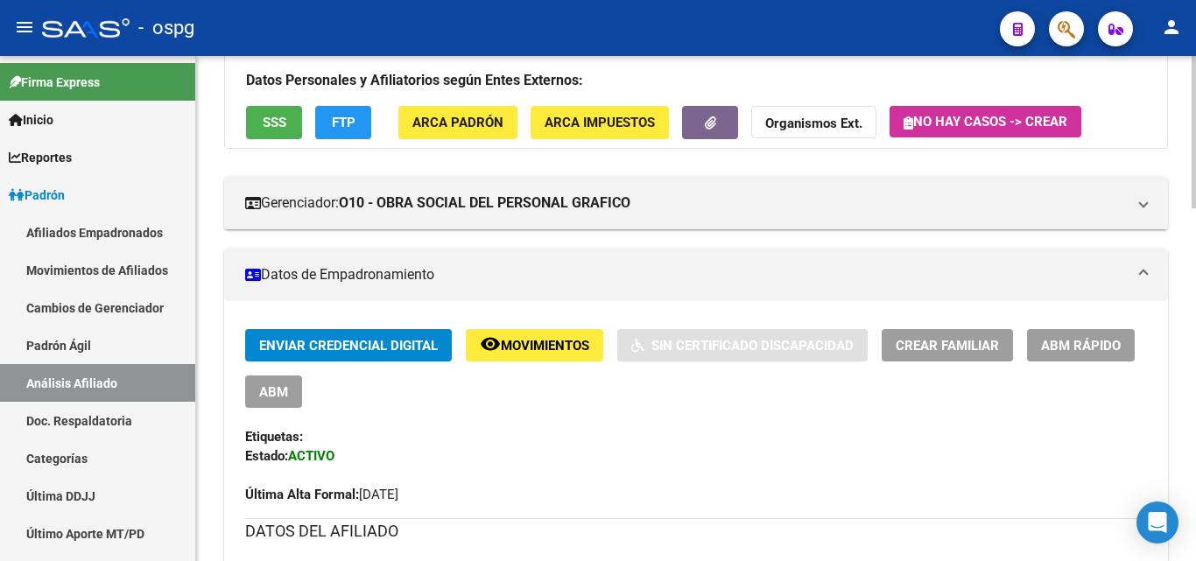
click at [281, 399] on span "ABM" at bounding box center [273, 392] width 29 height 16
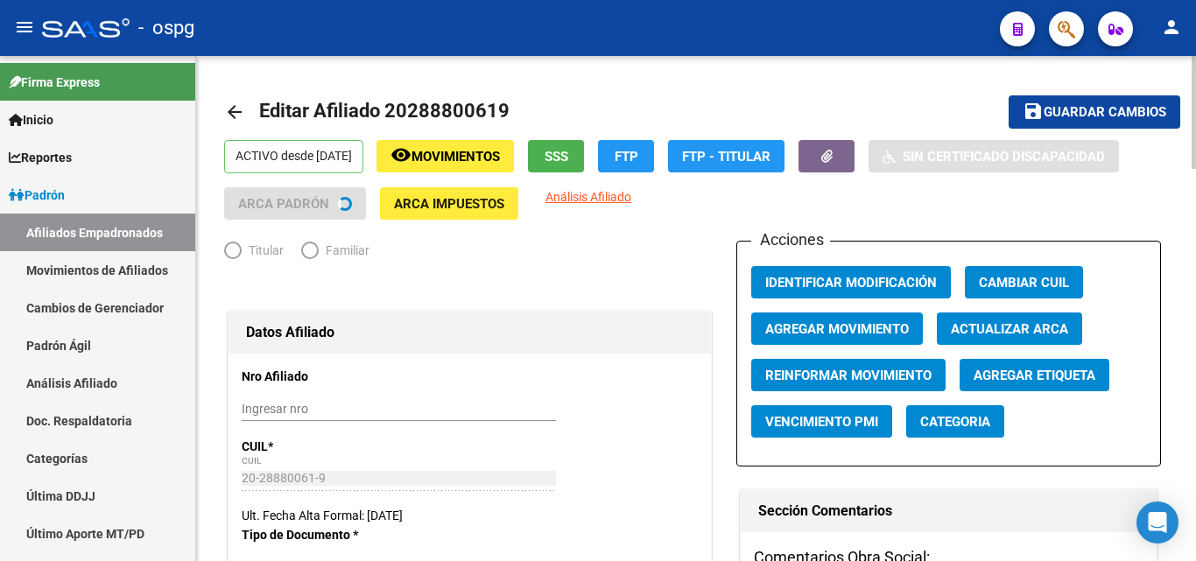
radio input "true"
type input "20-28880061-9"
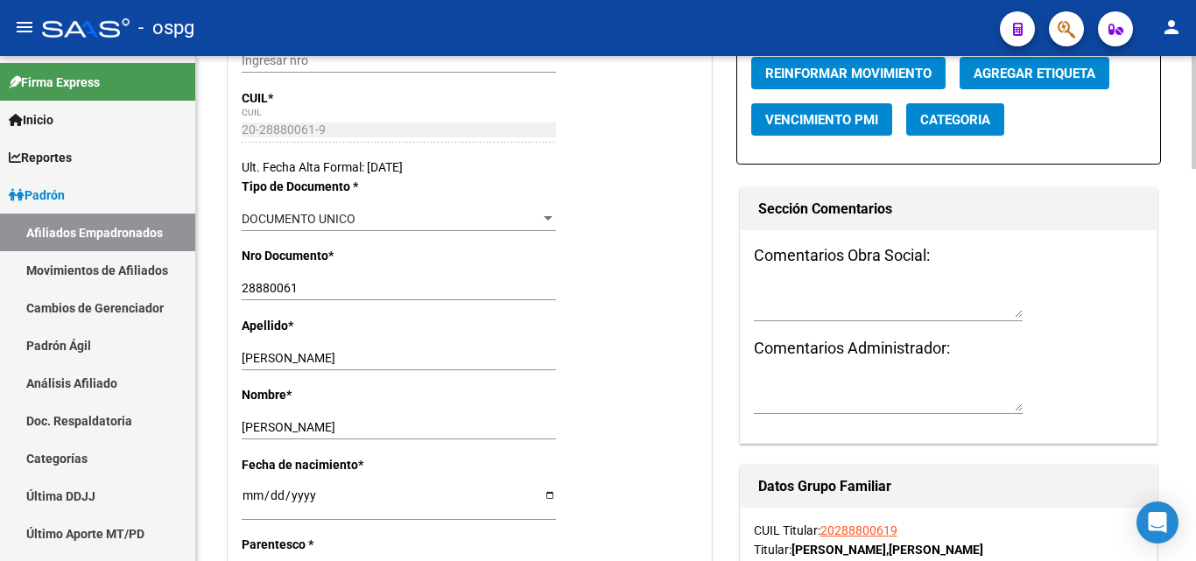
scroll to position [350, 0]
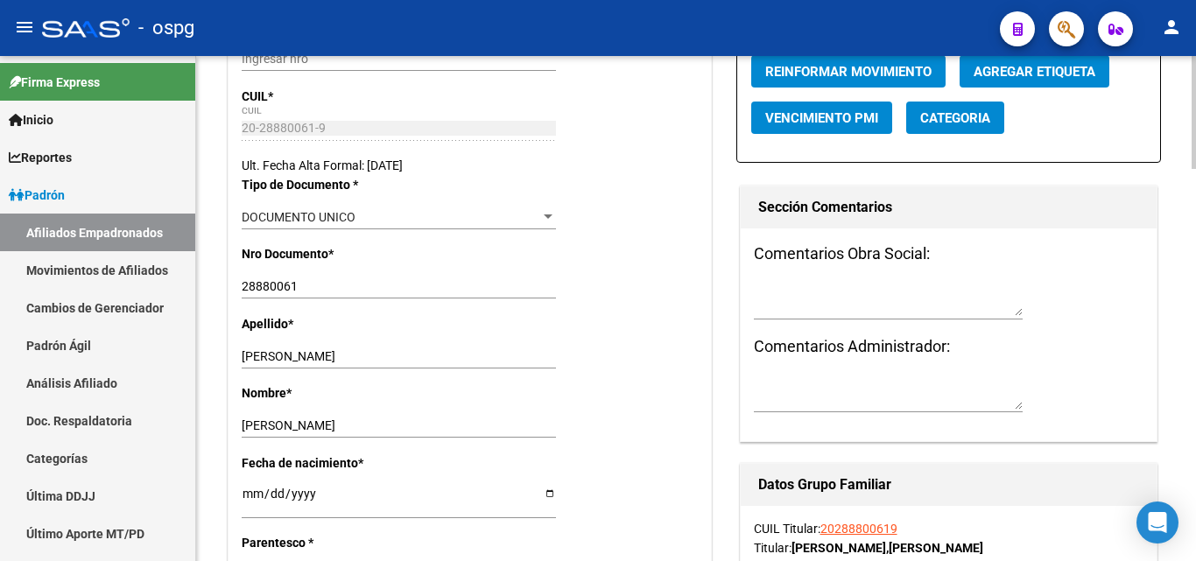
click at [754, 285] on textarea at bounding box center [888, 300] width 269 height 33
paste textarea "[PERSON_NAME] VICTORIA"
type textarea "N"
paste textarea "se le da cobertura x recla a la sss esta en moratoria se actualiza mensual debe…"
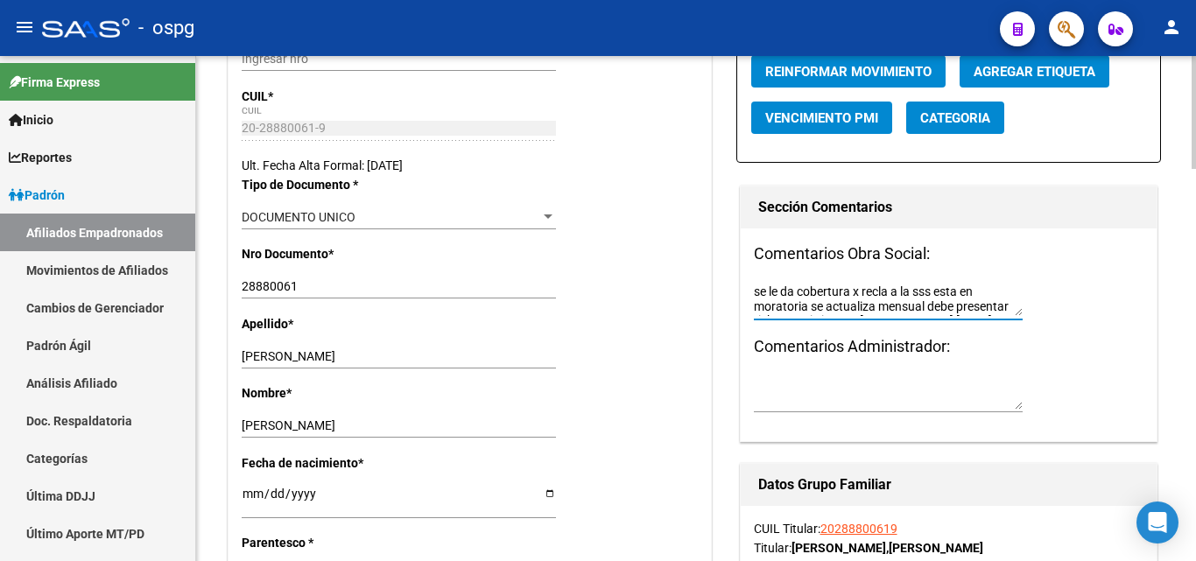
scroll to position [0, 0]
click at [890, 293] on textarea "se le da cobertura x recla a la sss esta en moratoria se actualiza mensual debe…" at bounding box center [888, 300] width 269 height 33
click at [903, 285] on textarea "se le da cobertura x reclamio a la sss esta en moratoria se actualiza mensual d…" at bounding box center [888, 300] width 269 height 33
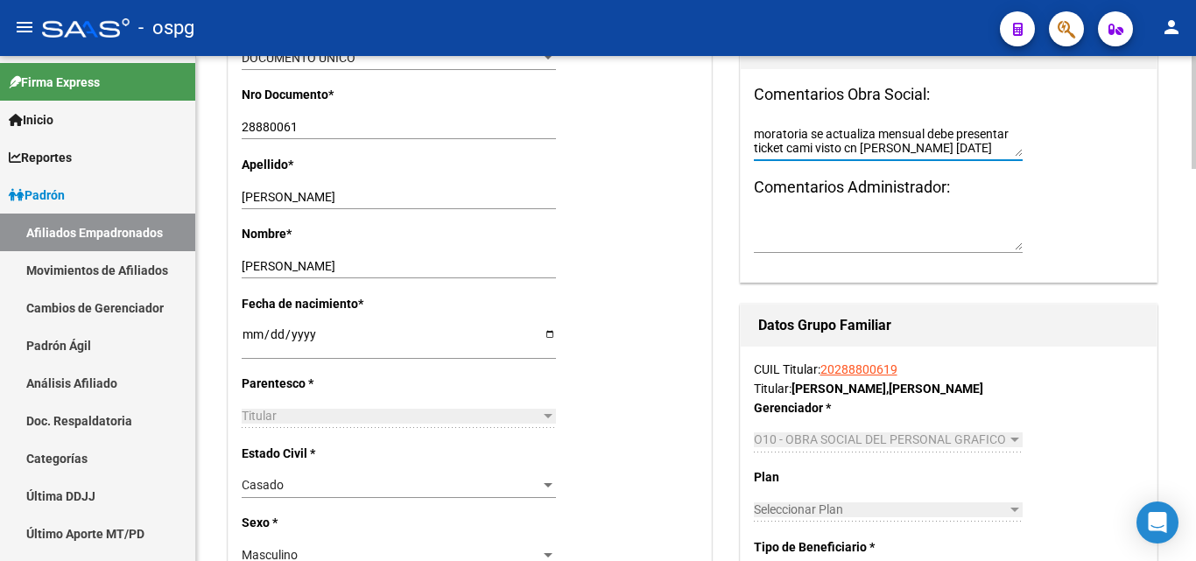
scroll to position [525, 0]
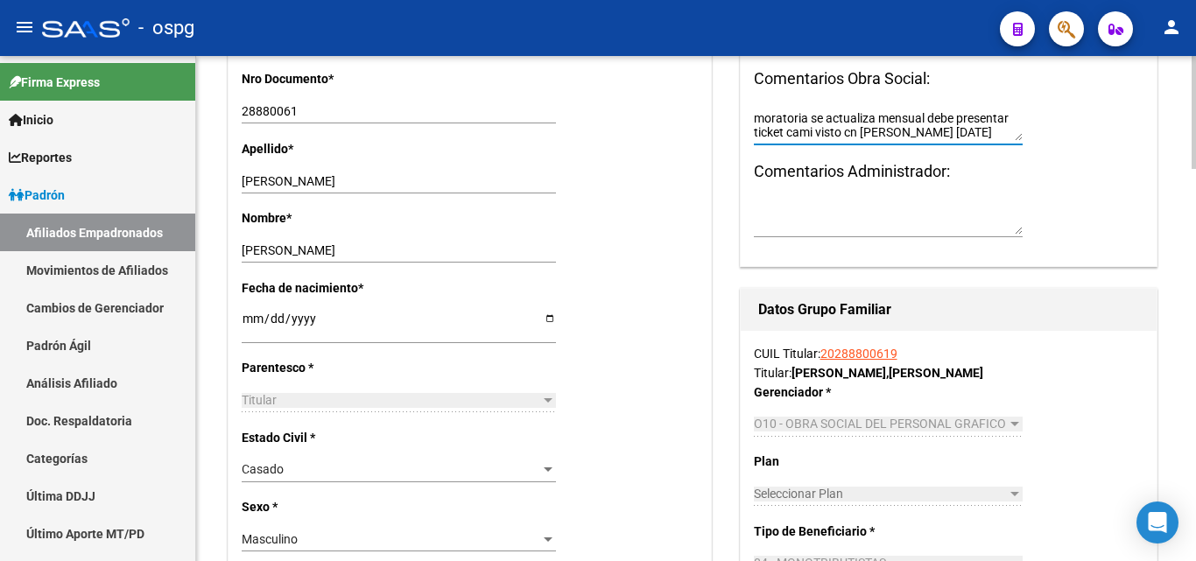
type textarea "se le da cobertura x reclamo a la sss esta en moratoria se actualiza mensual de…"
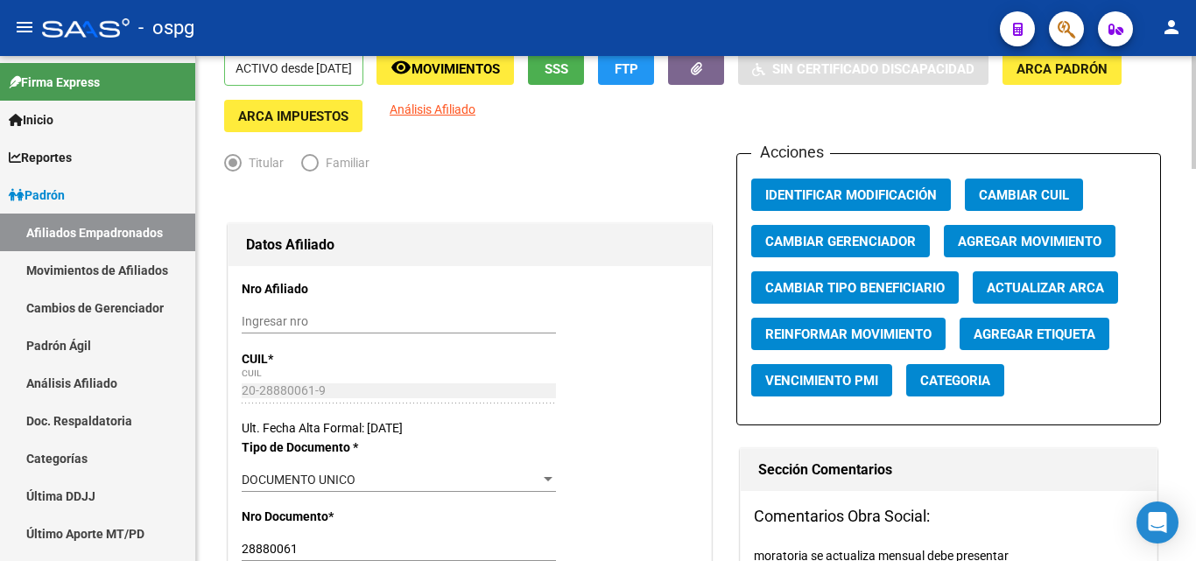
scroll to position [0, 0]
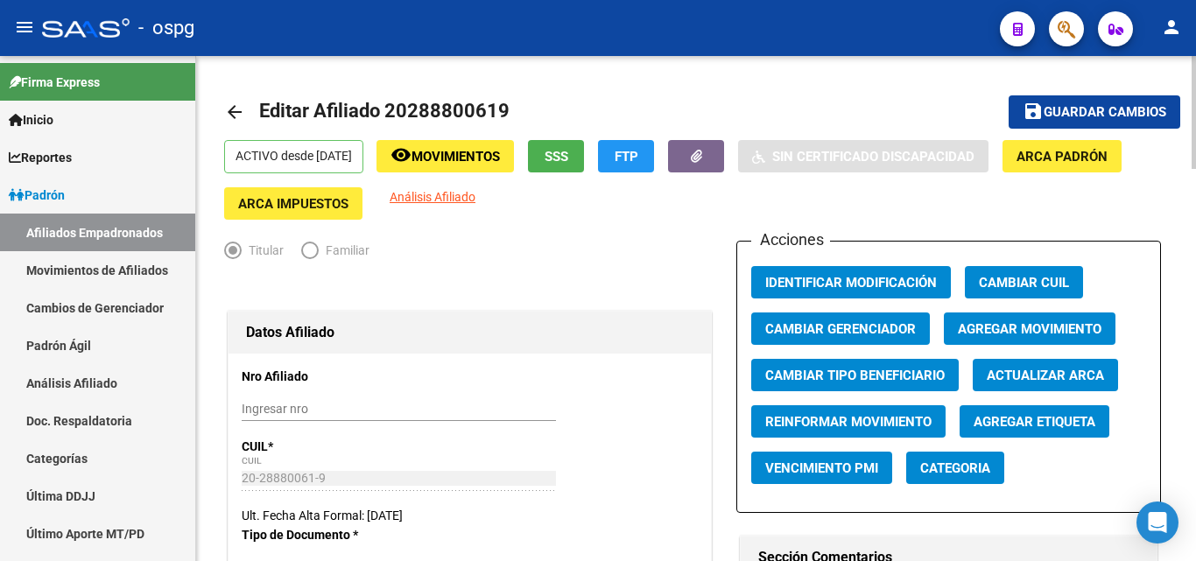
drag, startPoint x: 1096, startPoint y: 99, endPoint x: 1057, endPoint y: 118, distance: 43.9
click at [1095, 99] on button "save Guardar cambios" at bounding box center [1095, 111] width 172 height 32
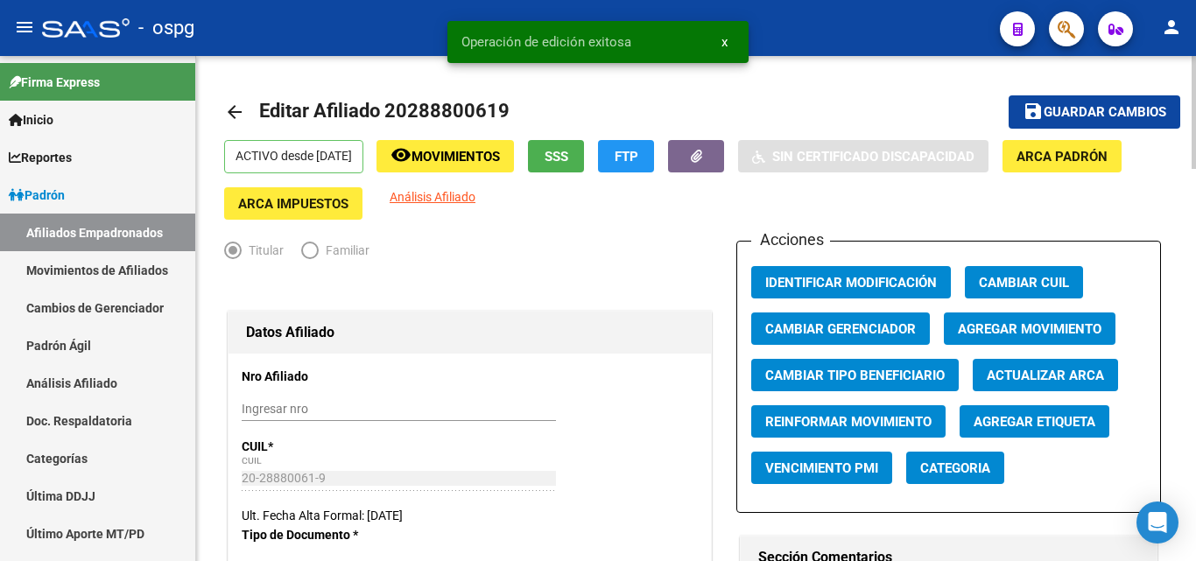
click at [243, 111] on mat-icon "arrow_back" at bounding box center [234, 112] width 21 height 21
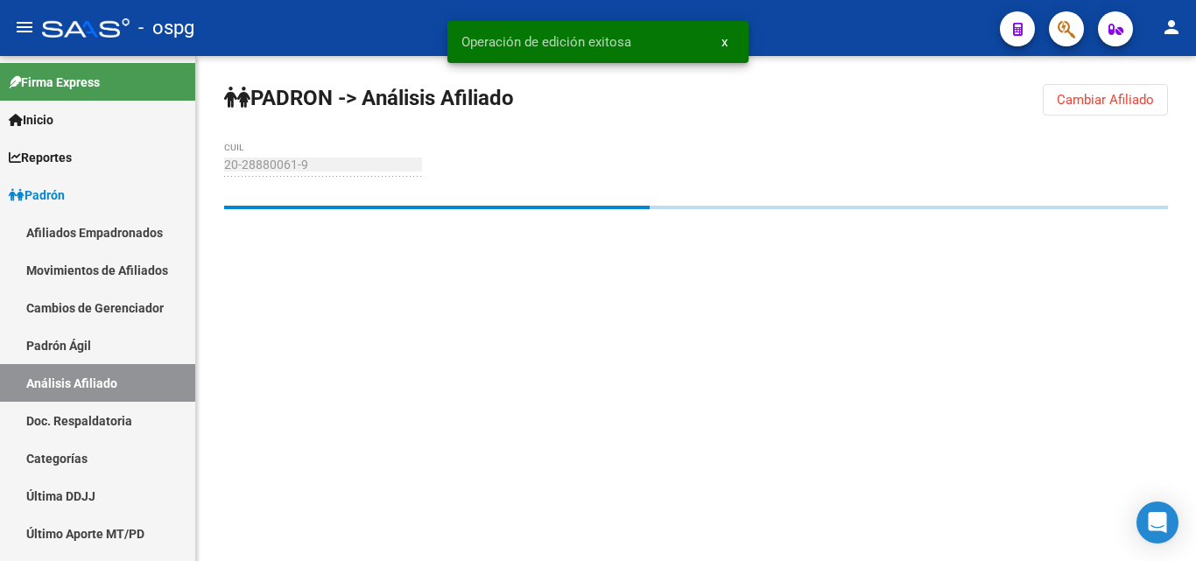
click at [1089, 111] on button "Cambiar Afiliado" at bounding box center [1105, 100] width 125 height 32
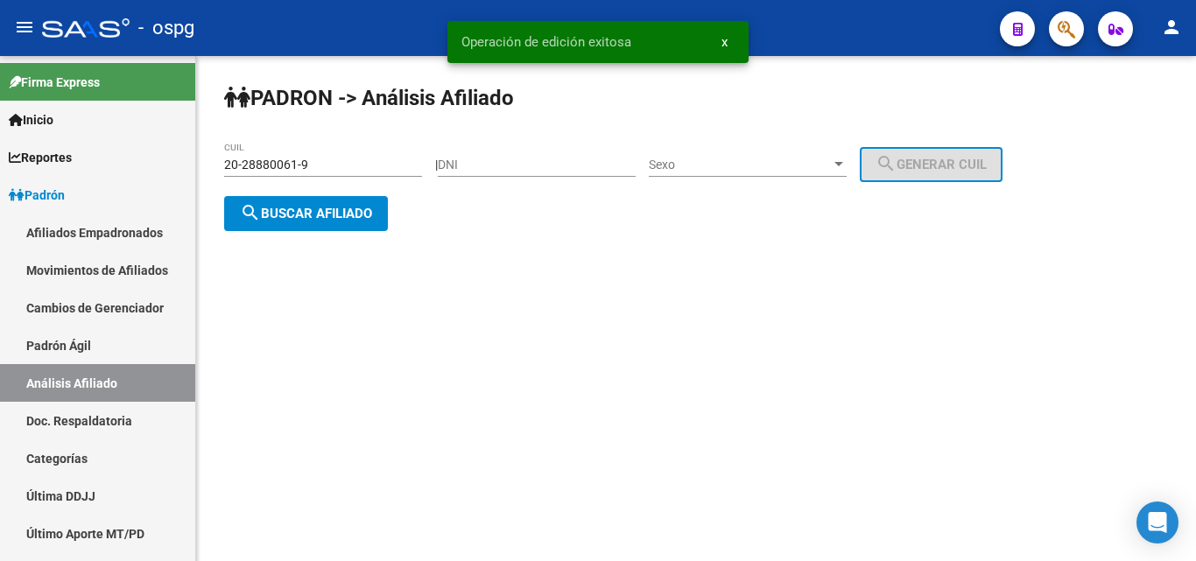
drag, startPoint x: 318, startPoint y: 161, endPoint x: 213, endPoint y: 167, distance: 105.3
click at [213, 167] on div "PADRON -> Análisis Afiliado 20-28880061-9 CUIL | DNI Sexo Sexo search Generar C…" at bounding box center [696, 171] width 1000 height 231
drag, startPoint x: 323, startPoint y: 164, endPoint x: 147, endPoint y: 160, distance: 176.1
click at [148, 160] on mat-sidenav-container "Firma Express Inicio Calendario SSS Instructivos Contacto OS Reportes Ingresos …" at bounding box center [598, 308] width 1196 height 505
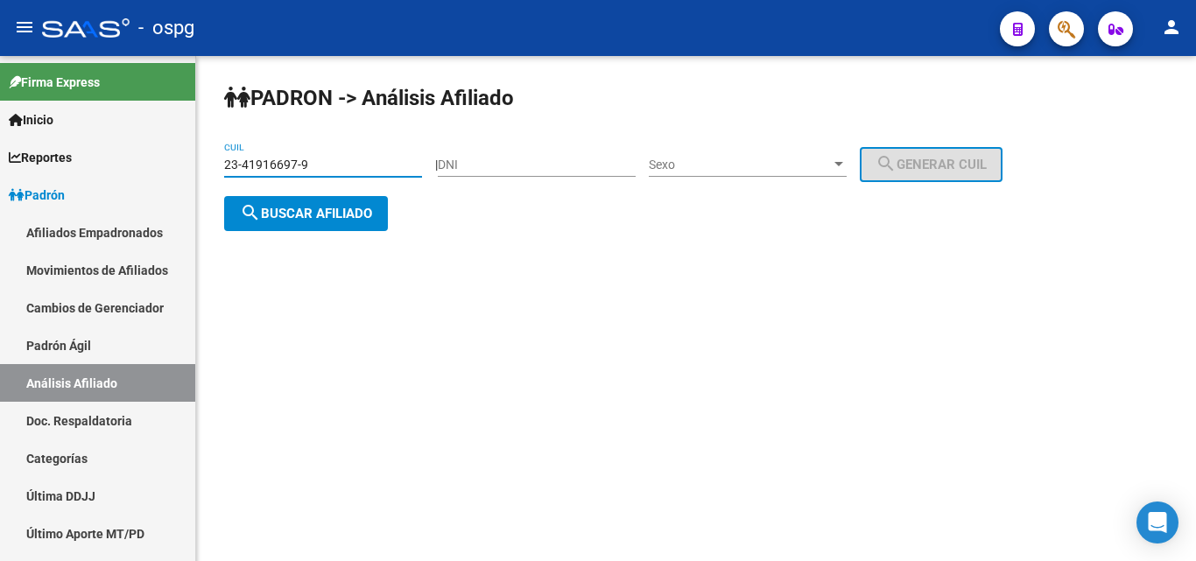
type input "23-41916697-9"
click at [363, 211] on span "search Buscar afiliado" at bounding box center [306, 214] width 132 height 16
